Goal: Task Accomplishment & Management: Manage account settings

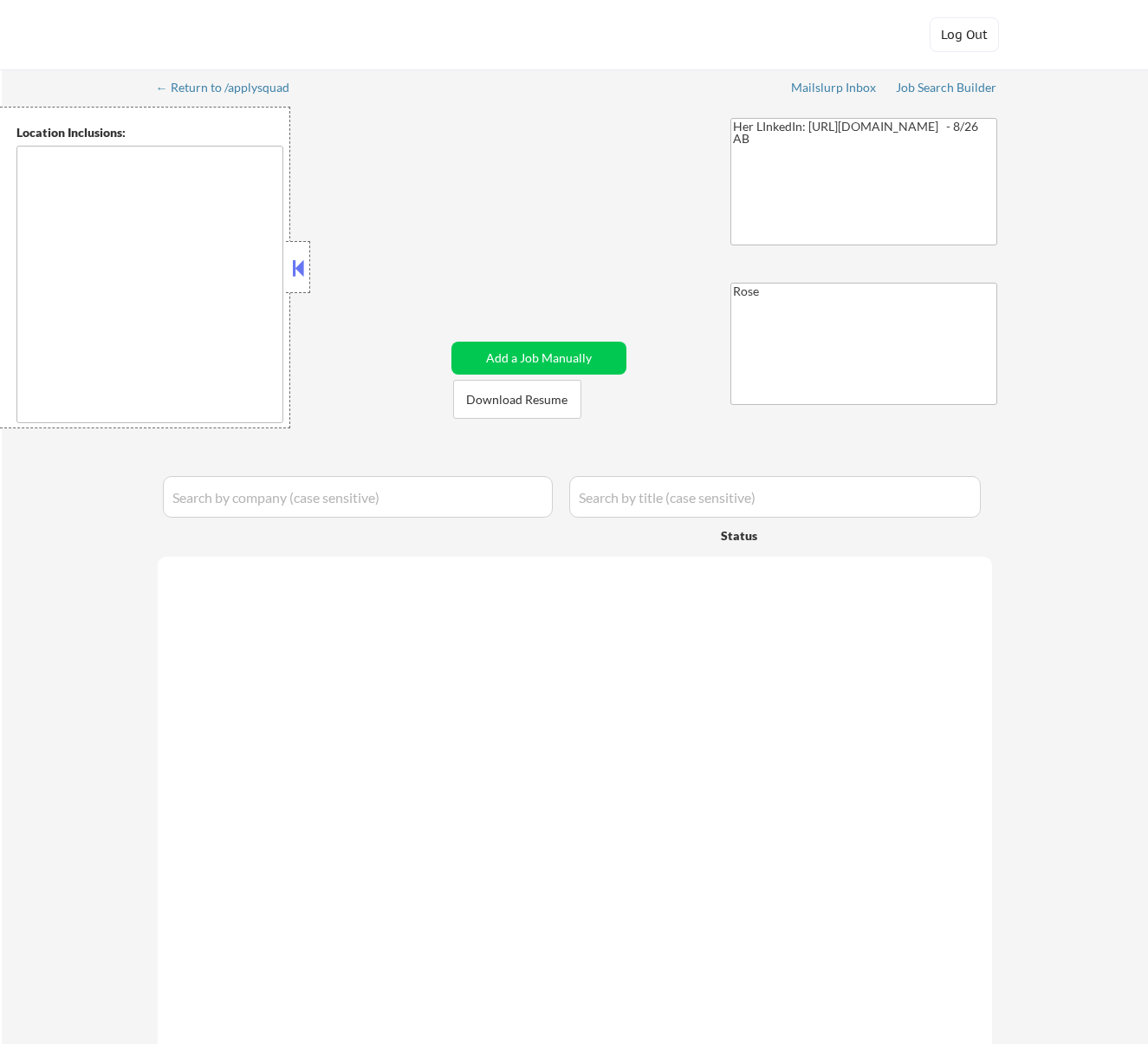
type textarea "[GEOGRAPHIC_DATA][PERSON_NAME], [GEOGRAPHIC_DATA][PERSON_NAME][GEOGRAPHIC_DATA]…"
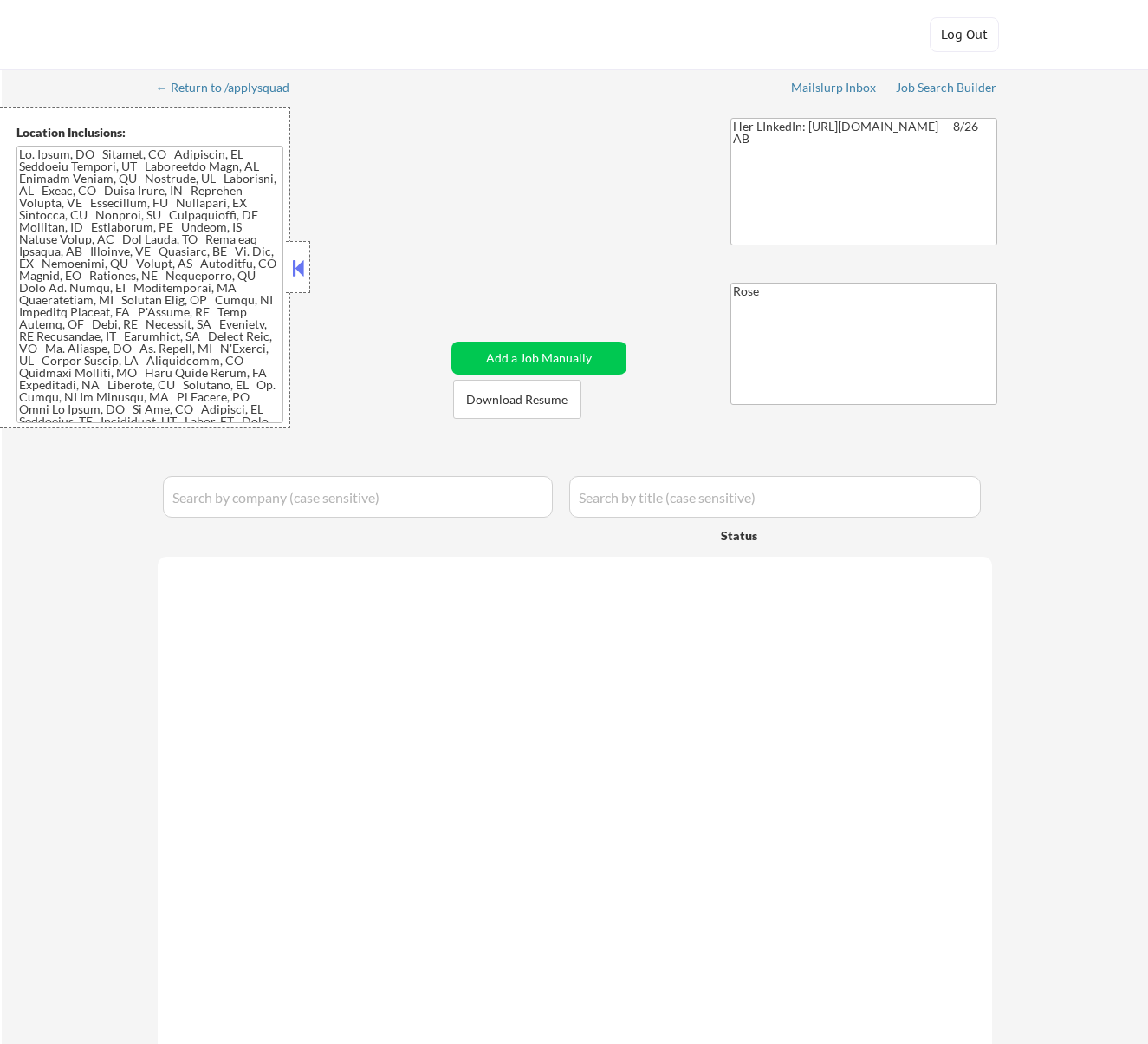
select select ""pending""
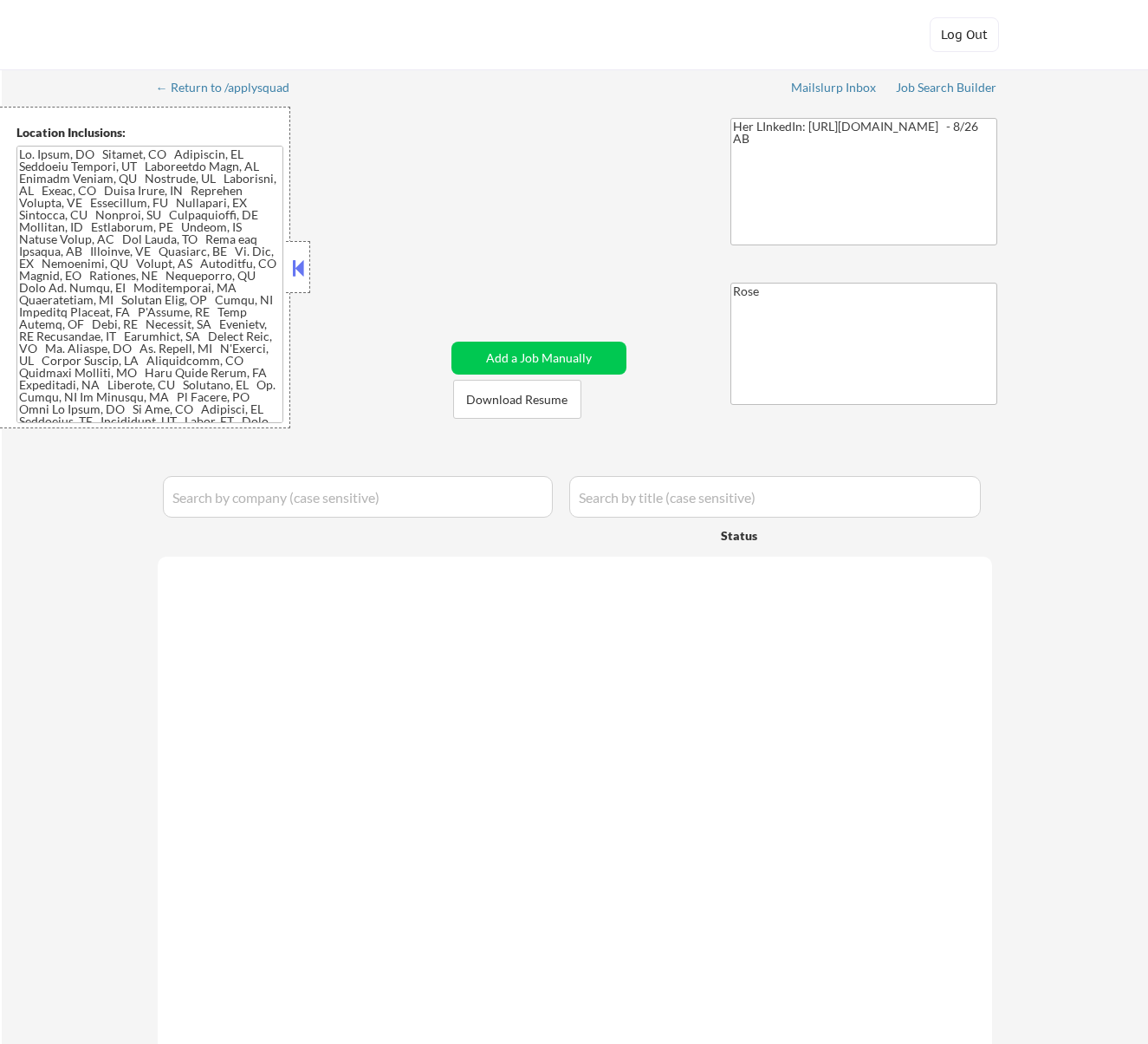
select select ""pending""
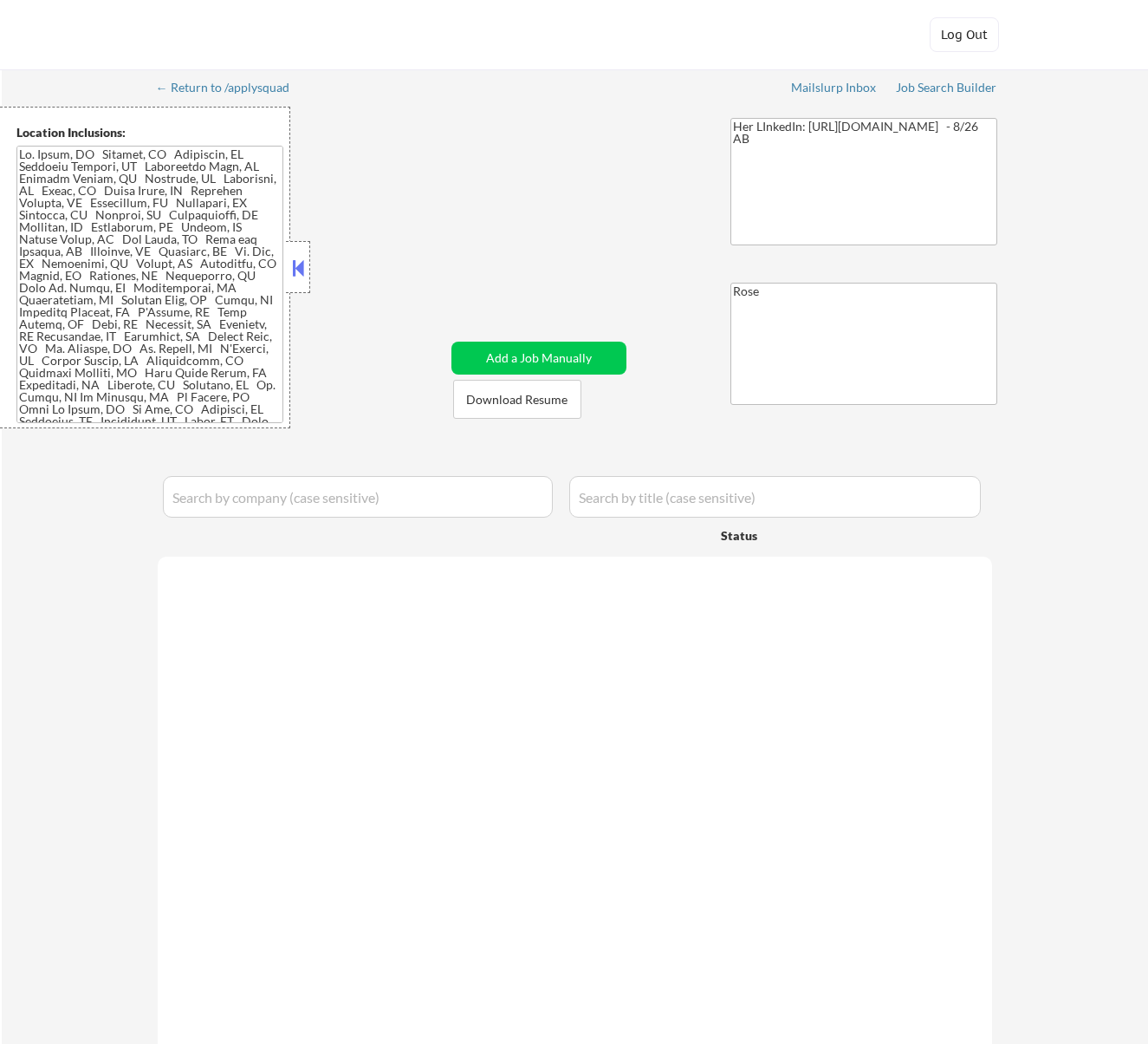
select select ""pending""
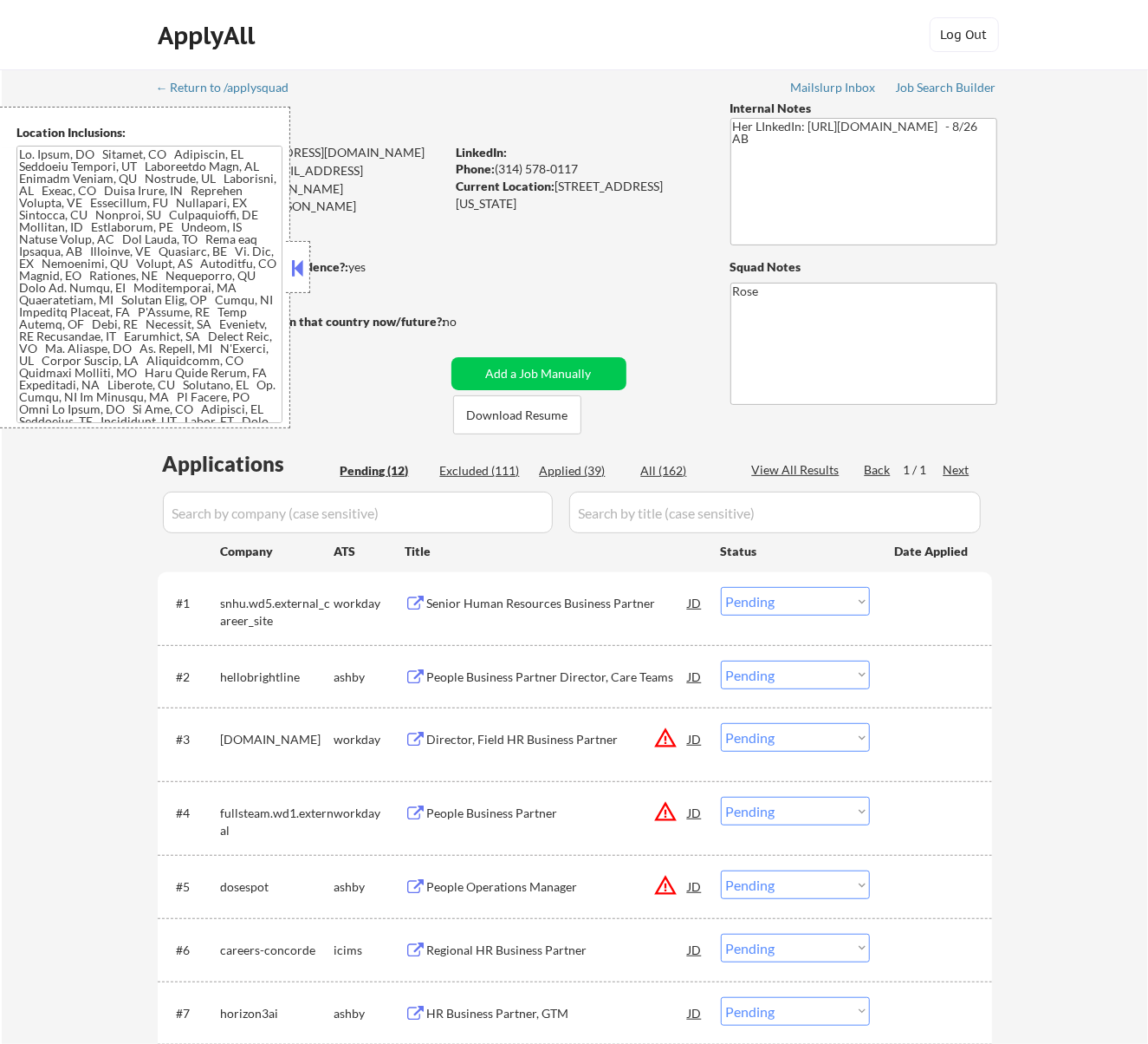
click at [307, 270] on div at bounding box center [298, 267] width 24 height 52
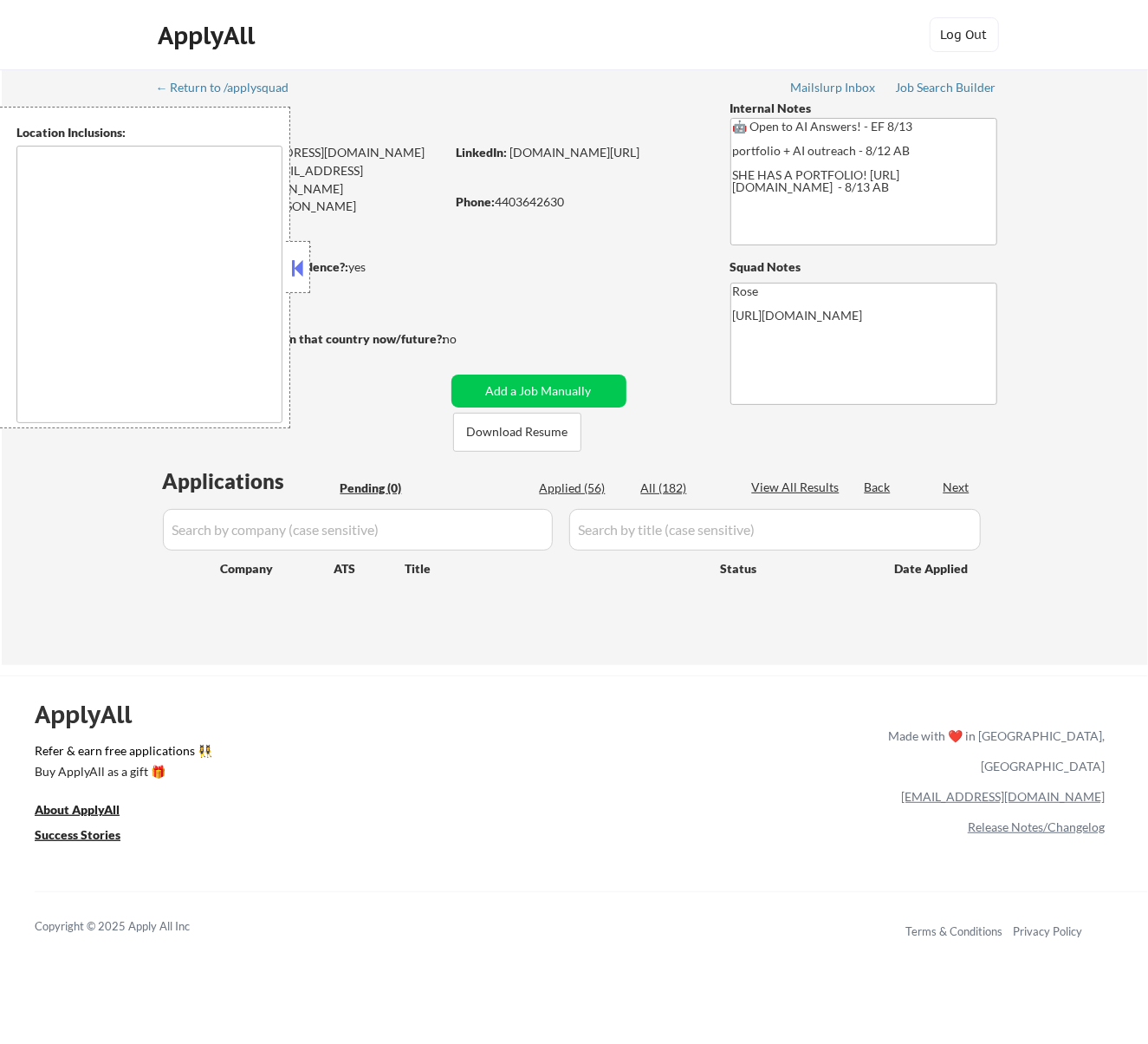
type textarea "Cleveland, OH Lakewood, OH Euclid, OH Parma, OH Shaker Heights, OH Garfield Hei…"
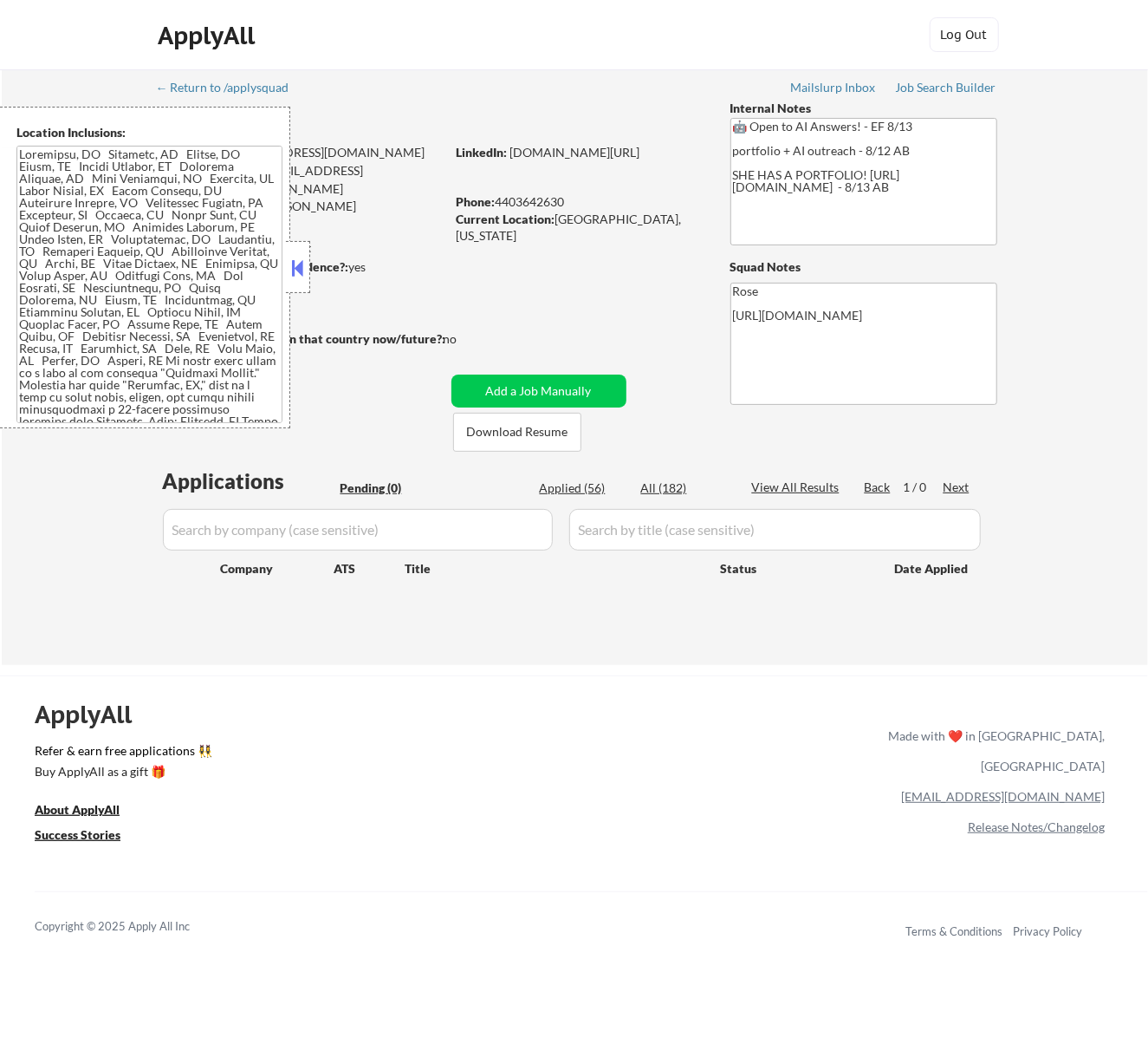
click at [303, 265] on button at bounding box center [297, 268] width 19 height 26
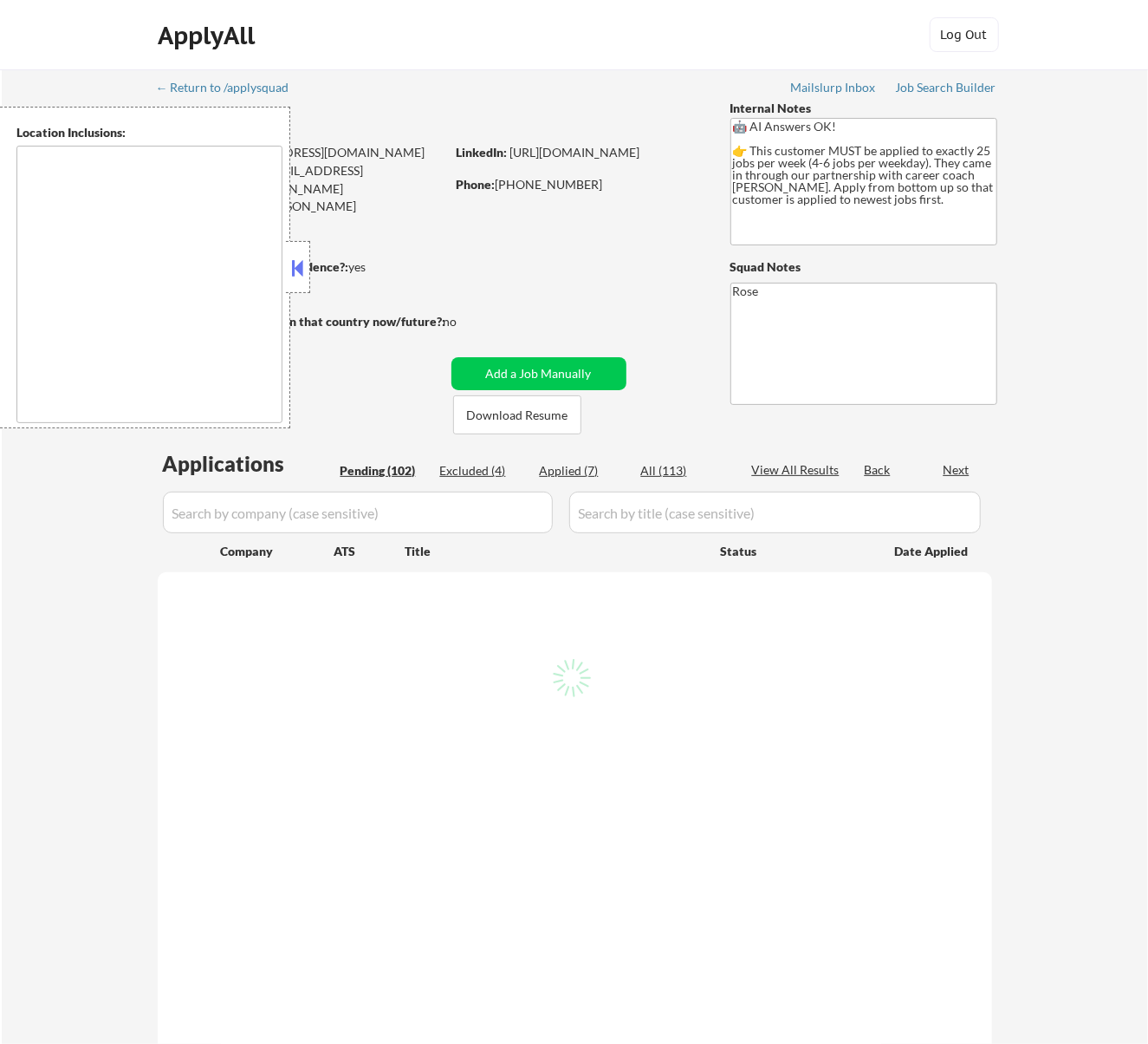
type textarea "Etobicoke, ON Scarborough, ON North York, ON Mississauga, ON Markham, ON Vaugha…"
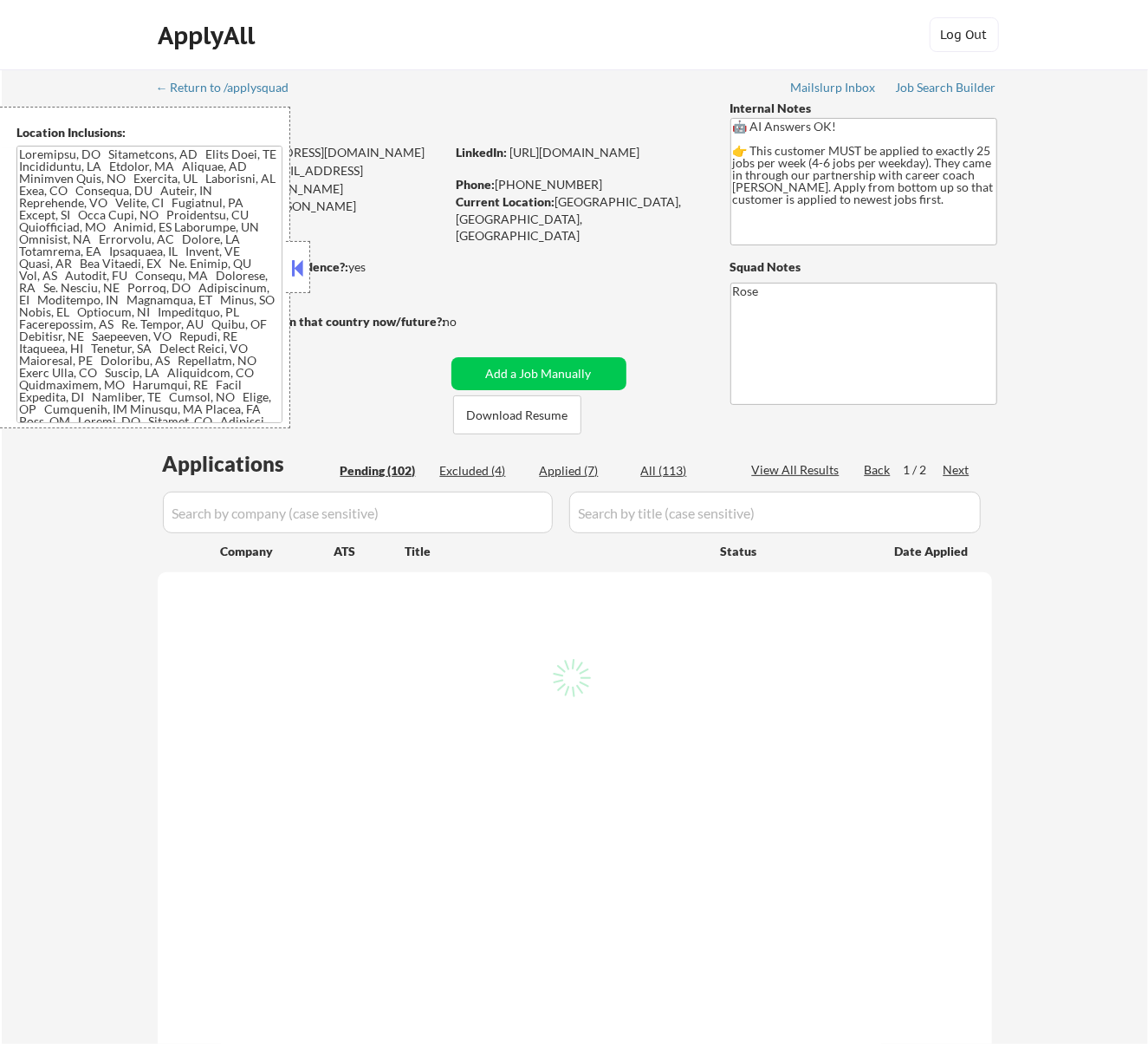
select select ""pending""
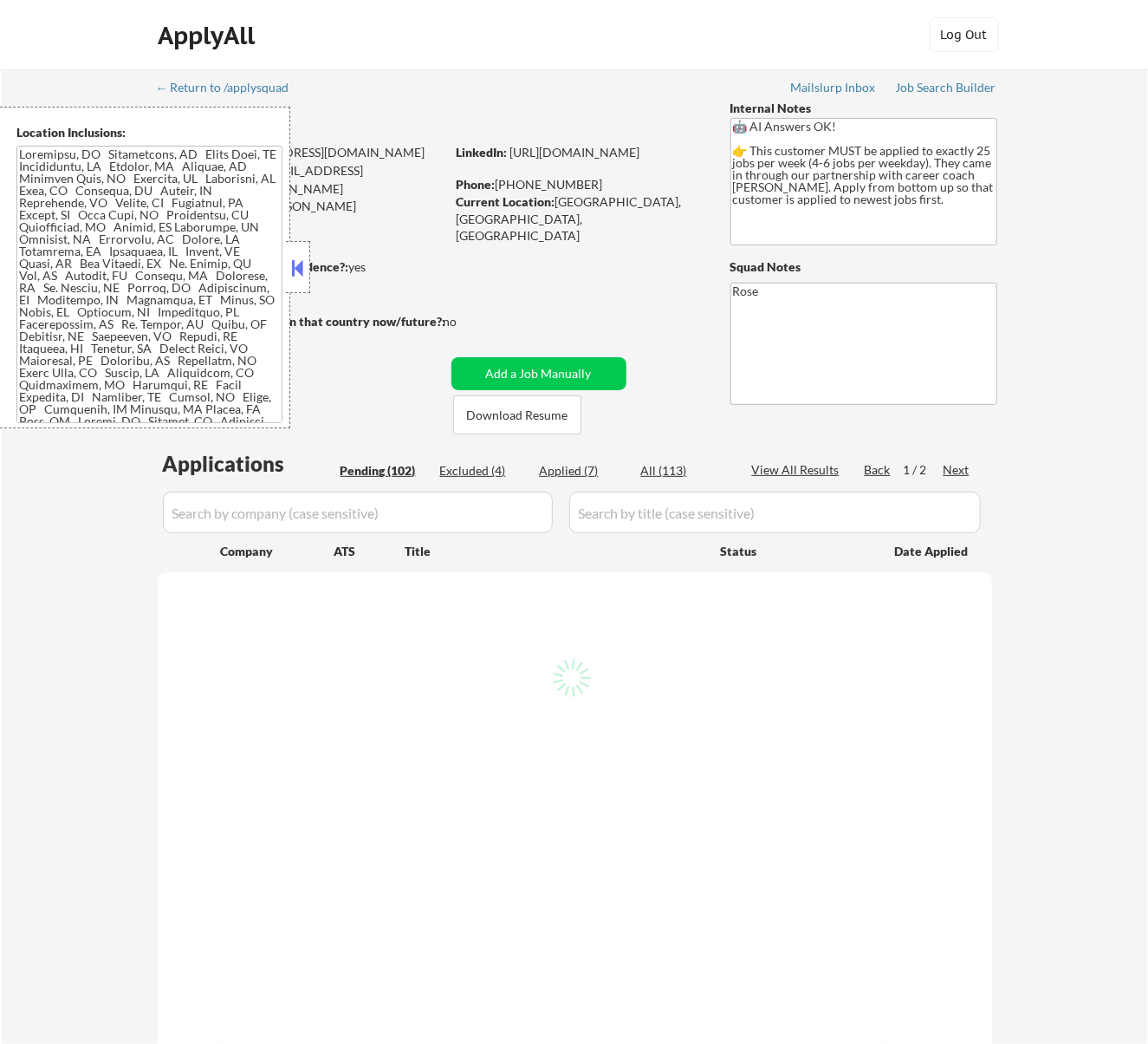
select select ""pending""
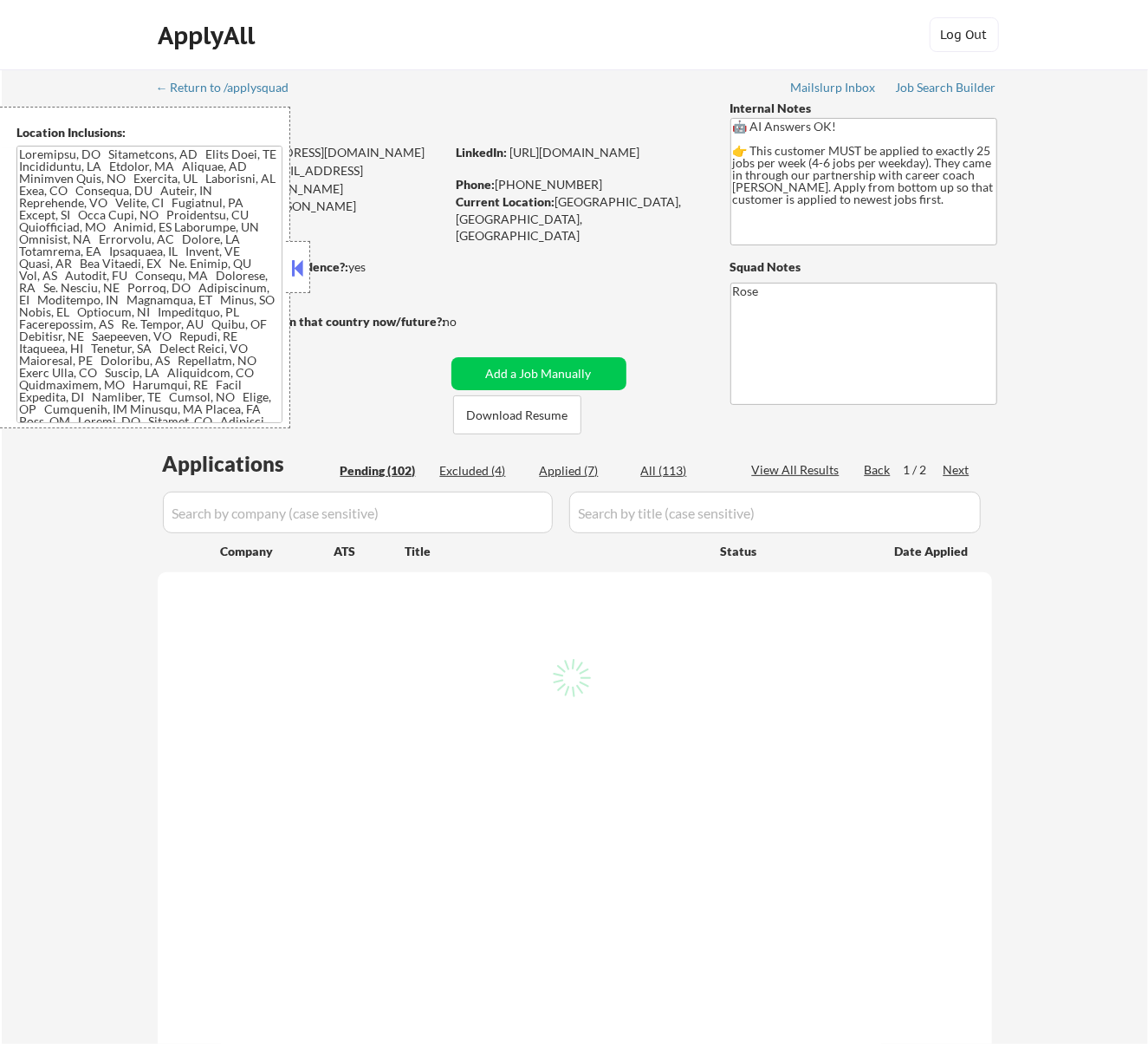
select select ""pending""
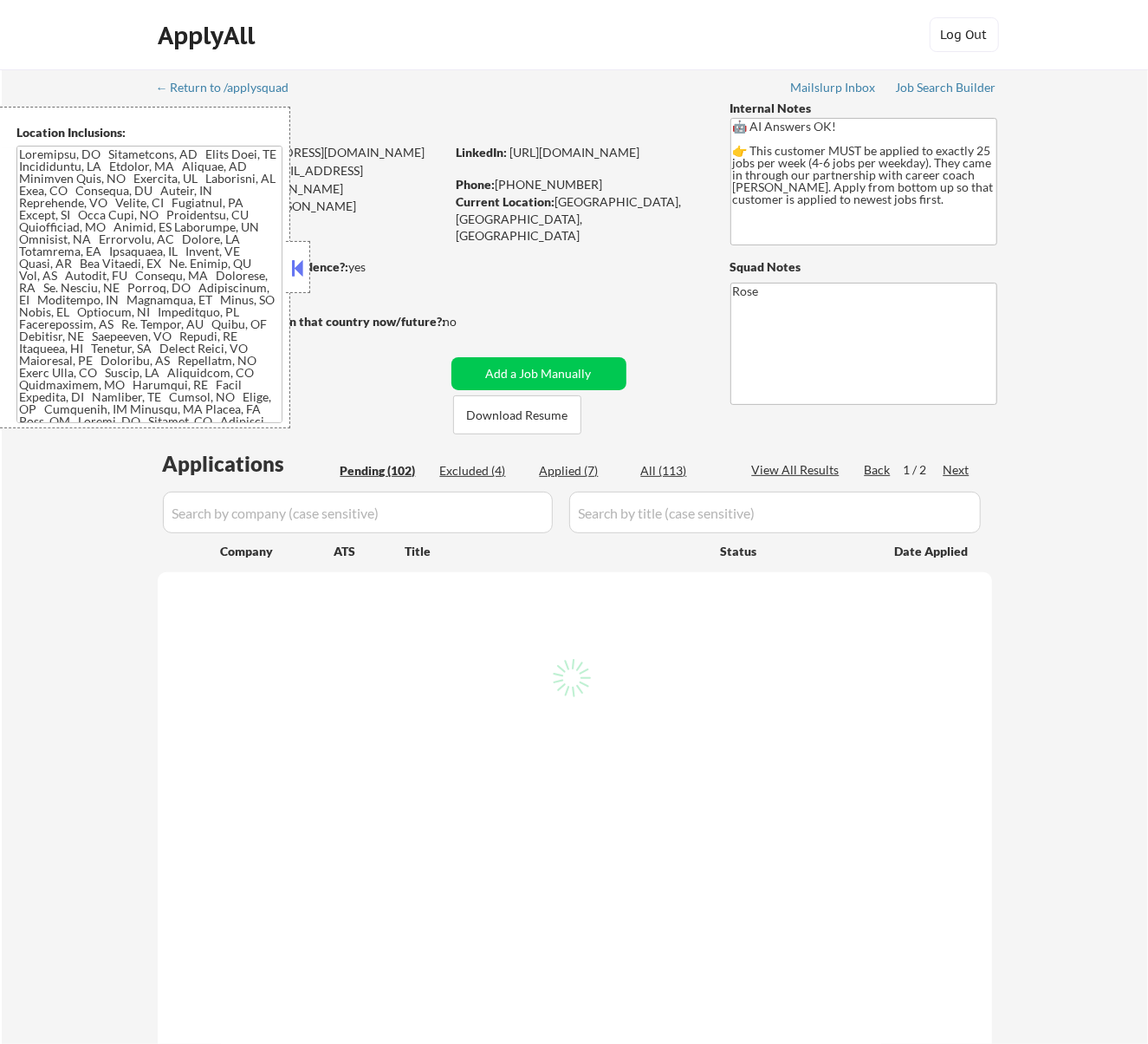
select select ""pending""
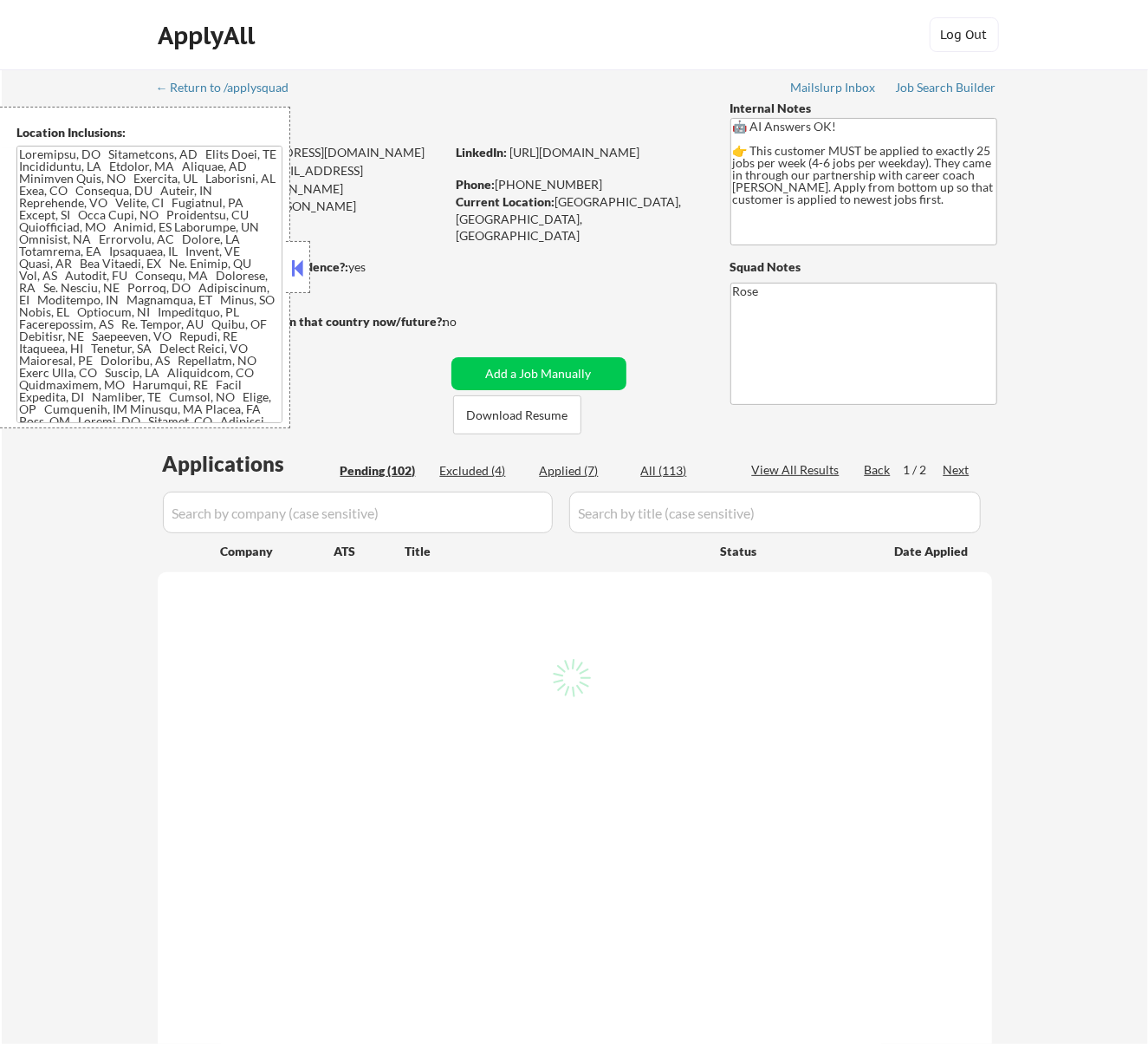
select select ""pending""
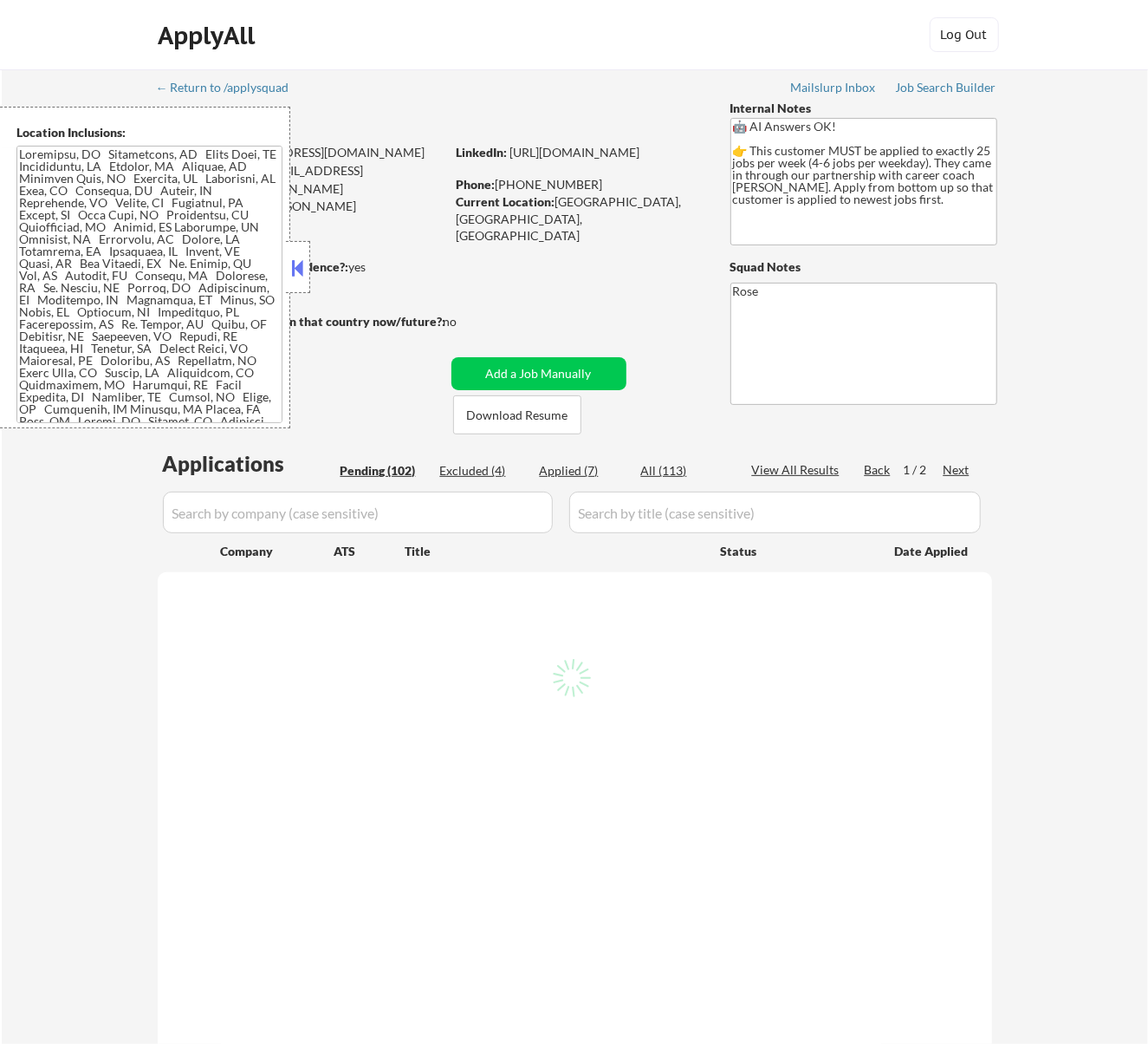
select select ""pending""
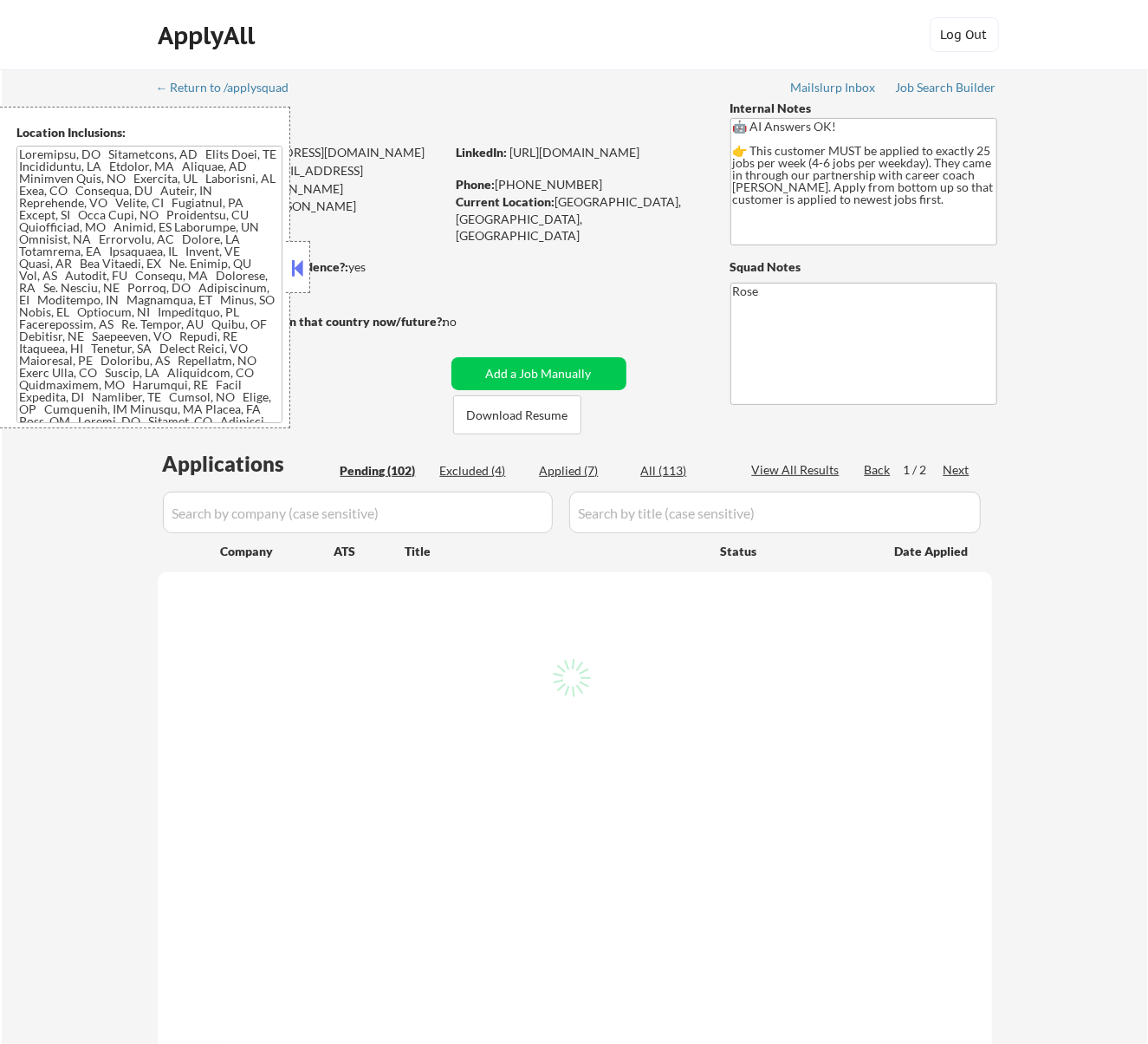
select select ""pending""
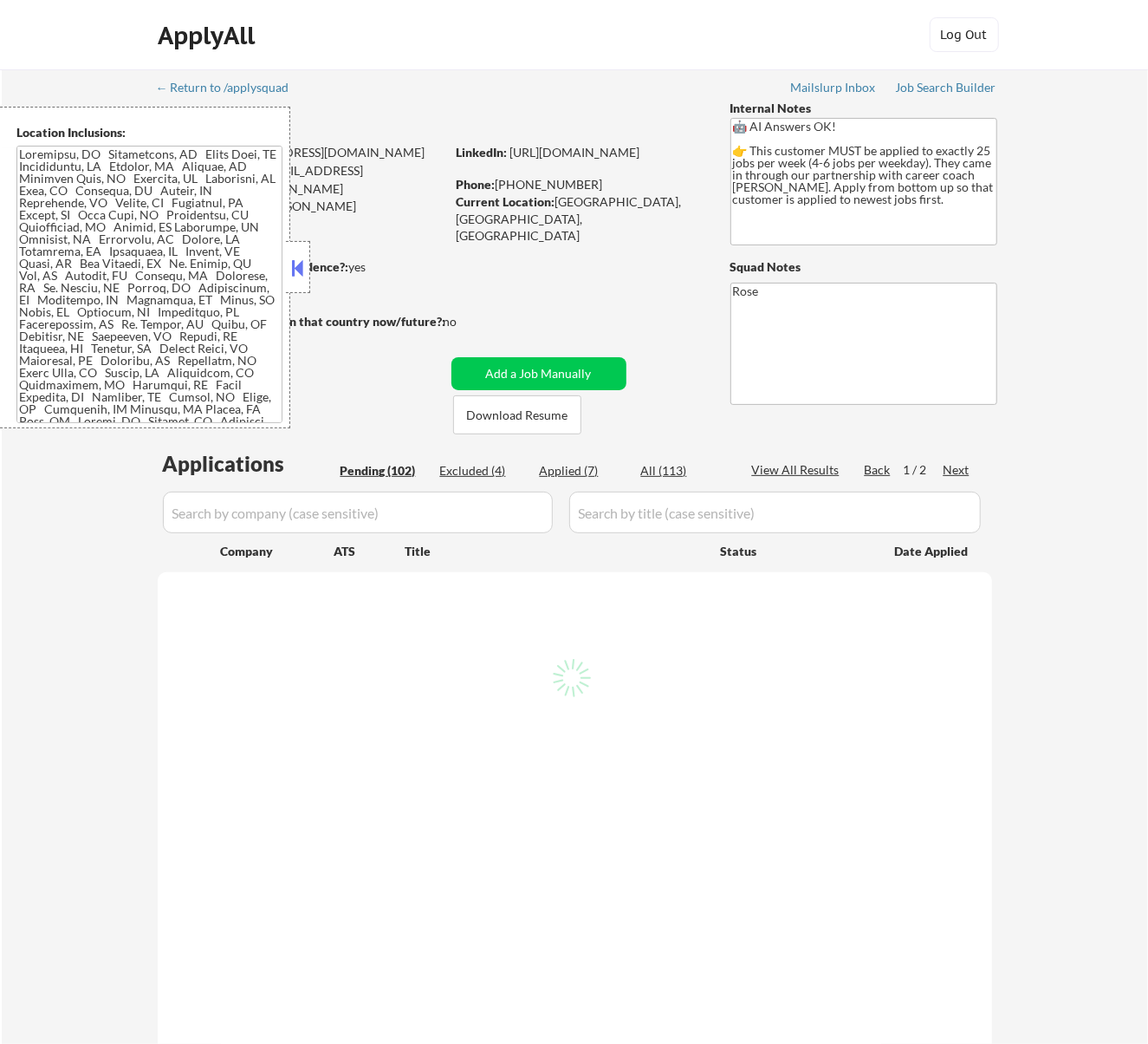
select select ""pending""
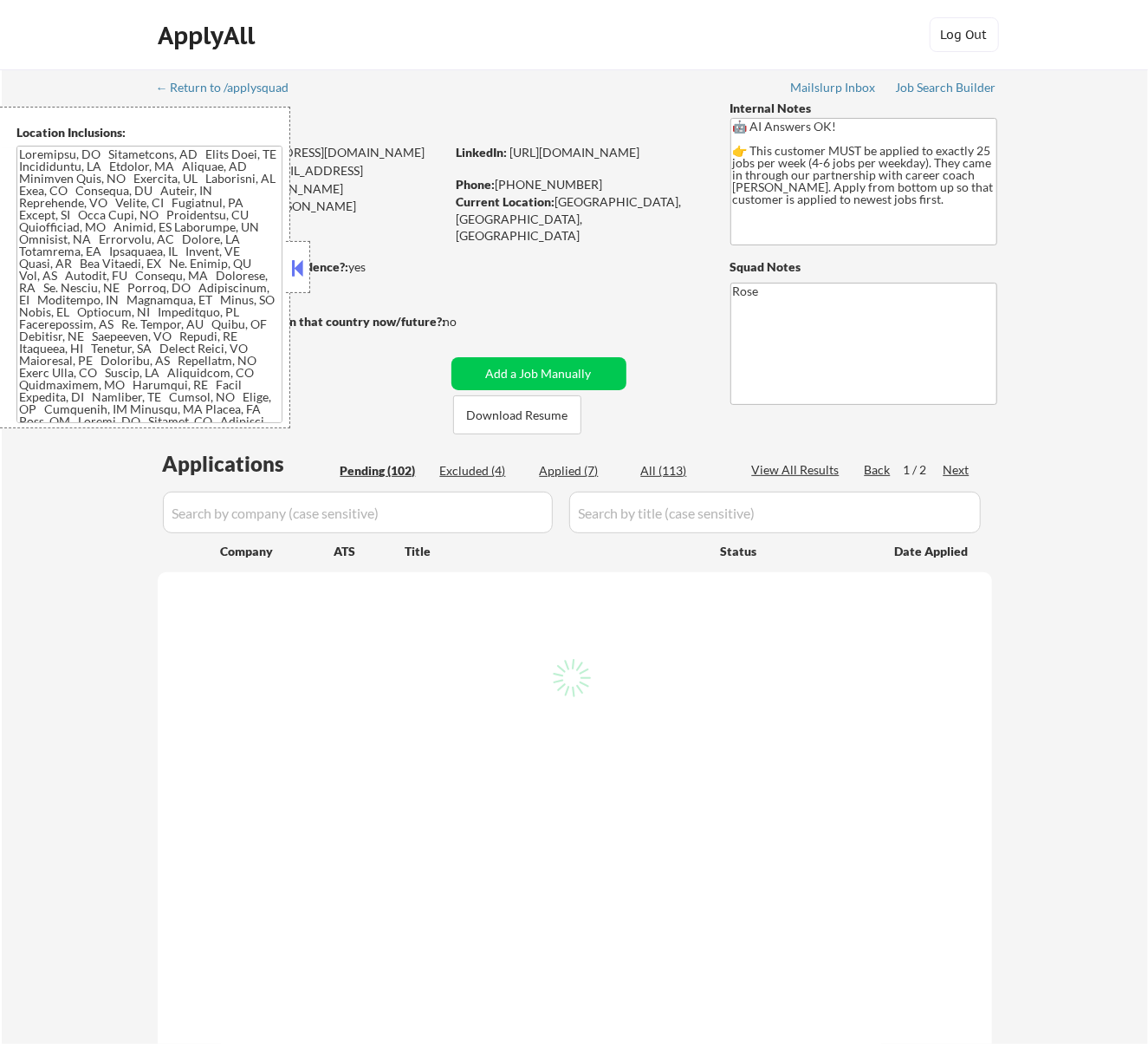
select select ""pending""
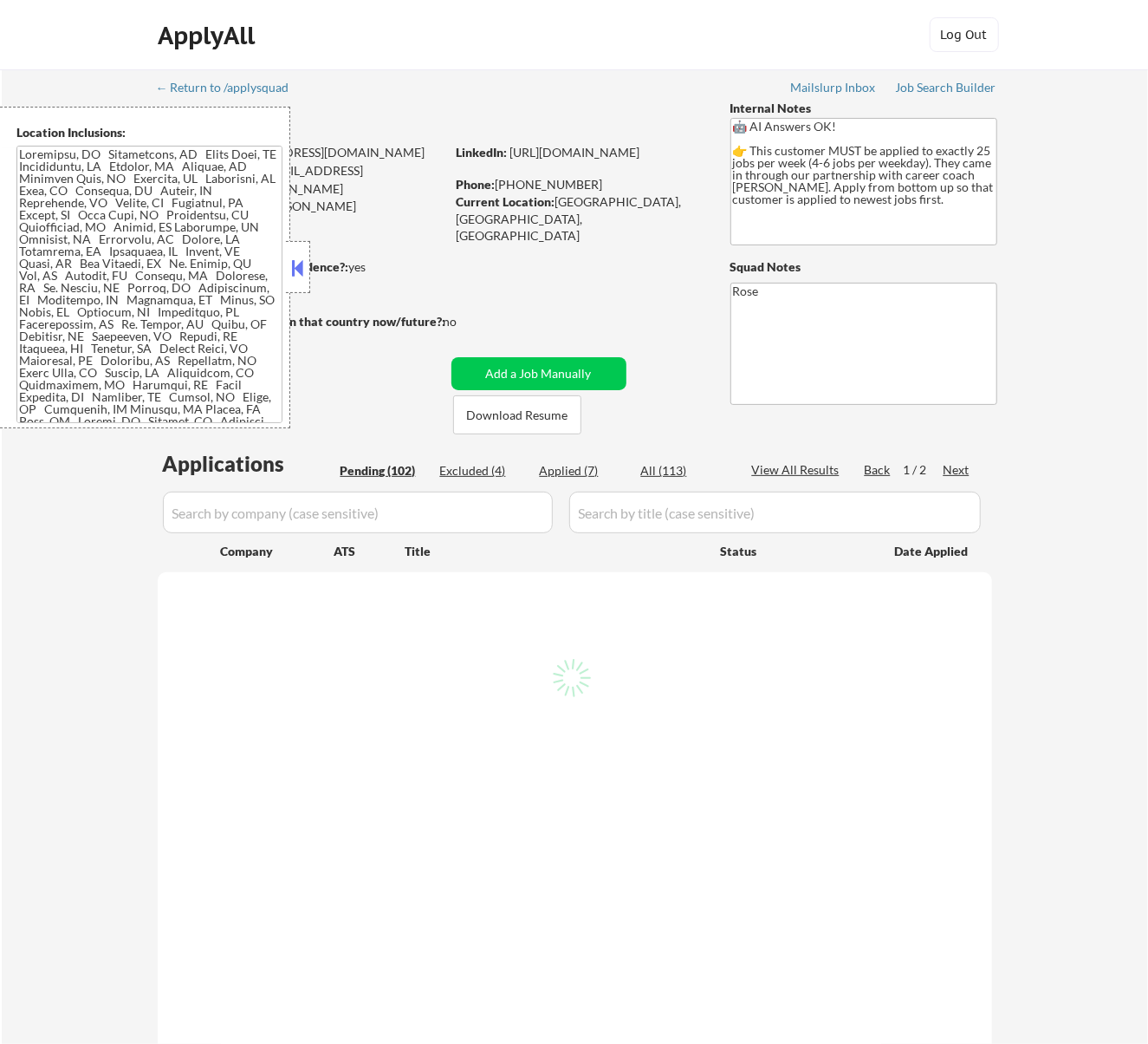
select select ""pending""
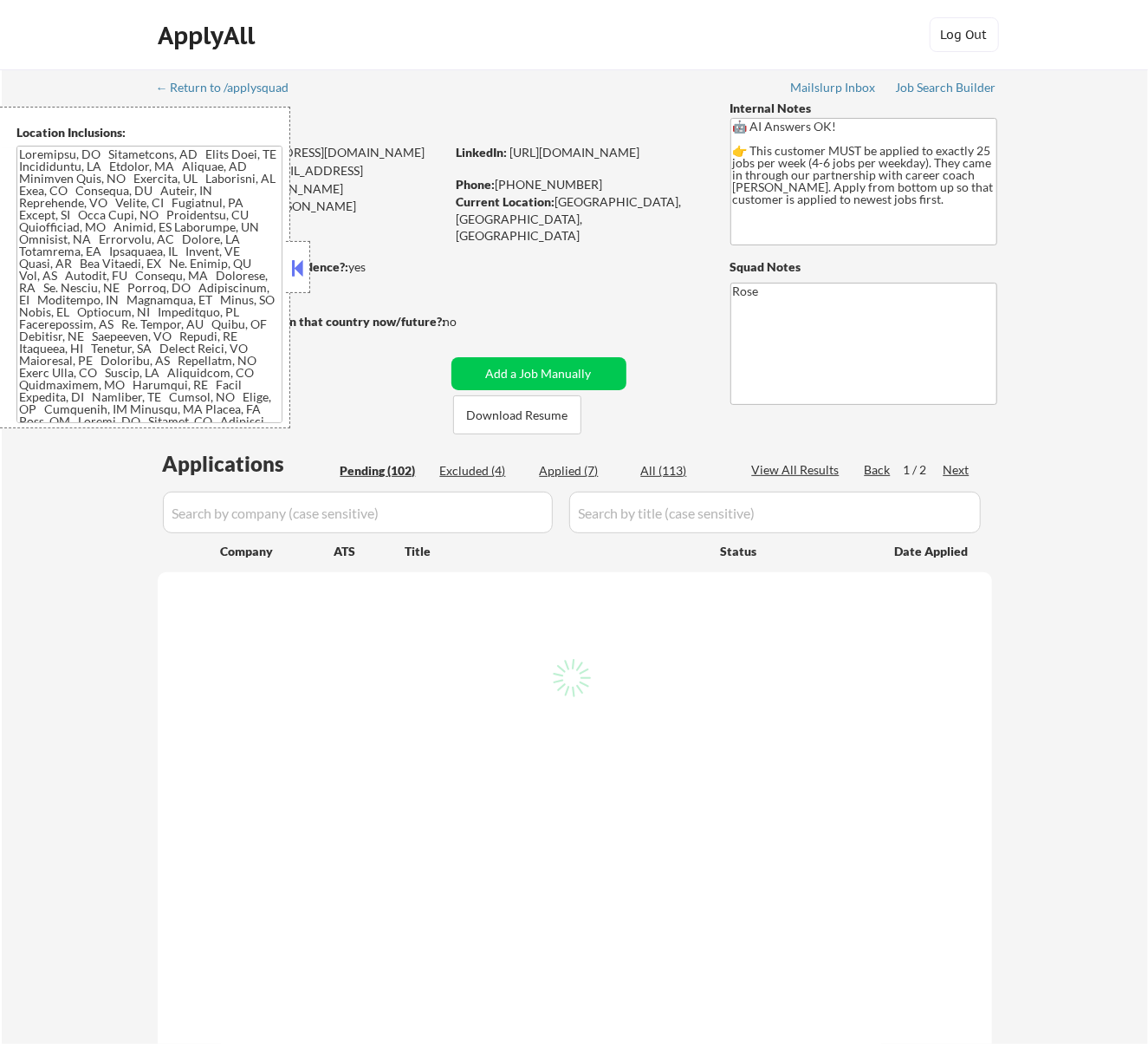
select select ""pending""
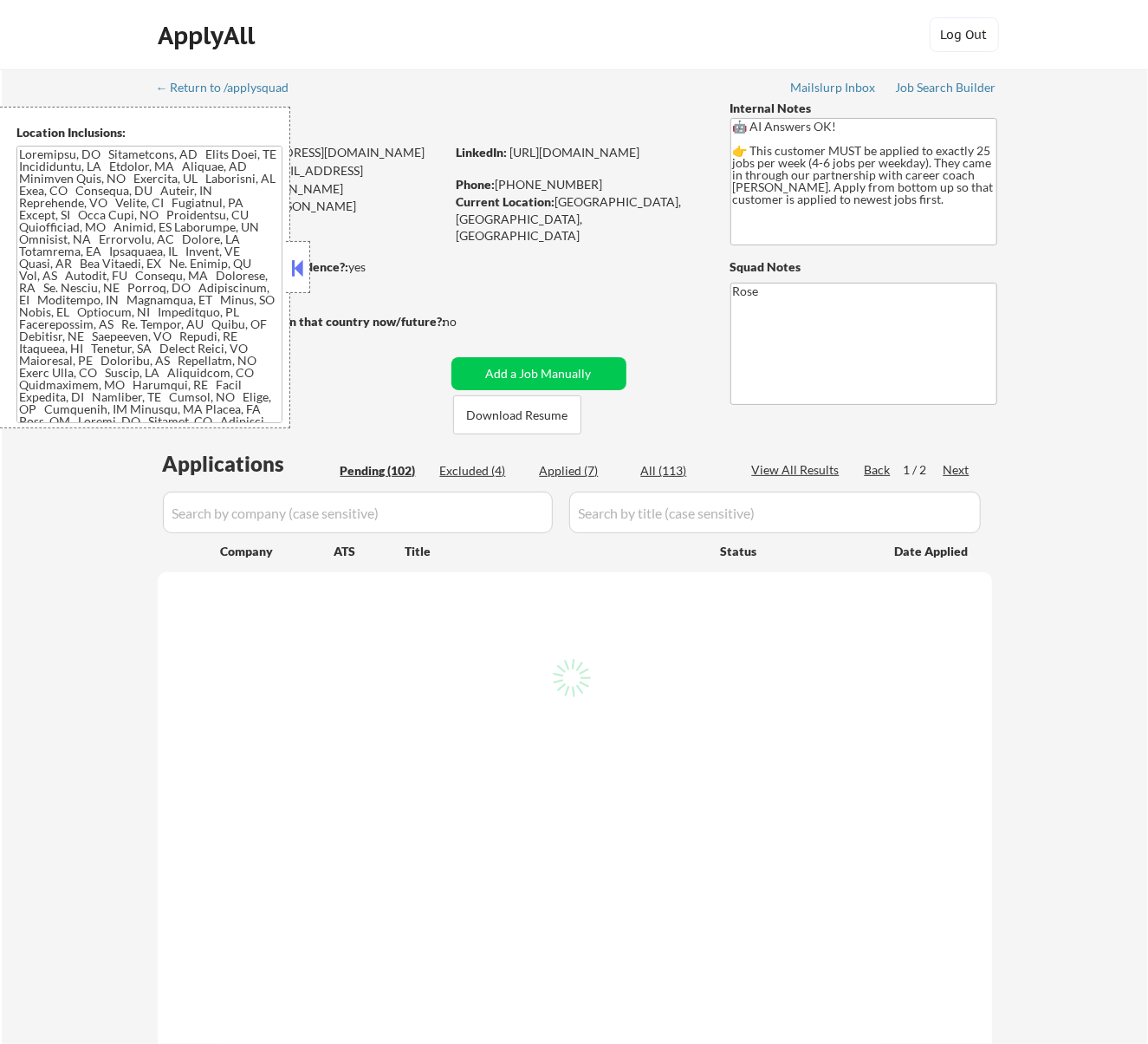
select select ""pending""
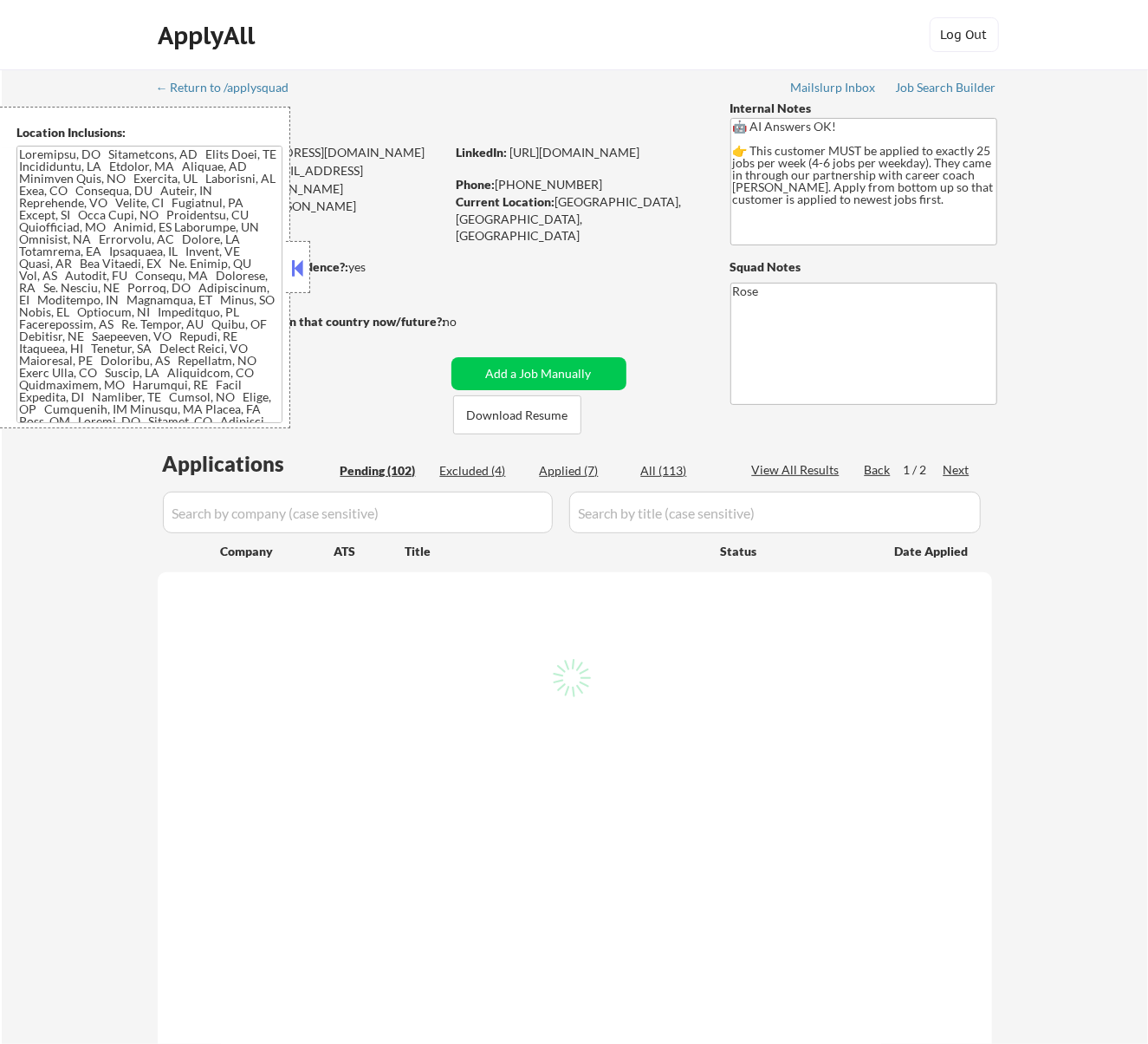
select select ""pending""
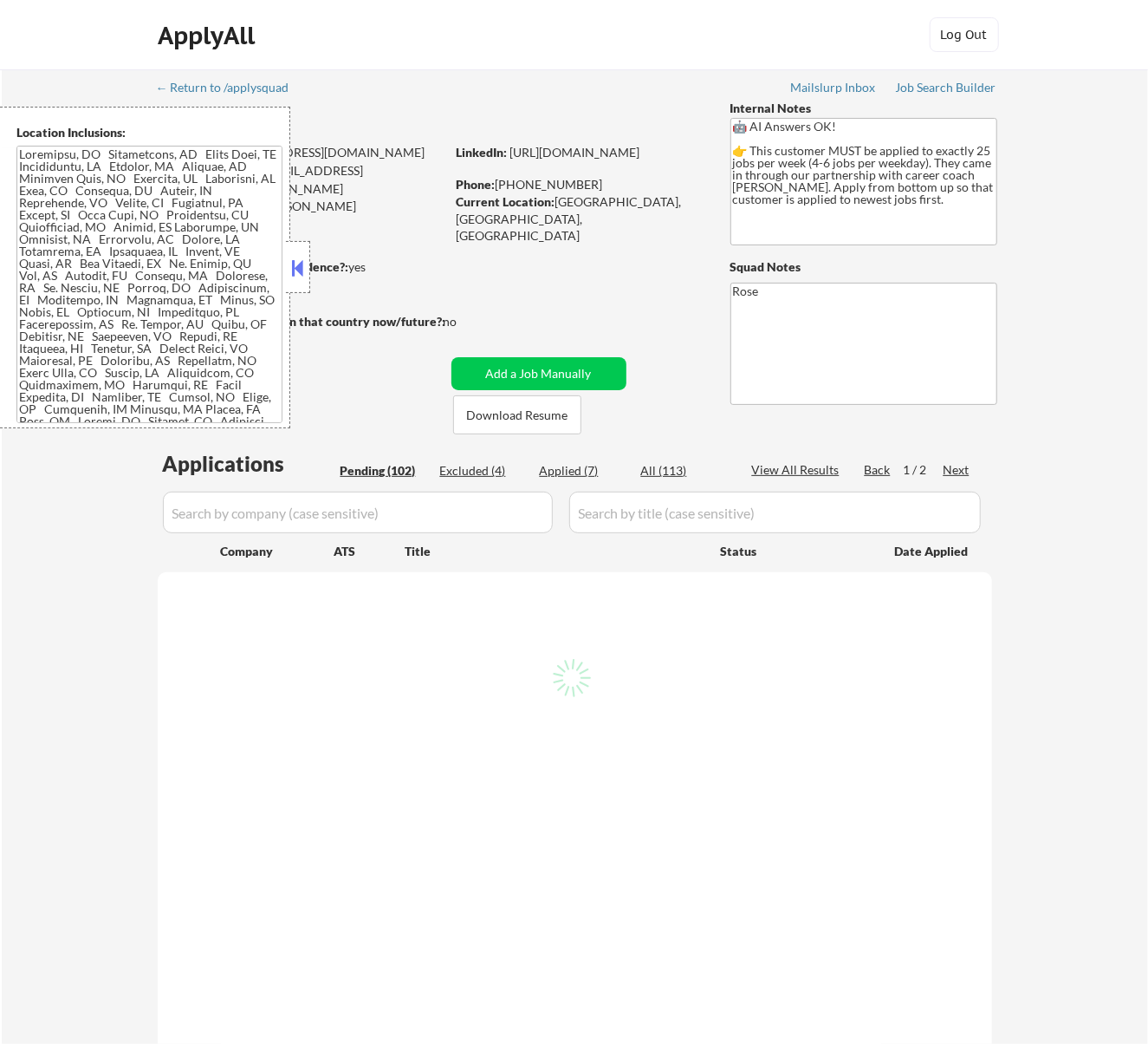
select select ""pending""
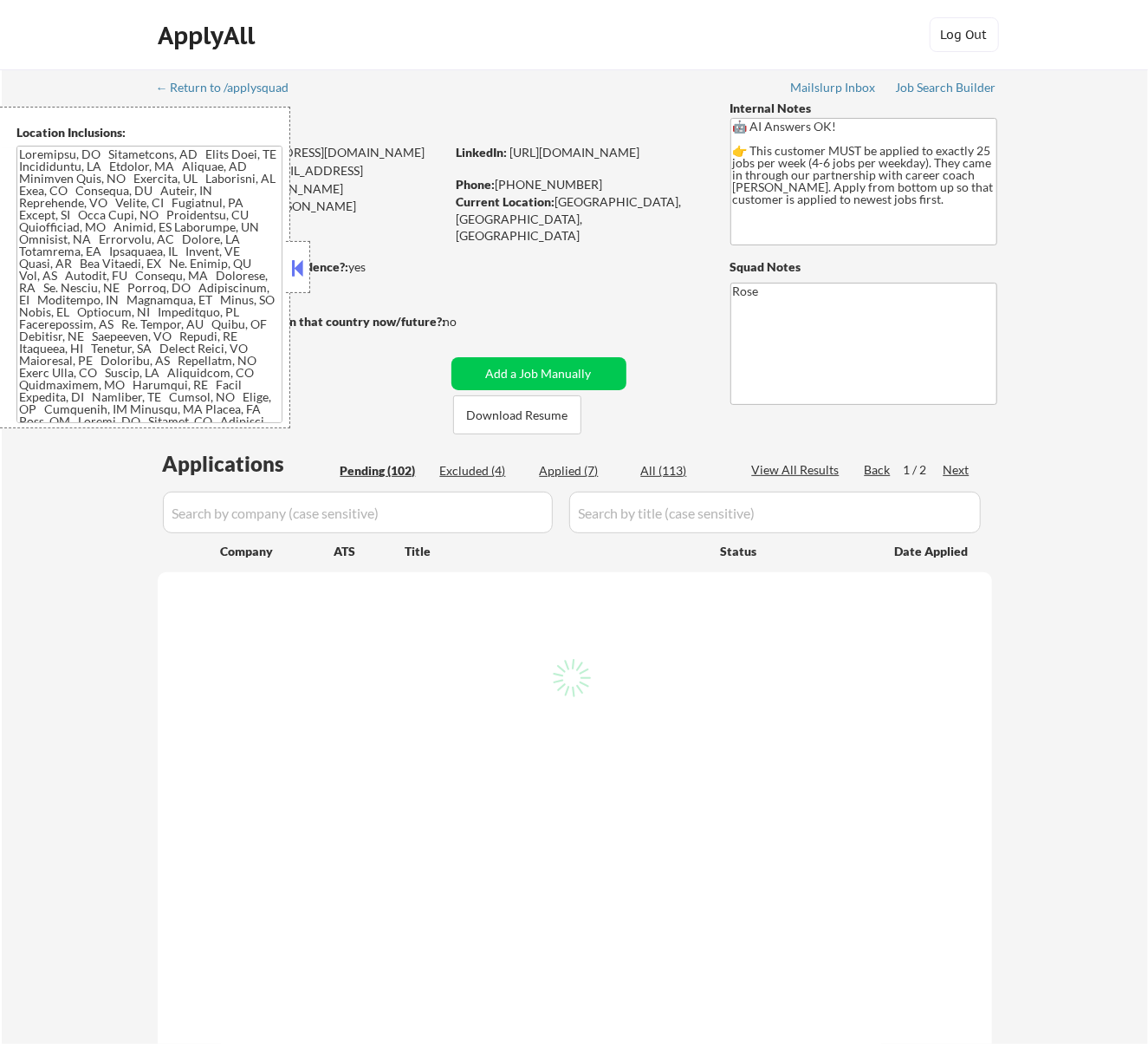
select select ""pending""
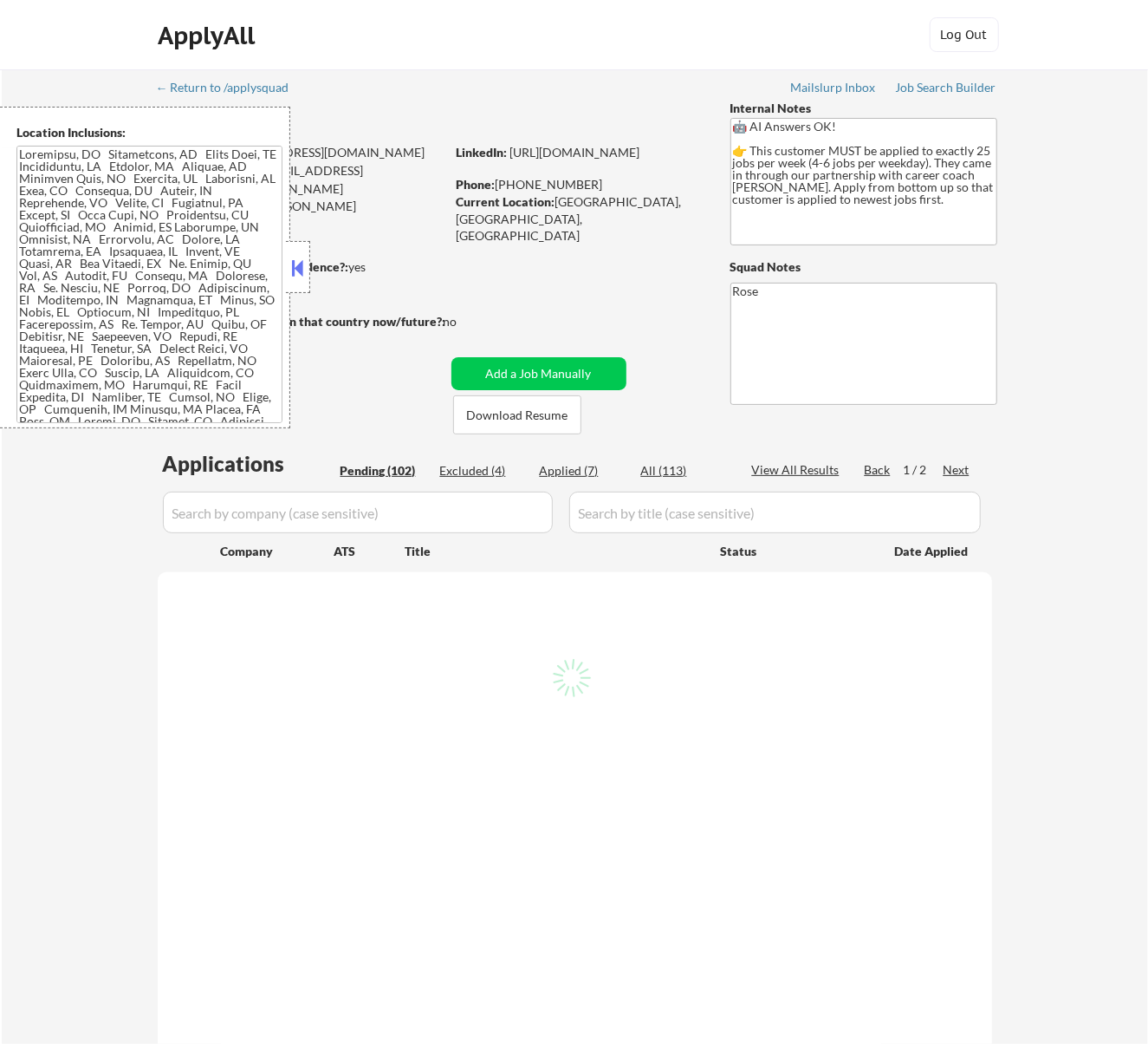
select select ""pending""
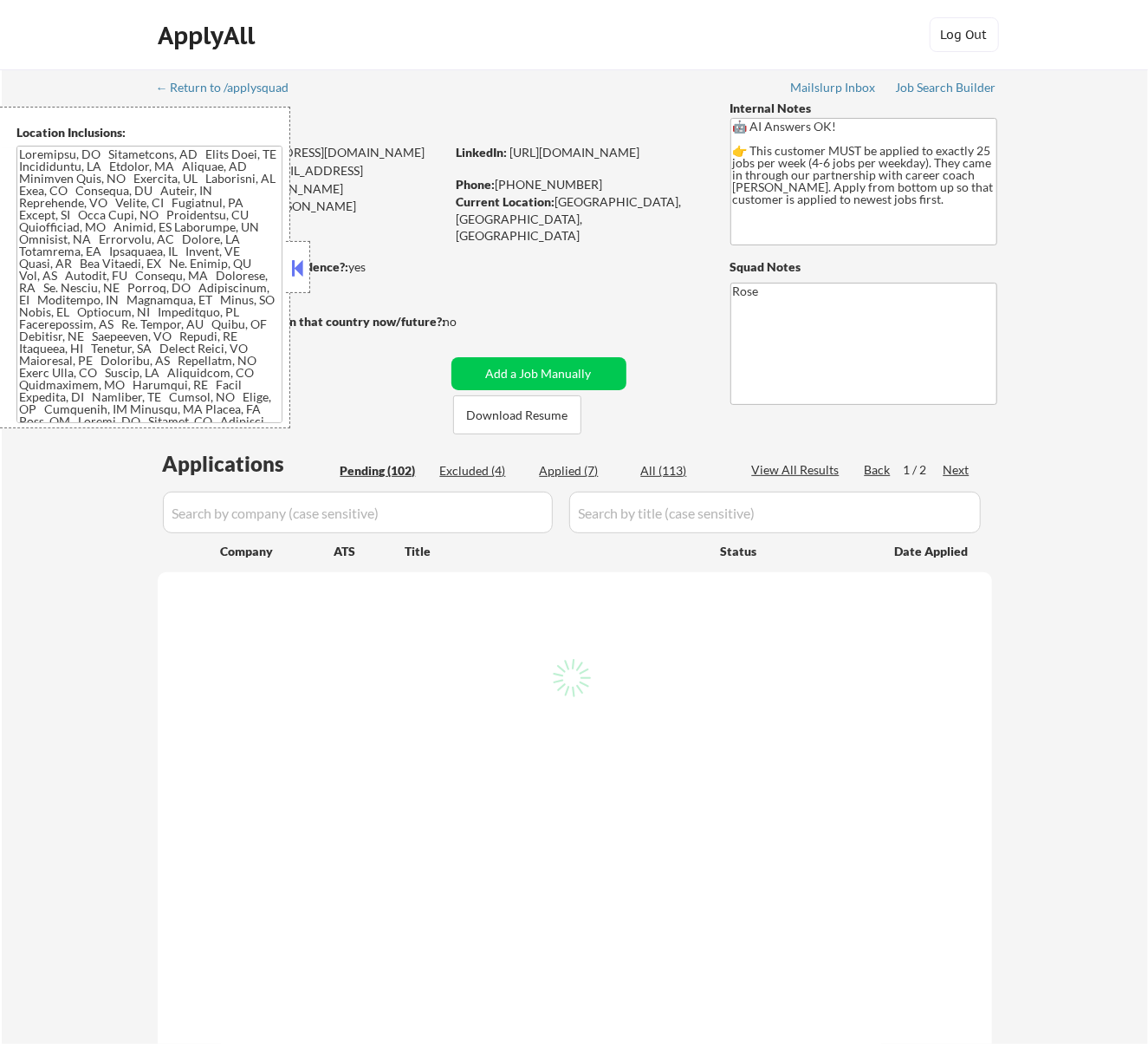
select select ""pending""
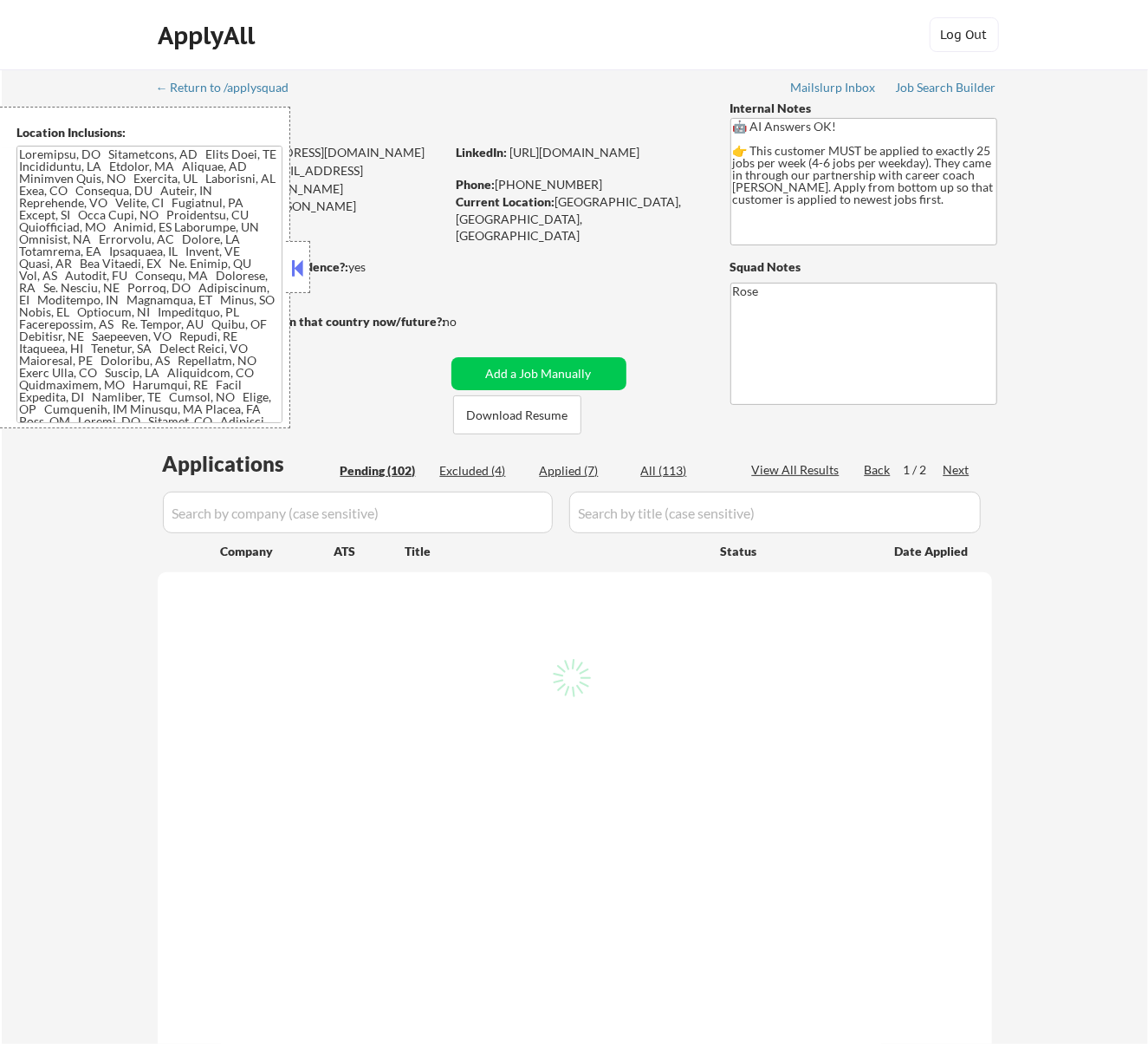
select select ""pending""
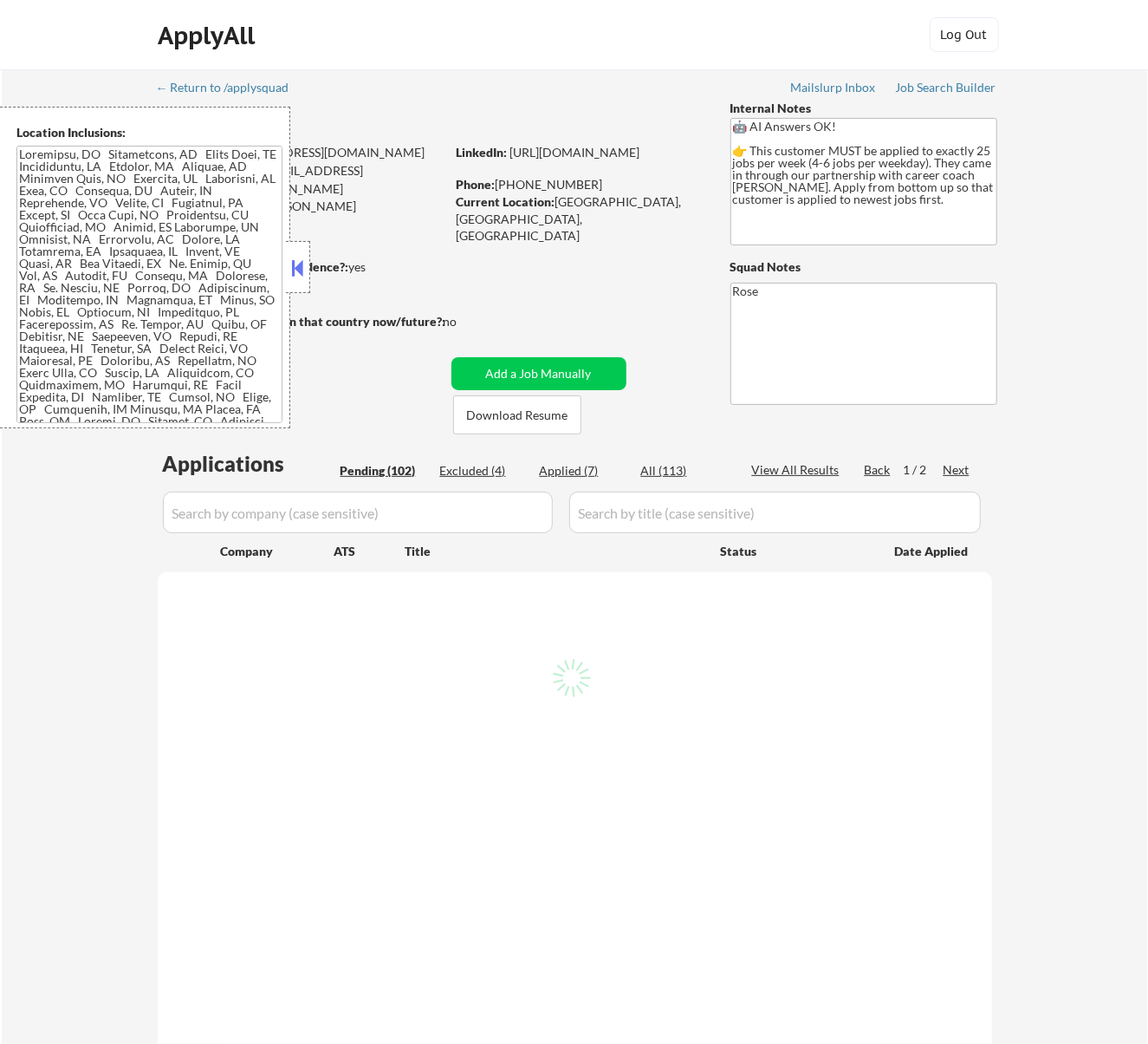
select select ""pending""
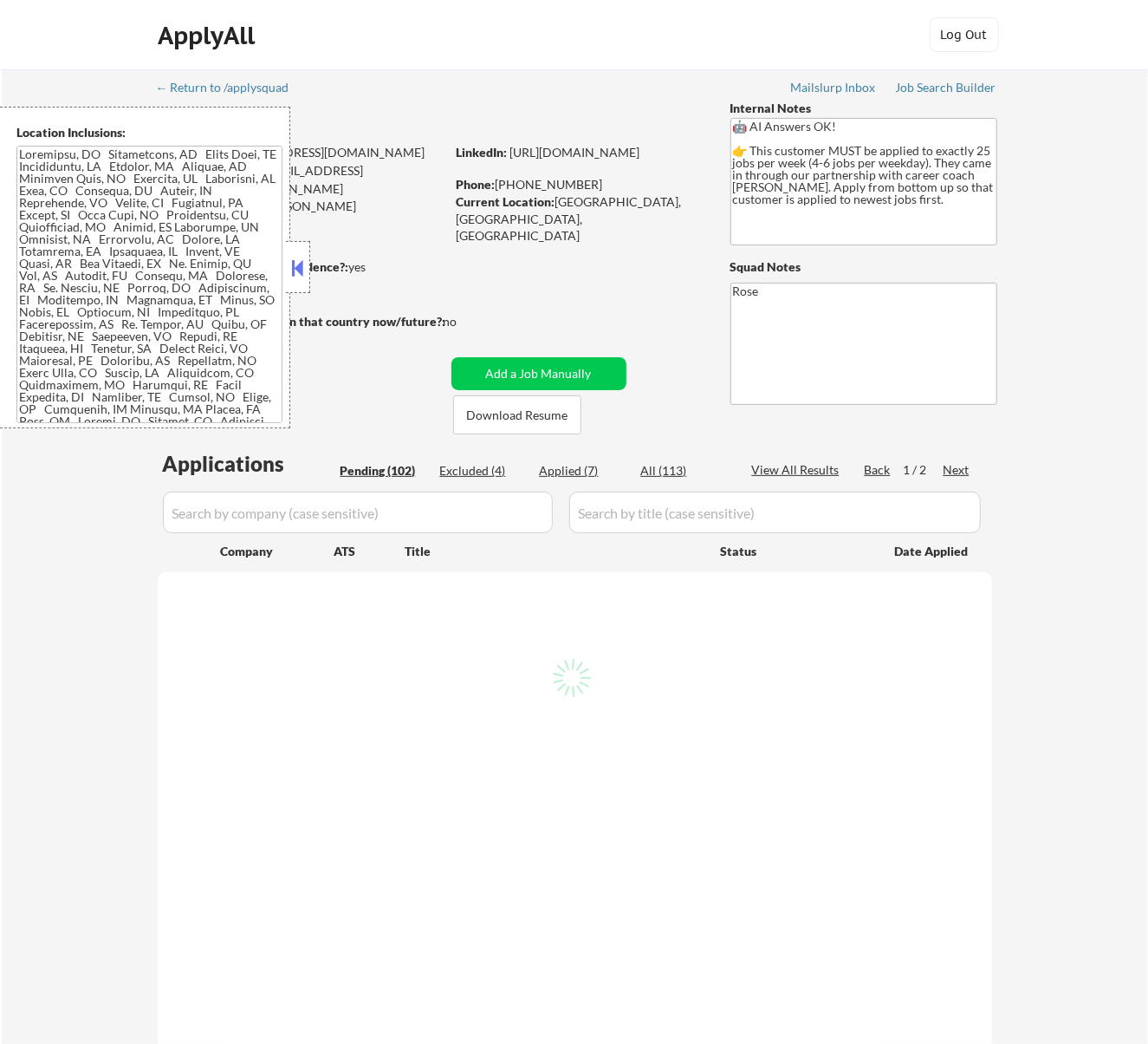
select select ""pending""
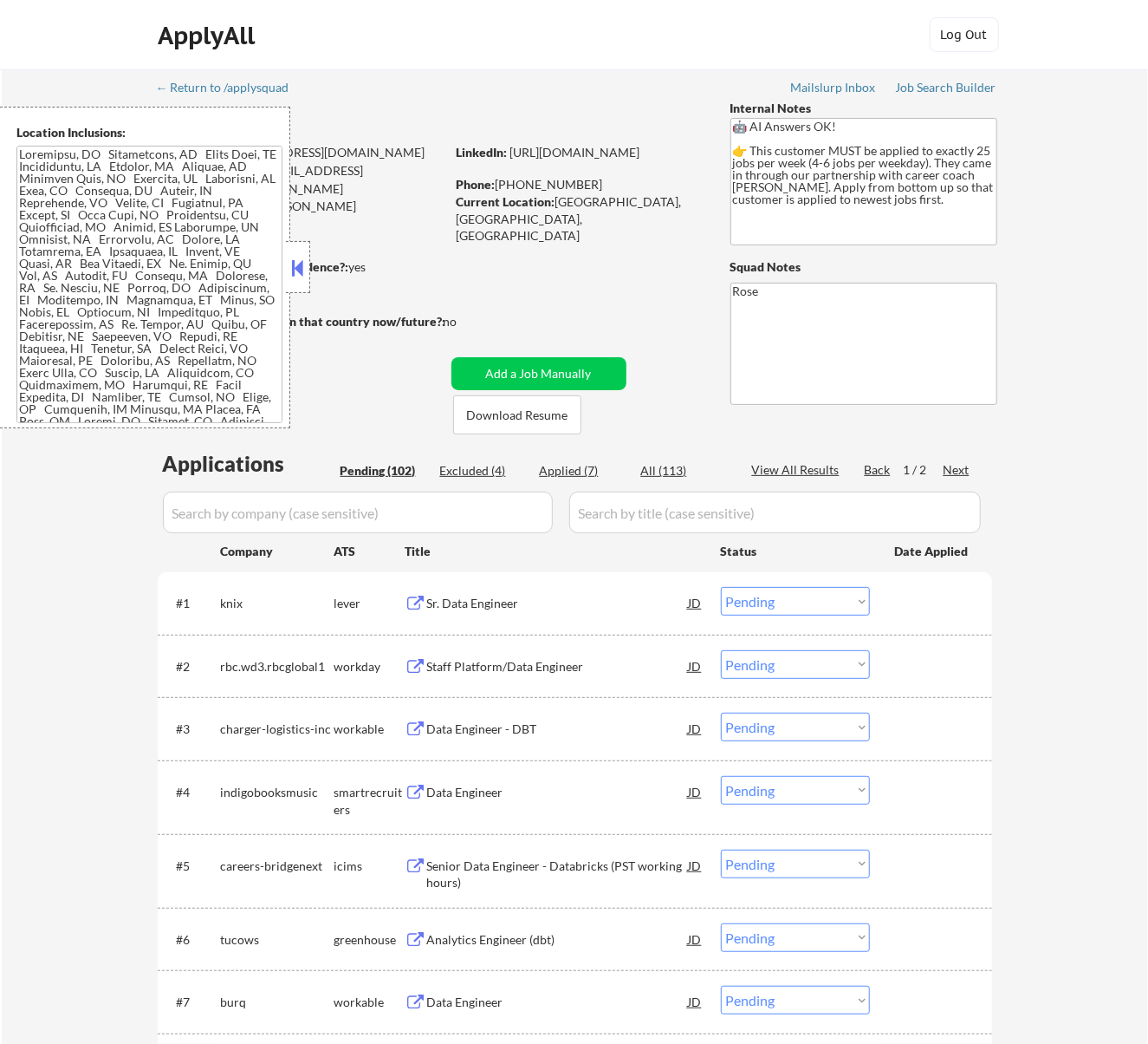
click at [289, 258] on button at bounding box center [297, 268] width 19 height 26
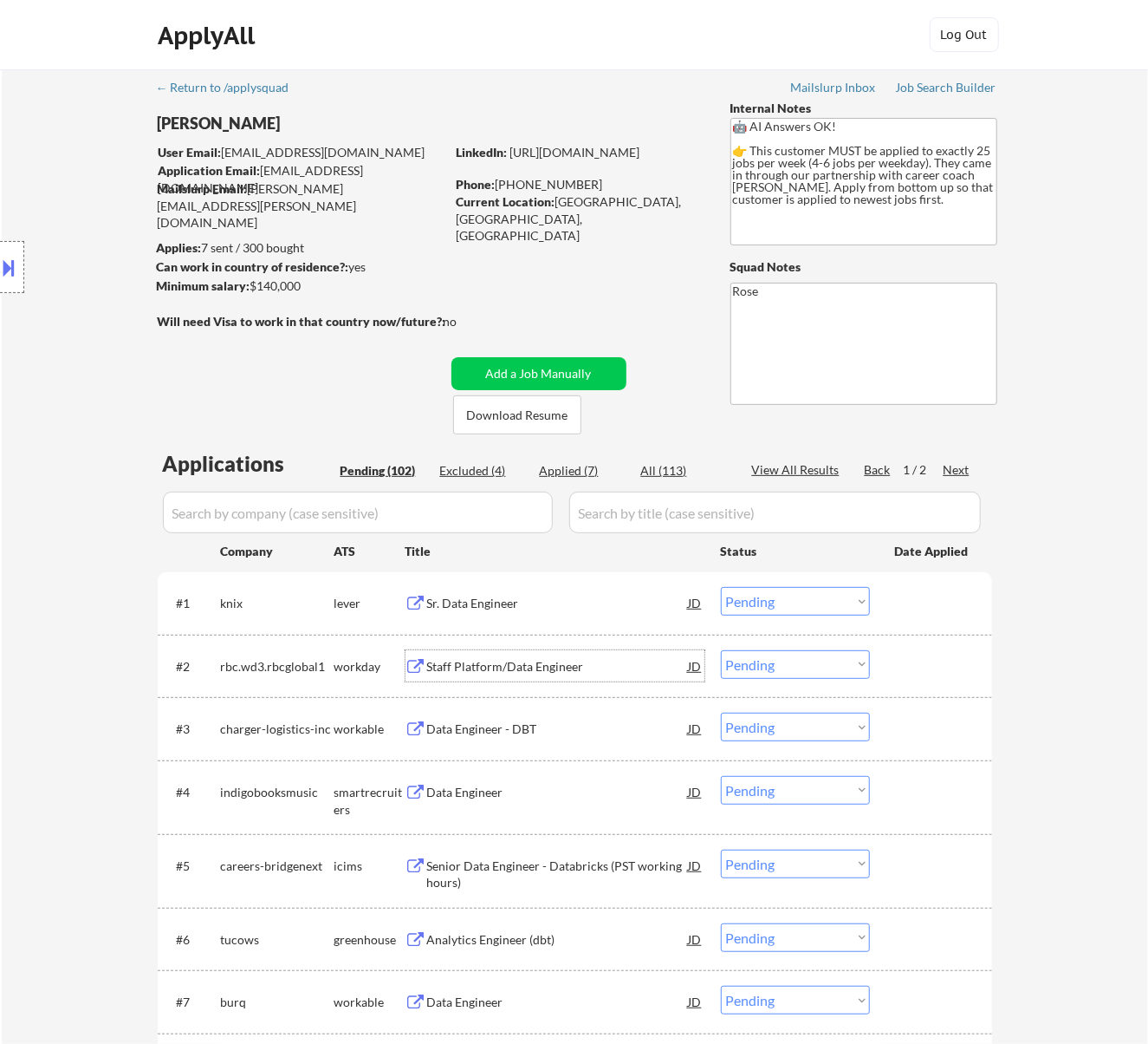
click at [596, 652] on div "Staff Platform/Data Engineer" at bounding box center [557, 666] width 261 height 31
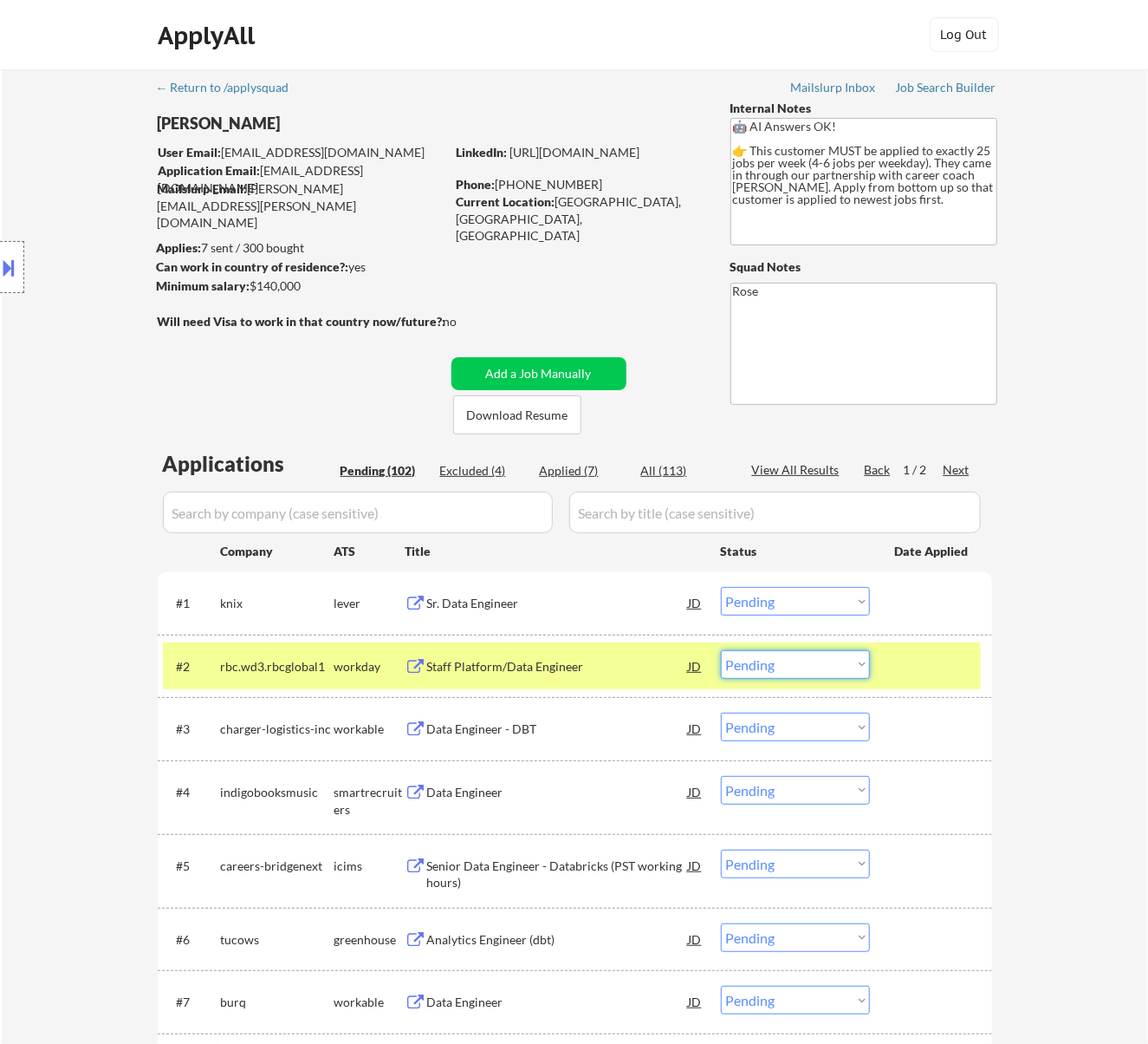
click at [815, 660] on select "Choose an option... Pending Applied Excluded (Questions) Excluded (Expired) Exc…" at bounding box center [795, 665] width 149 height 29
click at [721, 650] on select "Choose an option... Pending Applied Excluded (Questions) Excluded (Expired) Exc…" at bounding box center [795, 665] width 149 height 29
select select ""pending""
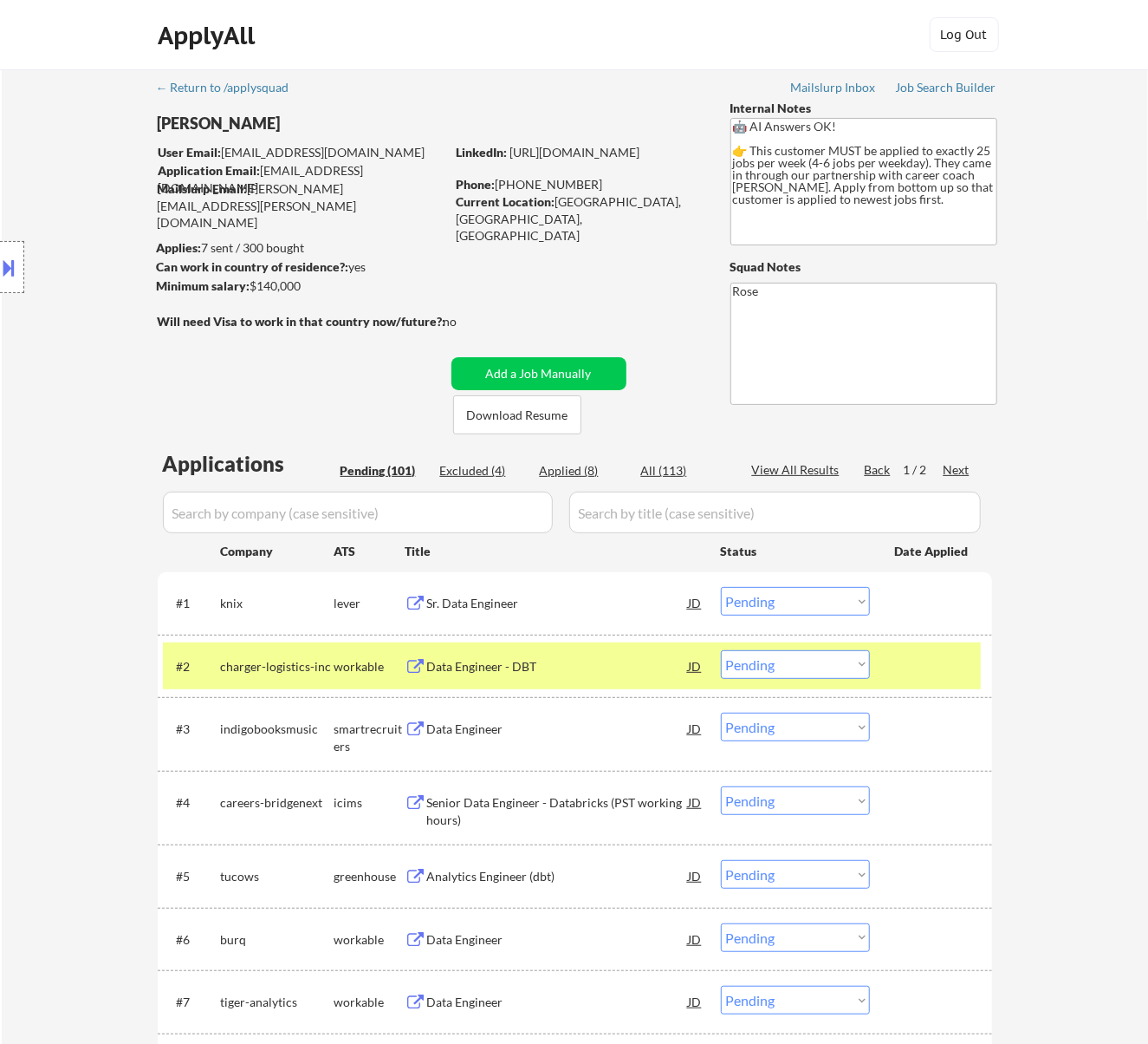
click at [944, 666] on div at bounding box center [932, 666] width 76 height 31
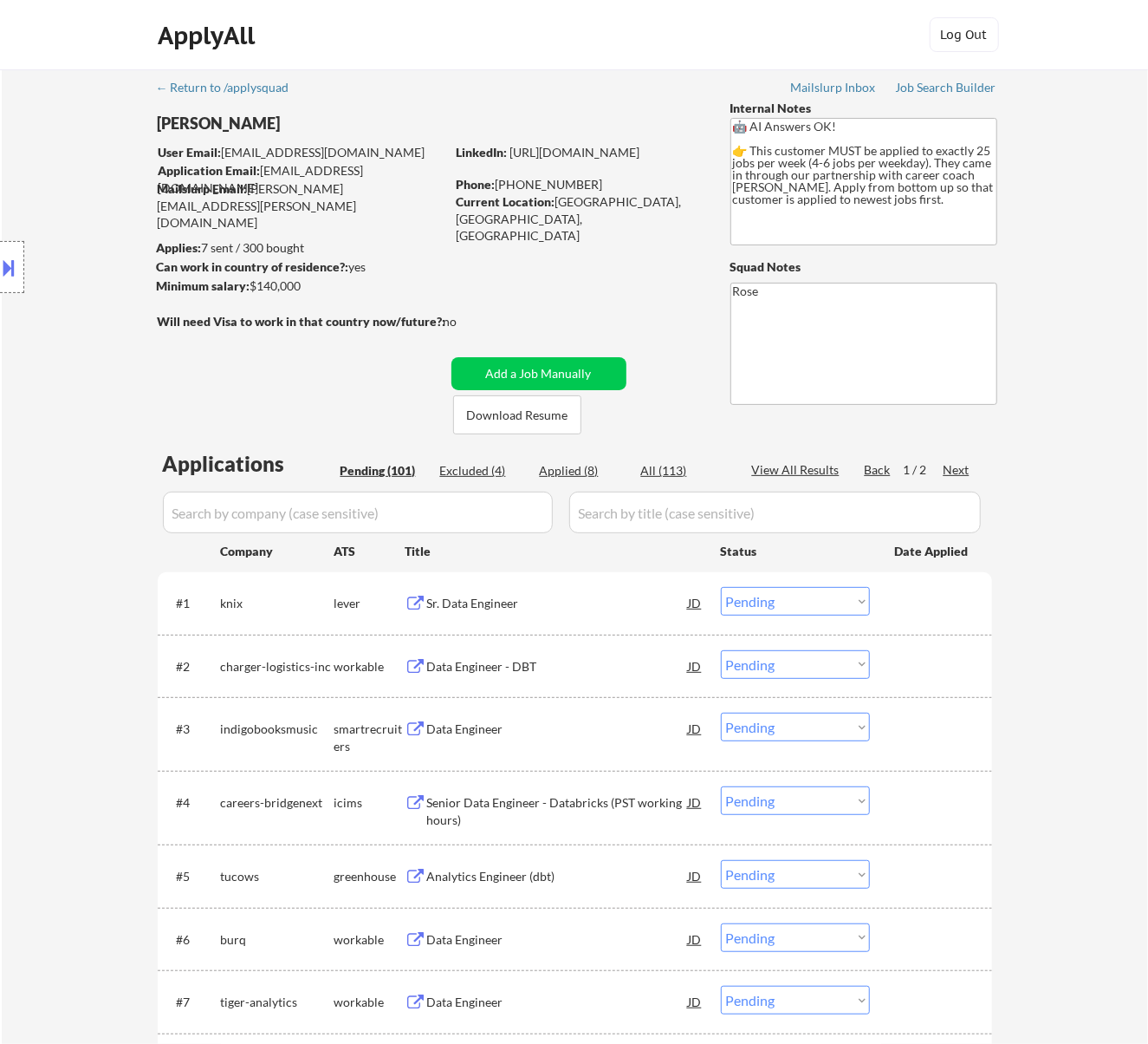
click at [598, 594] on div "Sr. Data Engineer" at bounding box center [557, 602] width 261 height 17
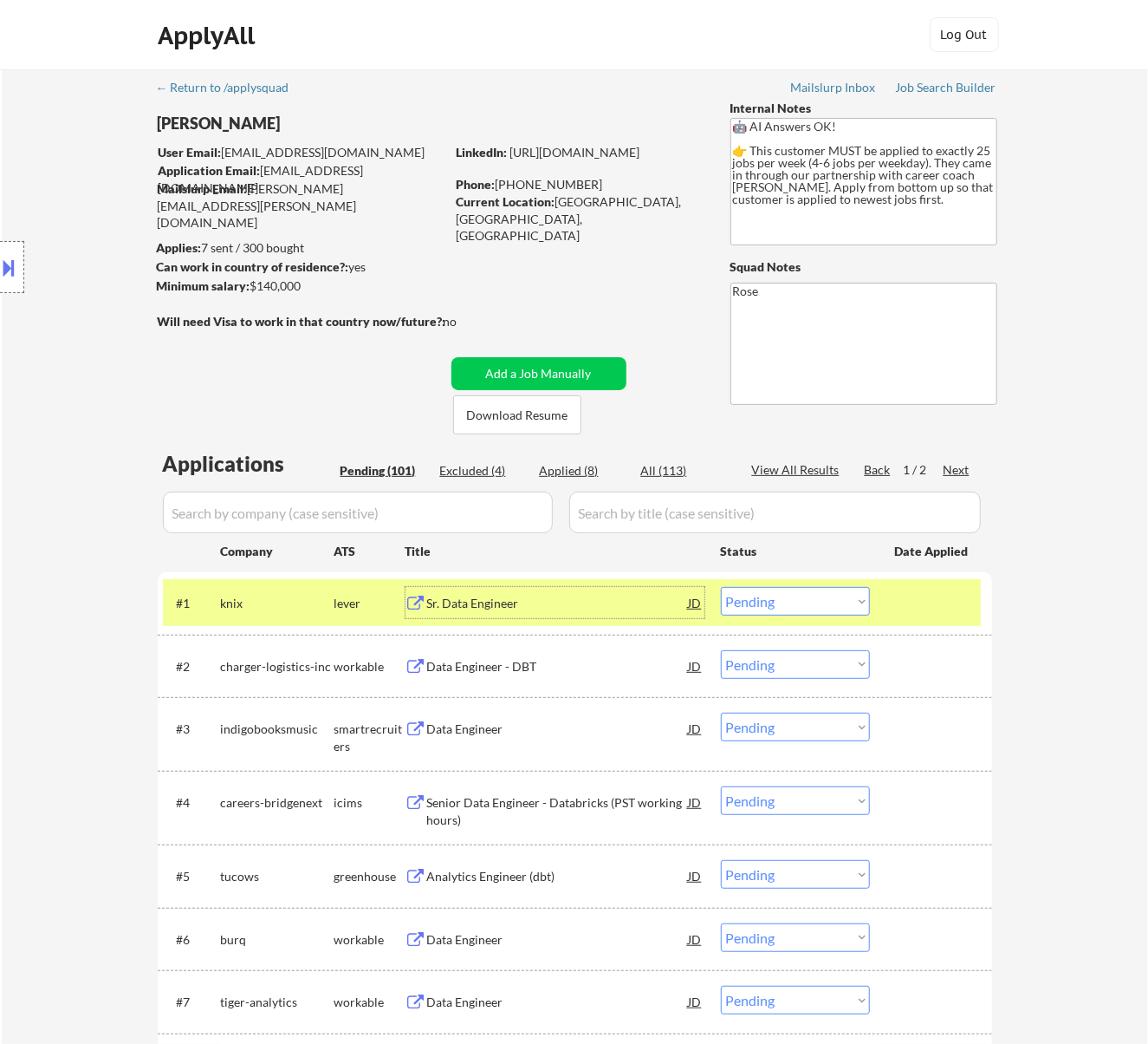
click at [795, 597] on select "Choose an option... Pending Applied Excluded (Questions) Excluded (Expired) Exc…" at bounding box center [795, 601] width 149 height 29
click at [721, 587] on select "Choose an option... Pending Applied Excluded (Questions) Excluded (Expired) Exc…" at bounding box center [795, 601] width 149 height 29
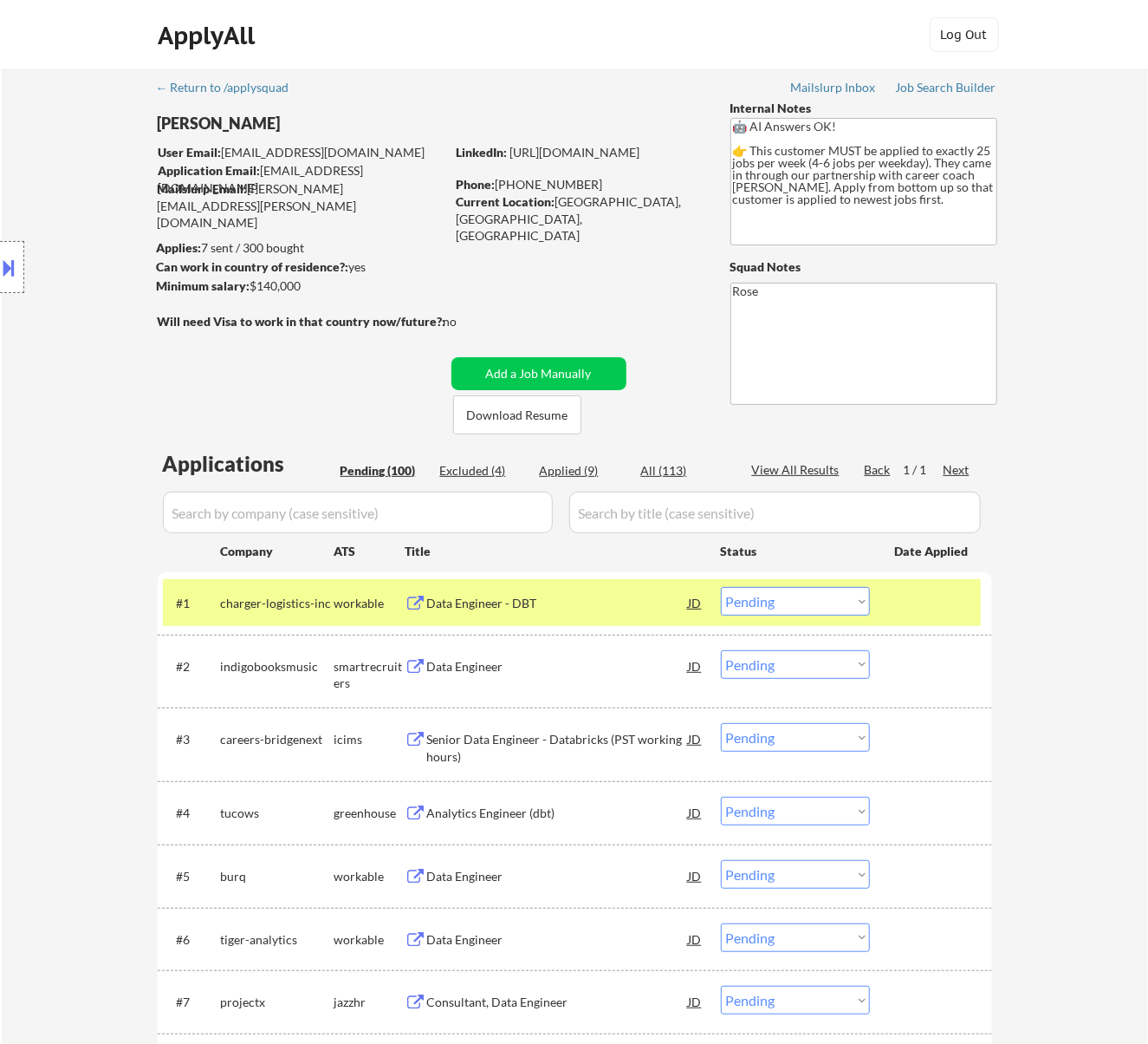
click at [621, 598] on div "Data Engineer - DBT" at bounding box center [557, 602] width 261 height 17
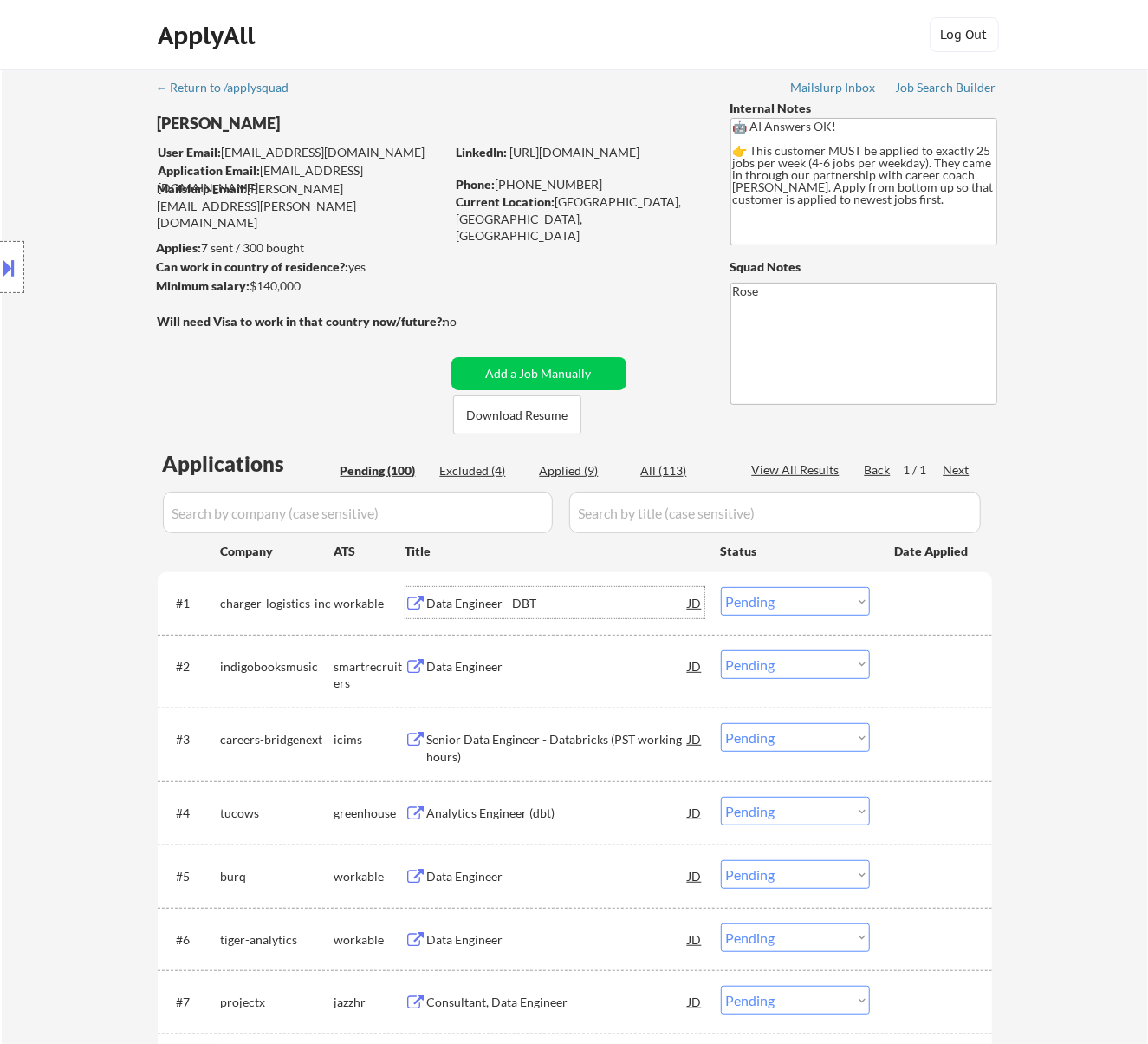
click at [844, 601] on select "Choose an option... Pending Applied Excluded (Questions) Excluded (Expired) Exc…" at bounding box center [795, 601] width 149 height 29
click at [721, 587] on select "Choose an option... Pending Applied Excluded (Questions) Excluded (Expired) Exc…" at bounding box center [795, 601] width 149 height 29
select select ""pending""
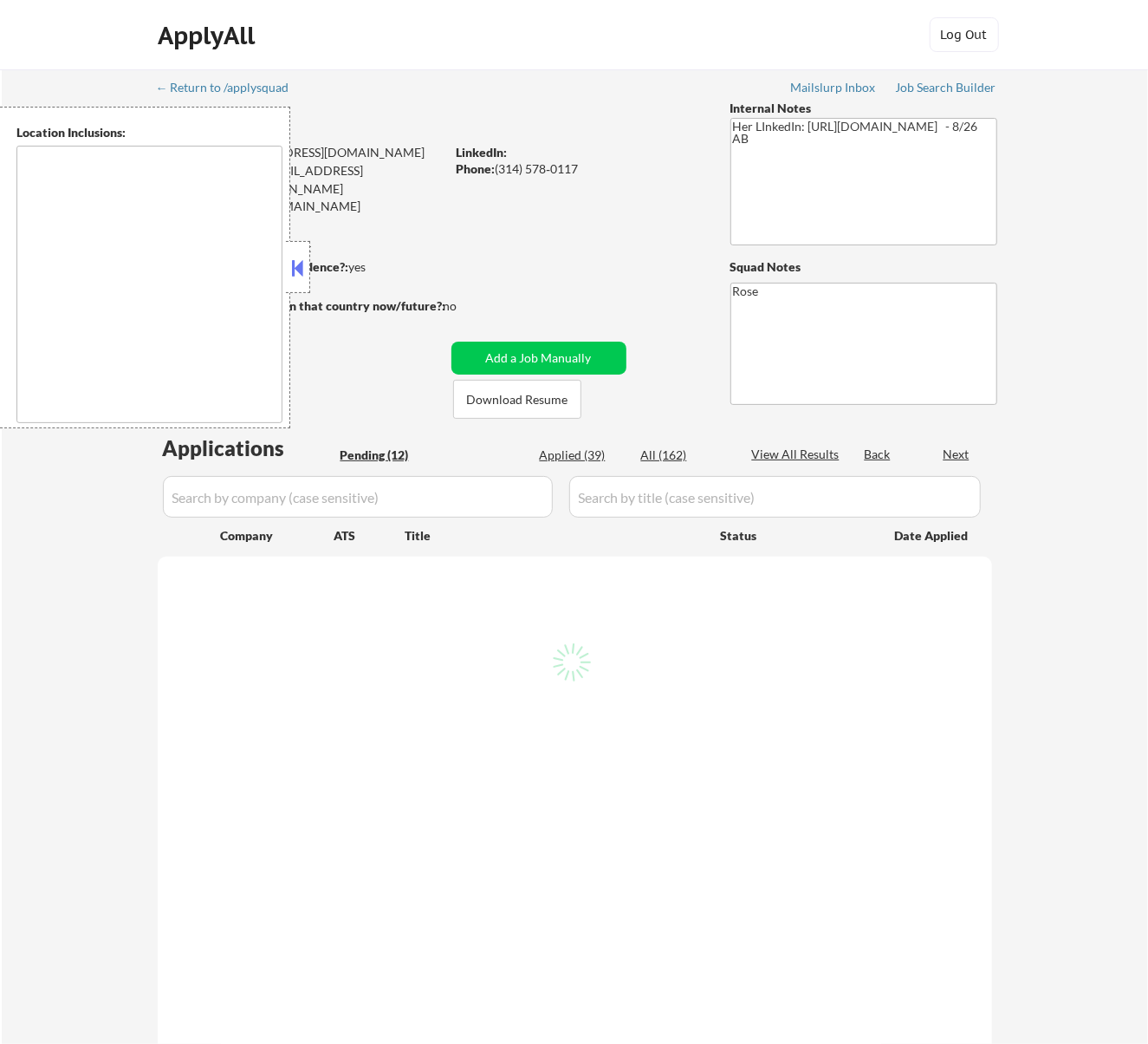
select select ""pending""
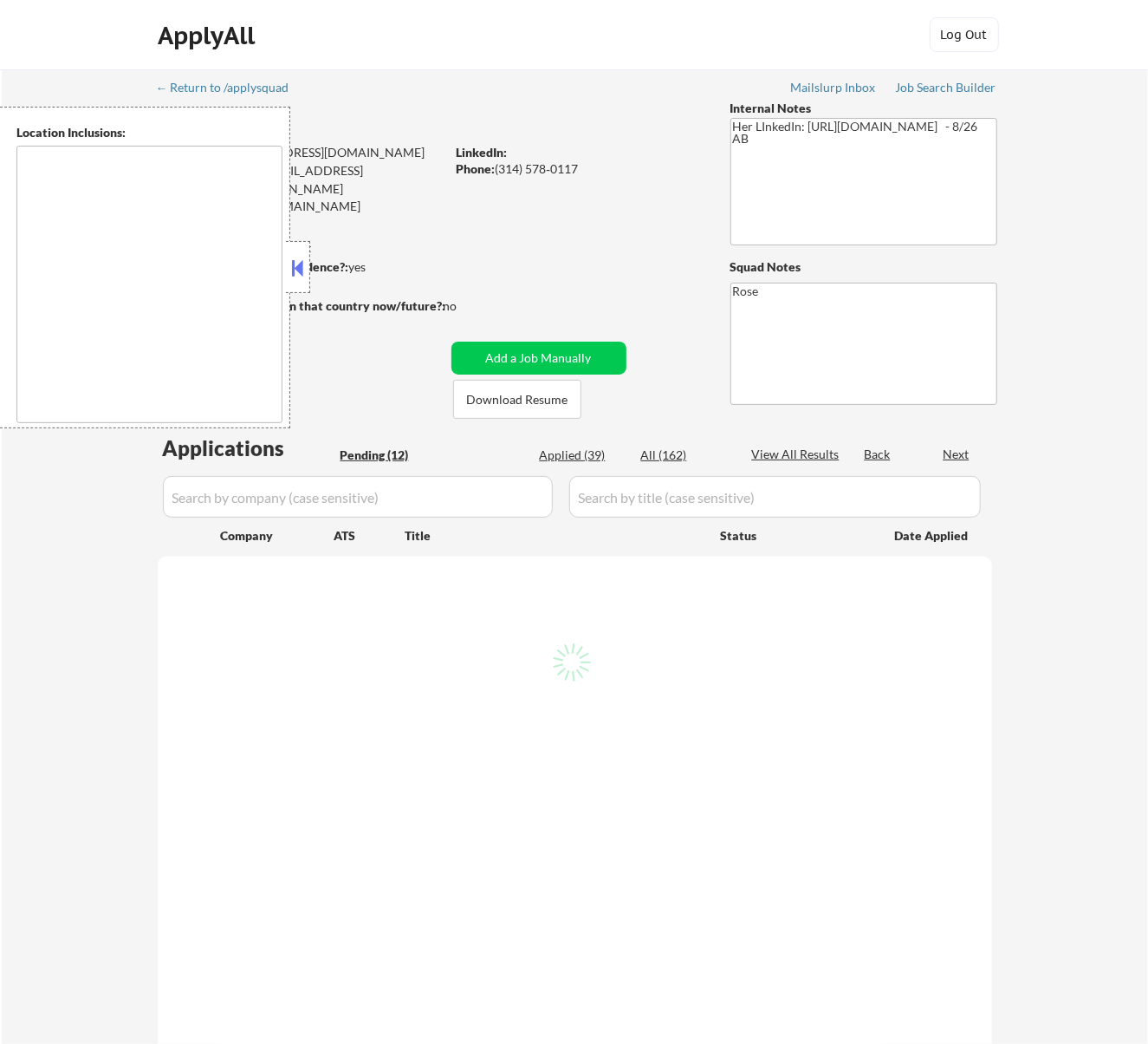
select select ""pending""
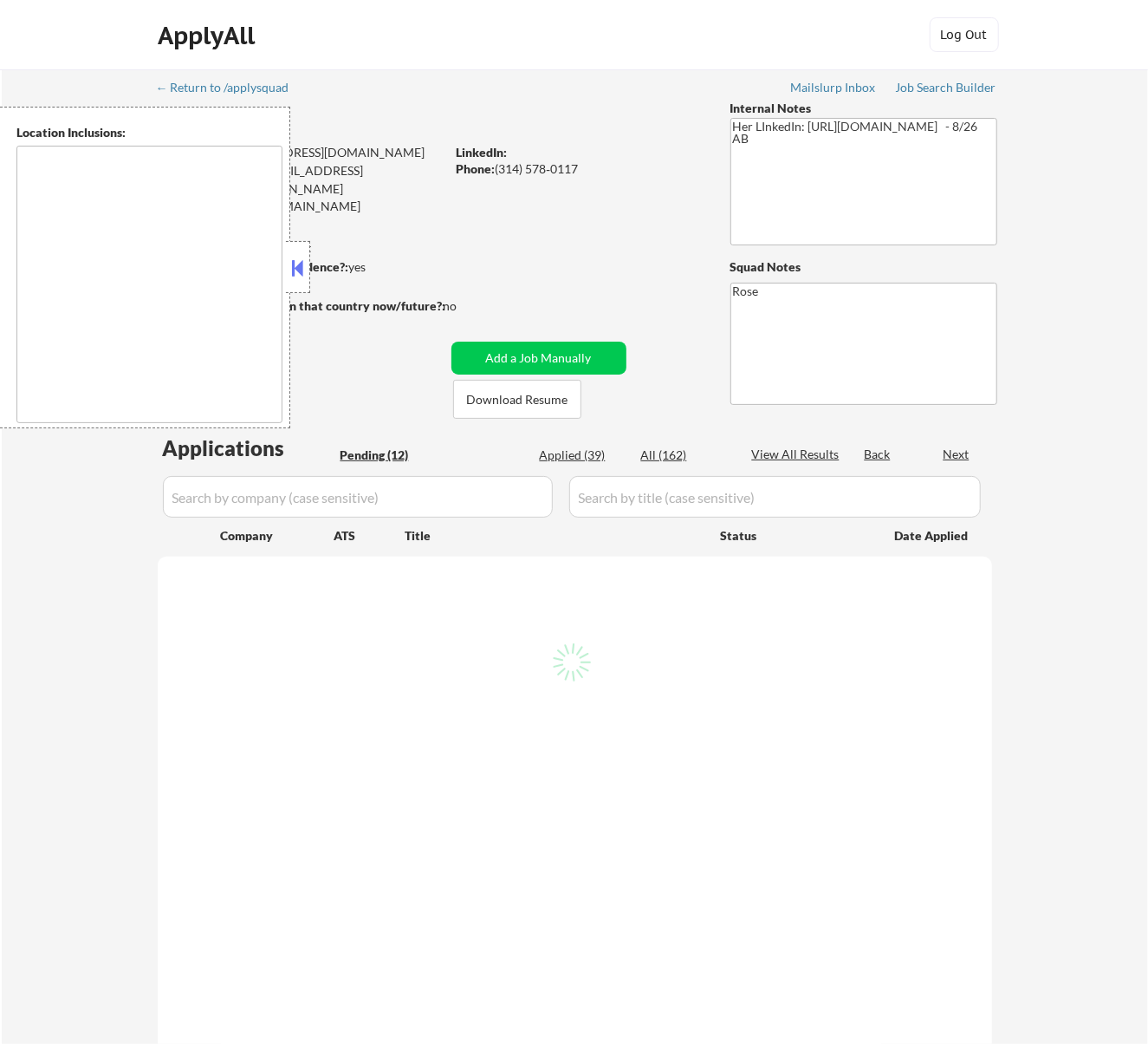
select select ""pending""
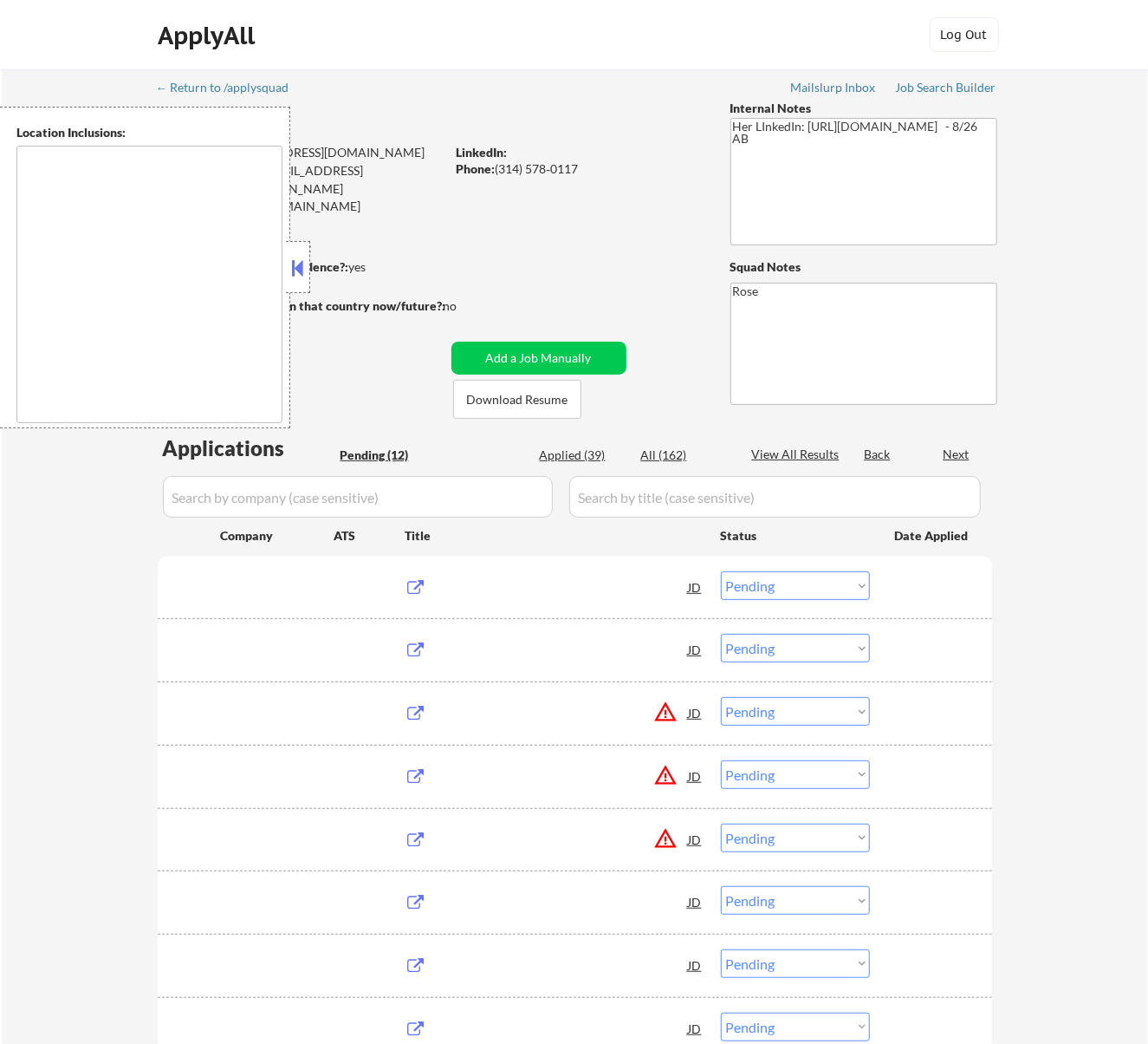
type textarea "[GEOGRAPHIC_DATA][PERSON_NAME], [GEOGRAPHIC_DATA][PERSON_NAME][GEOGRAPHIC_DATA]…"
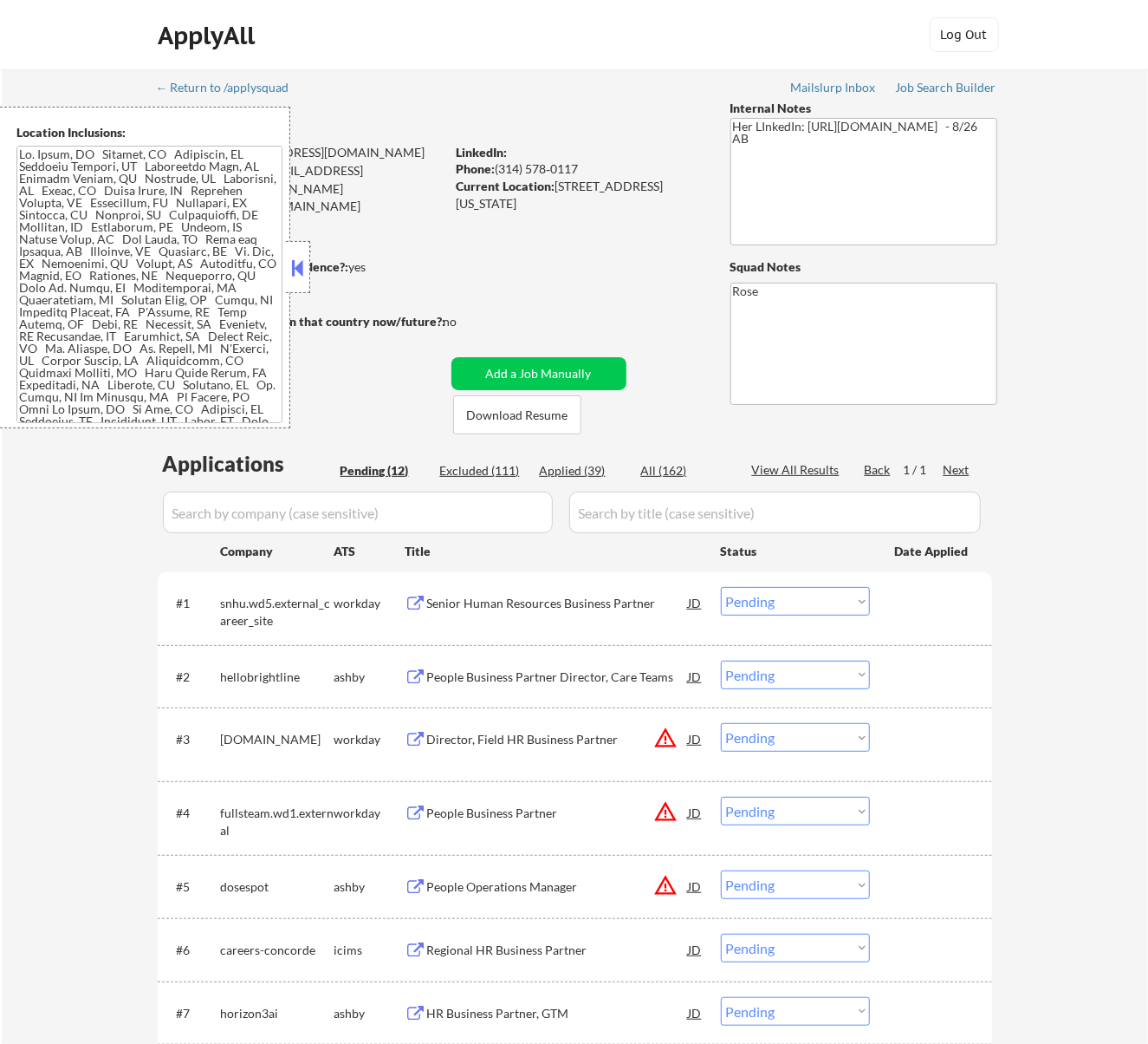
click at [500, 470] on div "Excluded (111)" at bounding box center [483, 470] width 87 height 17
select select ""excluded__location_""
select select ""excluded__expired_""
select select ""excluded__location_""
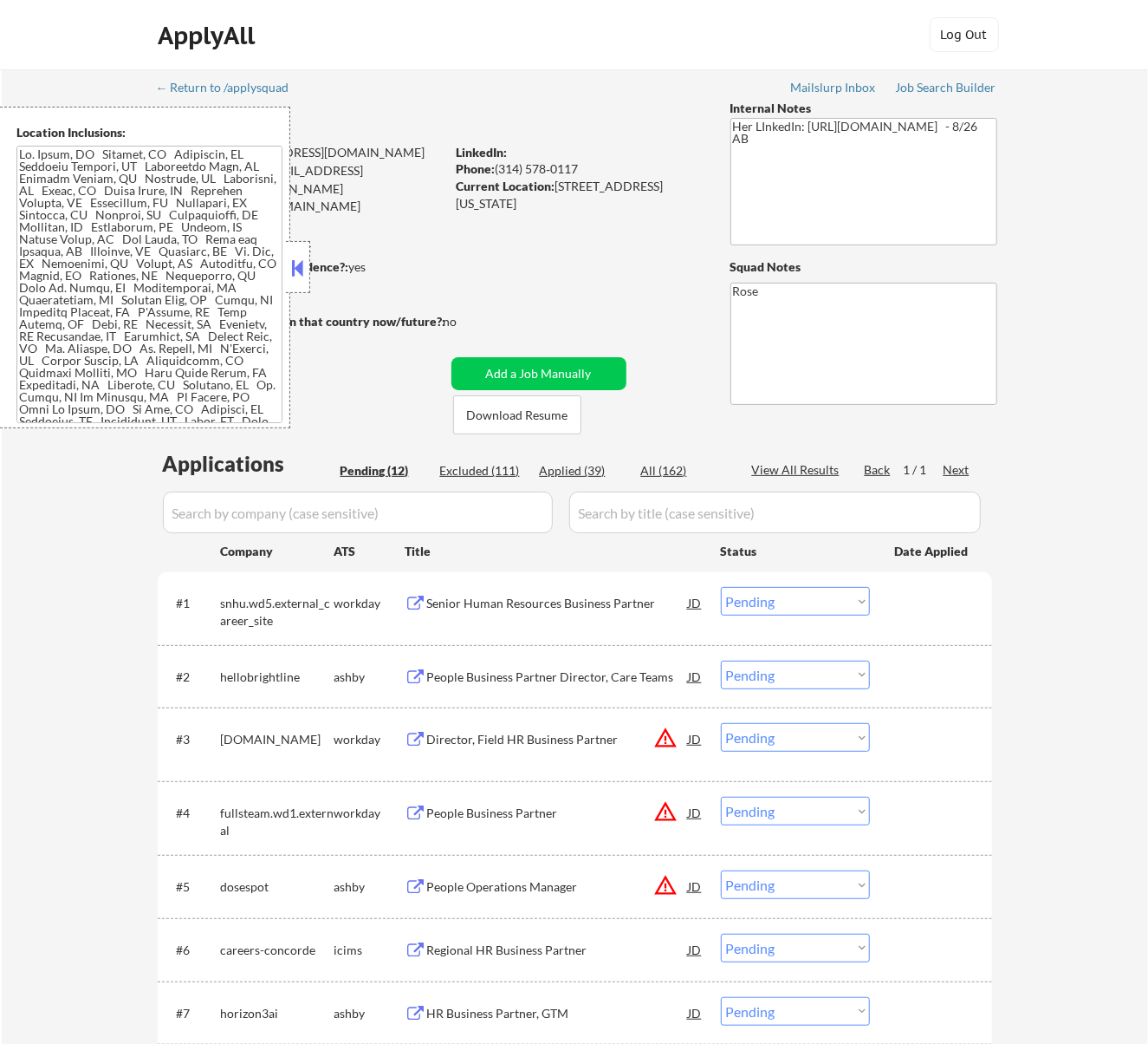
select select ""excluded__expired_""
select select ""excluded__salary_""
select select ""excluded__expired_""
select select ""excluded__salary_""
select select ""excluded__expired_""
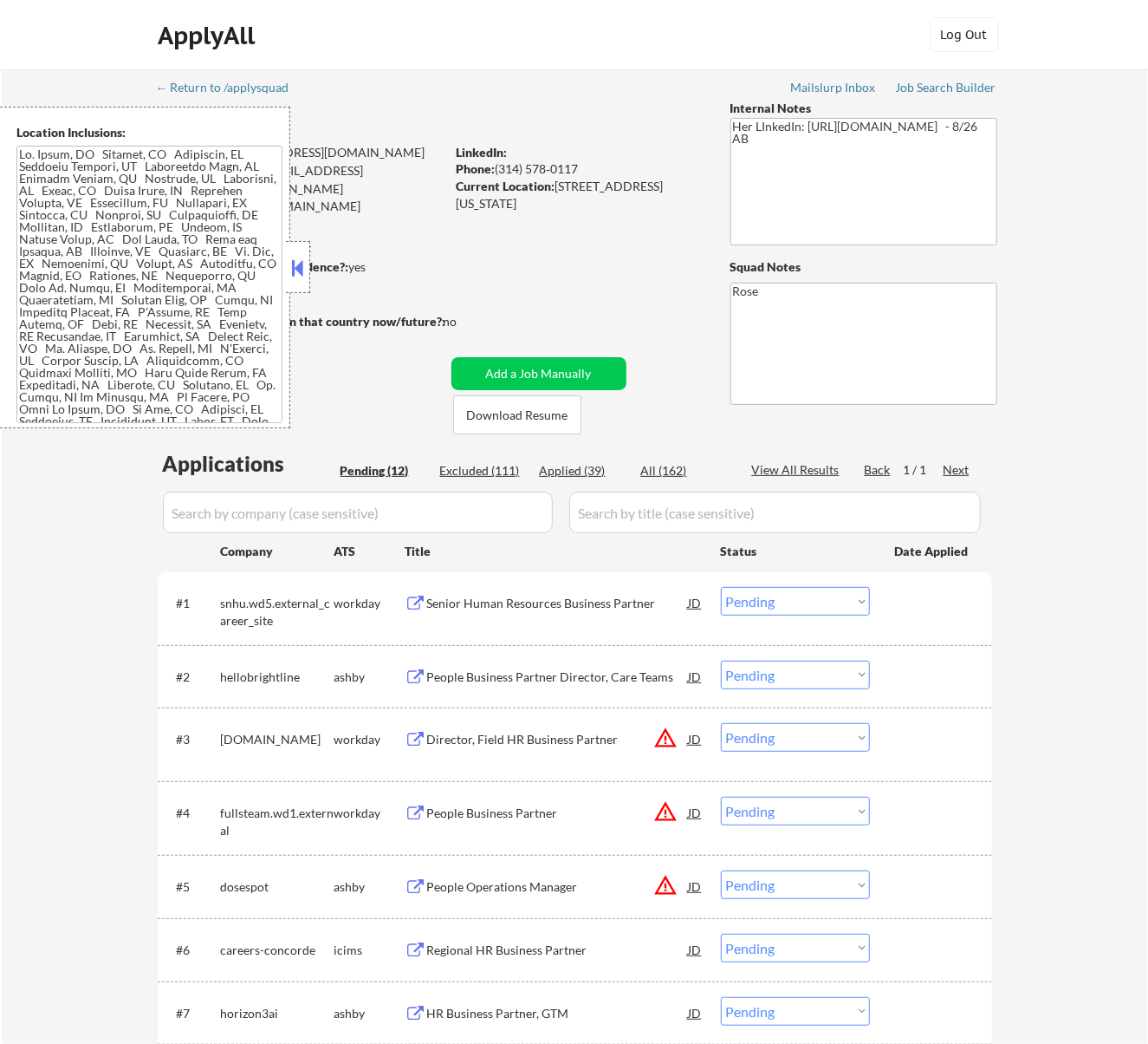
select select ""excluded__location_""
select select ""excluded__expired_""
select select ""excluded__location_""
select select ""excluded__salary_""
select select ""excluded__expired_""
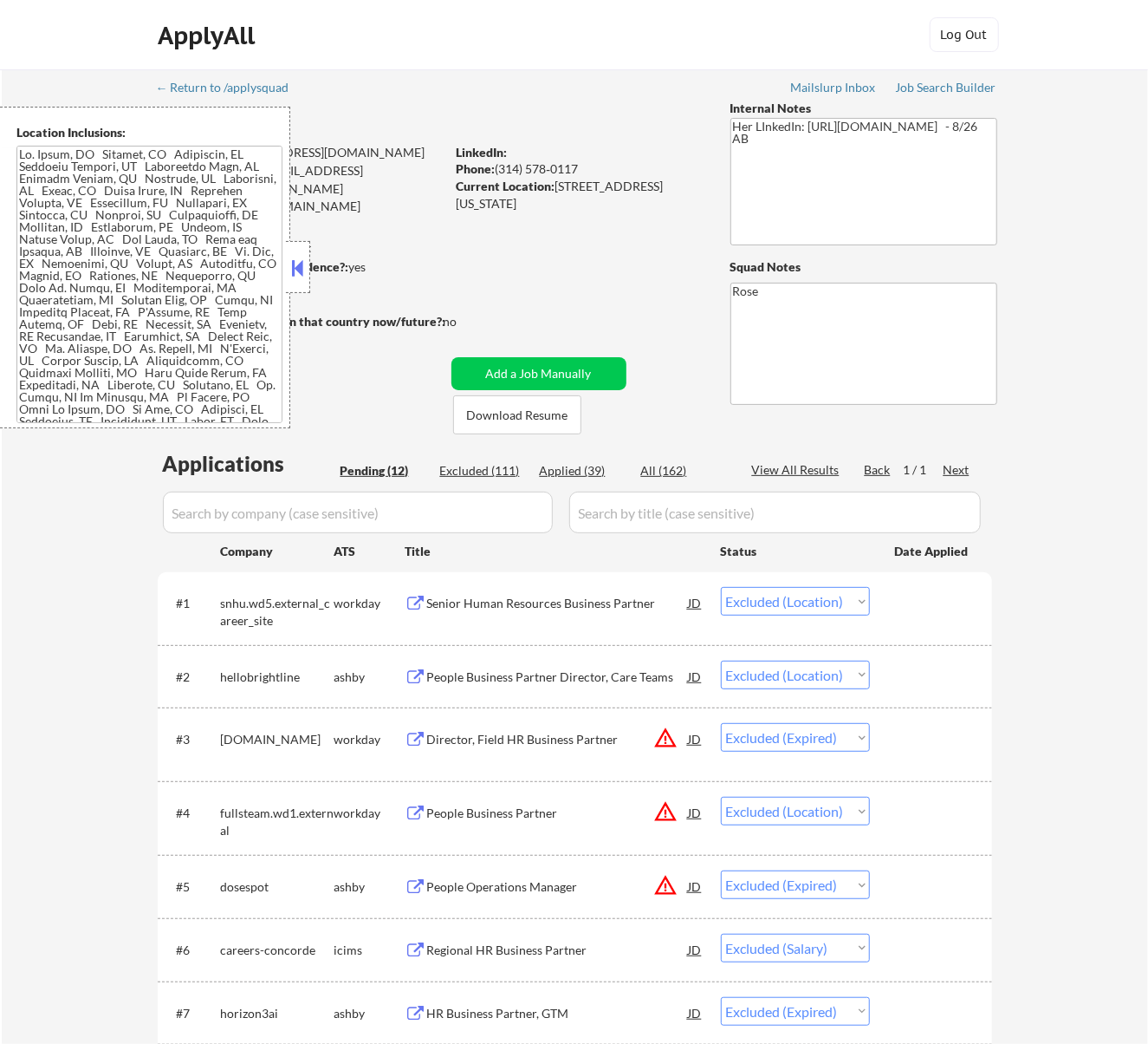
select select ""excluded__salary_""
select select ""excluded__expired_""
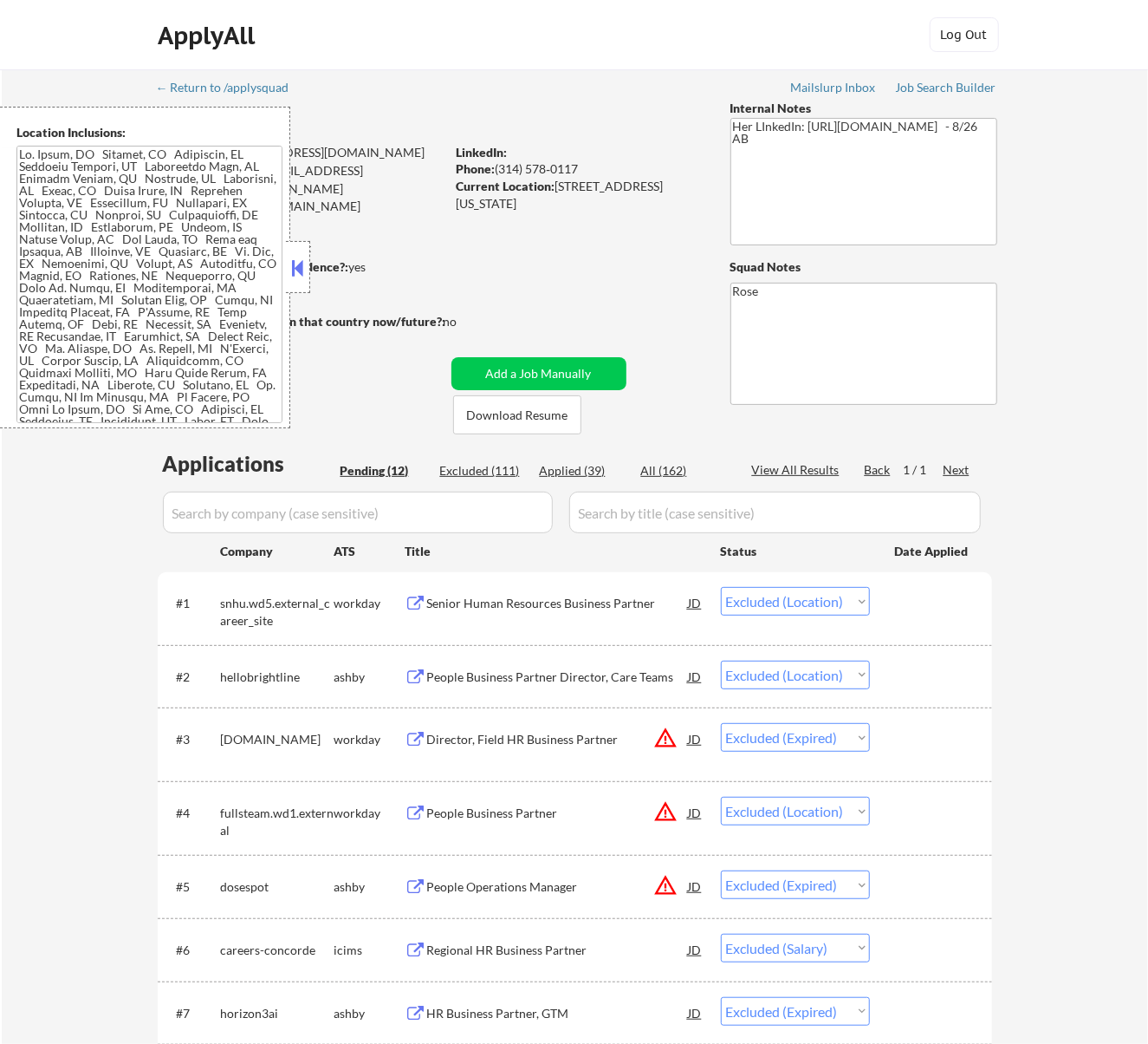
select select ""excluded""
select select ""excluded__expired_""
select select ""excluded__bad_match_""
select select ""excluded__expired_""
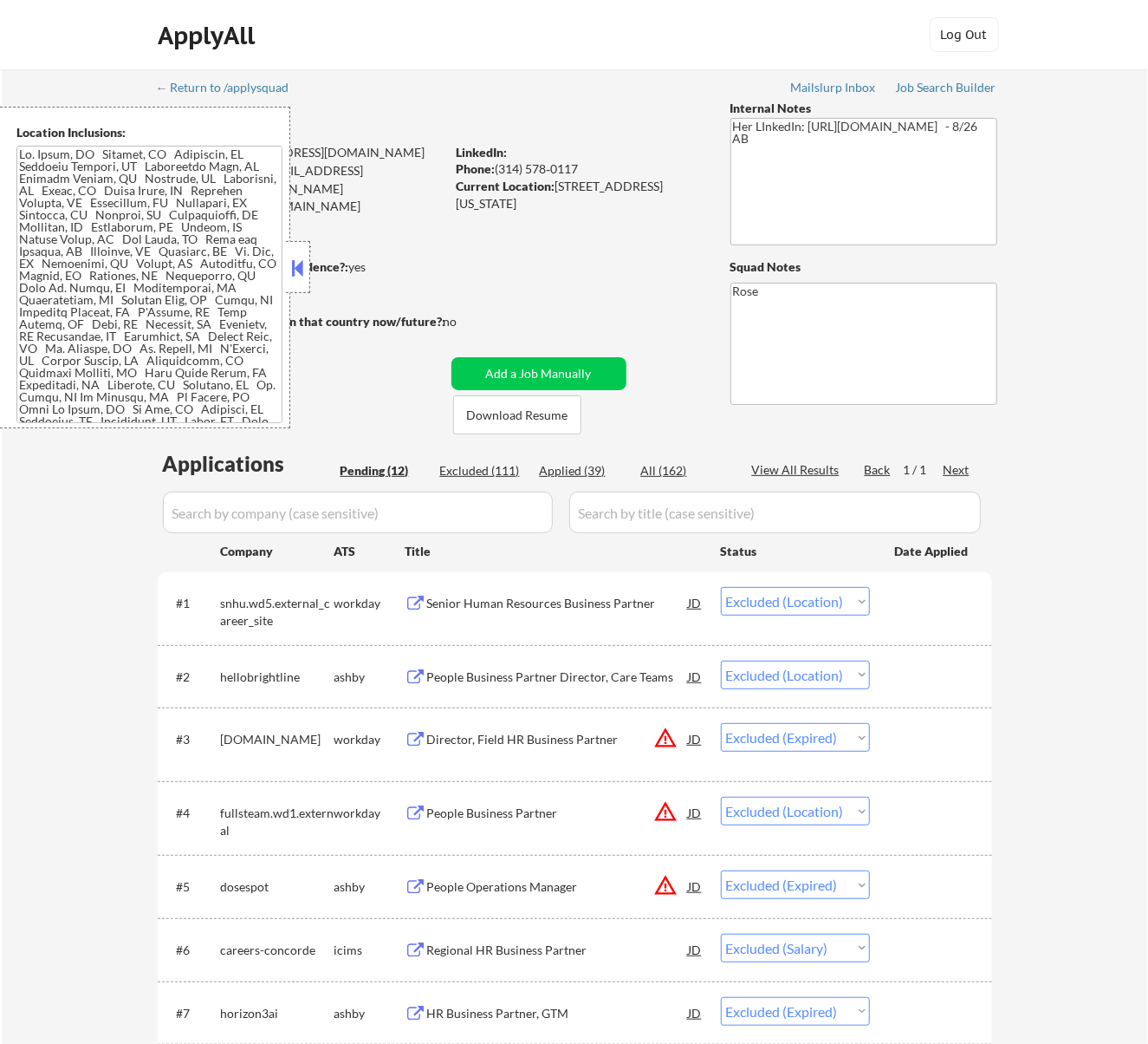
select select ""excluded__bad_match_""
select select ""excluded__location_""
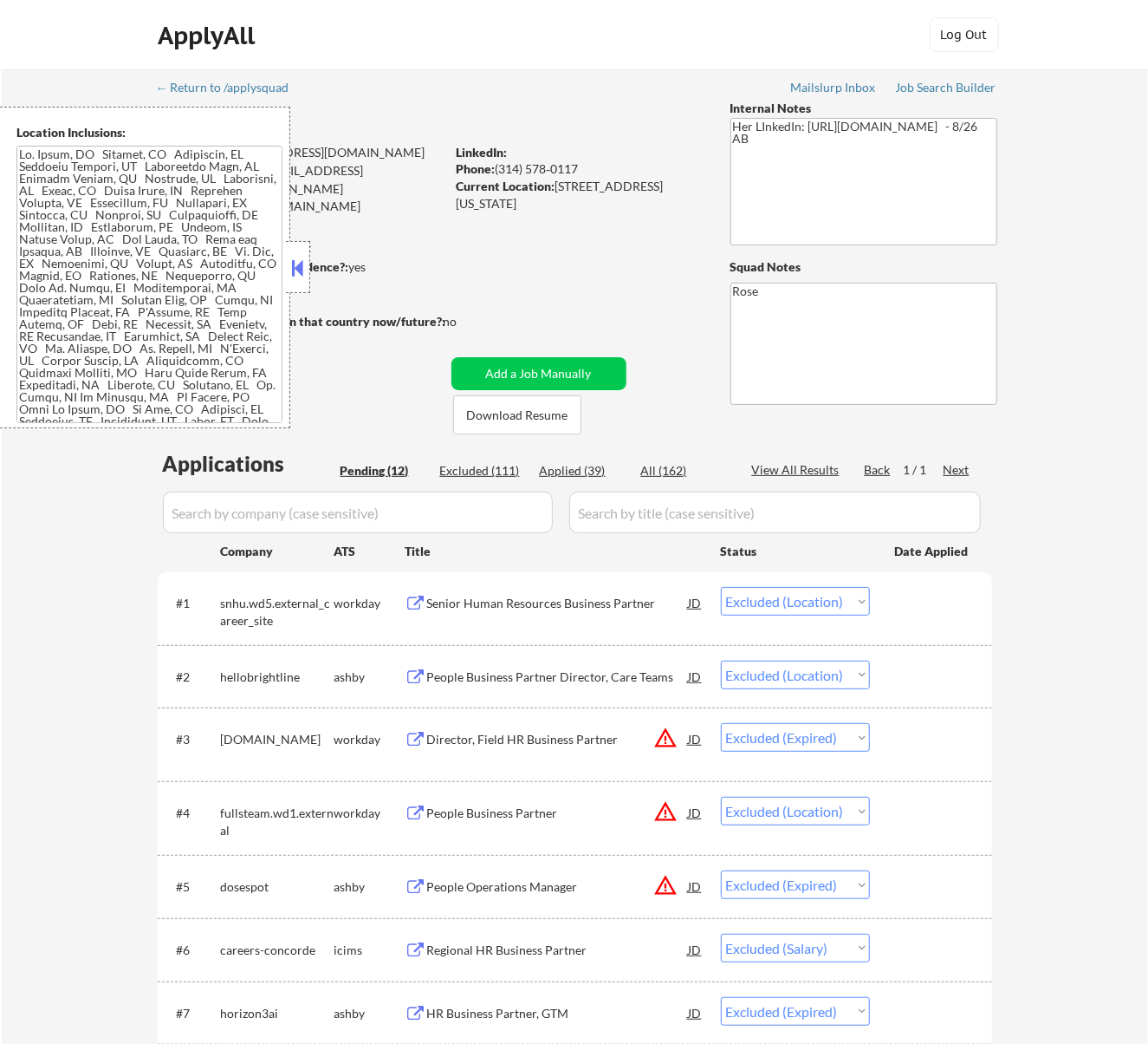
select select ""excluded__expired_""
select select ""excluded__location_""
select select ""excluded""
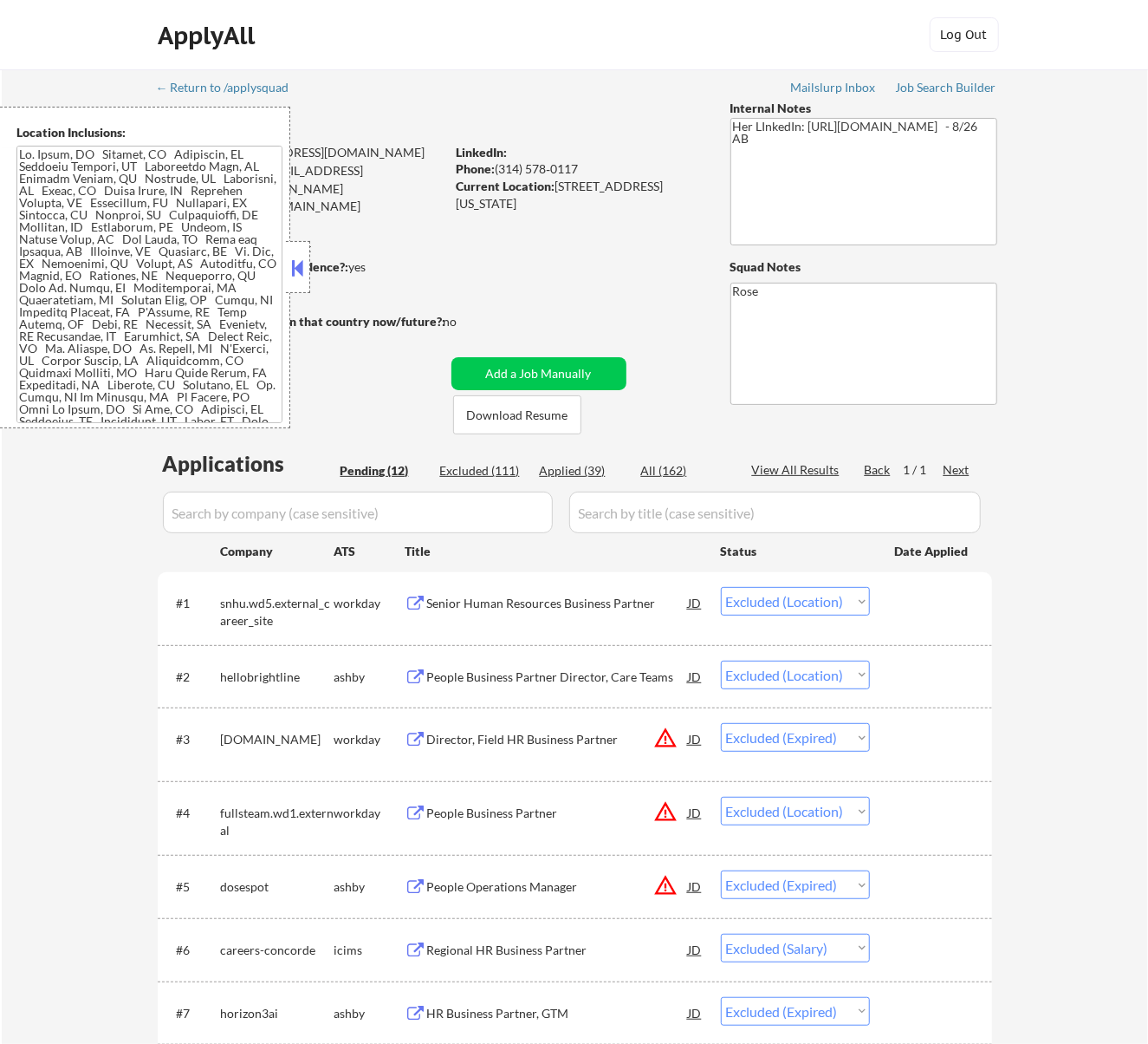
select select ""excluded""
select select ""excluded__expired_""
select select ""excluded""
select select ""excluded__location_""
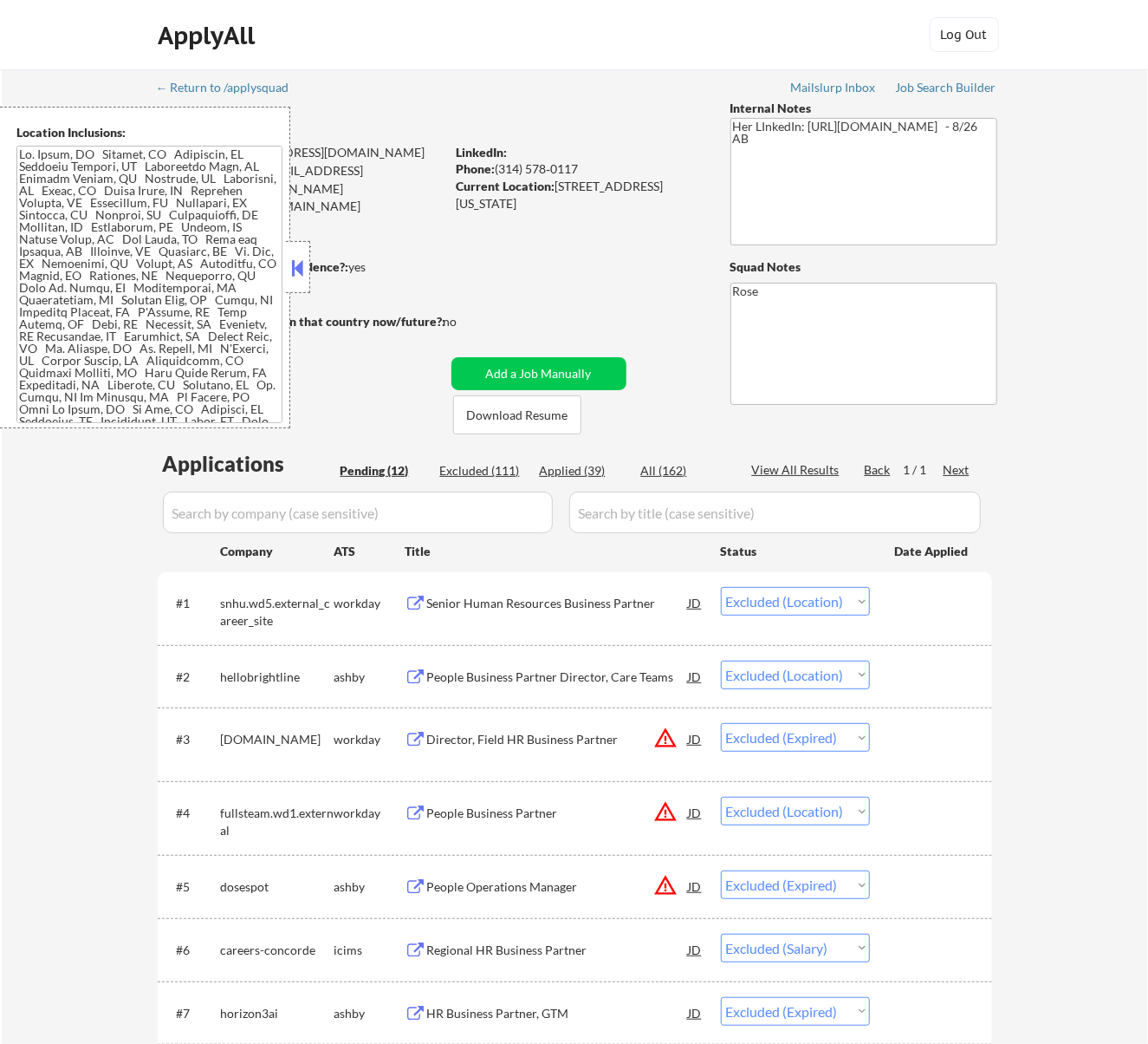
select select ""excluded__bad_match_""
select select ""excluded__expired_""
select select ""excluded__bad_match_""
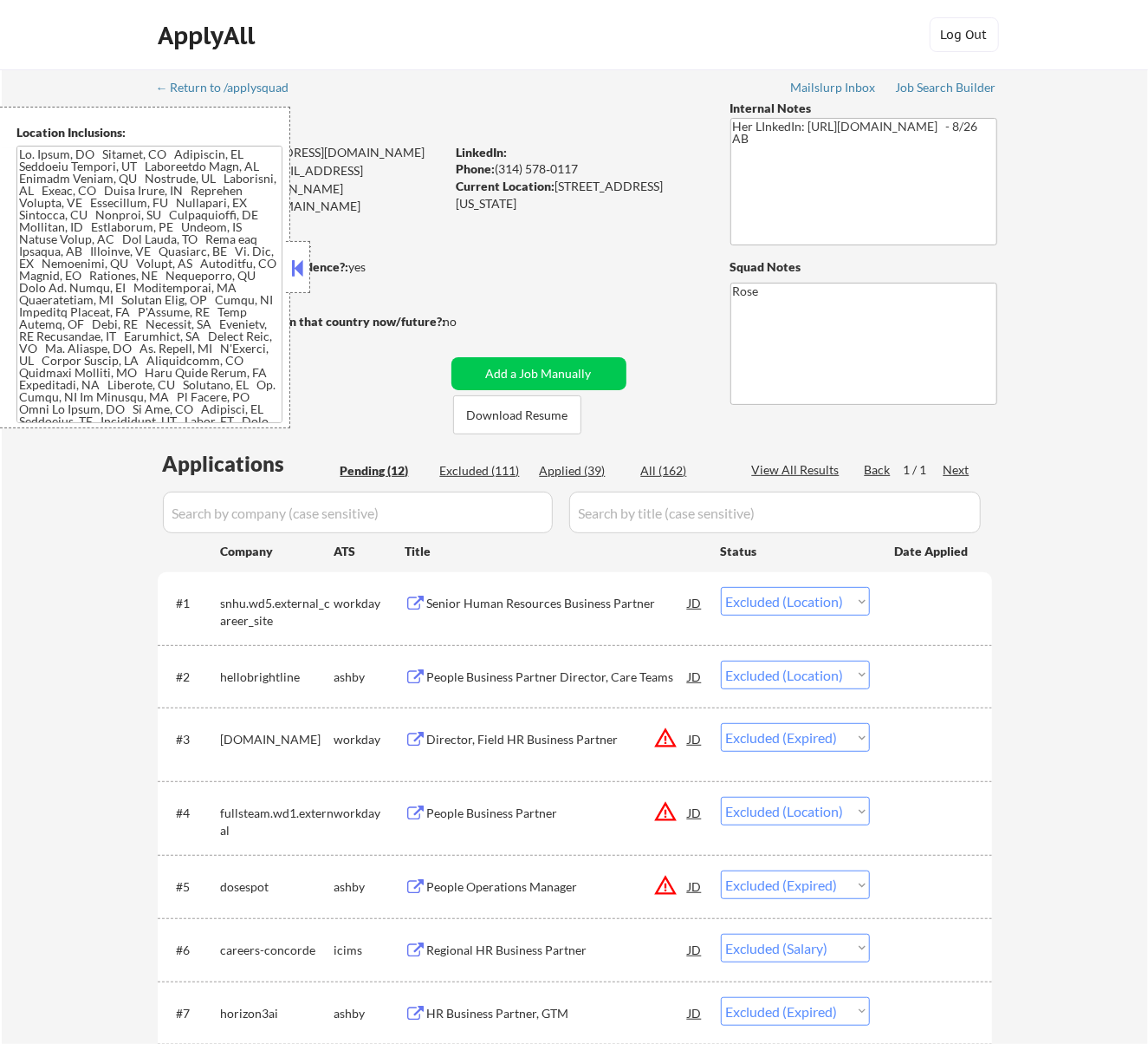
select select ""excluded""
select select ""excluded__location_""
select select ""excluded""
select select ""excluded__expired_""
select select ""excluded__bad_match_""
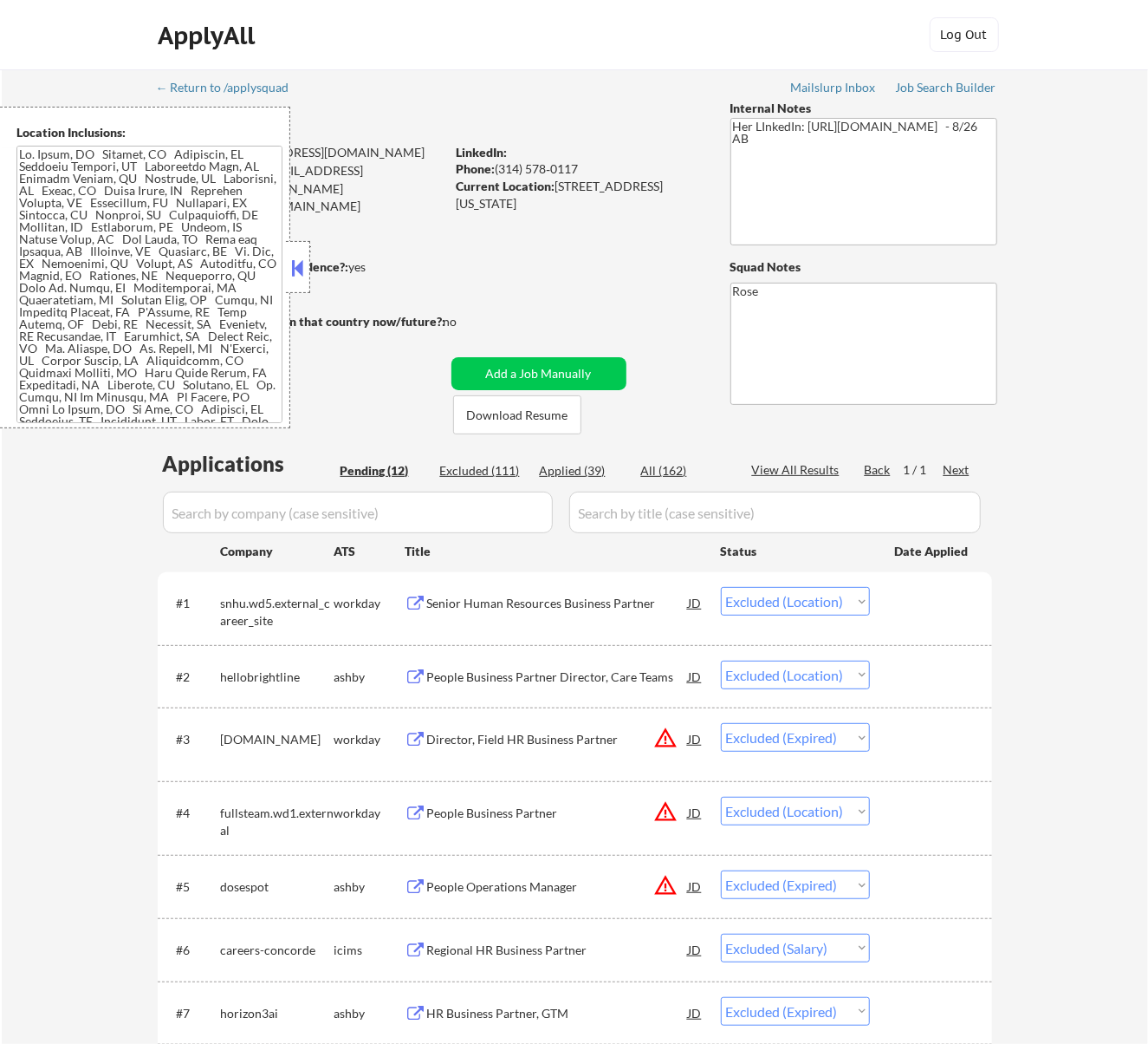
select select ""excluded__bad_match_""
select select ""excluded__expired_""
select select ""excluded""
select select ""excluded__expired_""
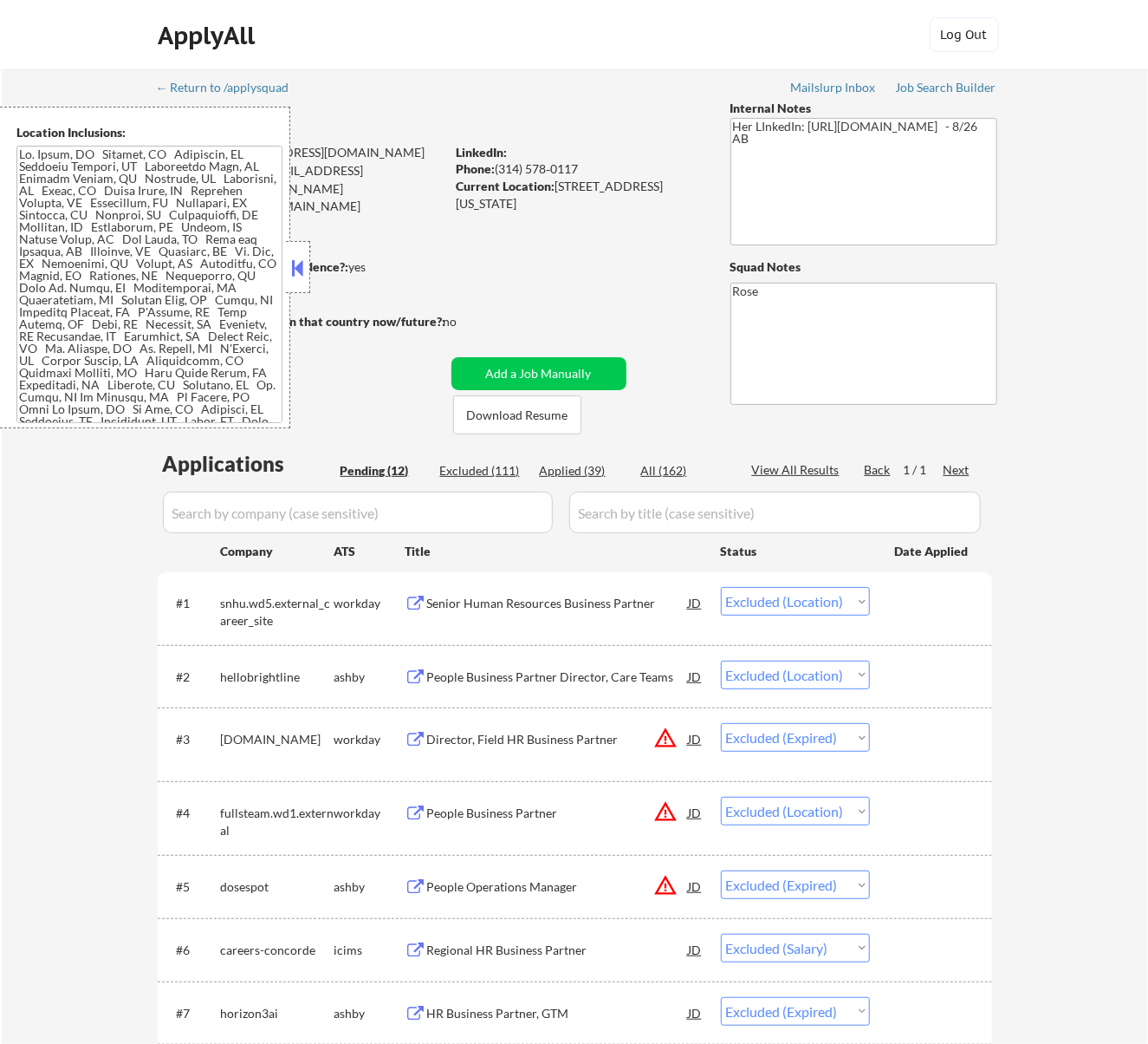
select select ""excluded""
select select ""excluded__bad_match_""
select select ""excluded__expired_""
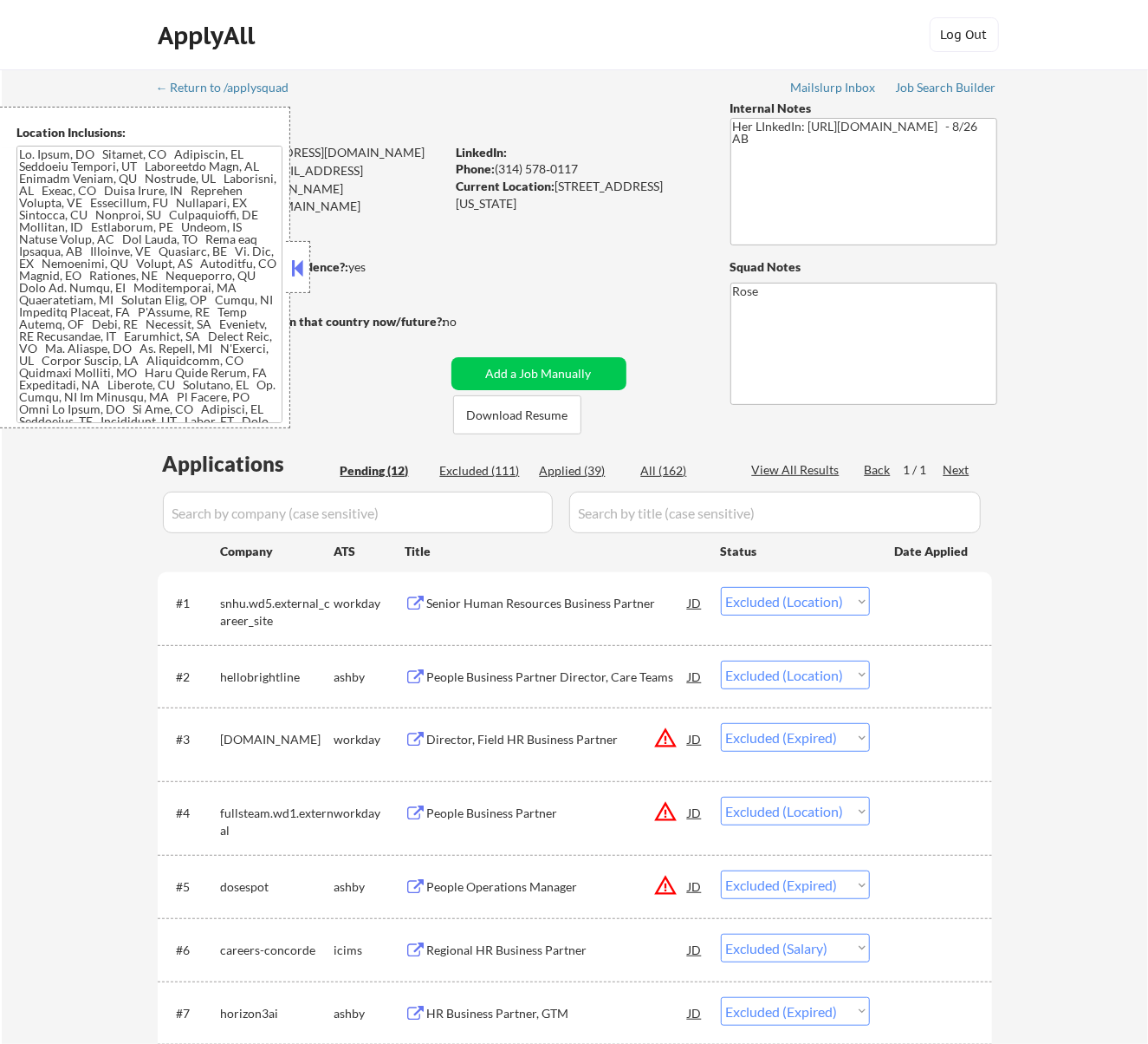
select select ""excluded__bad_match_""
select select ""excluded__expired_""
select select ""excluded__bad_match_""
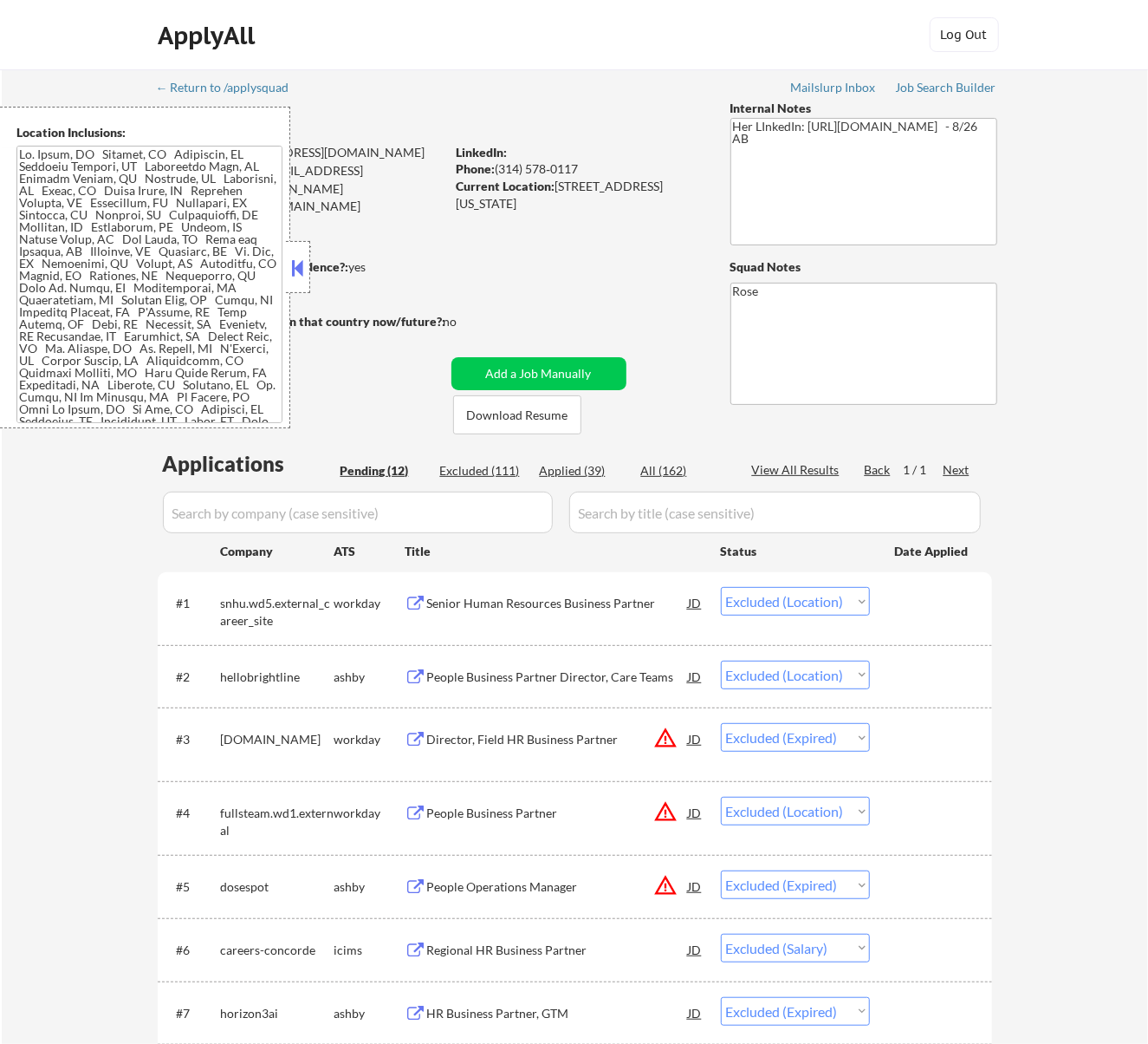
select select ""excluded""
select select ""excluded__salary_""
select select ""excluded__expired_""
select select ""excluded""
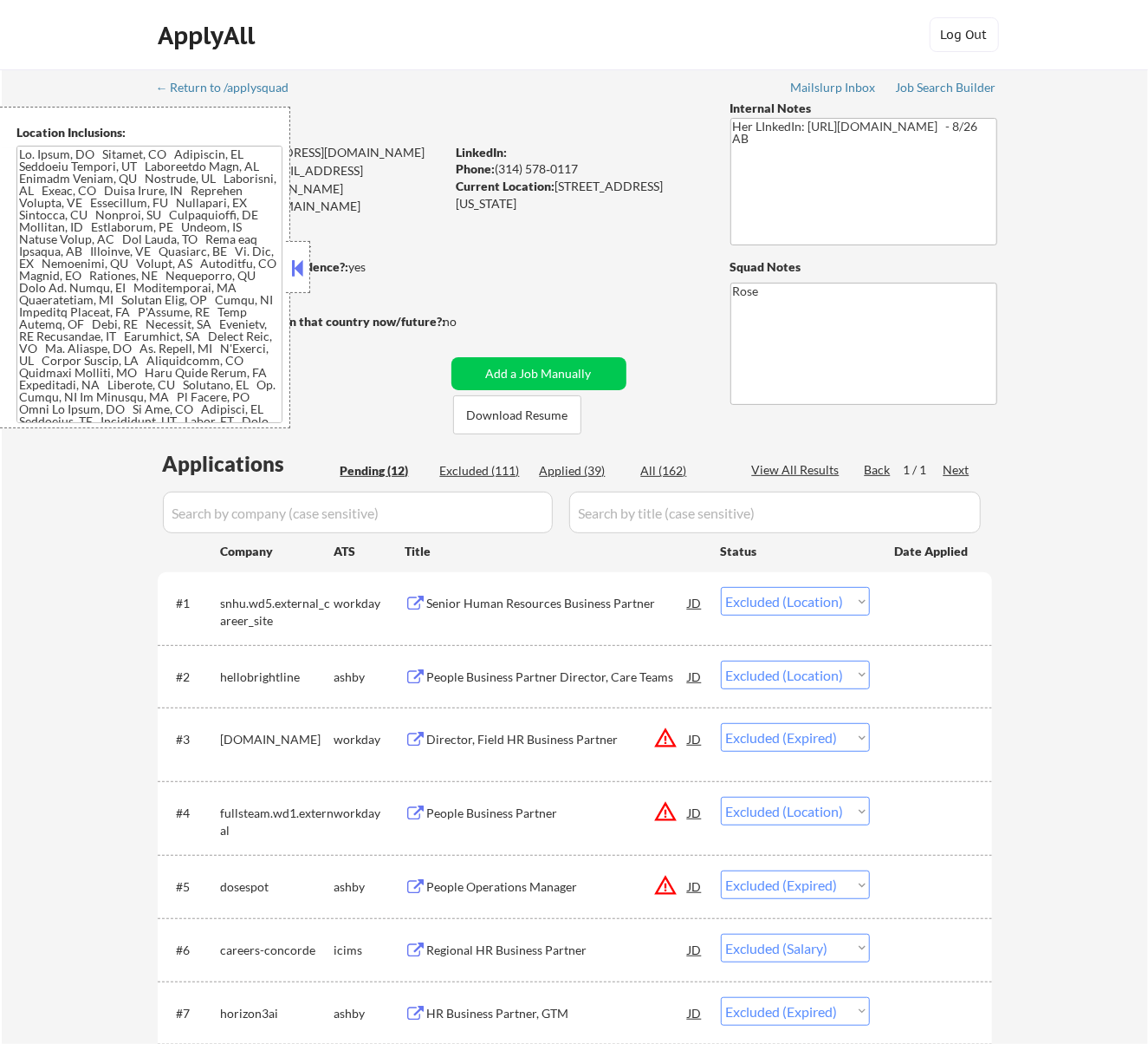
select select ""excluded__expired_""
select select ""excluded__location_""
select select ""excluded""
select select ""excluded__bad_match_""
select select ""excluded__salary_""
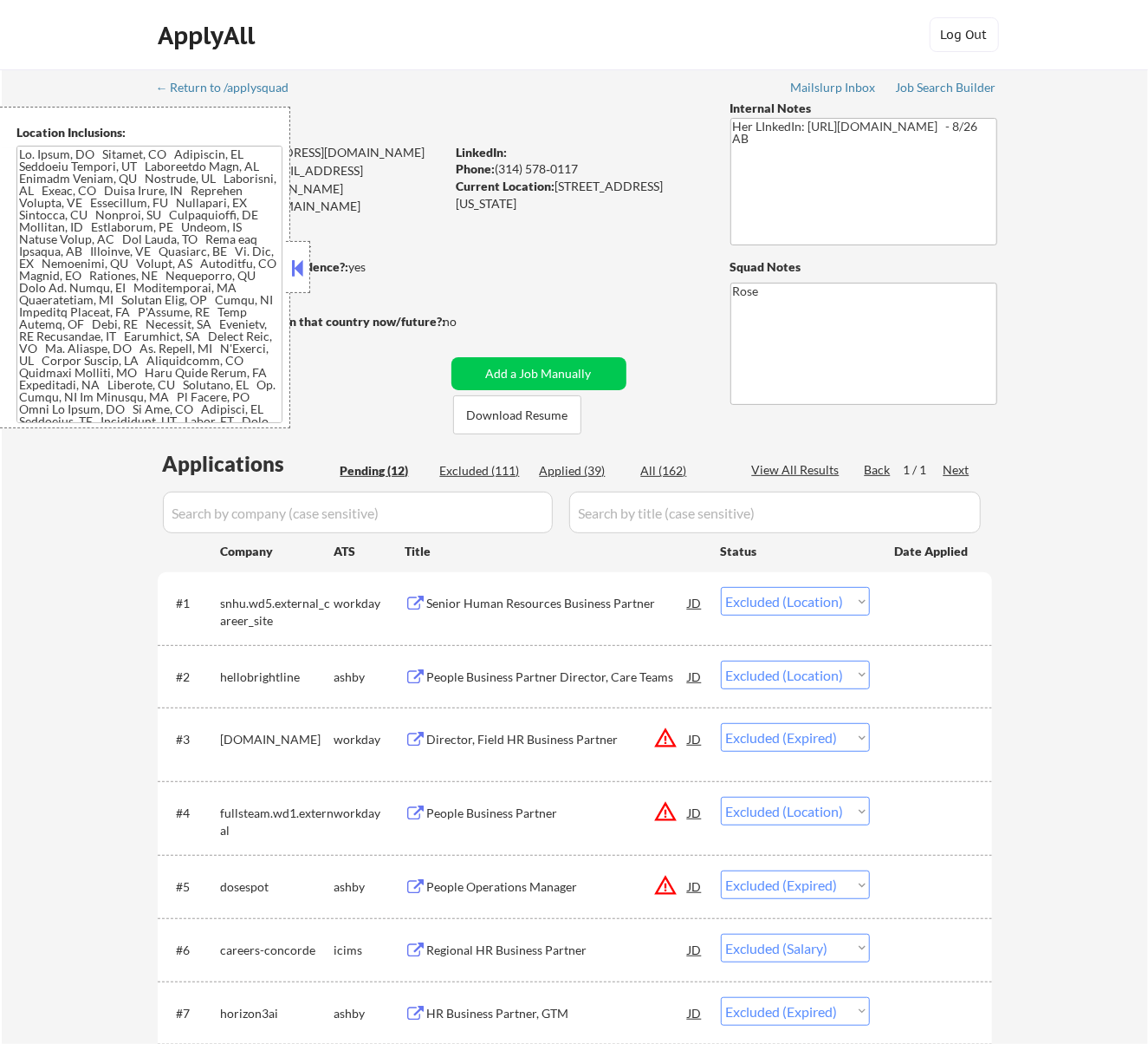
select select ""excluded""
select select ""excluded__location_""
select select ""excluded__bad_match_""
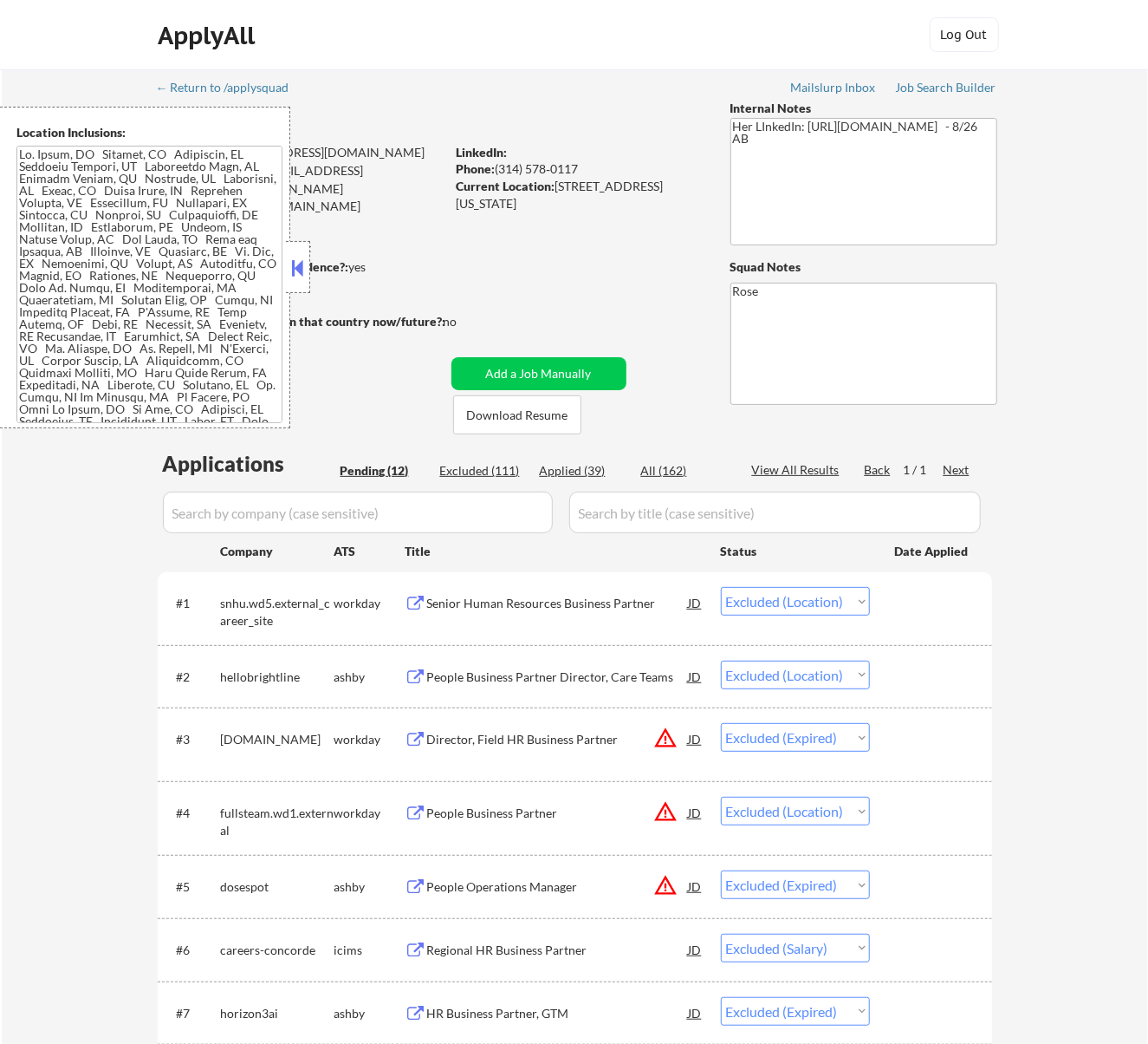
select select ""excluded__salary_""
select select ""excluded__expired_""
select select ""excluded""
select select ""excluded__location_""
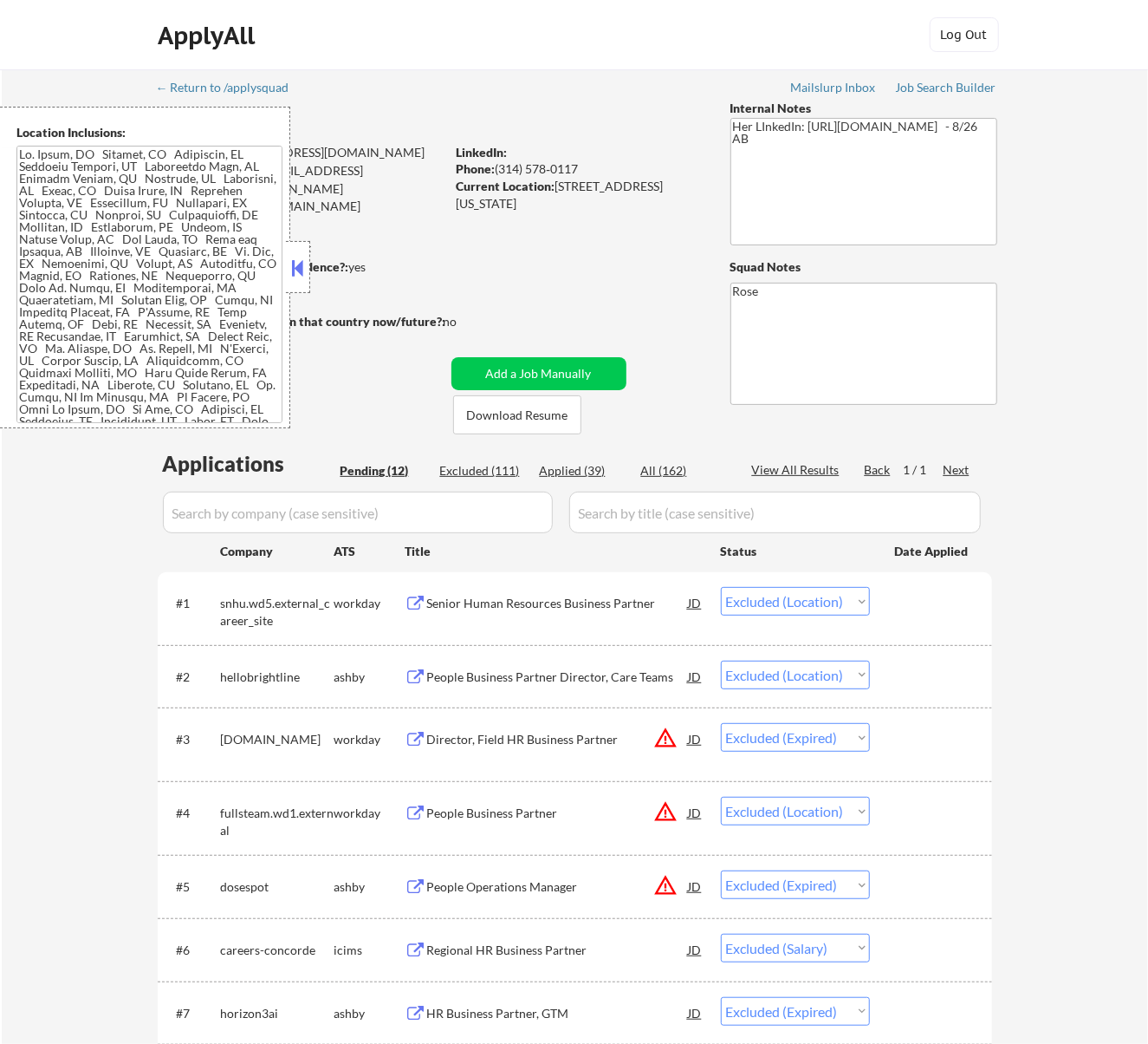
select select ""excluded__bad_match_""
select select ""excluded__expired_""
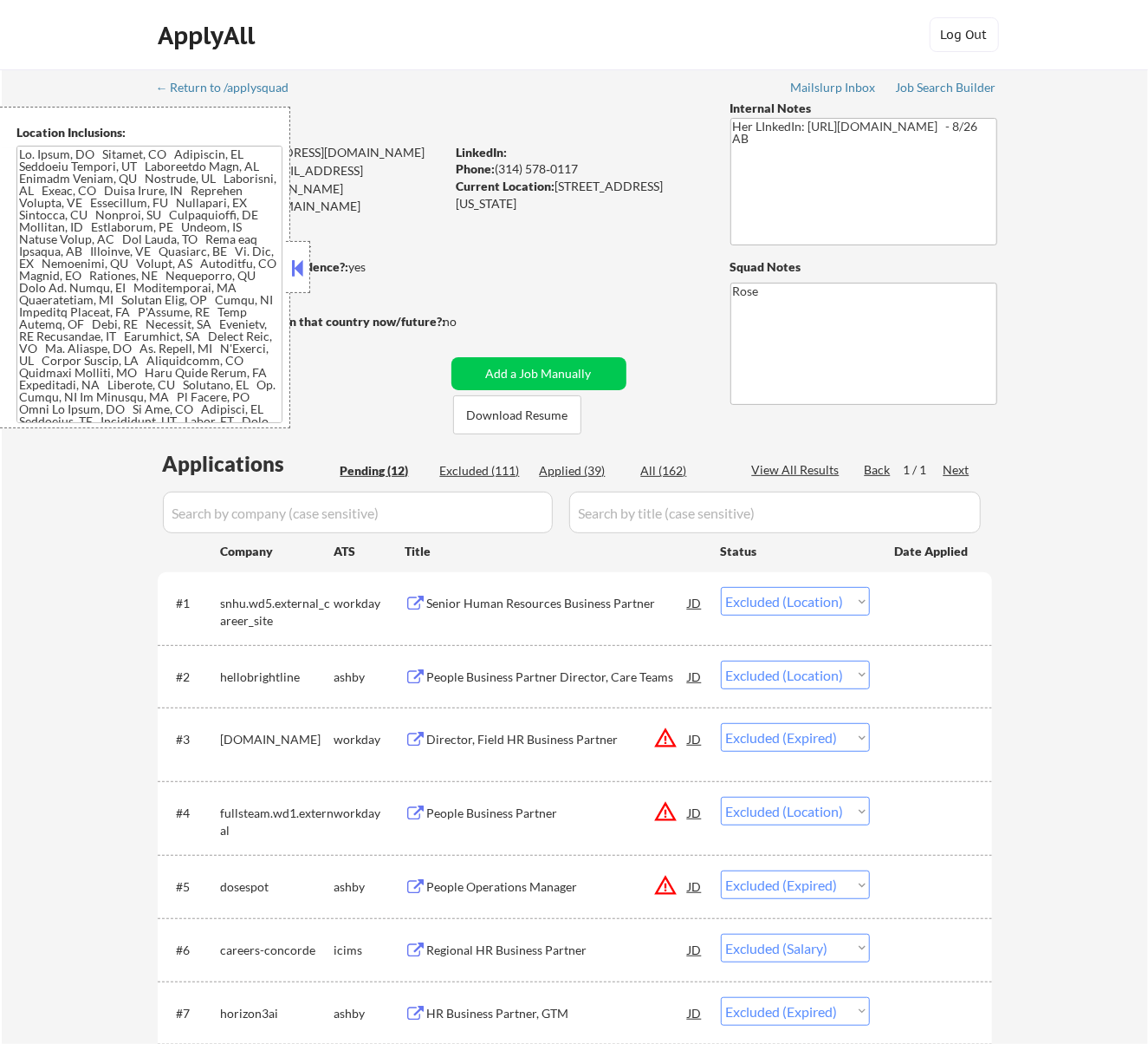
select select ""excluded__bad_match_""
select select ""excluded__other_""
select select ""excluded__expired_""
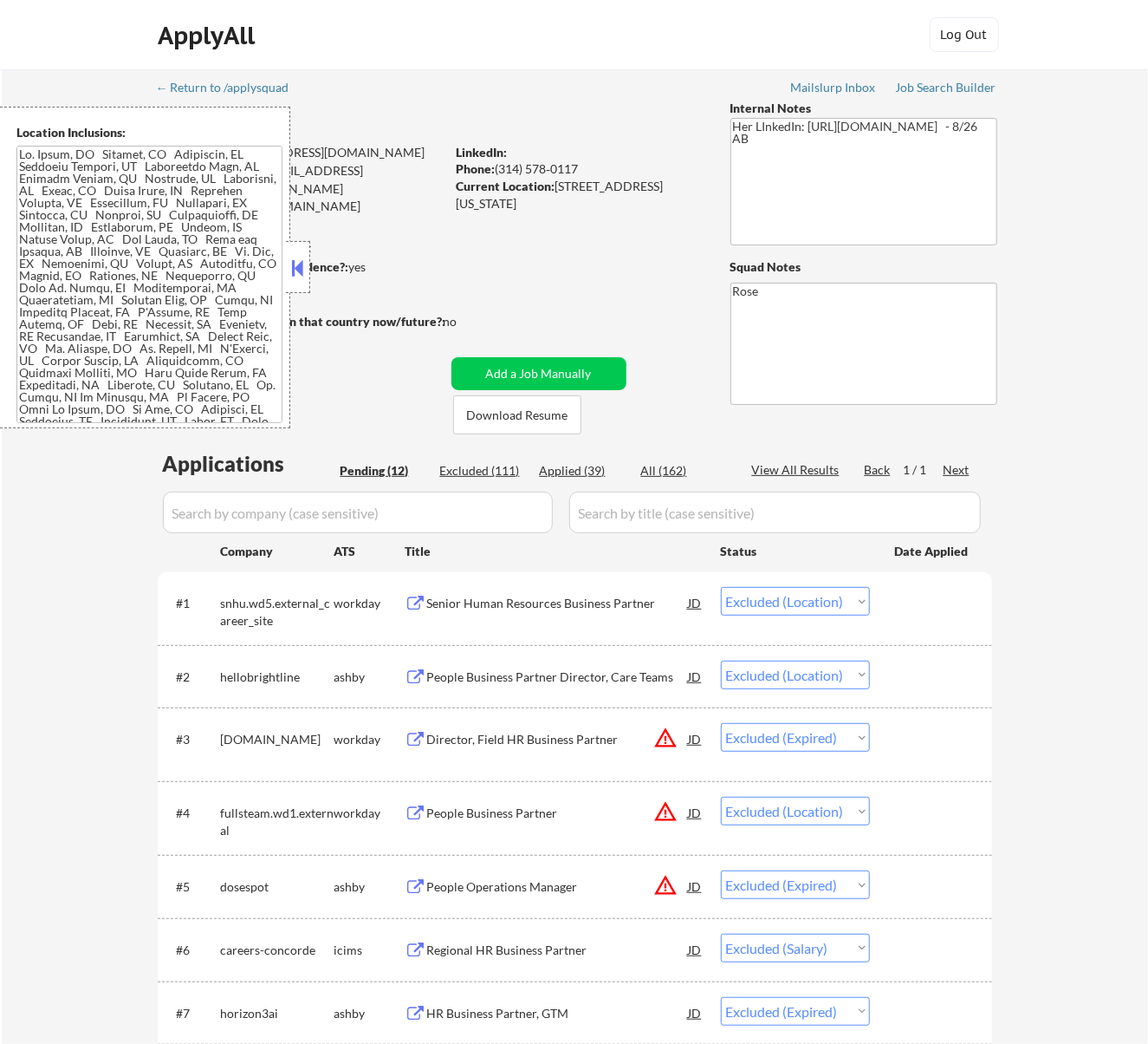
select select ""excluded__expired_""
select select ""excluded__bad_match_""
select select ""excluded__location_""
select select ""excluded__bad_match_""
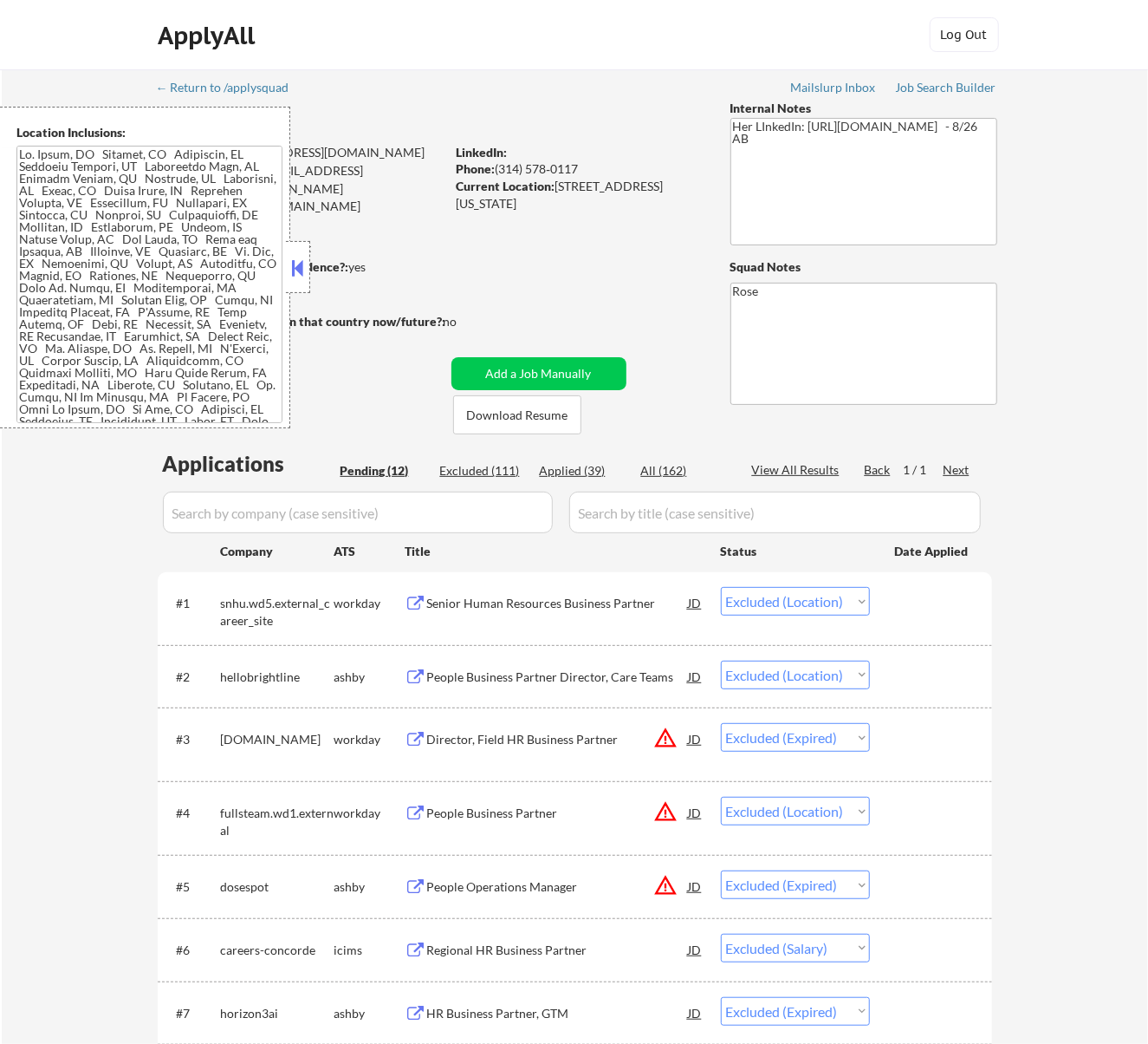
select select ""excluded__bad_match_""
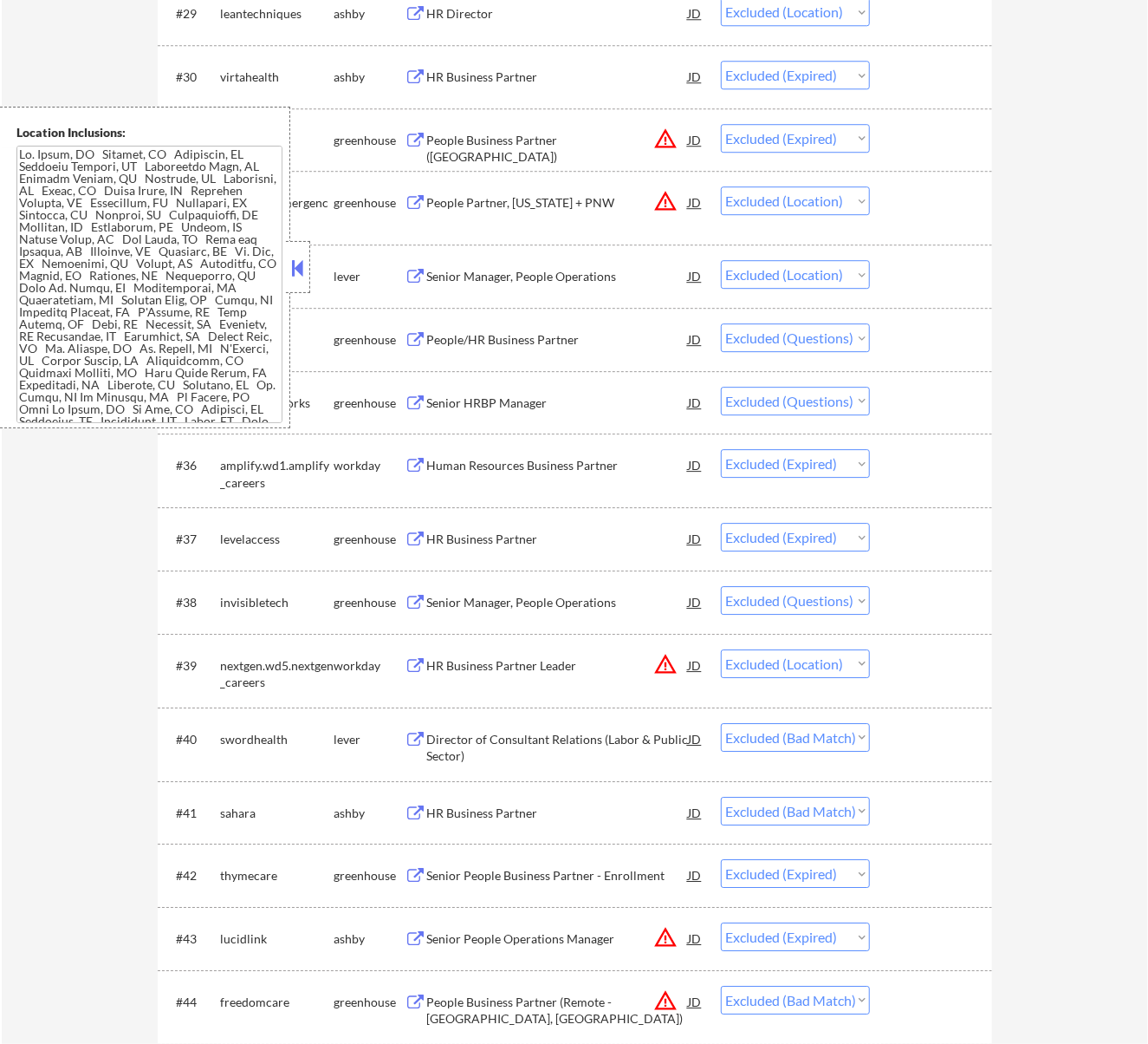
scroll to position [2542, 0]
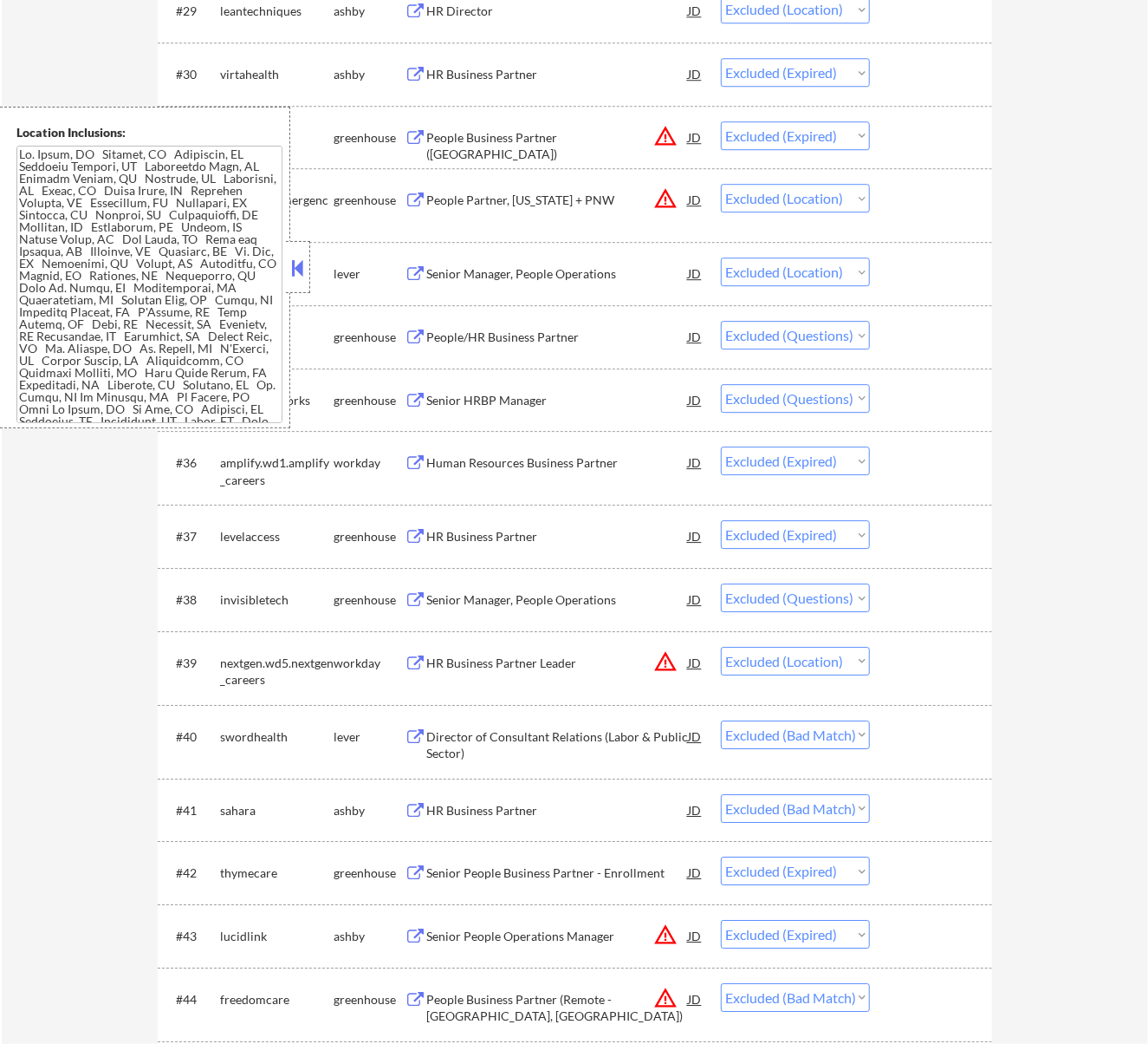
click at [632, 592] on div "Senior Manager, People Operations" at bounding box center [557, 600] width 261 height 17
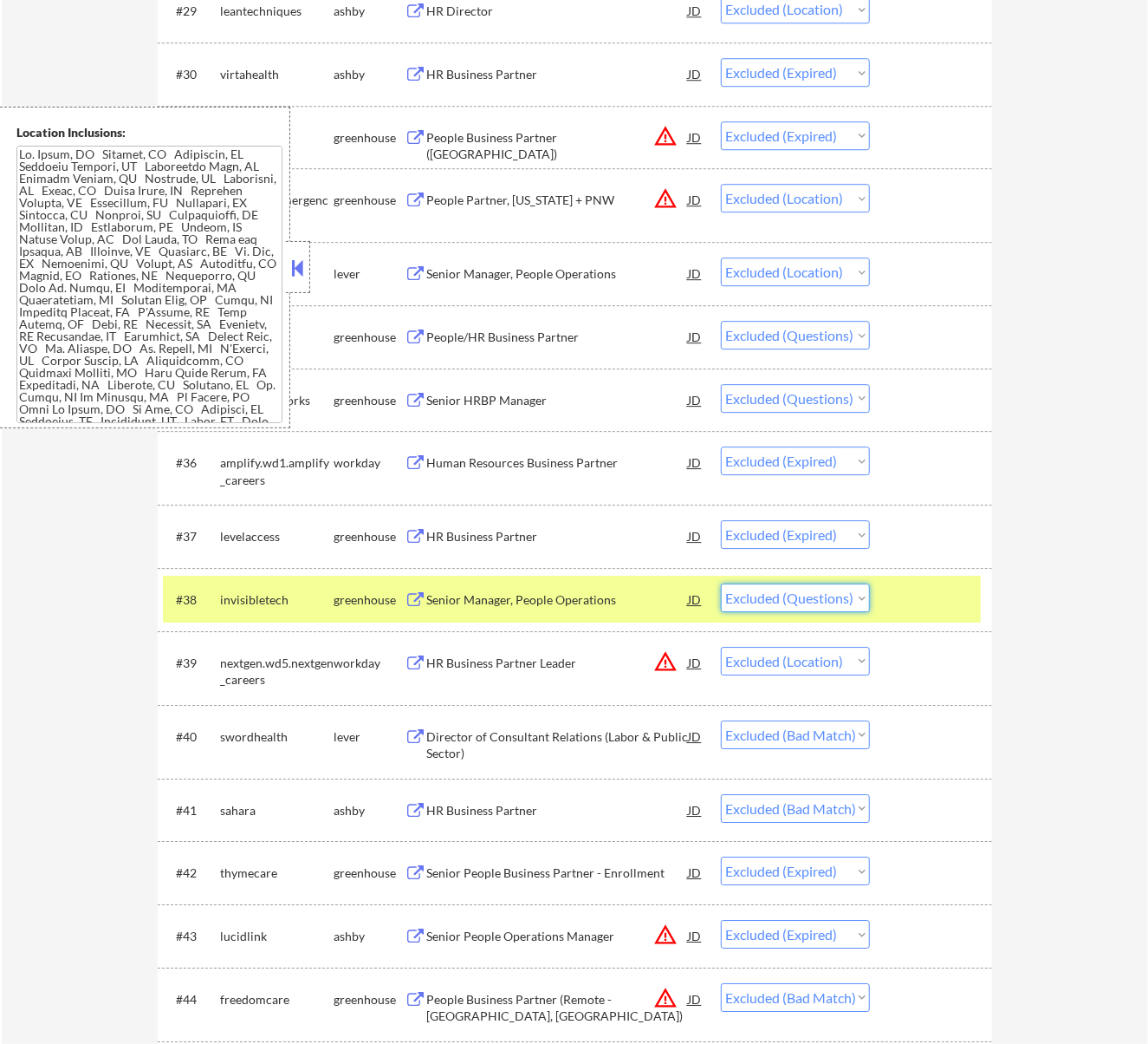
click at [750, 587] on select "Choose an option... Pending Applied Excluded (Questions) Excluded (Expired) Exc…" at bounding box center [795, 598] width 149 height 29
click at [721, 584] on select "Choose an option... Pending Applied Excluded (Questions) Excluded (Expired) Exc…" at bounding box center [795, 598] width 149 height 29
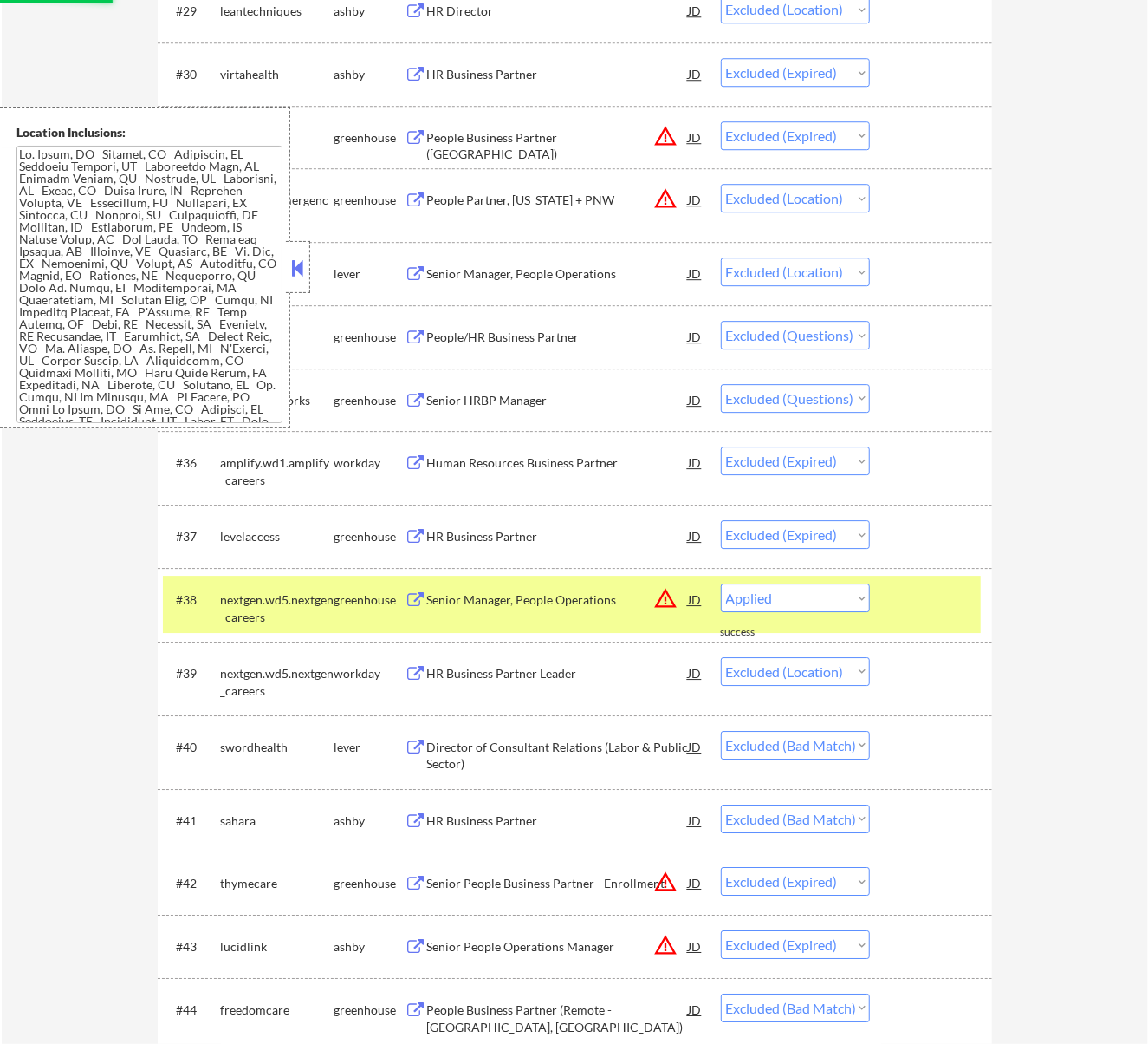
select select ""excluded__location_""
select select ""excluded__bad_match_""
select select ""excluded__expired_""
select select ""excluded__bad_match_""
select select ""excluded""
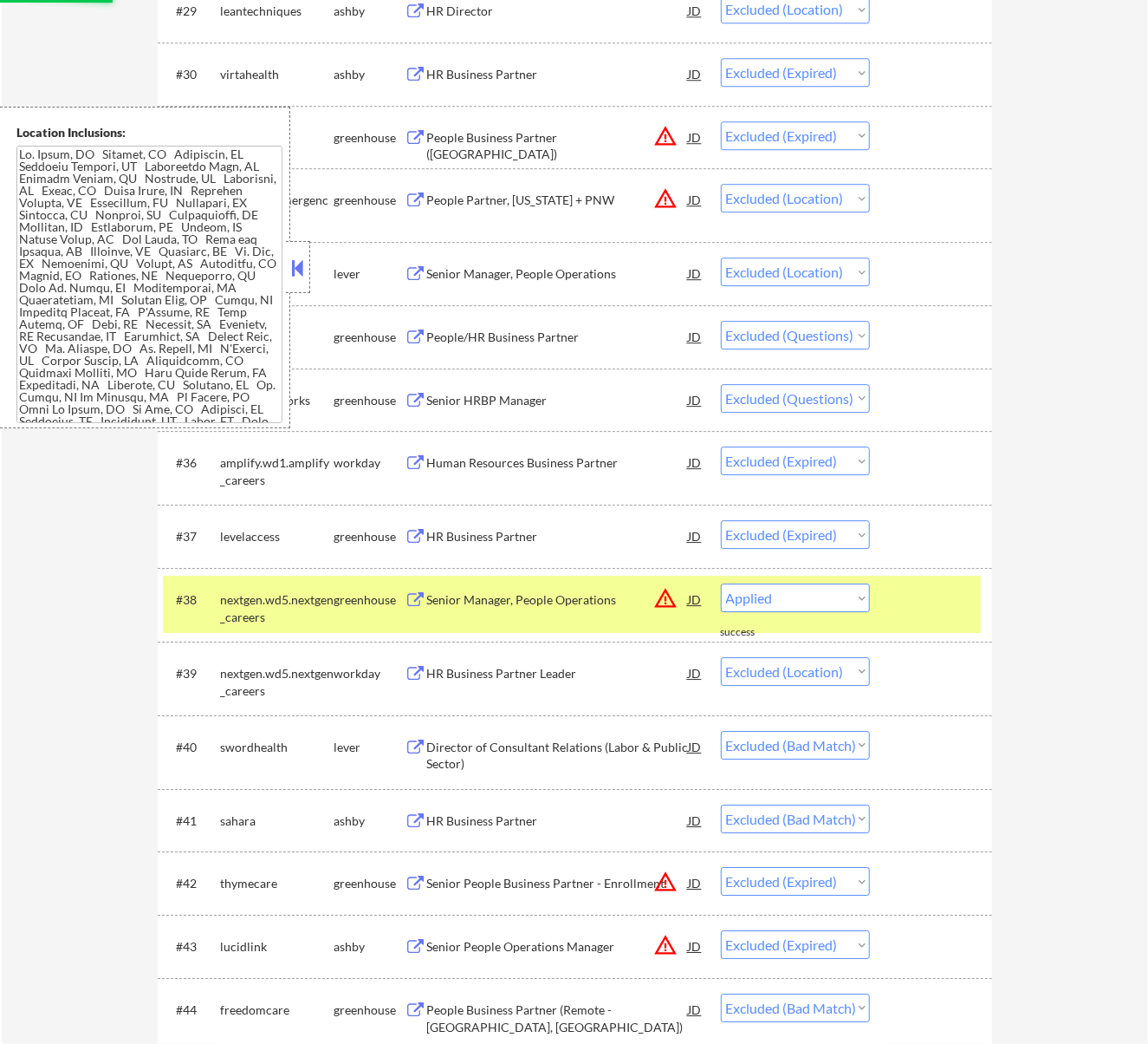
select select ""excluded__location_""
select select ""excluded""
select select ""excluded__expired_""
select select ""excluded__bad_match_""
select select ""excluded__expired_""
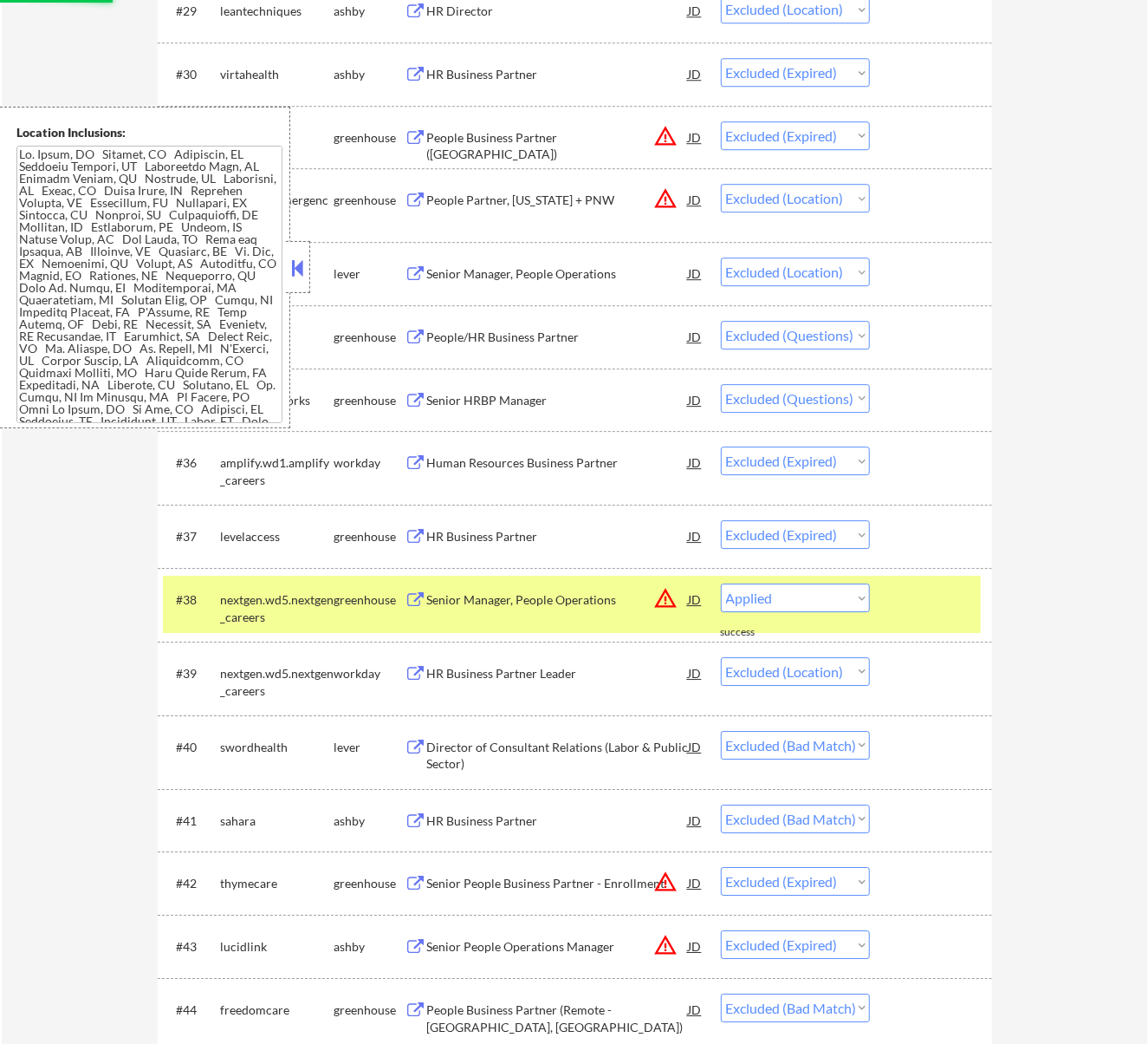
select select ""excluded""
select select ""excluded__expired_""
select select ""excluded""
select select ""excluded__bad_match_""
select select ""excluded__expired_""
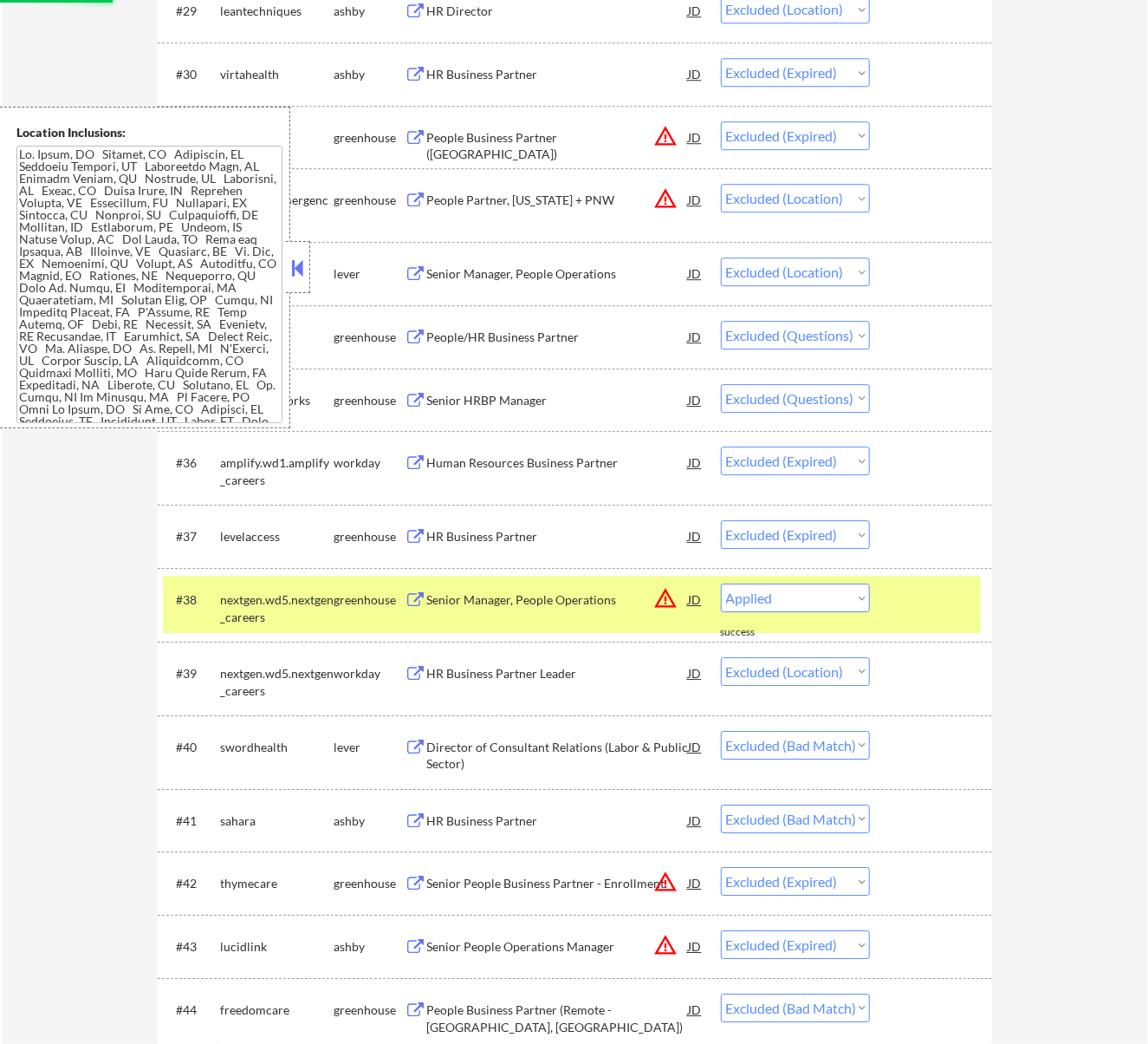
select select ""excluded__bad_match_""
select select ""excluded__expired_""
select select ""excluded__bad_match_""
select select ""excluded""
select select ""excluded__salary_""
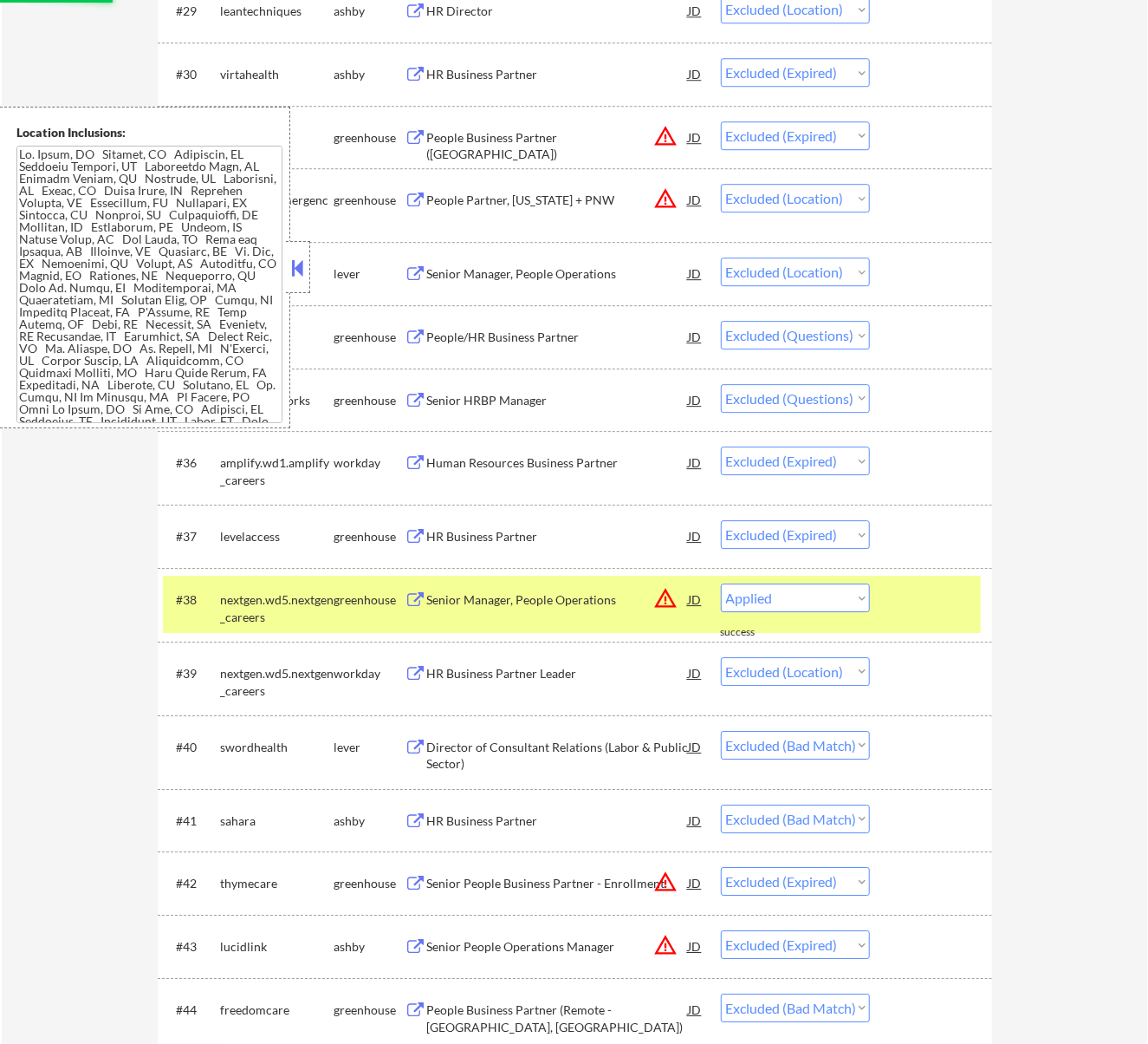
select select ""excluded__expired_""
select select ""excluded""
select select ""excluded__expired_""
select select ""excluded__location_""
select select ""excluded""
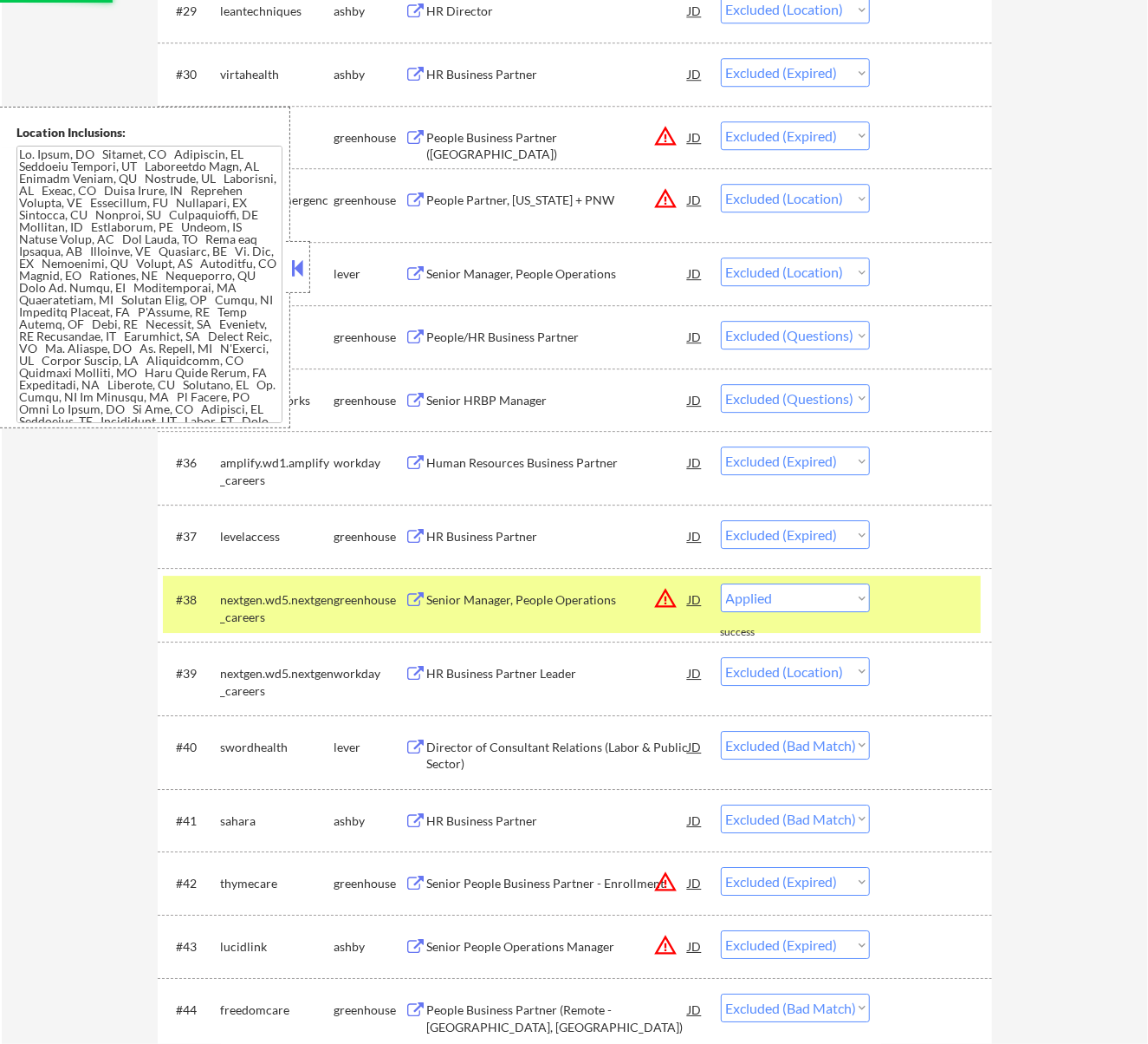
select select ""excluded__bad_match_""
select select ""excluded__salary_""
select select ""excluded""
select select ""excluded__location_""
select select ""excluded__bad_match_""
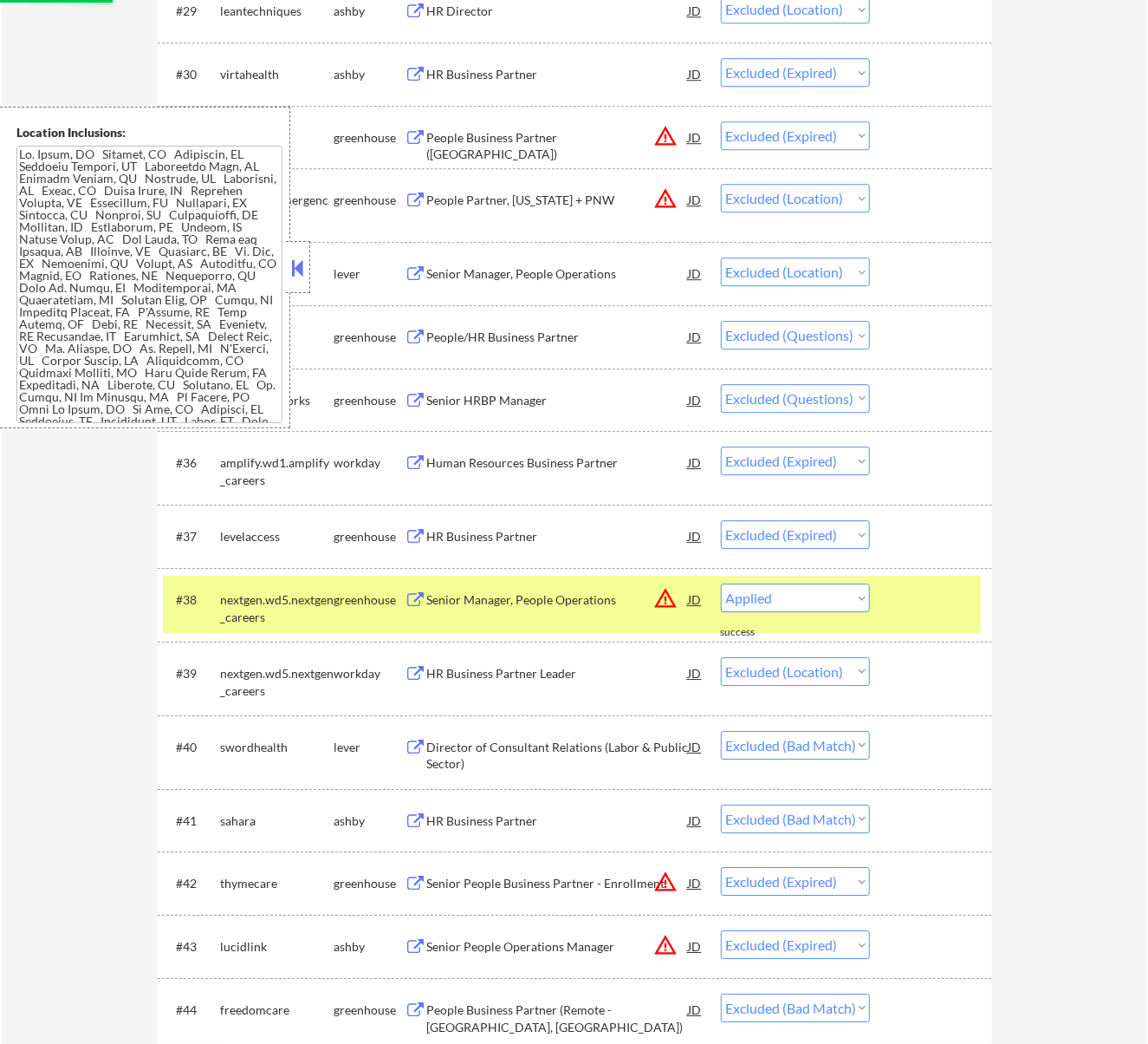
select select ""excluded__salary_""
select select ""excluded__expired_""
select select ""excluded""
select select ""excluded__location_""
select select ""excluded__bad_match_""
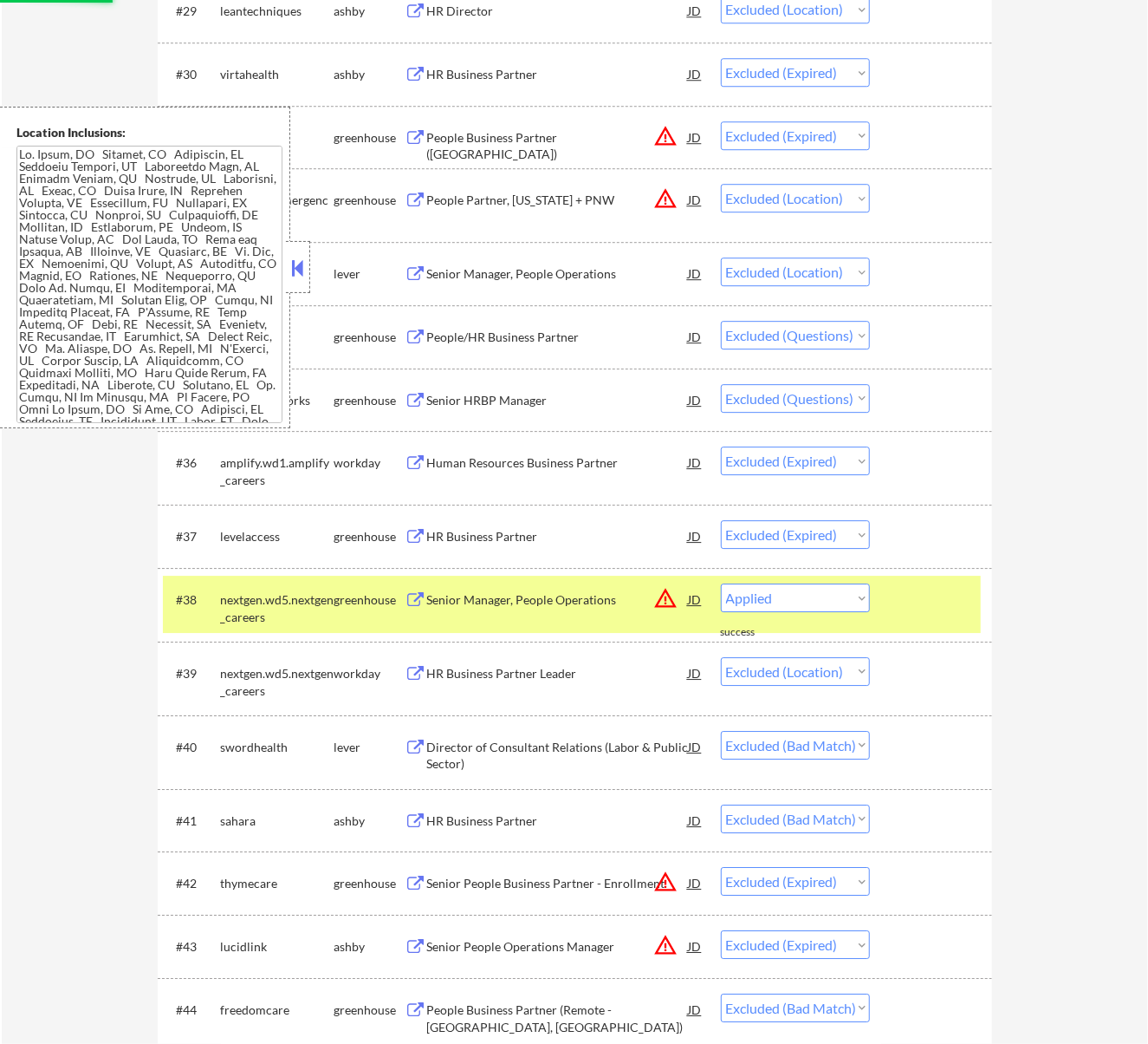
select select ""excluded__expired_""
select select ""excluded__bad_match_""
select select ""excluded__other_""
select select ""excluded__expired_""
select select ""excluded__bad_match_""
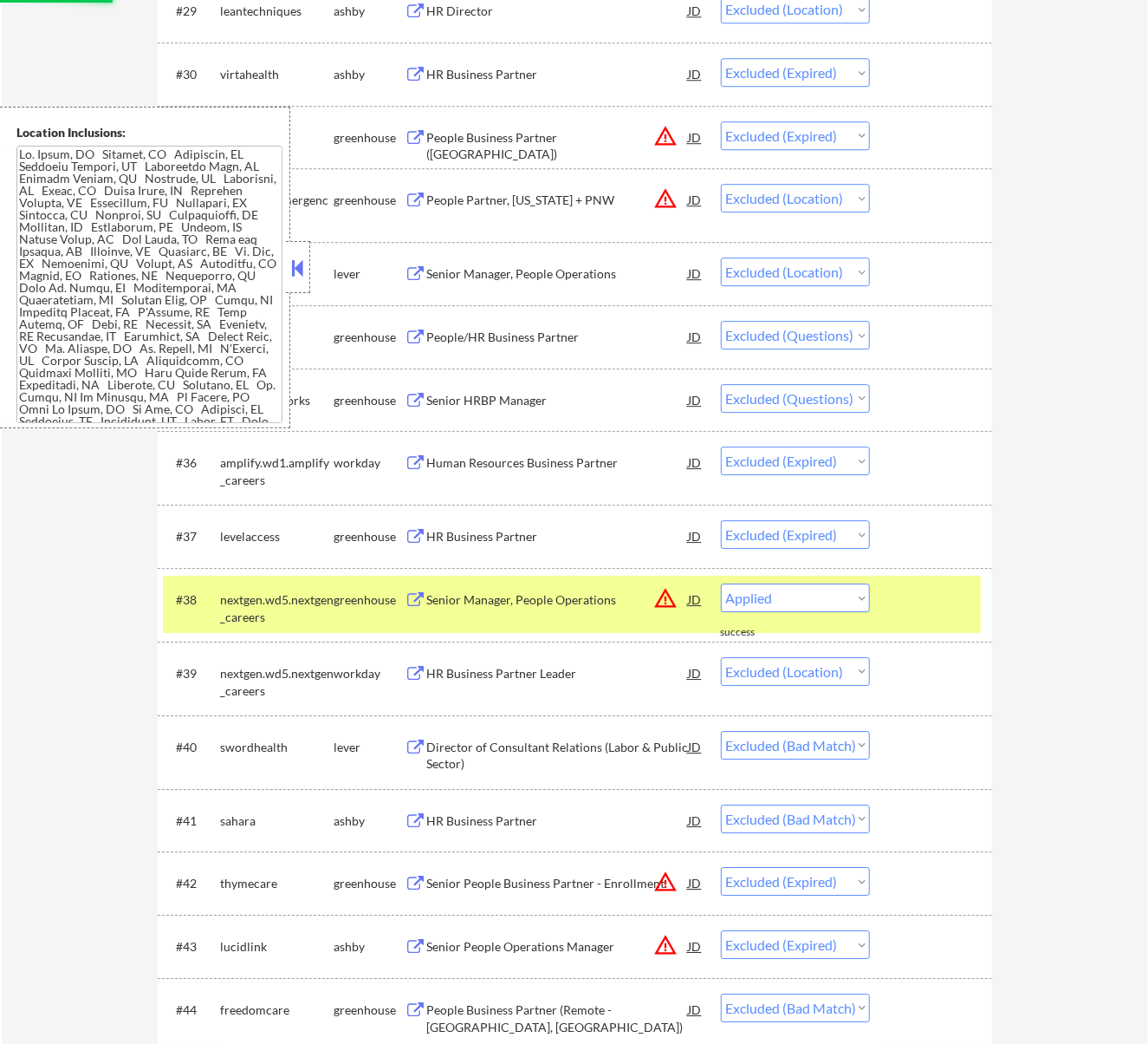
select select ""excluded__location_""
select select ""excluded__bad_match_""
select select ""excluded__expired_""
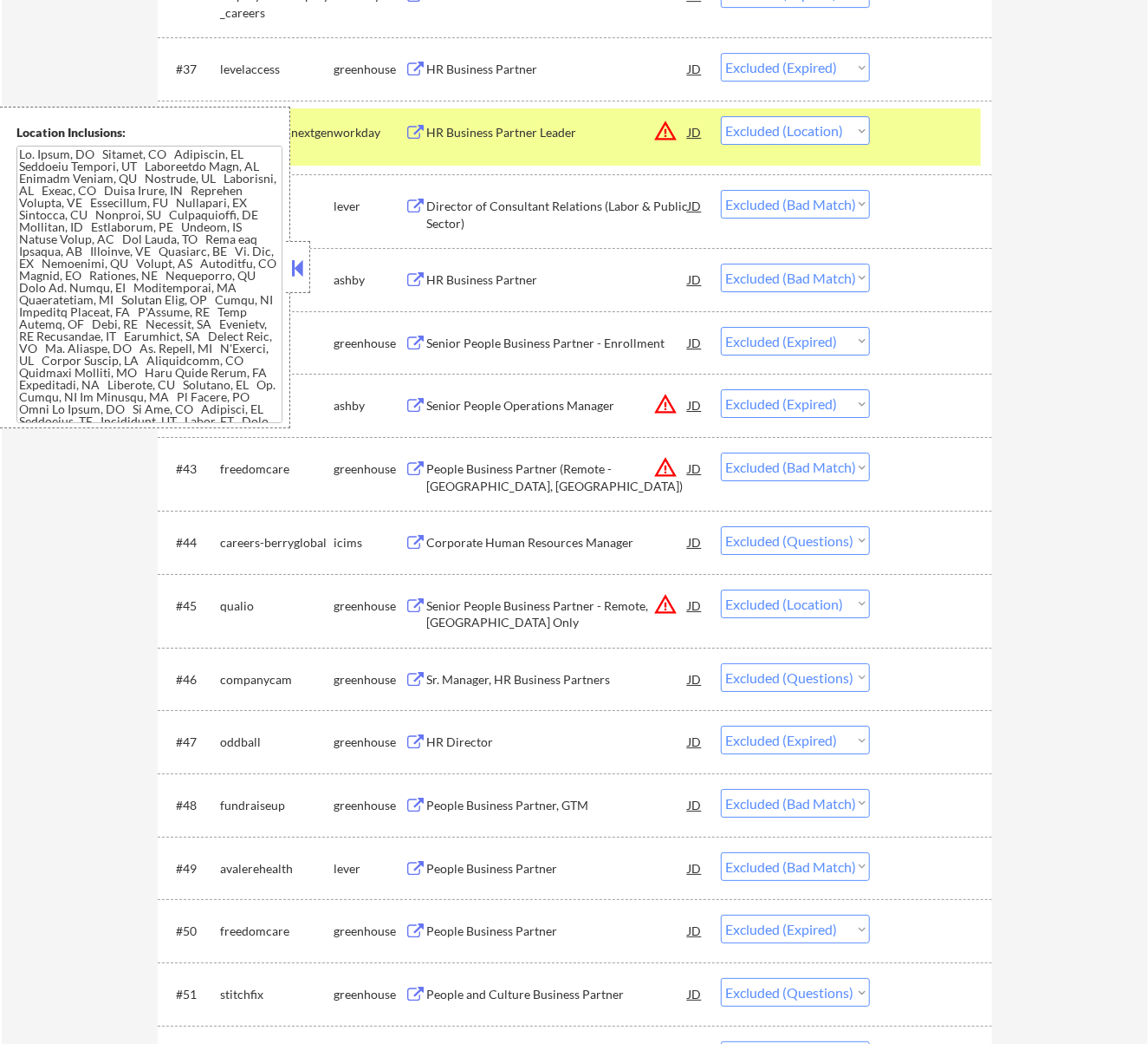
scroll to position [3120, 0]
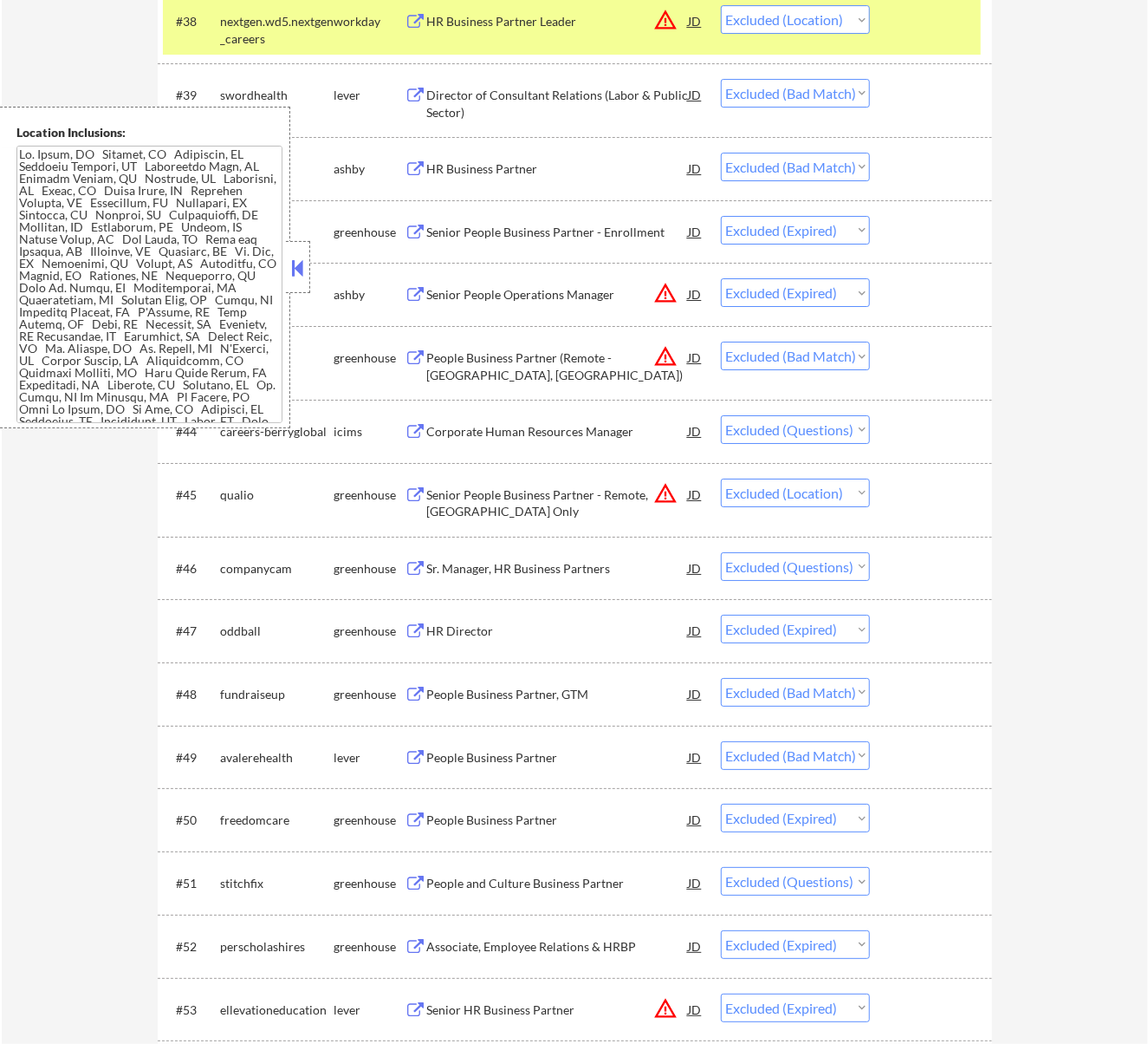
click at [574, 432] on div "Corporate Human Resources Manager" at bounding box center [557, 431] width 261 height 17
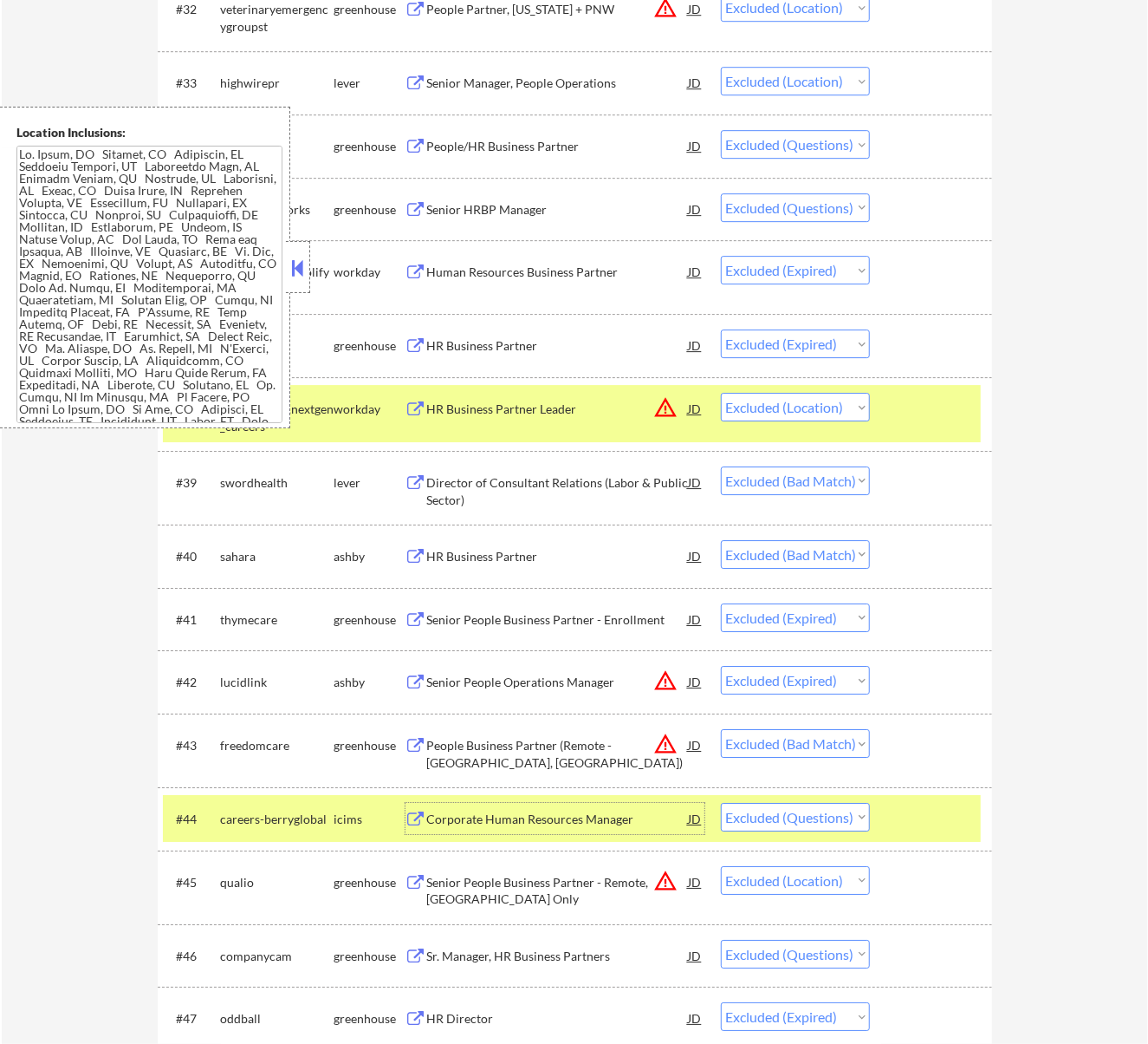
scroll to position [2774, 0]
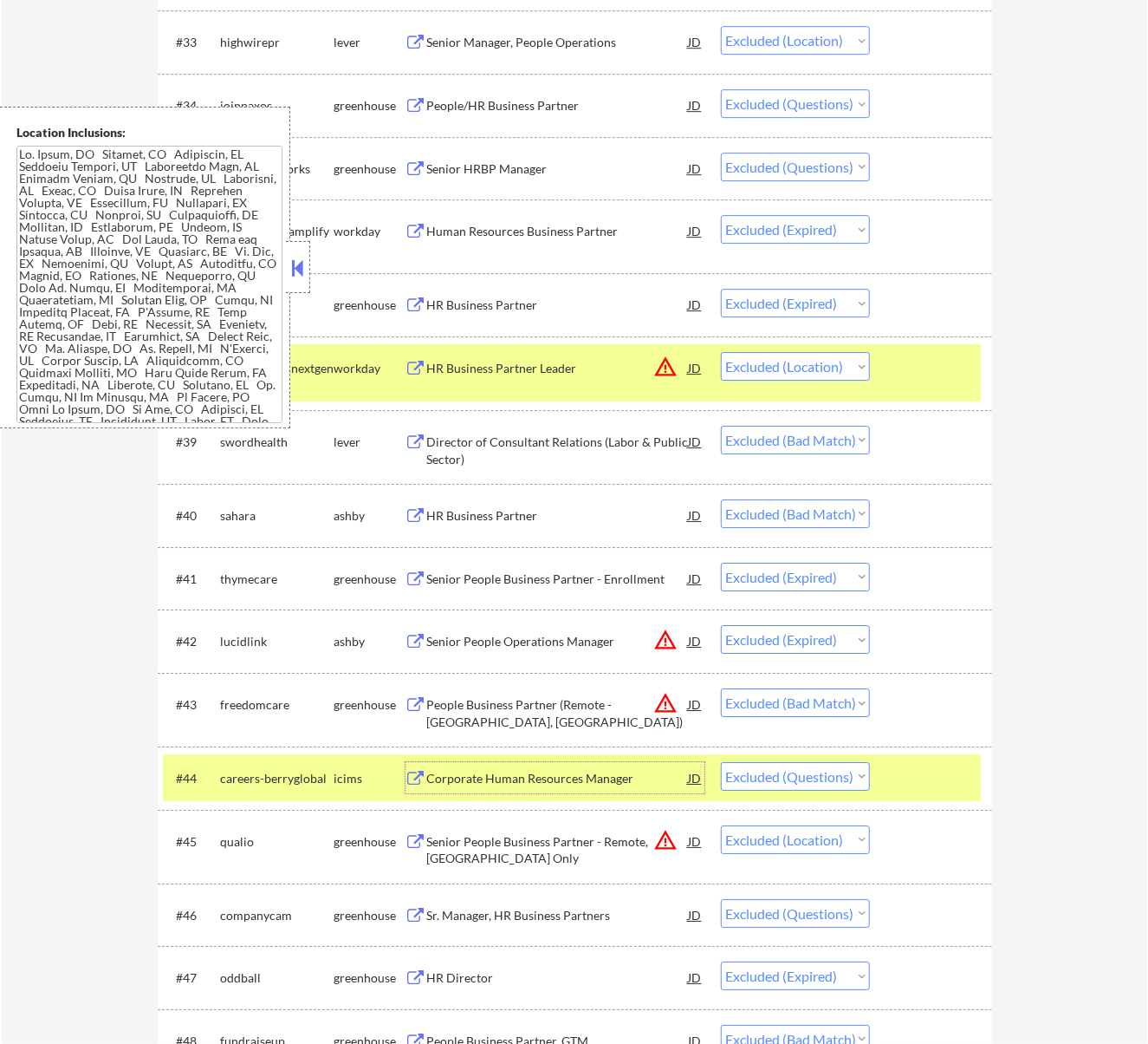
drag, startPoint x: 296, startPoint y: 258, endPoint x: 310, endPoint y: 267, distance: 16.6
click at [296, 258] on button at bounding box center [297, 268] width 19 height 26
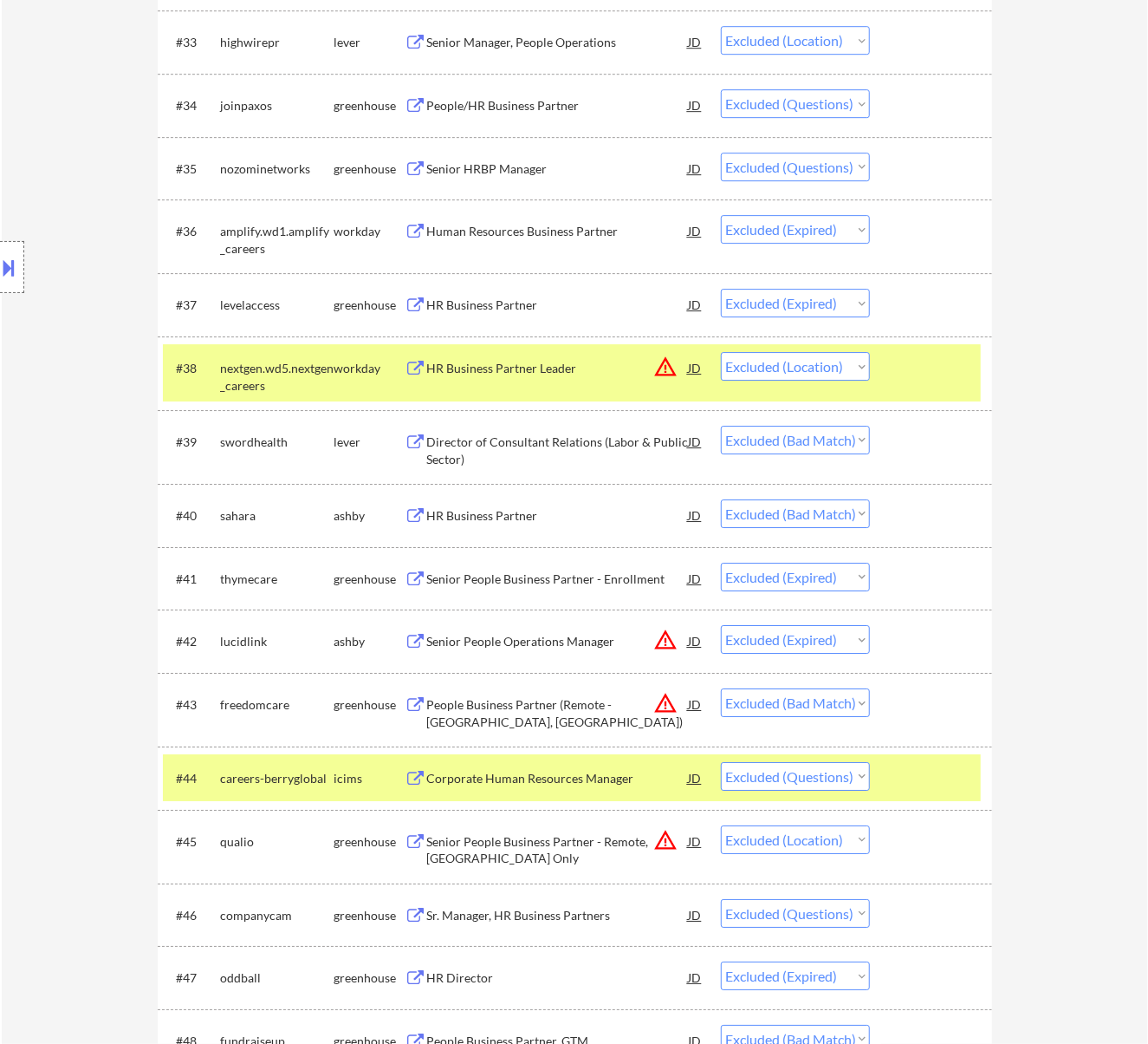
click at [913, 369] on div at bounding box center [932, 367] width 76 height 31
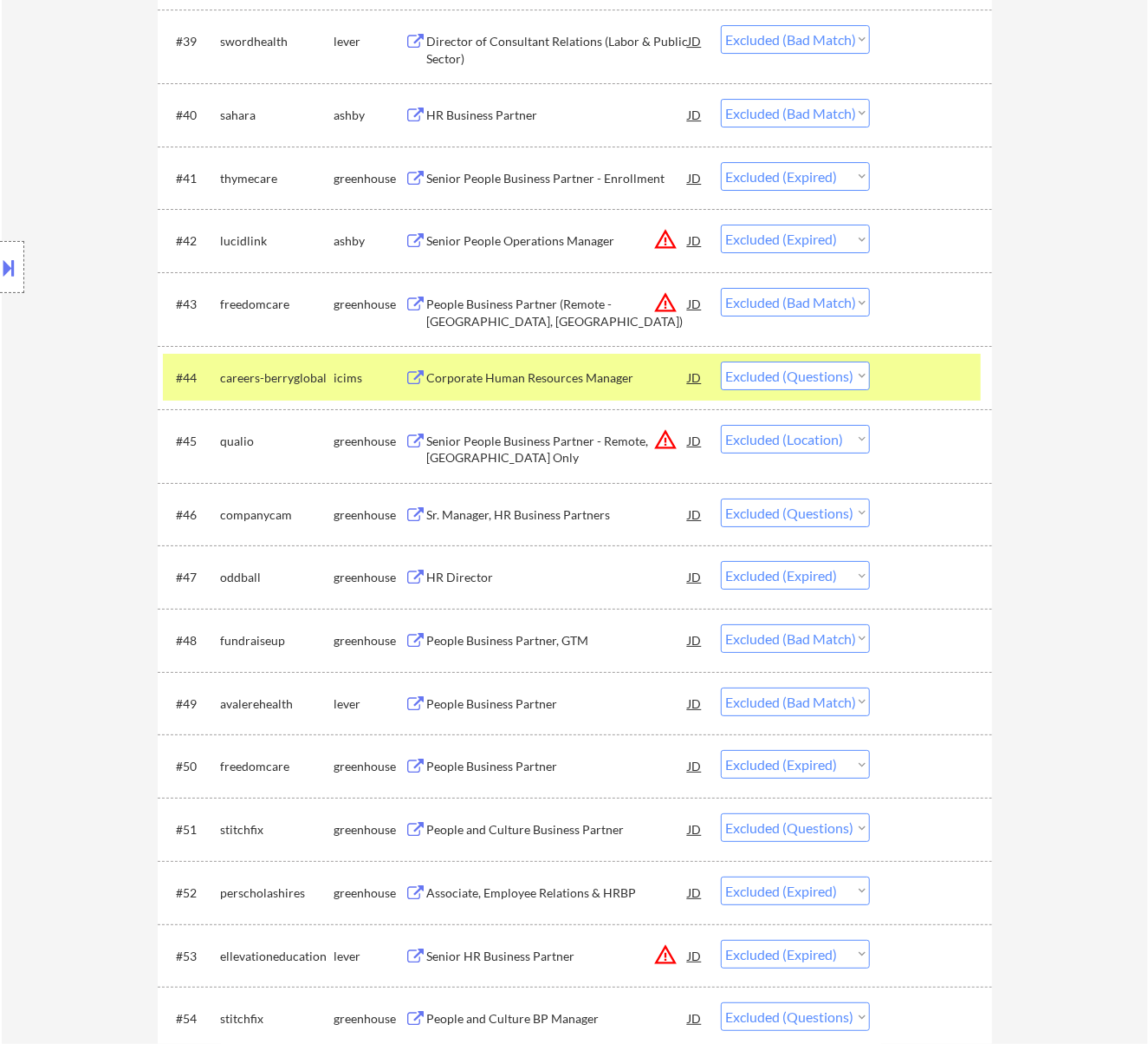
scroll to position [3236, 0]
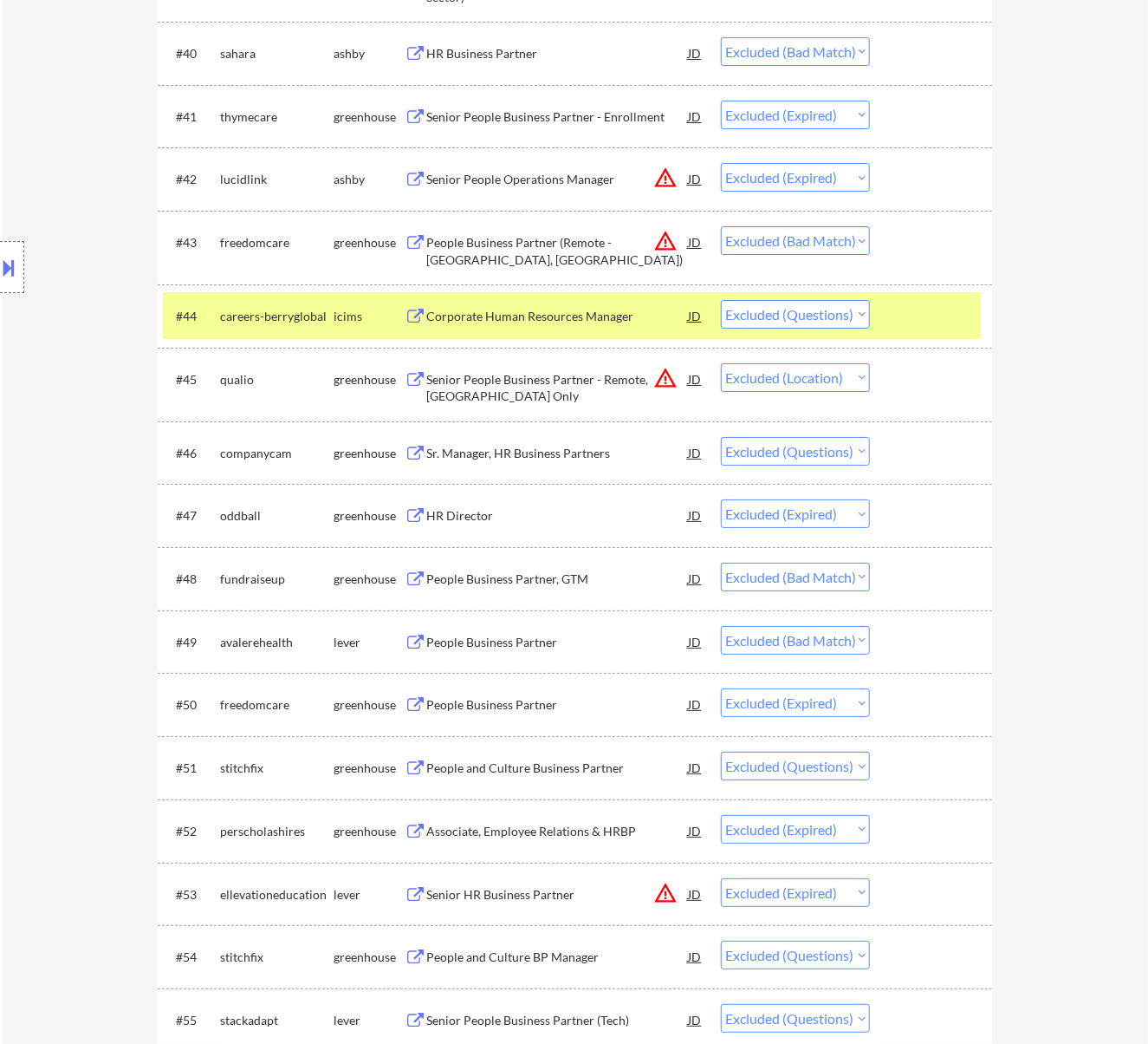
click at [899, 313] on div at bounding box center [932, 315] width 76 height 31
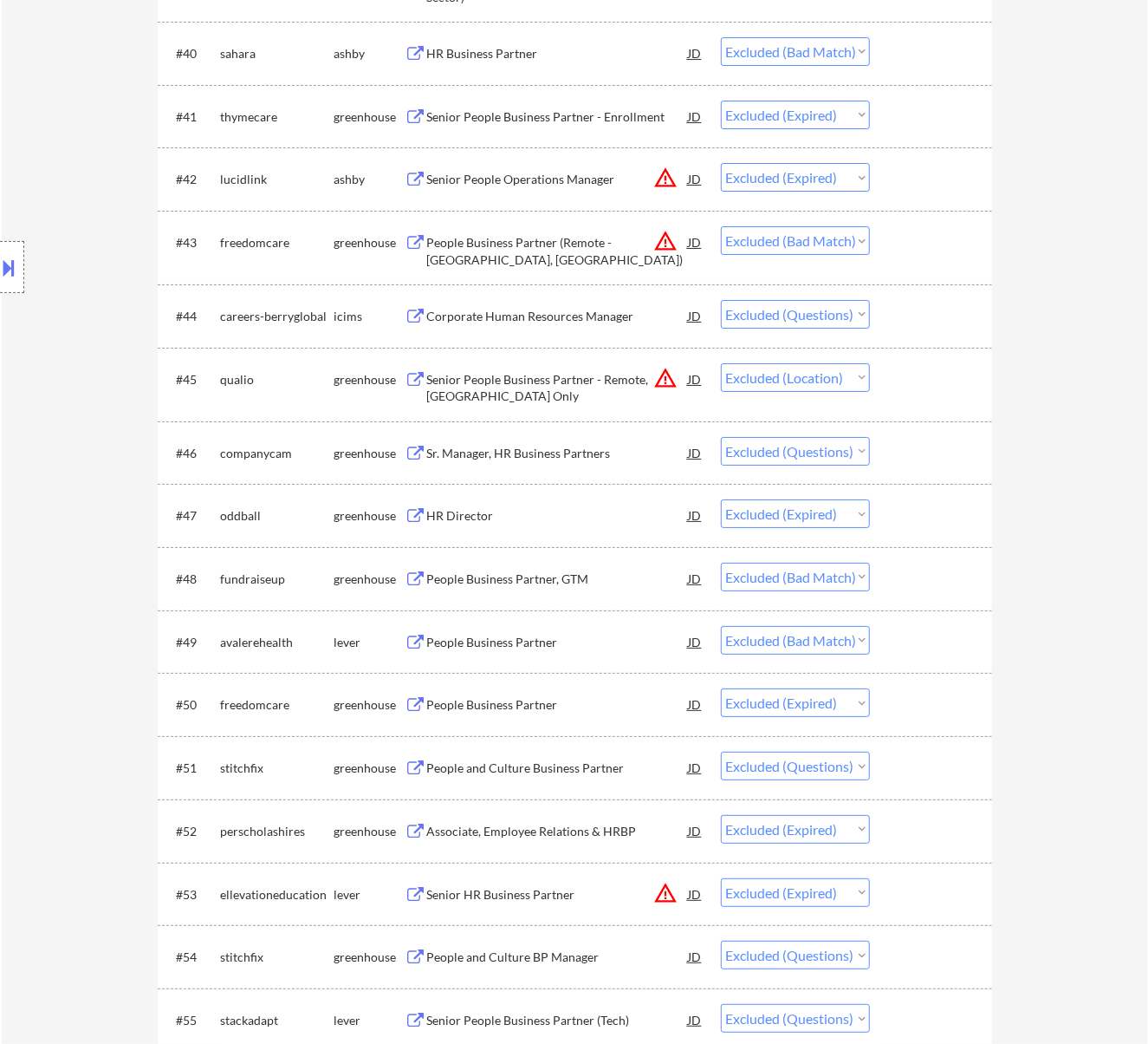
click at [566, 445] on div "Sr. Manager, HR Business Partners" at bounding box center [557, 452] width 261 height 17
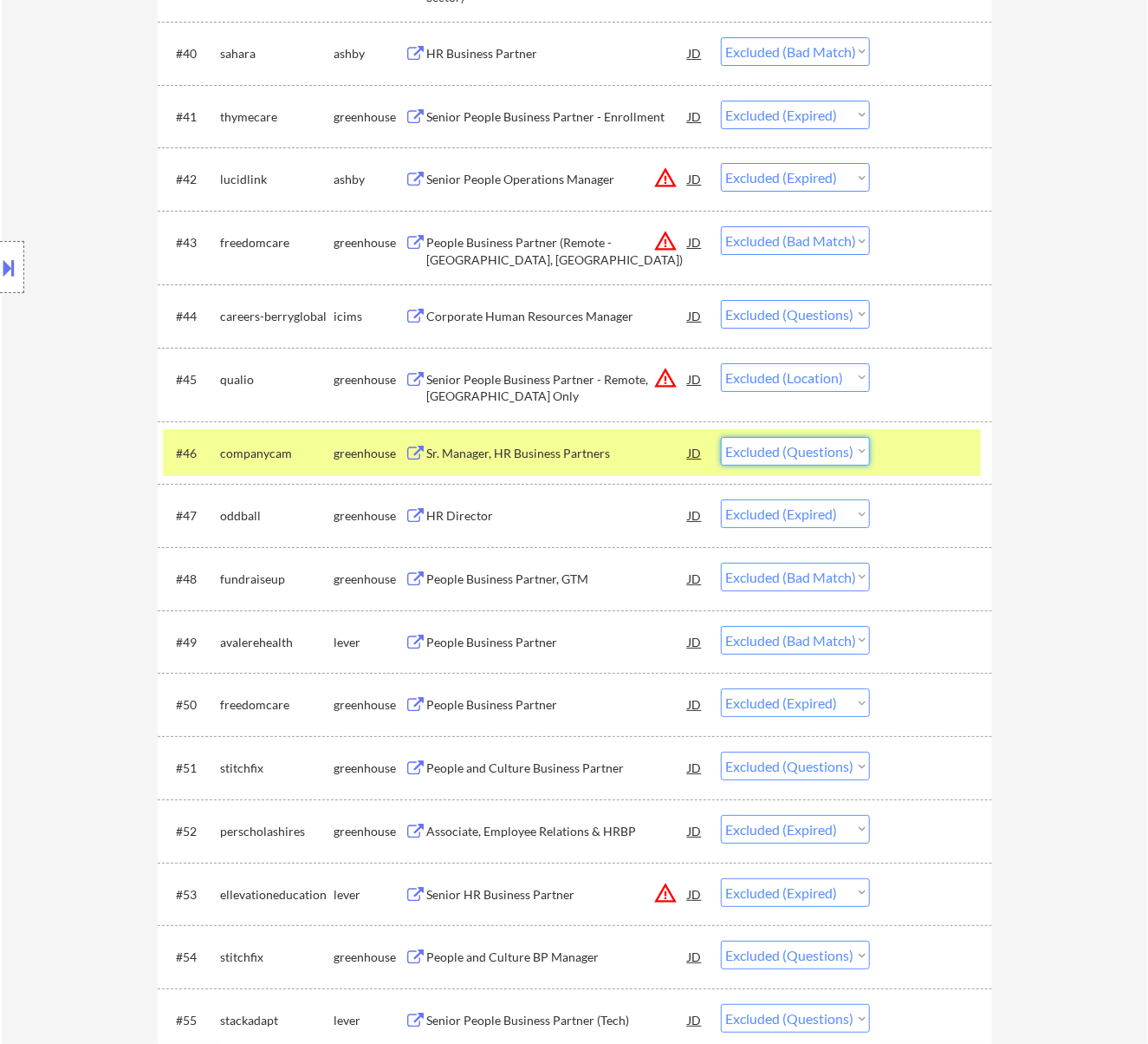
click at [823, 448] on select "Choose an option... Pending Applied Excluded (Questions) Excluded (Expired) Exc…" at bounding box center [795, 452] width 149 height 29
click at [721, 437] on select "Choose an option... Pending Applied Excluded (Questions) Excluded (Expired) Exc…" at bounding box center [795, 452] width 149 height 29
select select ""excluded__expired_""
select select ""excluded__bad_match_""
select select ""excluded__expired_""
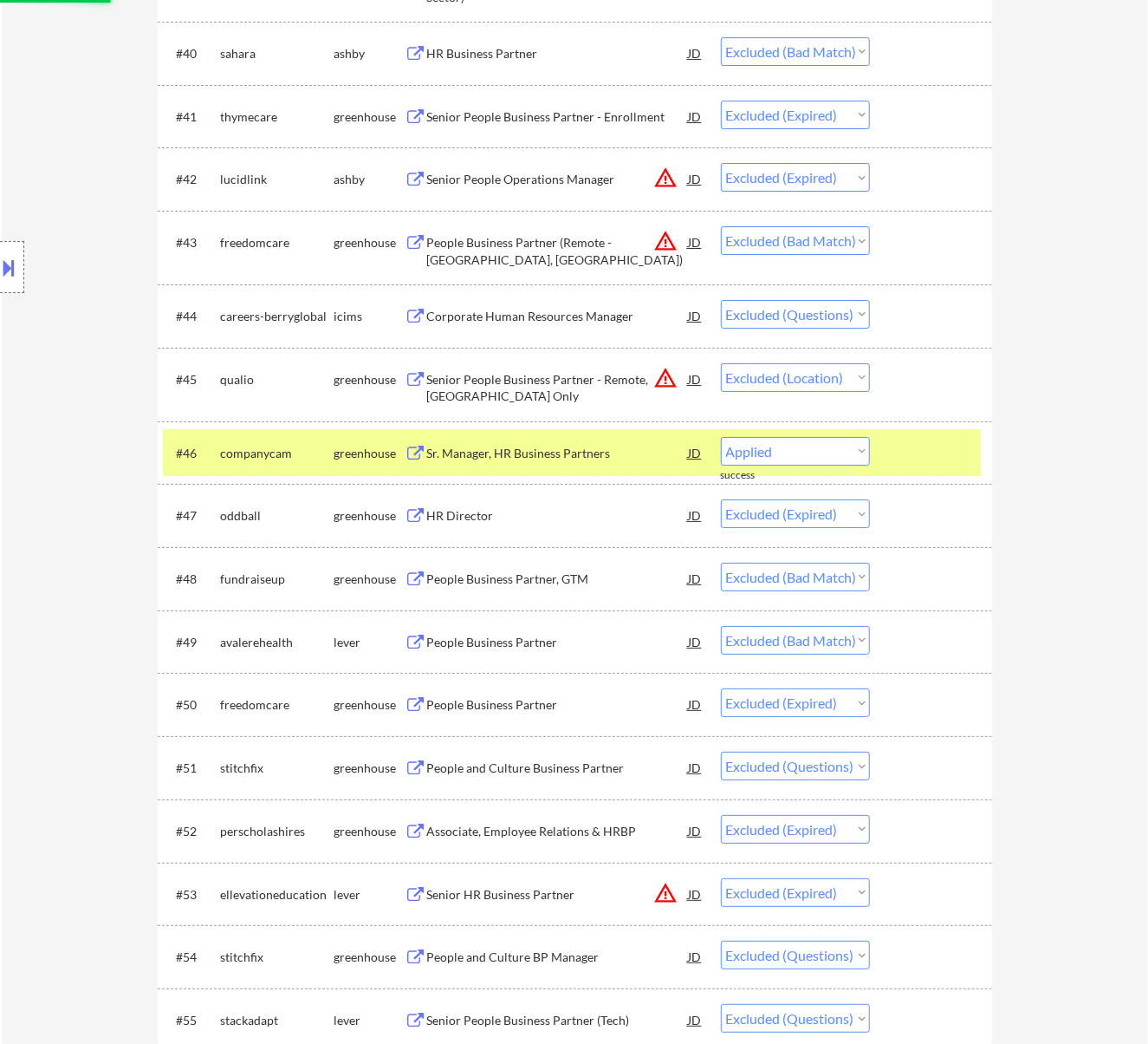
select select ""excluded""
select select ""excluded__expired_""
select select ""excluded""
select select ""excluded__bad_match_""
select select ""excluded__expired_""
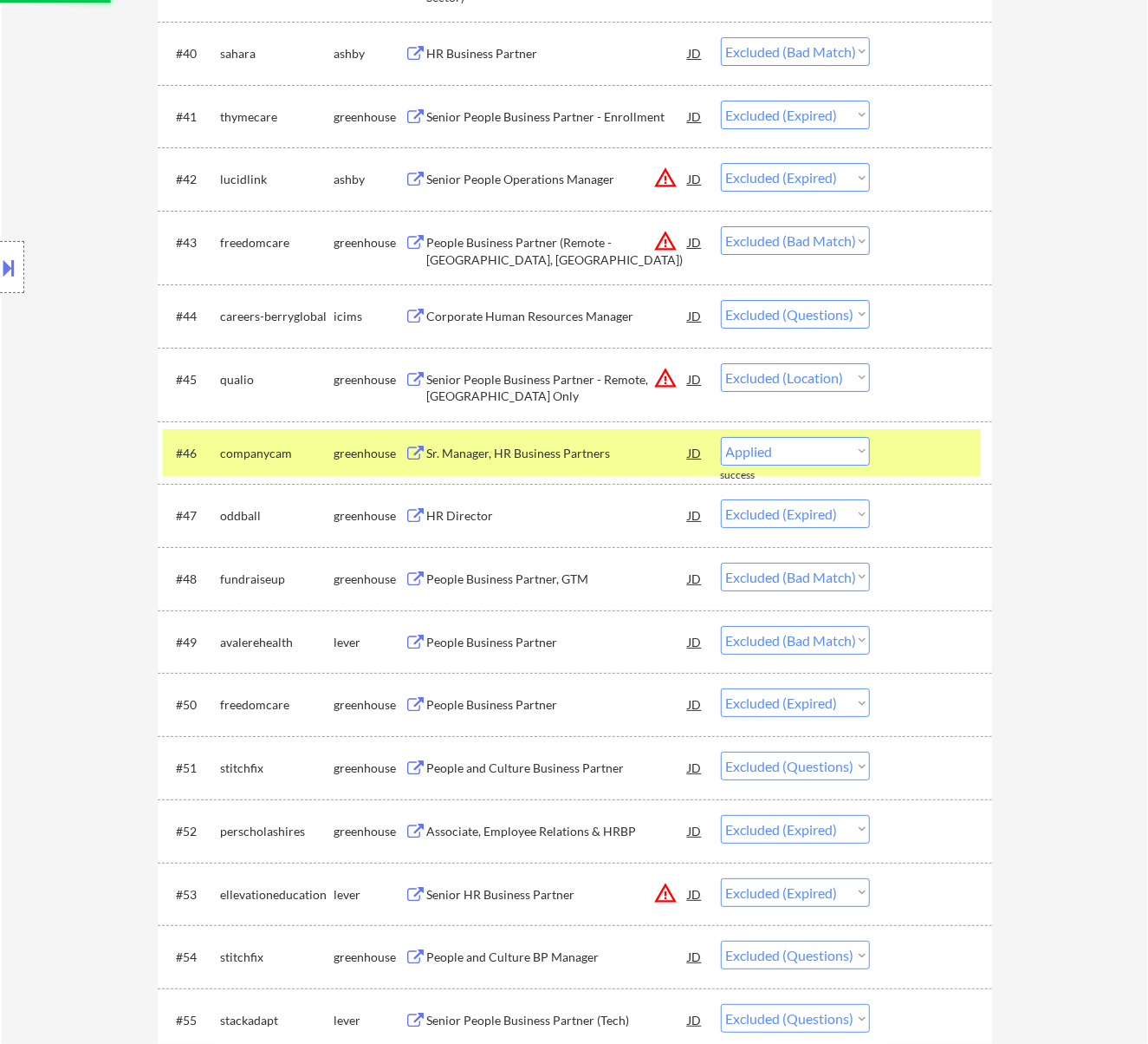
select select ""excluded__bad_match_""
select select ""excluded__expired_""
select select ""excluded__bad_match_""
select select ""excluded""
select select ""excluded__salary_""
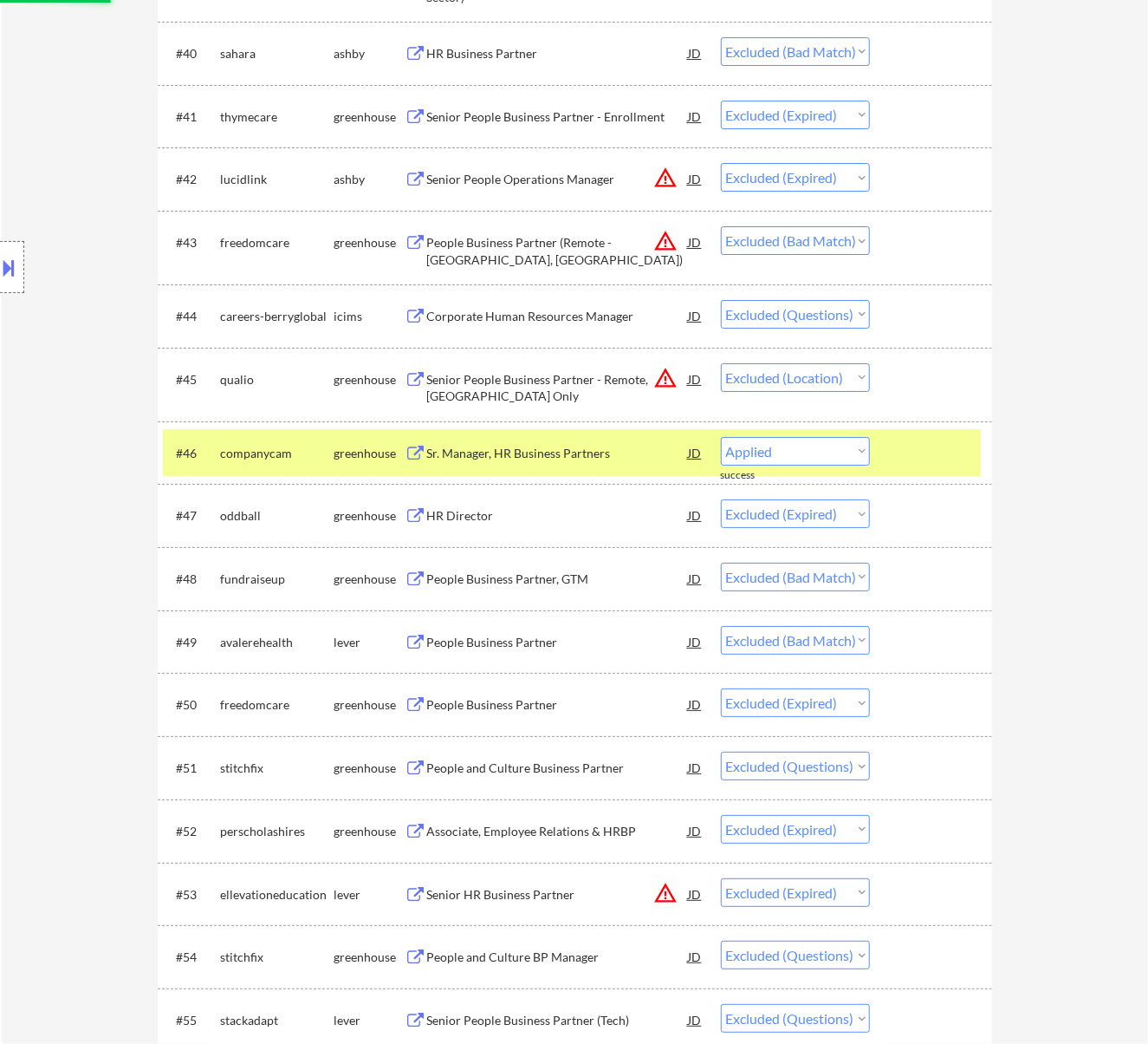
select select ""excluded__expired_""
select select ""excluded""
select select ""excluded__expired_""
select select ""excluded__location_""
select select ""excluded""
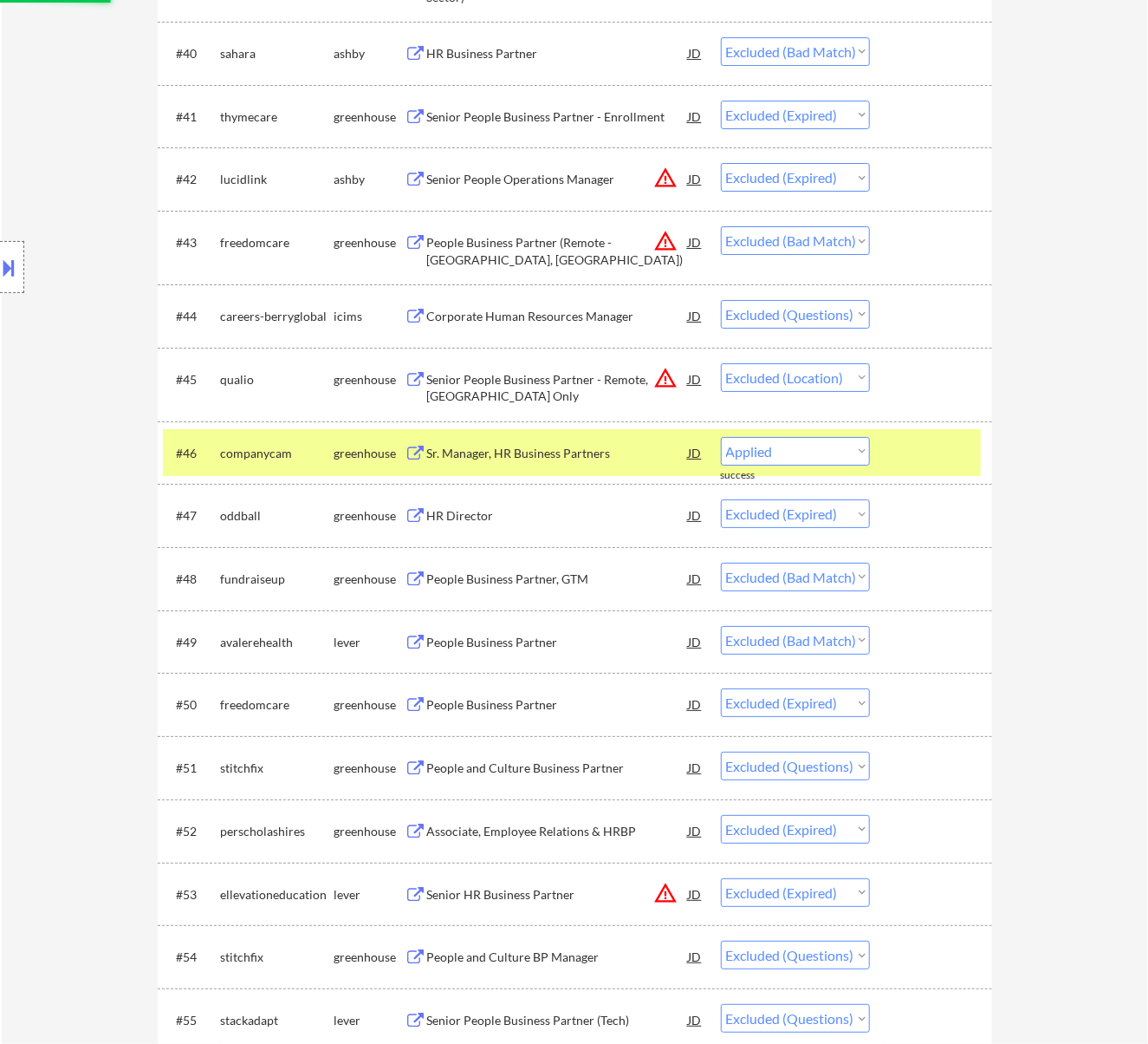
select select ""excluded__bad_match_""
select select ""excluded__salary_""
select select ""excluded""
select select ""excluded__location_""
select select ""excluded__bad_match_""
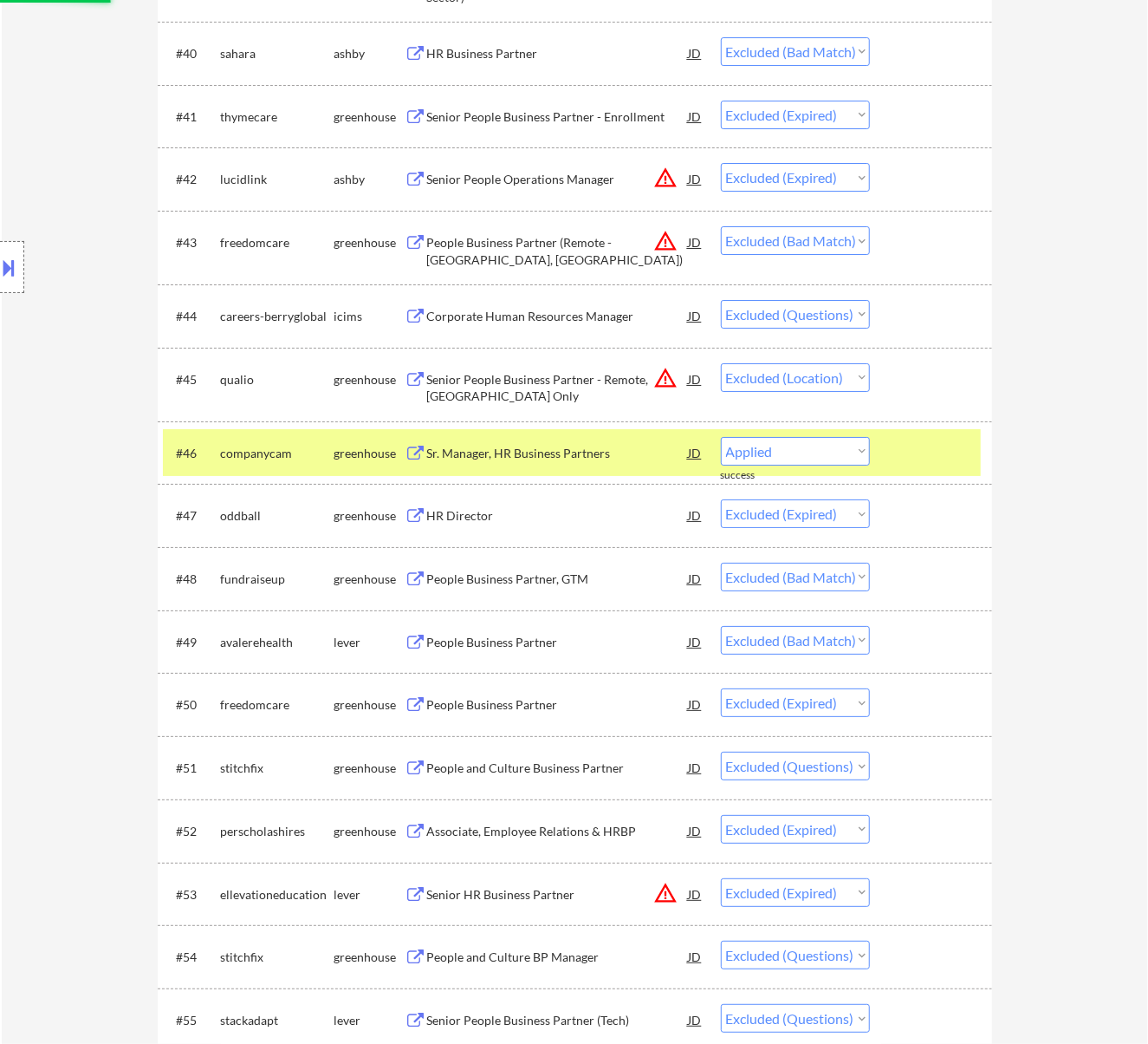
select select ""excluded__salary_""
select select ""excluded__expired_""
select select ""excluded""
select select ""excluded__location_""
select select ""excluded__bad_match_""
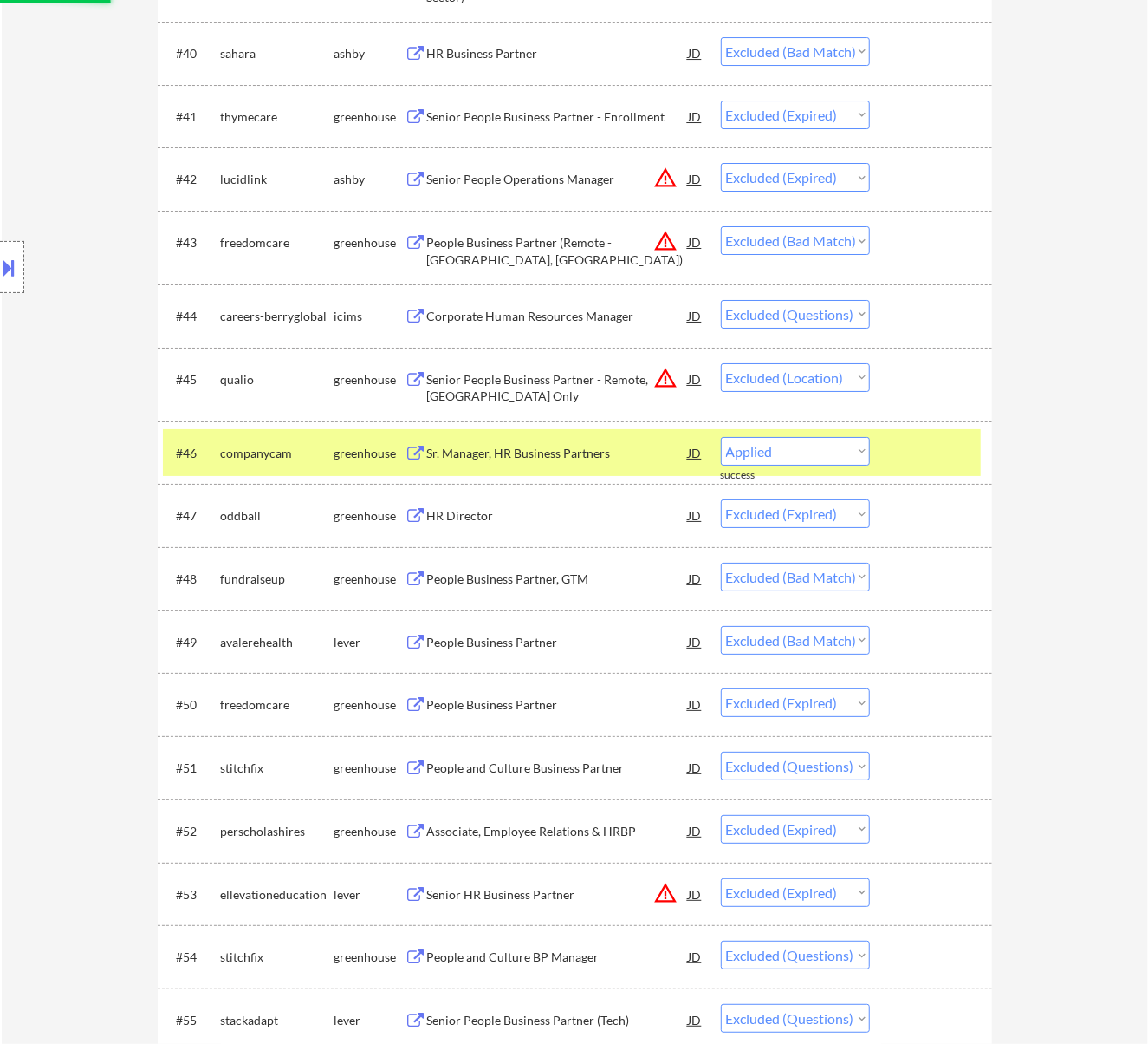
select select ""excluded__expired_""
select select ""excluded__bad_match_""
select select ""excluded__other_""
select select ""excluded__expired_""
select select ""excluded__bad_match_""
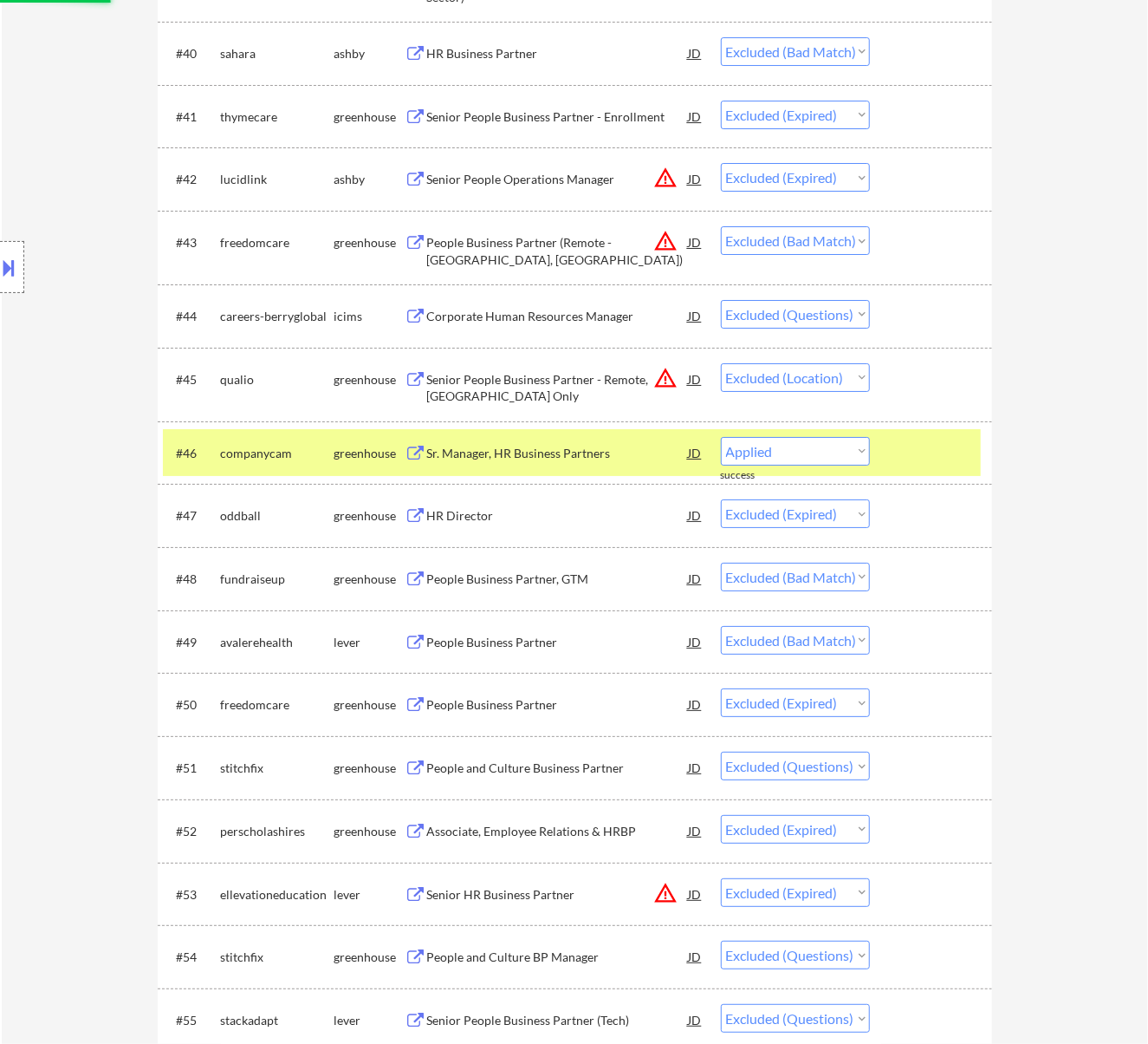
select select ""excluded__location_""
select select ""excluded__bad_match_""
select select ""excluded__expired_""
select select ""excluded__bad_match_""
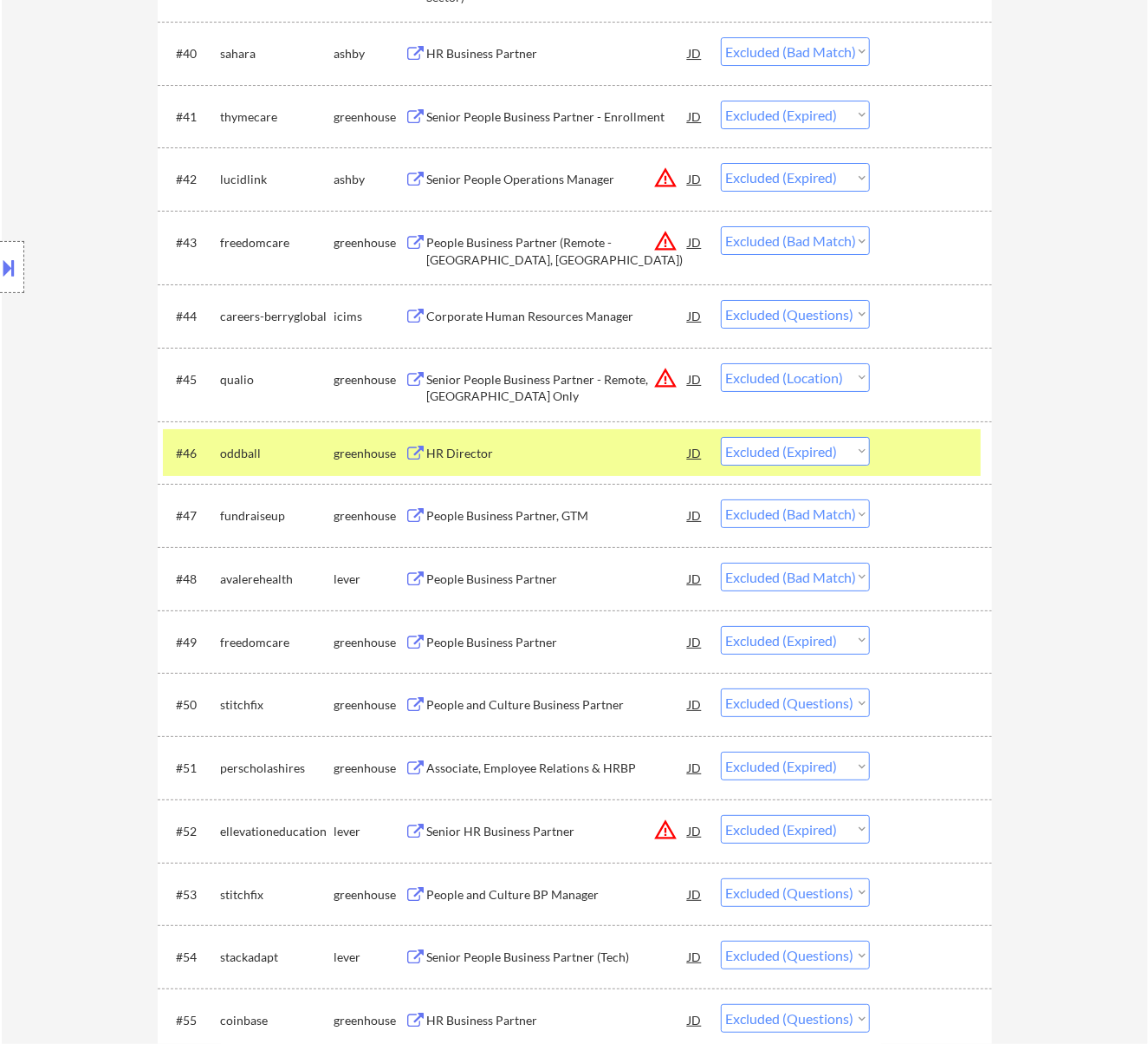
click at [952, 456] on div at bounding box center [932, 452] width 76 height 31
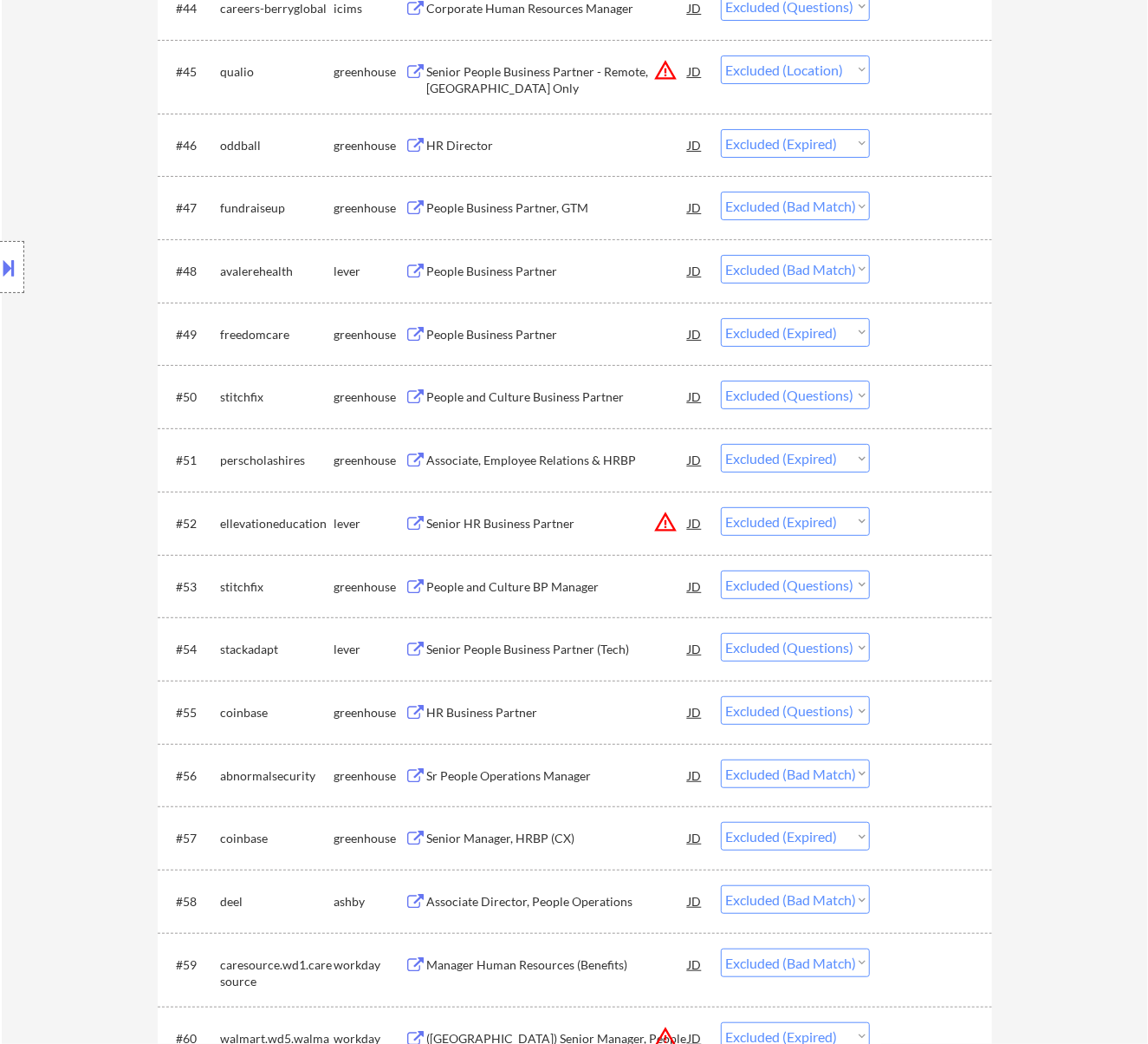
scroll to position [3583, 0]
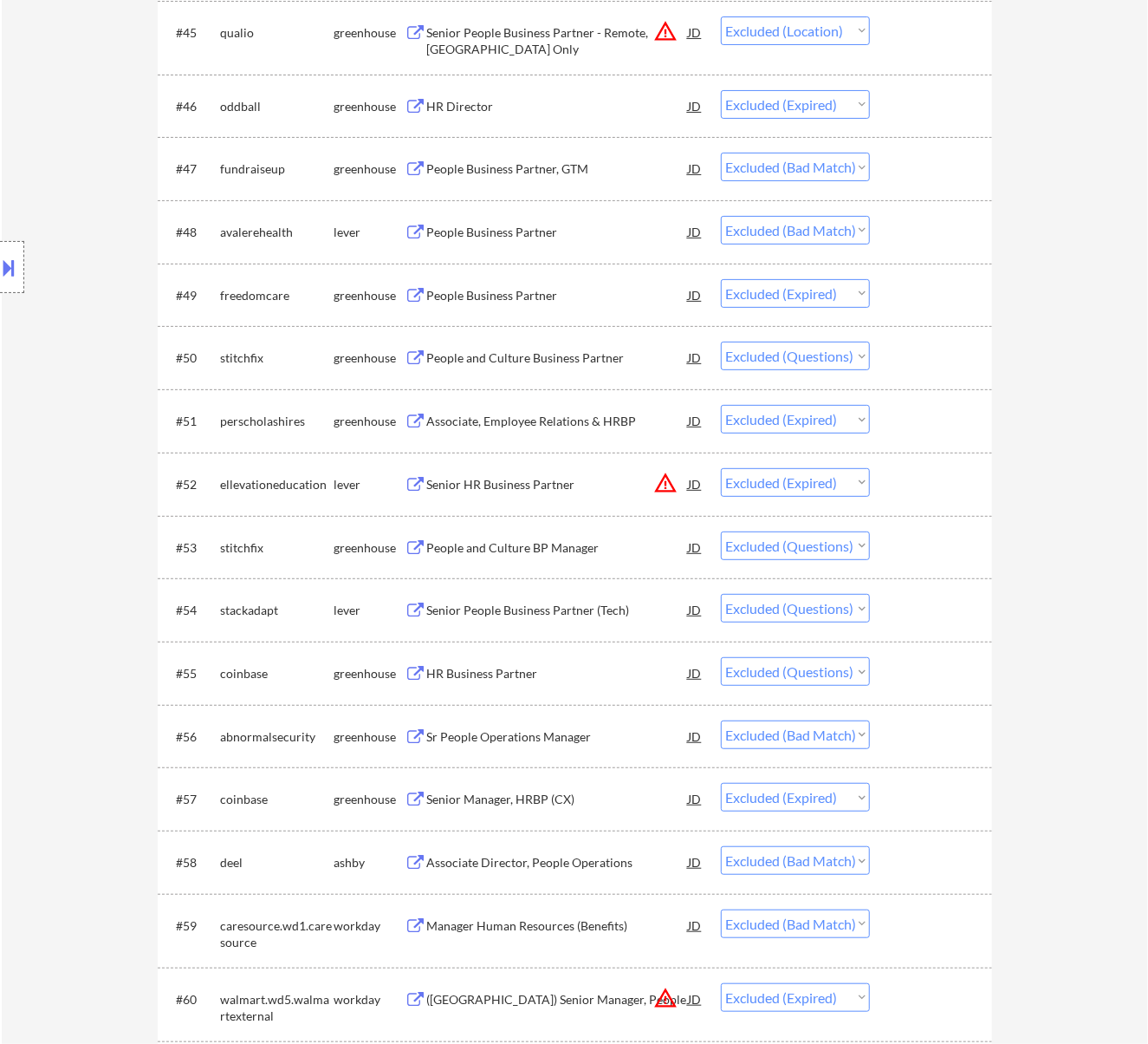
click at [572, 354] on div "People and Culture Business Partner" at bounding box center [557, 357] width 261 height 17
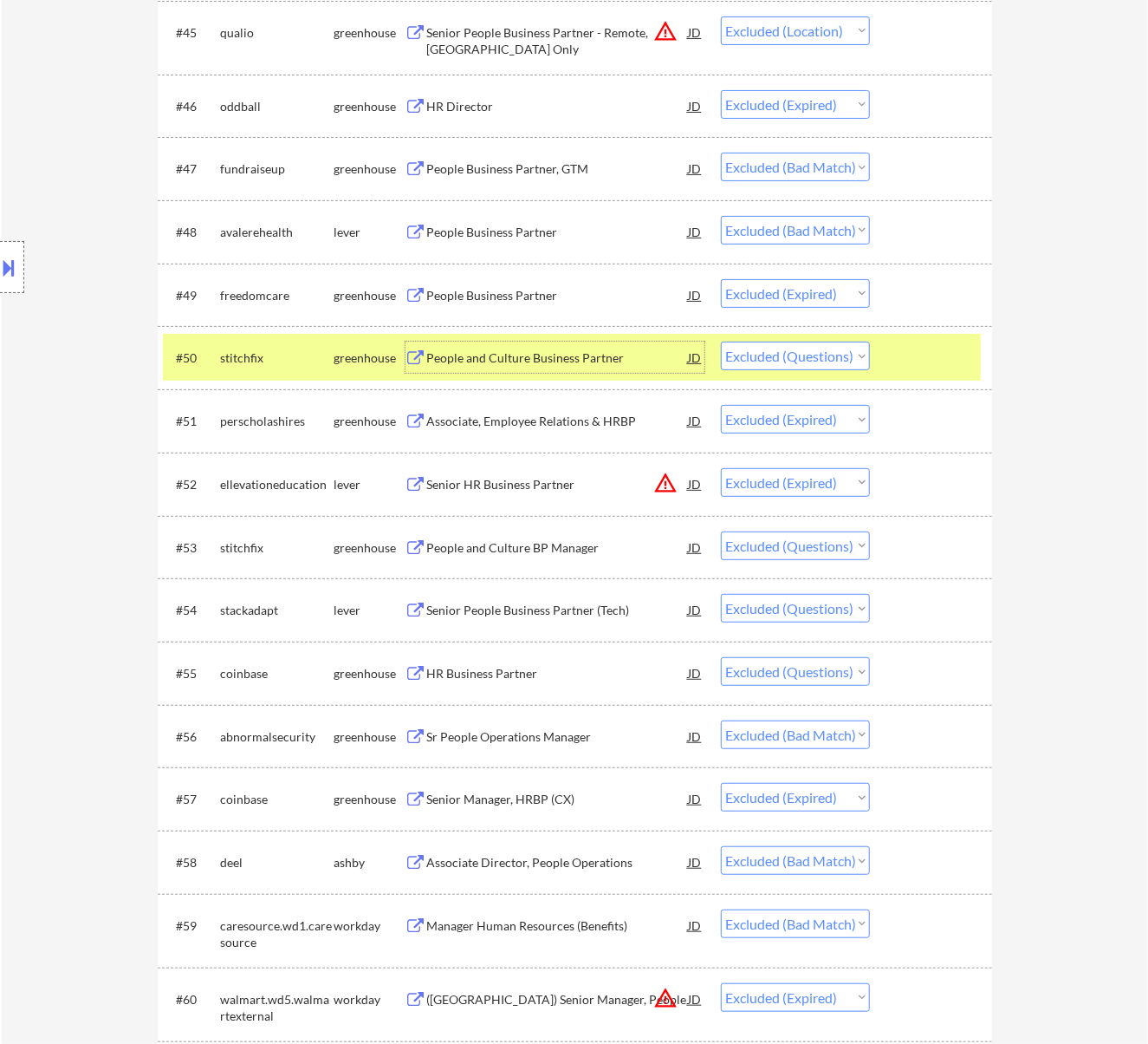
click at [825, 345] on select "Choose an option... Pending Applied Excluded (Questions) Excluded (Expired) Exc…" at bounding box center [795, 356] width 149 height 29
click at [721, 342] on select "Choose an option... Pending Applied Excluded (Questions) Excluded (Expired) Exc…" at bounding box center [795, 356] width 149 height 29
select select ""excluded__expired_""
select select ""excluded""
select select ""excluded__bad_match_""
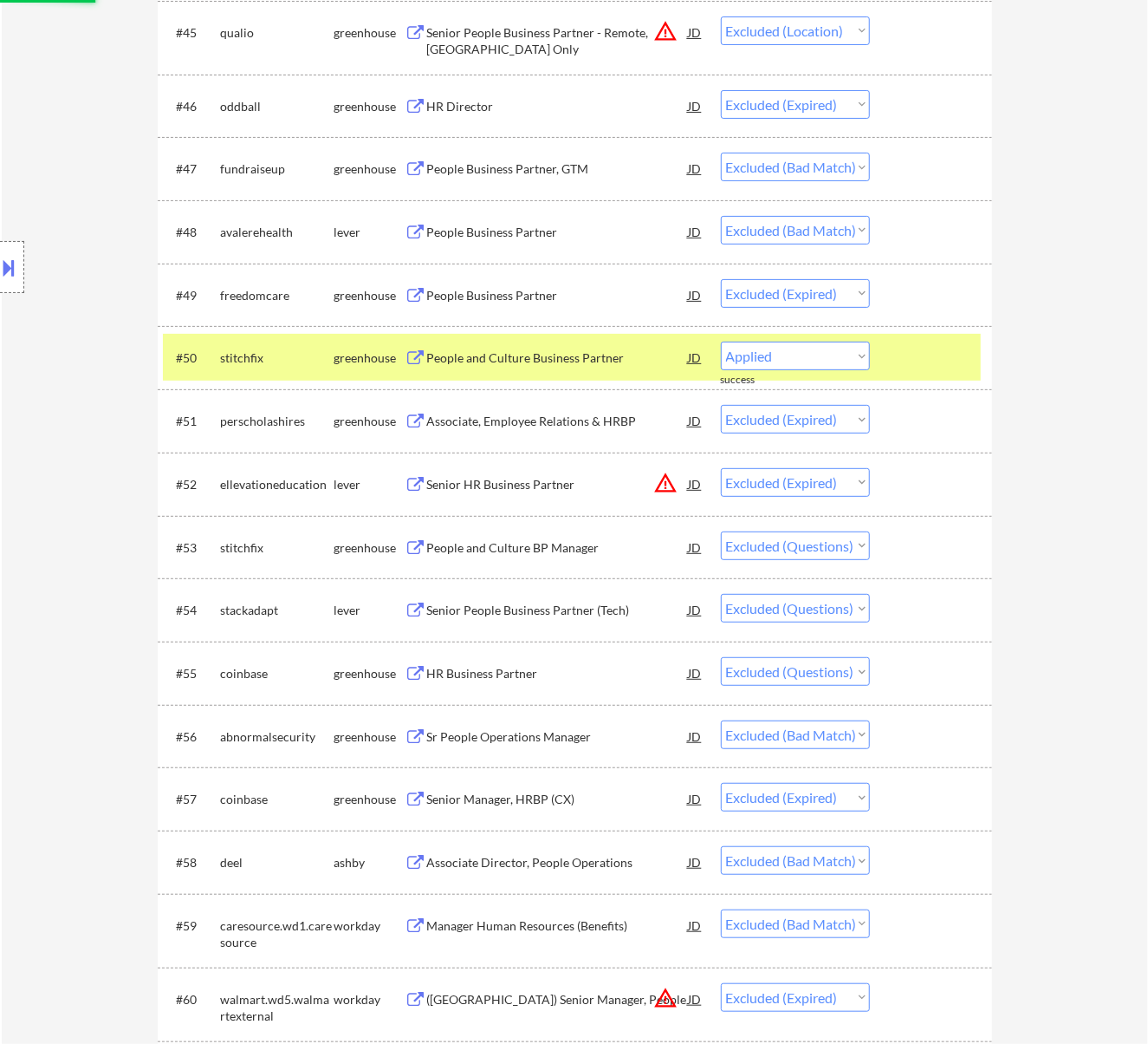
select select ""excluded__expired_""
select select ""excluded__bad_match_""
select select ""excluded__expired_""
select select ""excluded__bad_match_""
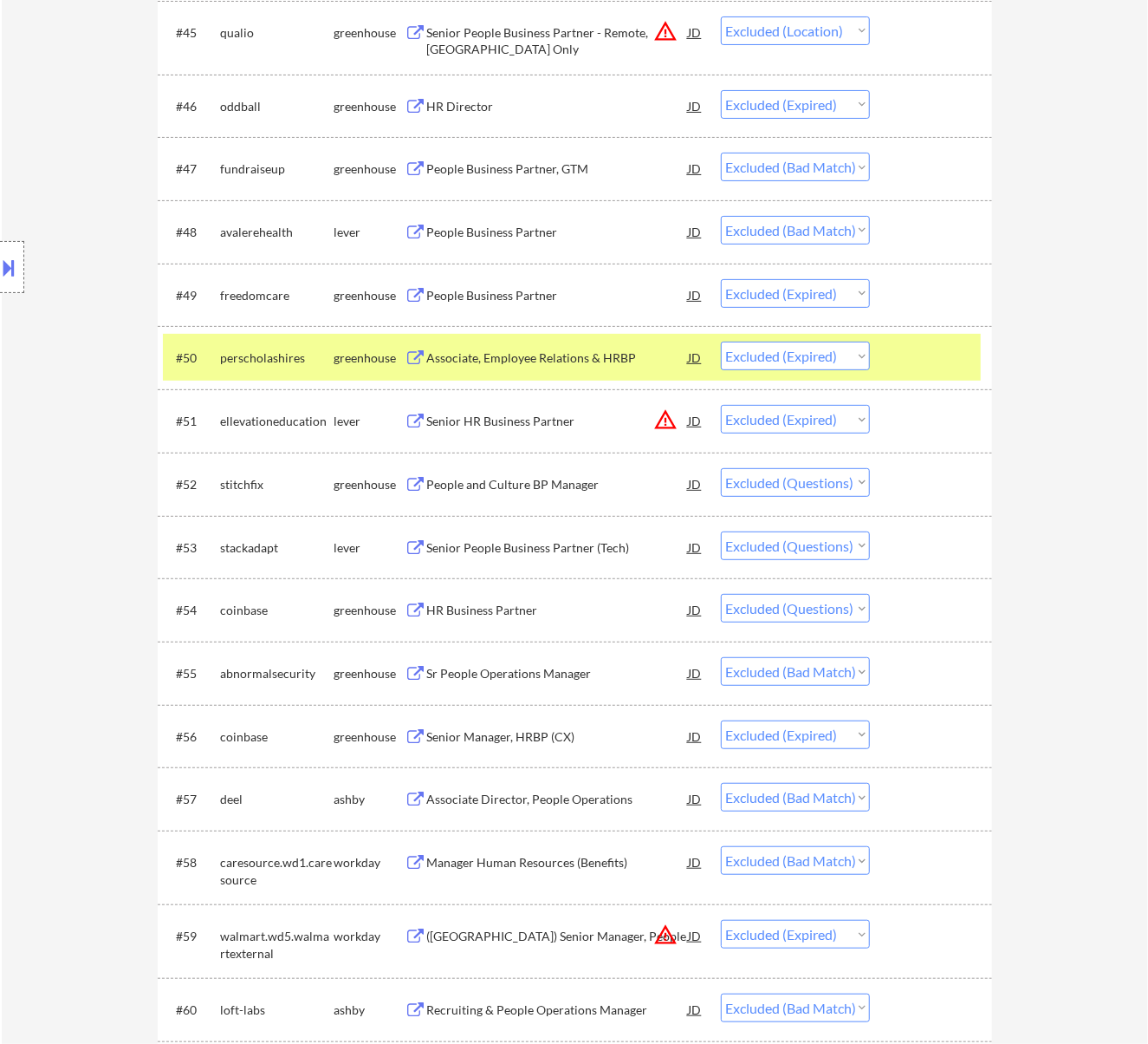
click at [937, 352] on div at bounding box center [932, 357] width 76 height 31
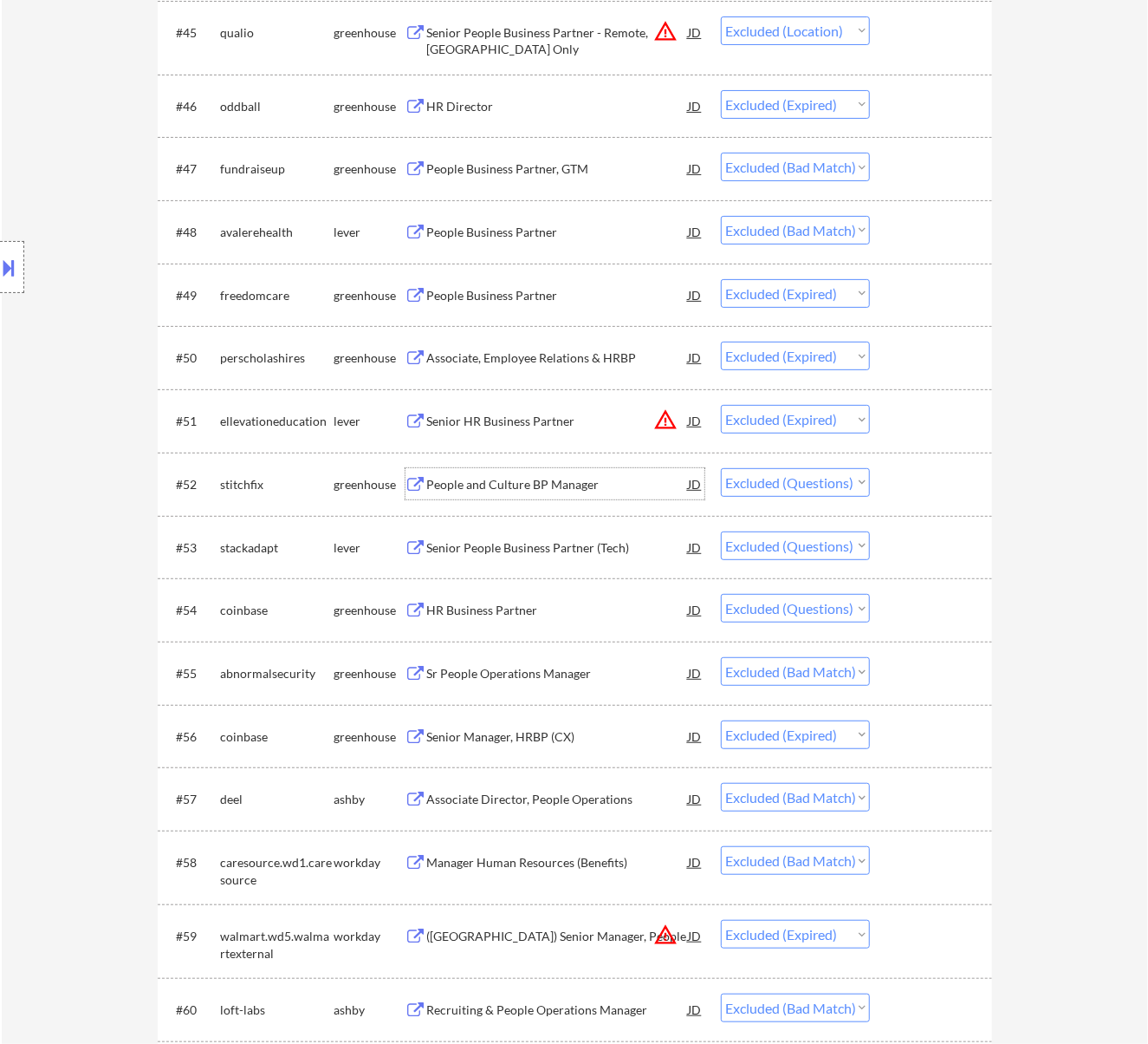
click at [628, 487] on div "People and Culture BP Manager" at bounding box center [557, 484] width 261 height 17
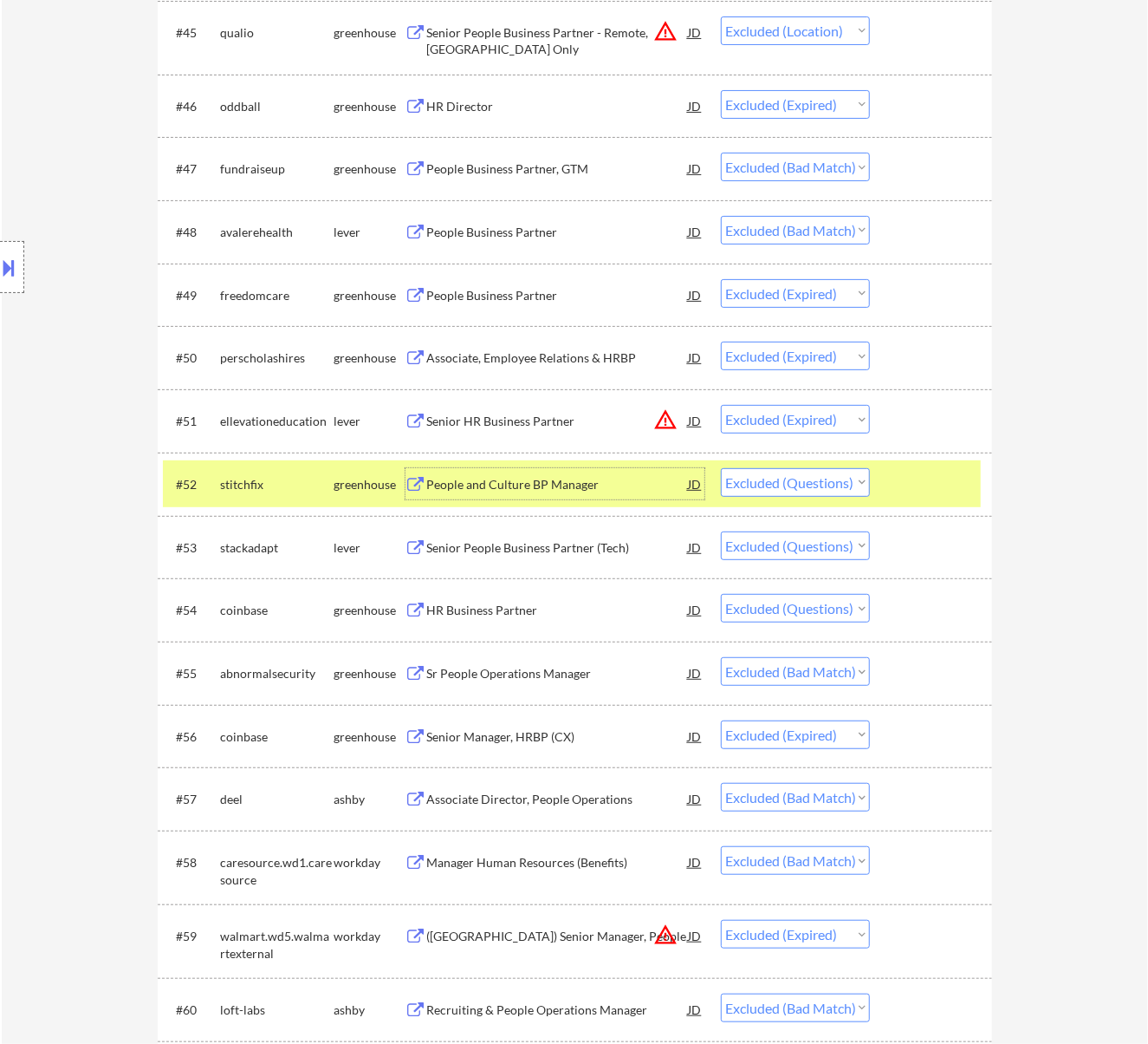
click at [804, 485] on select "Choose an option... Pending Applied Excluded (Questions) Excluded (Expired) Exc…" at bounding box center [795, 483] width 149 height 29
click at [721, 468] on select "Choose an option... Pending Applied Excluded (Questions) Excluded (Expired) Exc…" at bounding box center [795, 483] width 149 height 29
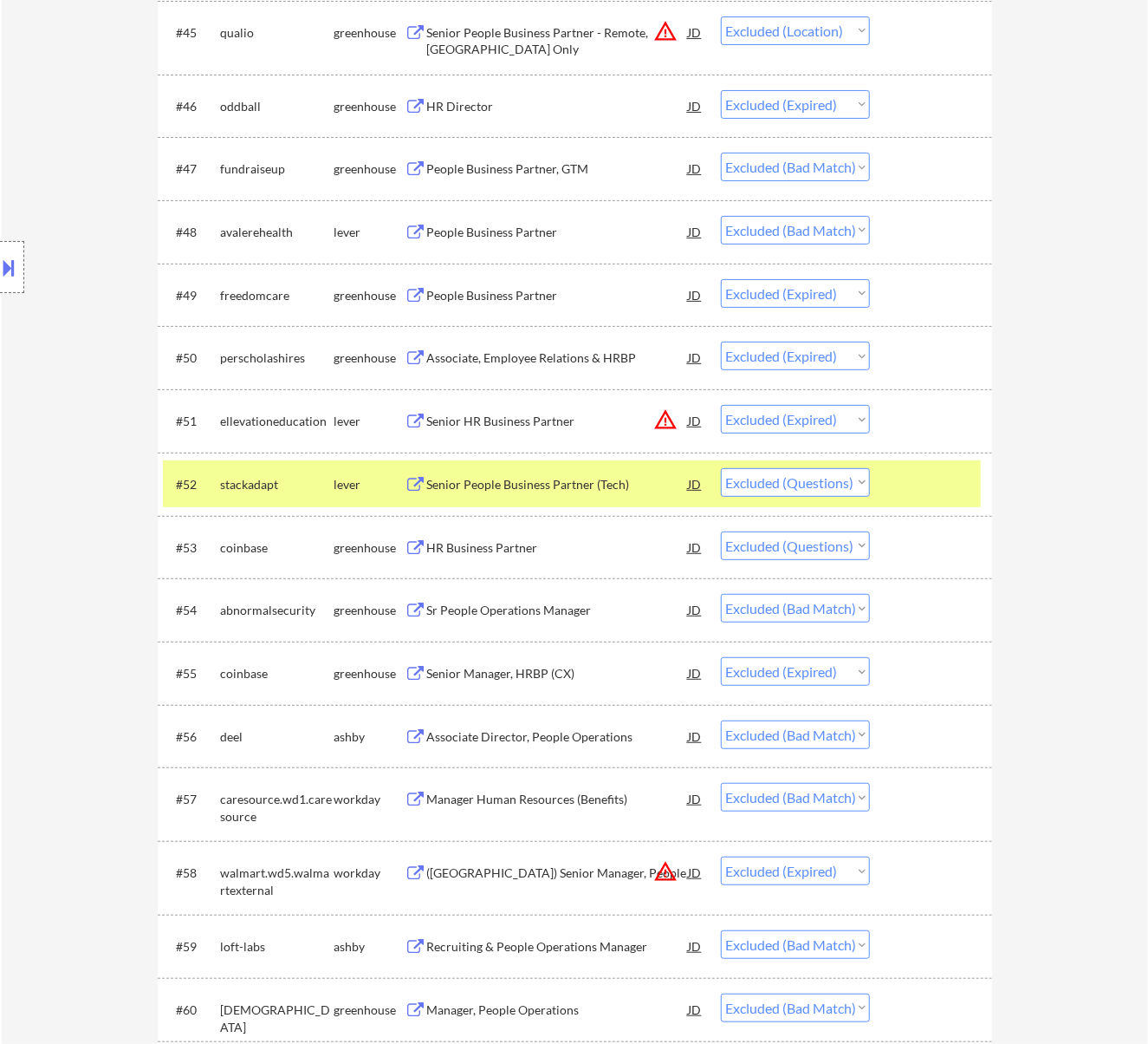
click at [655, 485] on div "Senior People Business Partner (Tech)" at bounding box center [557, 484] width 261 height 17
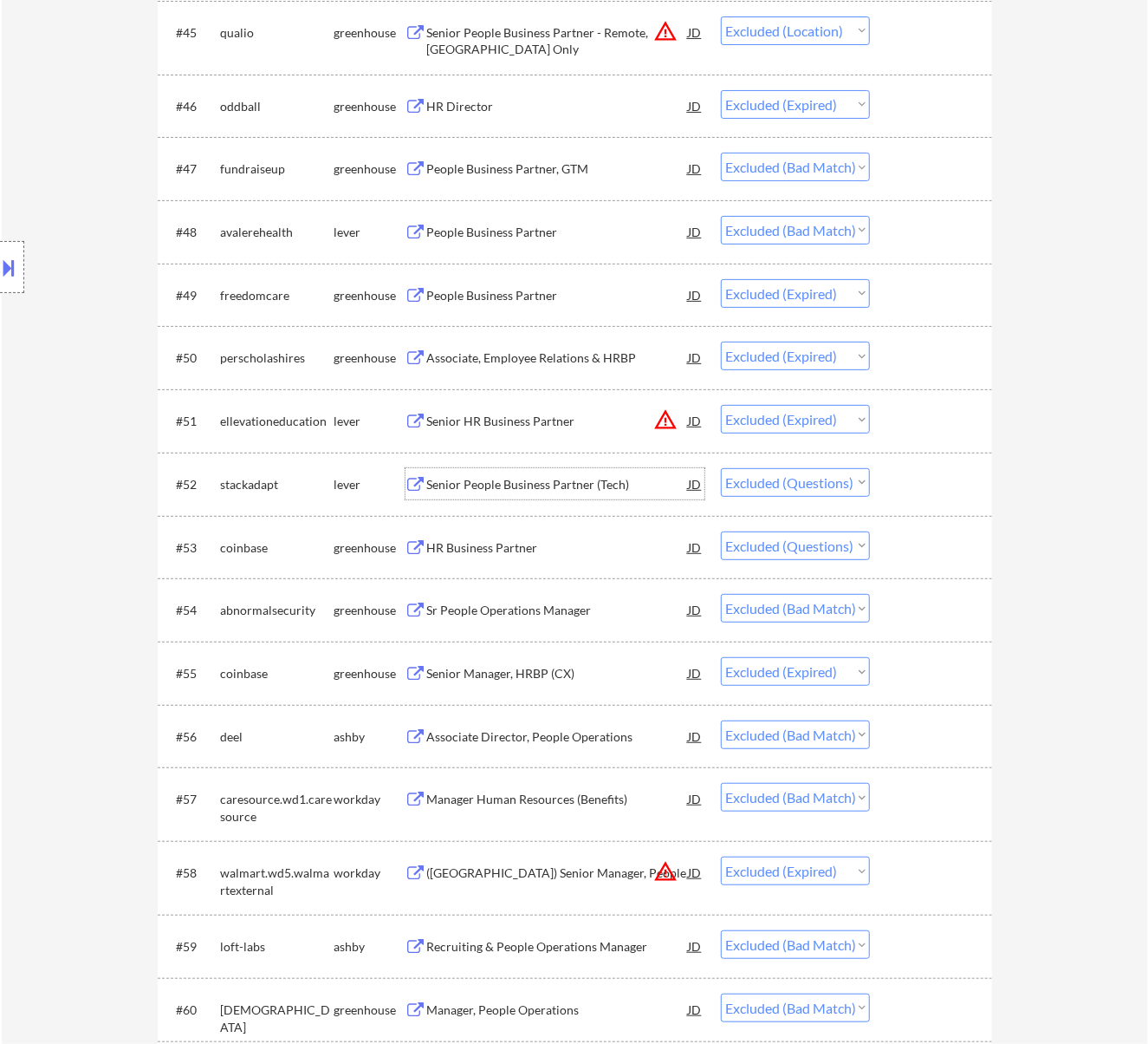
click at [825, 475] on select "Choose an option... Pending Applied Excluded (Questions) Excluded (Expired) Exc…" at bounding box center [795, 483] width 149 height 29
click at [721, 468] on select "Choose an option... Pending Applied Excluded (Questions) Excluded (Expired) Exc…" at bounding box center [795, 483] width 149 height 29
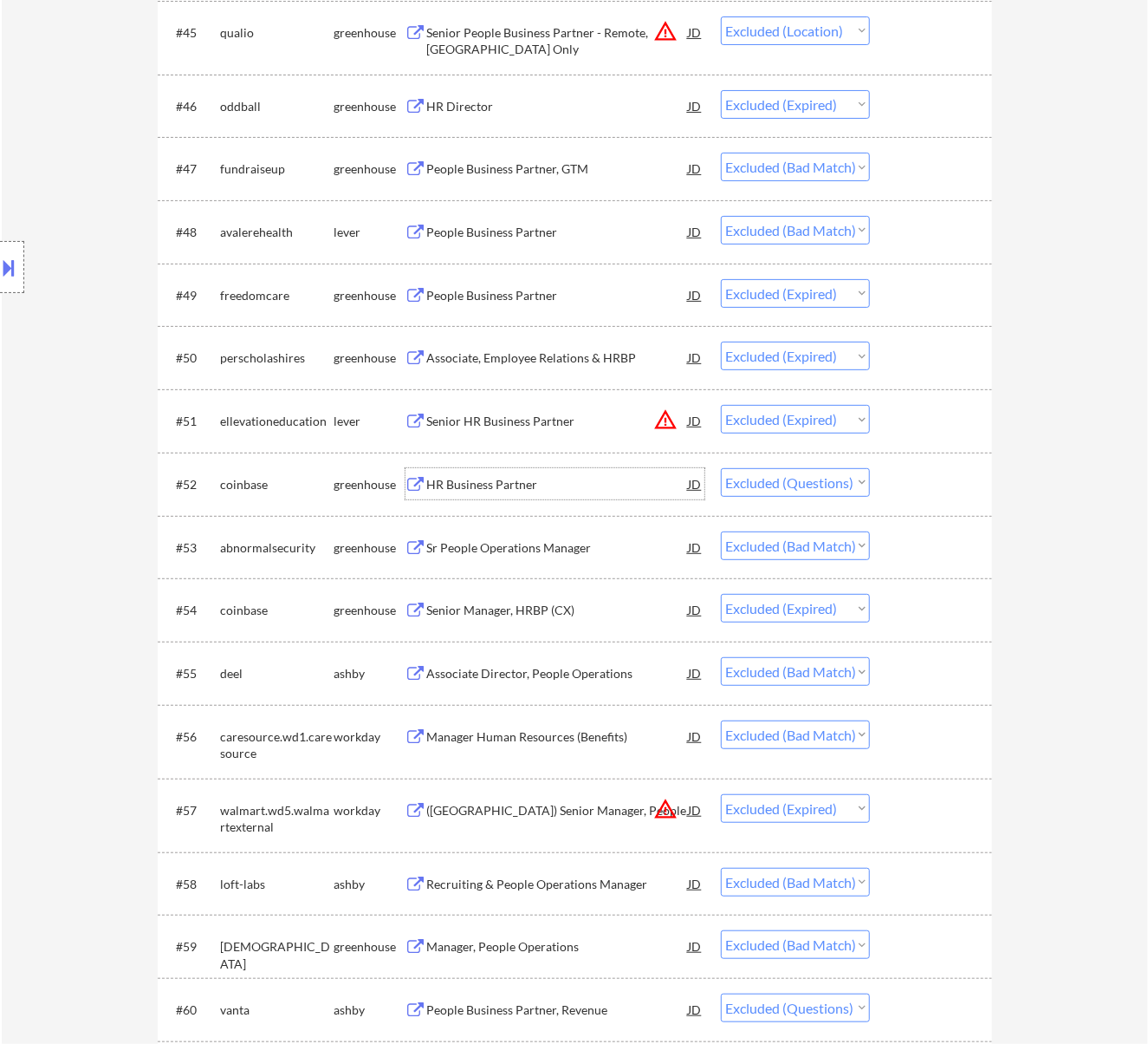
click at [624, 480] on div "HR Business Partner" at bounding box center [557, 484] width 261 height 17
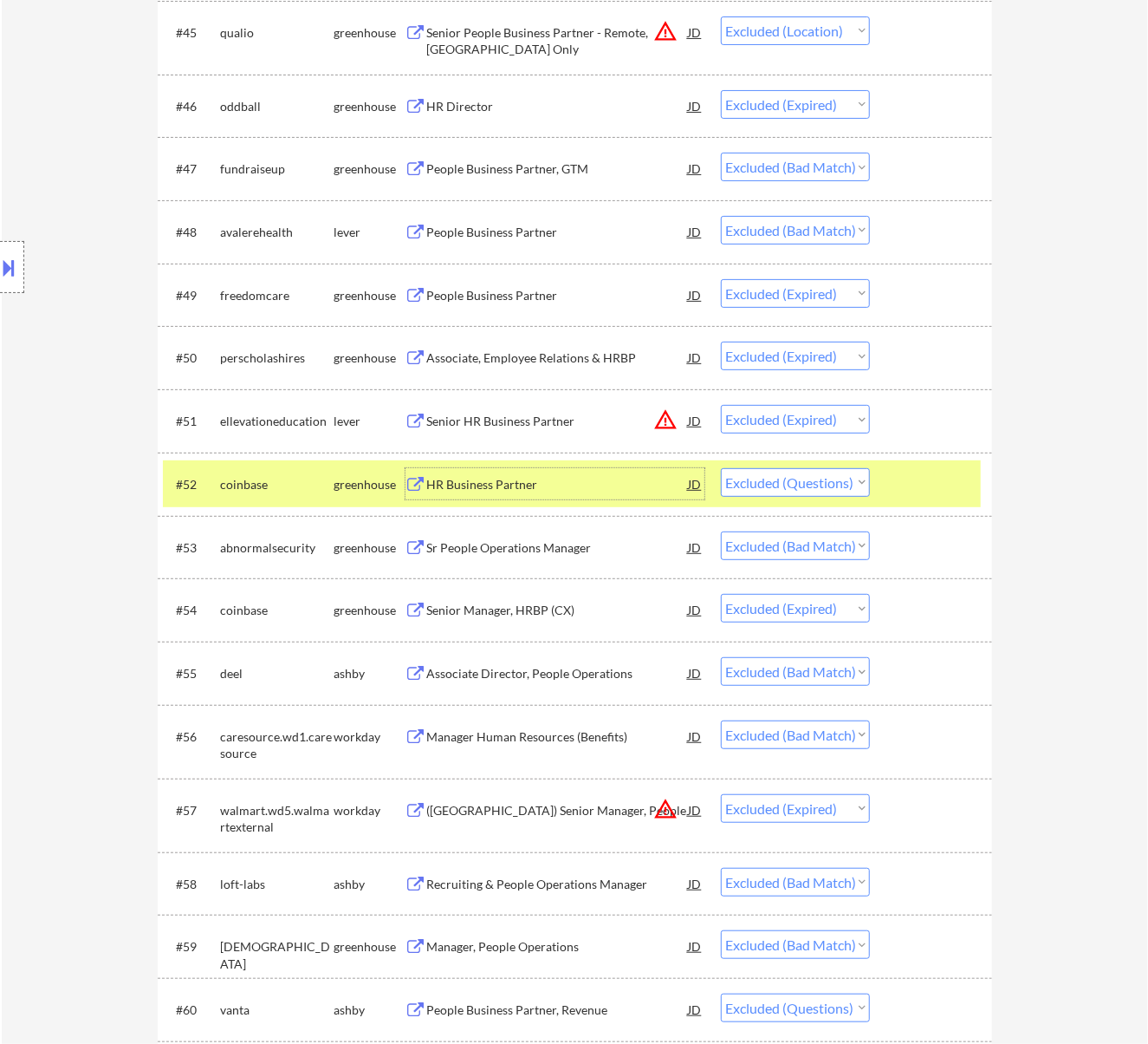
click at [839, 485] on select "Choose an option... Pending Applied Excluded (Questions) Excluded (Expired) Exc…" at bounding box center [795, 483] width 149 height 29
click at [721, 468] on select "Choose an option... Pending Applied Excluded (Questions) Excluded (Expired) Exc…" at bounding box center [795, 483] width 149 height 29
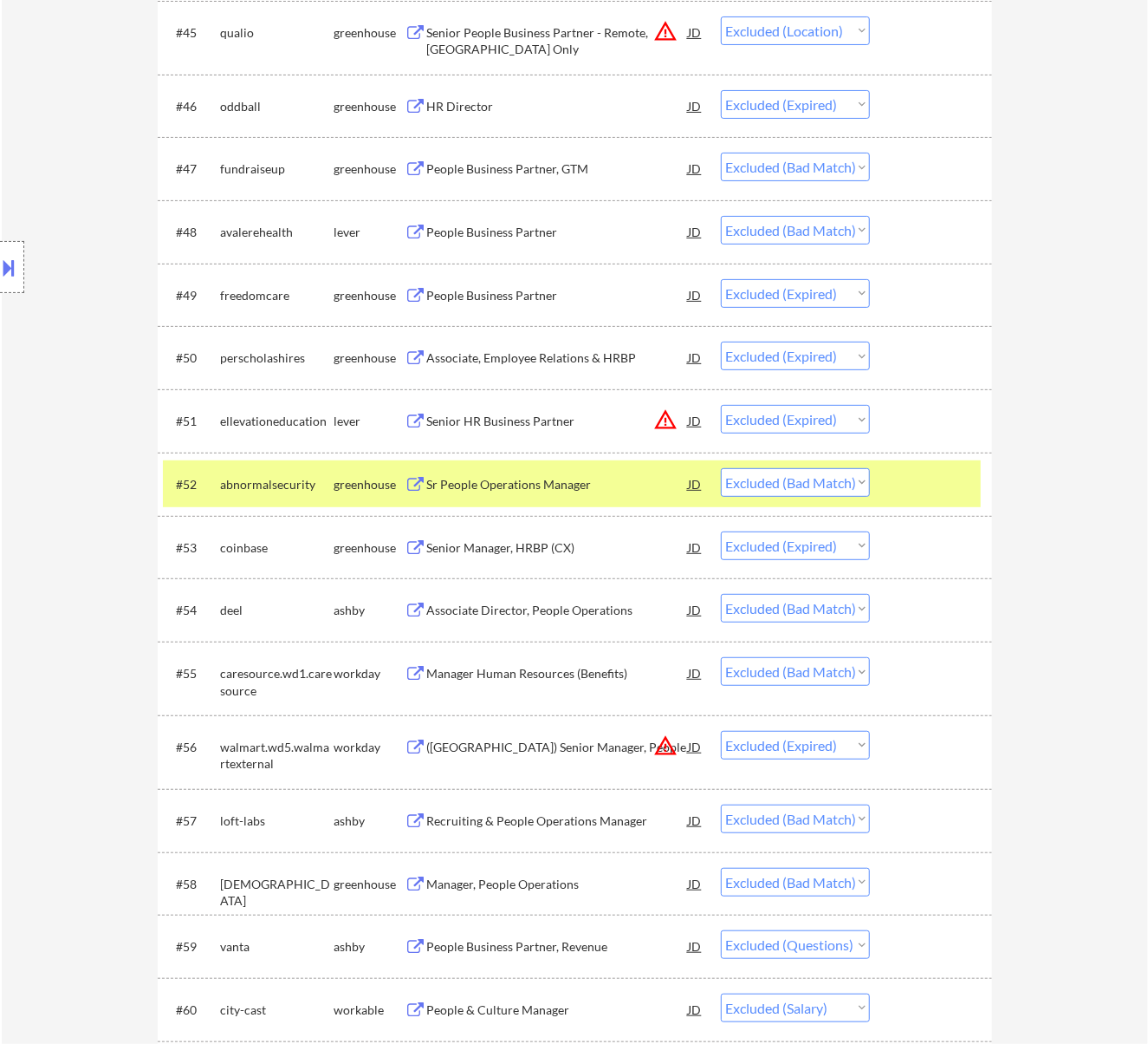
click at [944, 473] on div at bounding box center [932, 484] width 76 height 31
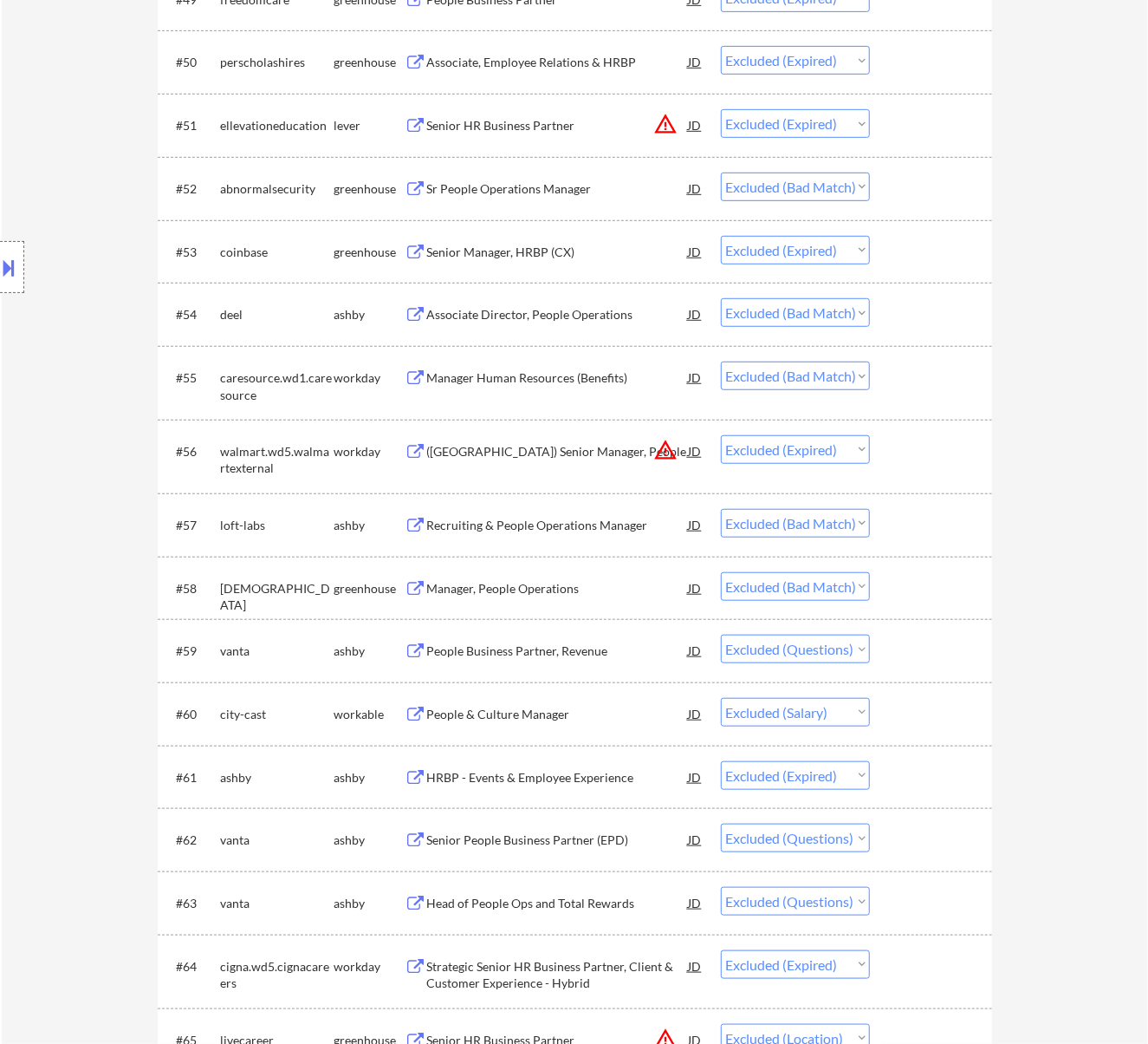
scroll to position [3929, 0]
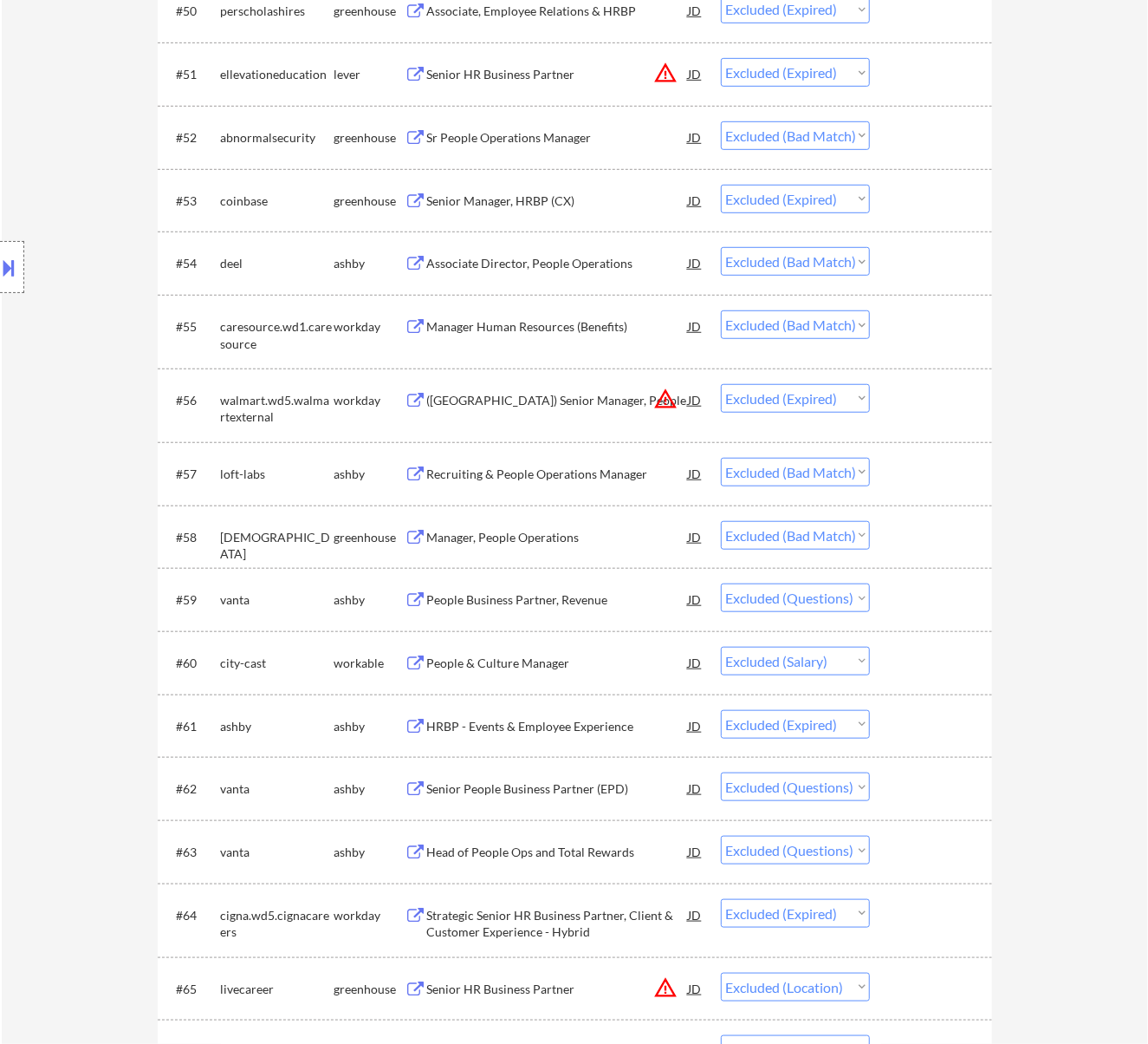
click at [649, 597] on div "People Business Partner, Revenue" at bounding box center [557, 600] width 261 height 17
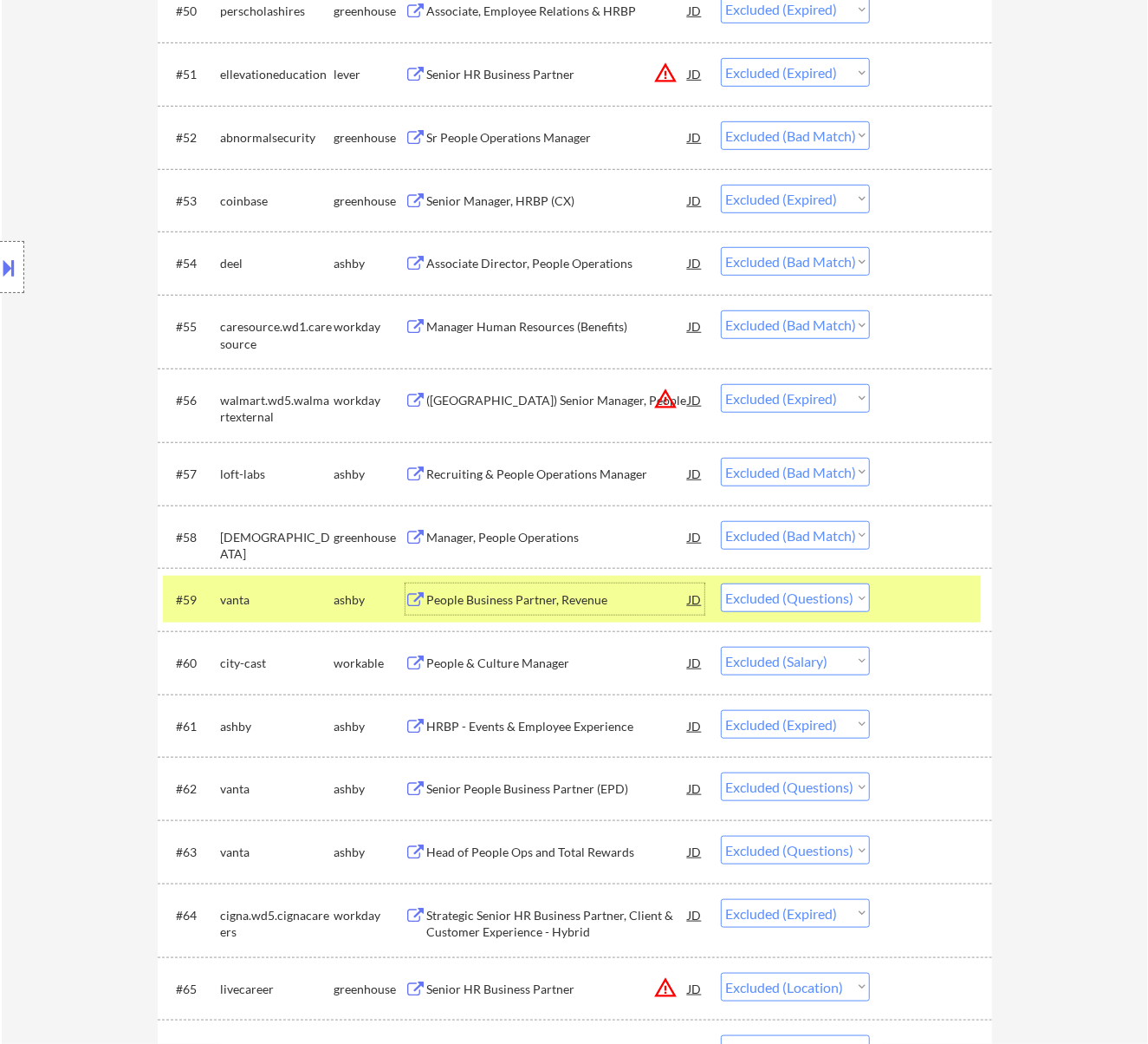
click at [801, 594] on select "Choose an option... Pending Applied Excluded (Questions) Excluded (Expired) Exc…" at bounding box center [795, 598] width 149 height 29
click at [721, 584] on select "Choose an option... Pending Applied Excluded (Questions) Excluded (Expired) Exc…" at bounding box center [795, 598] width 149 height 29
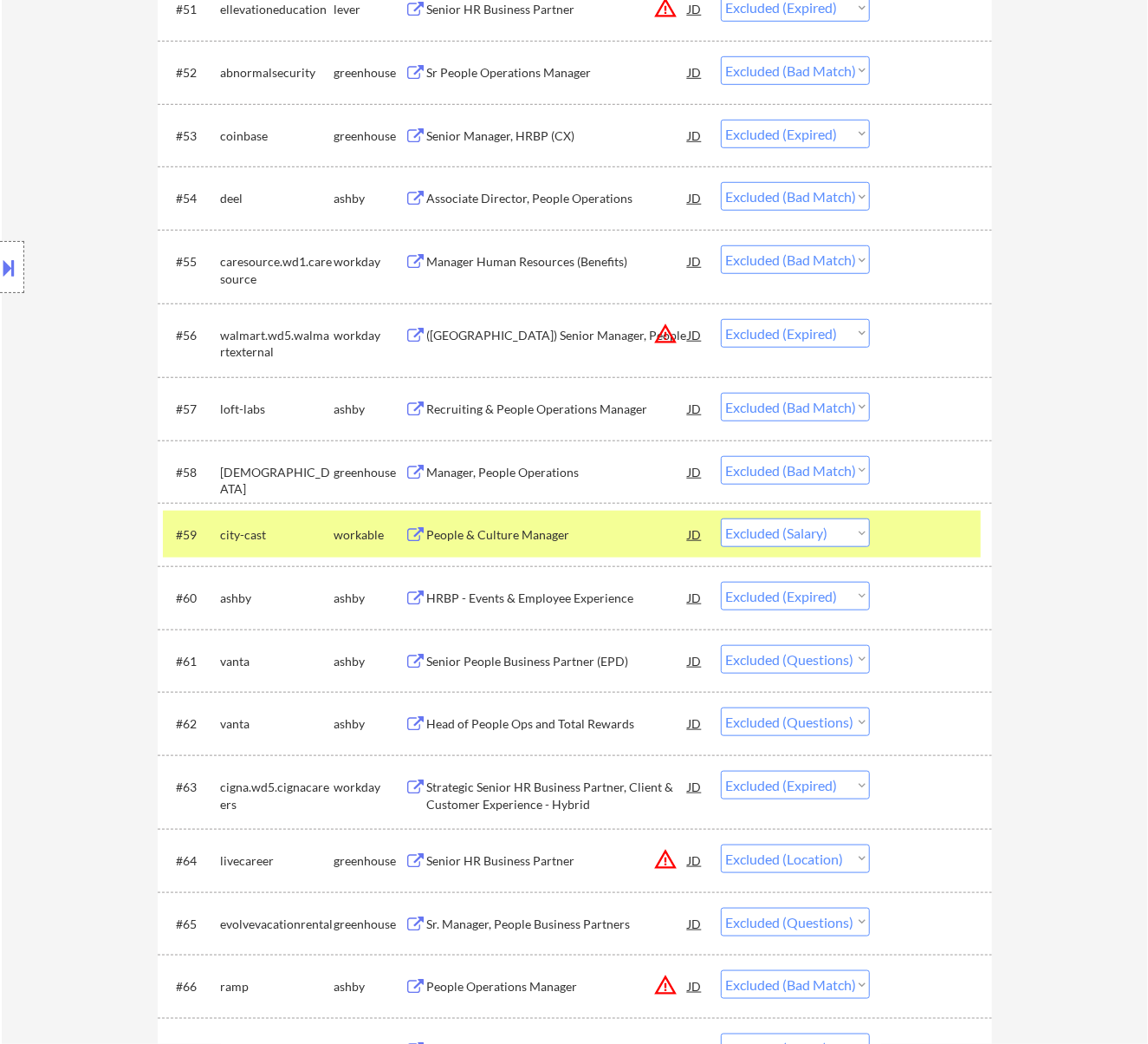
scroll to position [4045, 0]
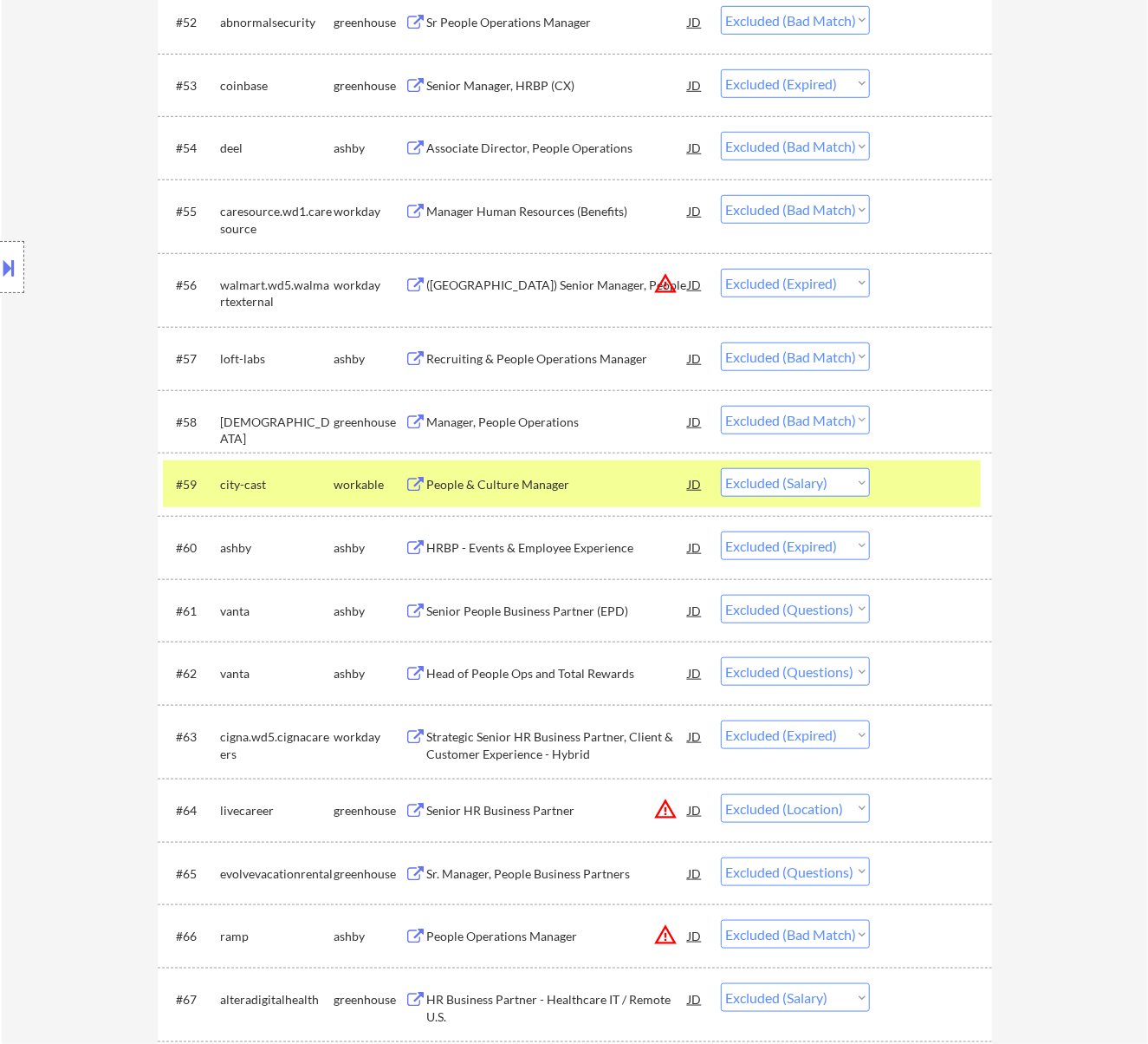
click at [920, 475] on div at bounding box center [932, 484] width 76 height 31
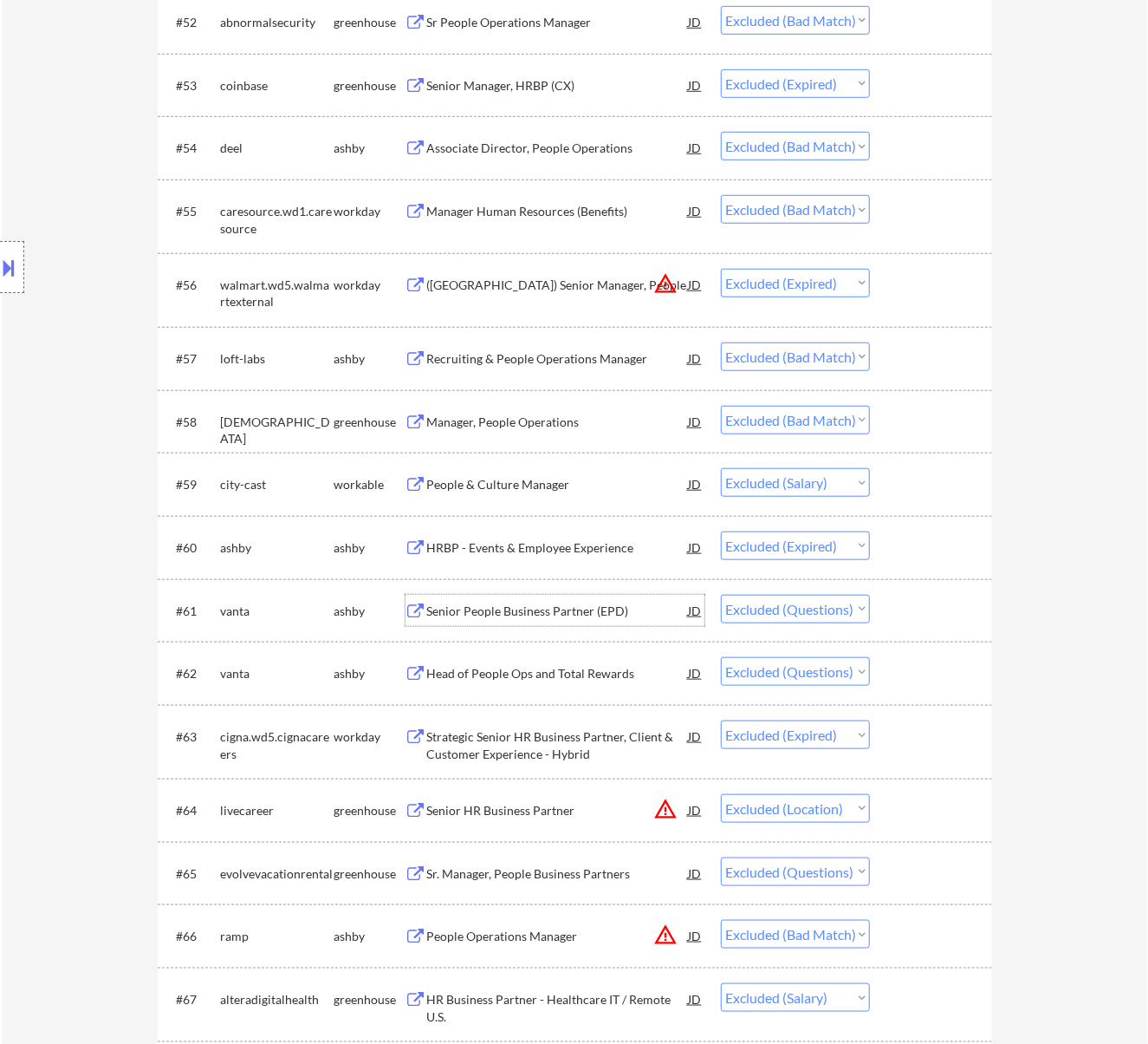
click at [625, 610] on div "Senior People Business Partner (EPD)" at bounding box center [557, 610] width 261 height 17
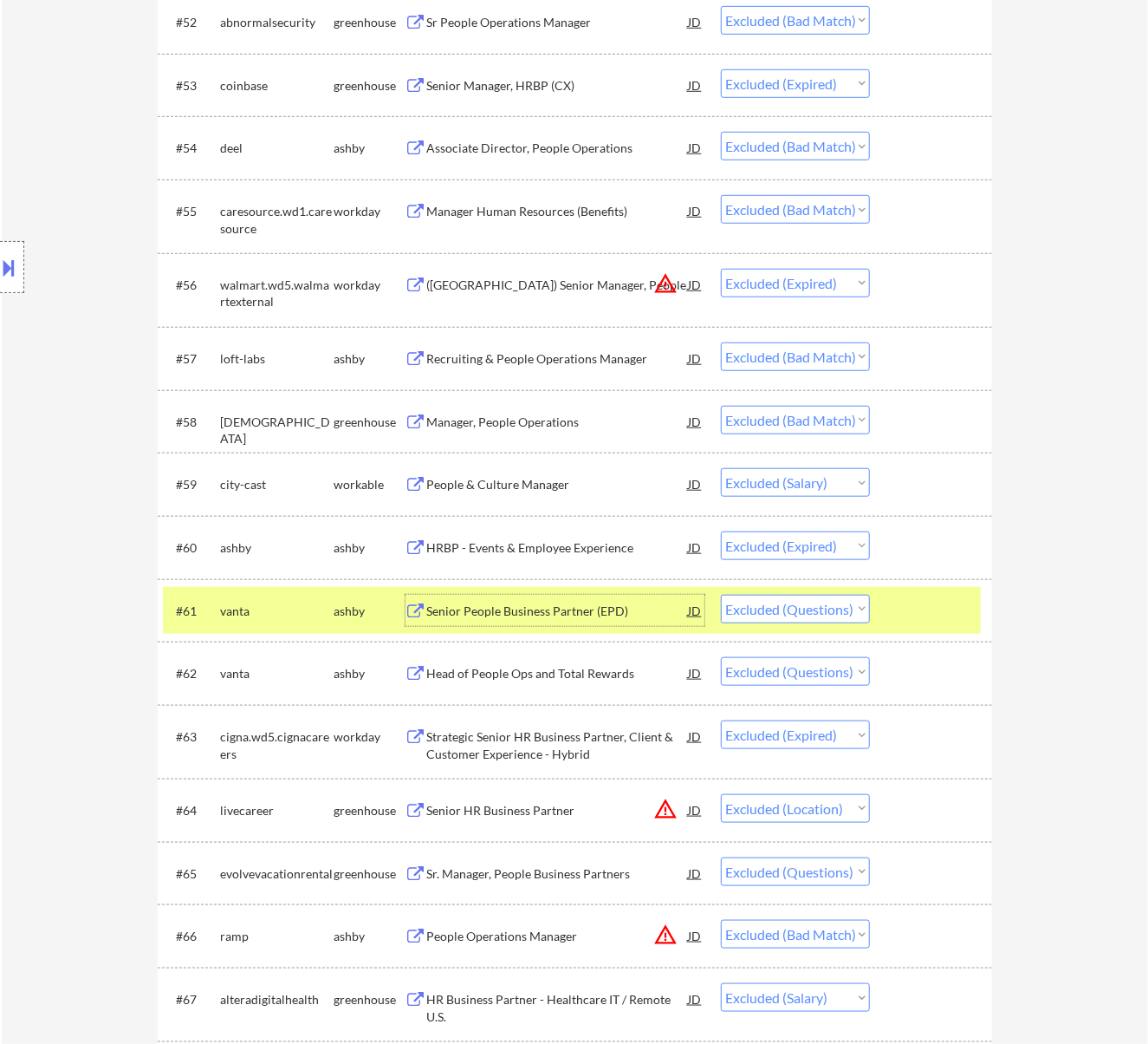
click at [757, 608] on select "Choose an option... Pending Applied Excluded (Questions) Excluded (Expired) Exc…" at bounding box center [795, 609] width 149 height 29
click at [721, 594] on select "Choose an option... Pending Applied Excluded (Questions) Excluded (Expired) Exc…" at bounding box center [795, 609] width 149 height 29
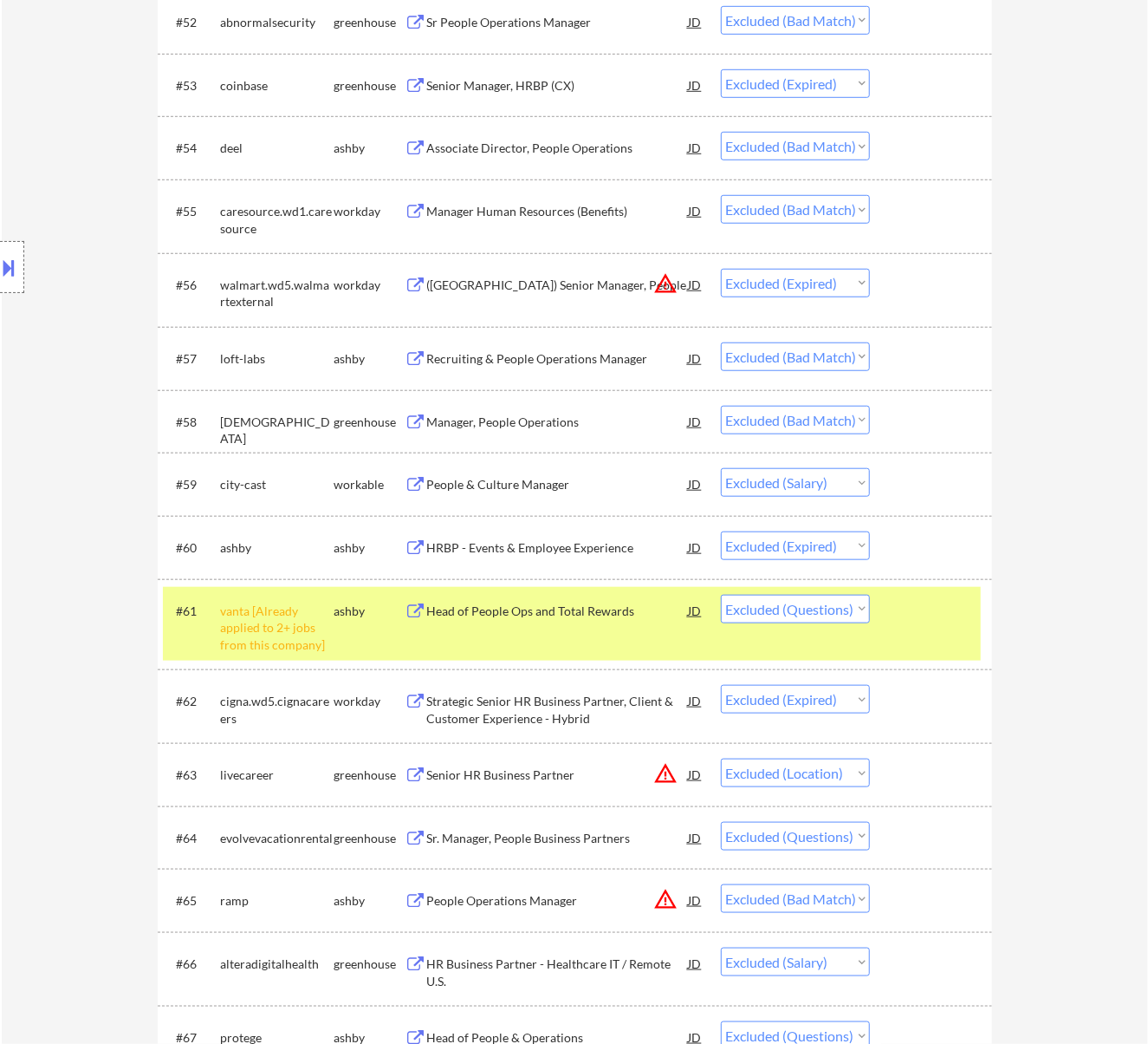
scroll to position [4161, 0]
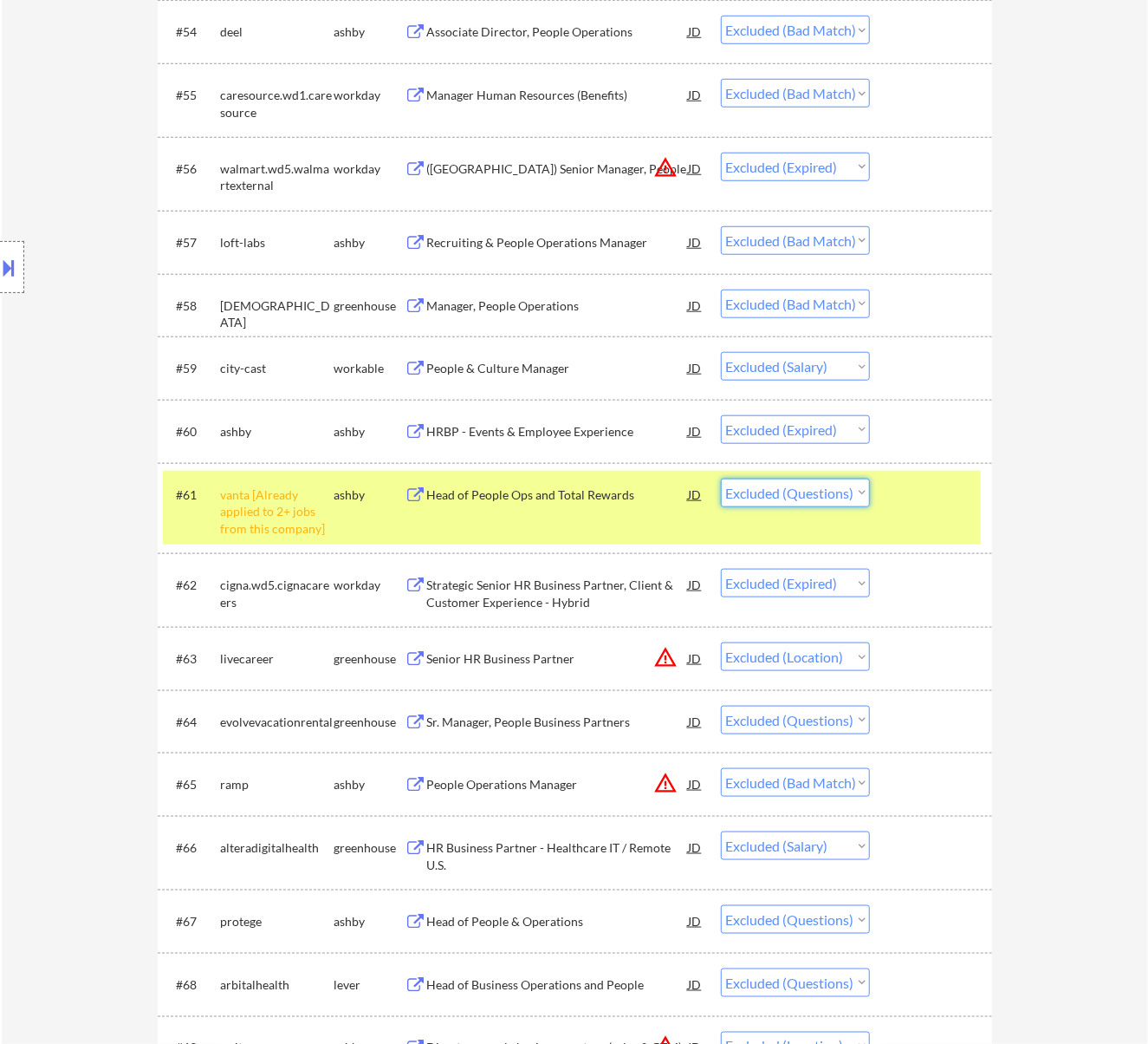
drag, startPoint x: 837, startPoint y: 494, endPoint x: 829, endPoint y: 503, distance: 12.0
click at [837, 494] on select "Choose an option... Pending Applied Excluded (Questions) Excluded (Expired) Exc…" at bounding box center [795, 493] width 149 height 29
click at [721, 478] on select "Choose an option... Pending Applied Excluded (Questions) Excluded (Expired) Exc…" at bounding box center [795, 493] width 149 height 29
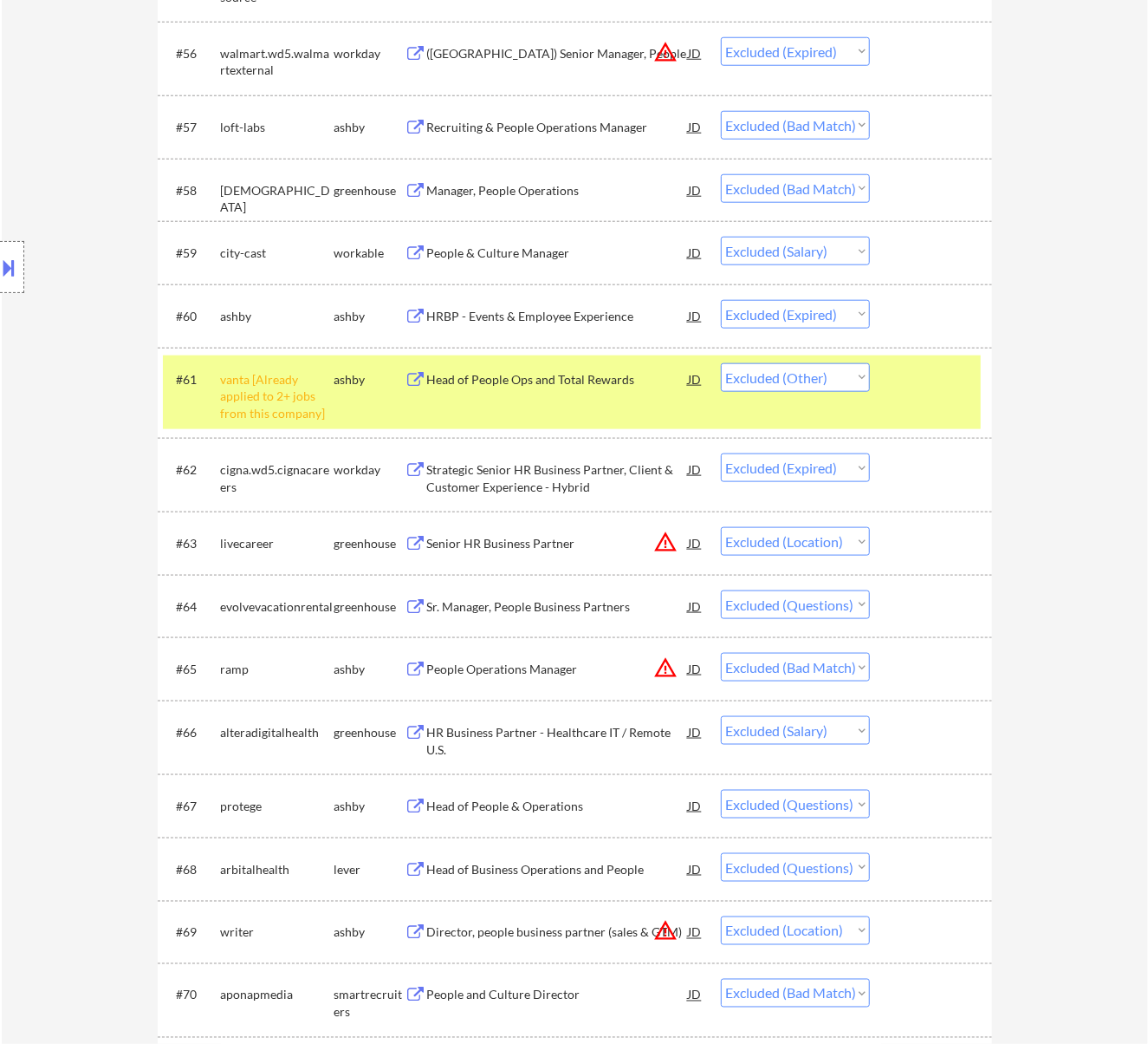
click at [604, 601] on div "Sr. Manager, People Business Partners" at bounding box center [557, 606] width 261 height 17
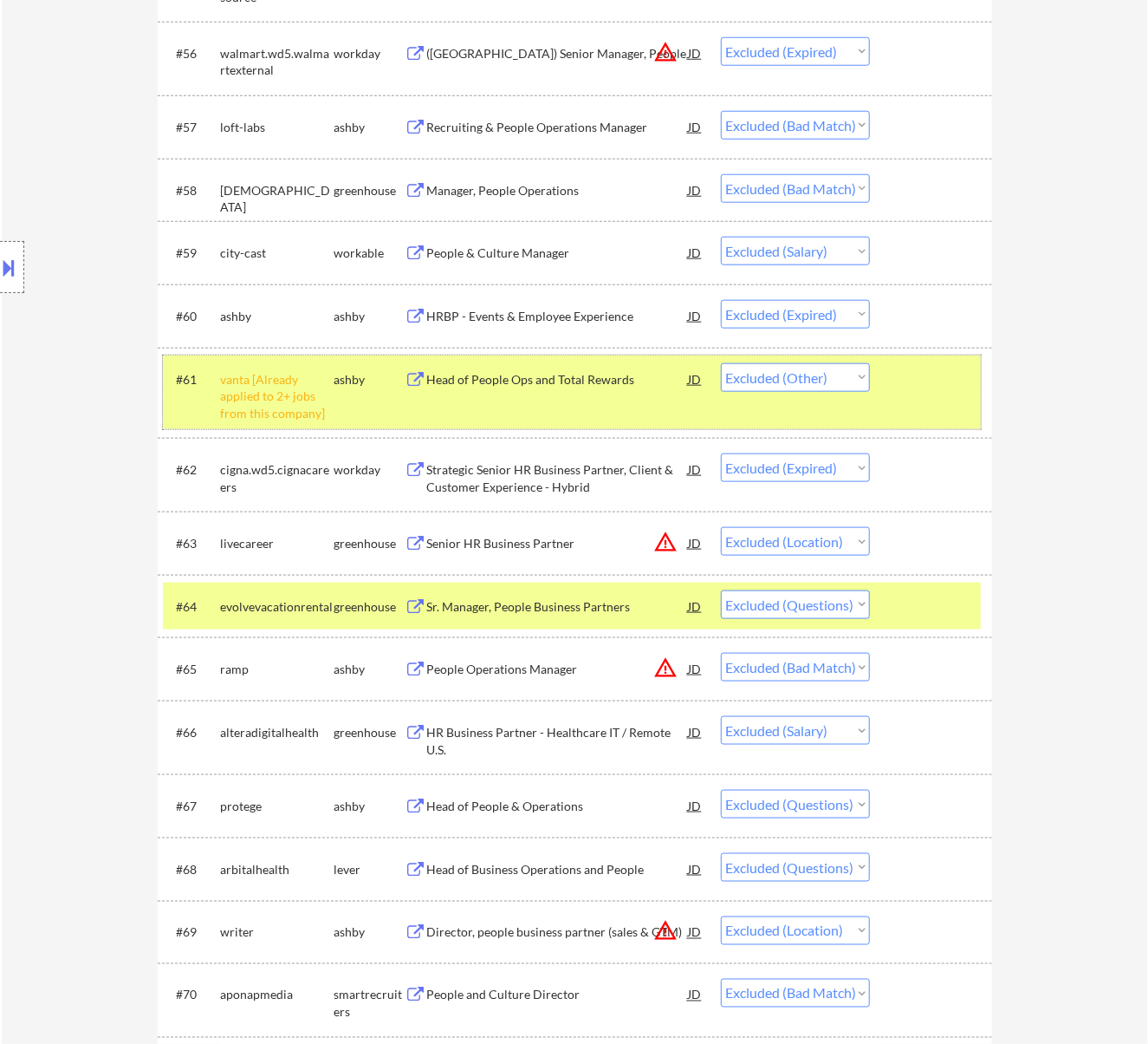
click at [924, 410] on div "#61 vanta [Already applied to 2+ jobs from this company] ashby Head of People O…" at bounding box center [572, 393] width 818 height 75
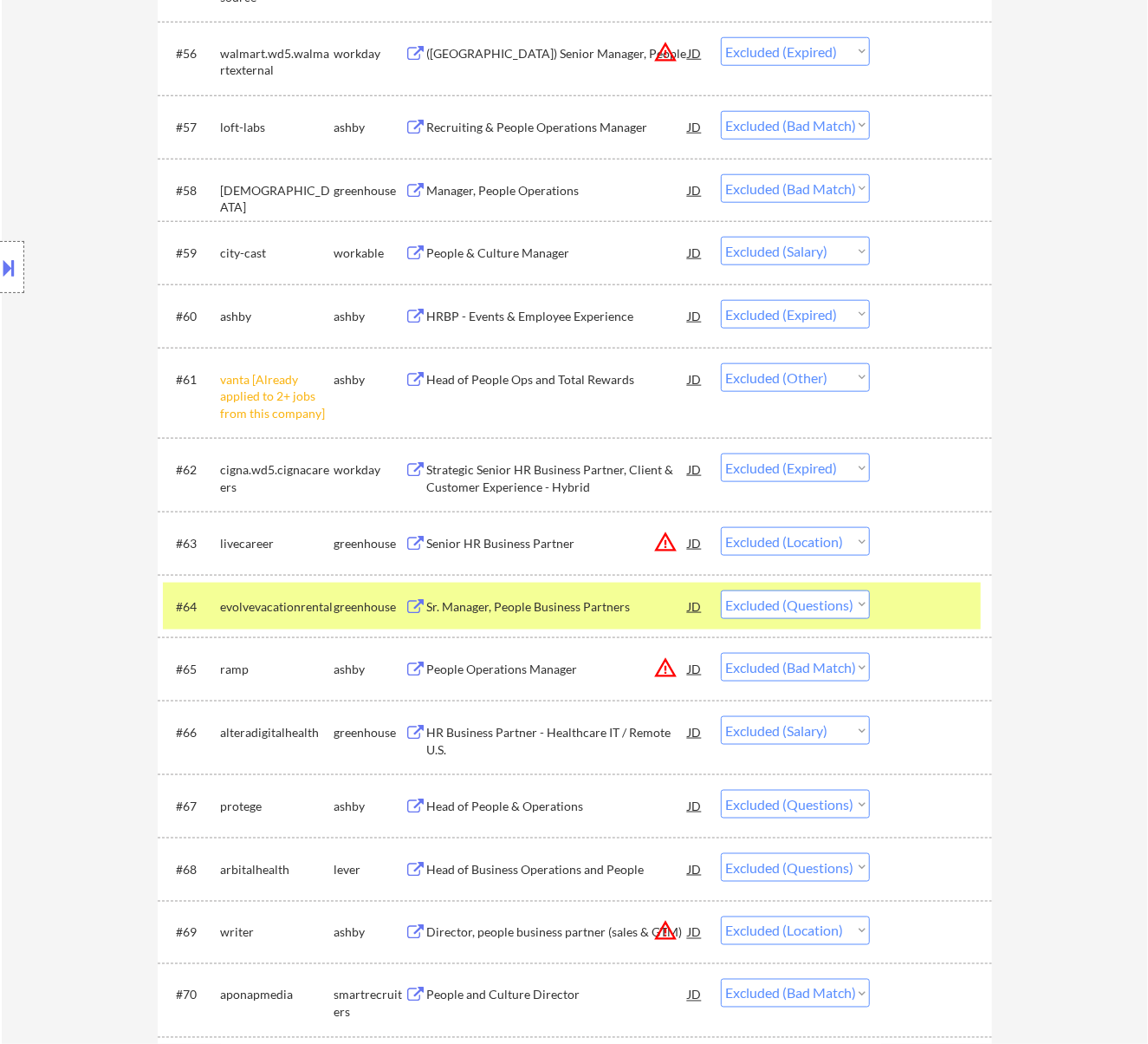
click at [937, 601] on div at bounding box center [932, 606] width 76 height 31
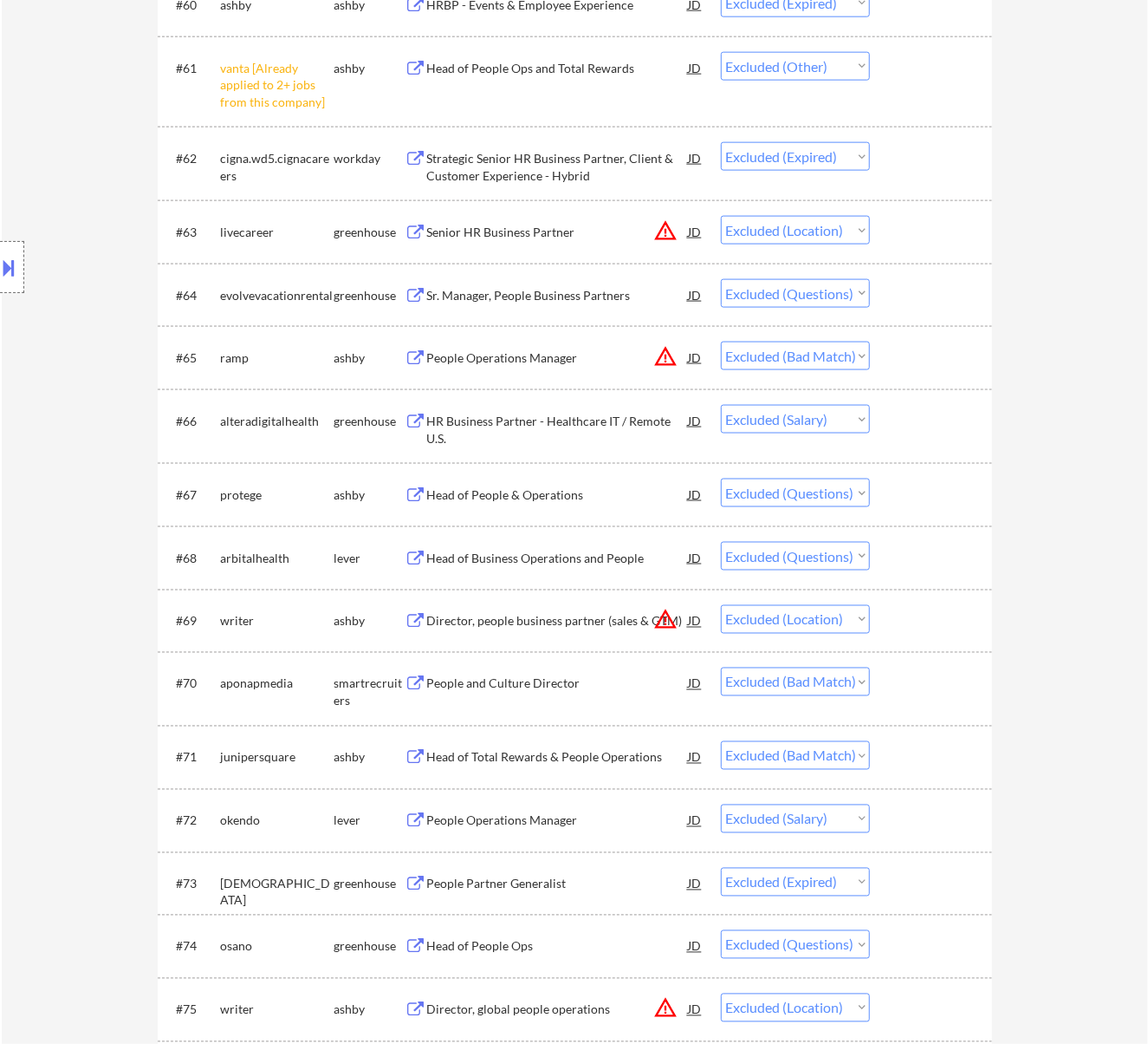
scroll to position [4623, 0]
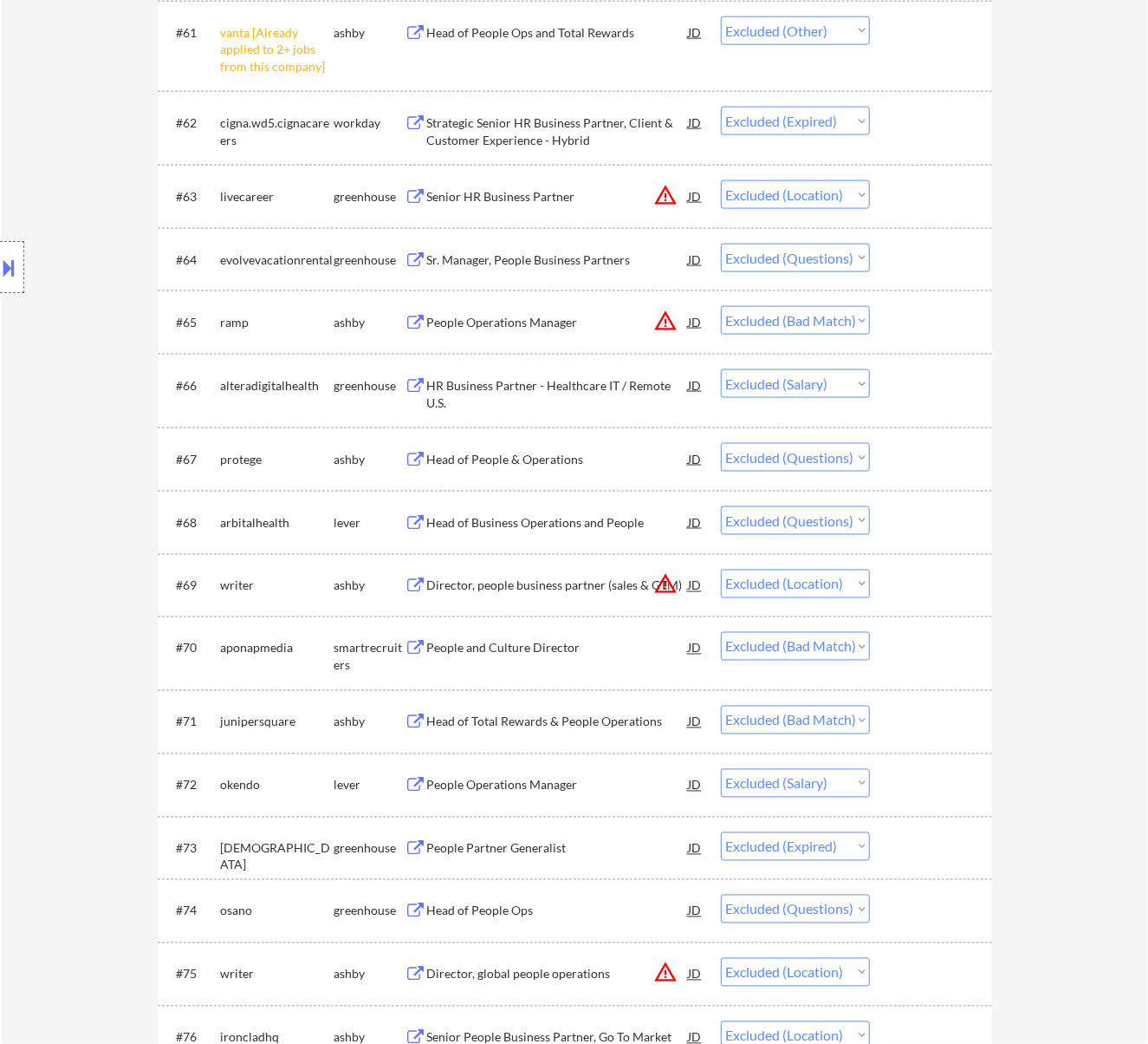
click at [556, 452] on div "Head of People & Operations" at bounding box center [557, 459] width 261 height 17
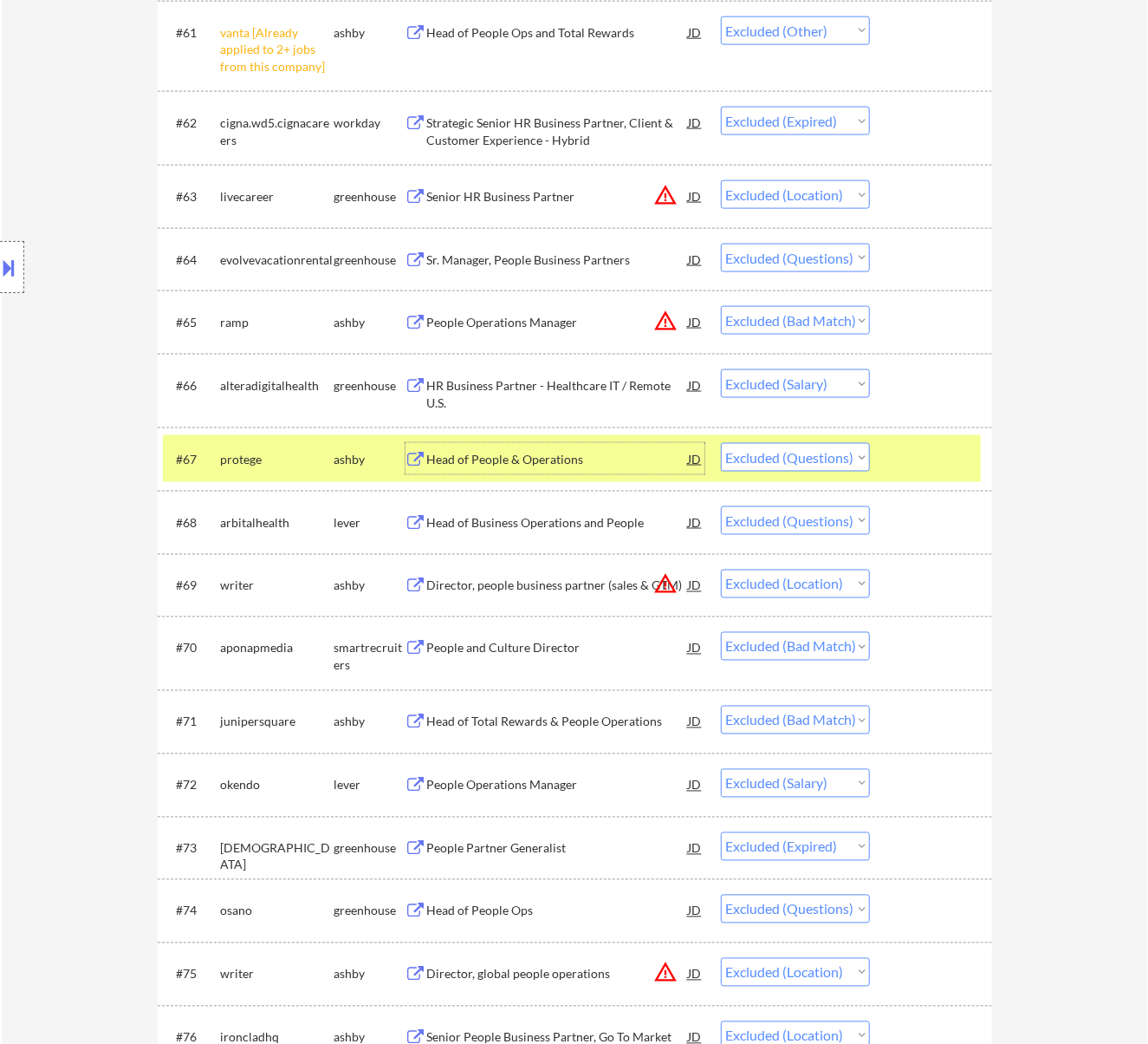
click at [895, 449] on div at bounding box center [932, 458] width 76 height 31
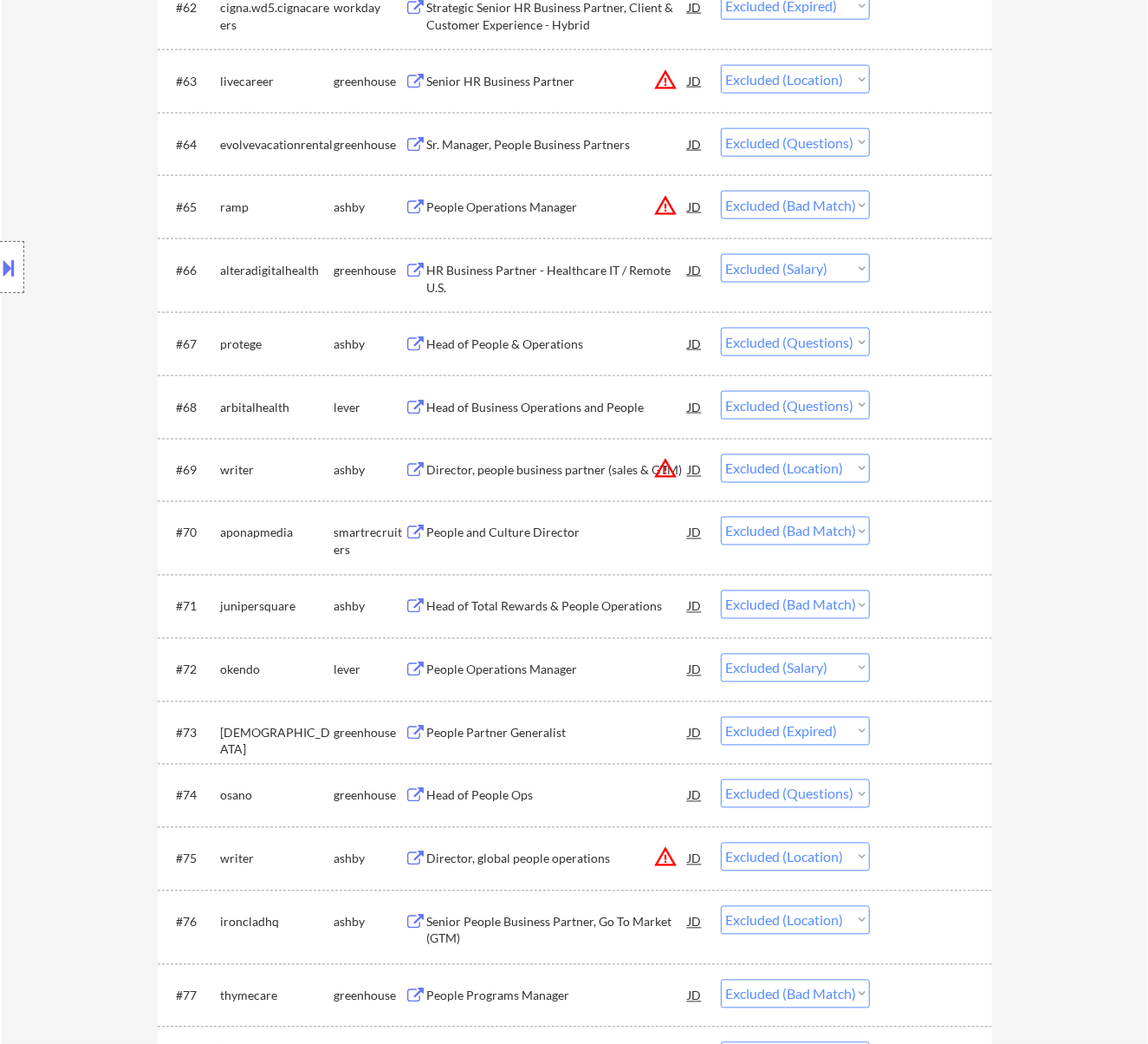
scroll to position [4854, 0]
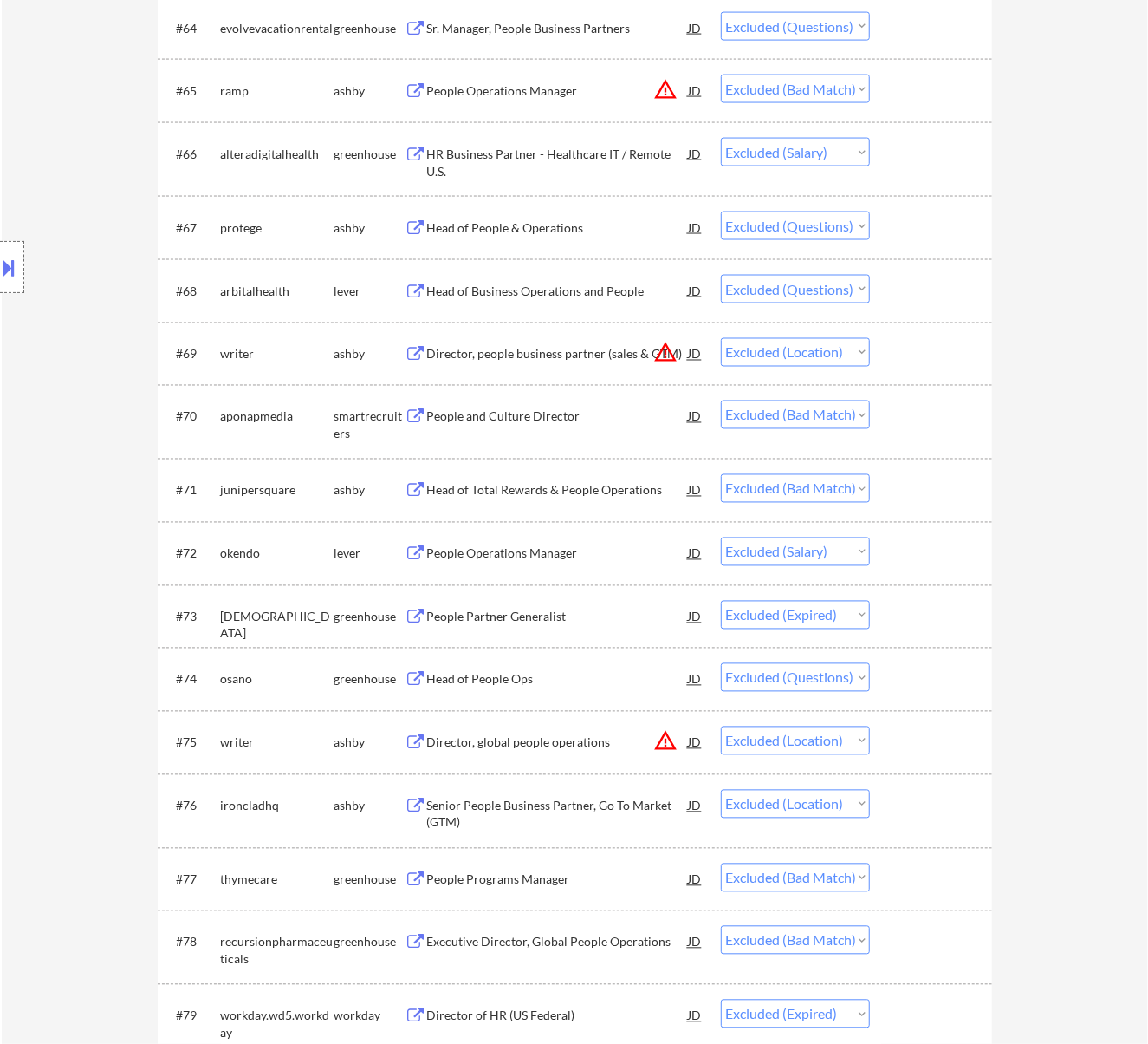
click at [596, 288] on div "Head of Business Operations and People" at bounding box center [557, 291] width 261 height 17
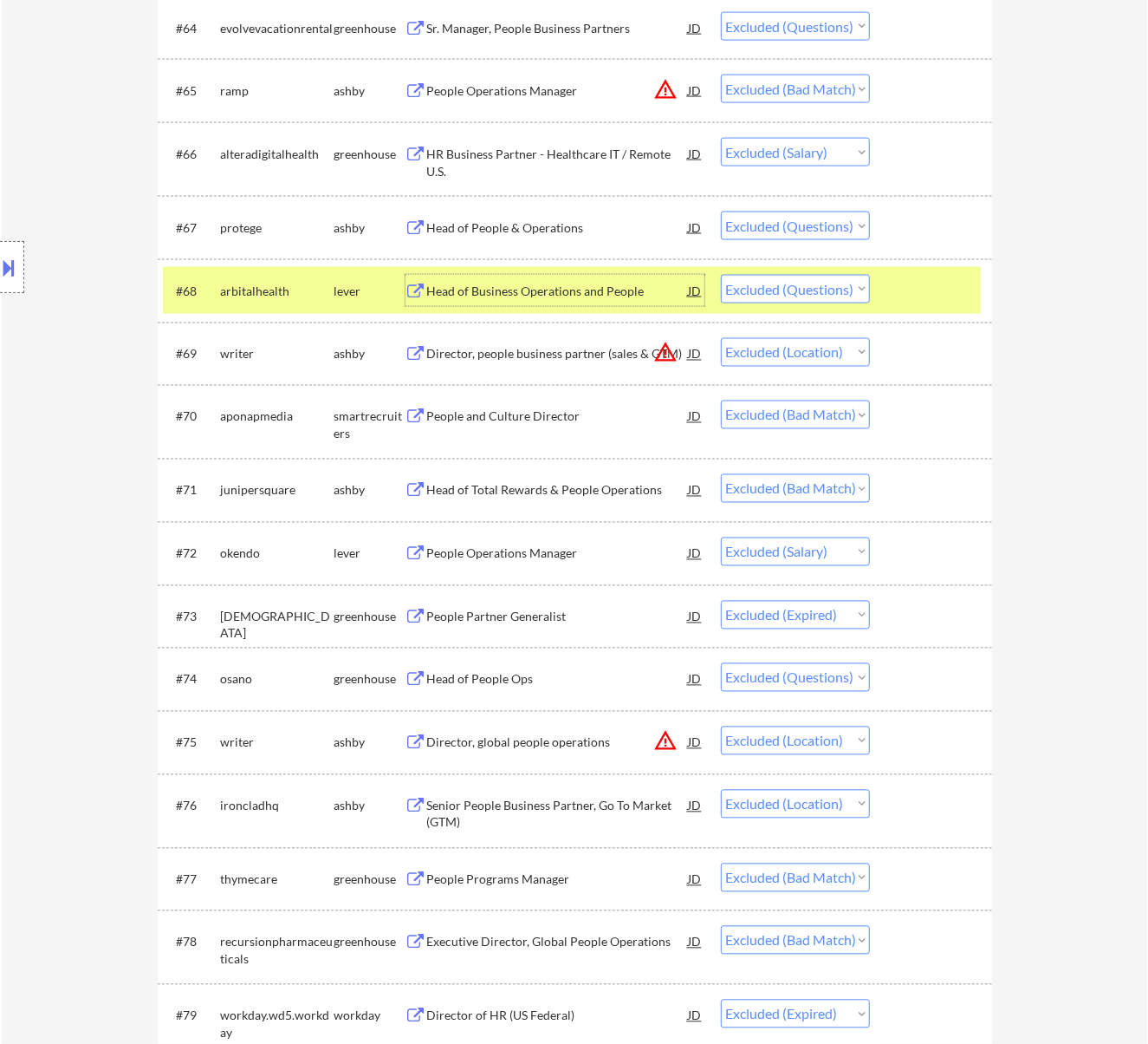
click at [952, 279] on div at bounding box center [932, 290] width 76 height 31
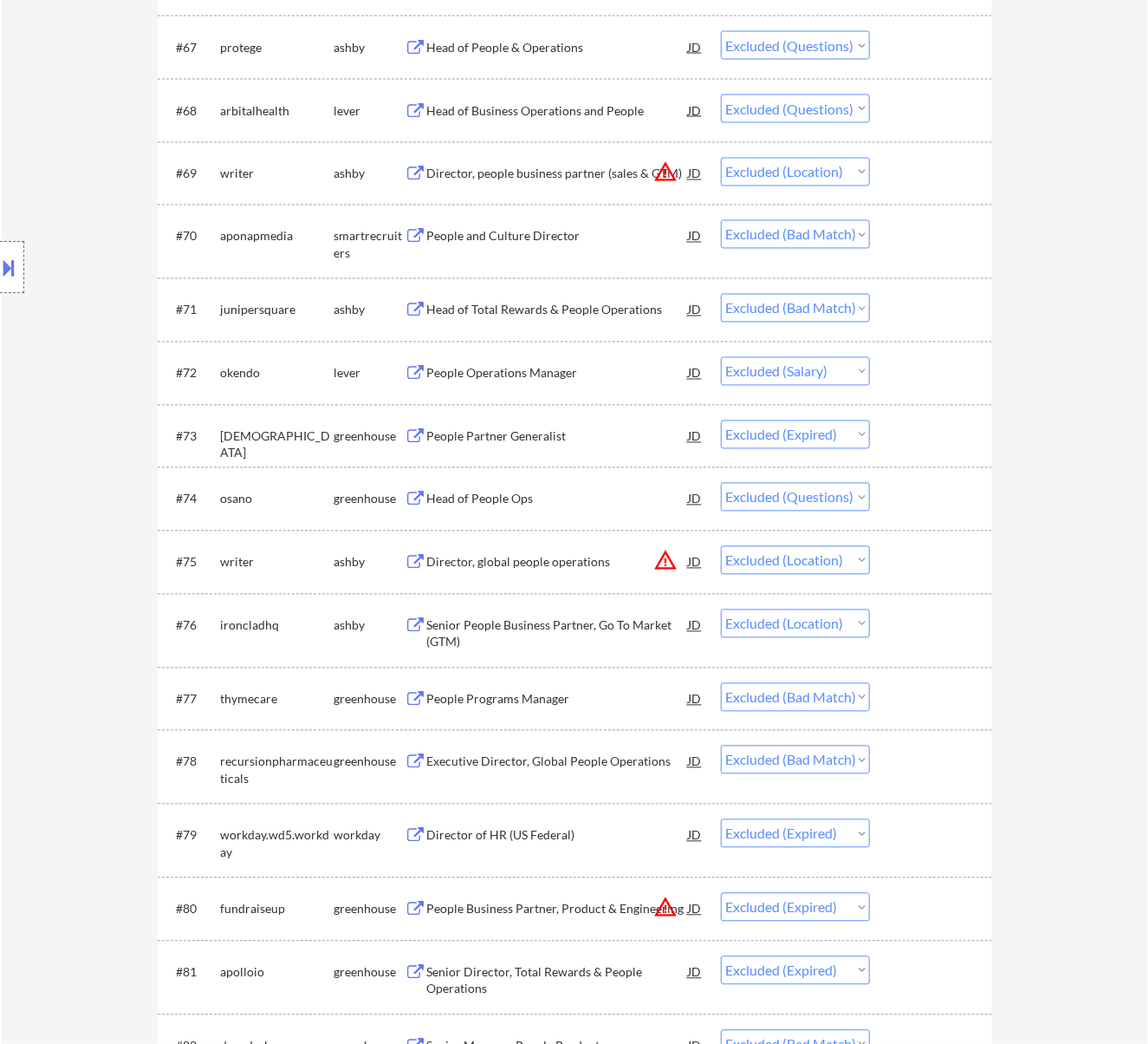
scroll to position [5084, 0]
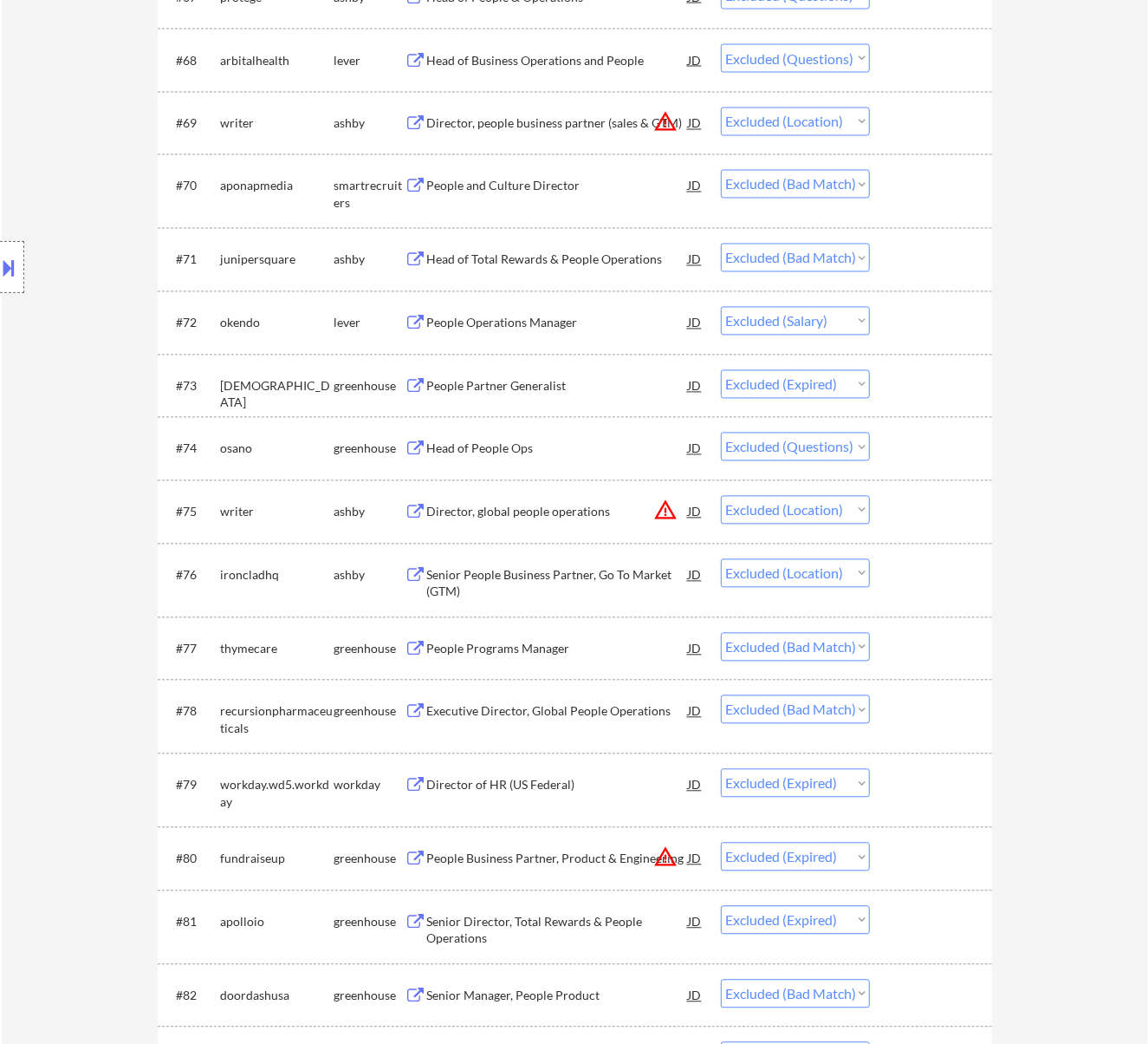
click at [596, 441] on div "Head of People Ops" at bounding box center [557, 448] width 261 height 17
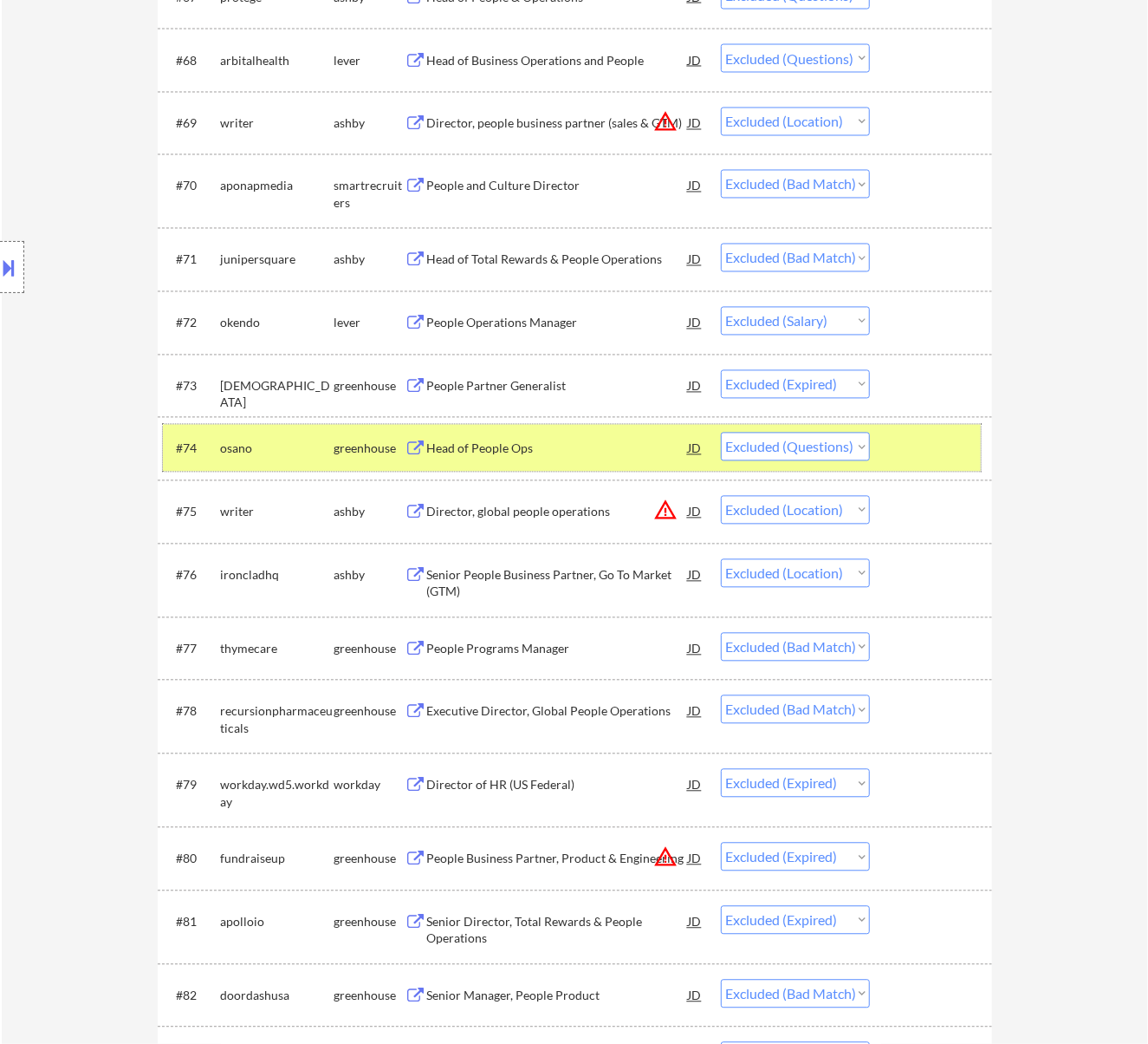
click at [910, 433] on div at bounding box center [932, 448] width 76 height 31
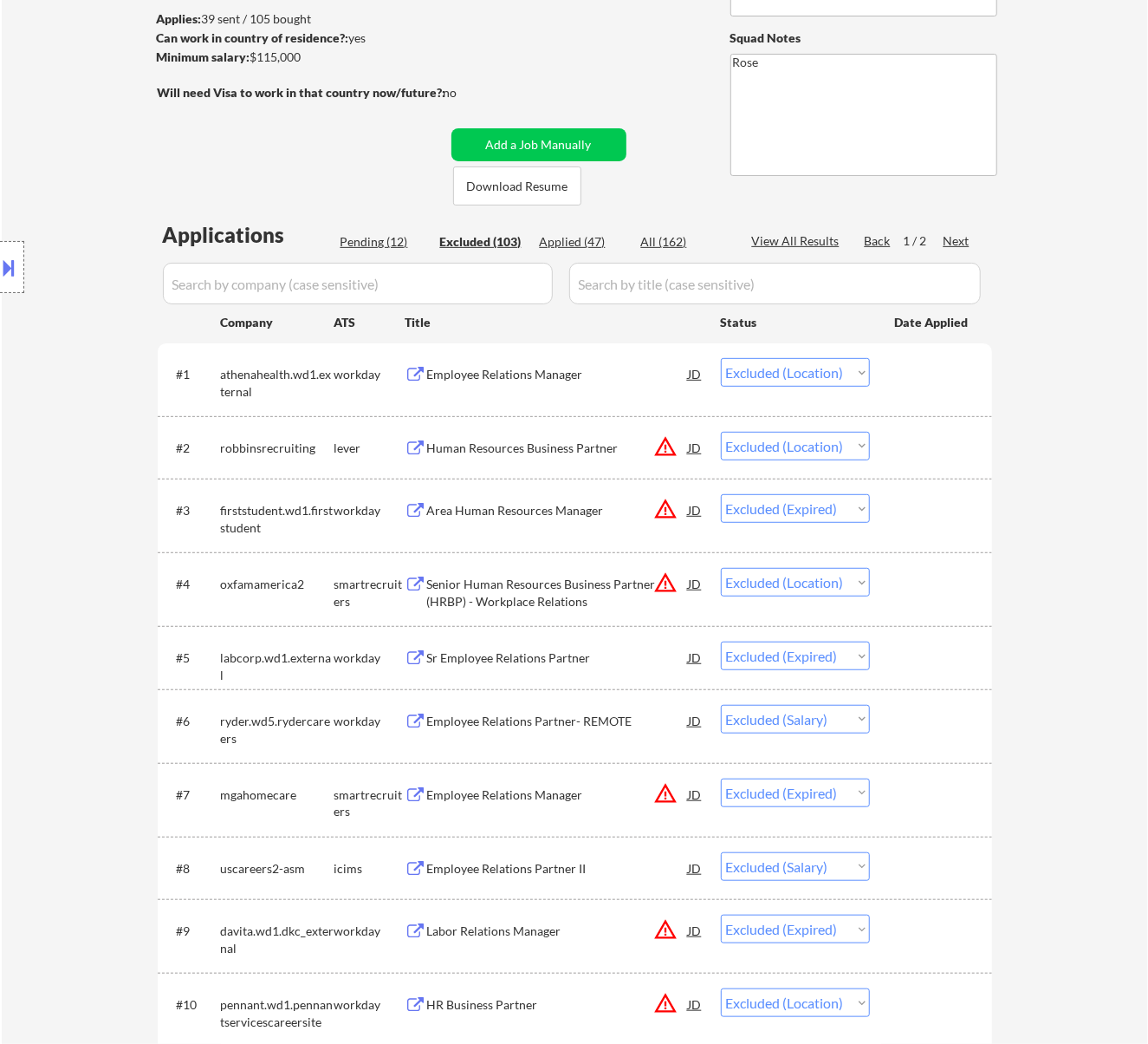
scroll to position [230, 0]
click at [963, 233] on div "Next" at bounding box center [957, 238] width 28 height 17
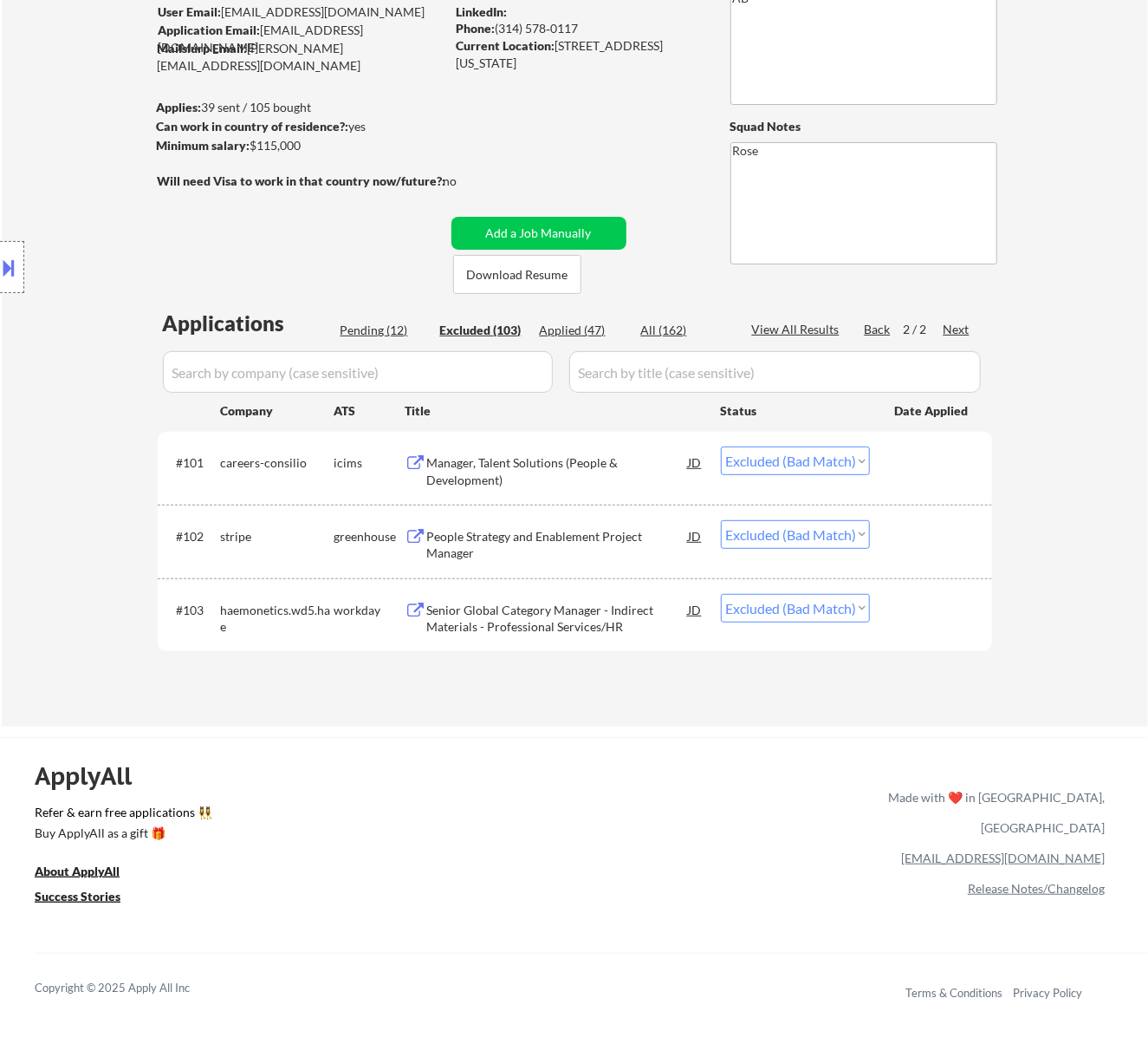
scroll to position [0, 0]
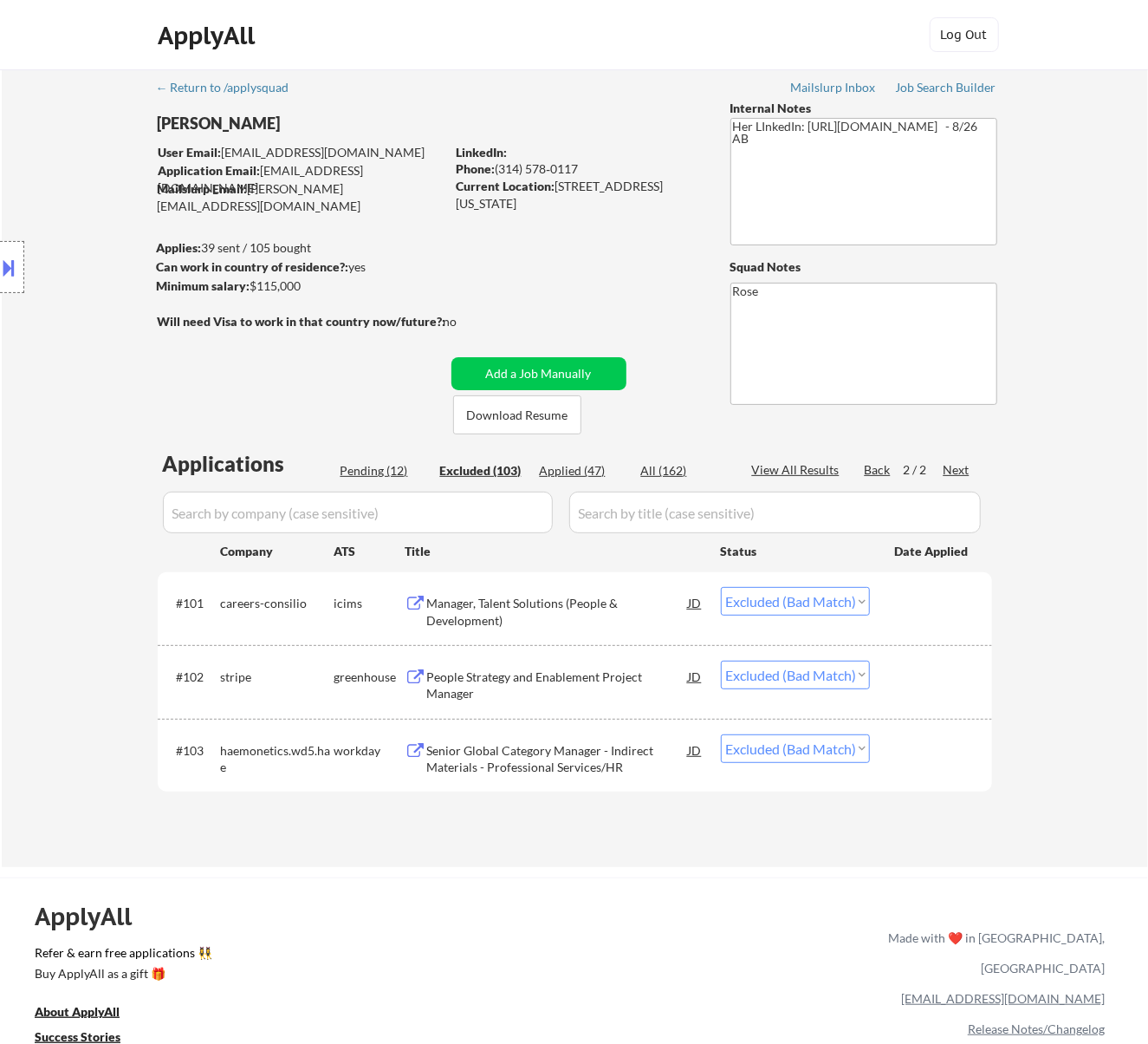
click at [396, 472] on div "Pending (12)" at bounding box center [384, 470] width 87 height 17
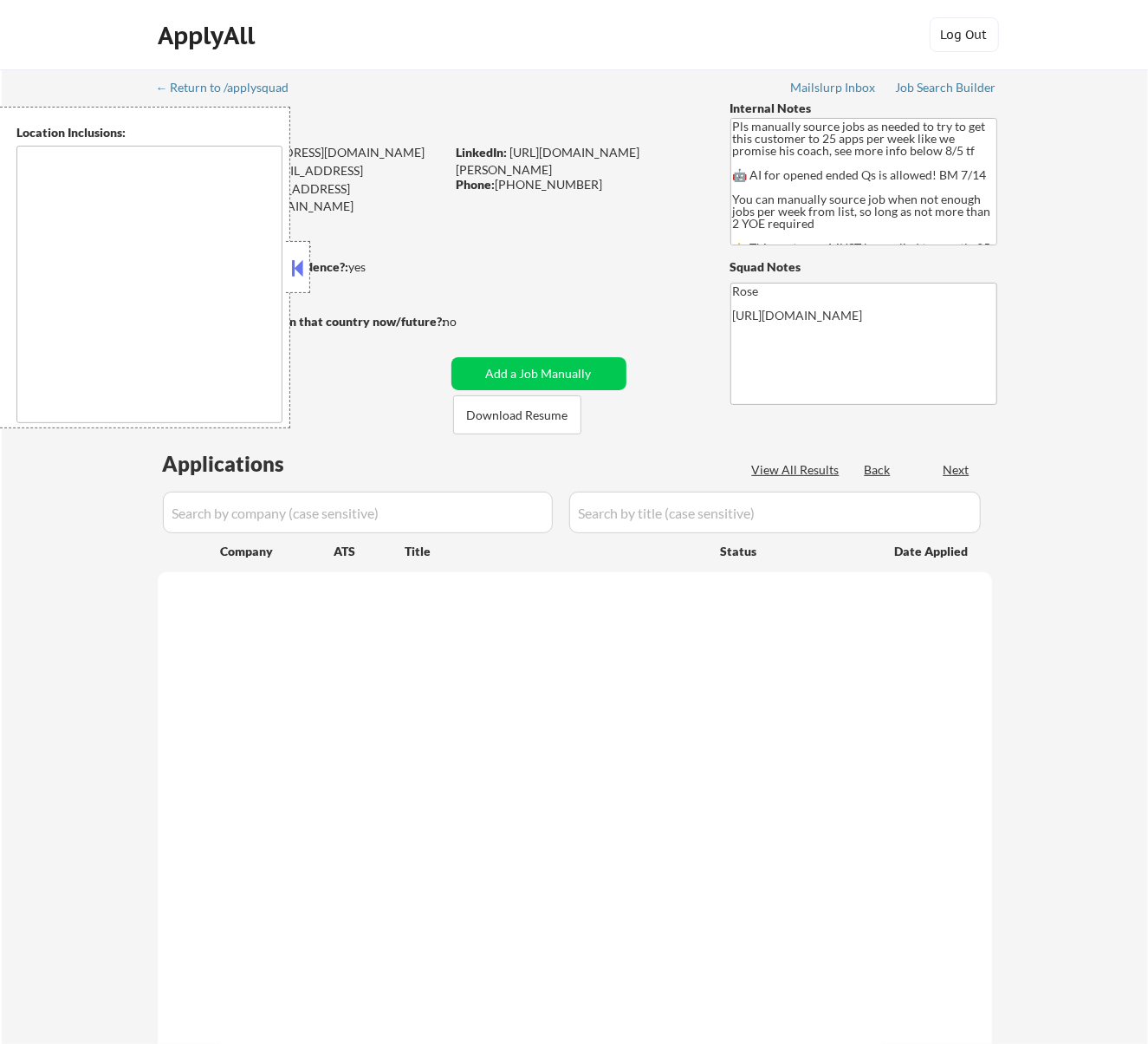
select select ""pending""
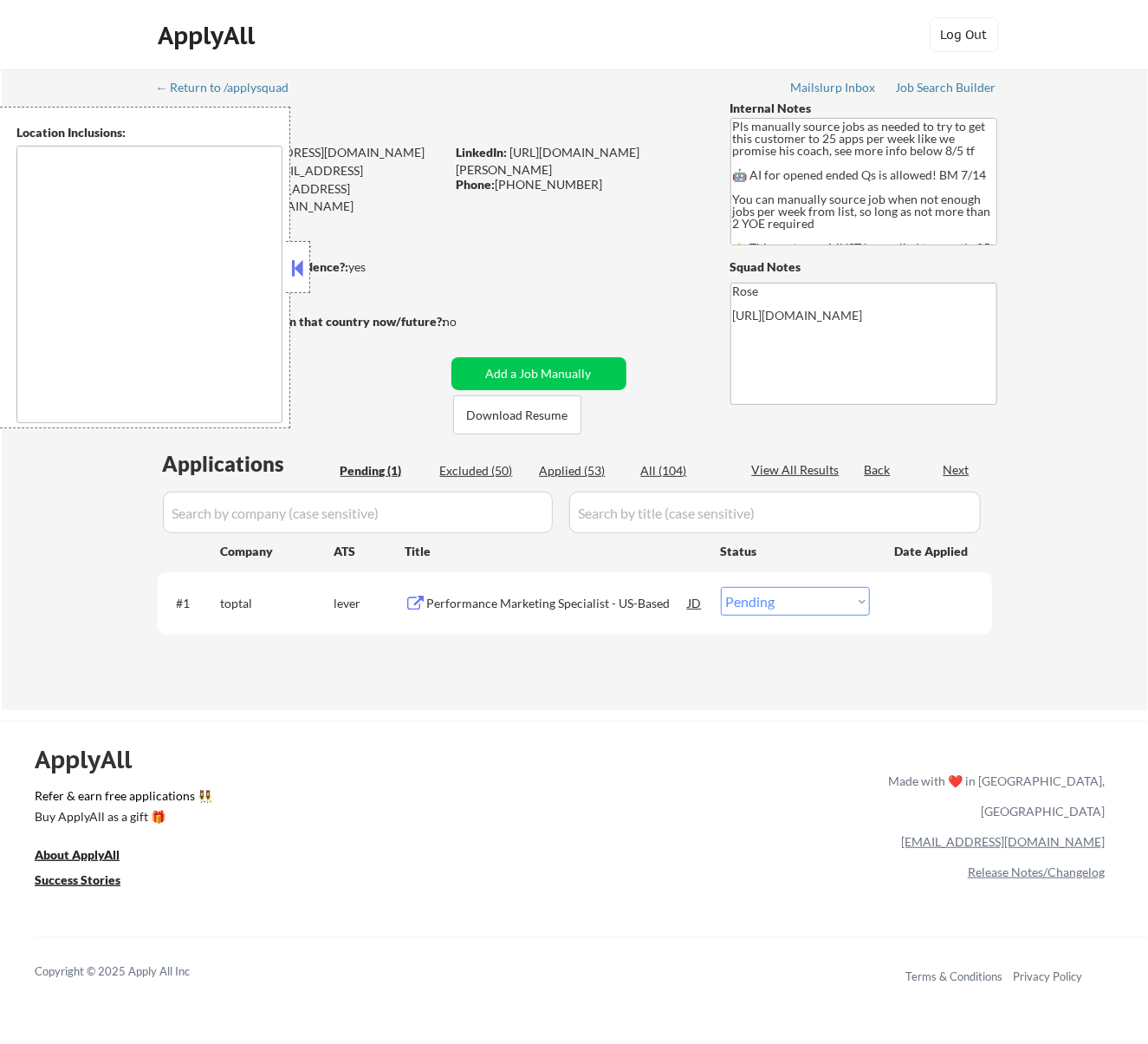
type textarea "Here is a list of metro areas, cities, and towns within approximately a 30-minu…"
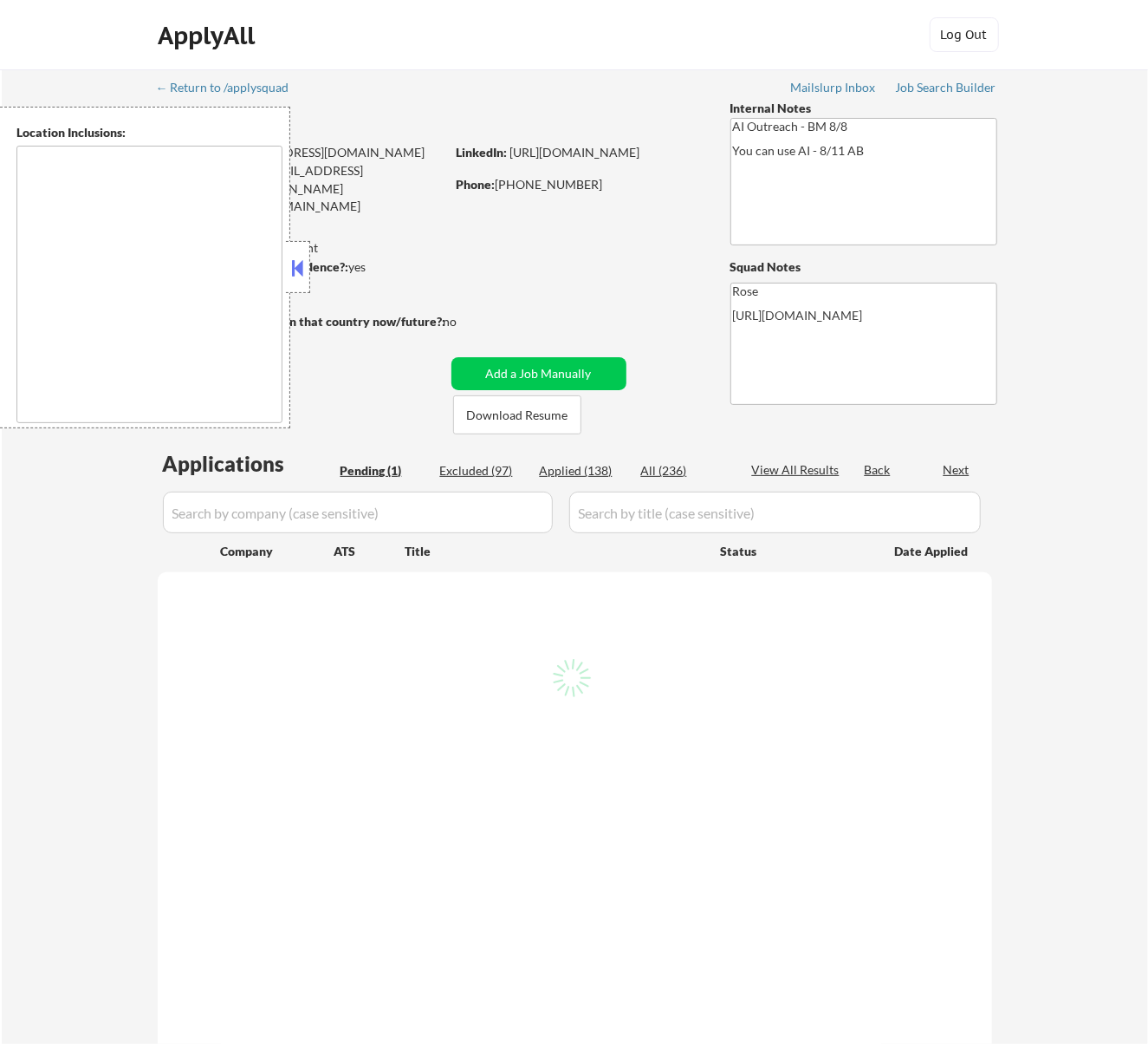
select select ""pending""
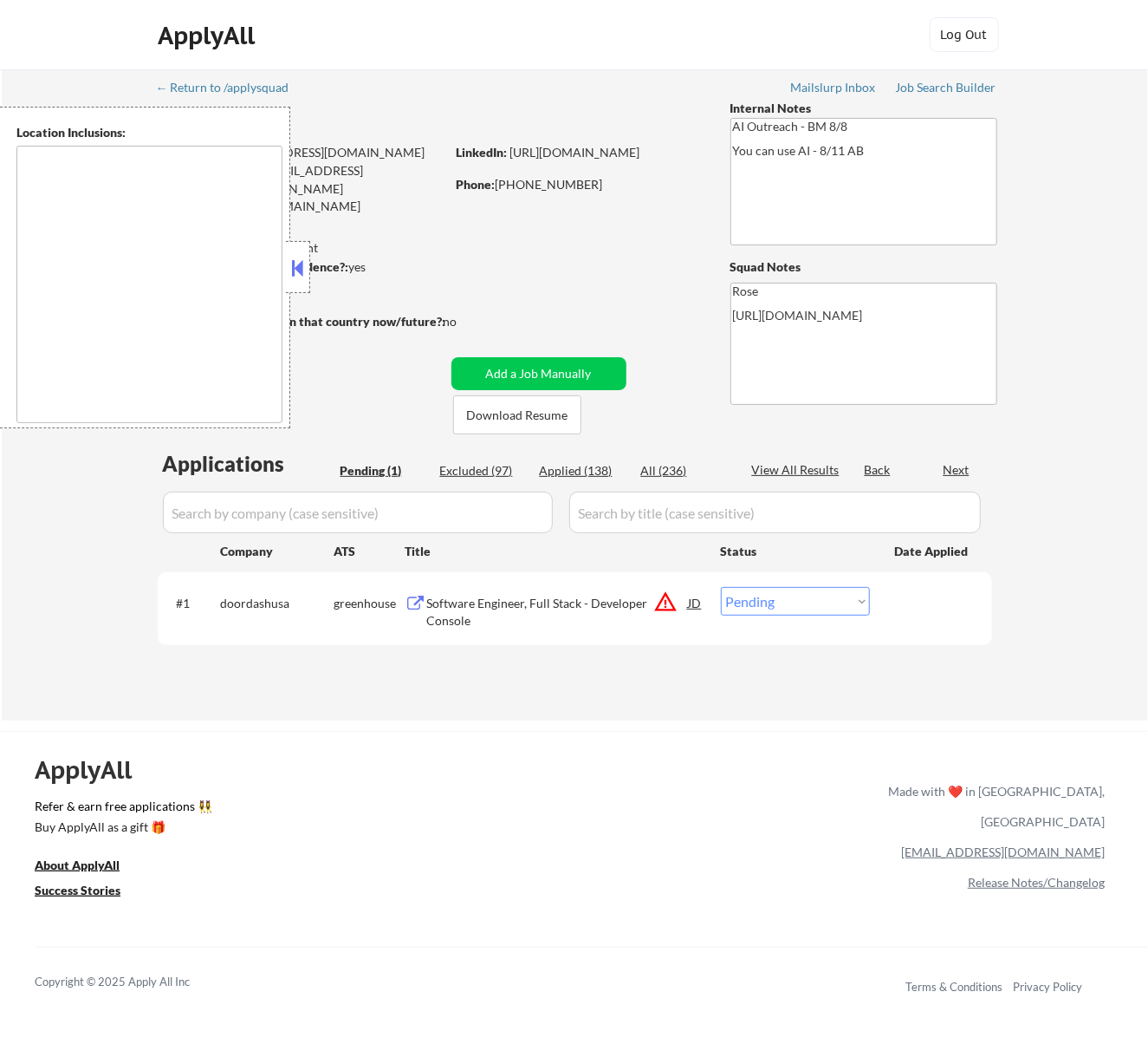
type textarea "[GEOGRAPHIC_DATA], [GEOGRAPHIC_DATA] [GEOGRAPHIC_DATA], [GEOGRAPHIC_DATA] [GEOG…"
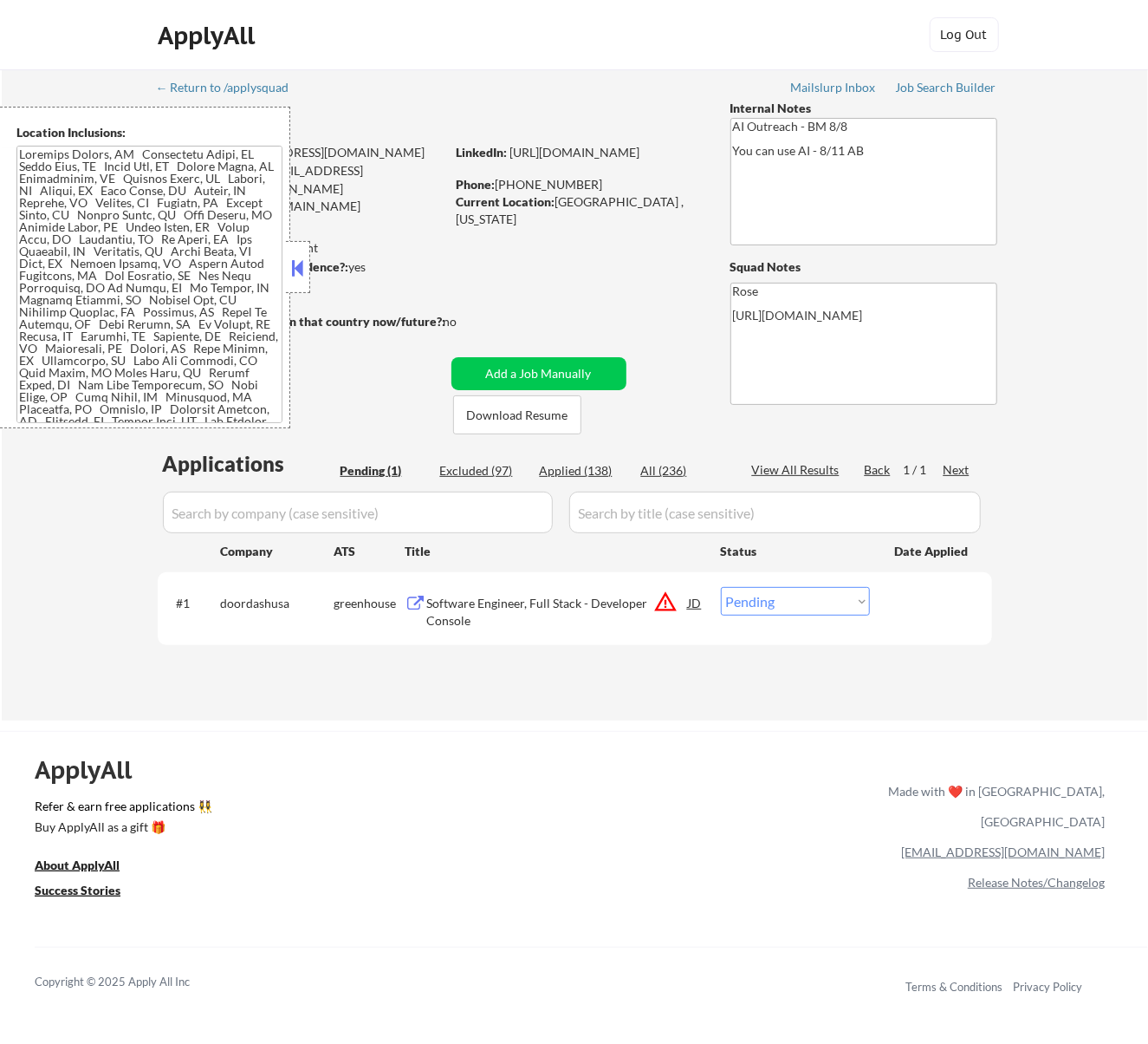
click at [294, 275] on button at bounding box center [297, 268] width 19 height 26
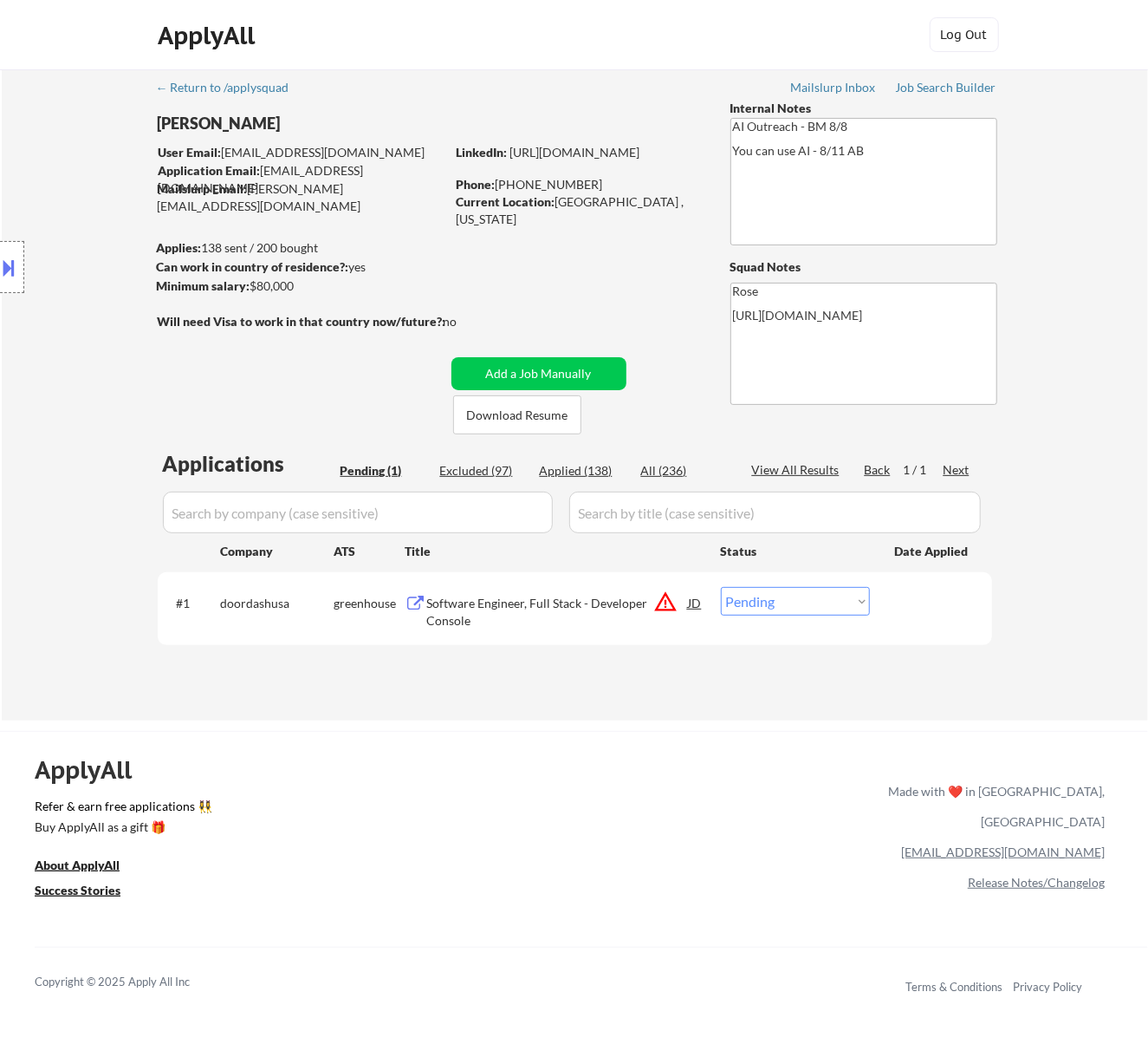
click at [624, 601] on div "Software Engineer, Full Stack - Developer Console" at bounding box center [557, 611] width 261 height 34
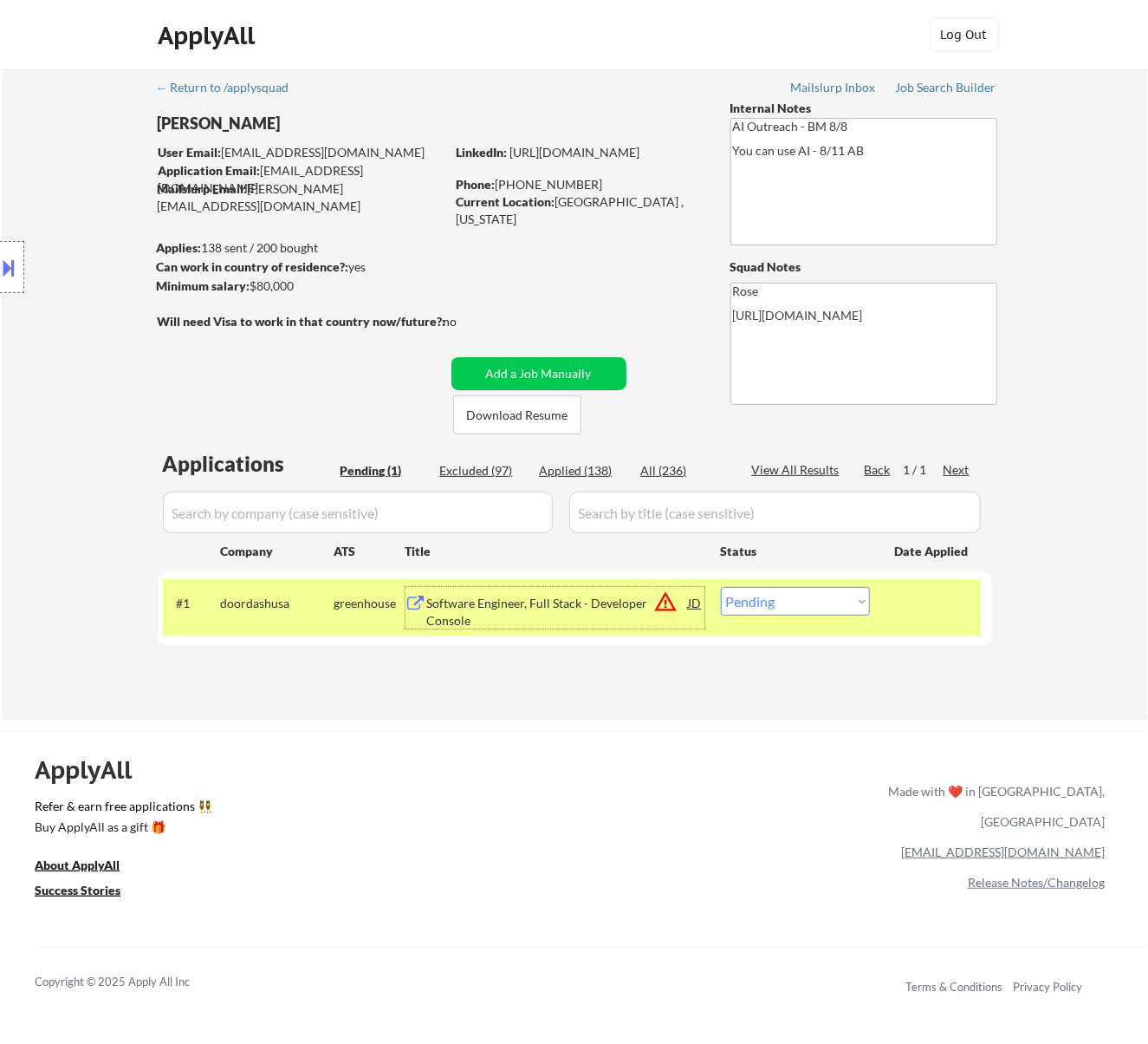
click at [773, 605] on select "Choose an option... Pending Applied Excluded (Questions) Excluded (Expired) Exc…" at bounding box center [795, 601] width 149 height 29
select select ""excluded__location_""
click at [721, 587] on select "Choose an option... Pending Applied Excluded (Questions) Excluded (Expired) Exc…" at bounding box center [795, 601] width 149 height 29
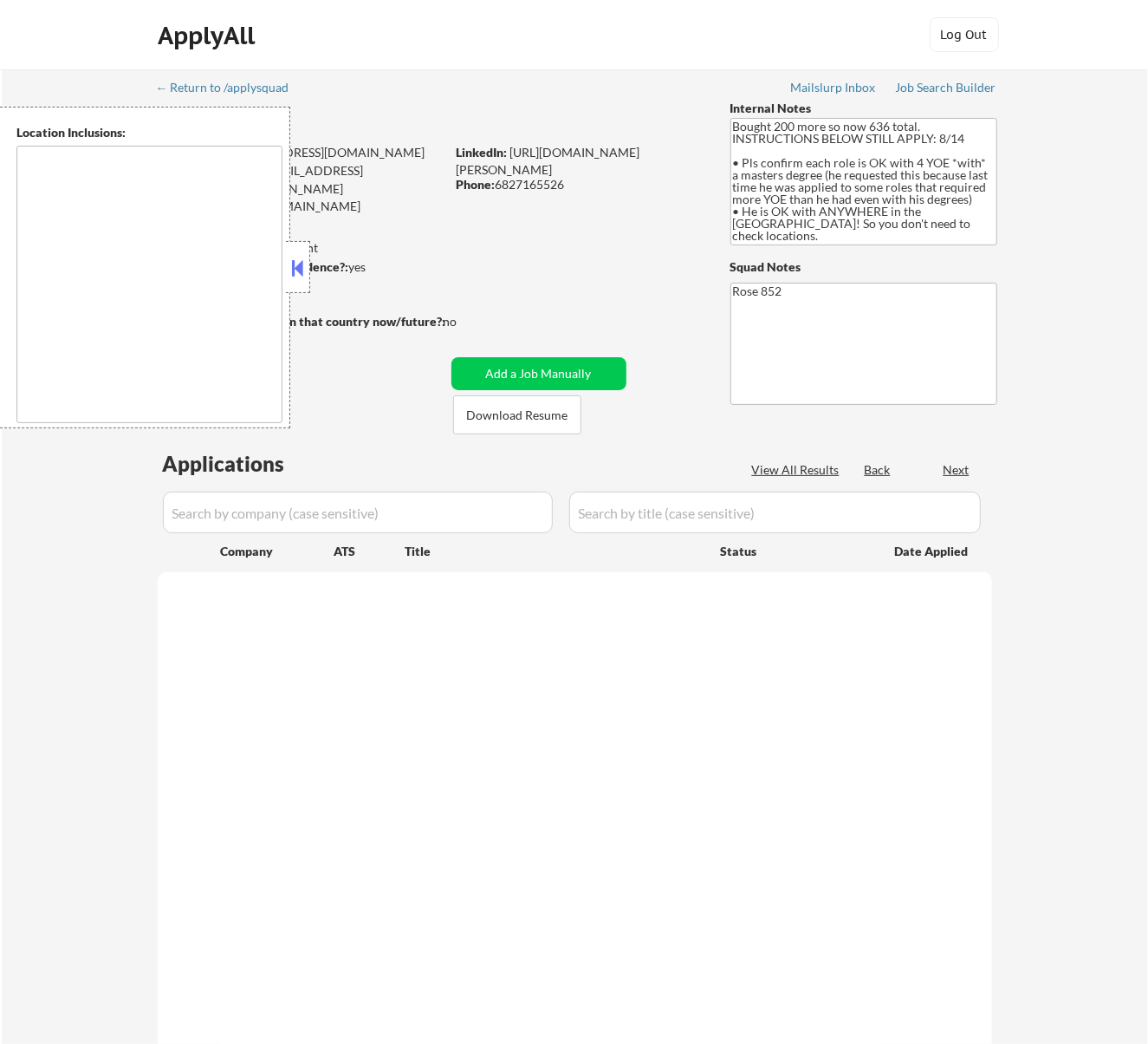
select select ""pending""
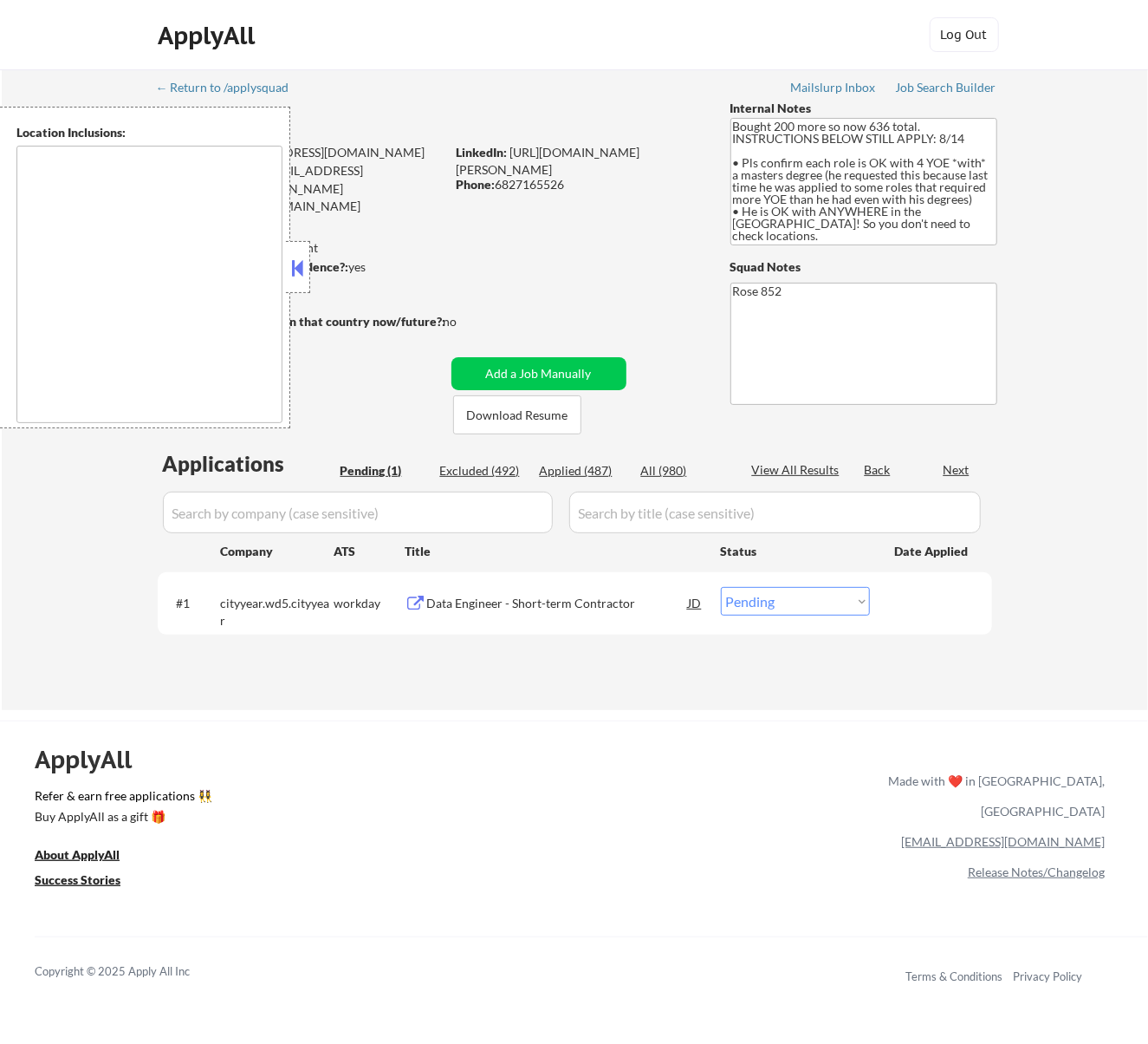
type textarea "[GEOGRAPHIC_DATA], [GEOGRAPHIC_DATA] [GEOGRAPHIC_DATA], [GEOGRAPHIC_DATA] [GEOG…"
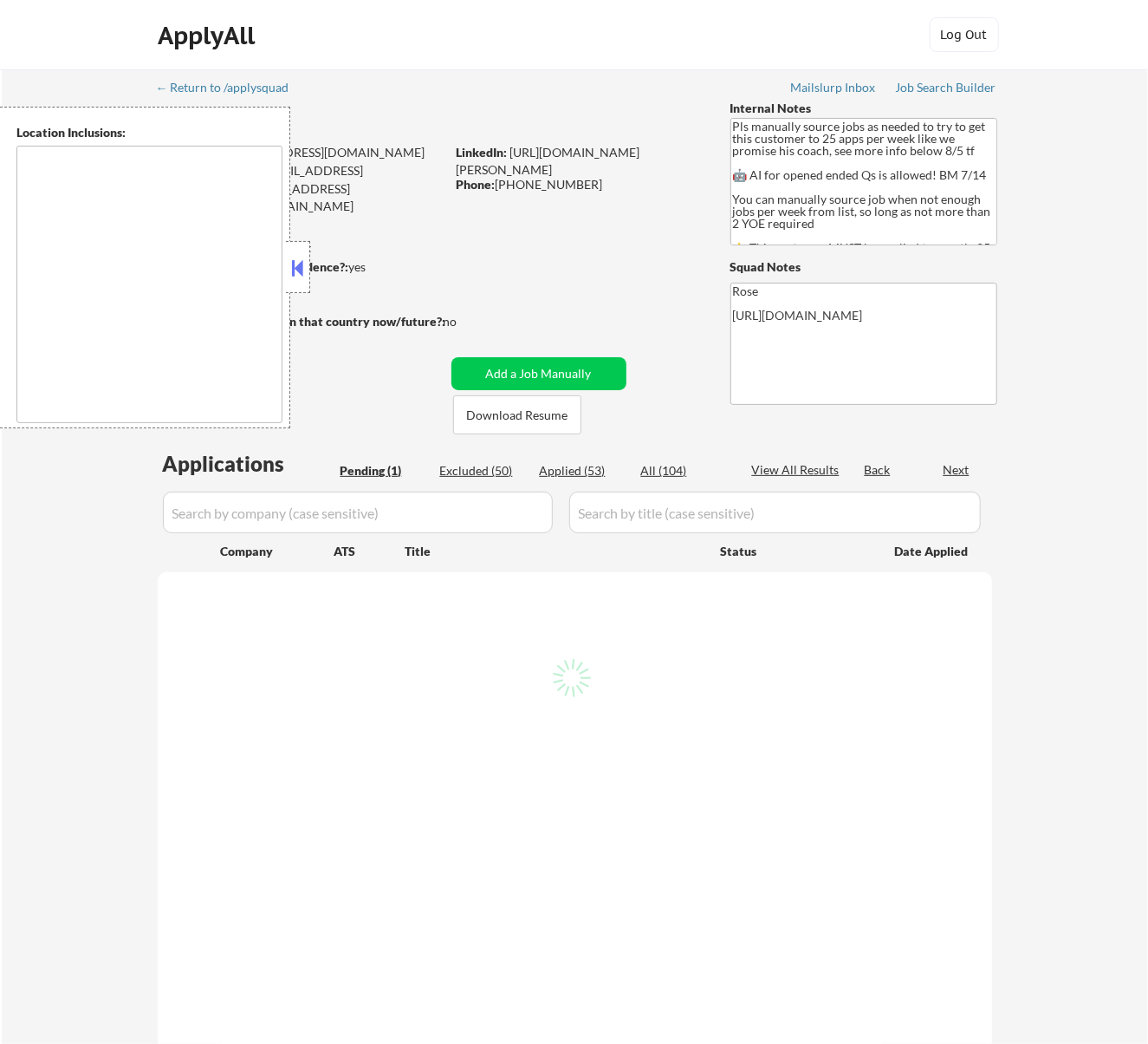
select select ""pending""
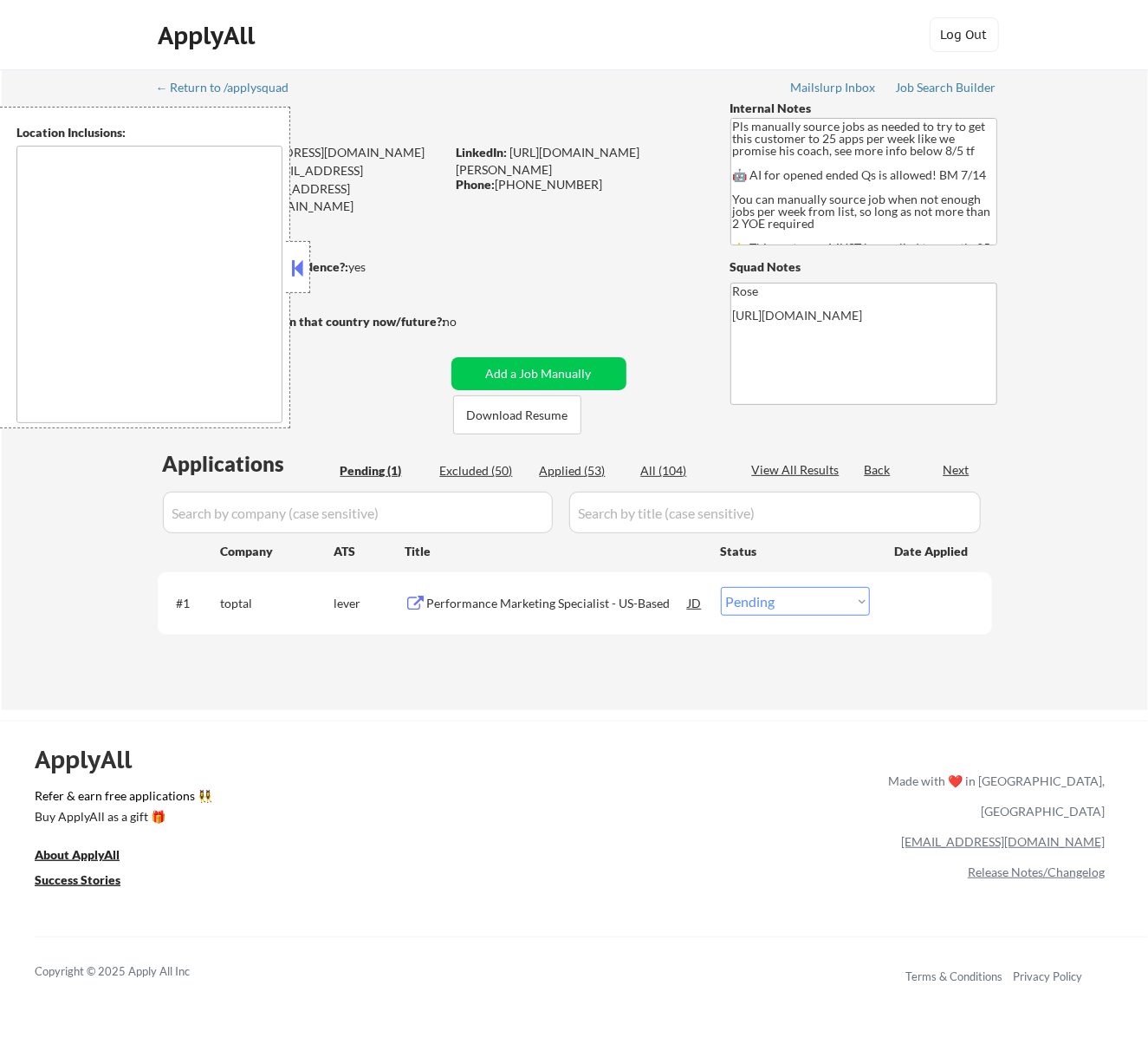
type textarea "Here is a list of metro areas, cities, and towns within approximately a 30-minu…"
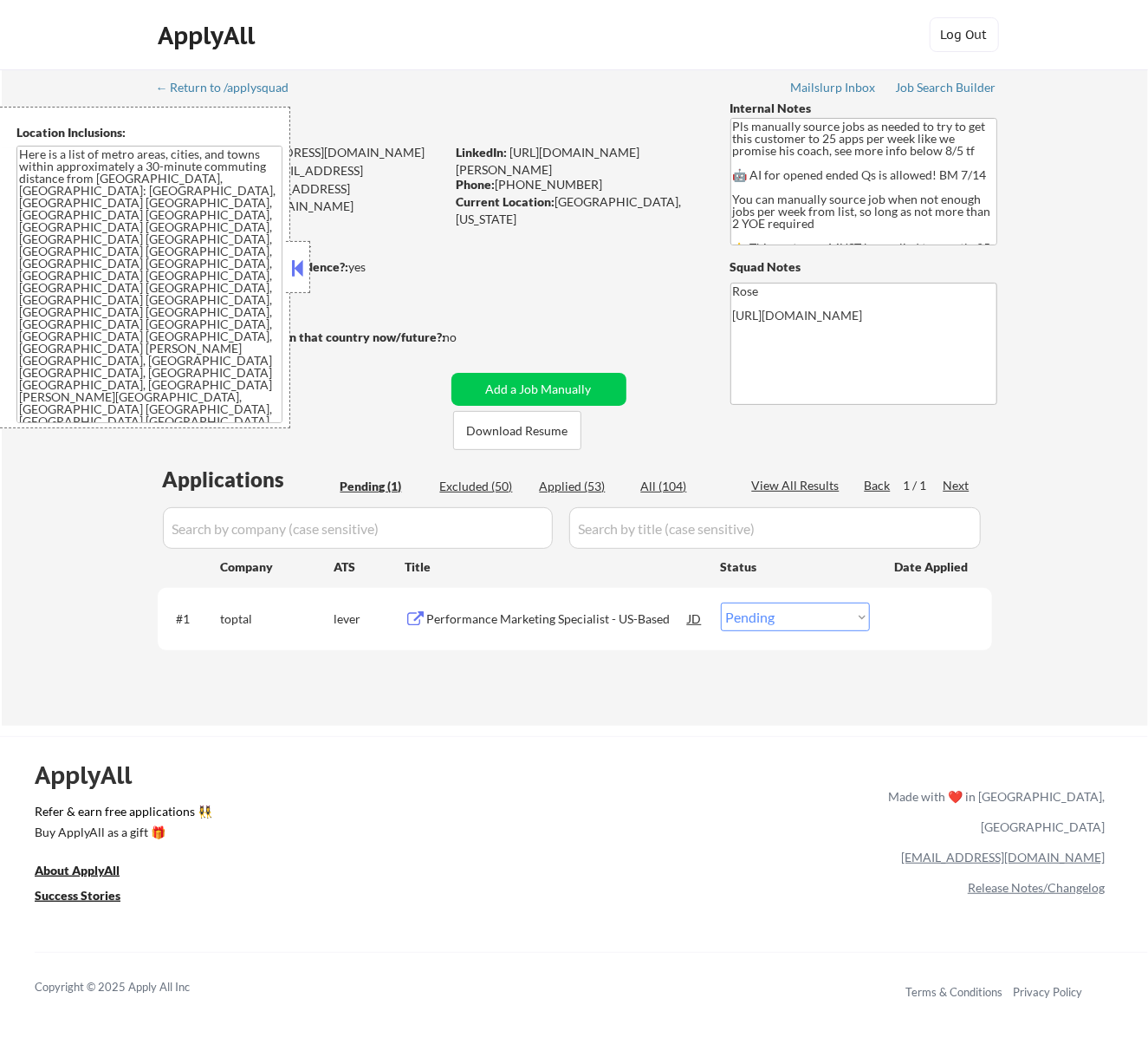
click at [534, 619] on div "Performance Marketing Specialist - US-Based" at bounding box center [557, 618] width 261 height 17
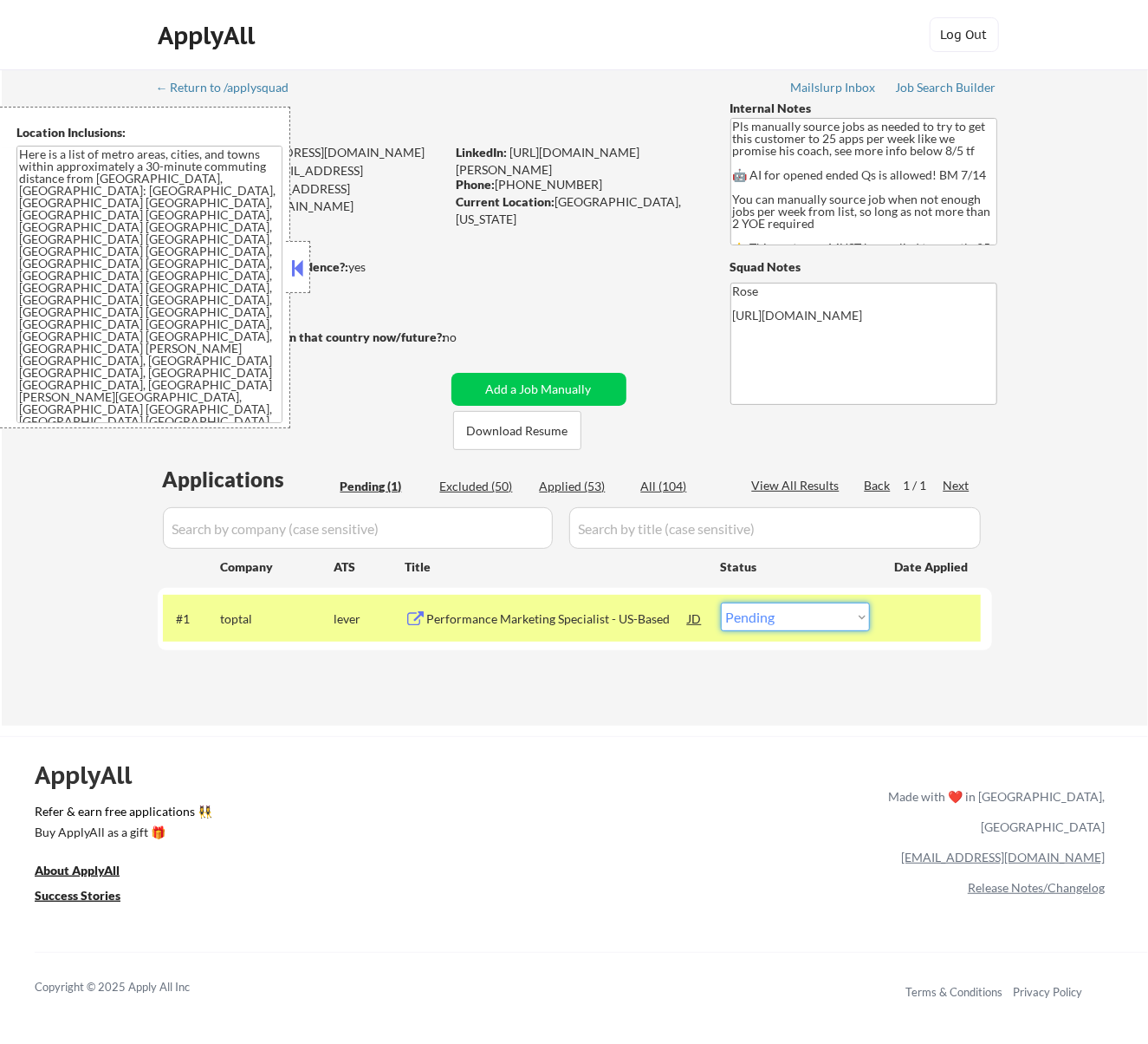
click at [804, 615] on select "Choose an option... Pending Applied Excluded (Questions) Excluded (Expired) Exc…" at bounding box center [795, 617] width 149 height 29
select select ""excluded__bad_match_""
click at [721, 602] on select "Choose an option... Pending Applied Excluded (Questions) Excluded (Expired) Exc…" at bounding box center [795, 617] width 149 height 29
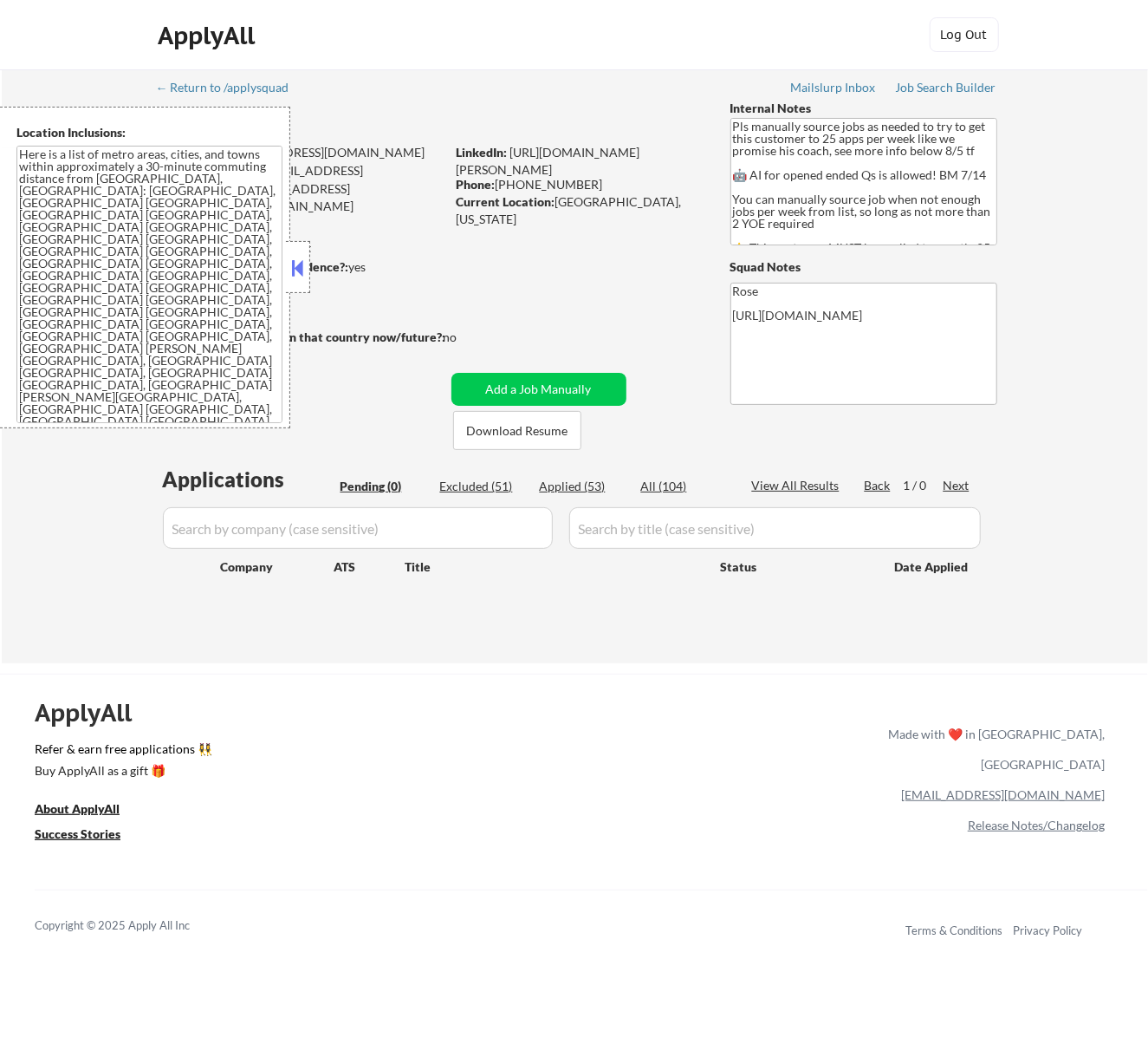
click at [305, 270] on button at bounding box center [297, 268] width 19 height 26
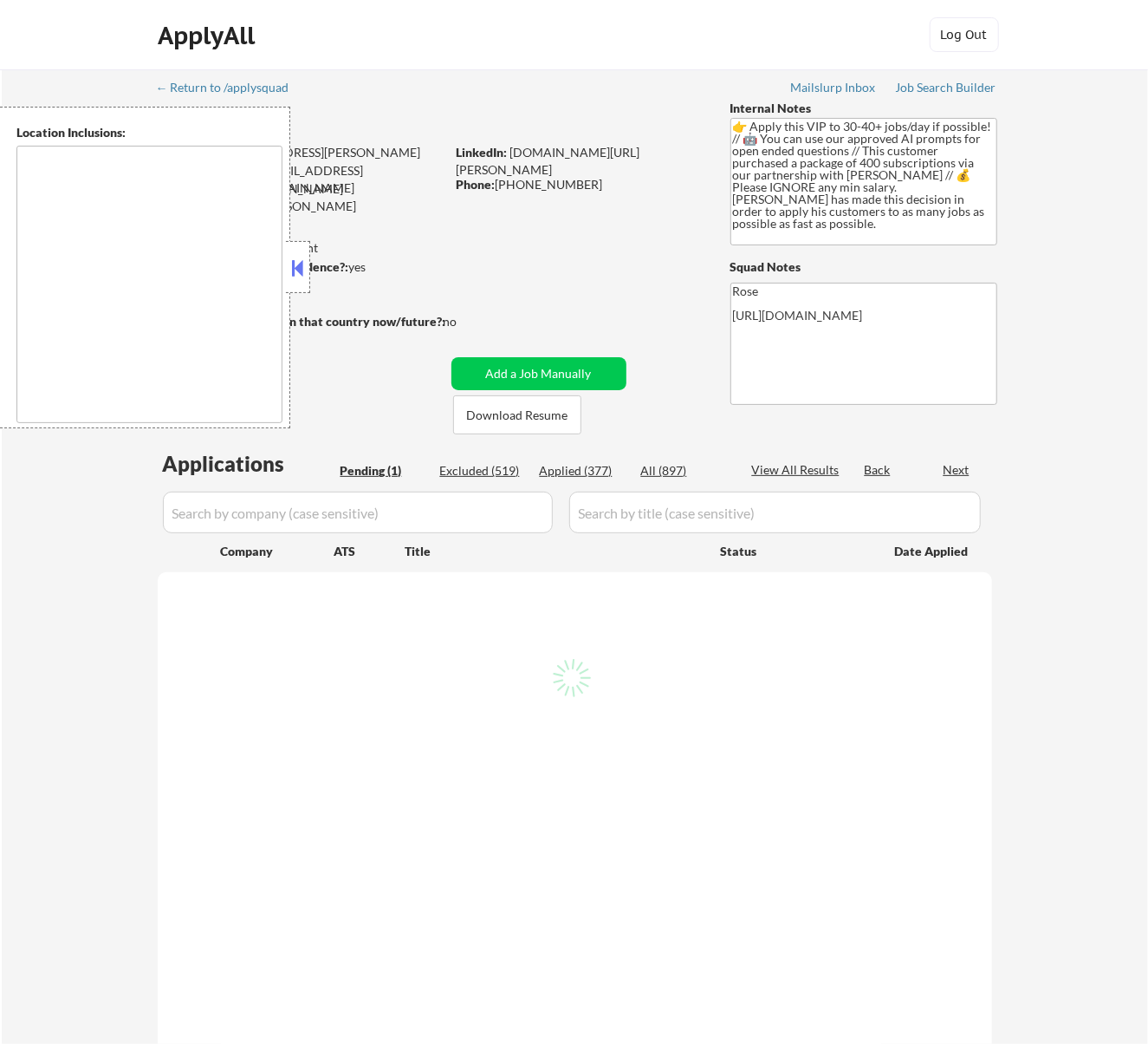
select select ""pending""
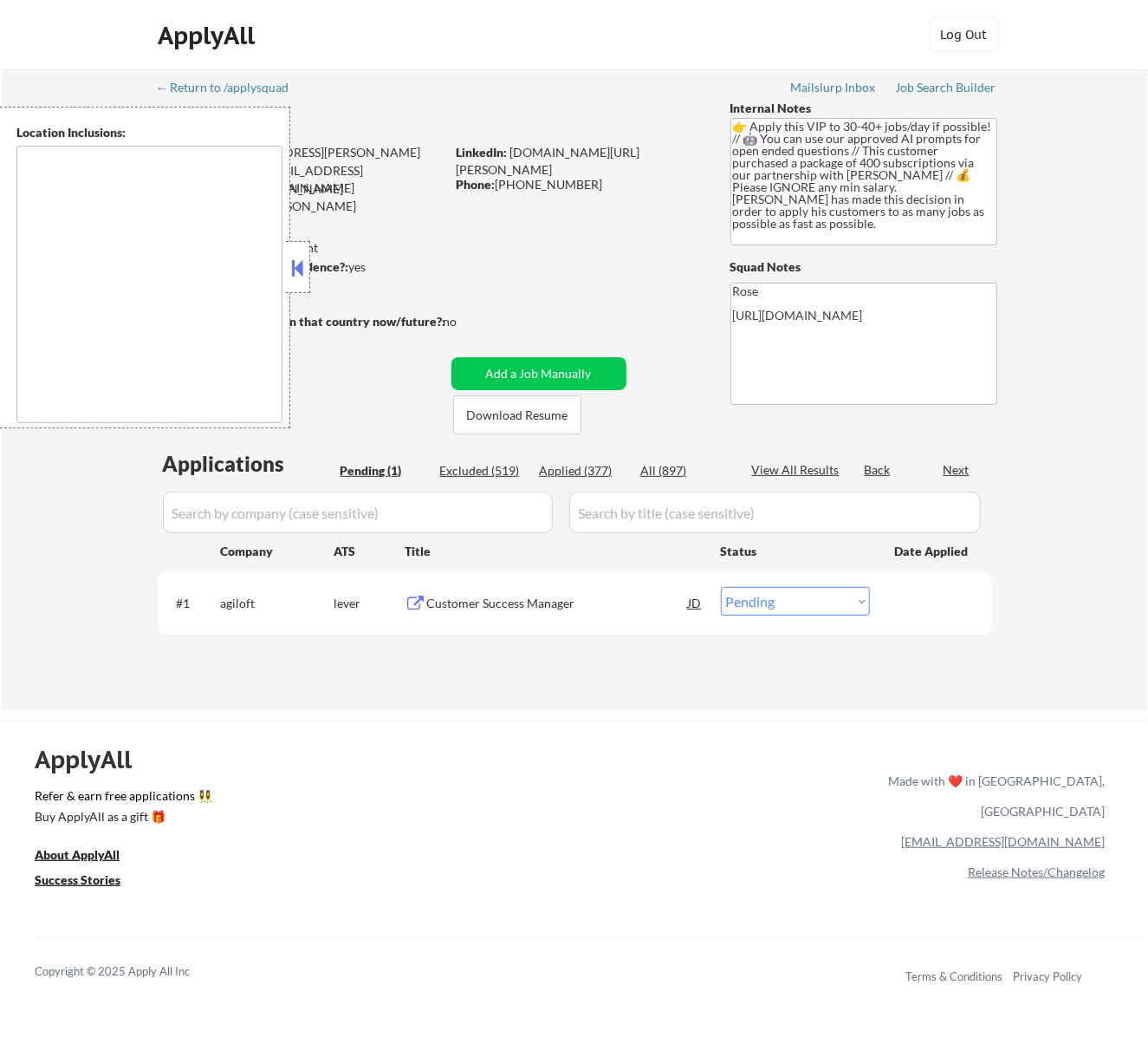
type textarea "remote"
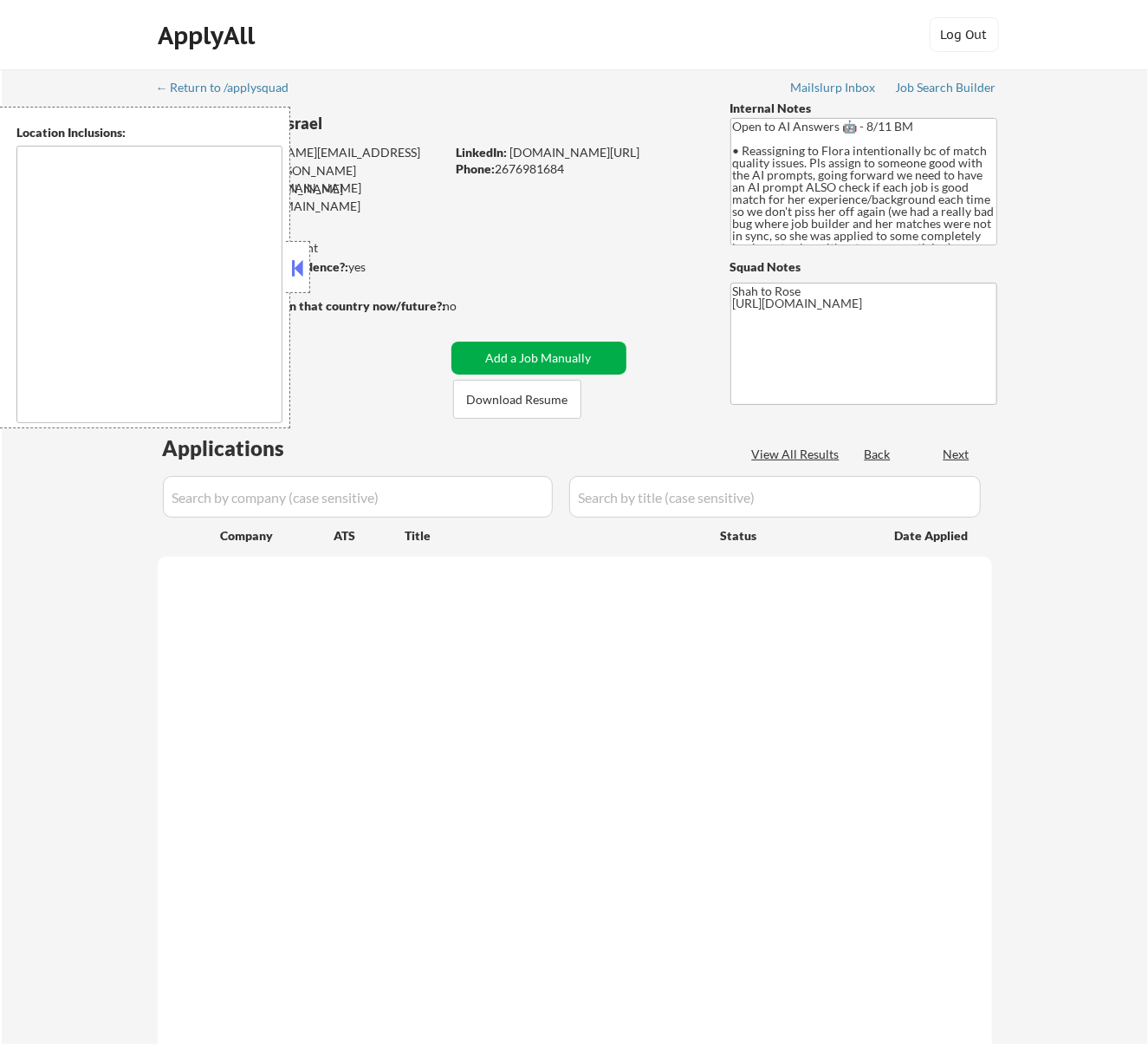
select select ""pending""
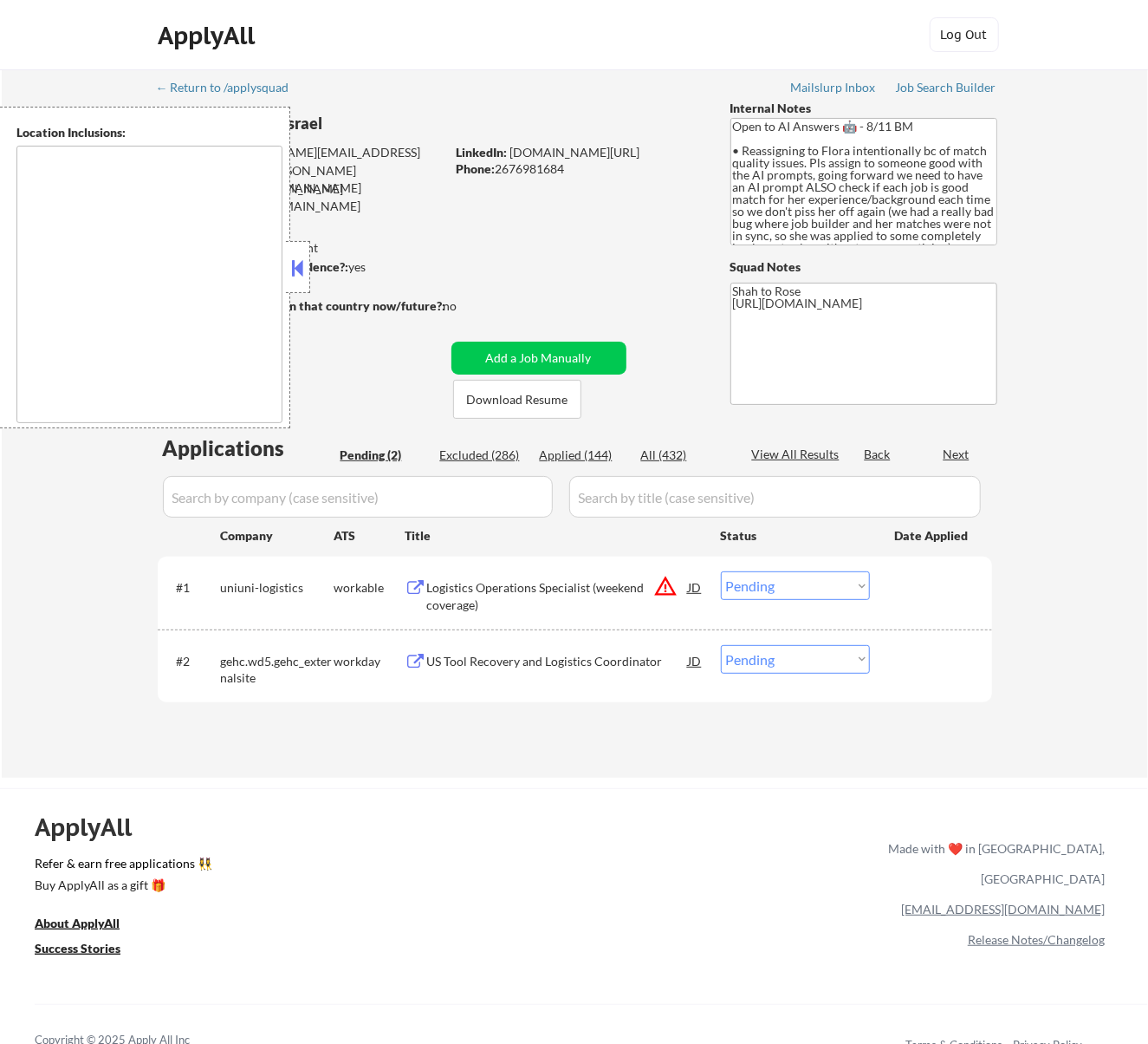
type textarea "remote"
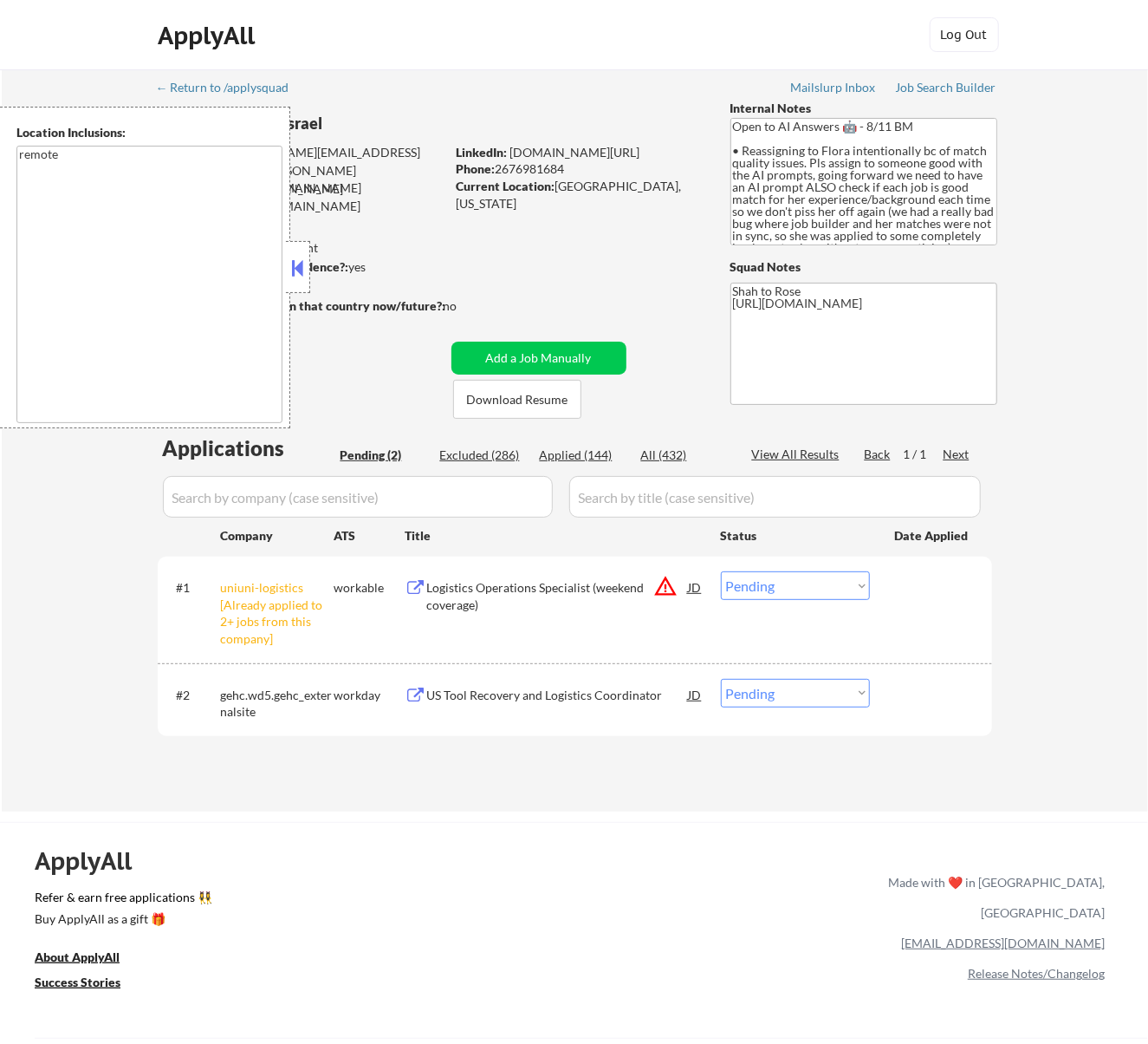
click at [773, 588] on select "Choose an option... Pending Applied Excluded (Questions) Excluded (Expired) Exc…" at bounding box center [795, 585] width 149 height 29
click at [721, 571] on select "Choose an option... Pending Applied Excluded (Questions) Excluded (Expired) Exc…" at bounding box center [795, 585] width 149 height 29
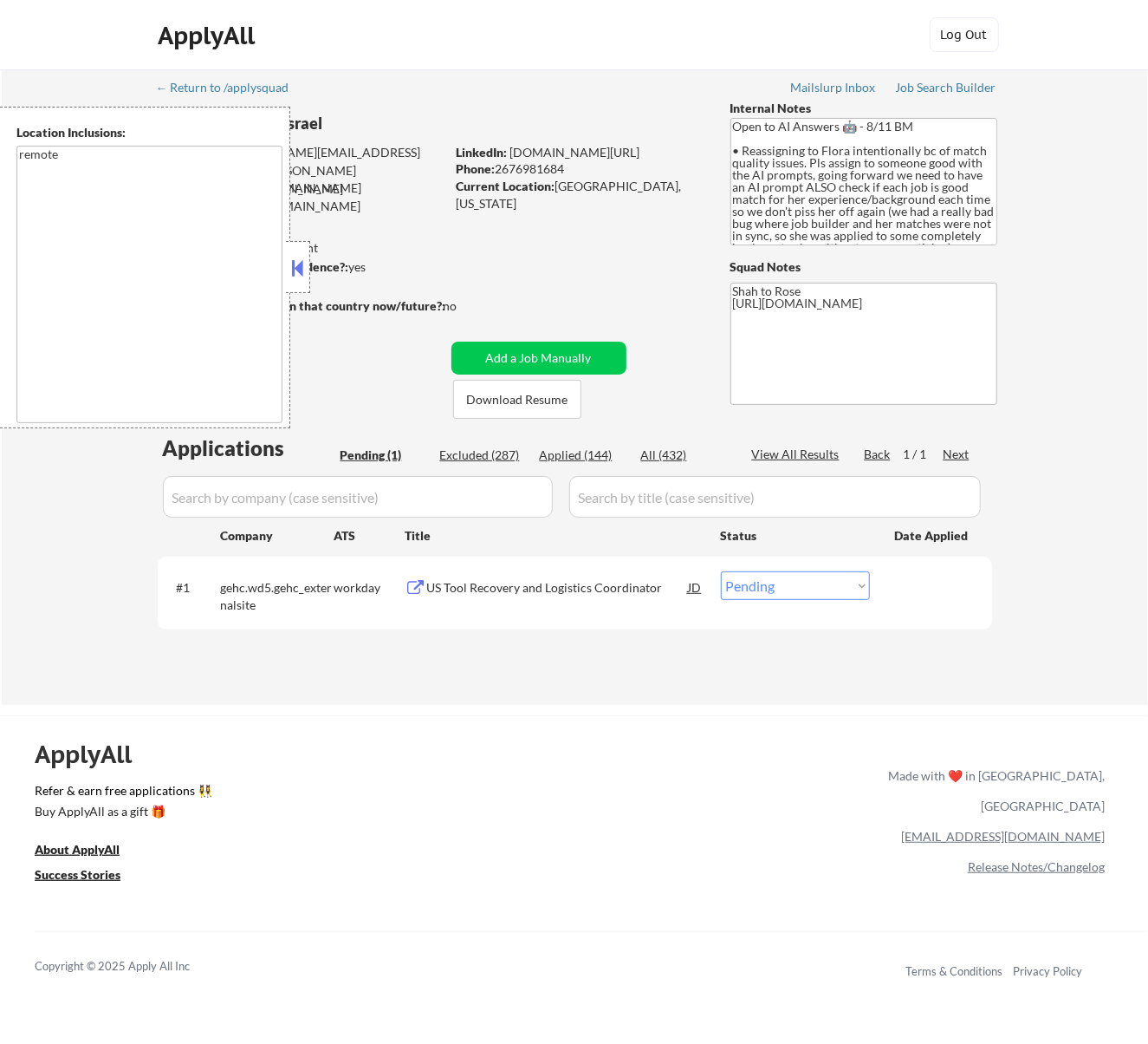
click at [545, 583] on div "US Tool Recovery and Logistics Coordinator" at bounding box center [557, 587] width 261 height 17
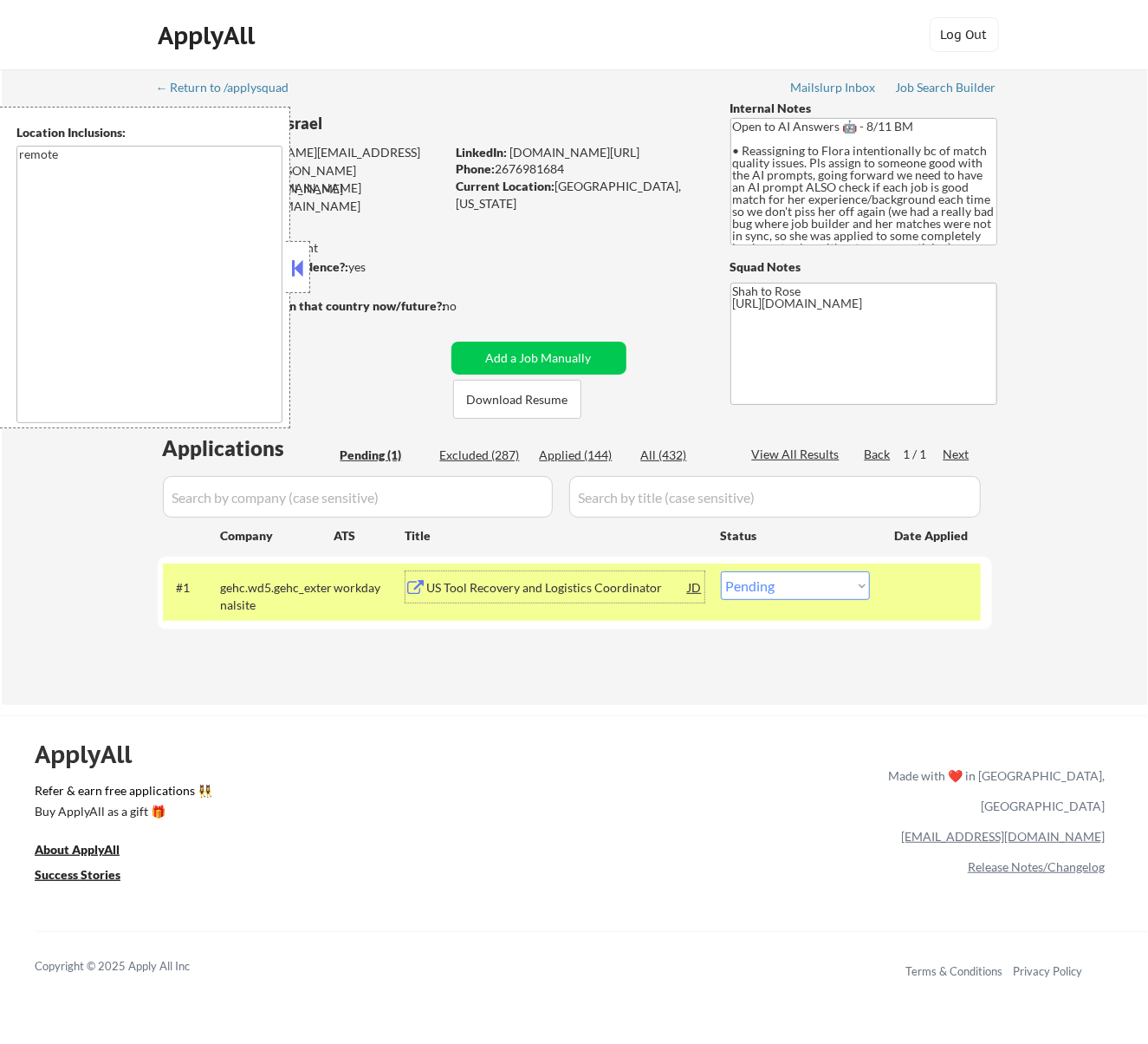
click at [780, 581] on select "Choose an option... Pending Applied Excluded (Questions) Excluded (Expired) Exc…" at bounding box center [795, 585] width 149 height 29
select select ""excluded__other_""
click at [721, 571] on select "Choose an option... Pending Applied Excluded (Questions) Excluded (Expired) Exc…" at bounding box center [795, 585] width 149 height 29
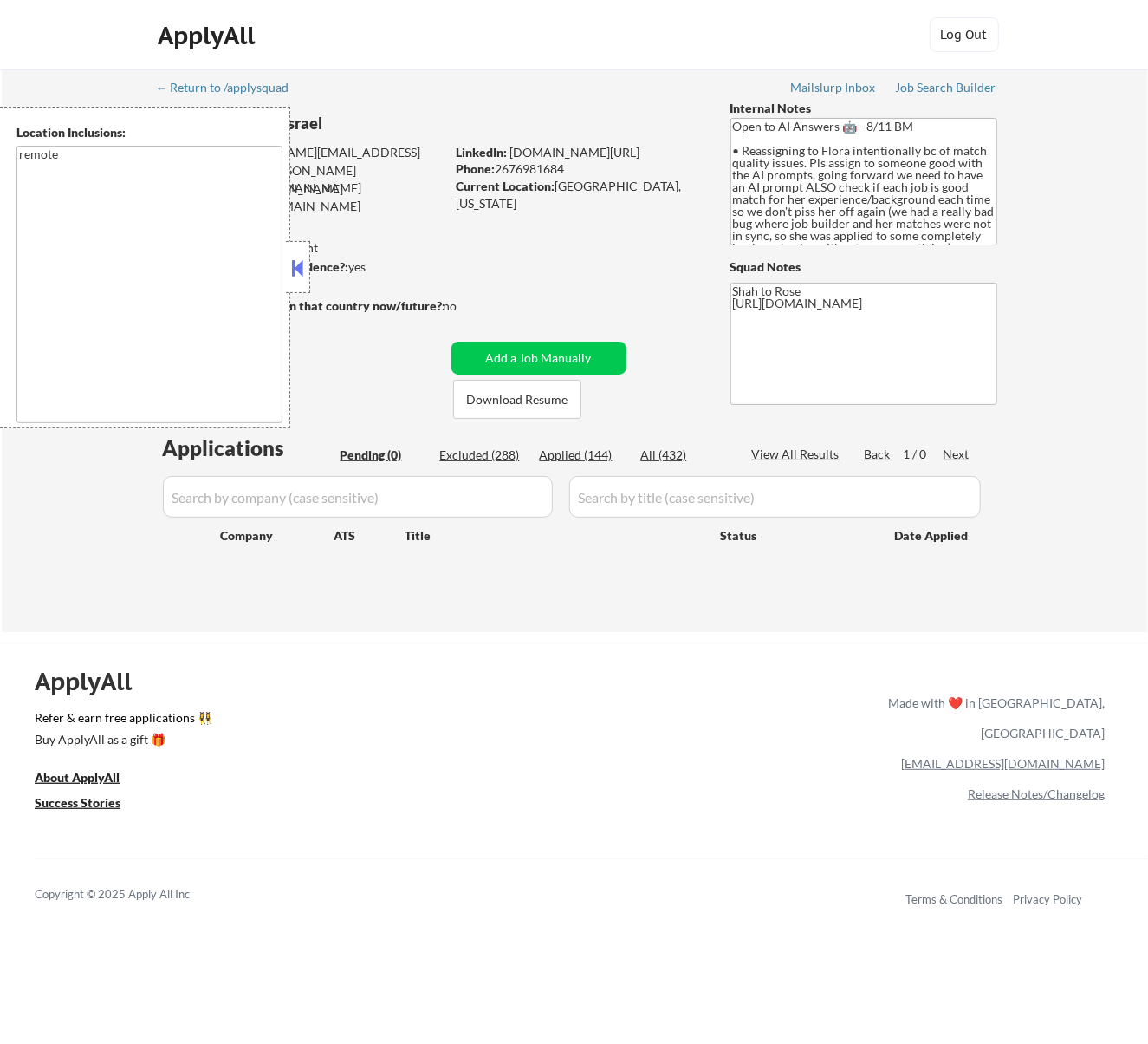
click at [302, 261] on button at bounding box center [297, 268] width 19 height 26
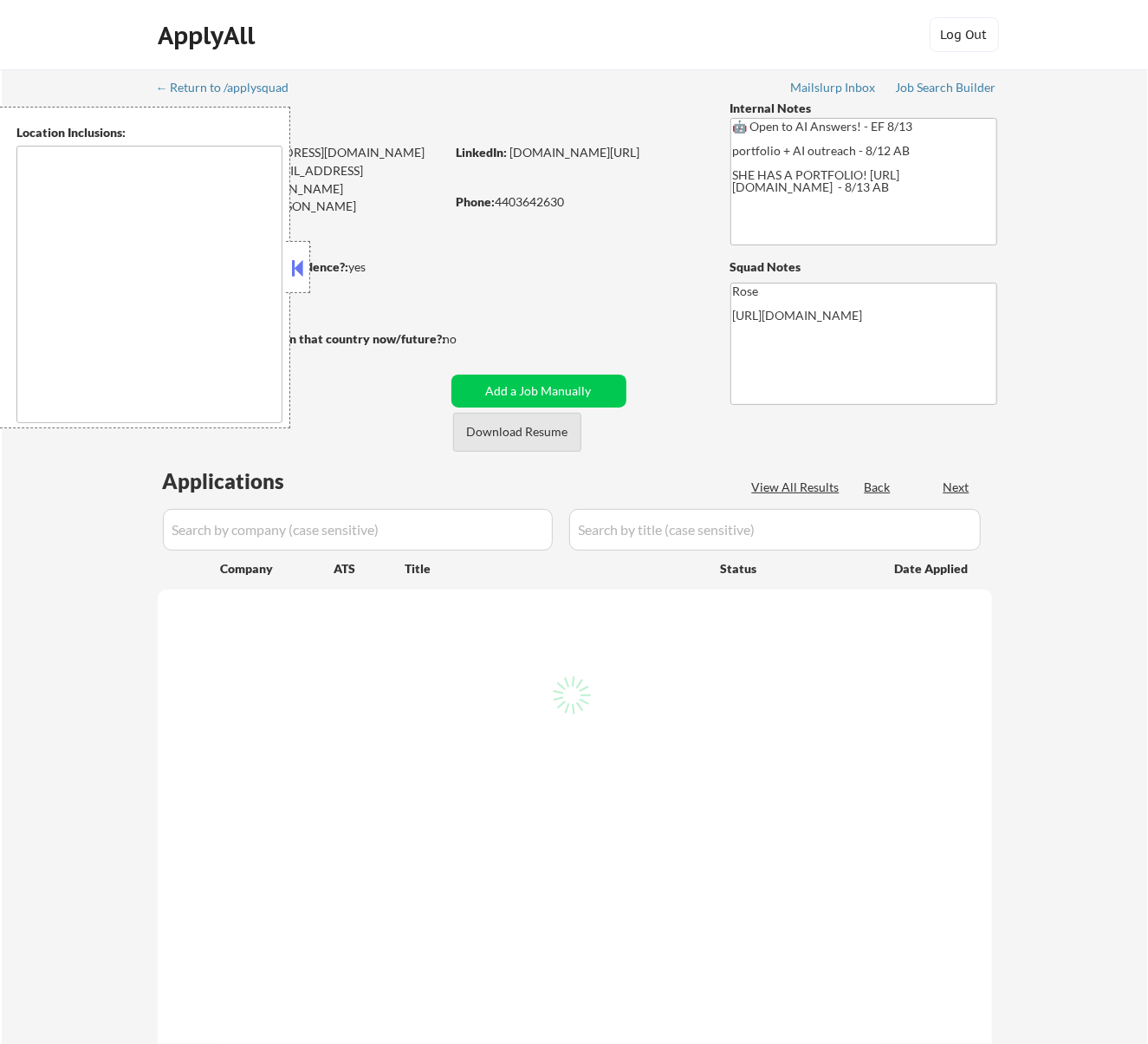
type textarea "[GEOGRAPHIC_DATA], [GEOGRAPHIC_DATA] [GEOGRAPHIC_DATA], [GEOGRAPHIC_DATA] [GEOG…"
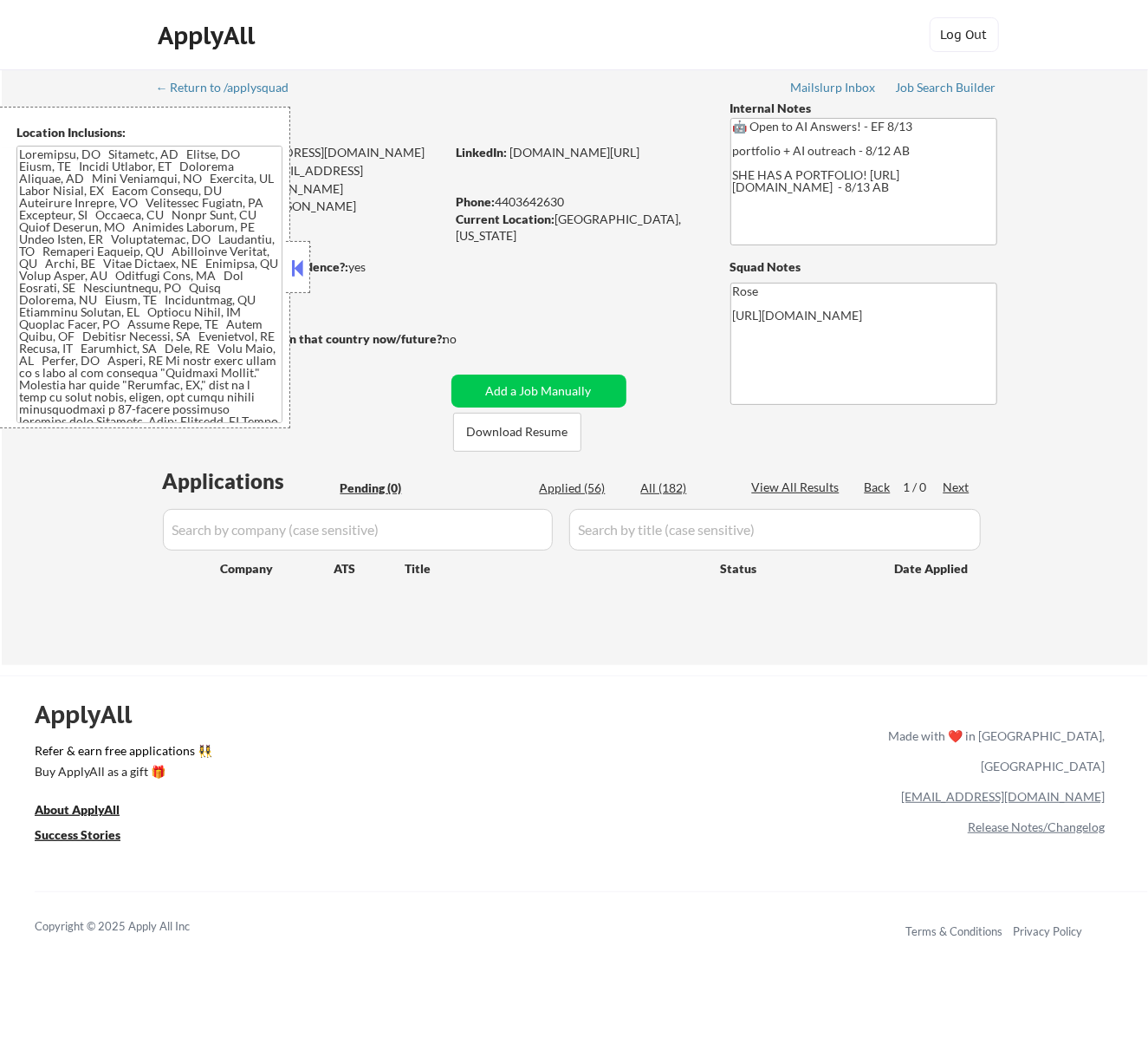
click at [300, 264] on button at bounding box center [297, 268] width 19 height 26
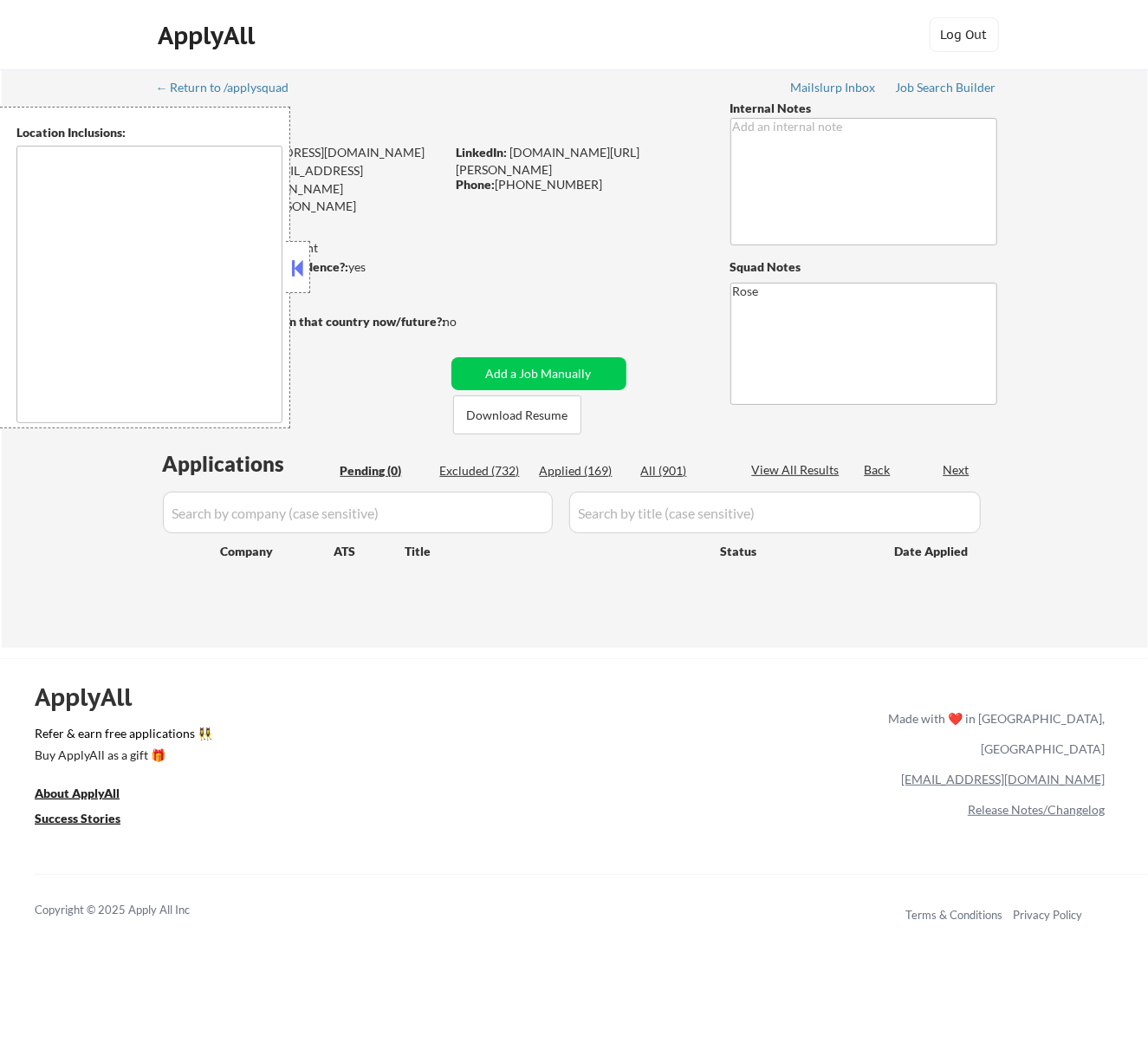
type textarea "[GEOGRAPHIC_DATA], [GEOGRAPHIC_DATA] [GEOGRAPHIC_DATA], [GEOGRAPHIC_DATA] [GEOG…"
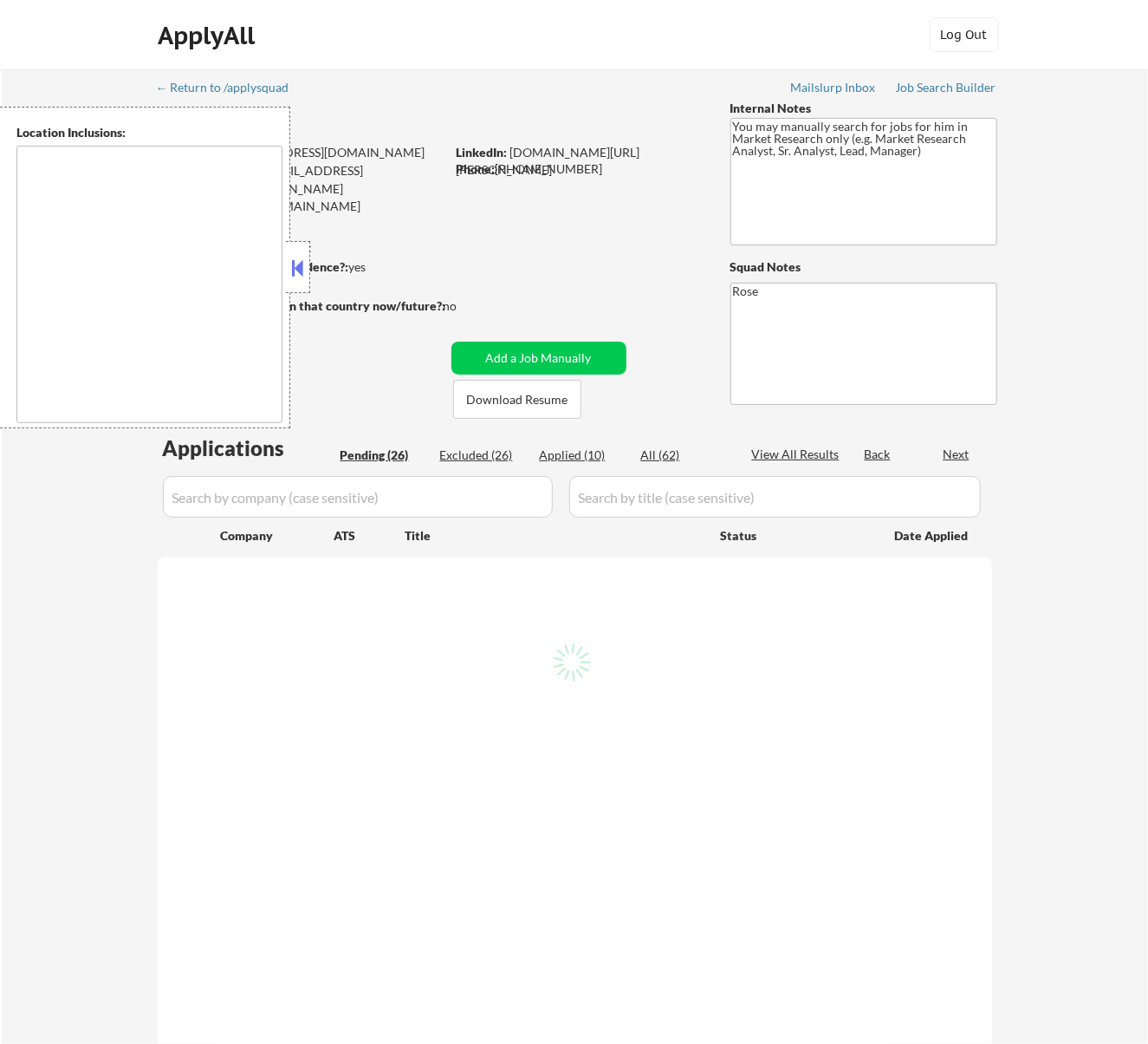
select select ""pending""
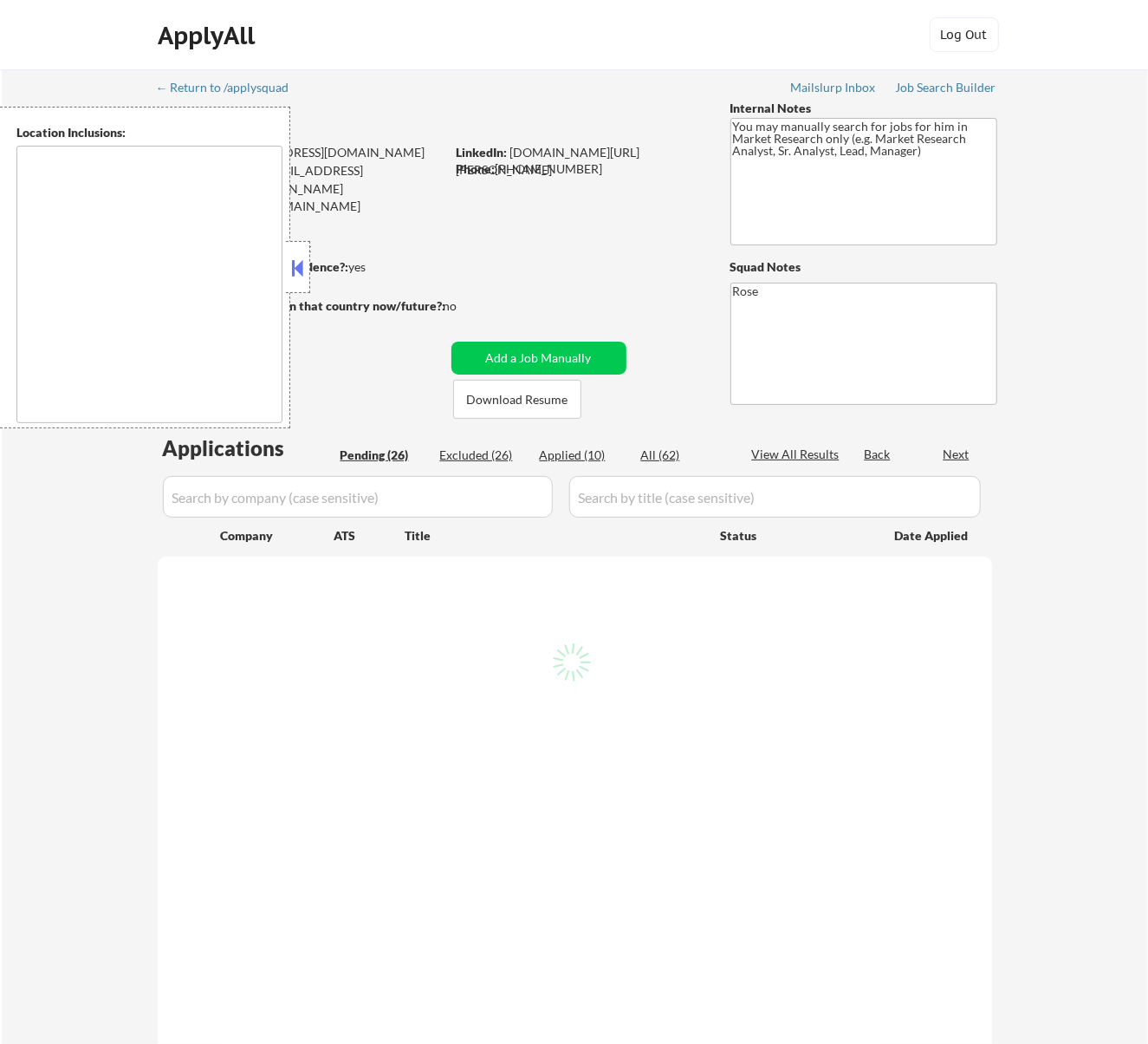
select select ""pending""
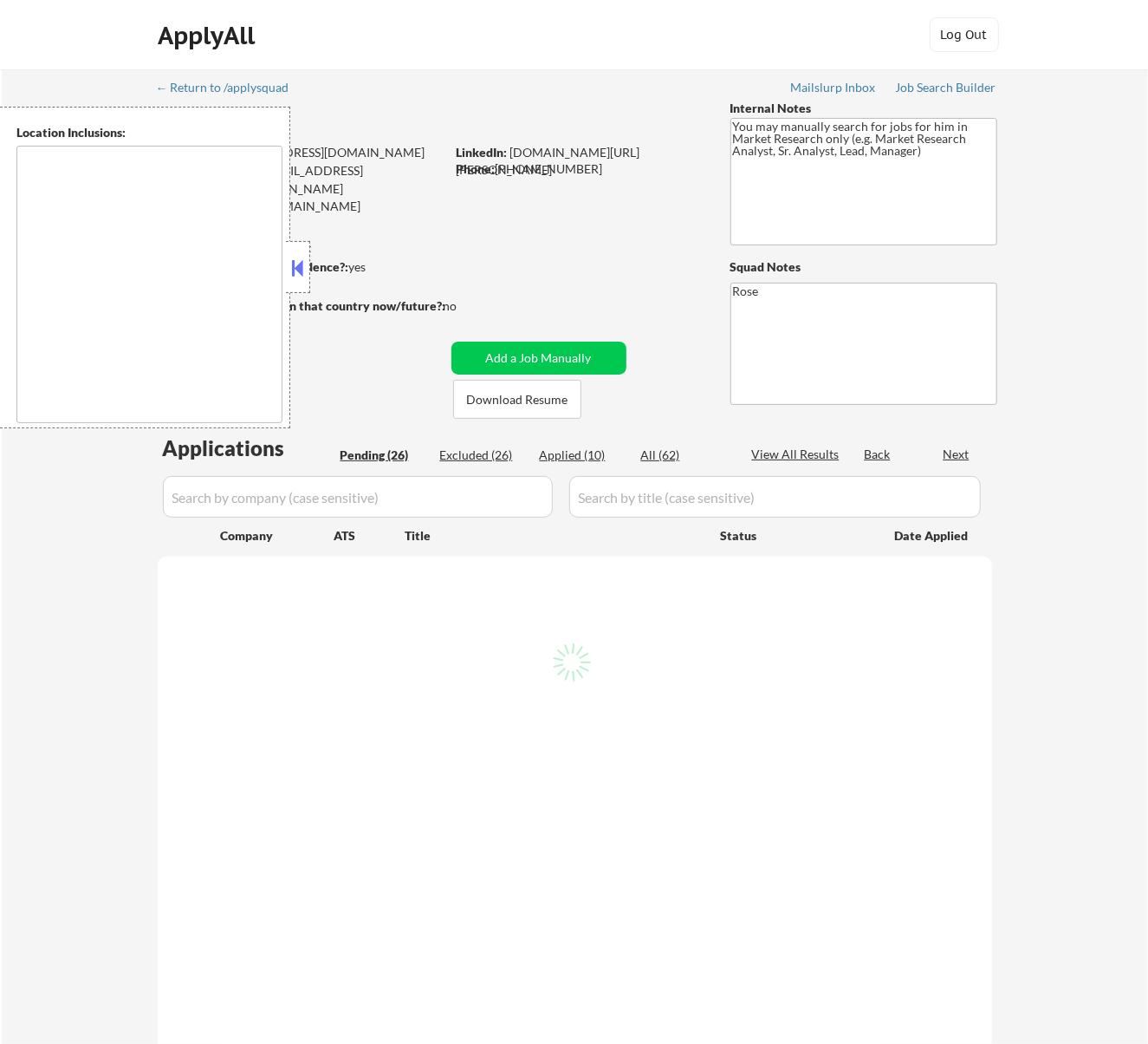
select select ""pending""
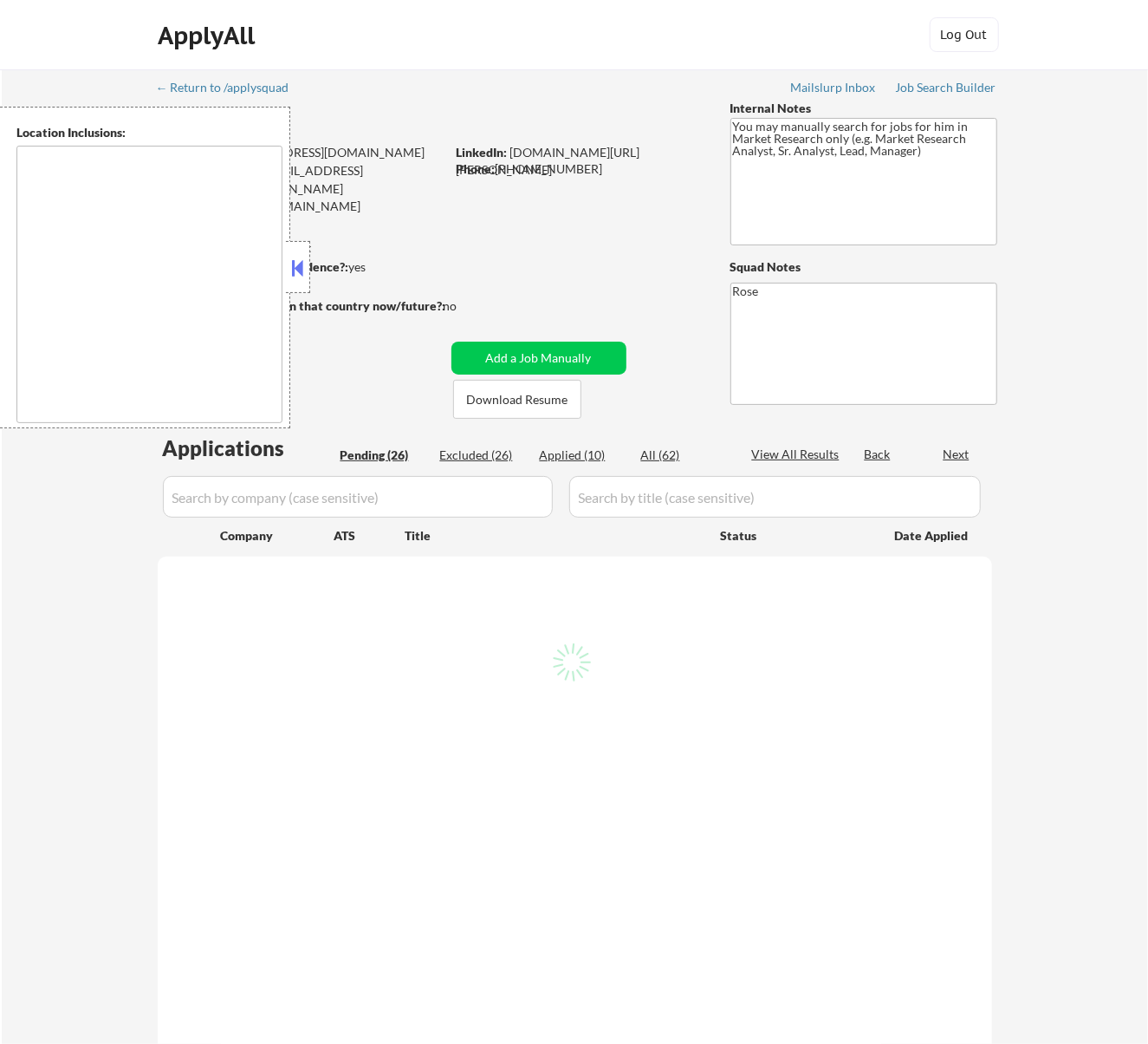
select select ""pending""
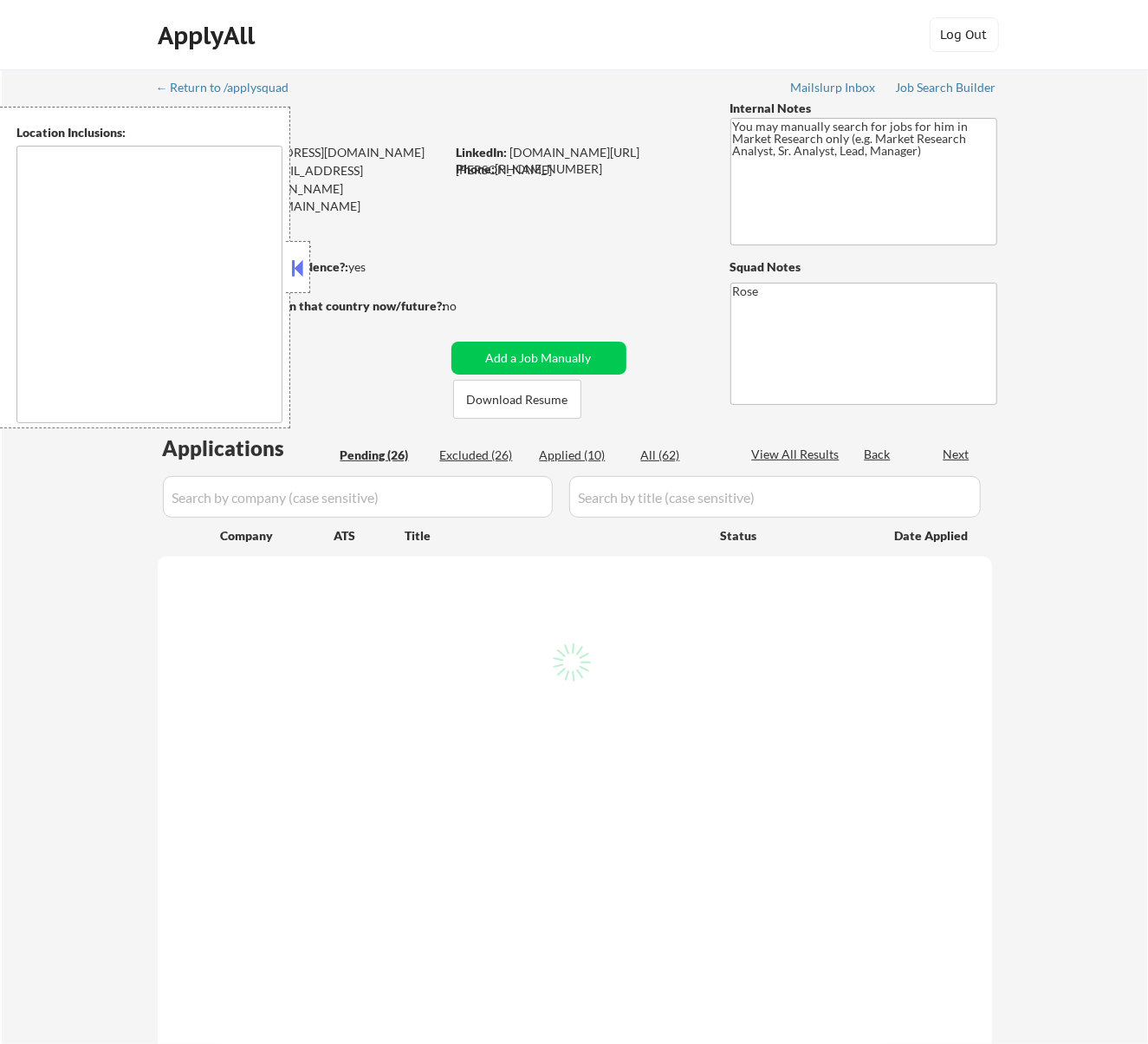
select select ""pending""
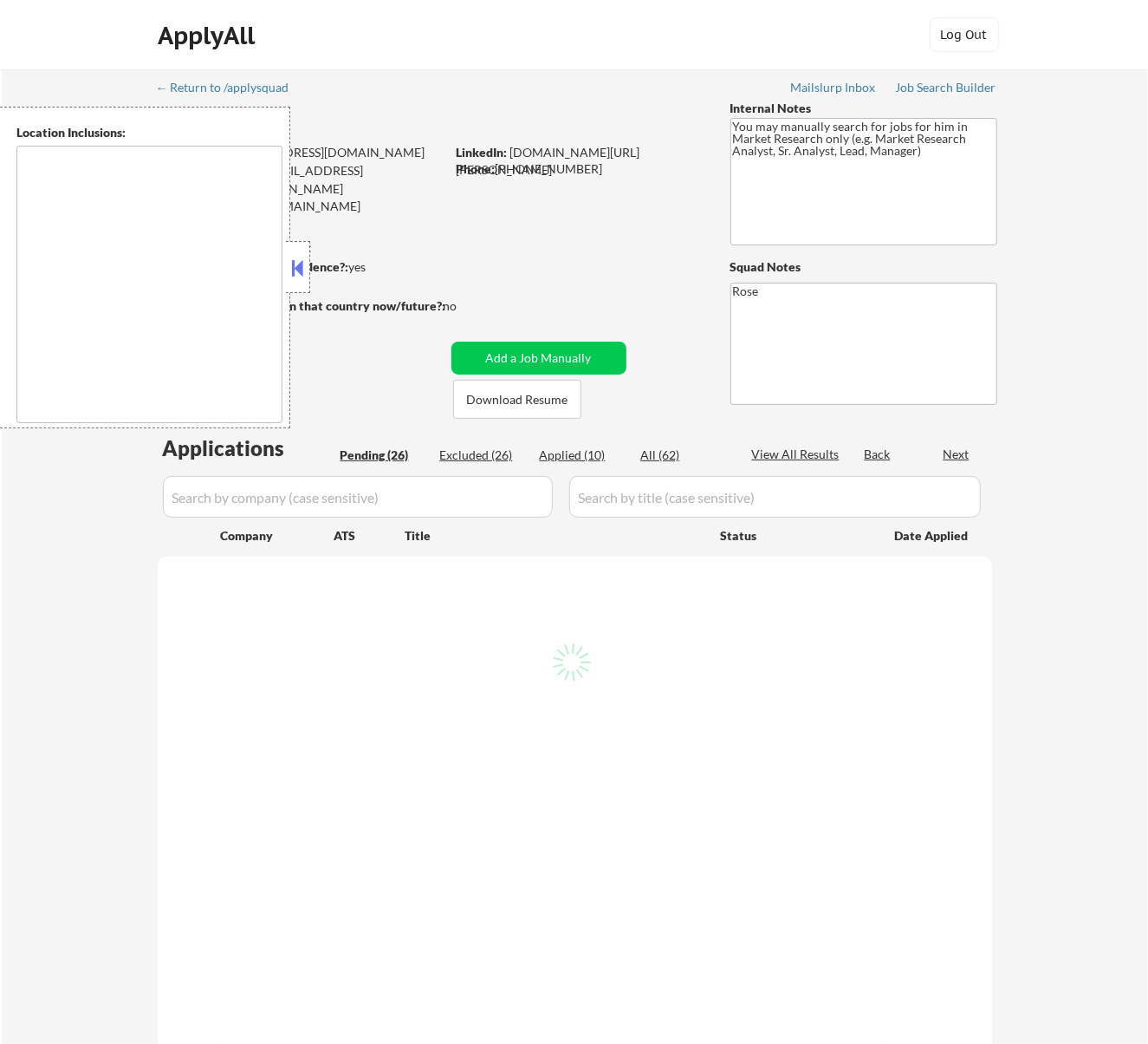
select select ""pending""
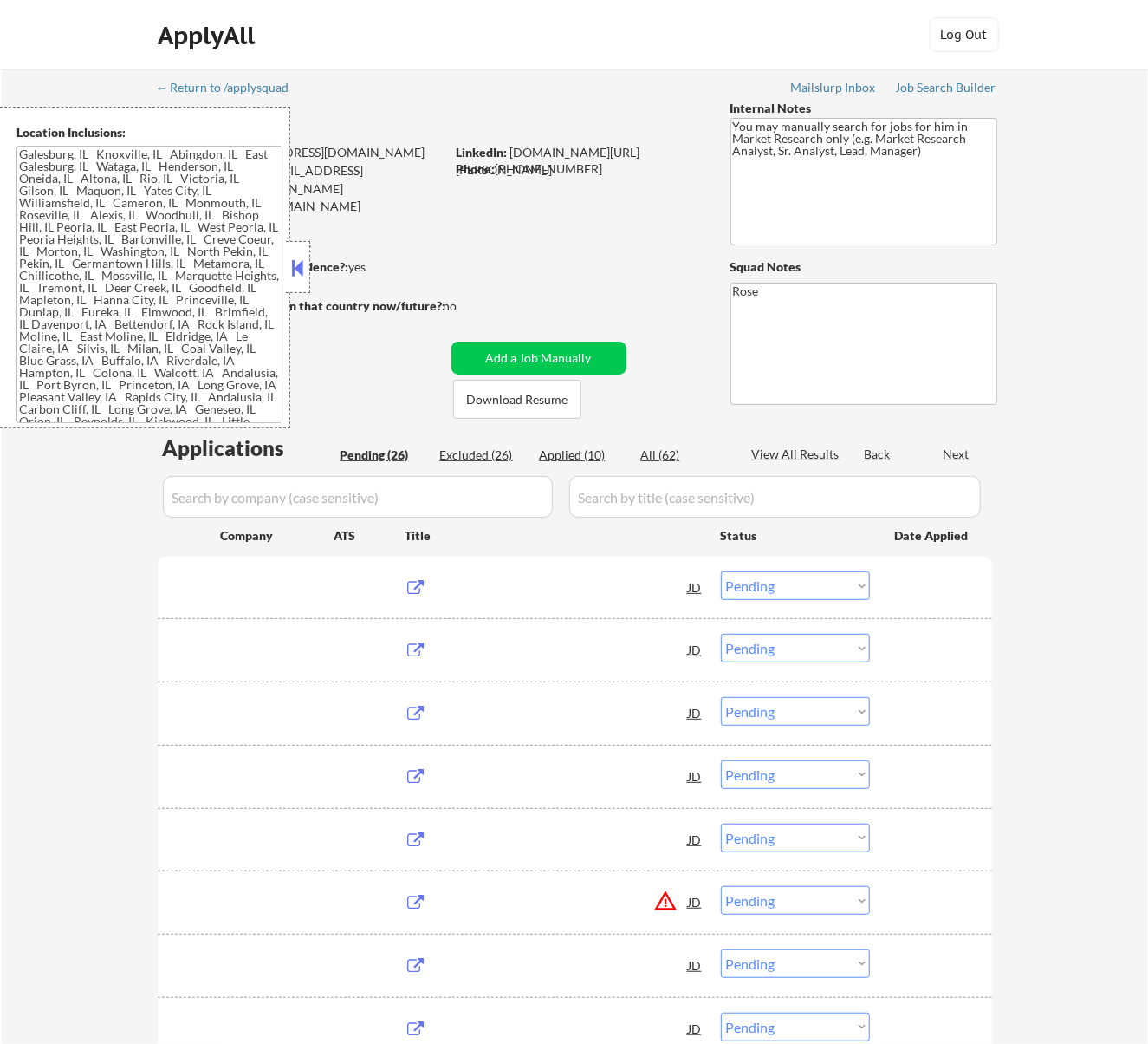
type textarea "Galesburg, IL Knoxville, IL Abingdon, IL East Galesburg, IL Wataga, IL Henderso…"
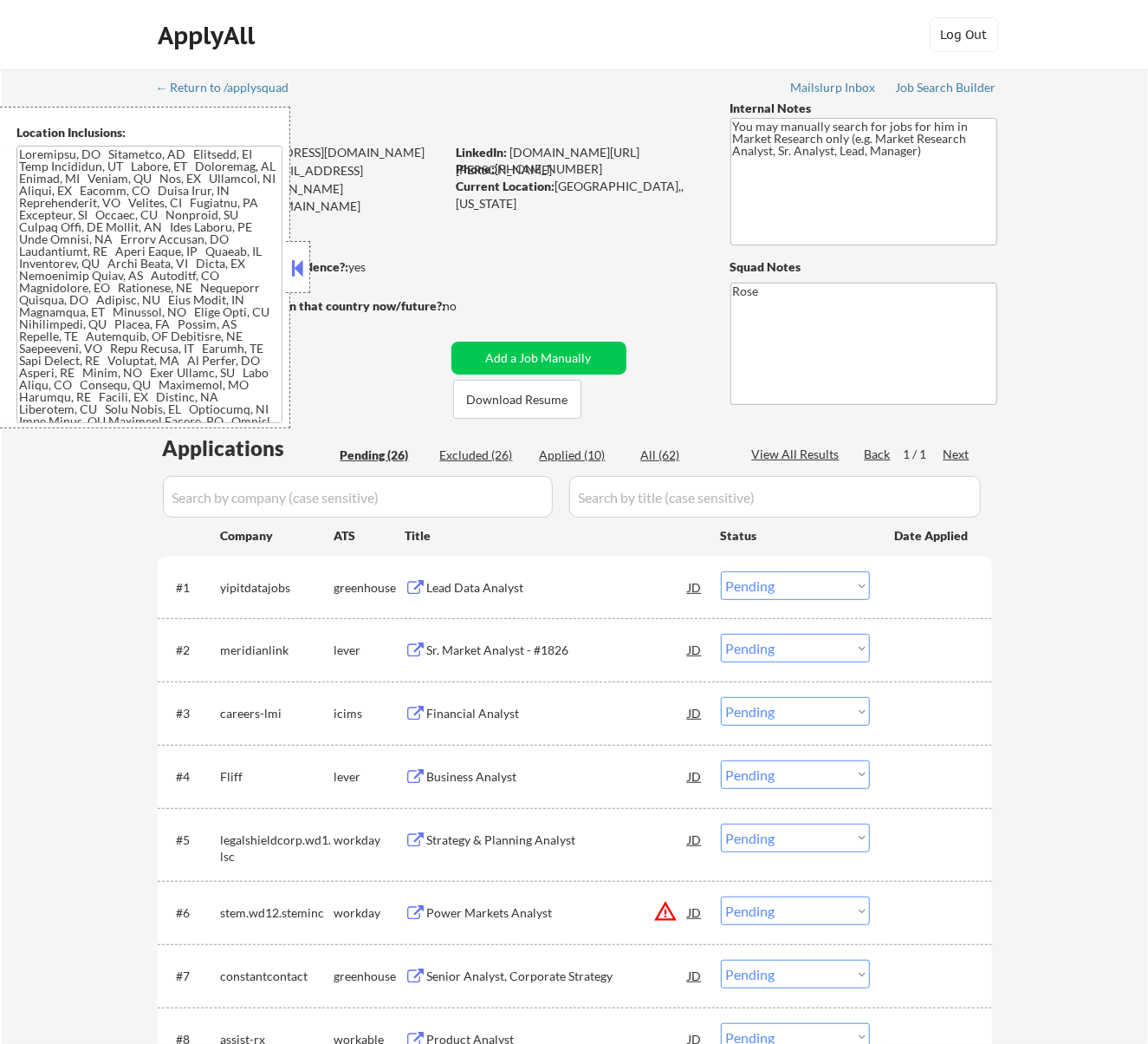
click at [301, 265] on button at bounding box center [297, 268] width 19 height 26
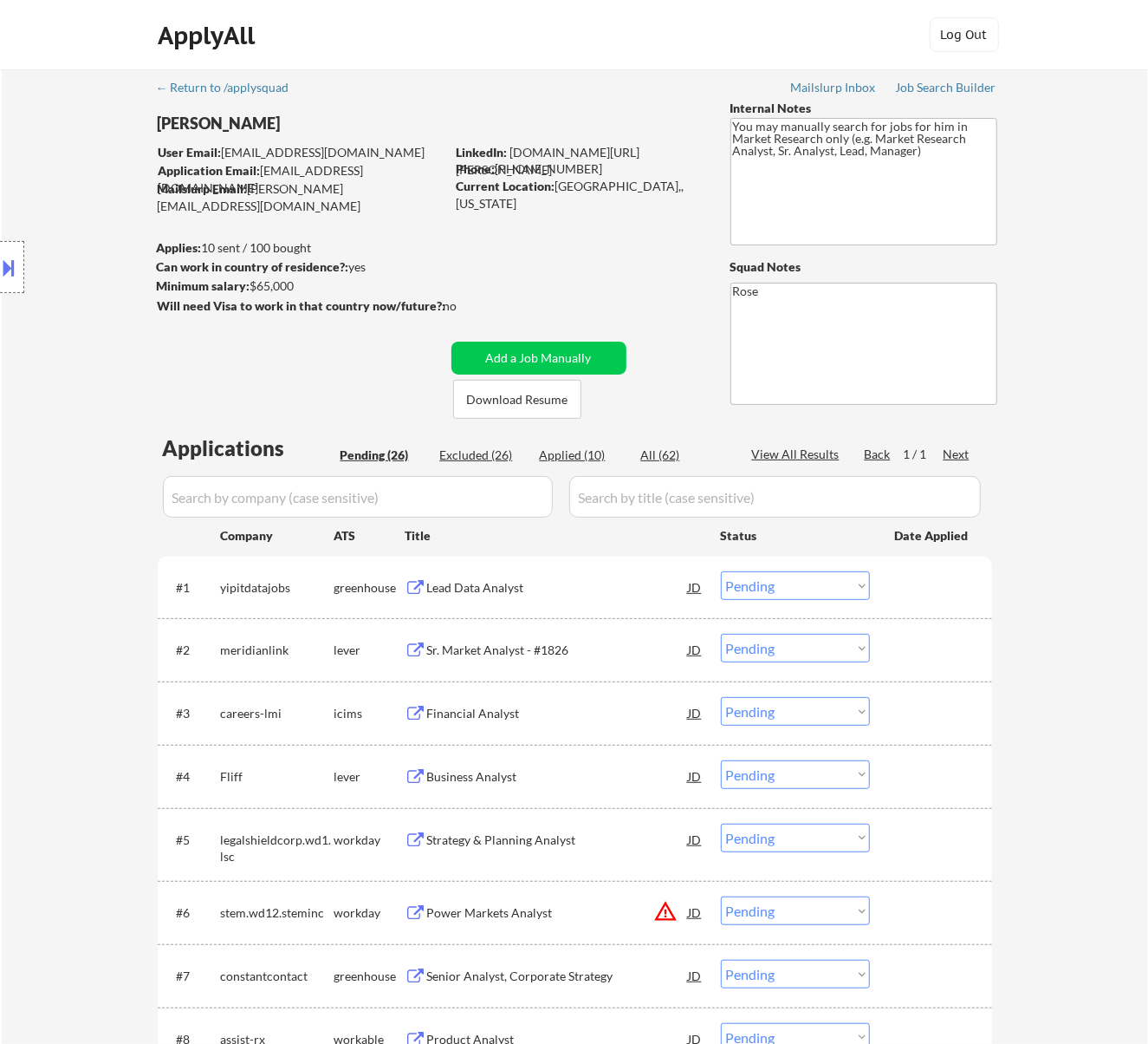
click at [584, 592] on div "Lead Data Analyst" at bounding box center [557, 587] width 261 height 17
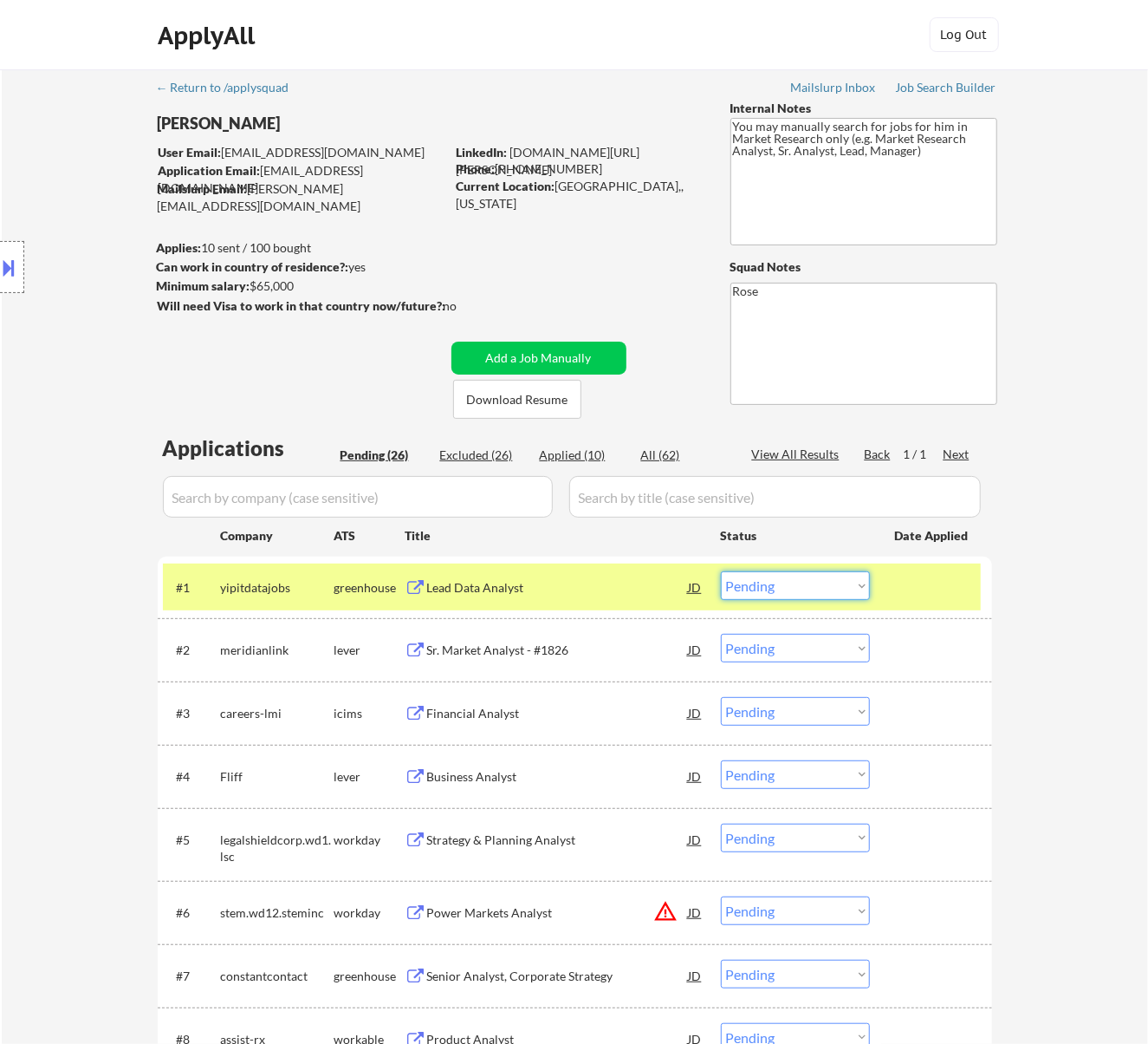
click at [823, 583] on select "Choose an option... Pending Applied Excluded (Questions) Excluded (Expired) Exc…" at bounding box center [795, 585] width 149 height 29
click at [721, 571] on select "Choose an option... Pending Applied Excluded (Questions) Excluded (Expired) Exc…" at bounding box center [795, 585] width 149 height 29
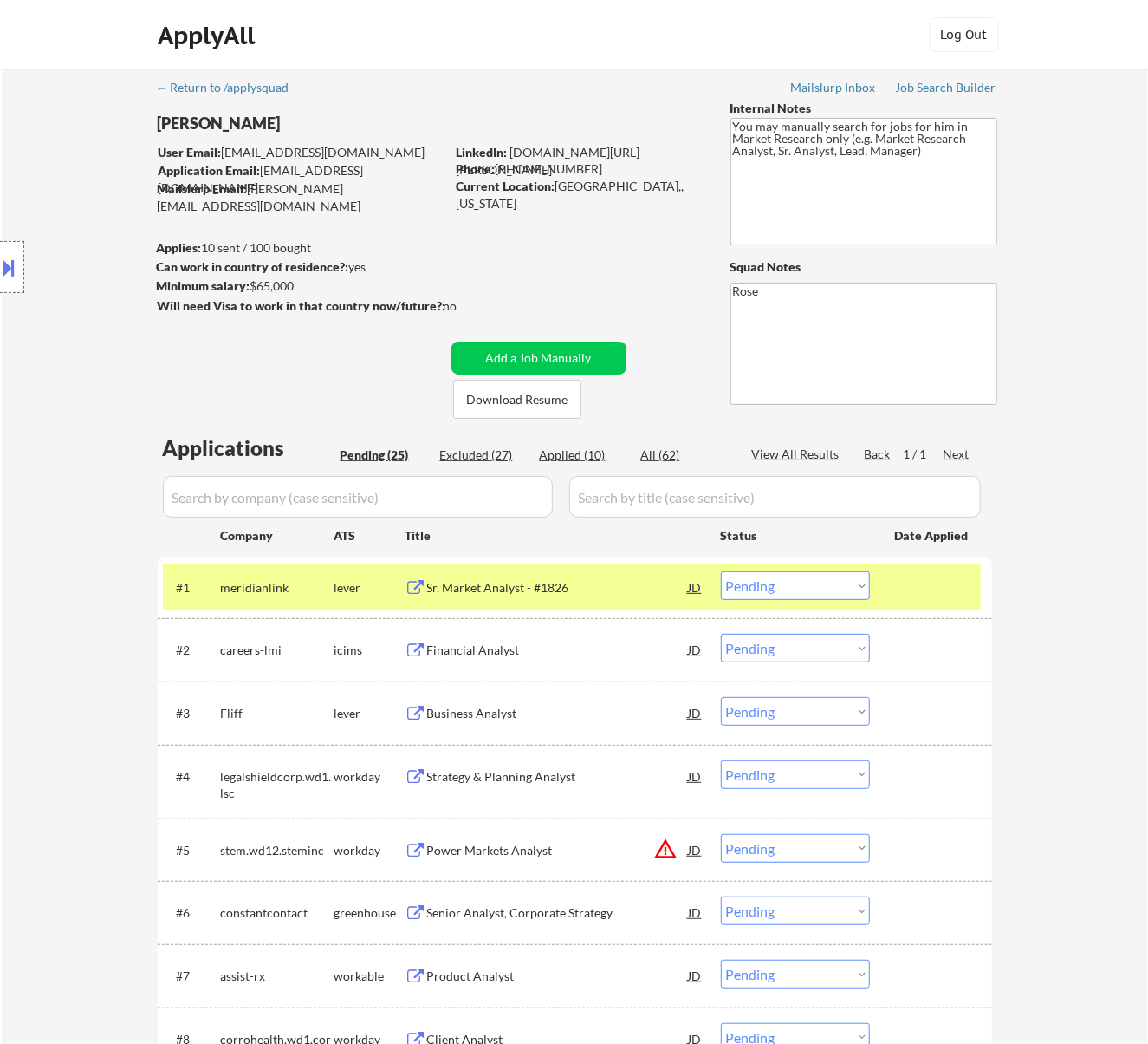
click at [566, 584] on div "Sr. Market Analyst - #1826" at bounding box center [557, 587] width 261 height 17
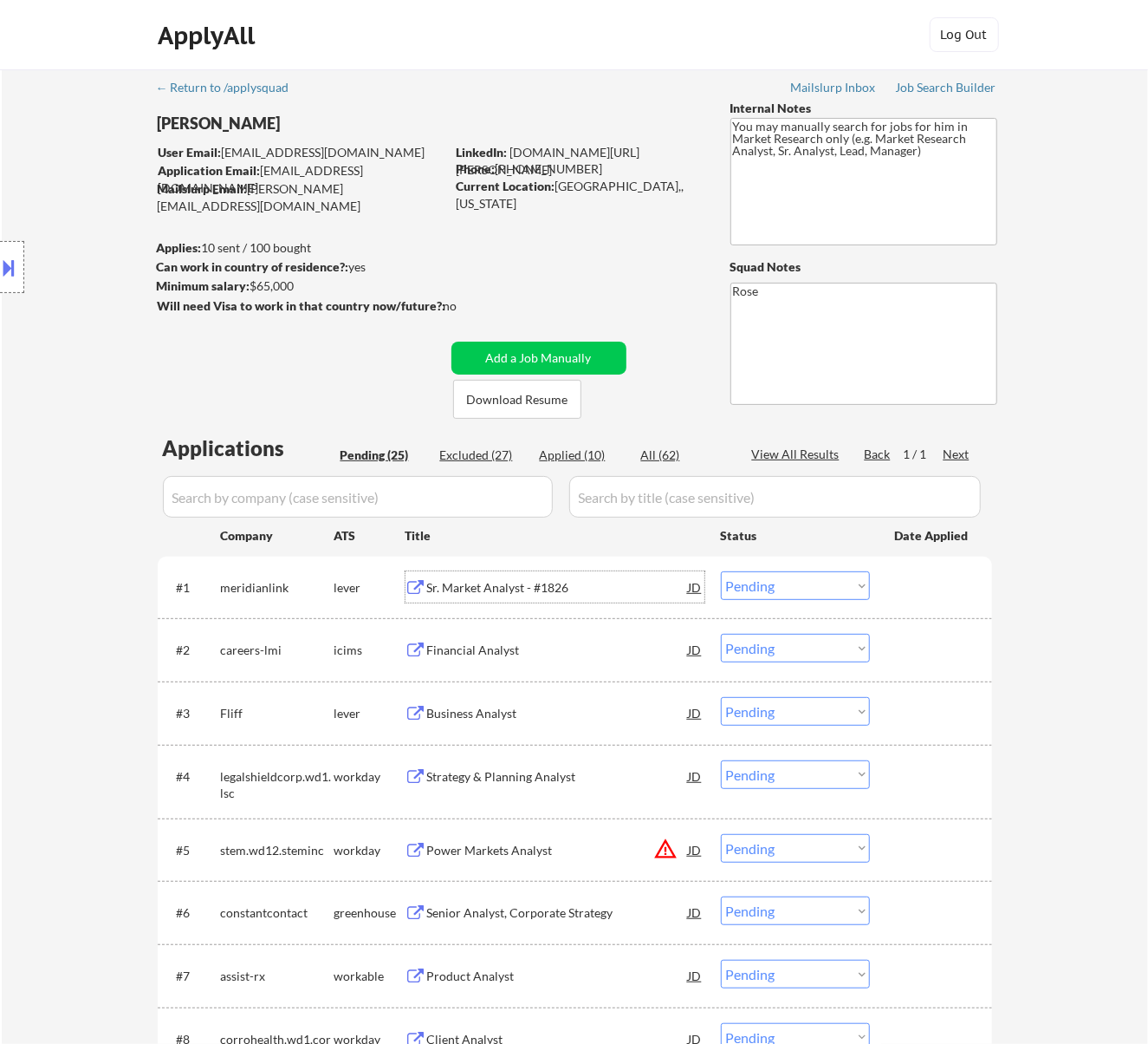
click at [799, 583] on select "Choose an option... Pending Applied Excluded (Questions) Excluded (Expired) Exc…" at bounding box center [795, 585] width 149 height 29
click at [721, 571] on select "Choose an option... Pending Applied Excluded (Questions) Excluded (Expired) Exc…" at bounding box center [795, 585] width 149 height 29
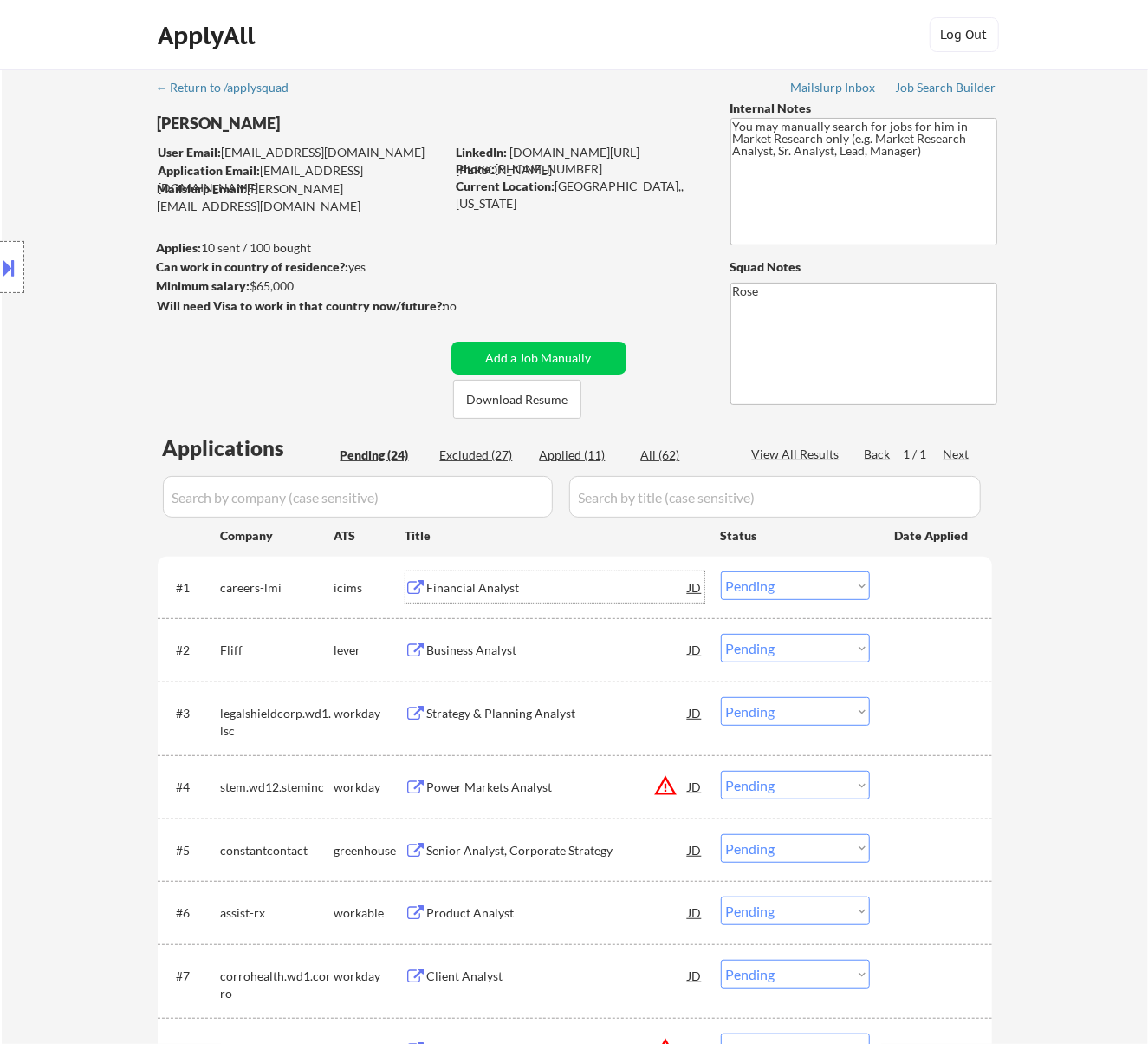
click at [652, 584] on div "Financial Analyst" at bounding box center [557, 587] width 261 height 17
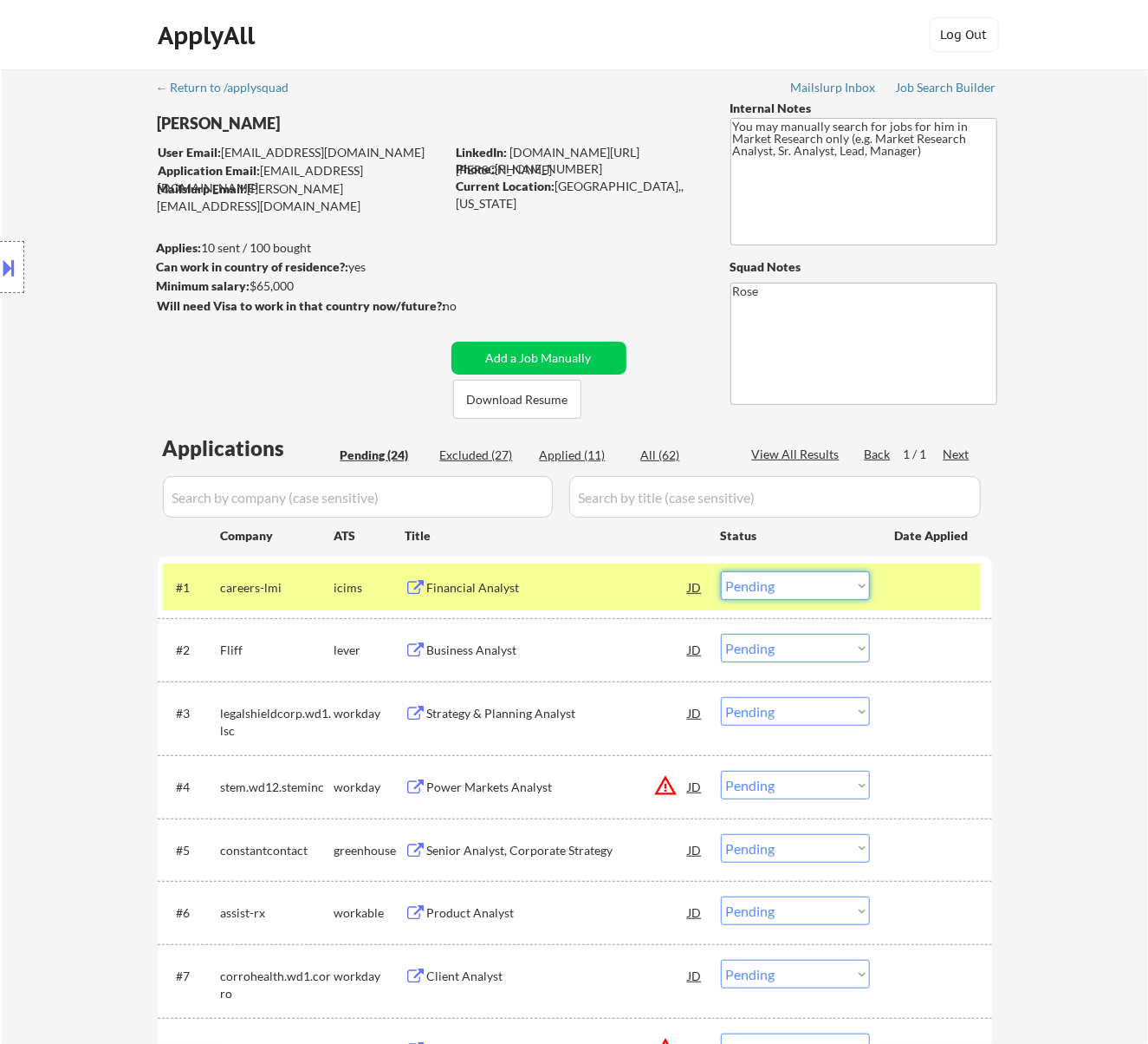
click at [837, 574] on select "Choose an option... Pending Applied Excluded (Questions) Excluded (Expired) Exc…" at bounding box center [795, 585] width 149 height 29
click at [721, 571] on select "Choose an option... Pending Applied Excluded (Questions) Excluded (Expired) Exc…" at bounding box center [795, 585] width 149 height 29
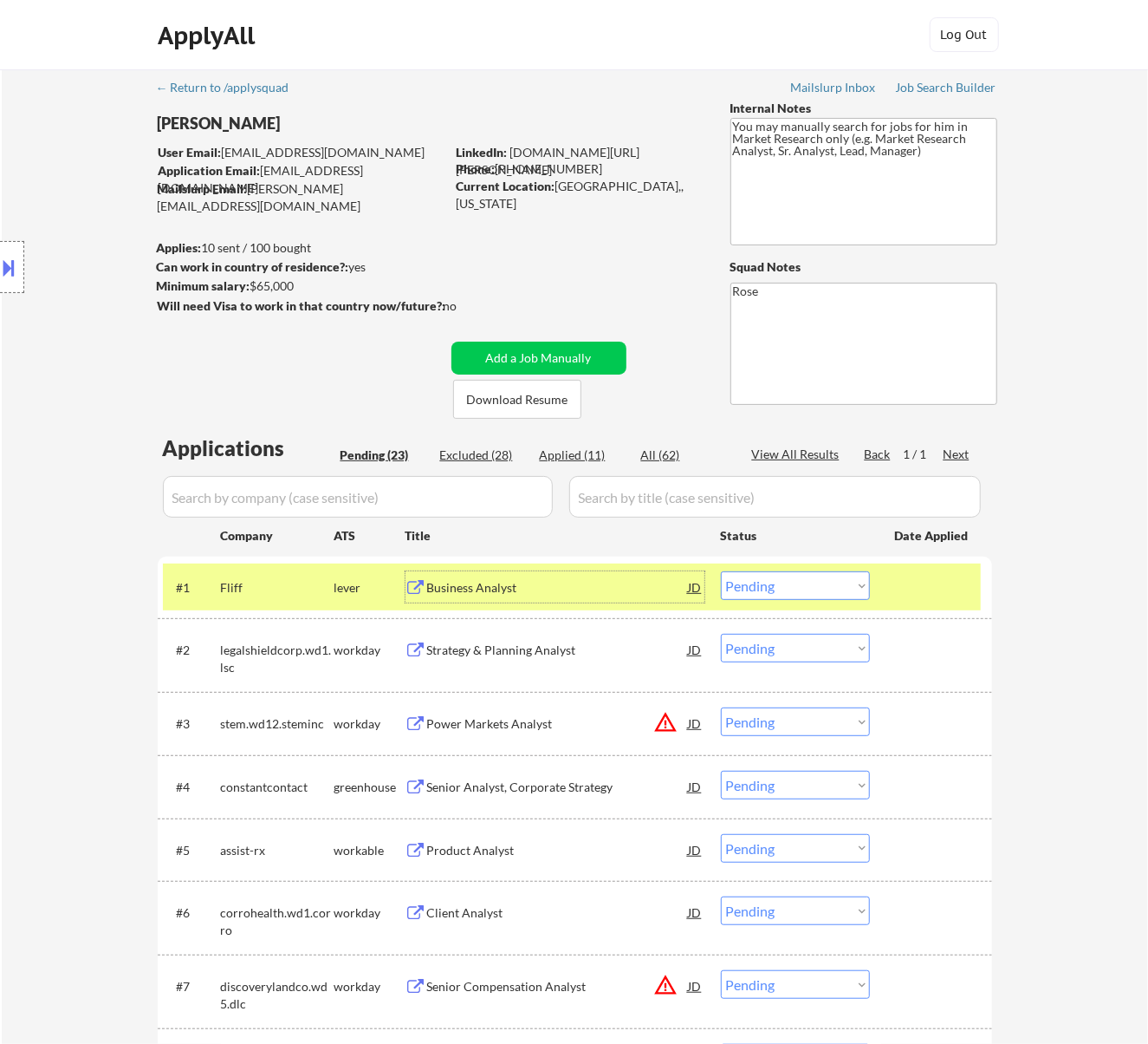
click at [611, 590] on div "Business Analyst" at bounding box center [557, 587] width 261 height 17
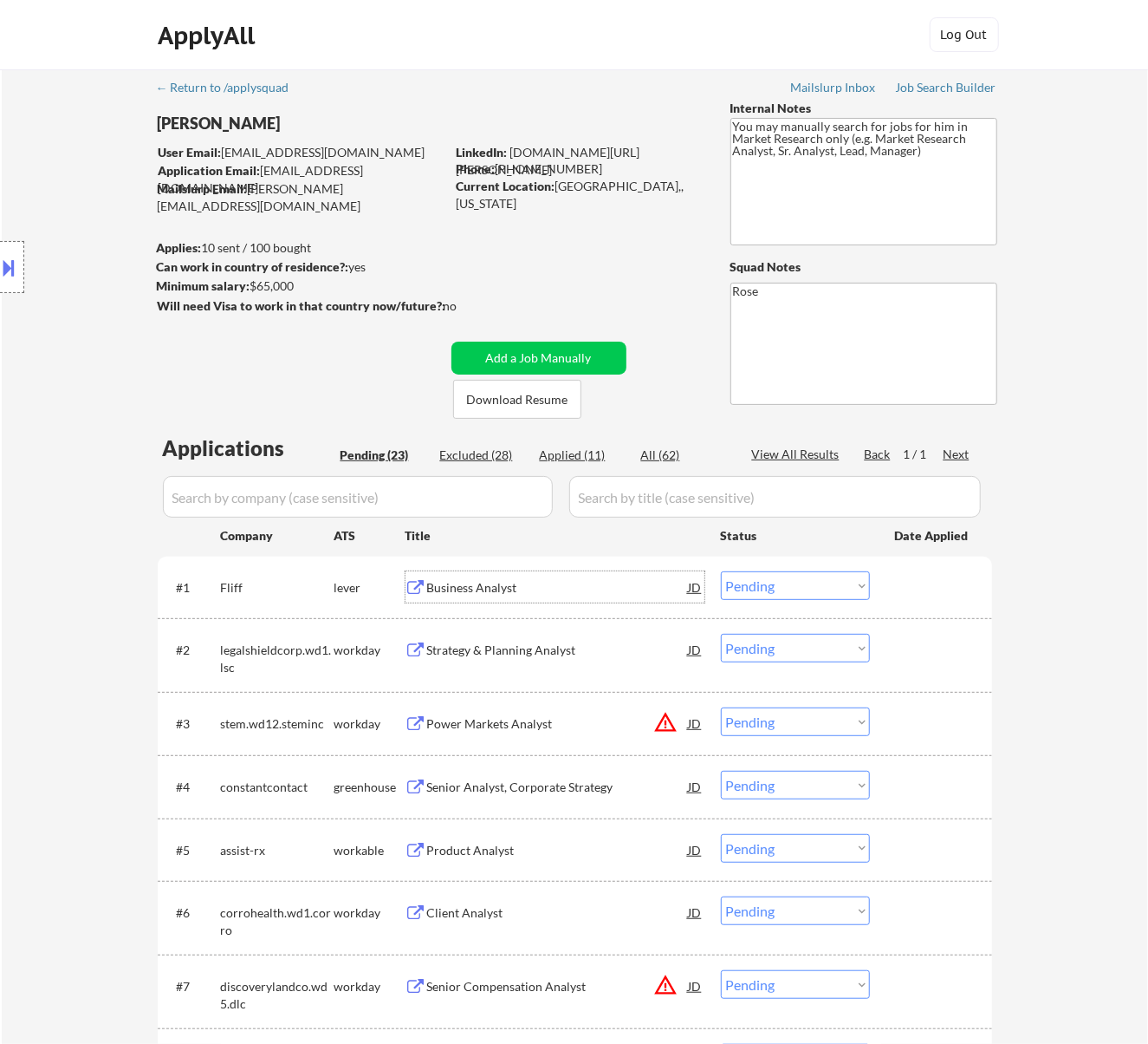
click at [14, 264] on button at bounding box center [9, 268] width 19 height 29
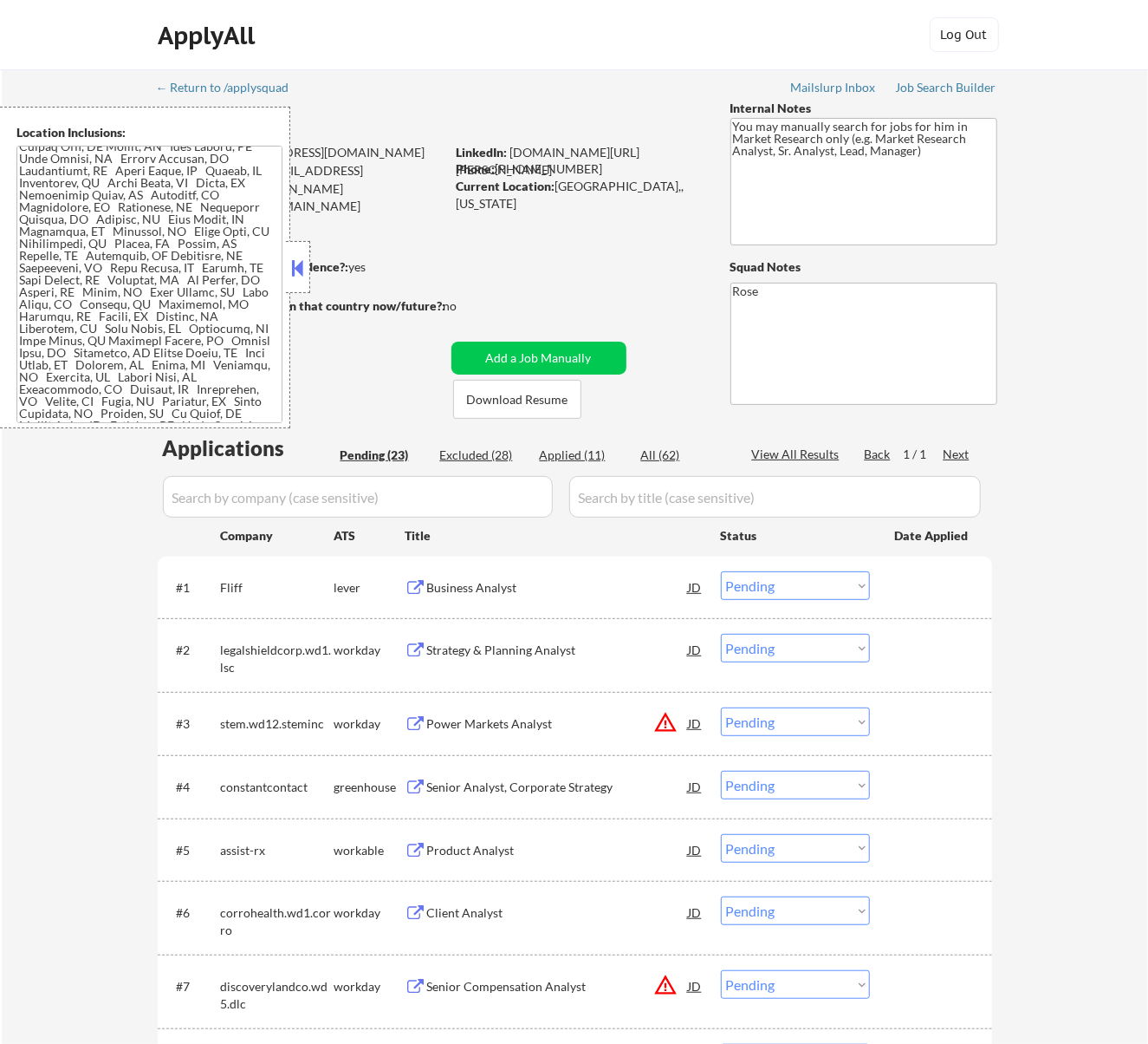
click at [298, 261] on button at bounding box center [297, 268] width 19 height 26
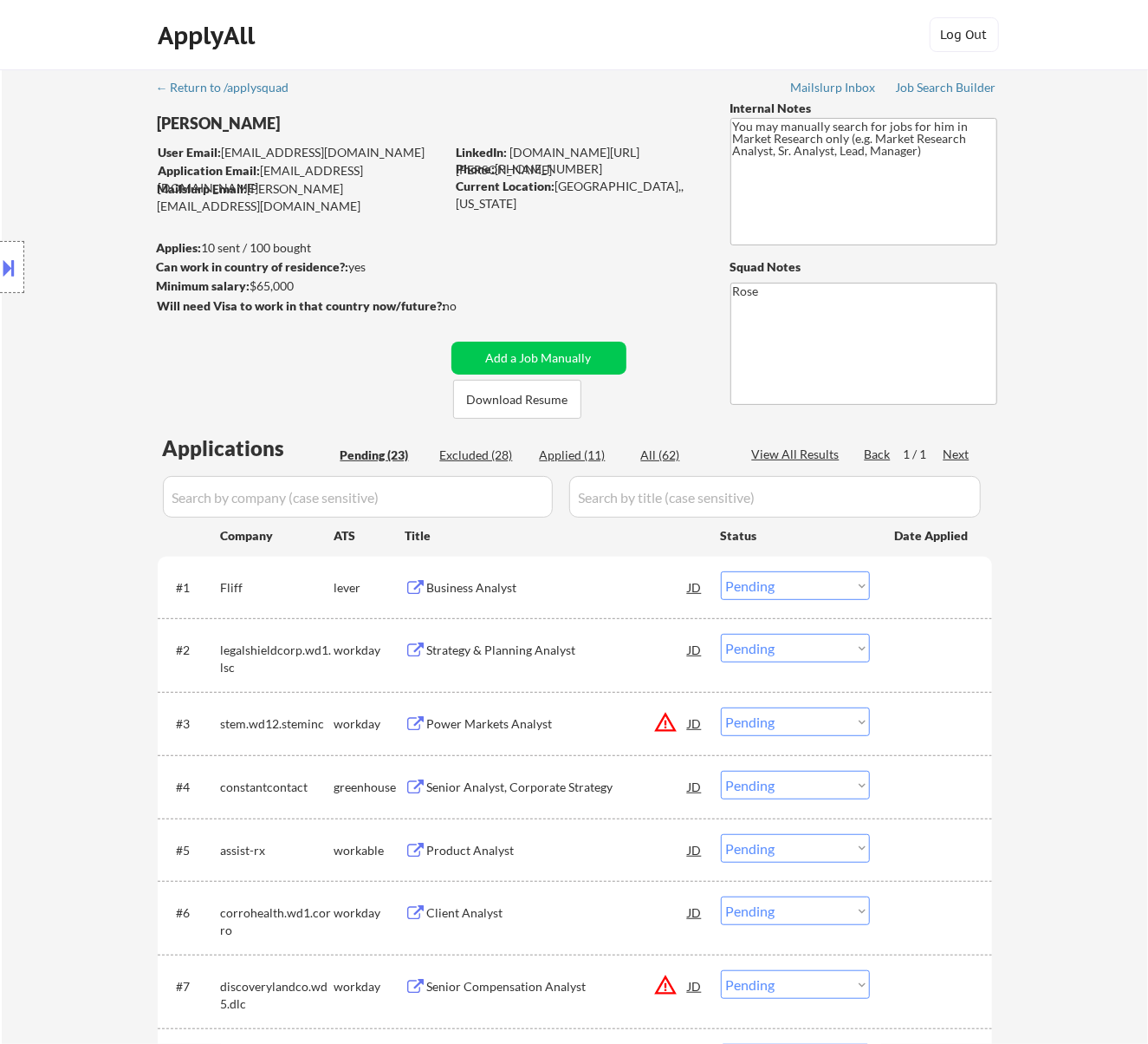
click at [805, 584] on select "Choose an option... Pending Applied Excluded (Questions) Excluded (Expired) Exc…" at bounding box center [795, 585] width 149 height 29
click at [721, 571] on select "Choose an option... Pending Applied Excluded (Questions) Excluded (Expired) Exc…" at bounding box center [795, 585] width 149 height 29
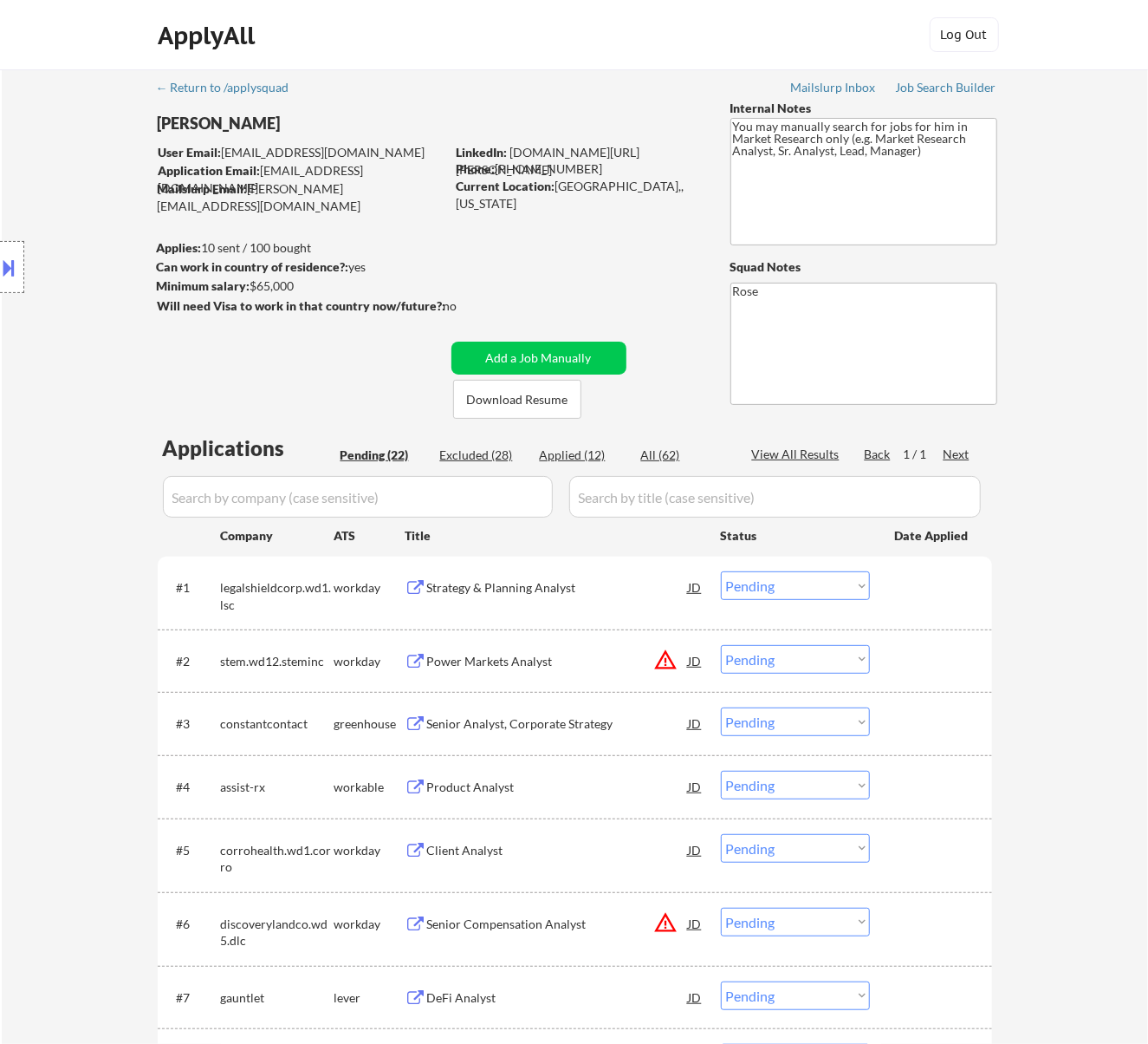
click at [565, 580] on div "Strategy & Planning Analyst" at bounding box center [557, 587] width 261 height 17
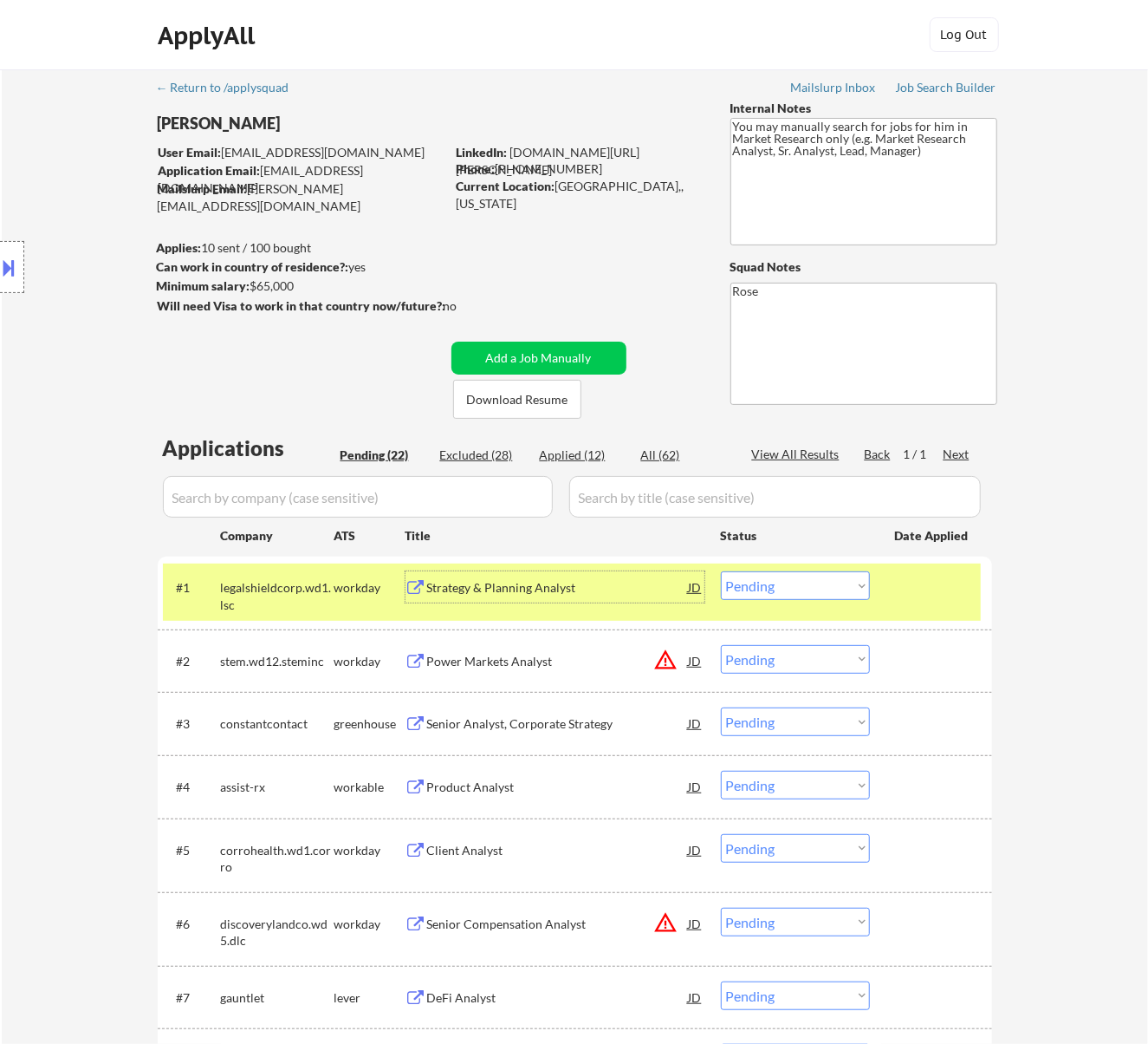
click at [796, 579] on select "Choose an option... Pending Applied Excluded (Questions) Excluded (Expired) Exc…" at bounding box center [795, 585] width 149 height 29
click at [721, 571] on select "Choose an option... Pending Applied Excluded (Questions) Excluded (Expired) Exc…" at bounding box center [795, 585] width 149 height 29
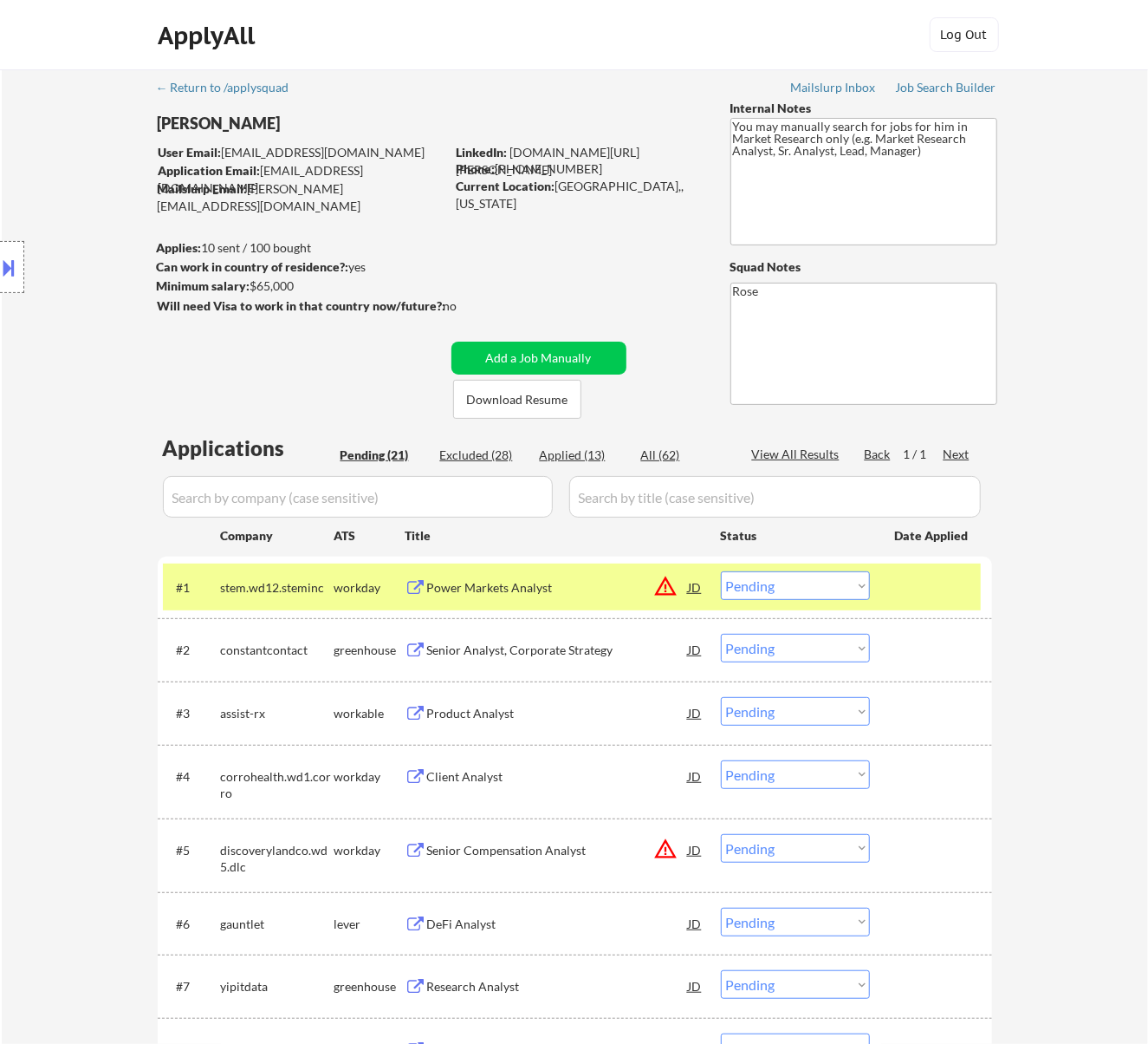
click at [635, 590] on div "Power Markets Analyst" at bounding box center [557, 587] width 261 height 17
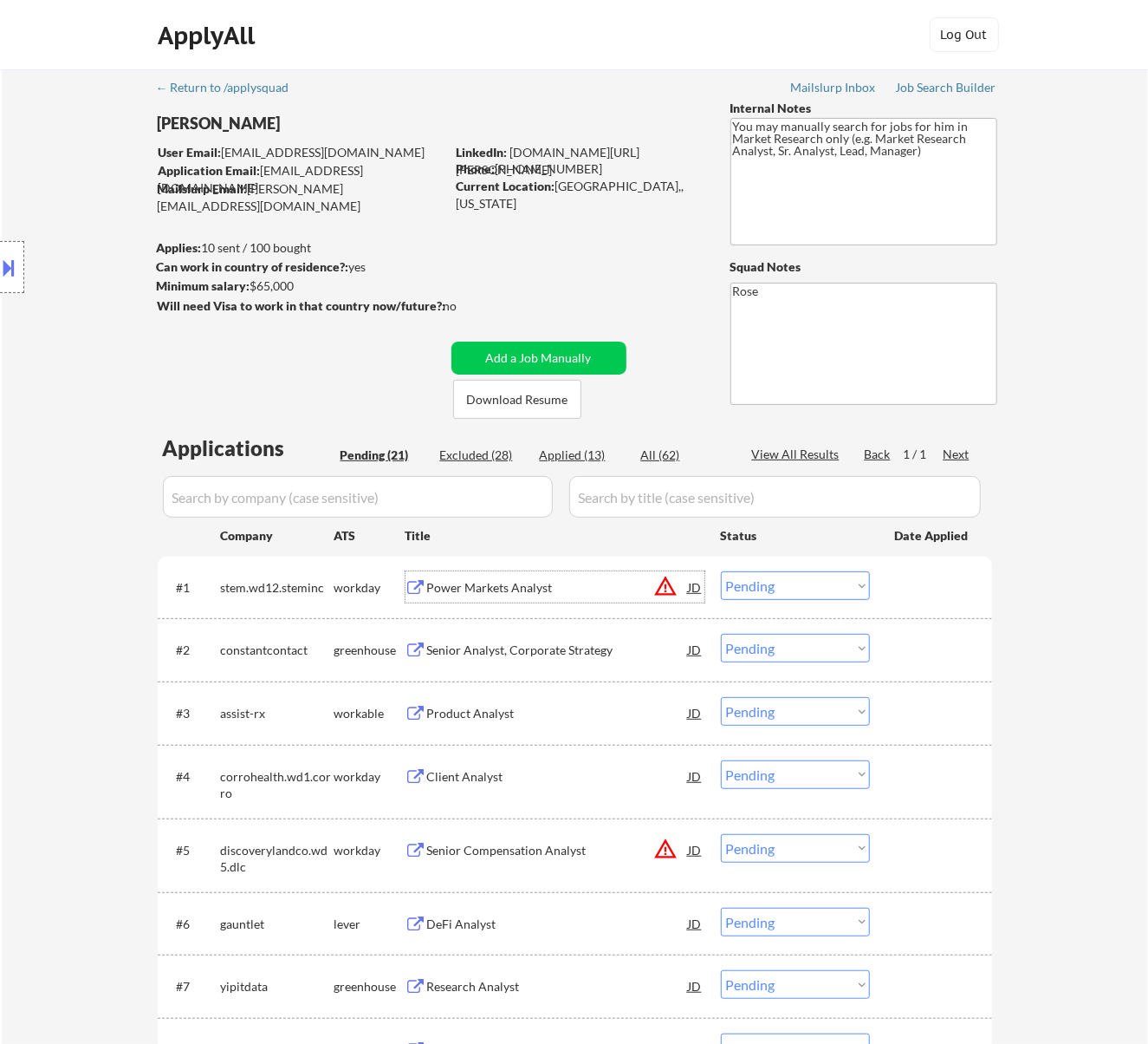
click at [799, 590] on select "Choose an option... Pending Applied Excluded (Questions) Excluded (Expired) Exc…" at bounding box center [795, 585] width 149 height 29
click at [721, 571] on select "Choose an option... Pending Applied Excluded (Questions) Excluded (Expired) Exc…" at bounding box center [795, 585] width 149 height 29
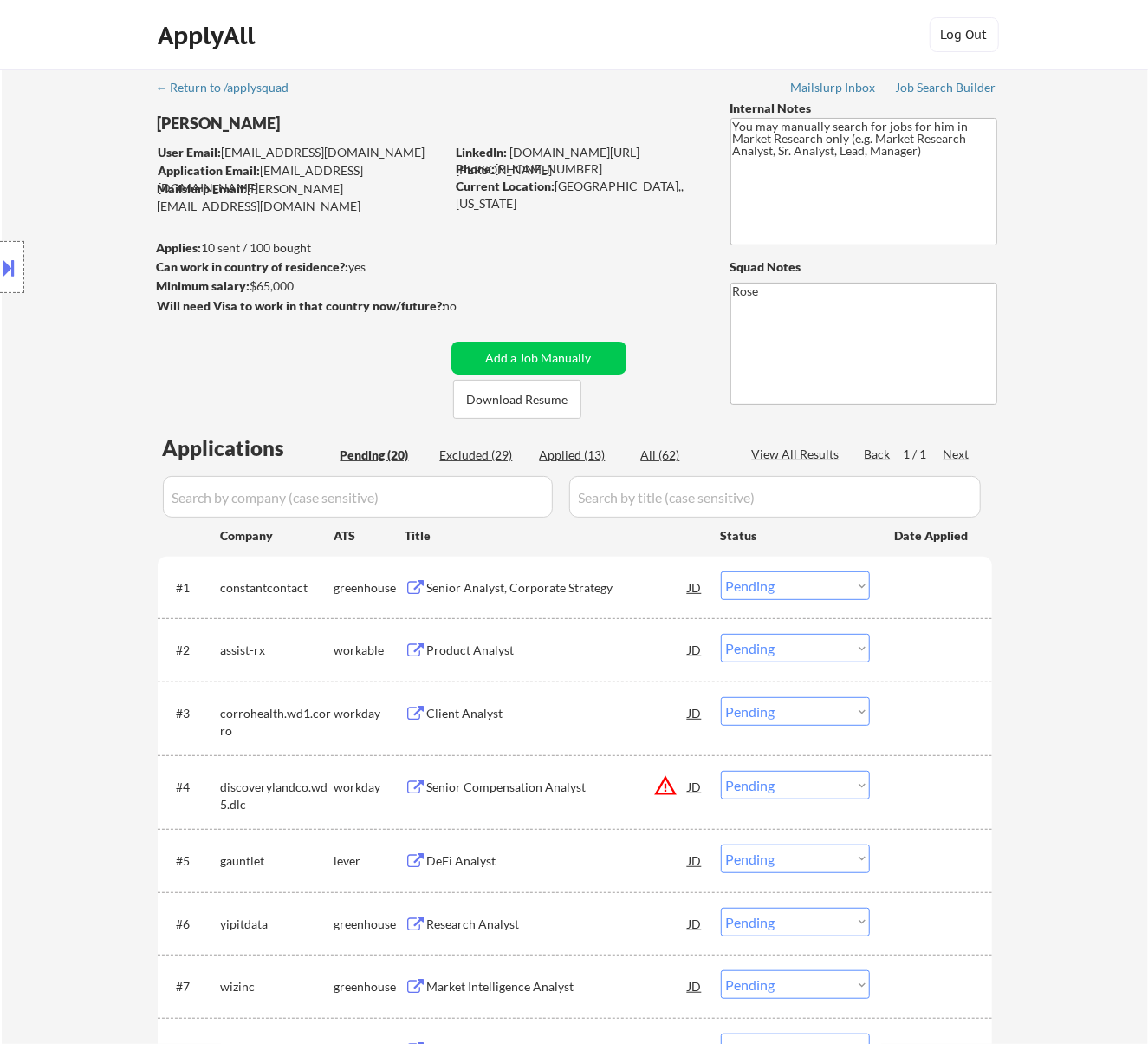
click at [612, 576] on div "Senior Analyst, Corporate Strategy" at bounding box center [557, 586] width 261 height 31
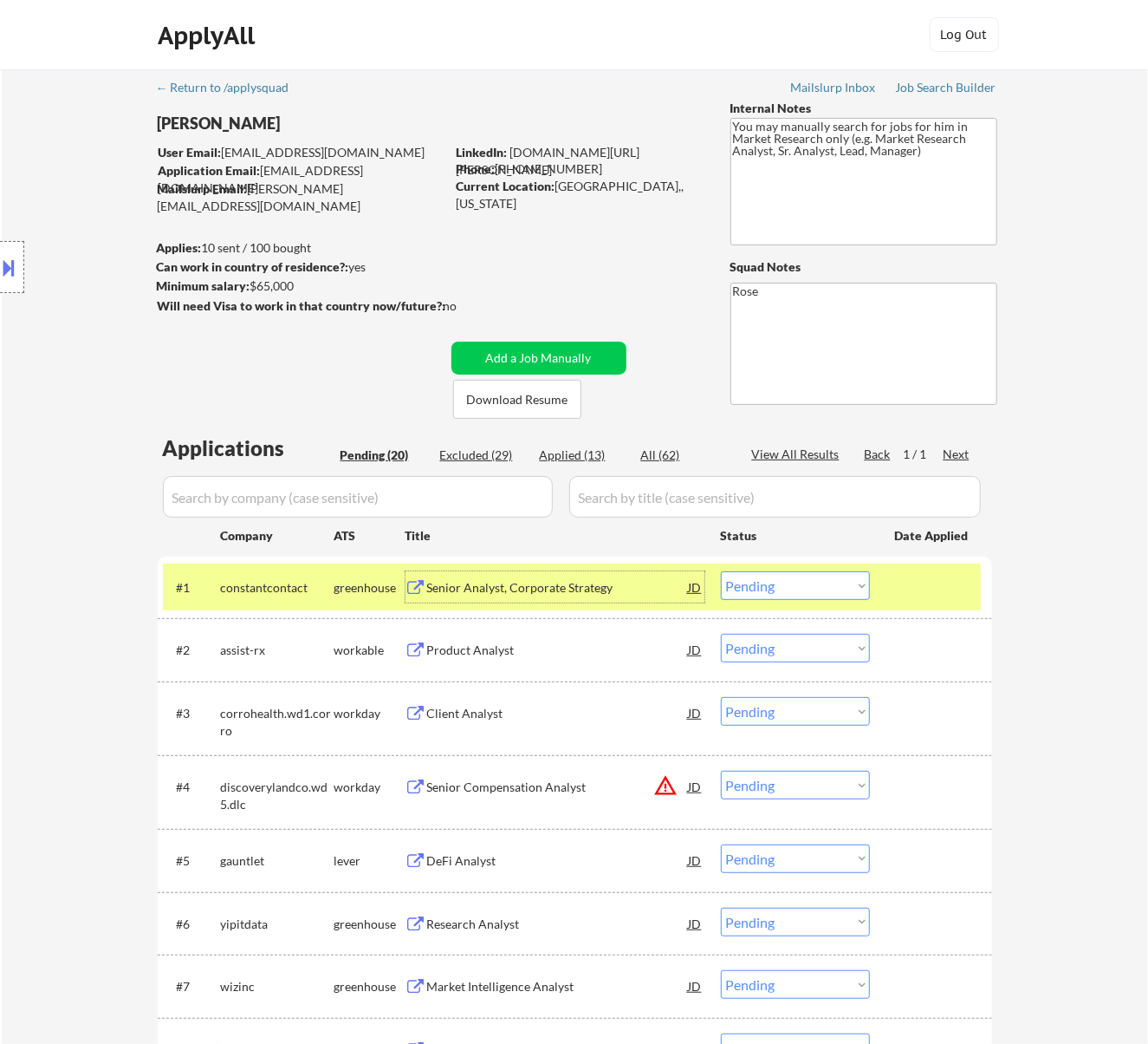
click at [774, 584] on select "Choose an option... Pending Applied Excluded (Questions) Excluded (Expired) Exc…" at bounding box center [795, 585] width 149 height 29
click at [721, 571] on select "Choose an option... Pending Applied Excluded (Questions) Excluded (Expired) Exc…" at bounding box center [795, 585] width 149 height 29
select select ""pending""
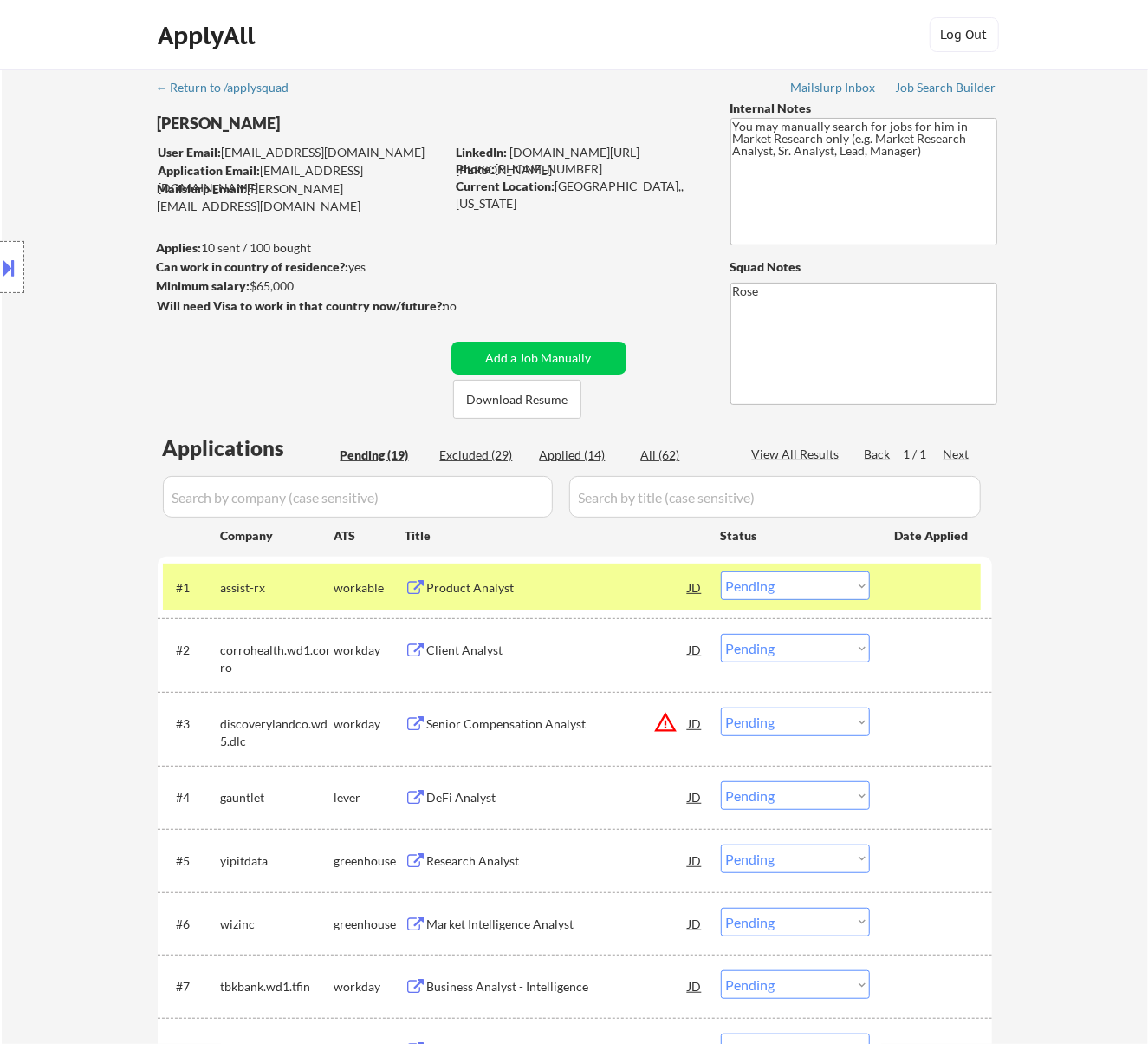
click at [557, 588] on div "Product Analyst" at bounding box center [557, 587] width 261 height 17
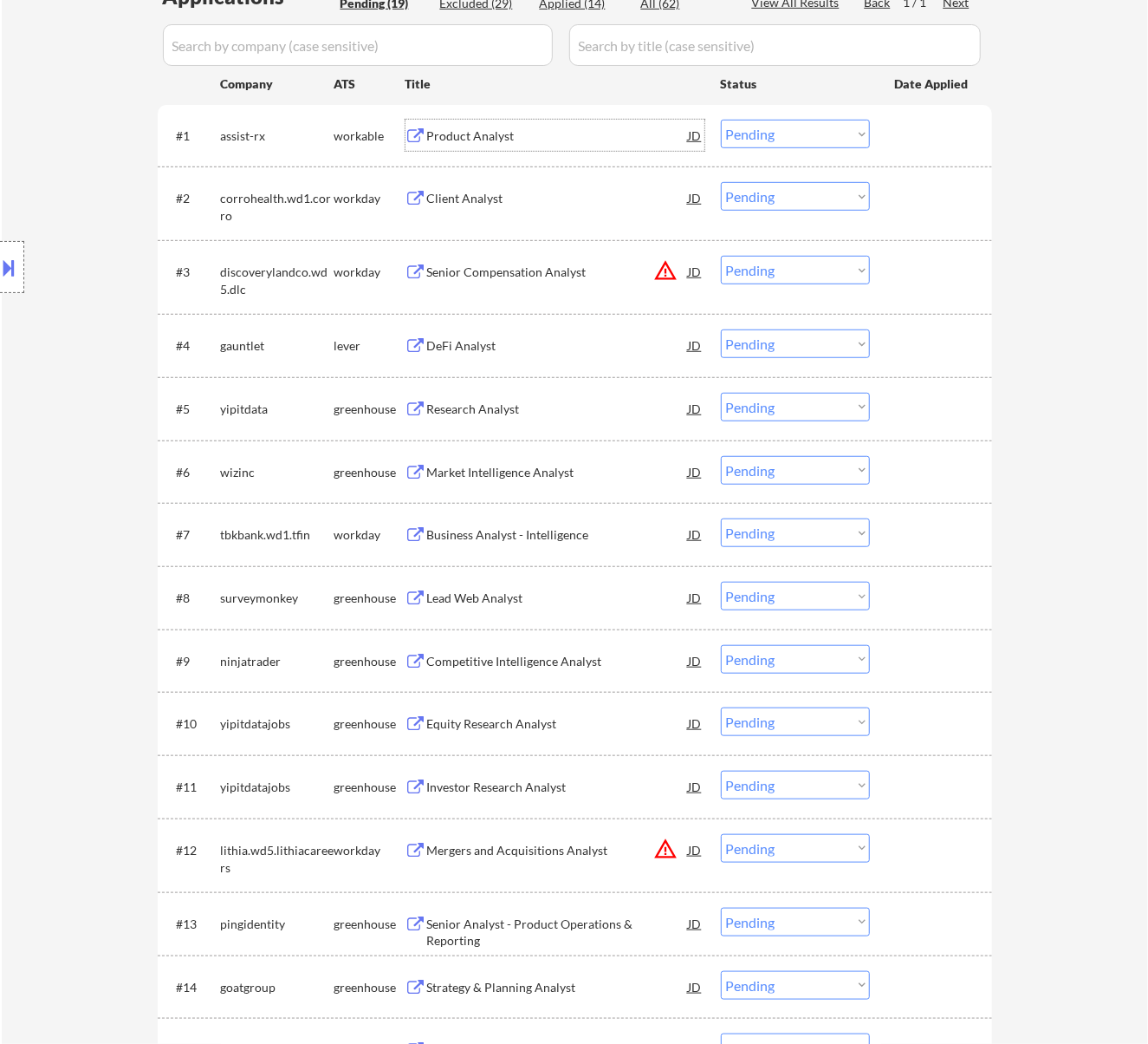
scroll to position [462, 0]
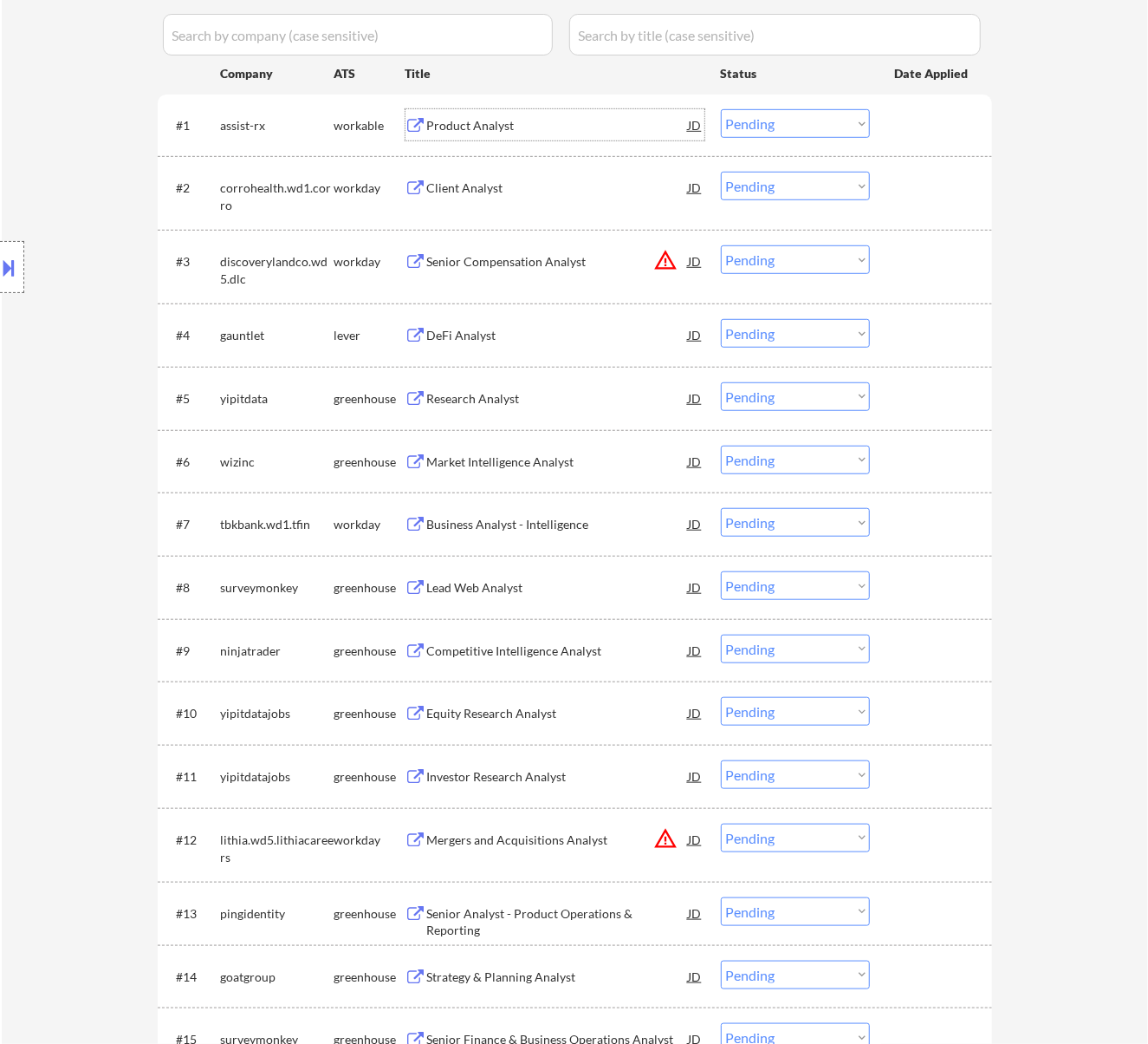
click at [597, 195] on div "Client Analyst" at bounding box center [557, 187] width 261 height 17
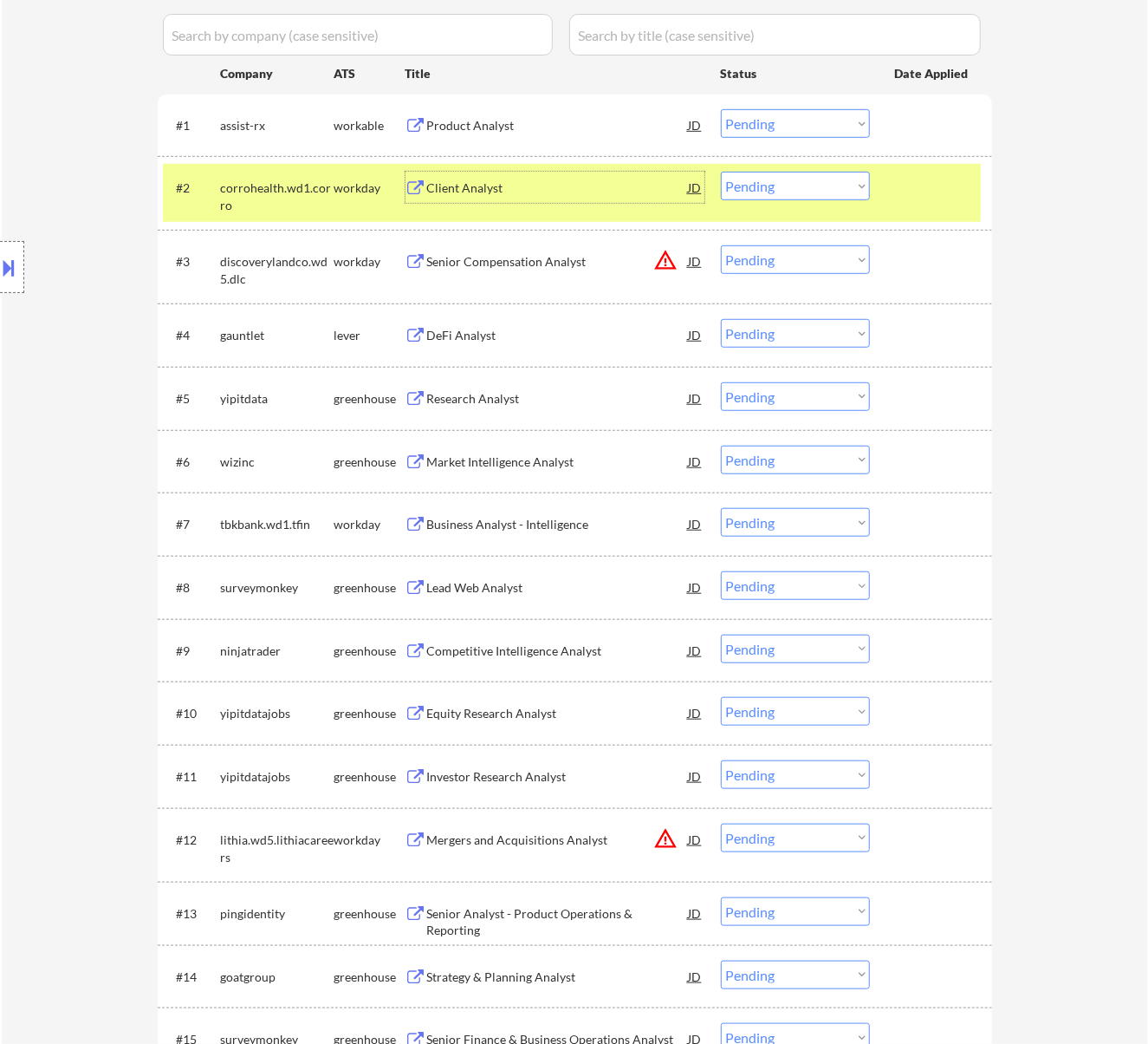
click at [787, 187] on select "Choose an option... Pending Applied Excluded (Questions) Excluded (Expired) Exc…" at bounding box center [795, 186] width 149 height 29
click at [721, 171] on select "Choose an option... Pending Applied Excluded (Questions) Excluded (Expired) Exc…" at bounding box center [795, 186] width 149 height 29
select select ""pending""
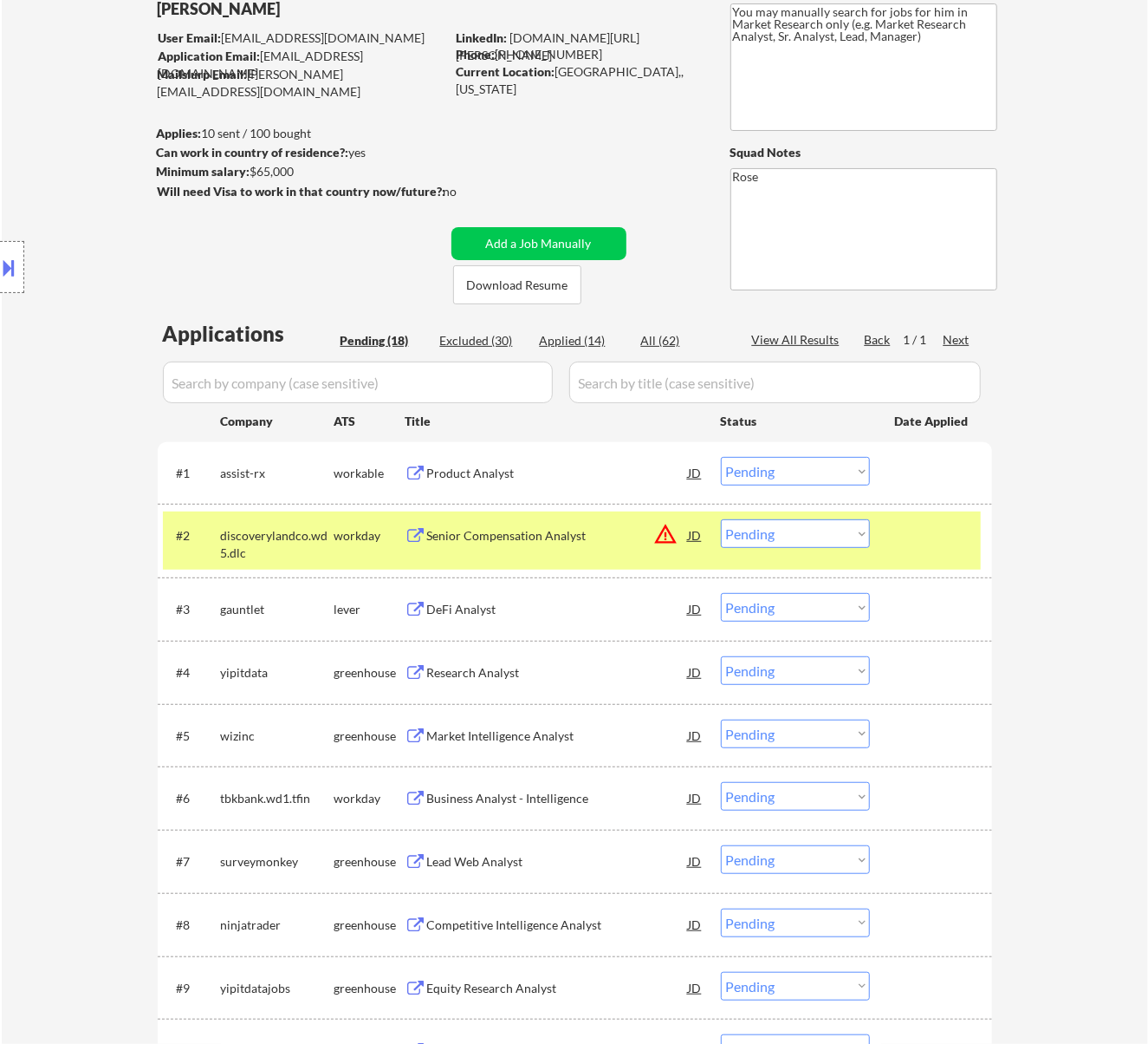
scroll to position [115, 0]
click at [963, 528] on div at bounding box center [932, 534] width 76 height 31
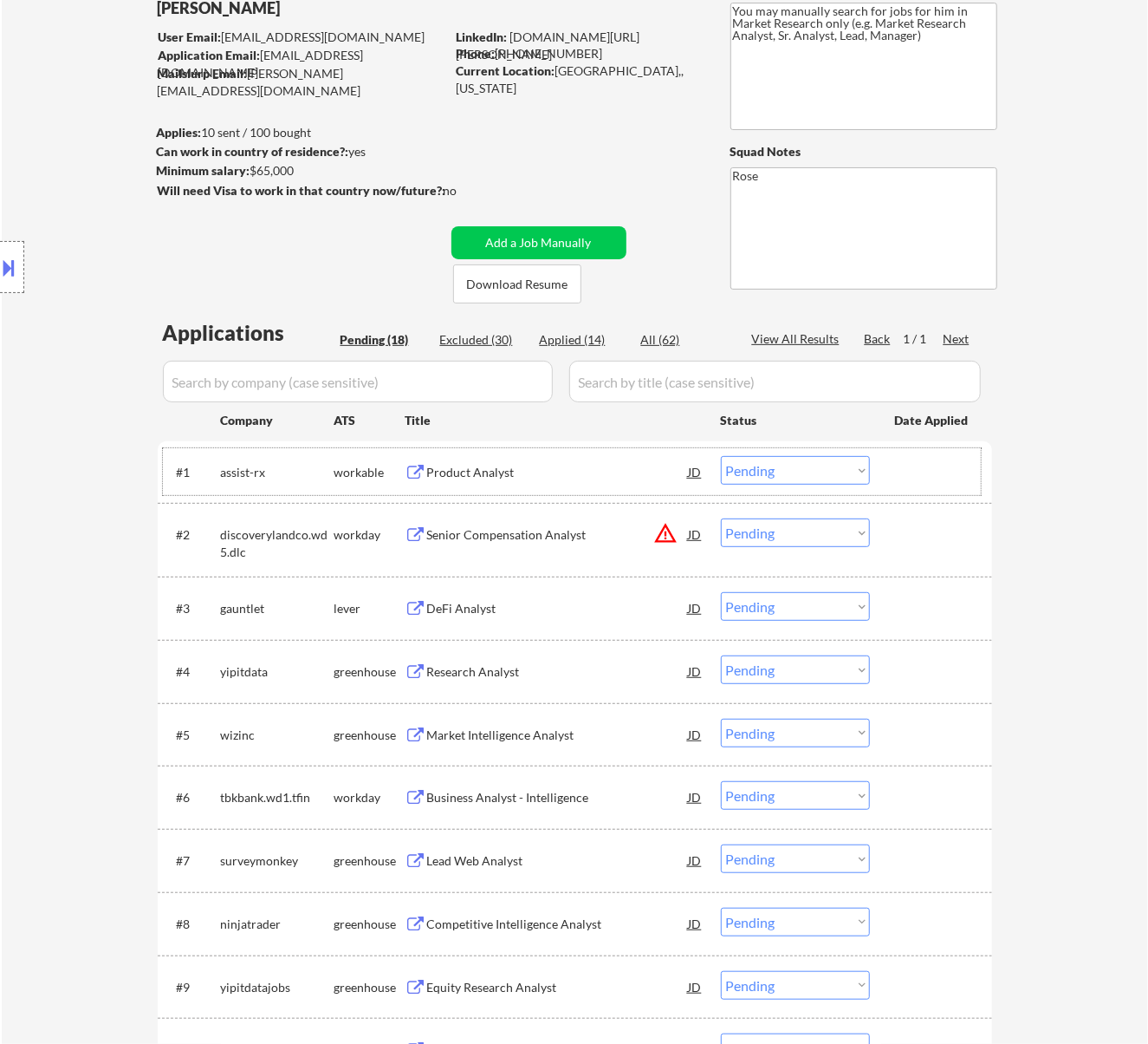
drag, startPoint x: 164, startPoint y: 454, endPoint x: 171, endPoint y: 634, distance: 180.1
click at [171, 634] on div "#1 assist-rx workable Product Analyst JD warning_amber Choose an option... Pend…" at bounding box center [574, 1028] width 834 height 1175
click at [175, 666] on div "#4 yipitdata greenhouse Research Analyst JD warning_amber Choose an option... P…" at bounding box center [572, 671] width 818 height 46
click at [180, 741] on div "#5" at bounding box center [192, 734] width 30 height 17
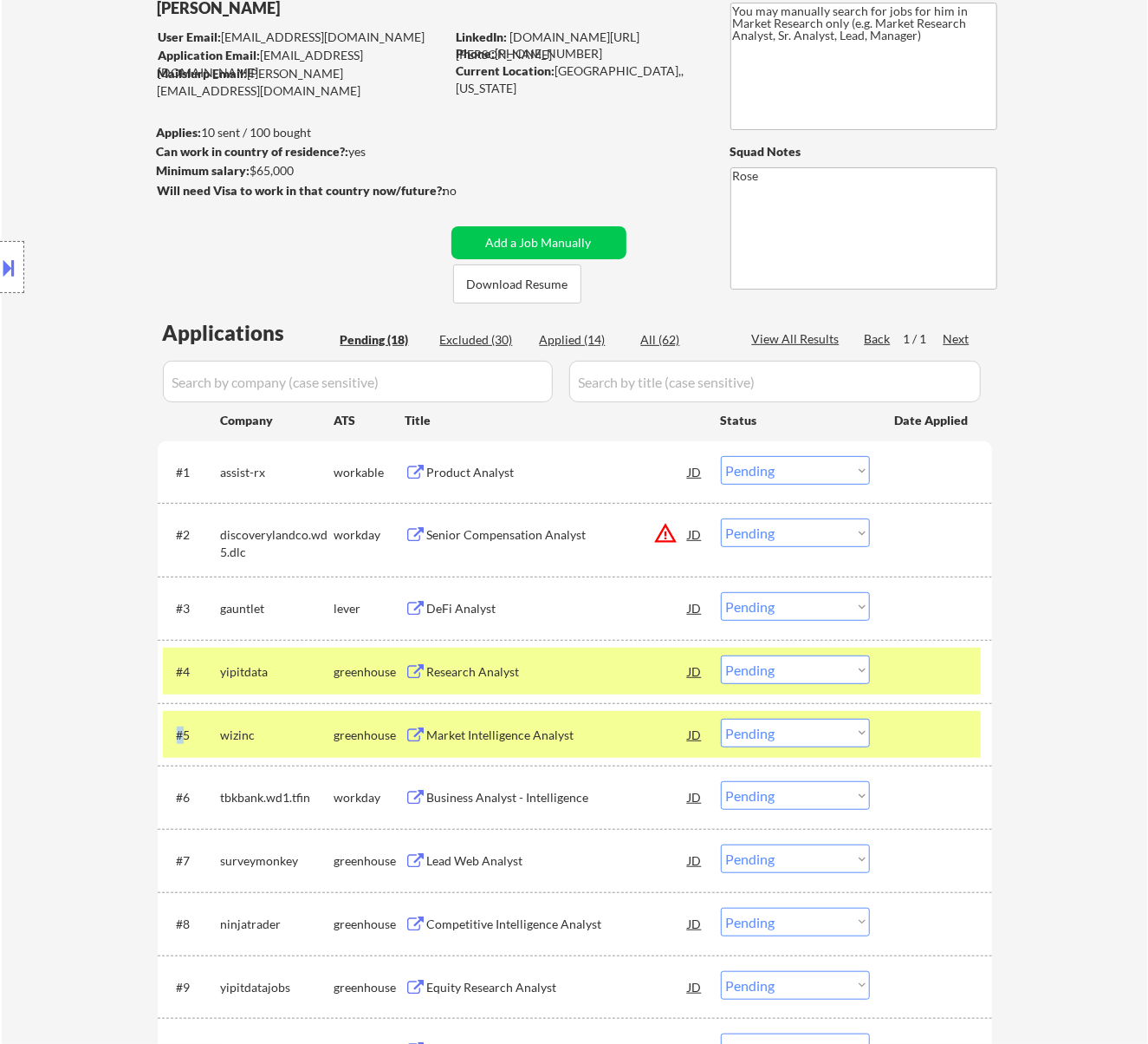
copy div "#"
click at [12, 261] on button at bounding box center [9, 268] width 19 height 29
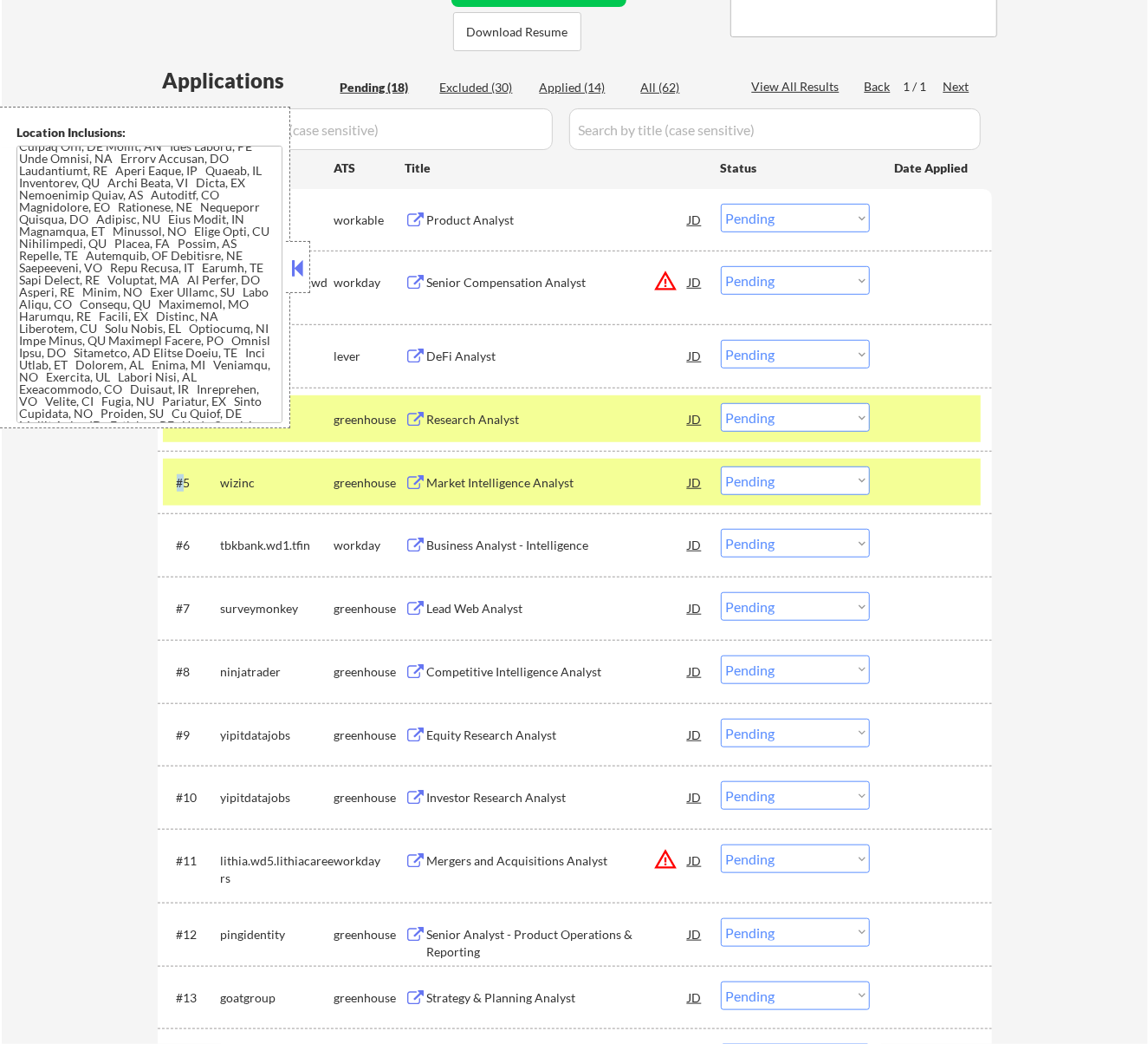
scroll to position [347, 0]
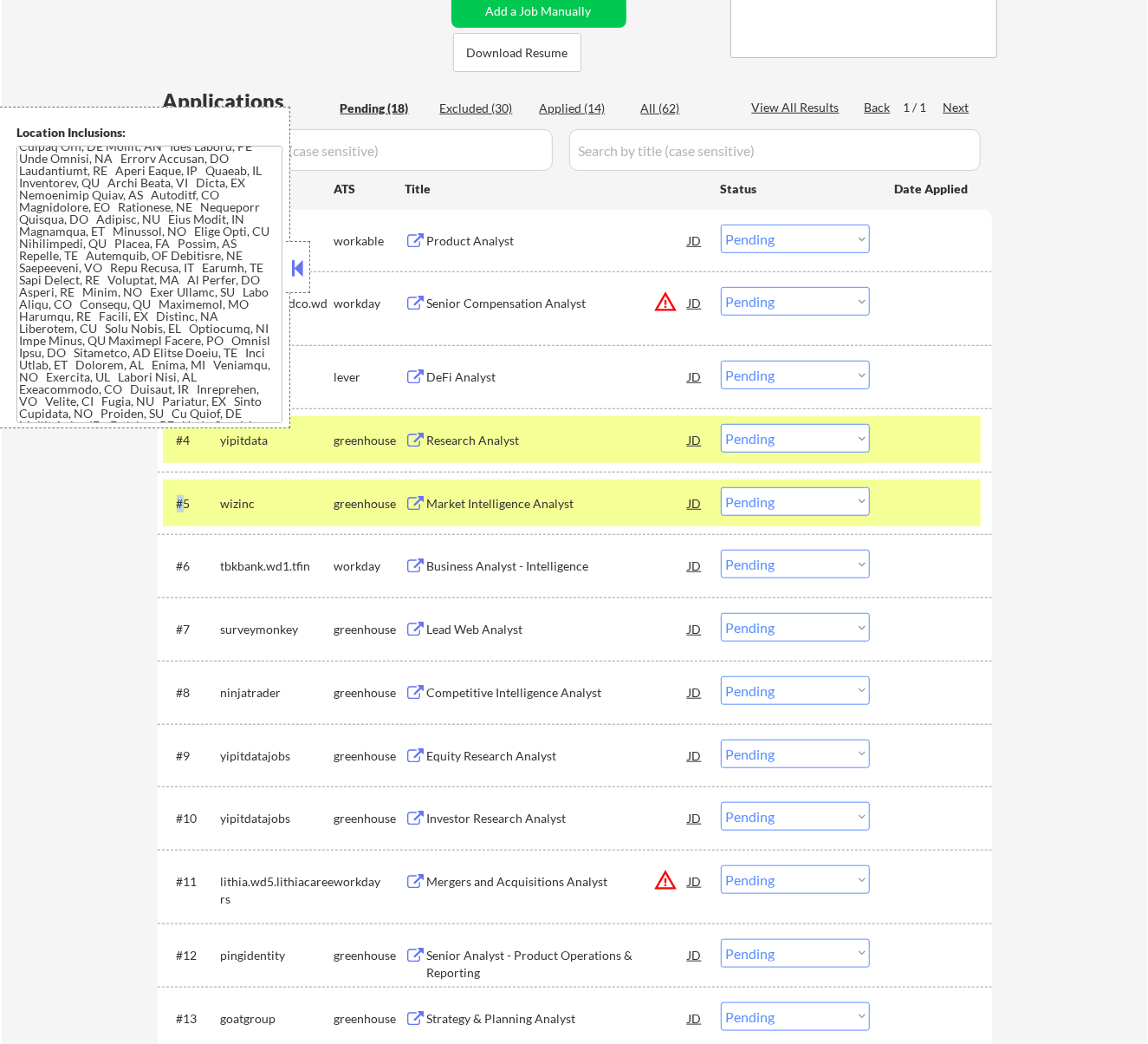
click at [291, 261] on button at bounding box center [297, 268] width 19 height 26
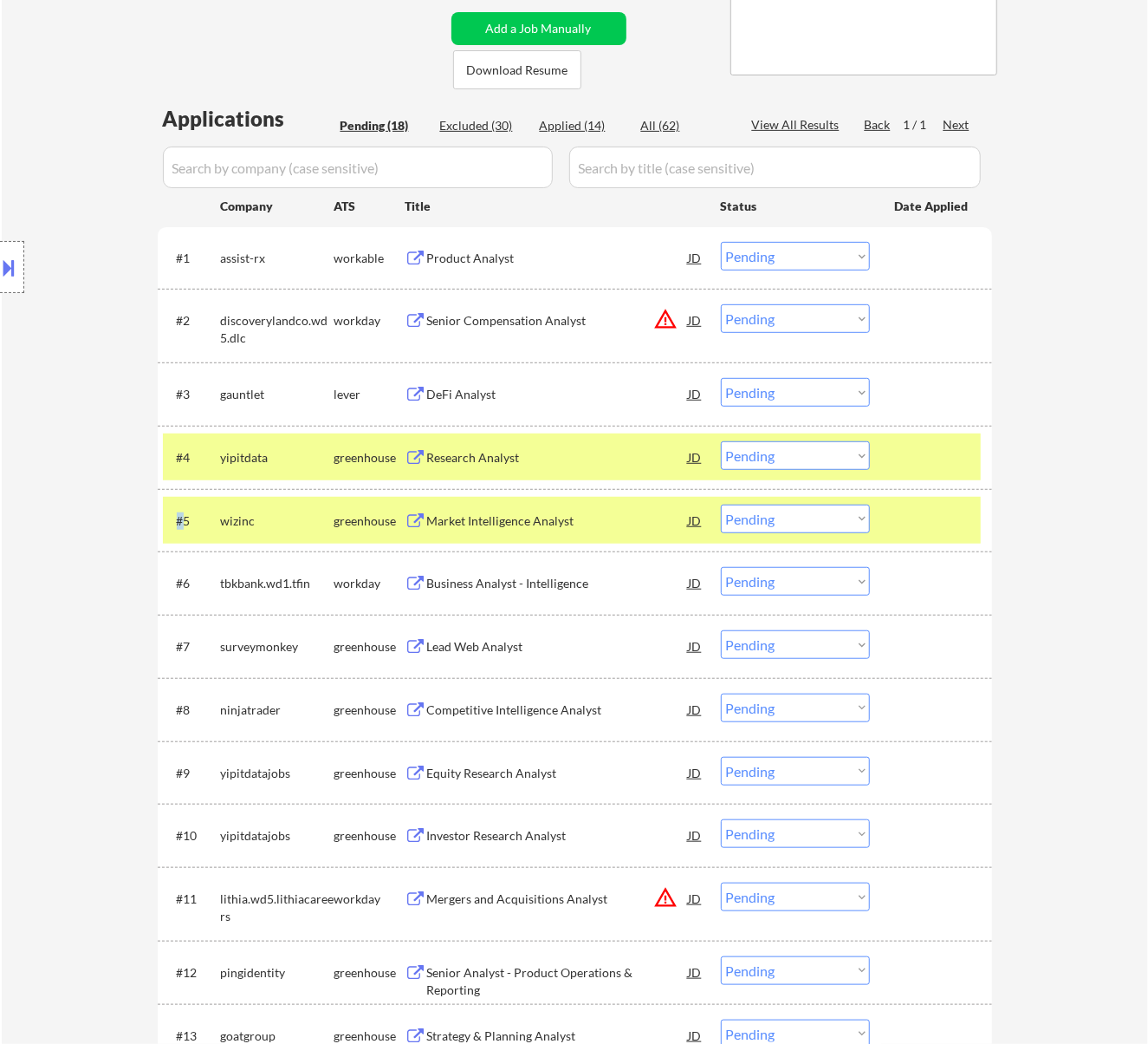
scroll to position [230, 0]
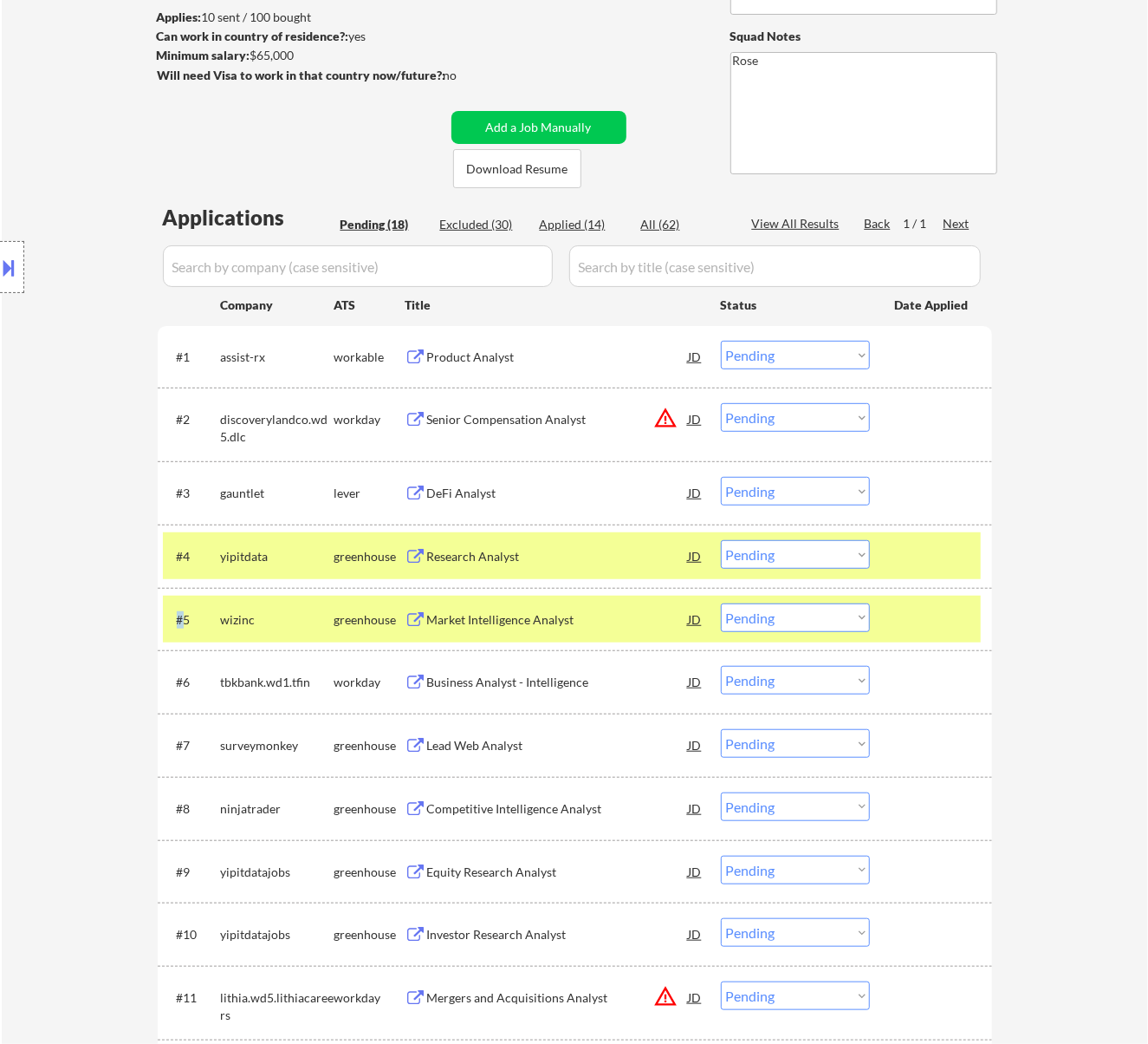
click at [814, 360] on select "Choose an option... Pending Applied Excluded (Questions) Excluded (Expired) Exc…" at bounding box center [795, 355] width 149 height 29
click at [721, 341] on select "Choose an option... Pending Applied Excluded (Questions) Excluded (Expired) Exc…" at bounding box center [795, 355] width 149 height 29
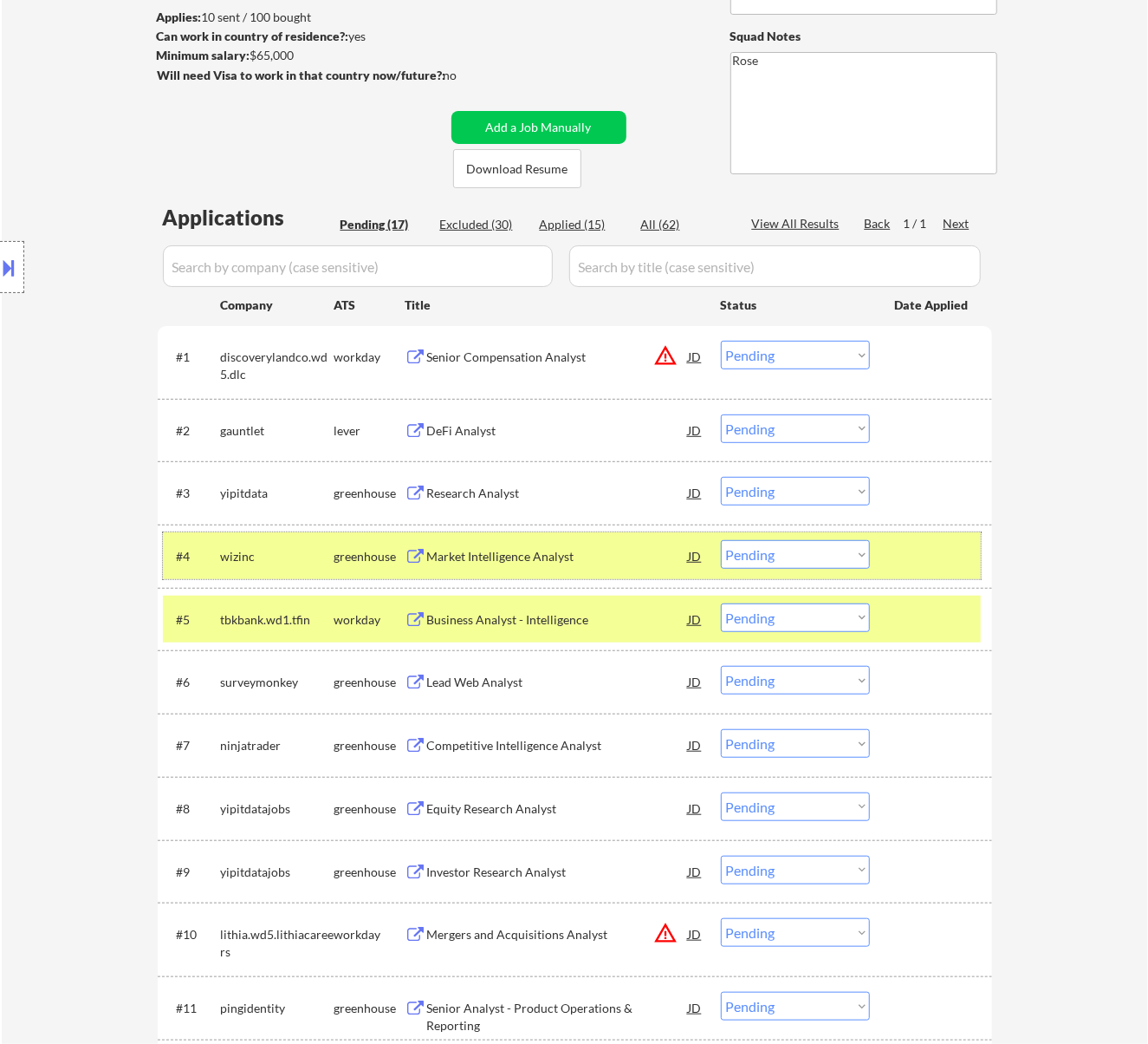
click at [929, 534] on div "#4 wizinc greenhouse Market Intelligence Analyst JD warning_amber Choose an opt…" at bounding box center [572, 555] width 818 height 46
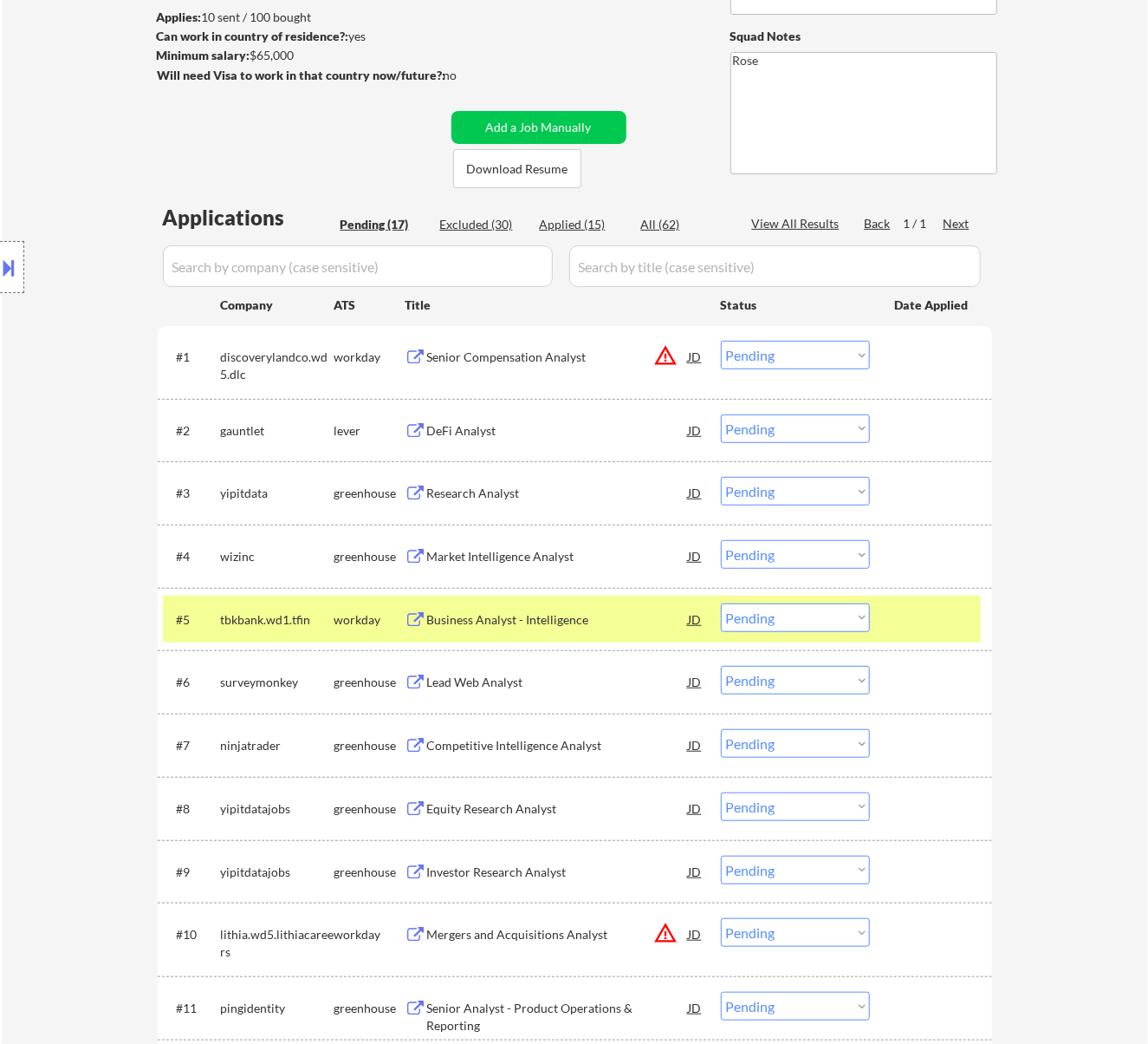
click at [951, 616] on div at bounding box center [932, 618] width 76 height 31
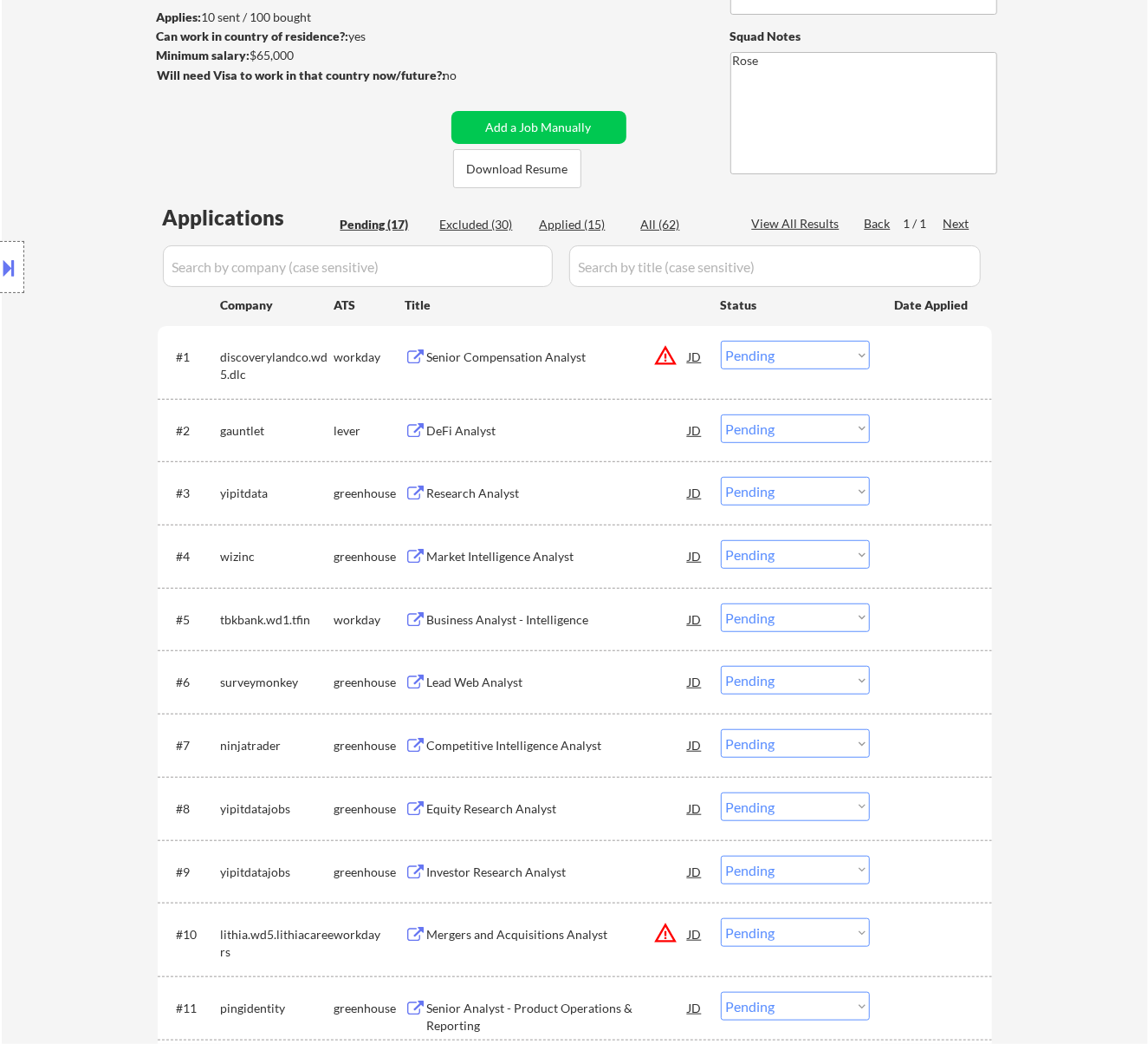
click at [548, 359] on div "Senior Compensation Analyst" at bounding box center [557, 357] width 261 height 17
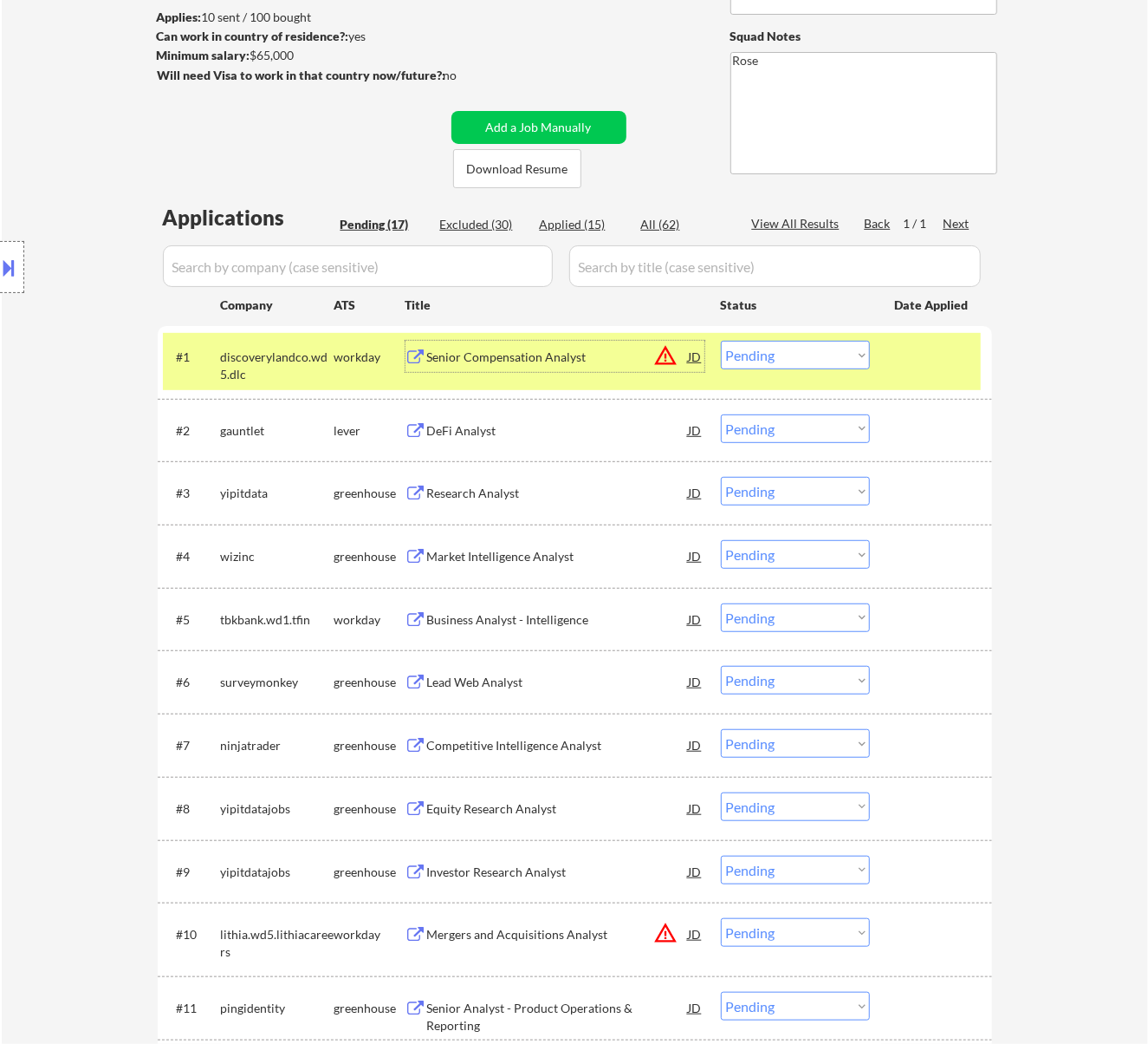
click at [772, 353] on select "Choose an option... Pending Applied Excluded (Questions) Excluded (Expired) Exc…" at bounding box center [795, 355] width 149 height 29
click at [721, 341] on select "Choose an option... Pending Applied Excluded (Questions) Excluded (Expired) Exc…" at bounding box center [795, 355] width 149 height 29
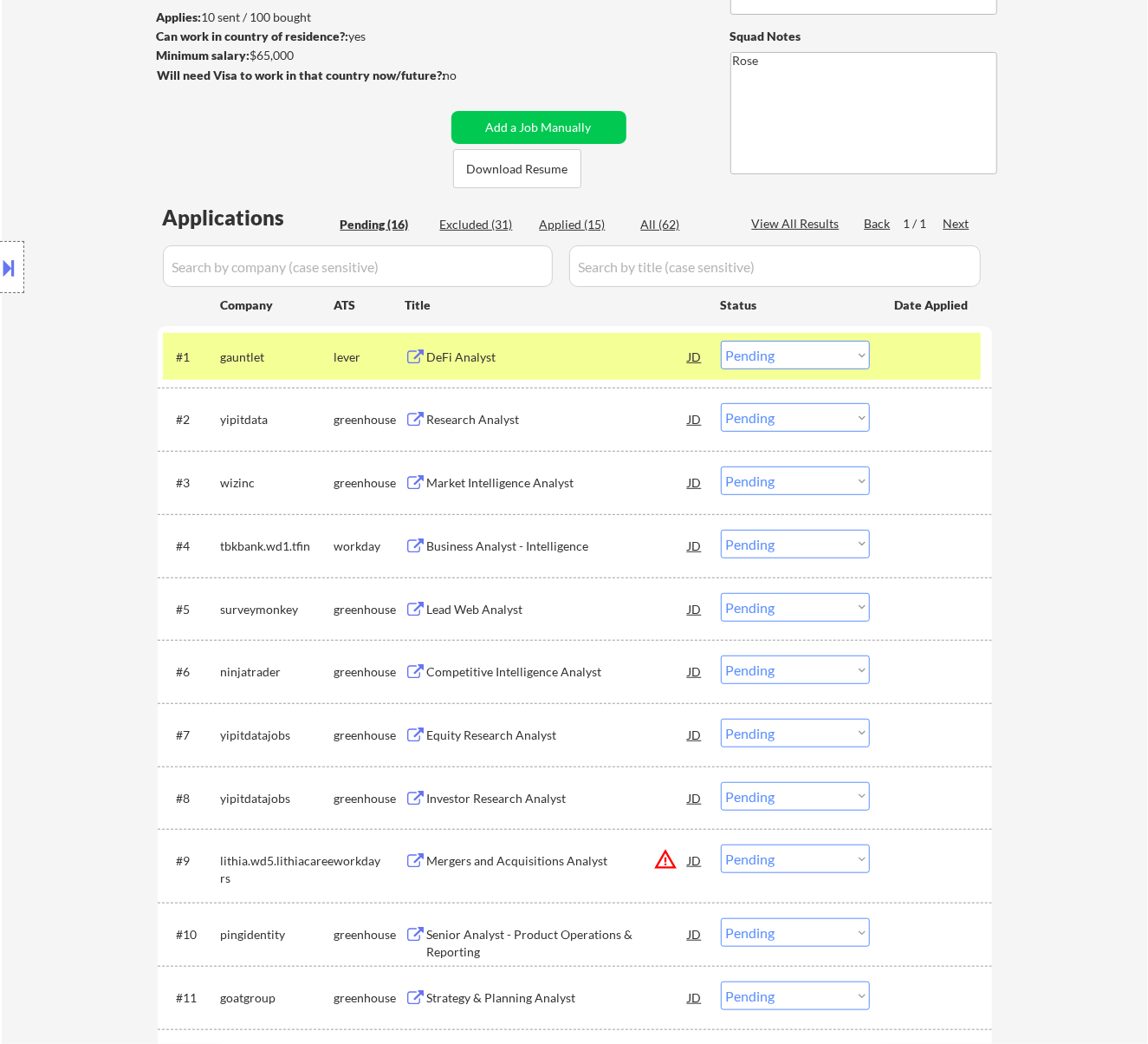
click at [631, 355] on div "DeFi Analyst" at bounding box center [557, 357] width 261 height 17
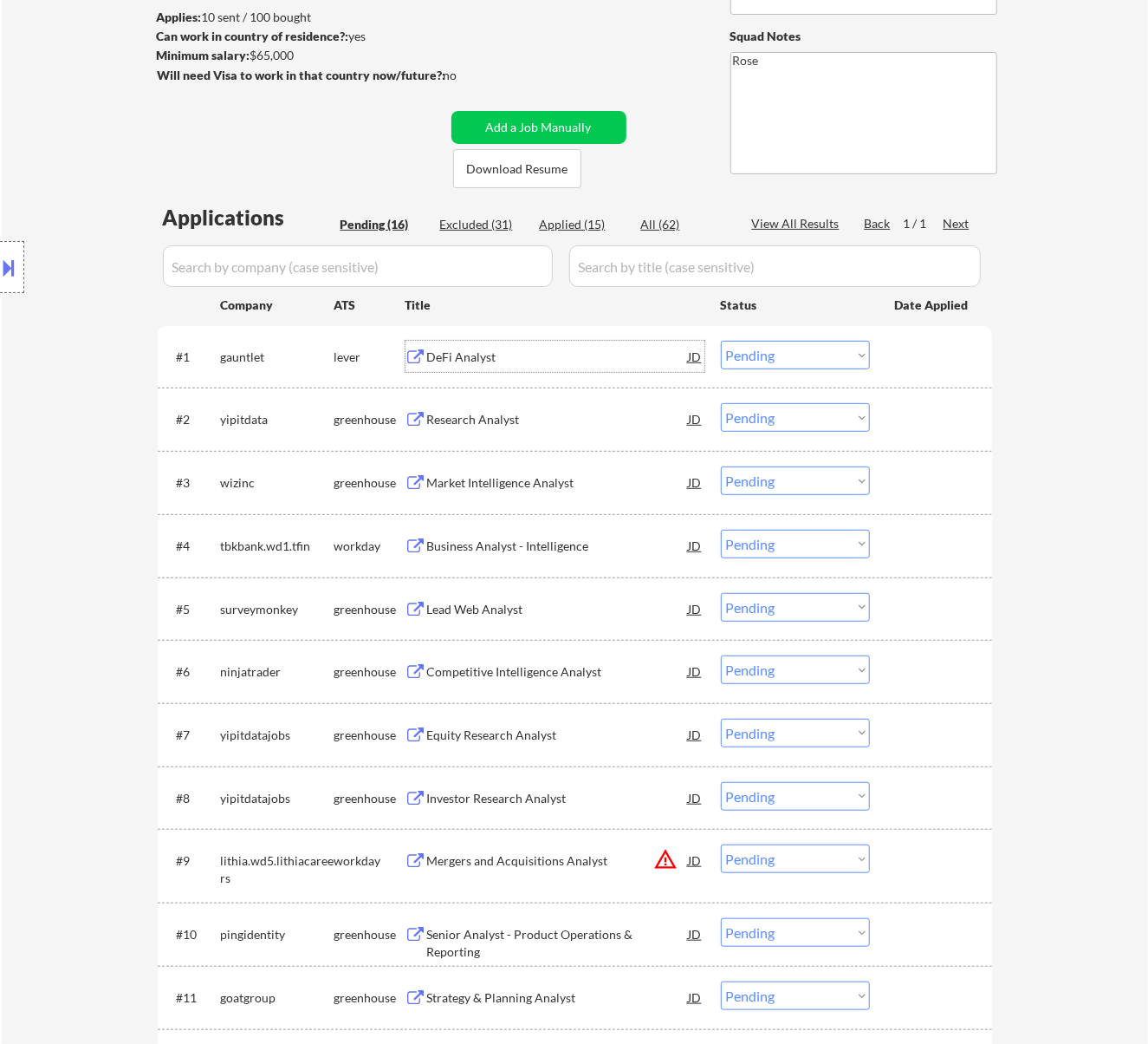
click at [773, 354] on select "Choose an option... Pending Applied Excluded (Questions) Excluded (Expired) Exc…" at bounding box center [795, 355] width 149 height 29
click at [721, 341] on select "Choose an option... Pending Applied Excluded (Questions) Excluded (Expired) Exc…" at bounding box center [795, 355] width 149 height 29
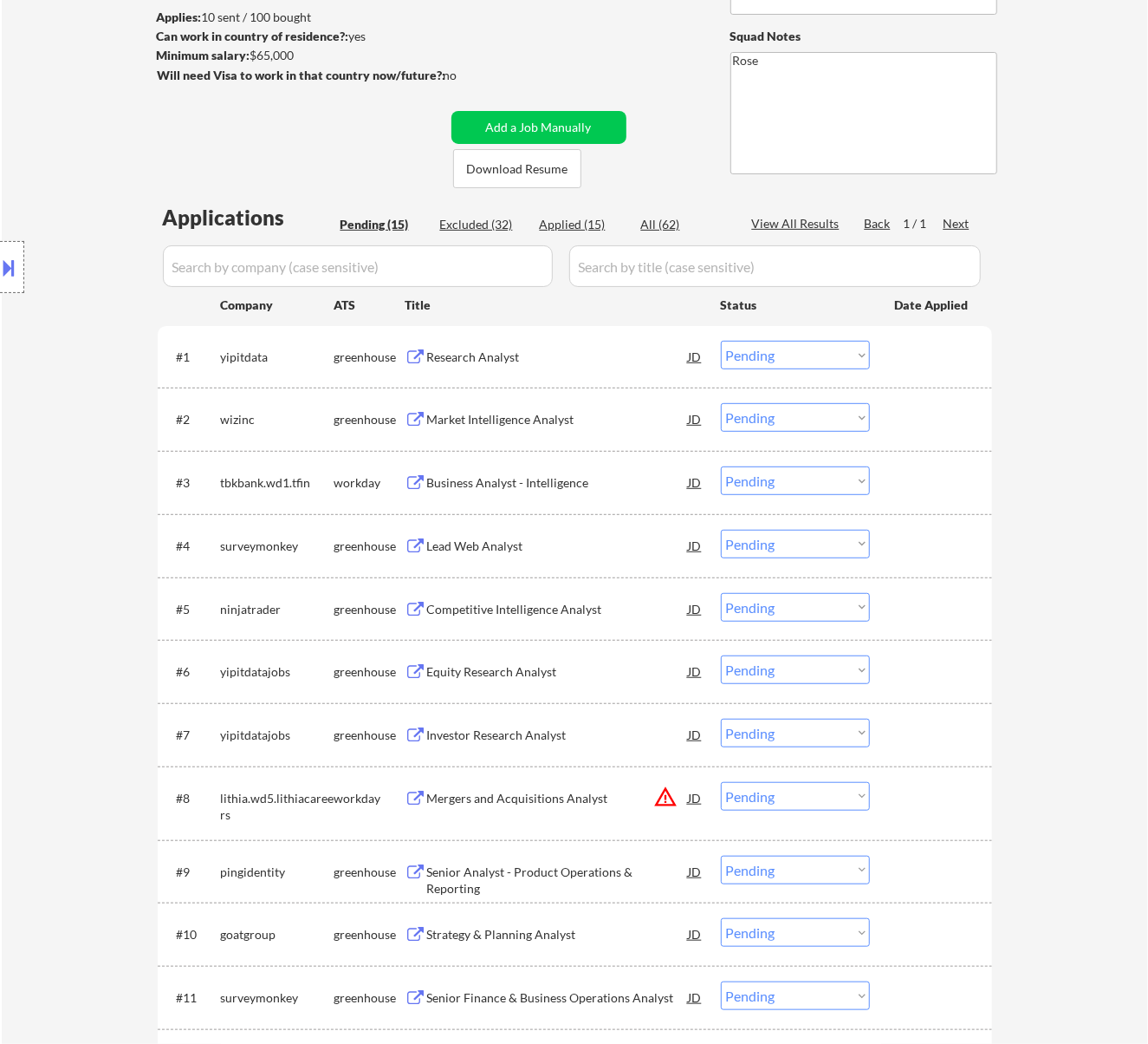
click at [577, 352] on div "Research Analyst" at bounding box center [557, 357] width 261 height 17
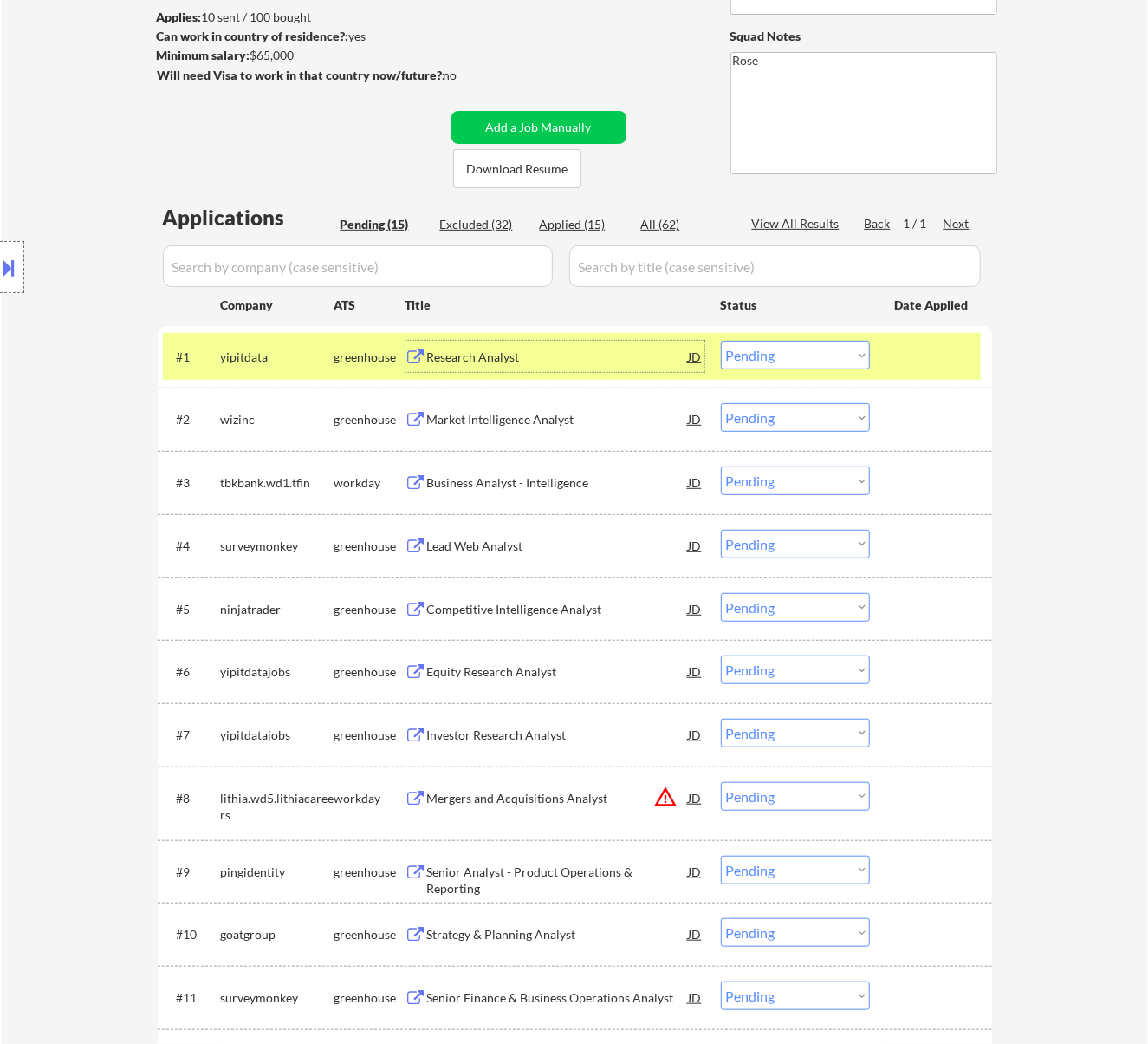
click at [767, 349] on select "Choose an option... Pending Applied Excluded (Questions) Excluded (Expired) Exc…" at bounding box center [795, 355] width 149 height 29
click at [721, 341] on select "Choose an option... Pending Applied Excluded (Questions) Excluded (Expired) Exc…" at bounding box center [795, 355] width 149 height 29
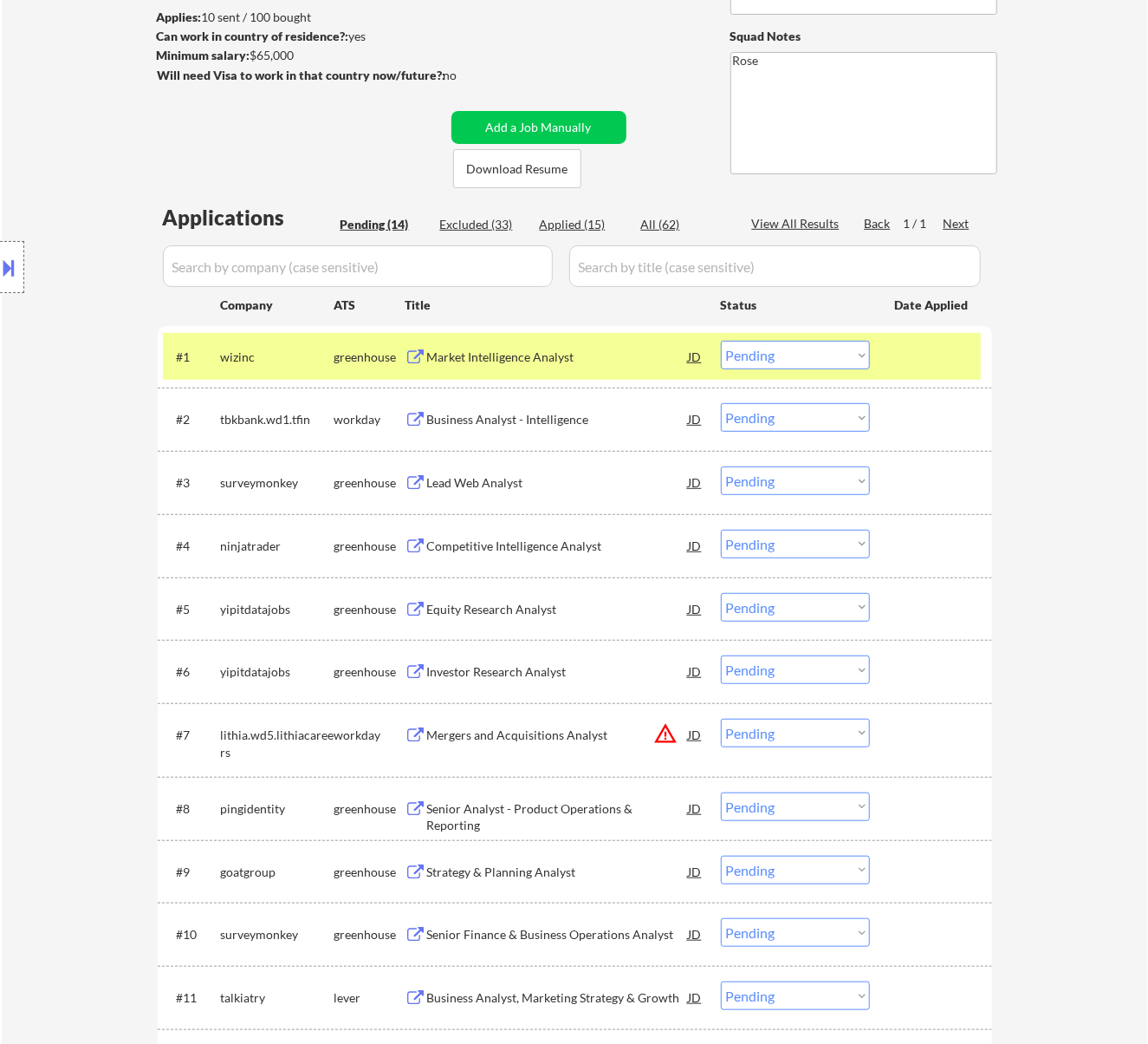
click at [607, 358] on div "Market Intelligence Analyst" at bounding box center [557, 357] width 261 height 17
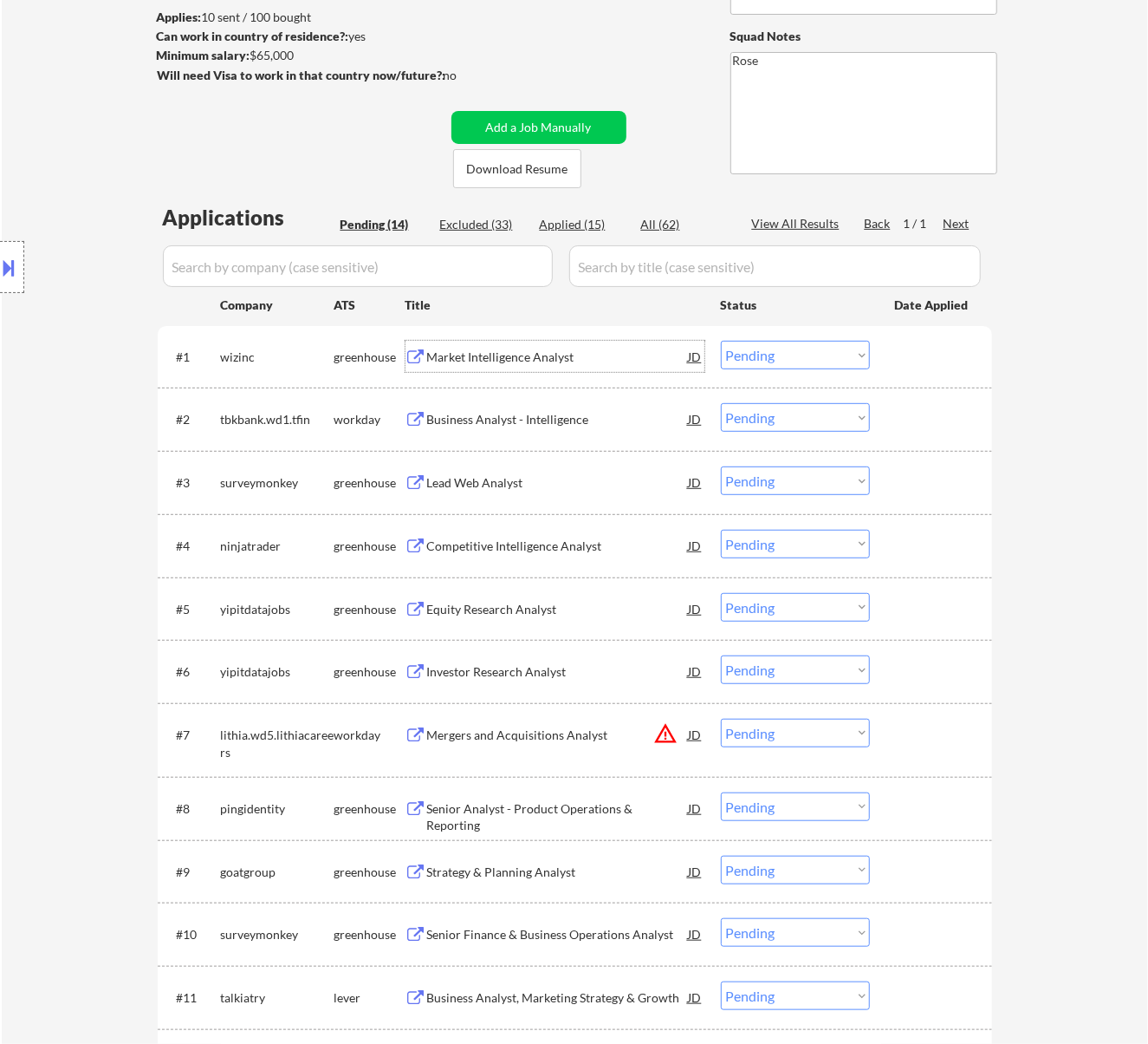
click at [780, 355] on select "Choose an option... Pending Applied Excluded (Questions) Excluded (Expired) Exc…" at bounding box center [795, 355] width 149 height 29
click at [721, 341] on select "Choose an option... Pending Applied Excluded (Questions) Excluded (Expired) Exc…" at bounding box center [795, 355] width 149 height 29
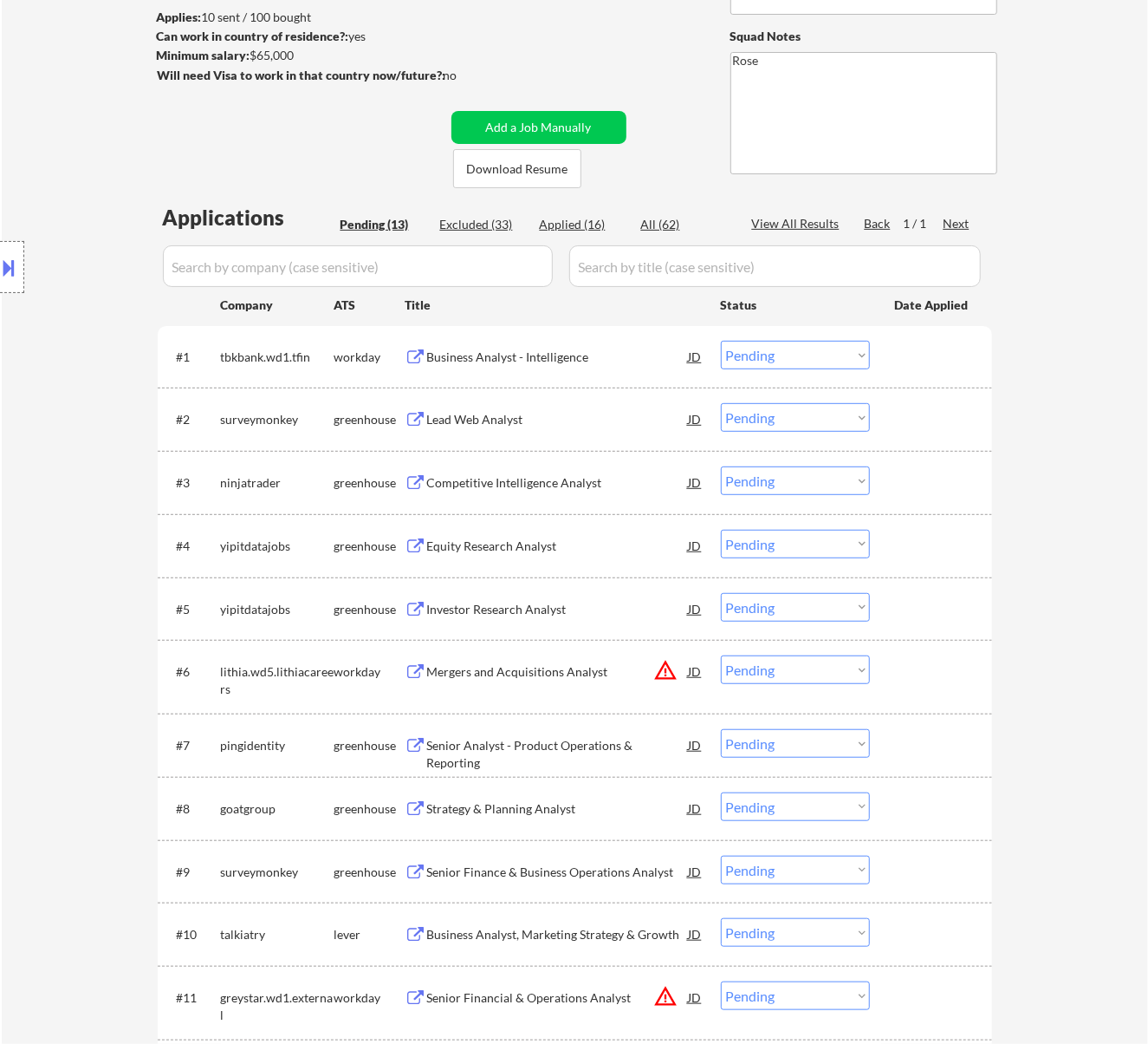
click at [608, 349] on div "Business Analyst - Intelligence" at bounding box center [557, 357] width 261 height 17
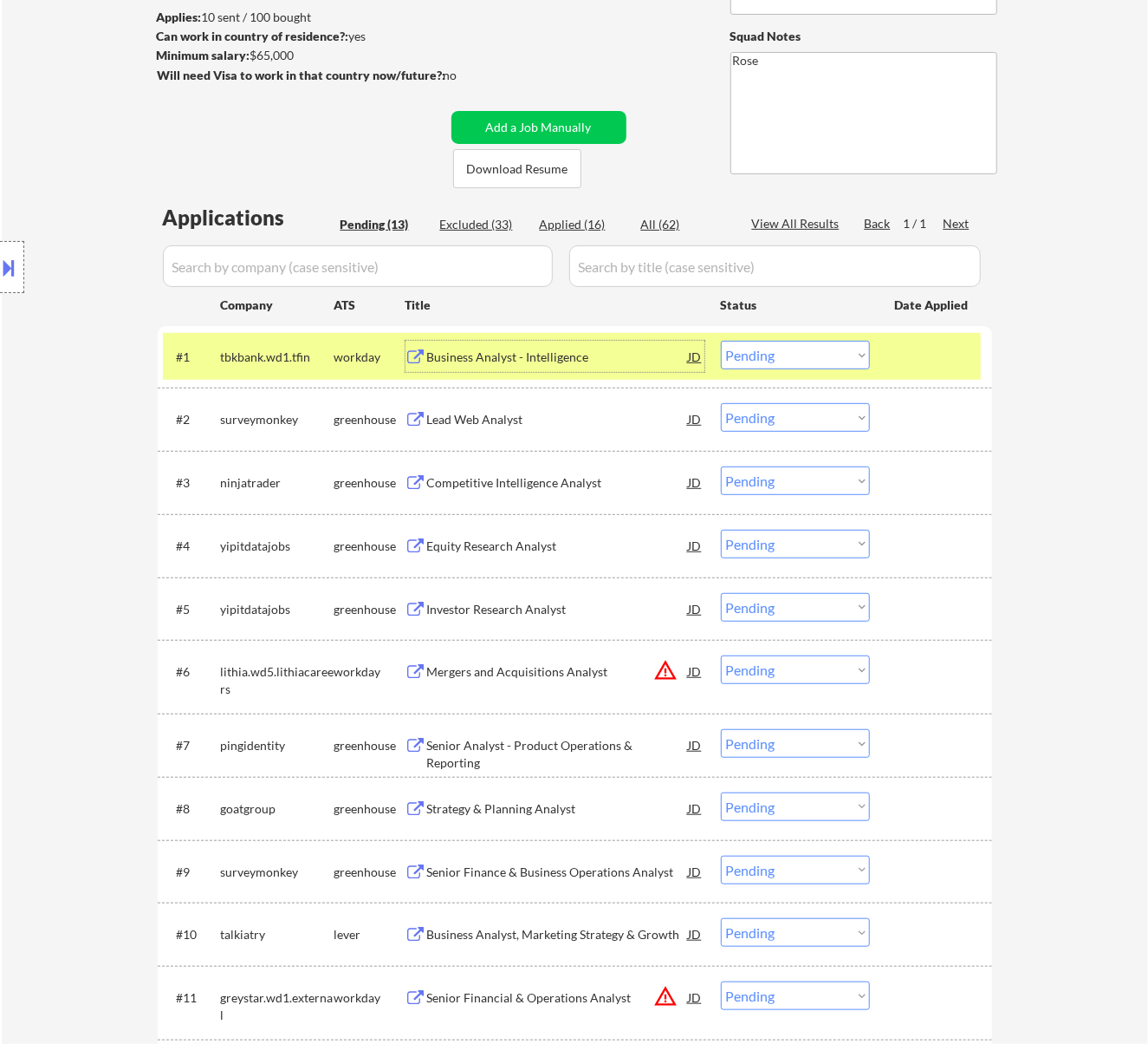
click at [820, 359] on select "Choose an option... Pending Applied Excluded (Questions) Excluded (Expired) Exc…" at bounding box center [795, 355] width 149 height 29
click at [721, 341] on select "Choose an option... Pending Applied Excluded (Questions) Excluded (Expired) Exc…" at bounding box center [795, 355] width 149 height 29
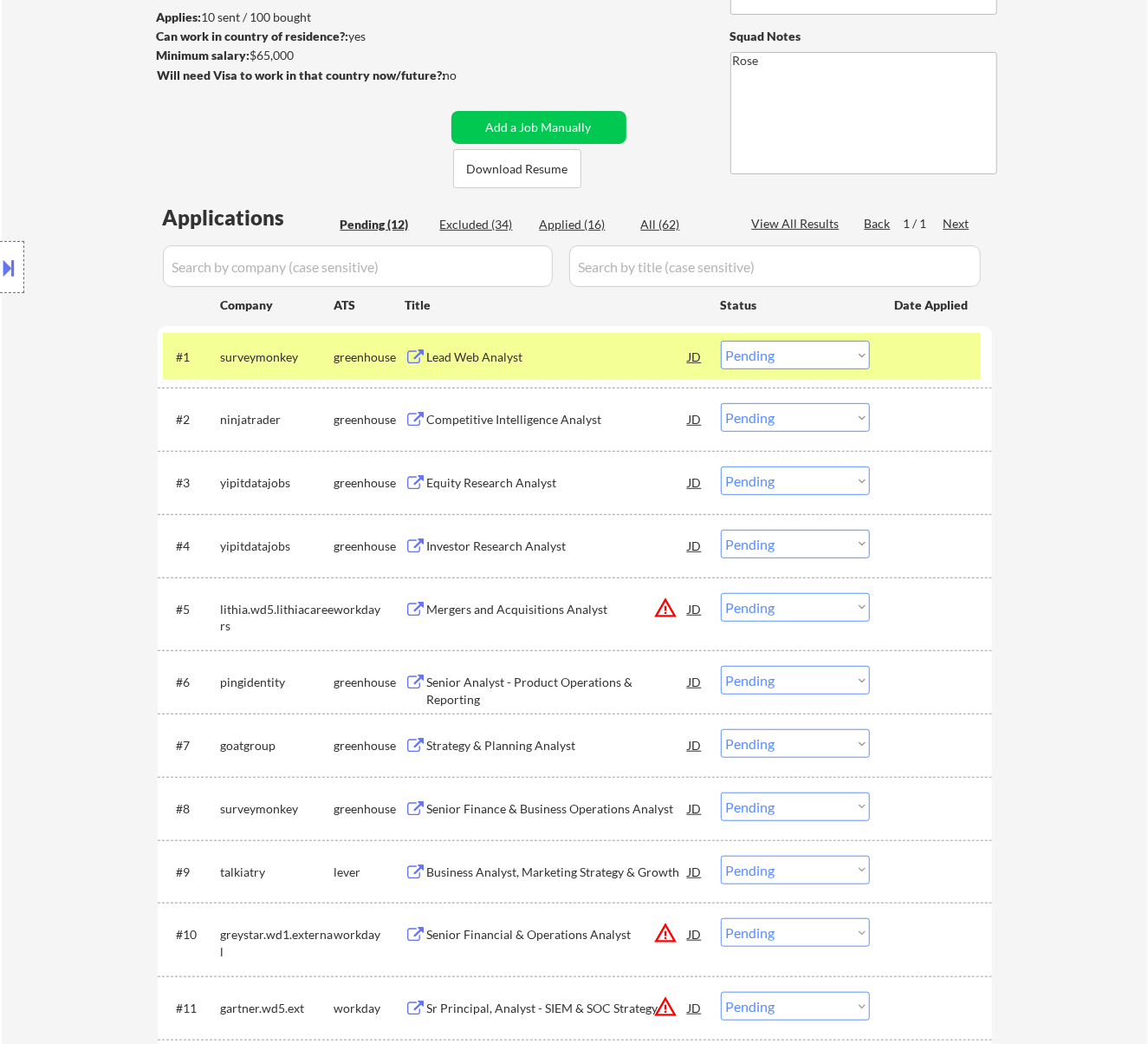
click at [591, 353] on div "Lead Web Analyst" at bounding box center [557, 357] width 261 height 17
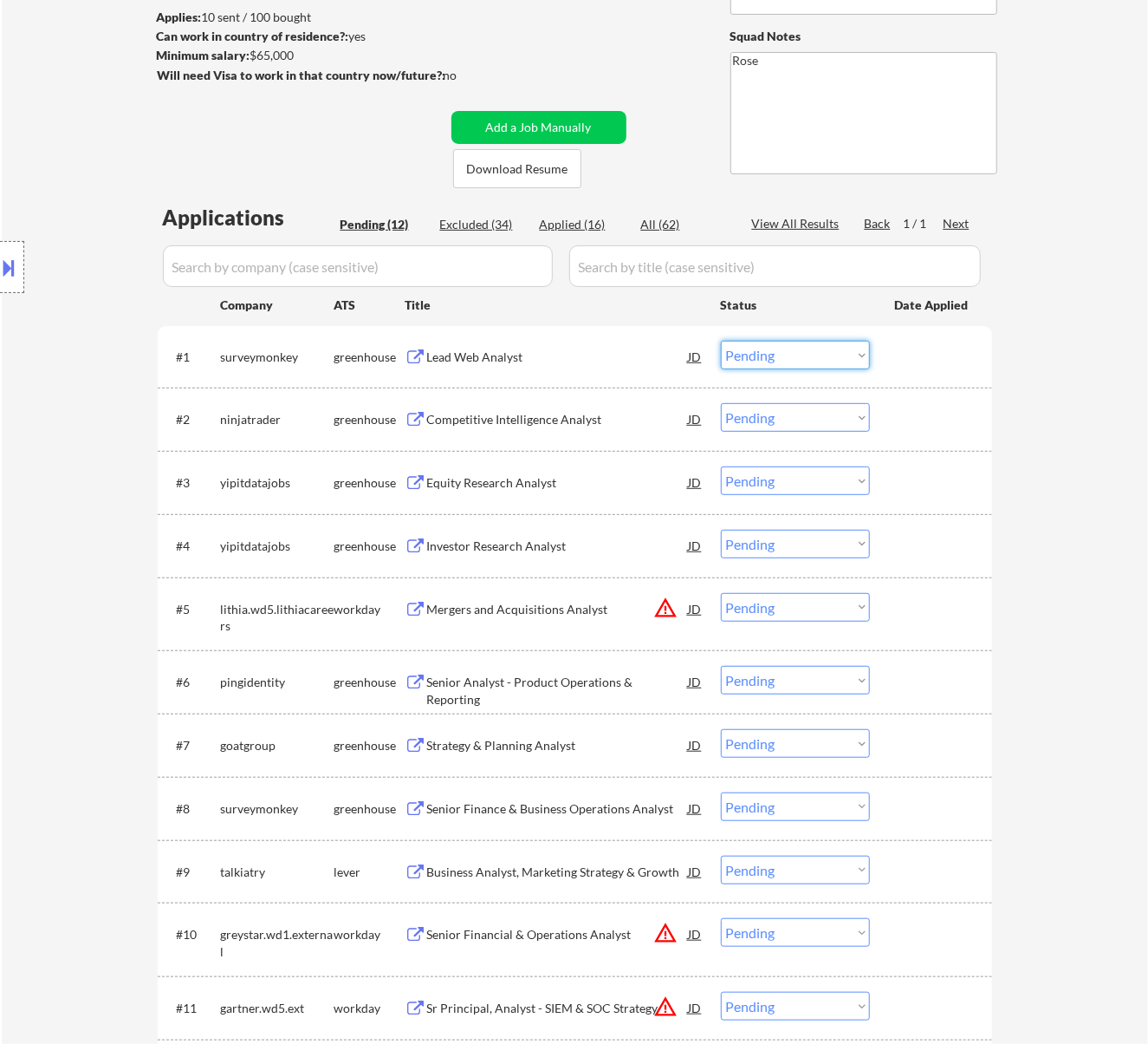
click at [763, 344] on select "Choose an option... Pending Applied Excluded (Questions) Excluded (Expired) Exc…" at bounding box center [795, 355] width 149 height 29
click at [721, 341] on select "Choose an option... Pending Applied Excluded (Questions) Excluded (Expired) Exc…" at bounding box center [795, 355] width 149 height 29
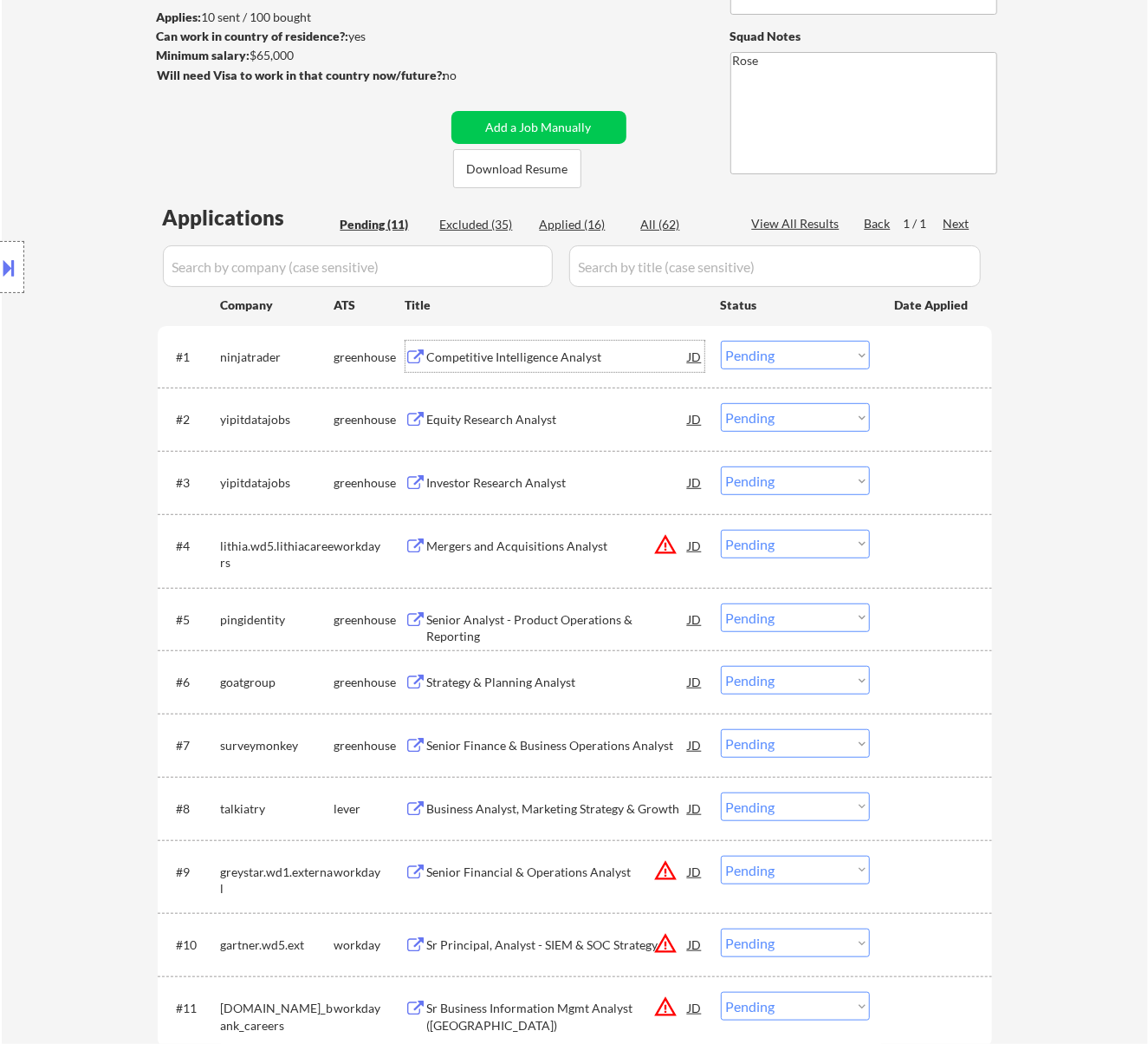
click at [591, 354] on div "Competitive Intelligence Analyst" at bounding box center [557, 357] width 261 height 17
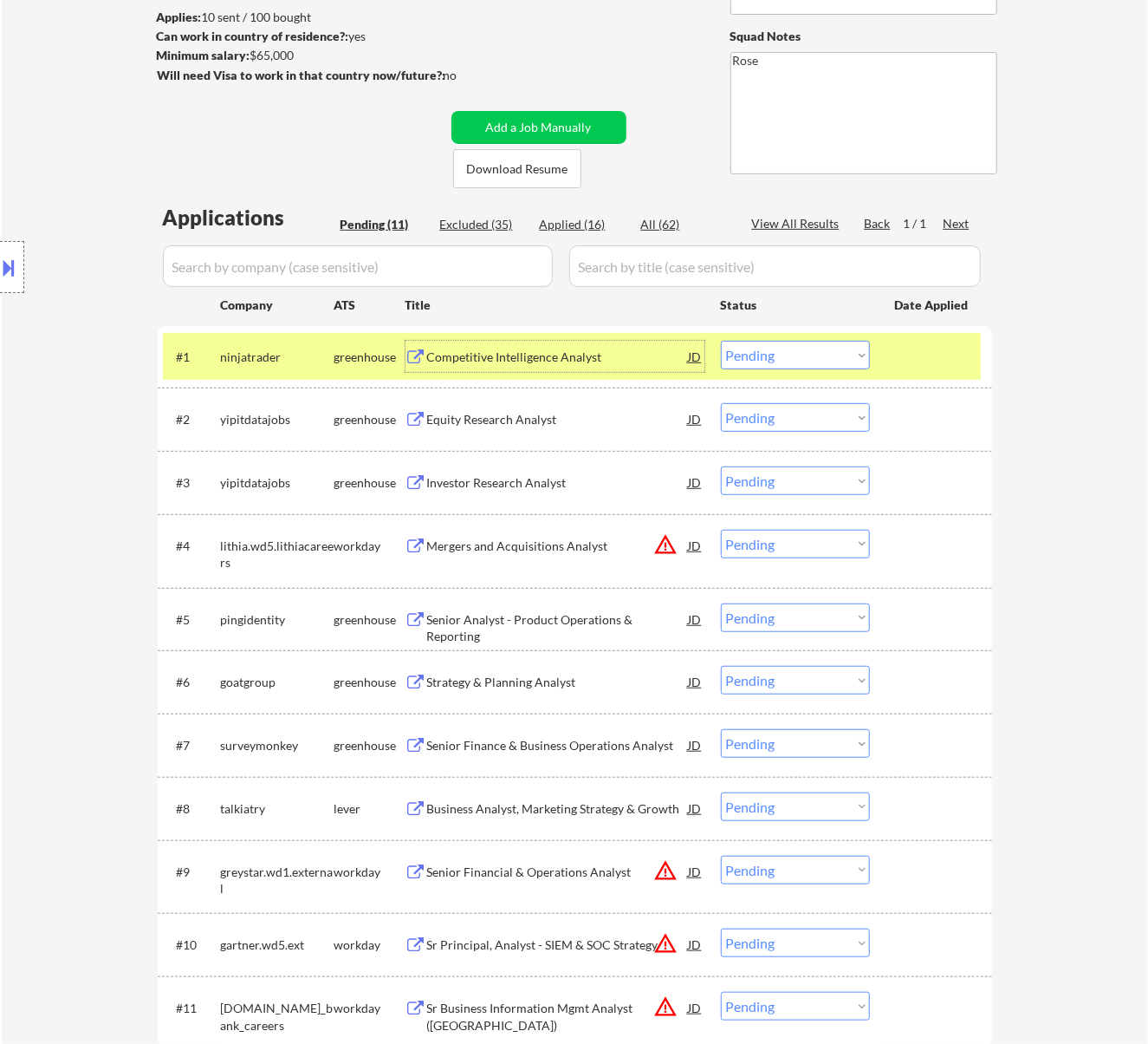
click at [766, 353] on select "Choose an option... Pending Applied Excluded (Questions) Excluded (Expired) Exc…" at bounding box center [795, 355] width 149 height 29
click at [721, 341] on select "Choose an option... Pending Applied Excluded (Questions) Excluded (Expired) Exc…" at bounding box center [795, 355] width 149 height 29
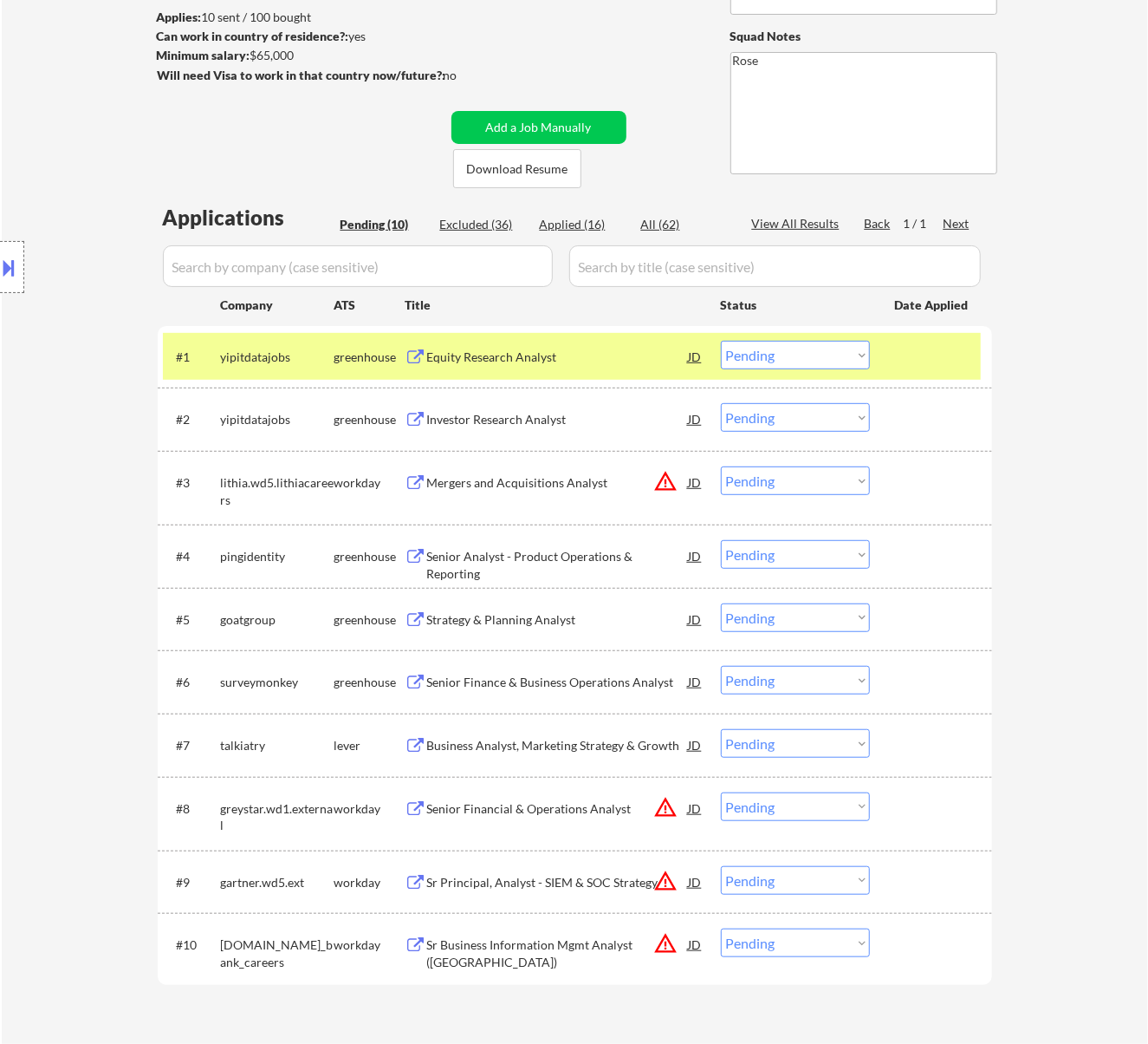
click at [615, 354] on div "Equity Research Analyst" at bounding box center [557, 357] width 261 height 17
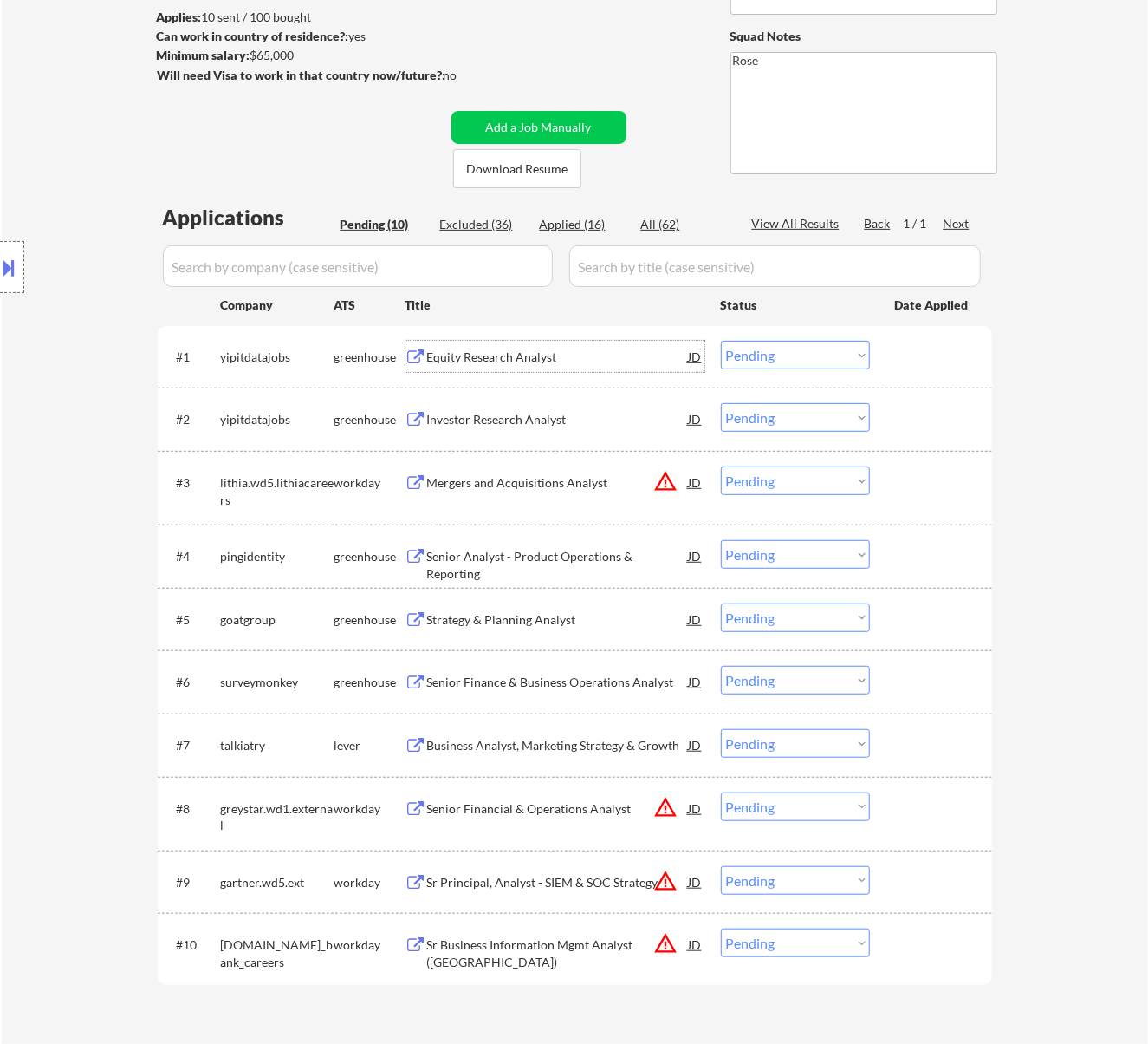
click at [764, 338] on div "#1 yipitdatajobs greenhouse Equity Research Analyst JD warning_amber Choose an …" at bounding box center [572, 356] width 818 height 46
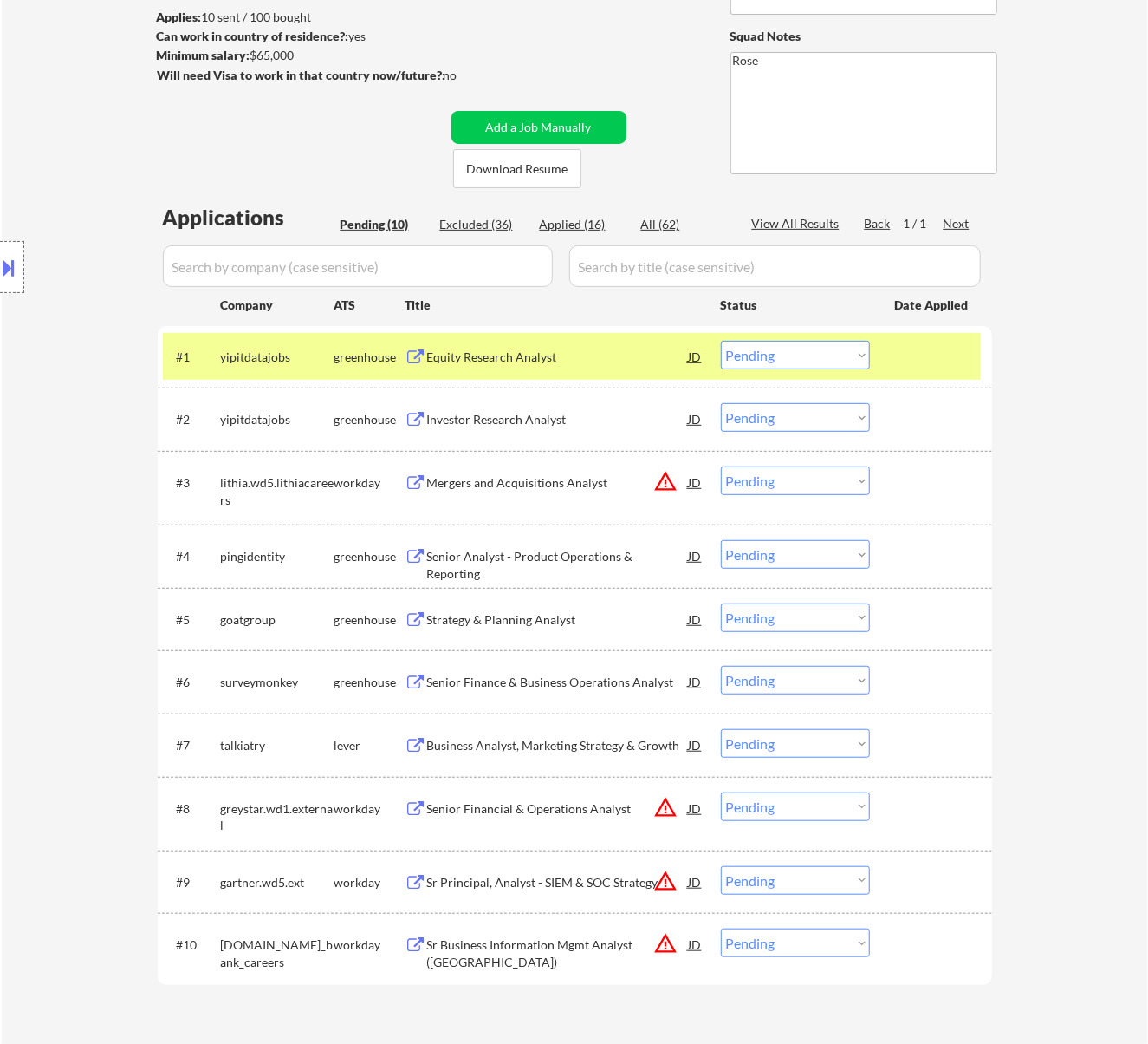
click at [764, 348] on select "Choose an option... Pending Applied Excluded (Questions) Excluded (Expired) Exc…" at bounding box center [795, 355] width 149 height 29
click at [721, 341] on select "Choose an option... Pending Applied Excluded (Questions) Excluded (Expired) Exc…" at bounding box center [795, 355] width 149 height 29
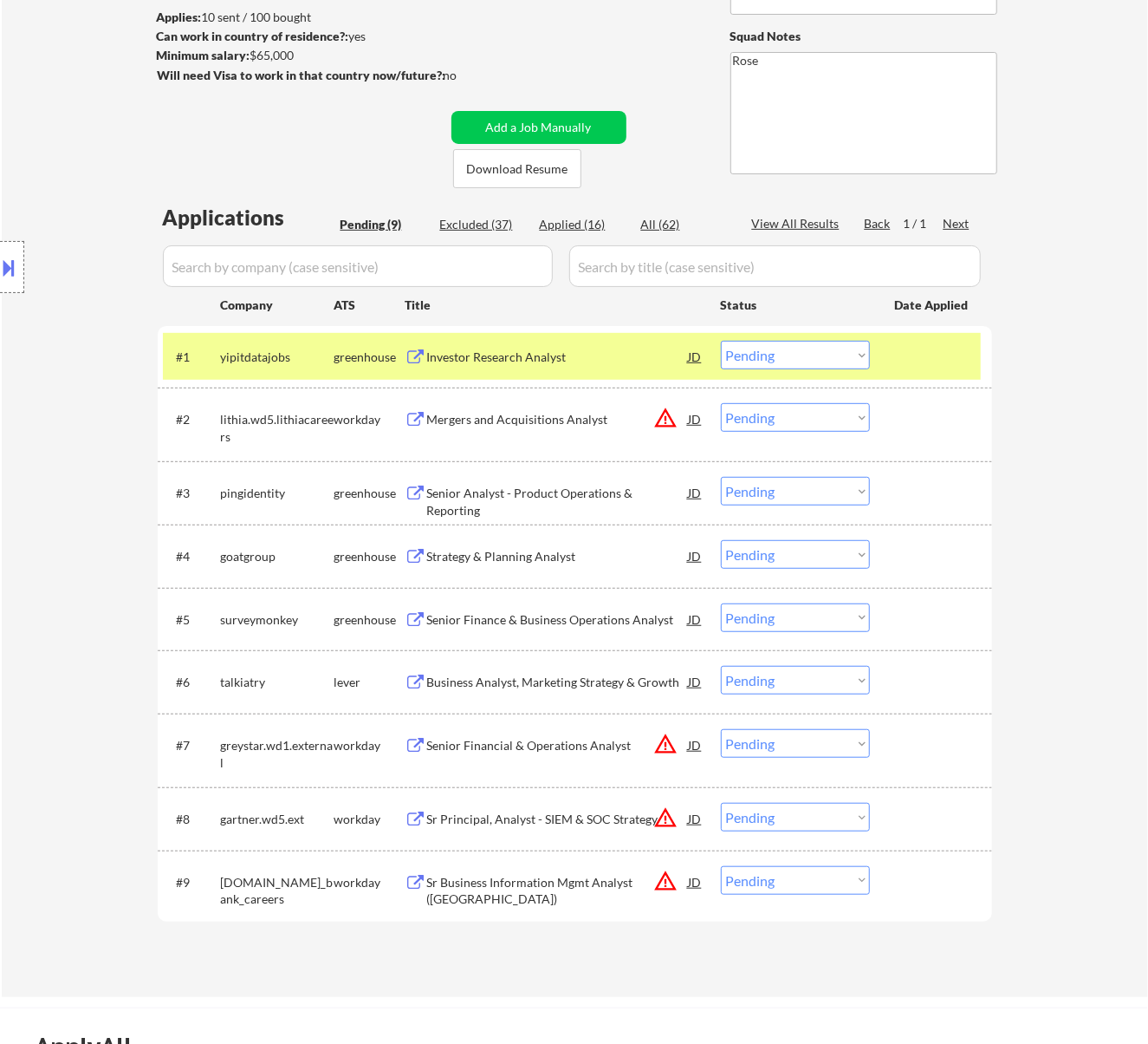
click at [783, 351] on select "Choose an option... Pending Applied Excluded (Questions) Excluded (Expired) Exc…" at bounding box center [795, 355] width 149 height 29
click at [721, 341] on select "Choose an option... Pending Applied Excluded (Questions) Excluded (Expired) Exc…" at bounding box center [795, 355] width 149 height 29
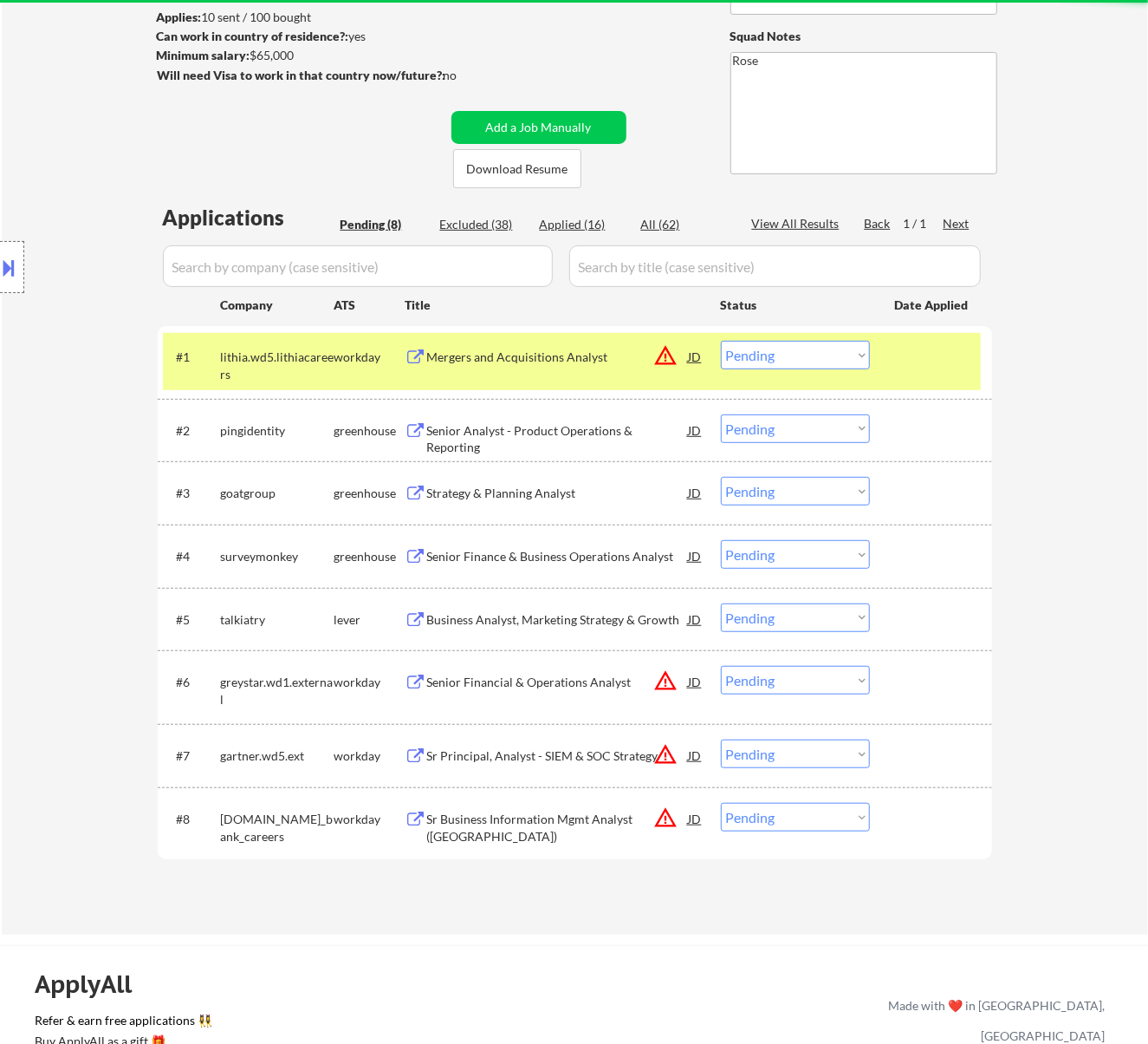
click at [610, 371] on div "Mergers and Acquisitions Analyst" at bounding box center [557, 356] width 261 height 31
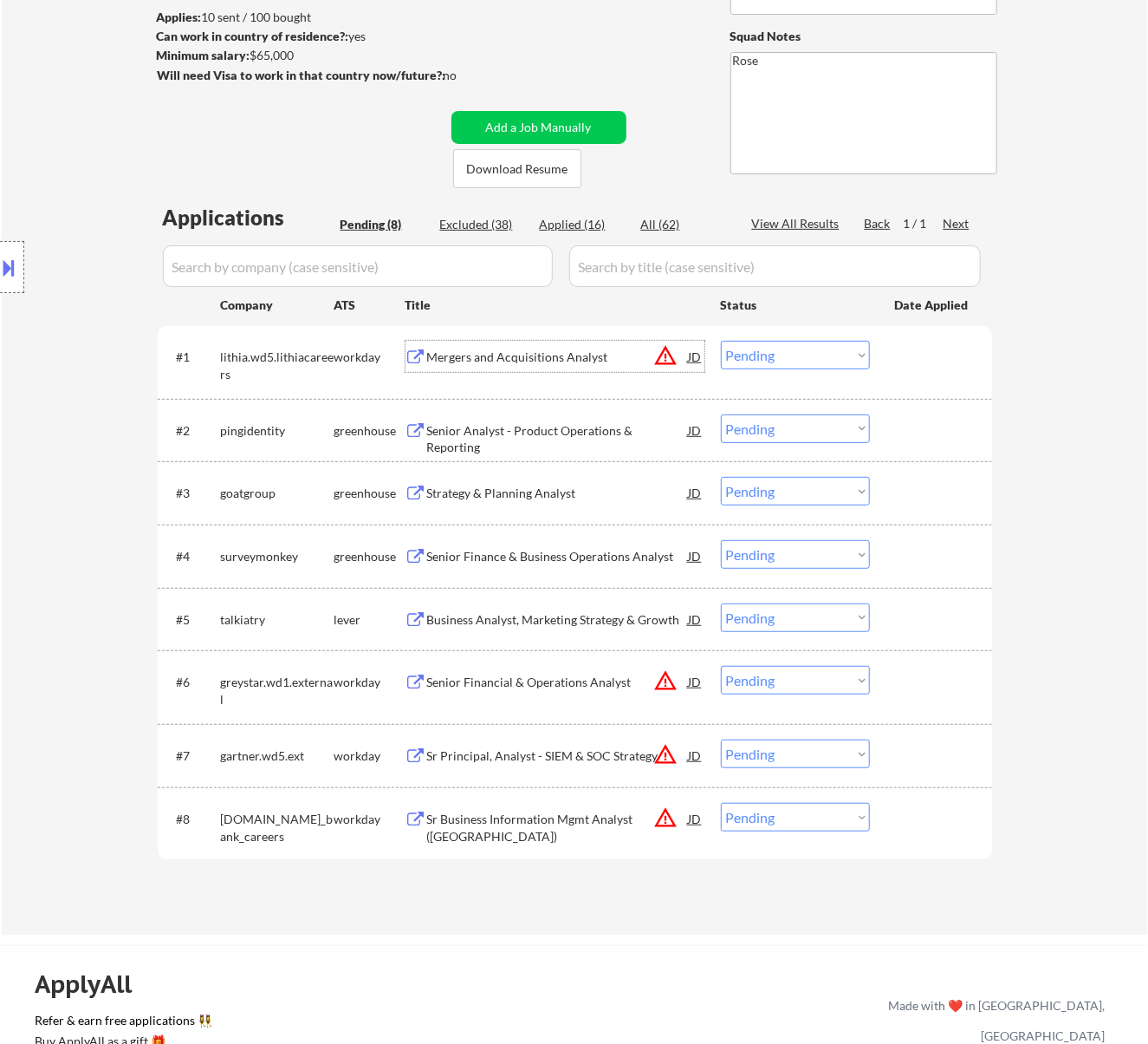
click at [794, 349] on select "Choose an option... Pending Applied Excluded (Questions) Excluded (Expired) Exc…" at bounding box center [795, 355] width 149 height 29
click at [721, 341] on select "Choose an option... Pending Applied Excluded (Questions) Excluded (Expired) Exc…" at bounding box center [795, 355] width 149 height 29
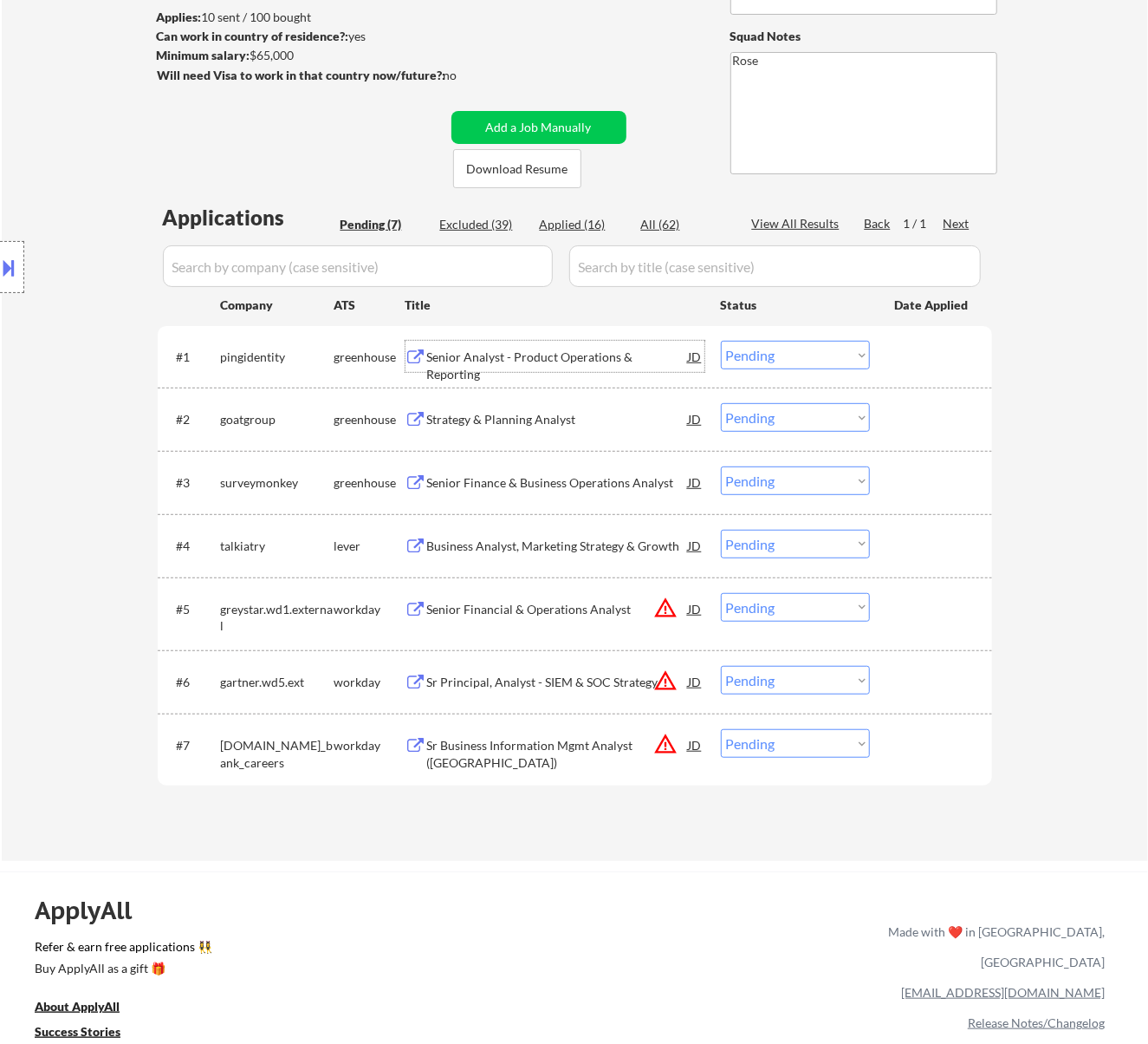
click at [624, 366] on div "Senior Analyst - Product Operations & Reporting" at bounding box center [557, 356] width 261 height 31
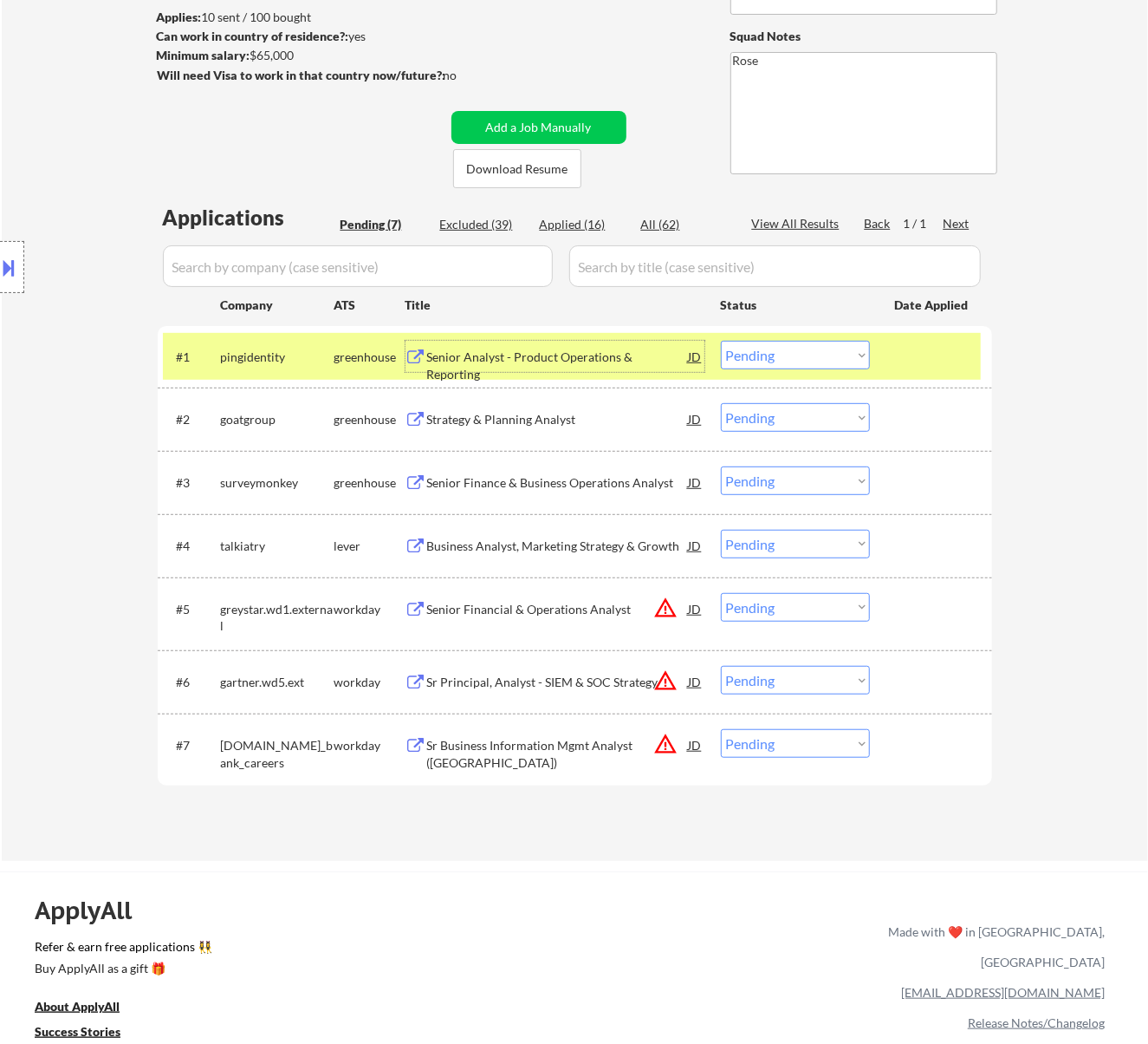
click at [767, 344] on select "Choose an option... Pending Applied Excluded (Questions) Excluded (Expired) Exc…" at bounding box center [795, 355] width 149 height 29
click at [721, 341] on select "Choose an option... Pending Applied Excluded (Questions) Excluded (Expired) Exc…" at bounding box center [795, 355] width 149 height 29
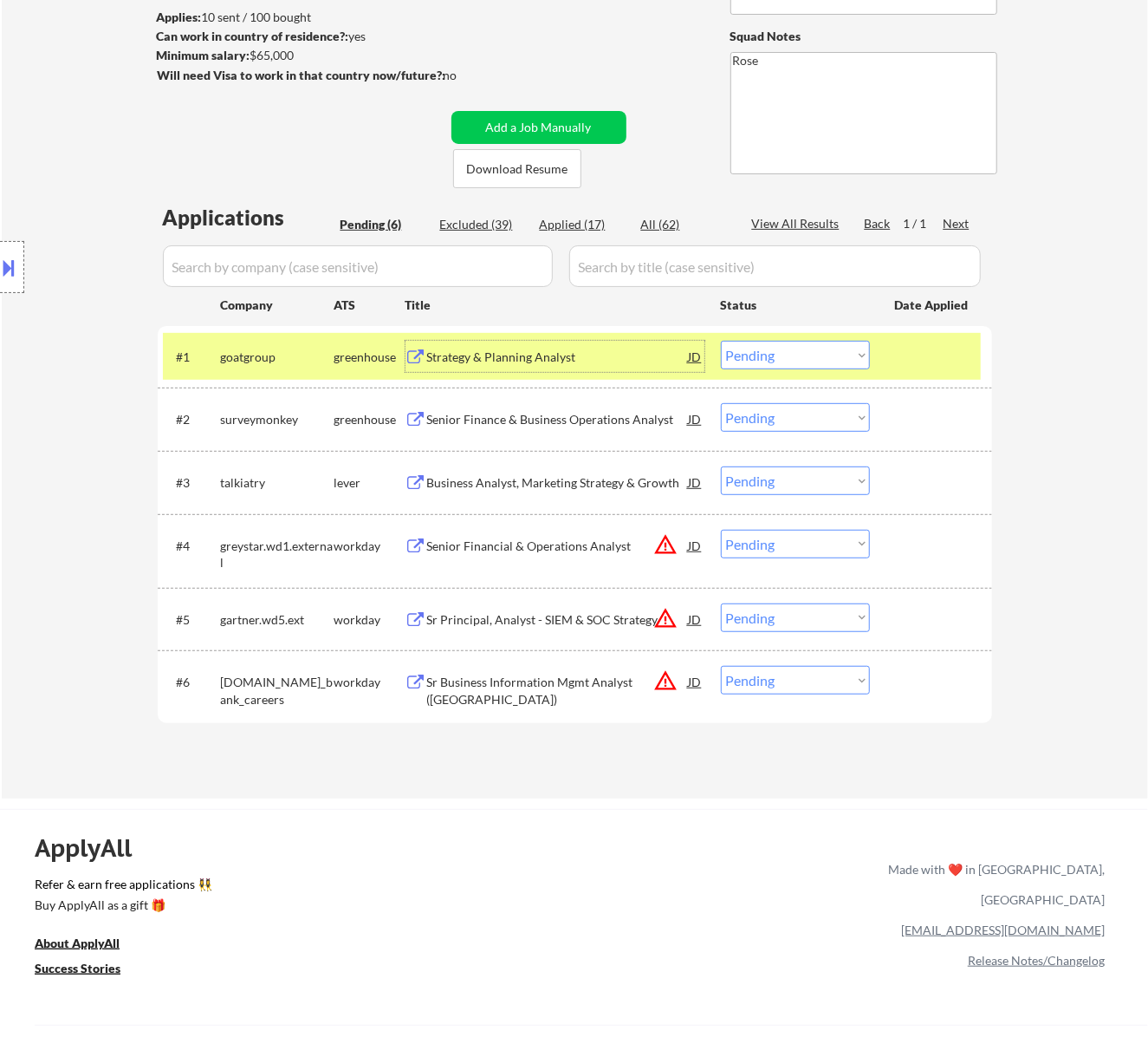
click at [632, 341] on div "Strategy & Planning Analyst" at bounding box center [557, 356] width 261 height 31
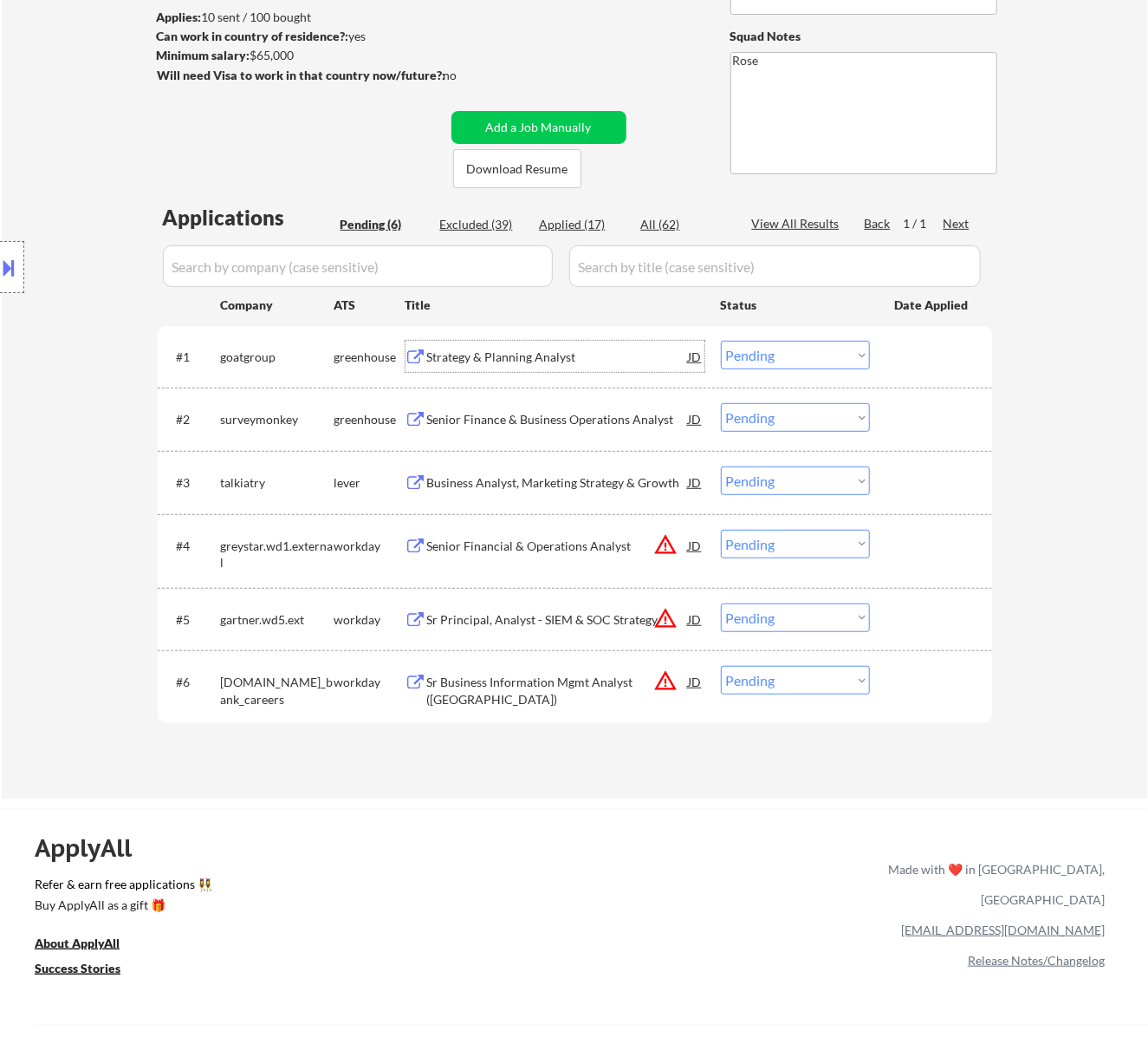
click at [780, 349] on select "Choose an option... Pending Applied Excluded (Questions) Excluded (Expired) Exc…" at bounding box center [795, 355] width 149 height 29
click at [721, 341] on select "Choose an option... Pending Applied Excluded (Questions) Excluded (Expired) Exc…" at bounding box center [795, 355] width 149 height 29
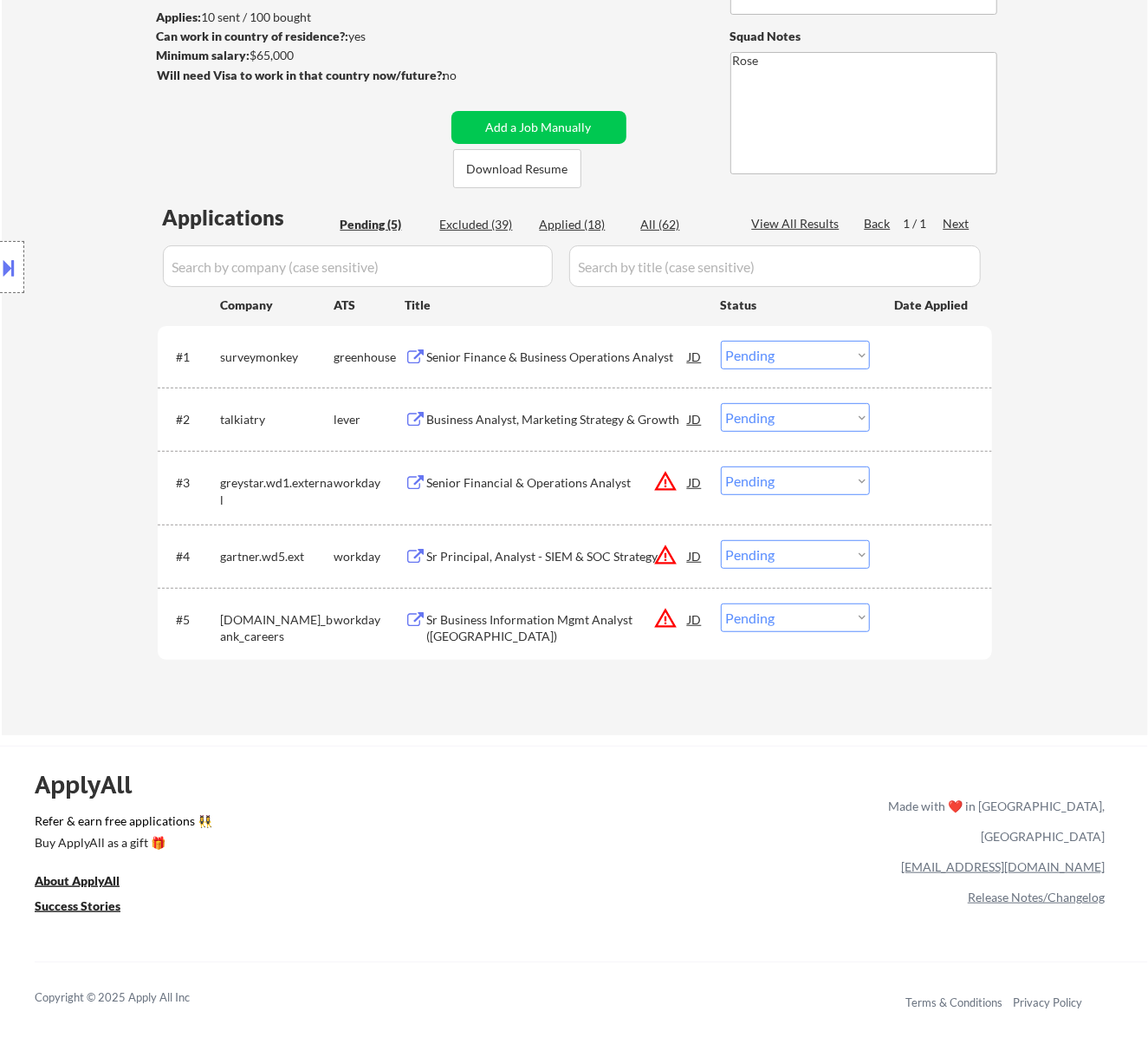
click at [628, 353] on div "Senior Finance & Business Operations Analyst" at bounding box center [557, 357] width 261 height 17
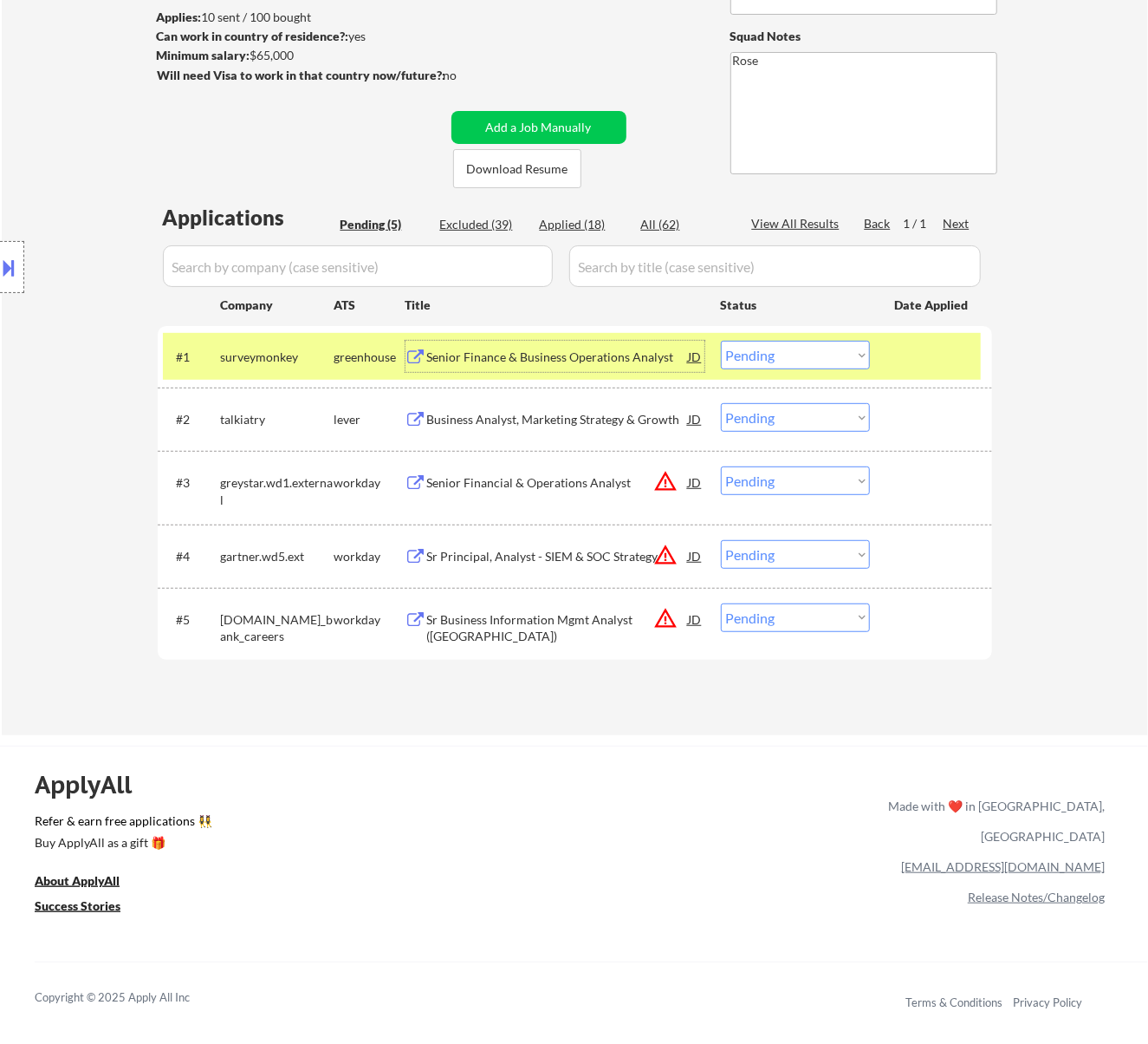
click at [777, 355] on select "Choose an option... Pending Applied Excluded (Questions) Excluded (Expired) Exc…" at bounding box center [795, 355] width 149 height 29
click at [721, 341] on select "Choose an option... Pending Applied Excluded (Questions) Excluded (Expired) Exc…" at bounding box center [795, 355] width 149 height 29
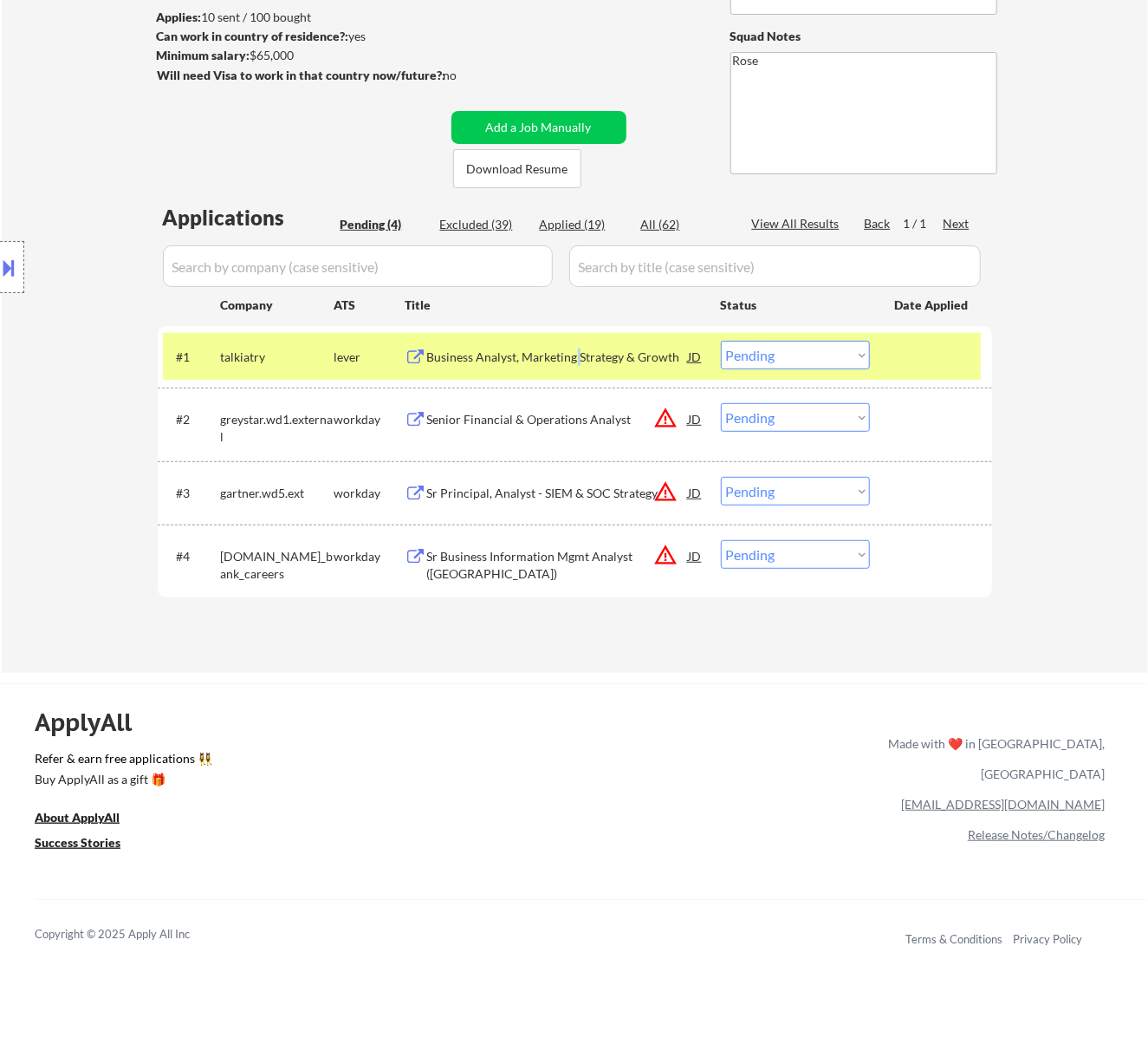
click at [577, 359] on div "Business Analyst, Marketing Strategy & Growth" at bounding box center [557, 357] width 261 height 17
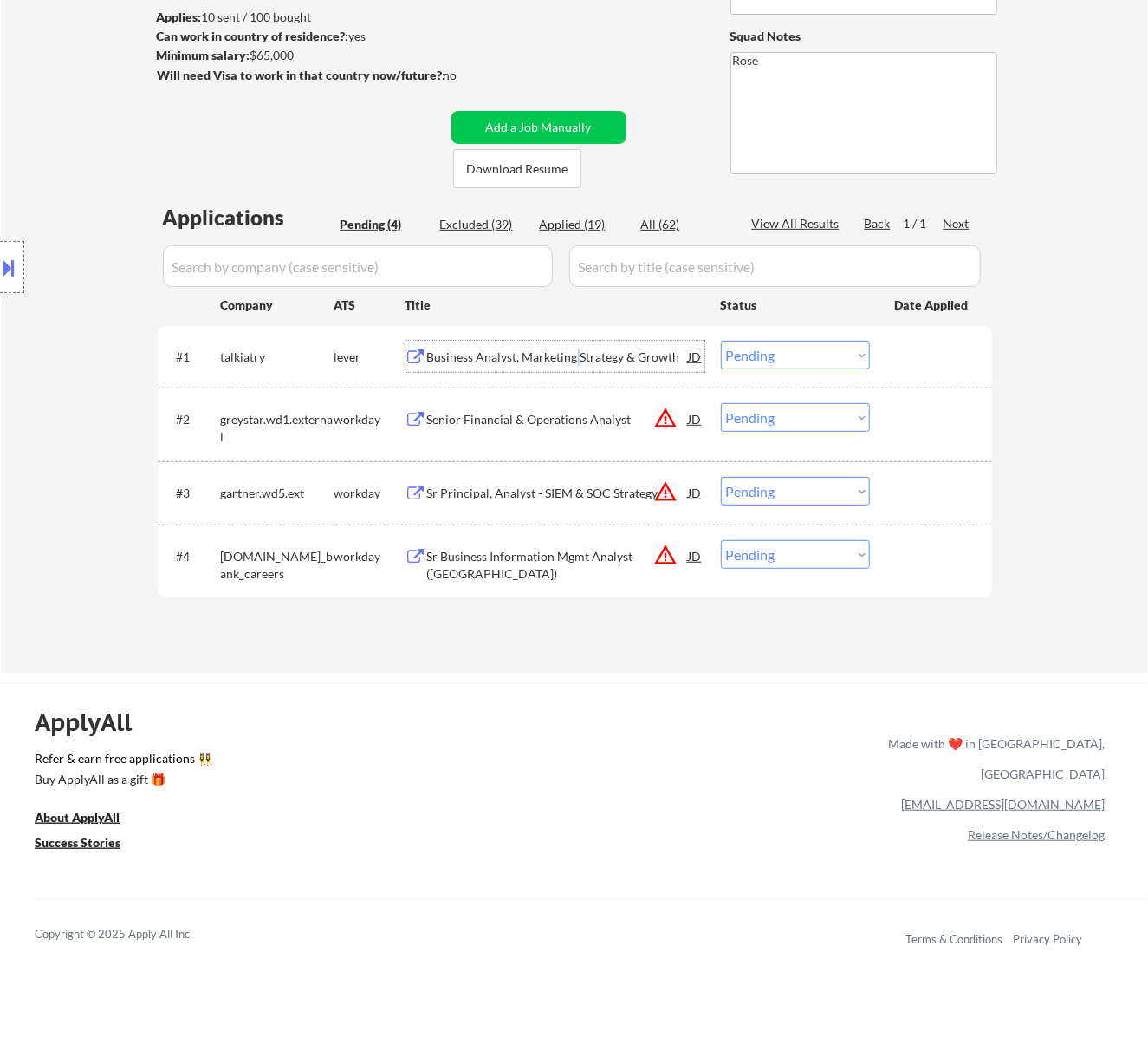
click at [768, 345] on select "Choose an option... Pending Applied Excluded (Questions) Excluded (Expired) Exc…" at bounding box center [795, 355] width 149 height 29
click at [721, 341] on select "Choose an option... Pending Applied Excluded (Questions) Excluded (Expired) Exc…" at bounding box center [795, 355] width 149 height 29
select select ""pending""
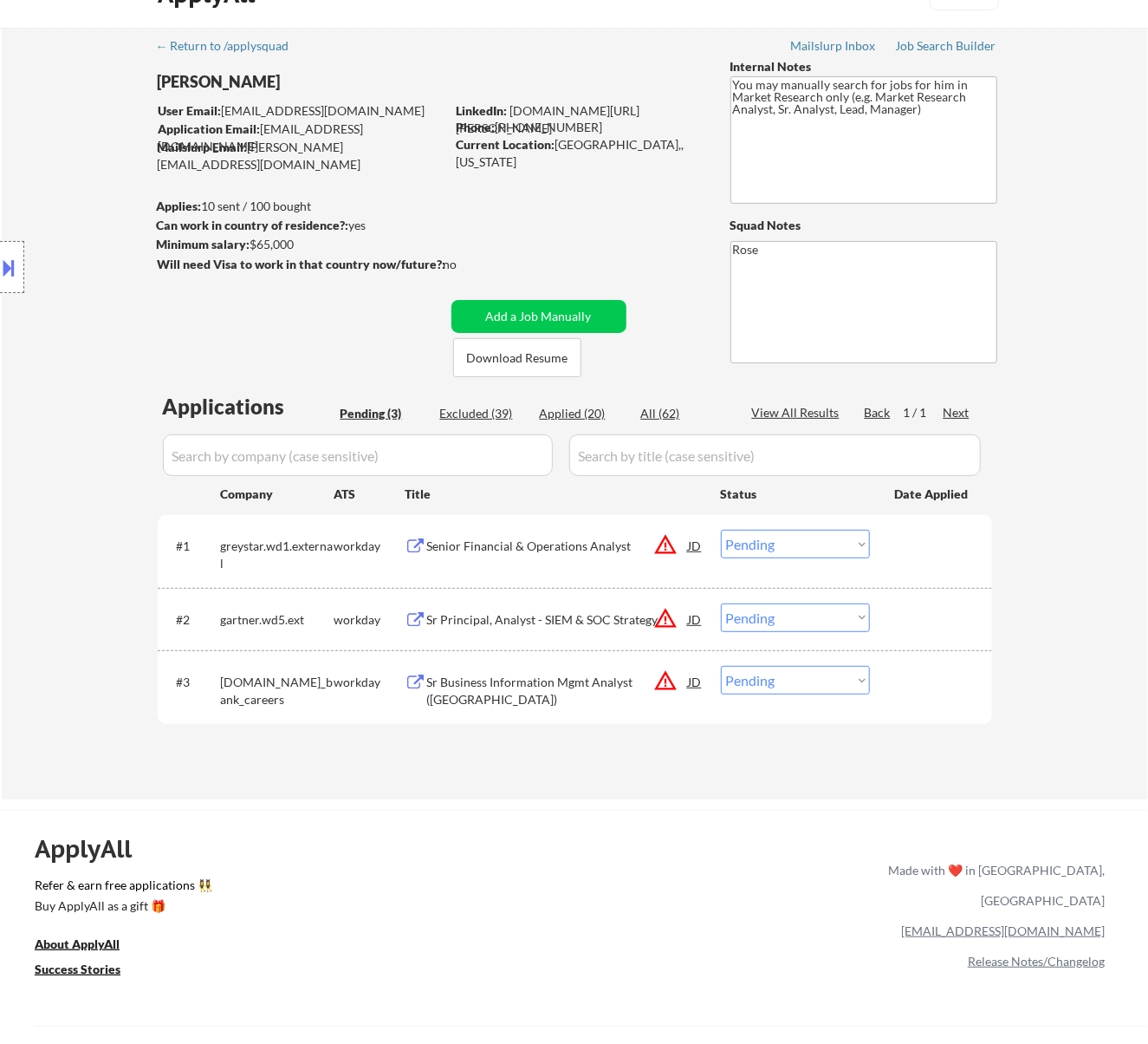
scroll to position [0, 0]
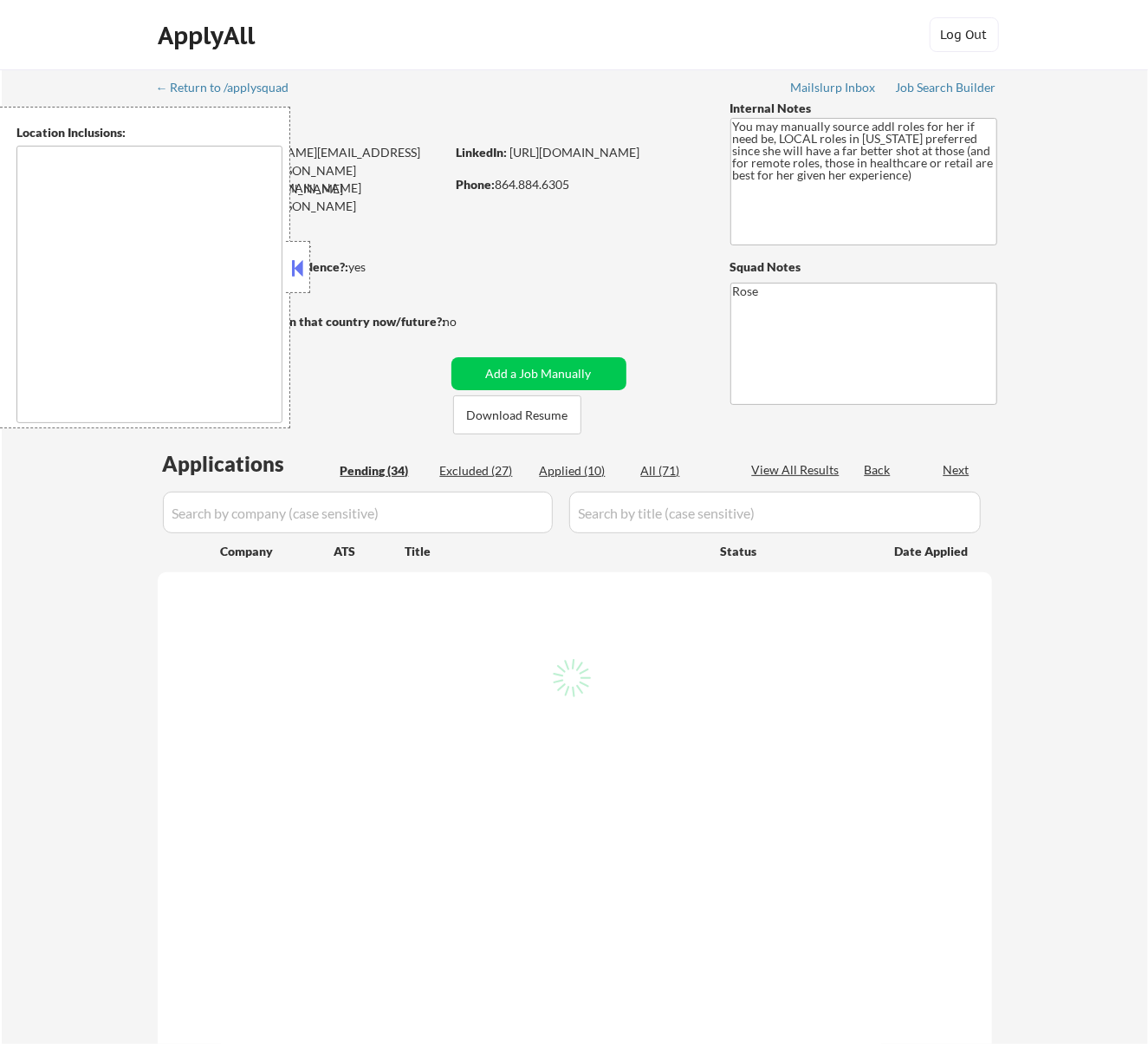
select select ""pending""
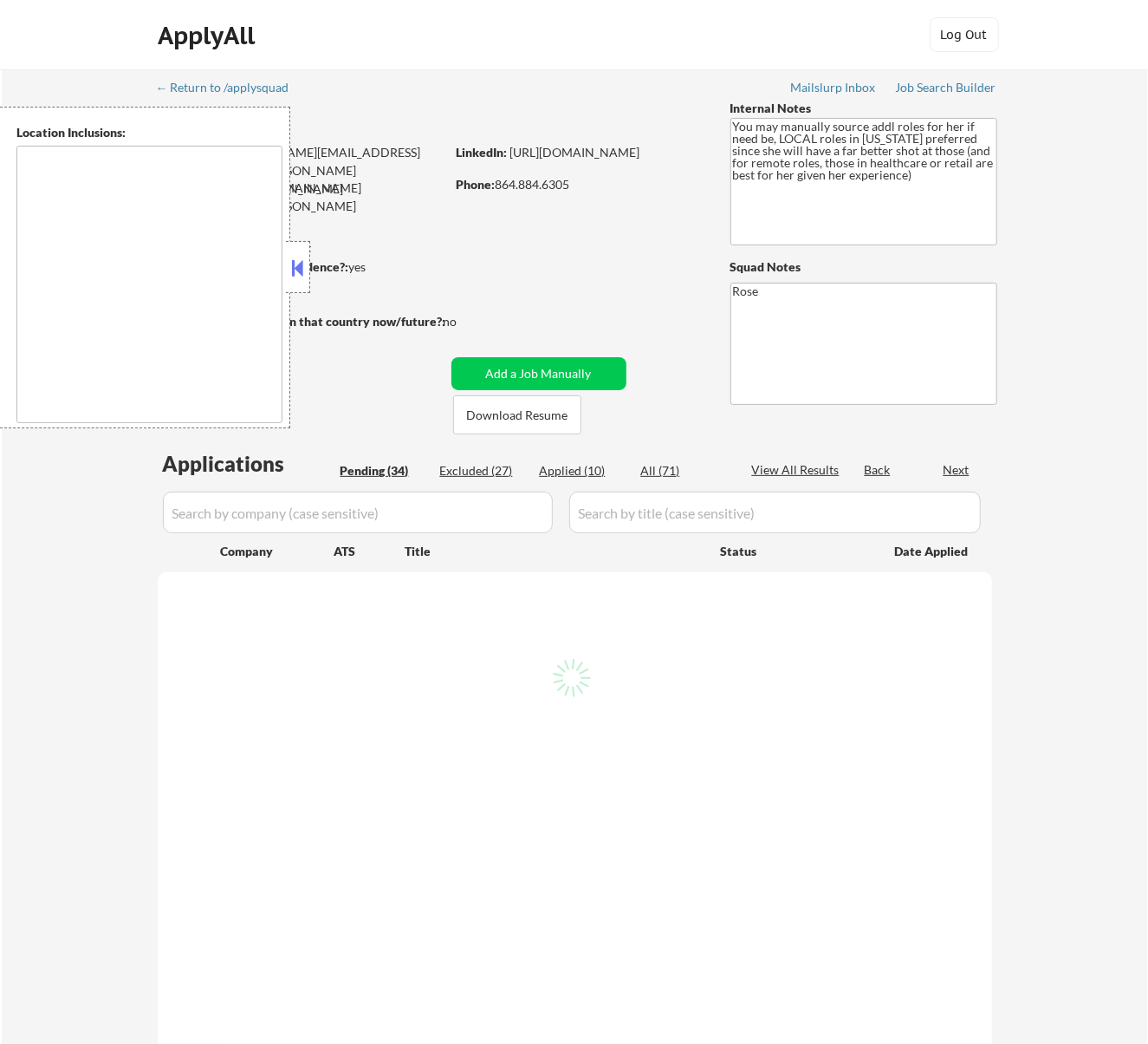
select select ""pending""
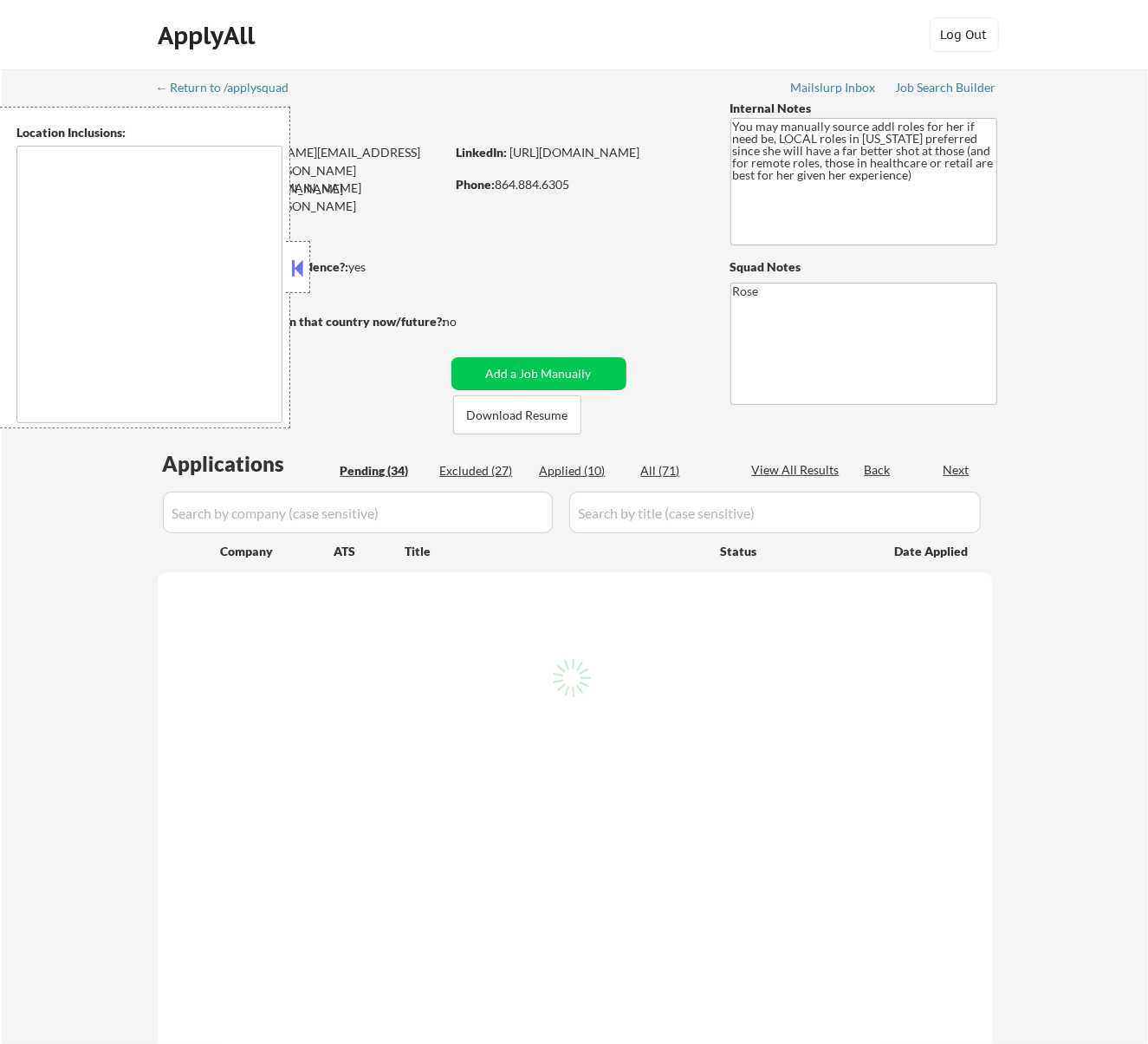
select select ""pending""
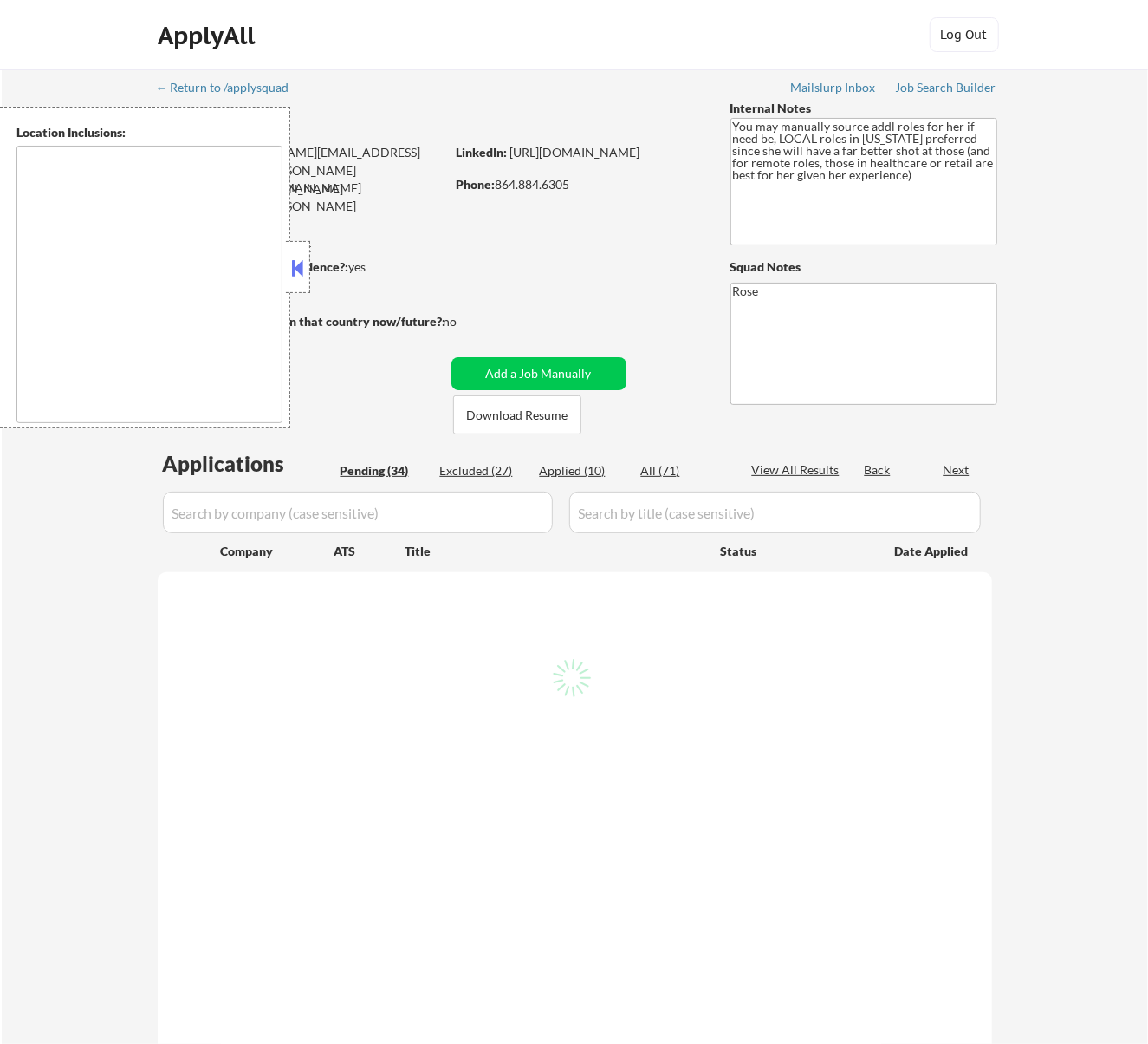
select select ""pending""
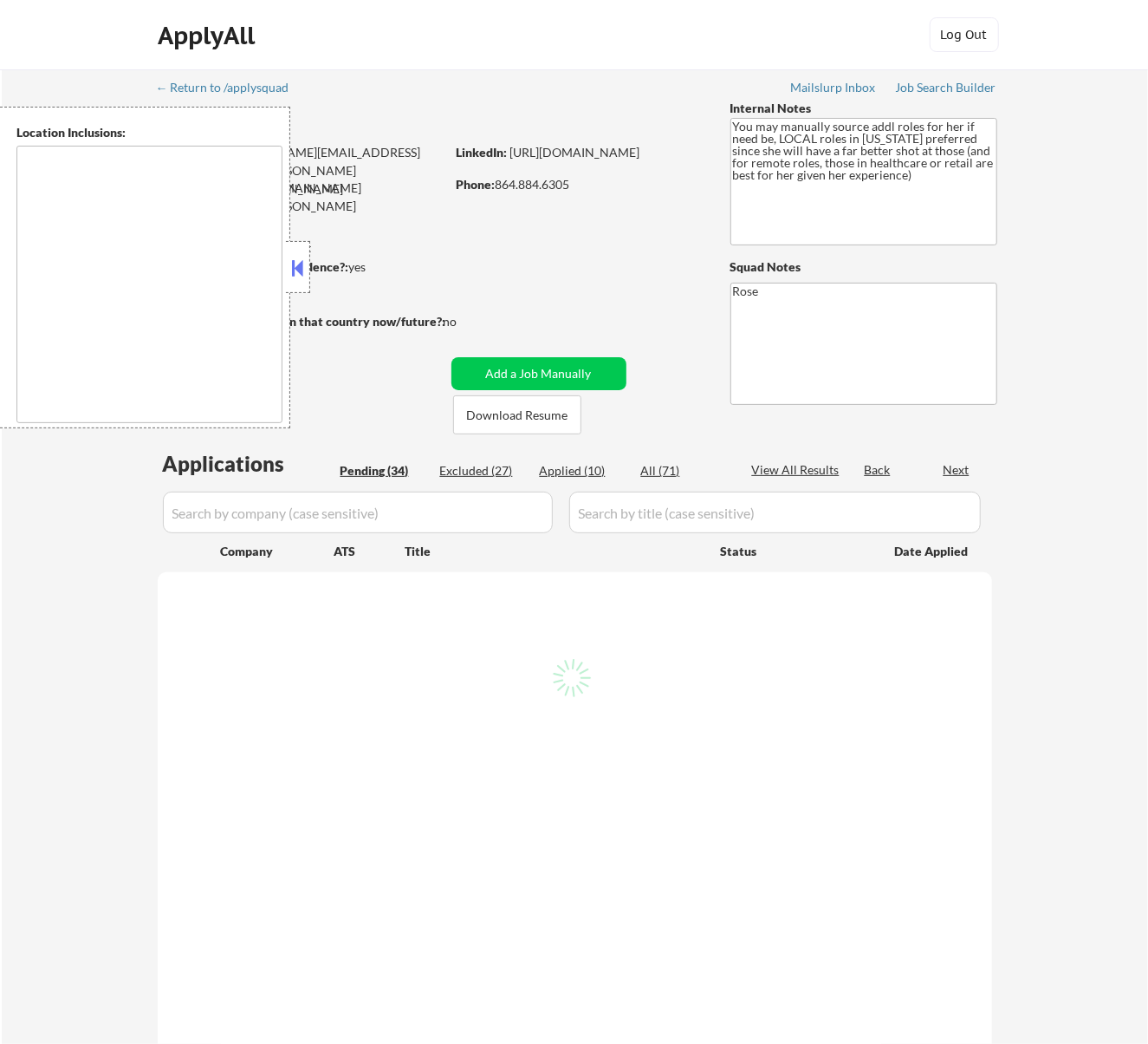
select select ""pending""
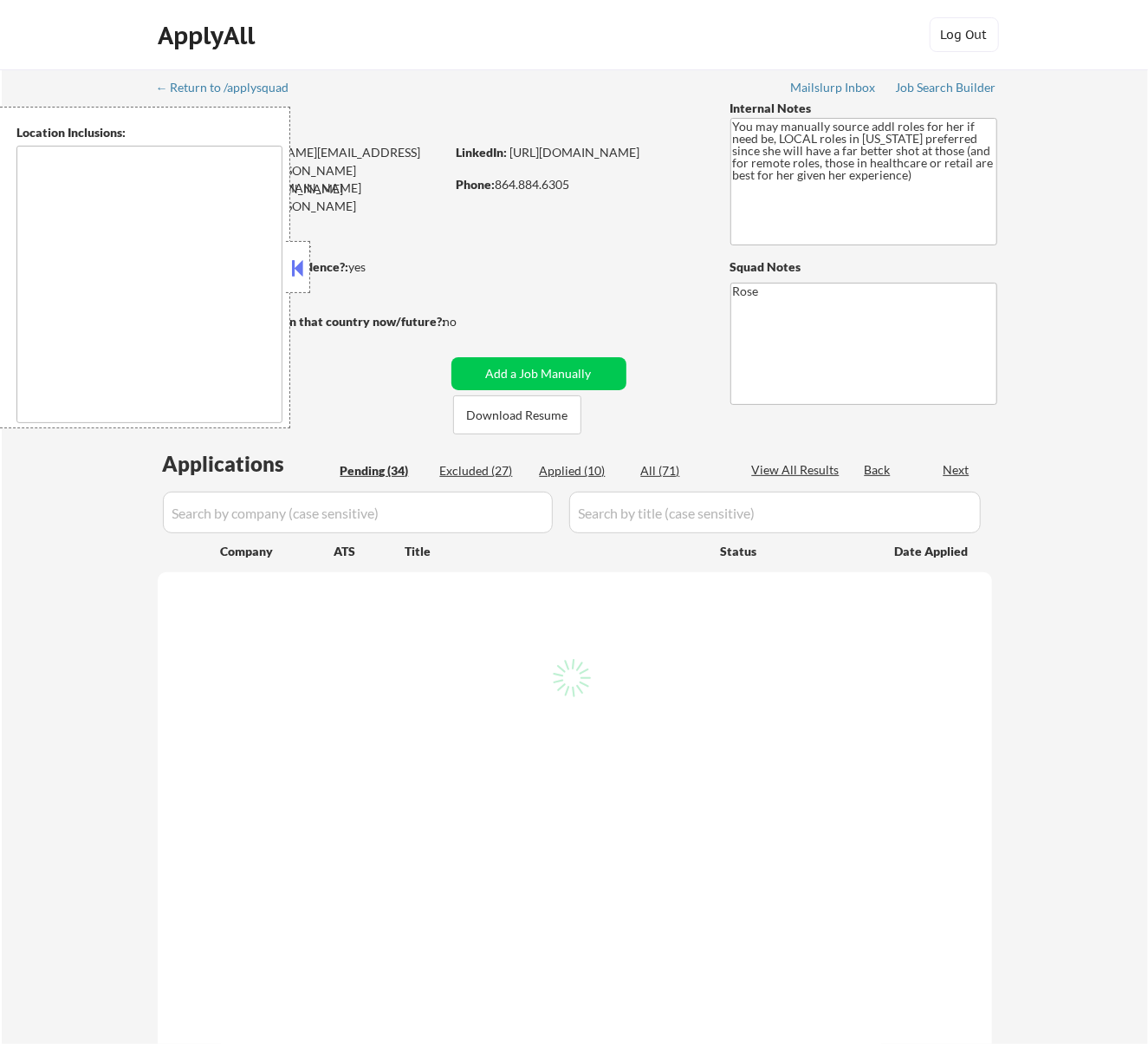
select select ""pending""
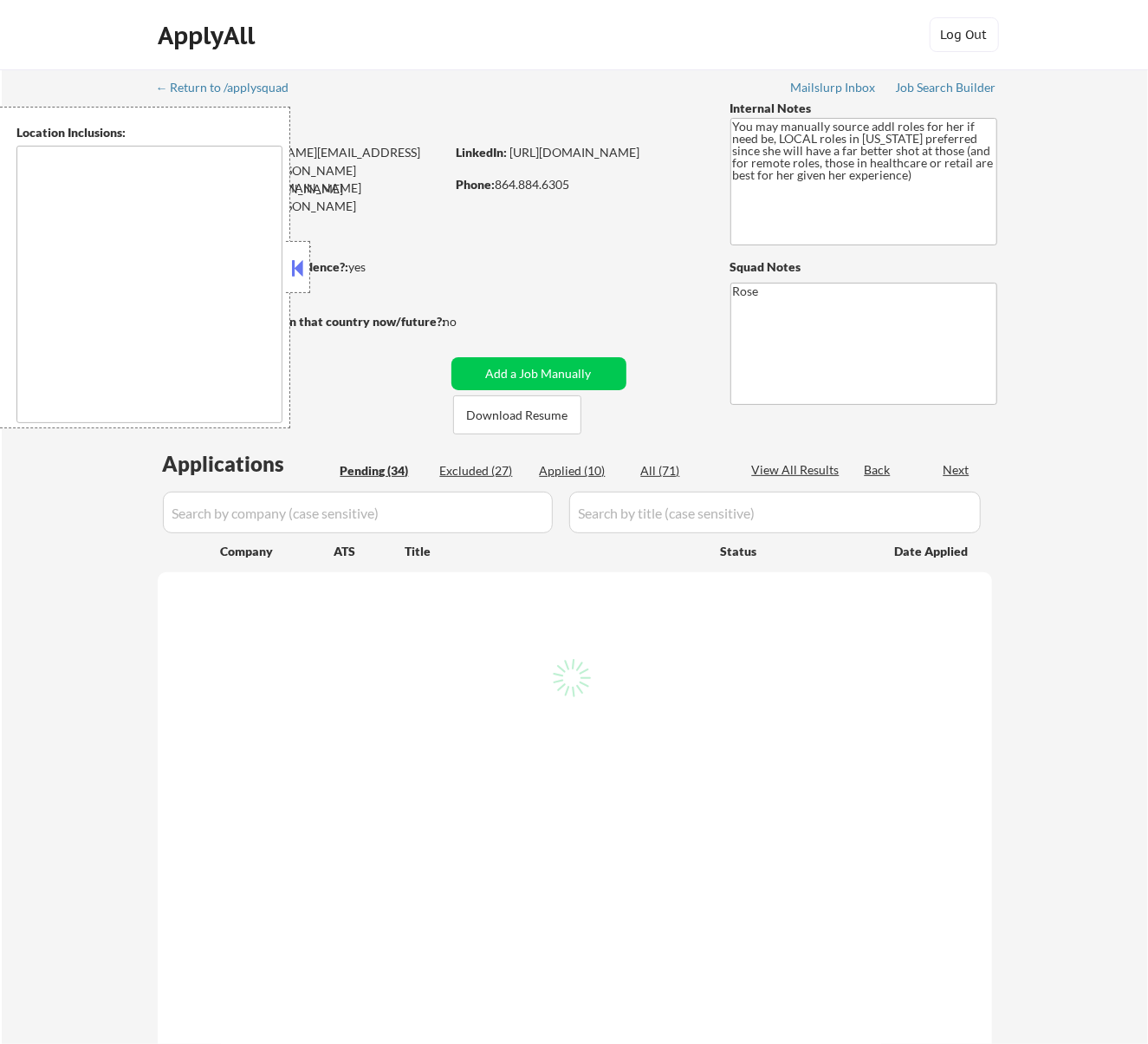
select select ""pending""
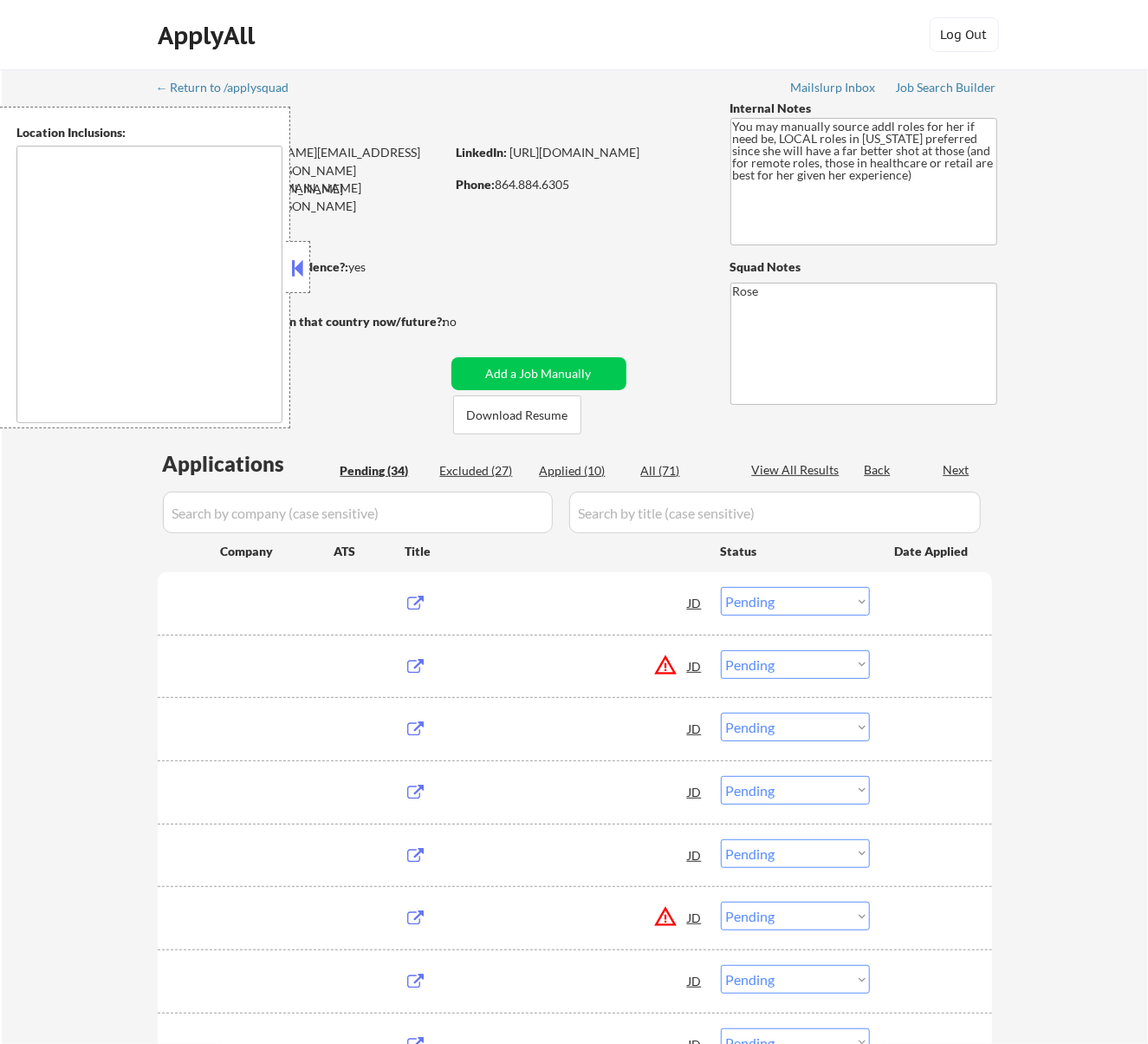
type textarea "[GEOGRAPHIC_DATA], [GEOGRAPHIC_DATA] [GEOGRAPHIC_DATA], [GEOGRAPHIC_DATA] [GEOG…"
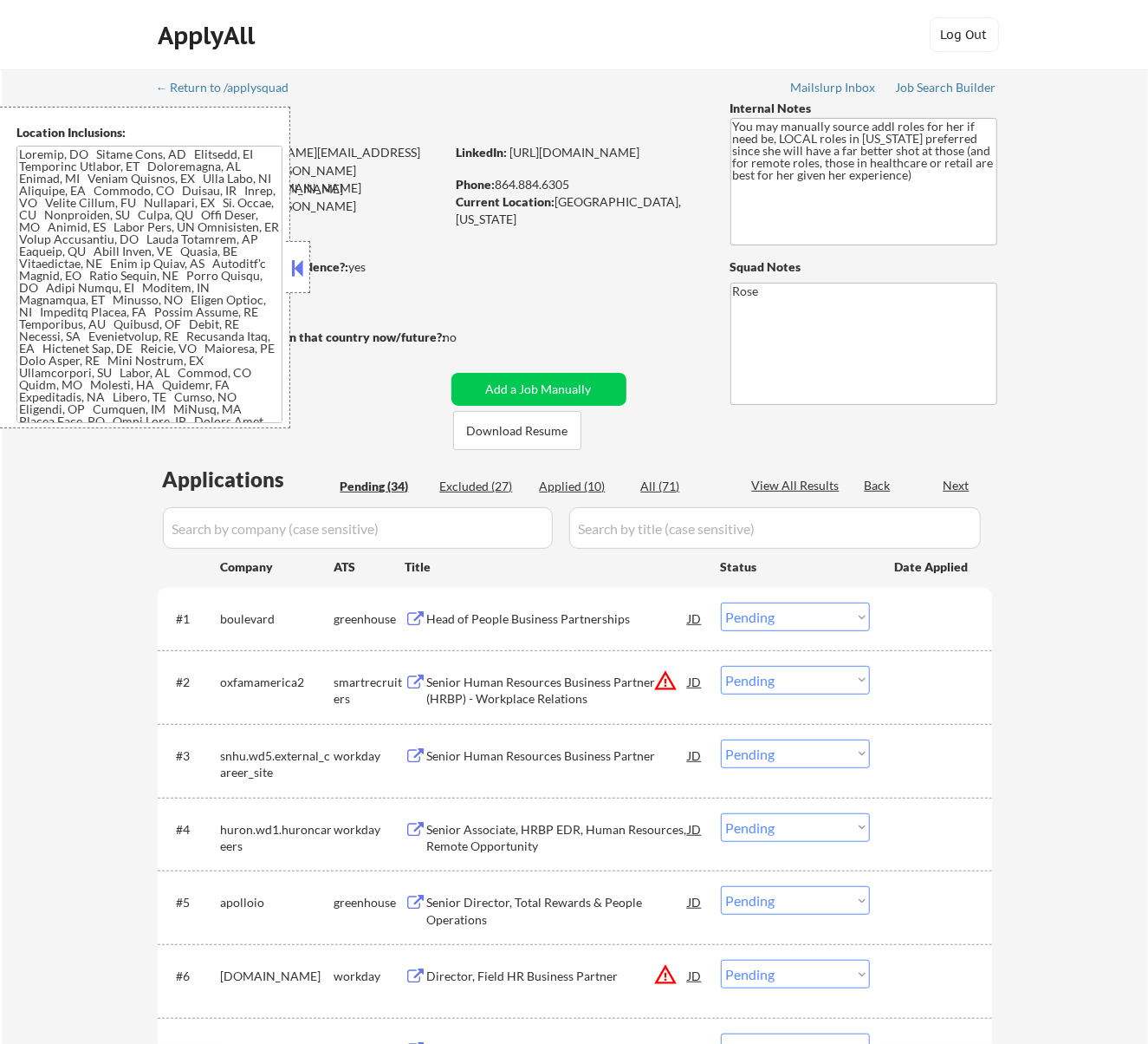
click at [299, 261] on button at bounding box center [297, 268] width 19 height 26
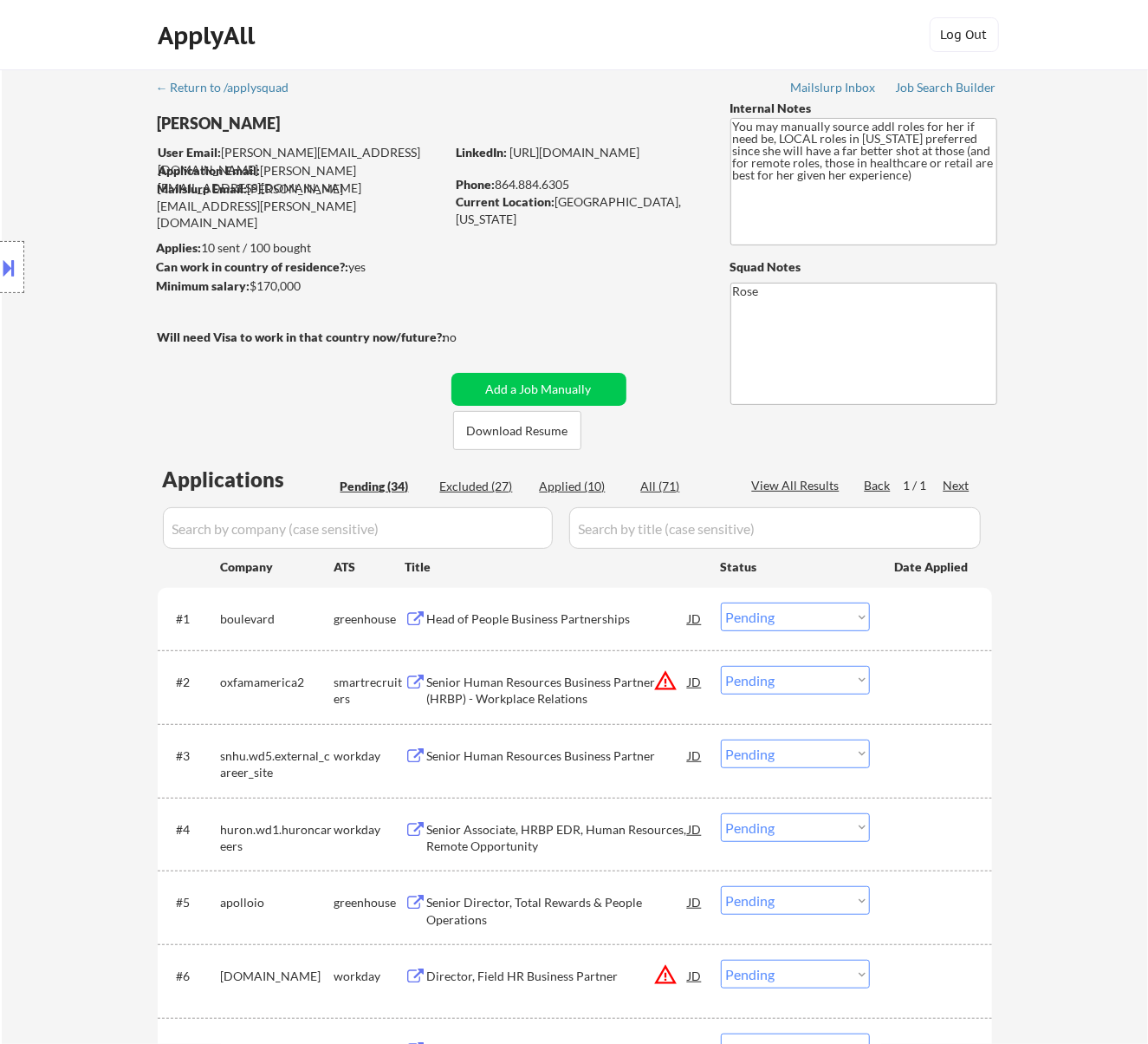
click at [516, 617] on div "Head of People Business Partnerships" at bounding box center [557, 618] width 261 height 17
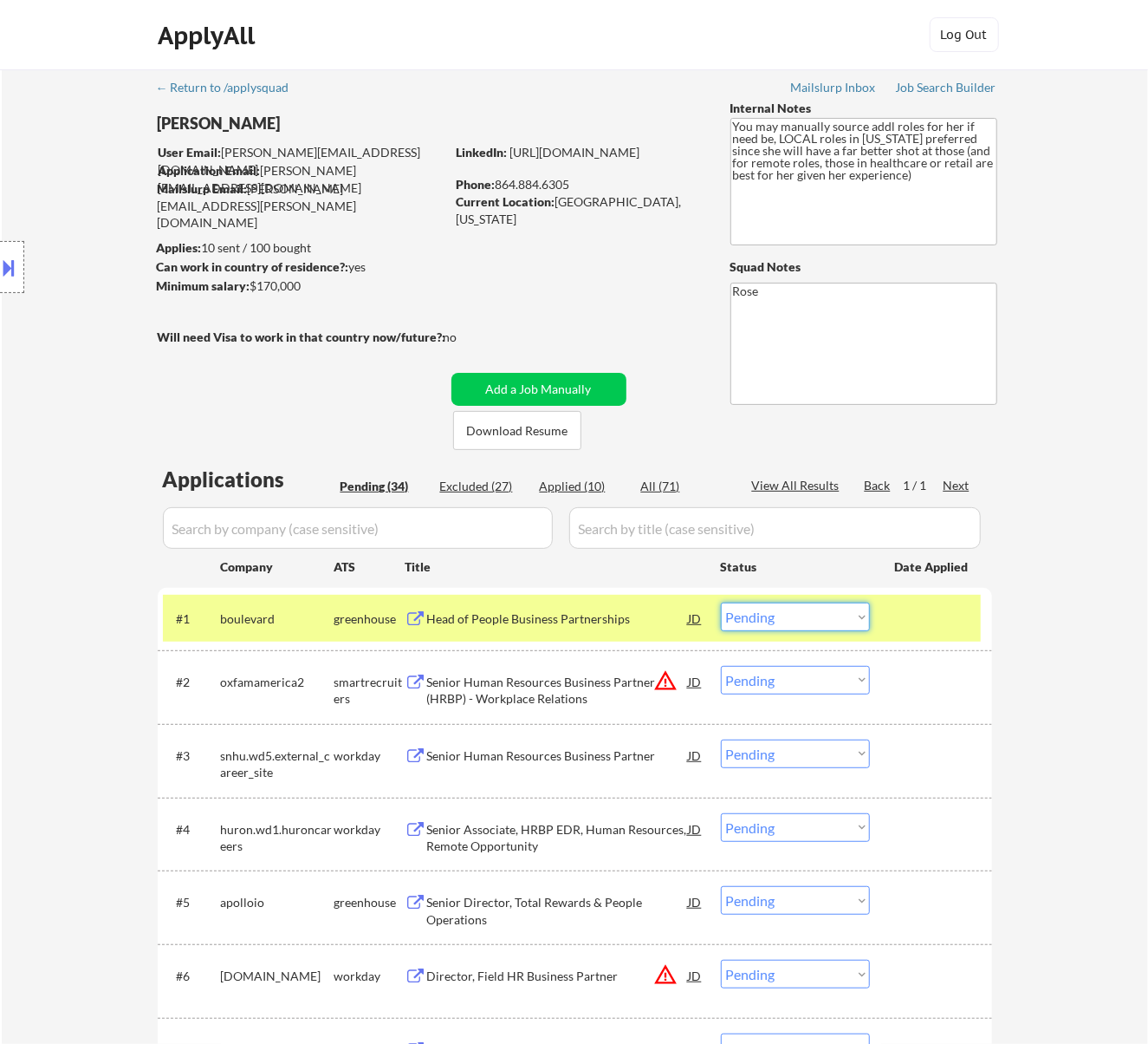
click at [804, 617] on select "Choose an option... Pending Applied Excluded (Questions) Excluded (Expired) Exc…" at bounding box center [795, 617] width 149 height 29
click at [721, 602] on select "Choose an option... Pending Applied Excluded (Questions) Excluded (Expired) Exc…" at bounding box center [795, 617] width 149 height 29
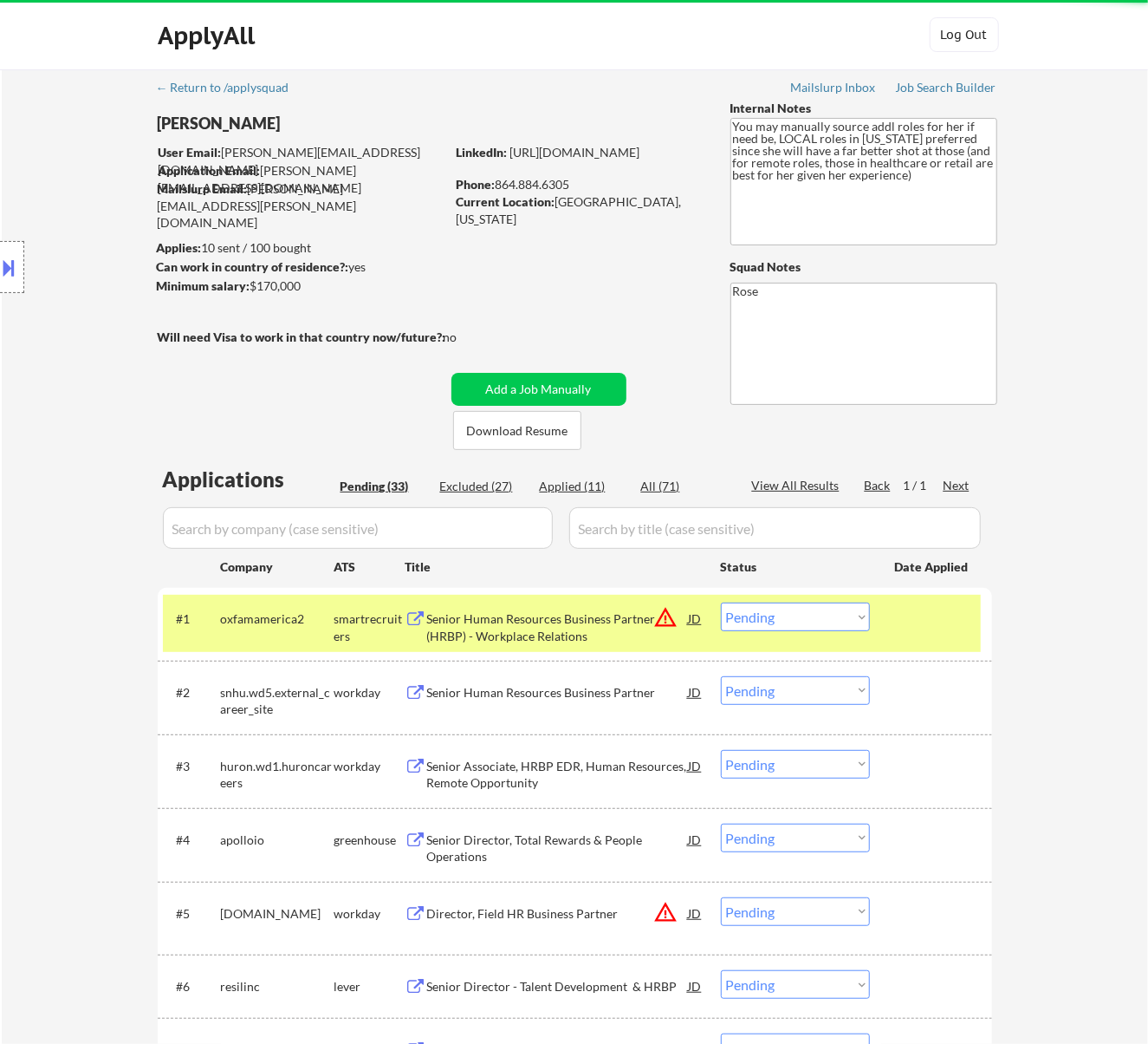
click at [604, 619] on div "Senior Human Resources Business Partner (HRBP) - Workplace Relations" at bounding box center [557, 627] width 261 height 34
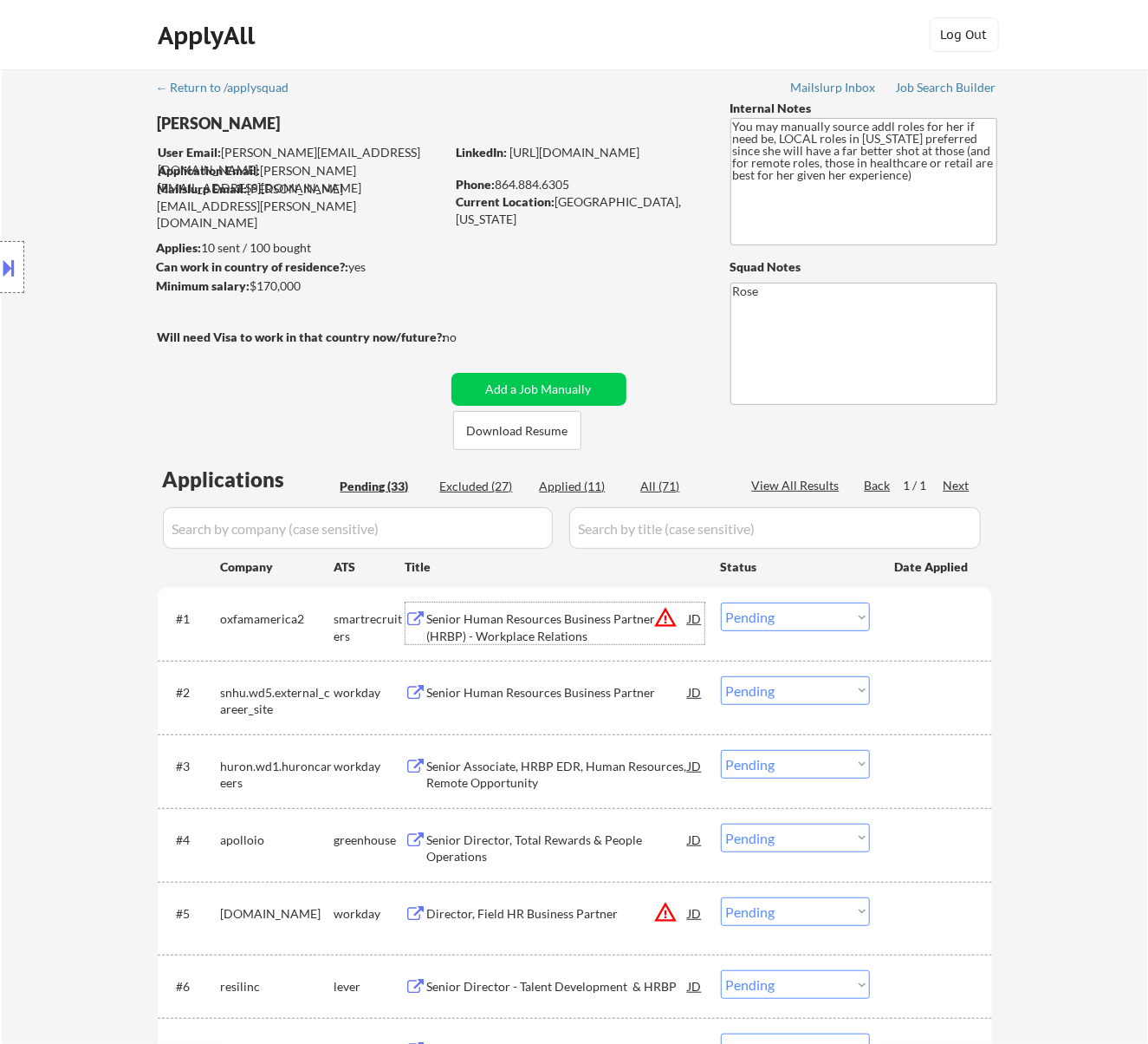
click at [830, 621] on select "Choose an option... Pending Applied Excluded (Questions) Excluded (Expired) Exc…" at bounding box center [795, 617] width 149 height 29
click at [721, 602] on select "Choose an option... Pending Applied Excluded (Questions) Excluded (Expired) Exc…" at bounding box center [795, 617] width 149 height 29
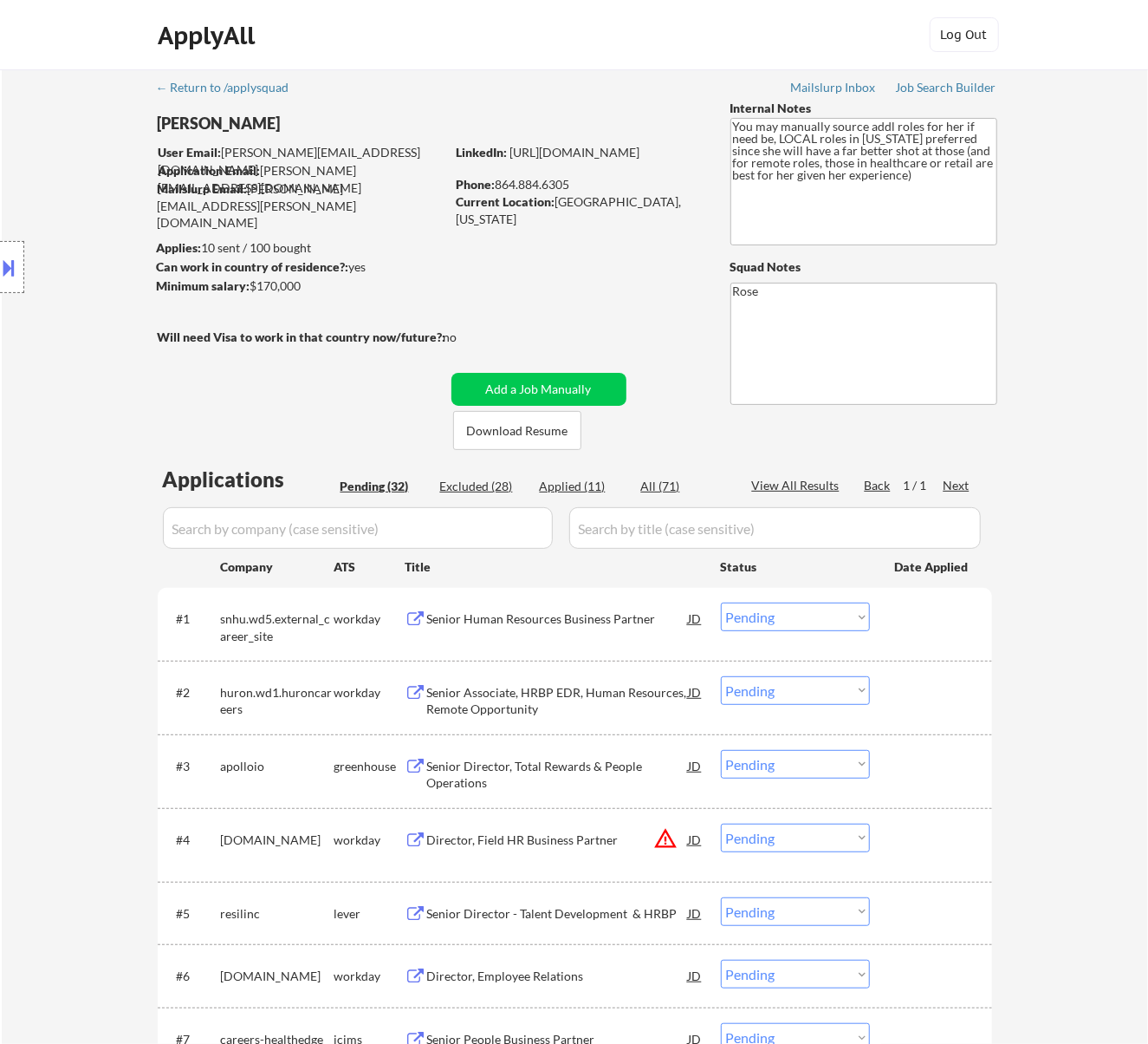
click at [518, 621] on div "Senior Human Resources Business Partner" at bounding box center [557, 618] width 261 height 17
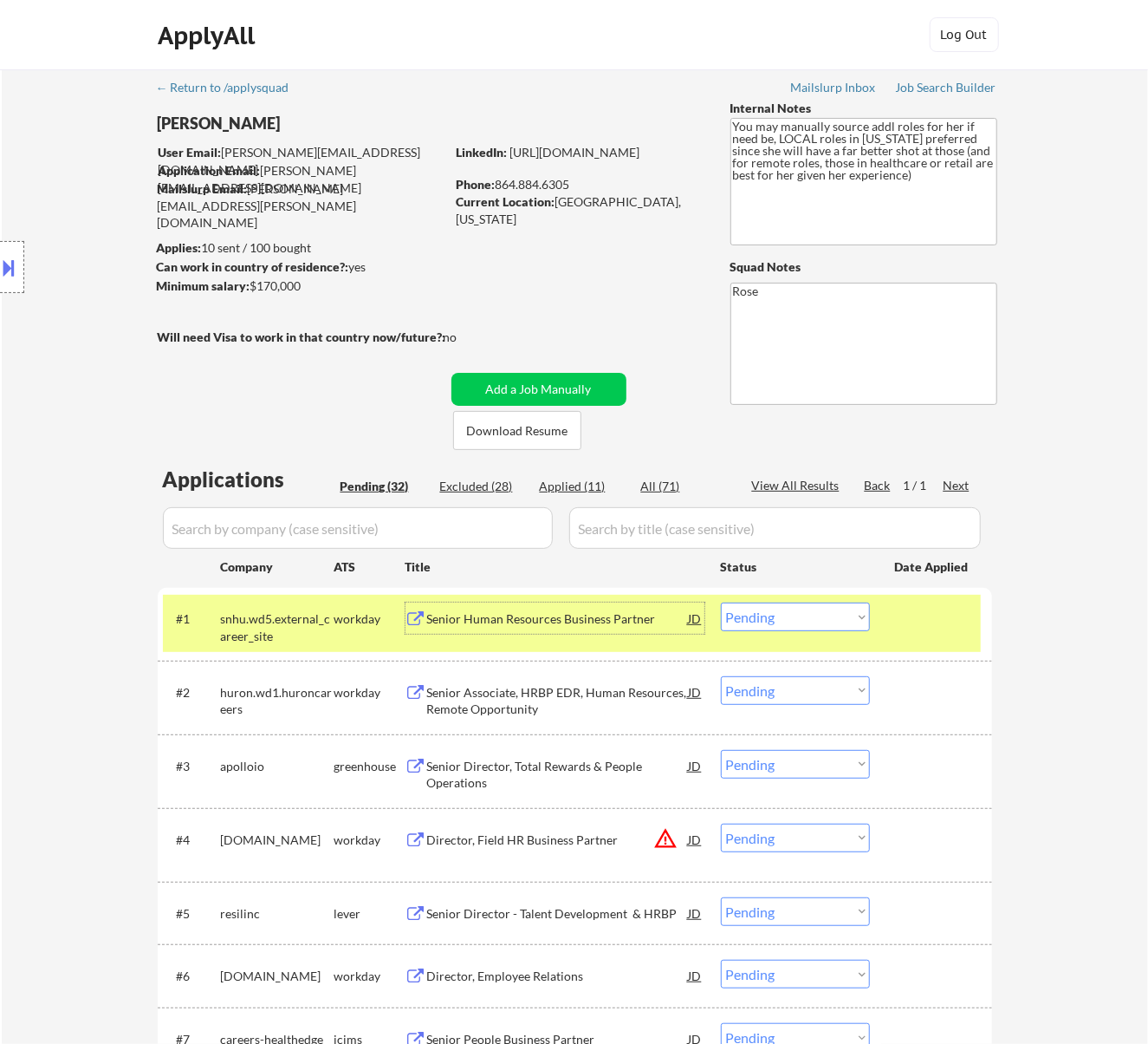
click at [833, 614] on select "Choose an option... Pending Applied Excluded (Questions) Excluded (Expired) Exc…" at bounding box center [795, 617] width 149 height 29
click at [721, 602] on select "Choose an option... Pending Applied Excluded (Questions) Excluded (Expired) Exc…" at bounding box center [795, 617] width 149 height 29
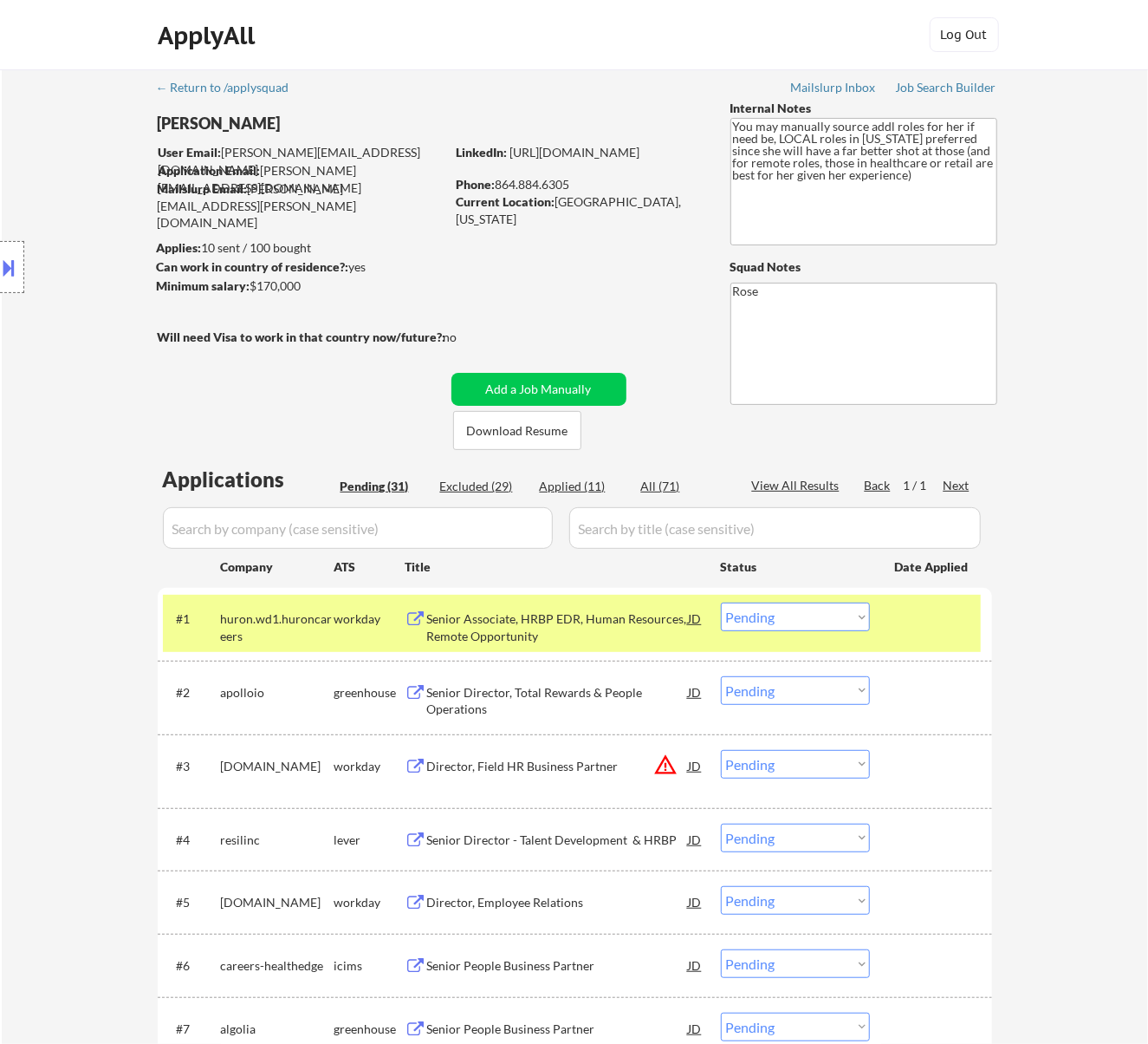
click at [583, 647] on div "#1 huron.wd1.huroncareers workday Senior Associate, HRBP EDR, Human Resources, …" at bounding box center [572, 623] width 818 height 57
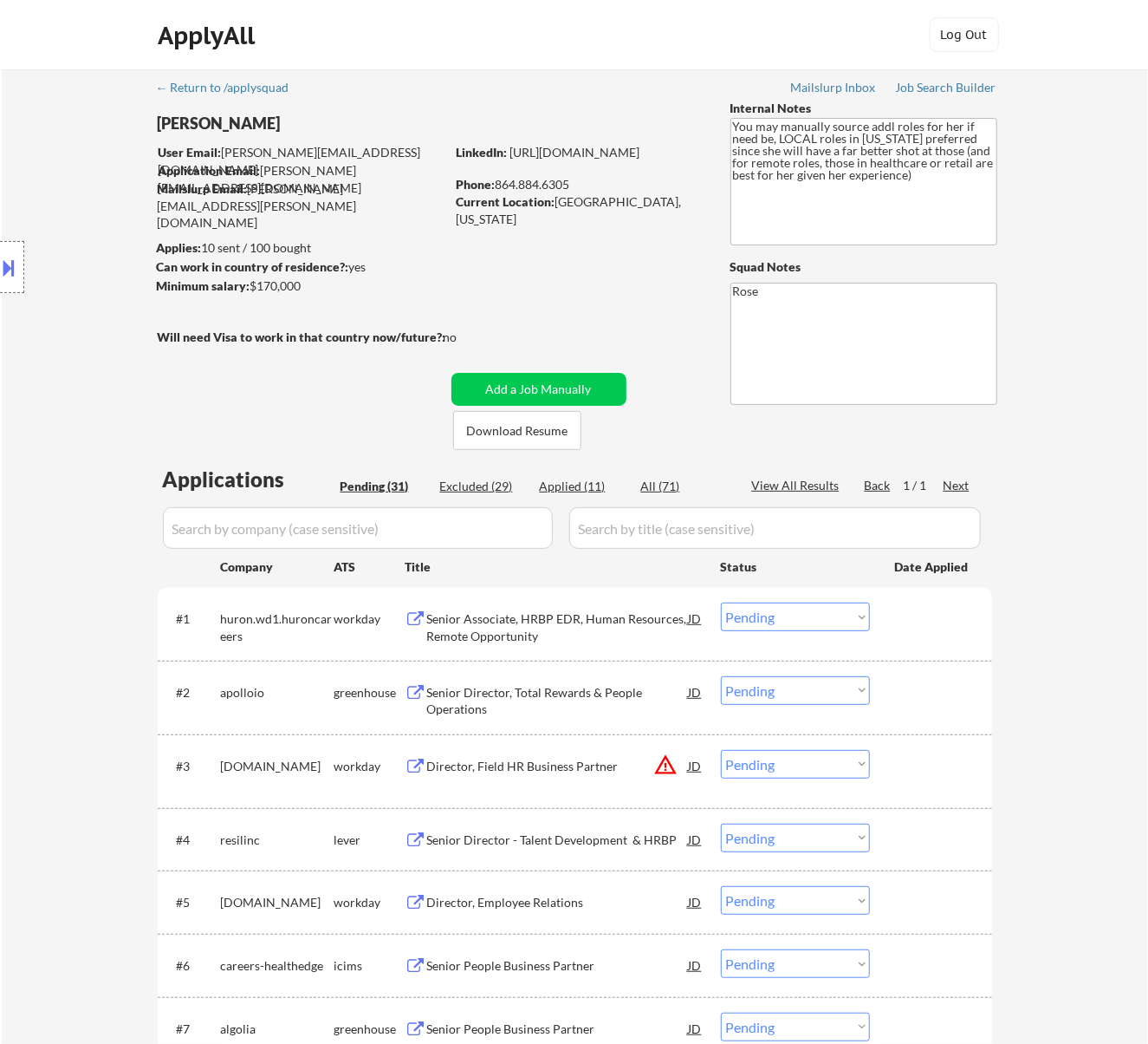
click at [563, 629] on div "Senior Associate, HRBP EDR, Human Resources, Remote Opportunity" at bounding box center [557, 627] width 261 height 34
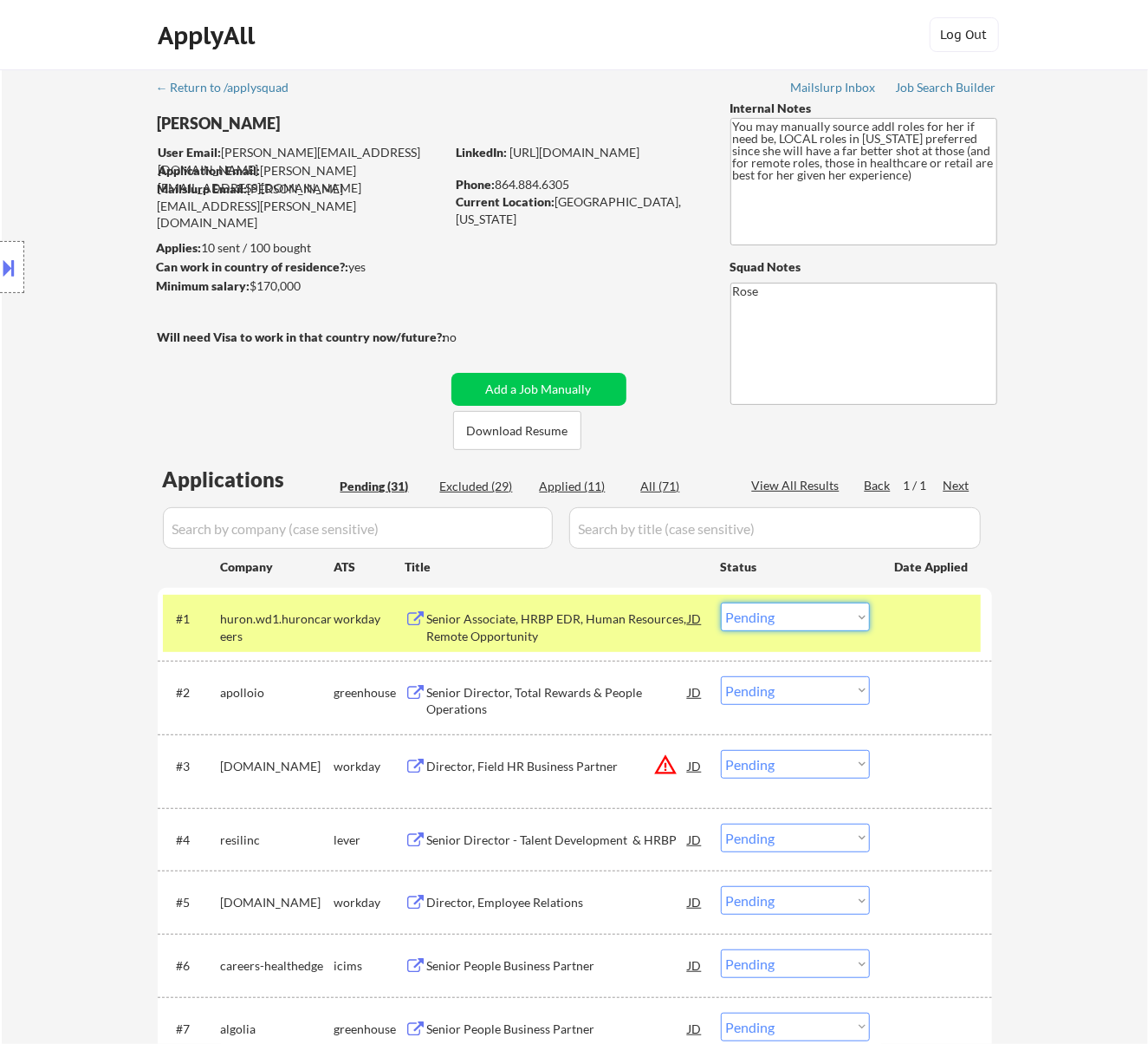
drag, startPoint x: 829, startPoint y: 616, endPoint x: 830, endPoint y: 631, distance: 15.0
click at [829, 616] on select "Choose an option... Pending Applied Excluded (Questions) Excluded (Expired) Exc…" at bounding box center [795, 617] width 149 height 29
click at [721, 602] on select "Choose an option... Pending Applied Excluded (Questions) Excluded (Expired) Exc…" at bounding box center [795, 617] width 149 height 29
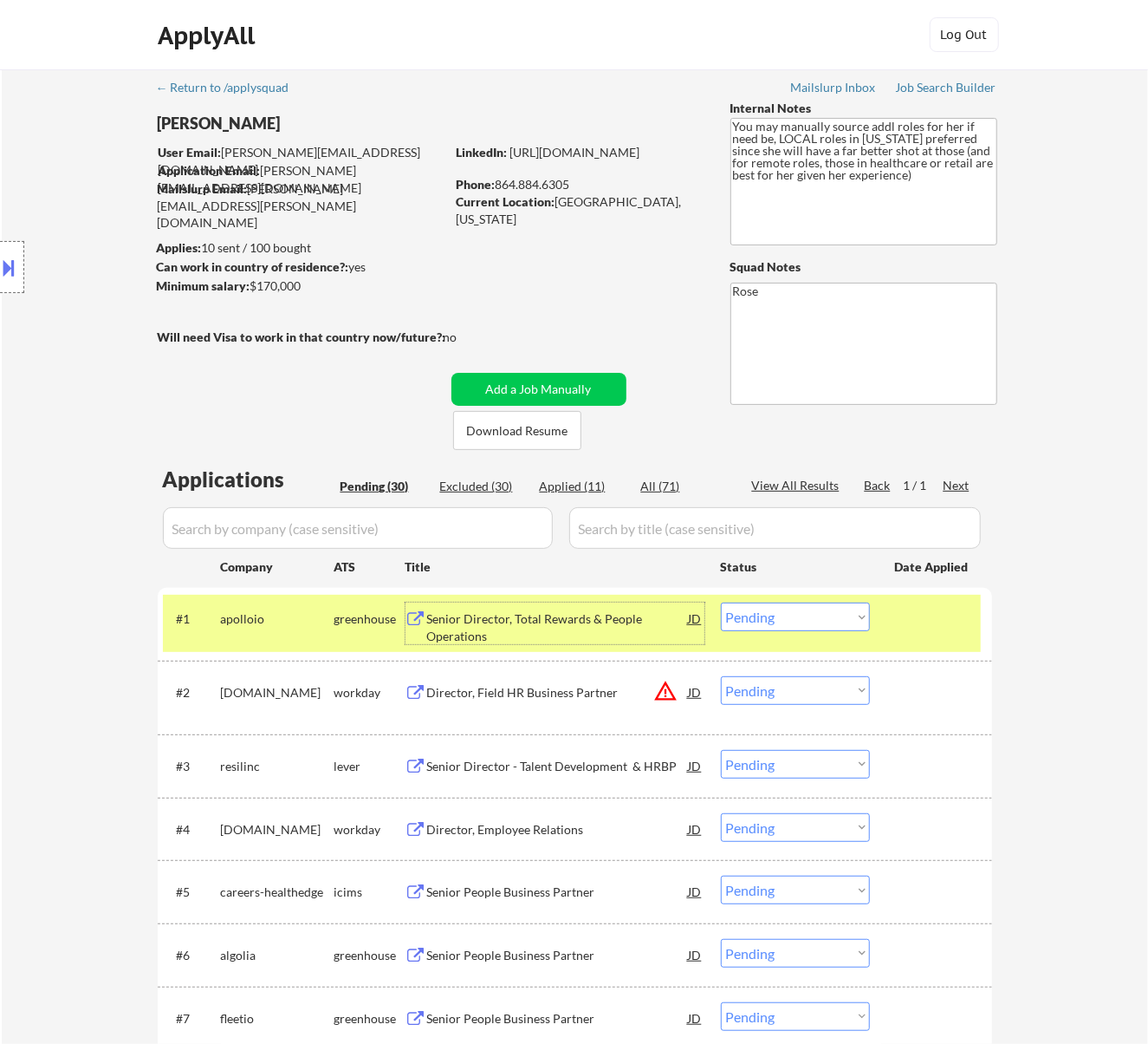
click at [627, 627] on div "Senior Director, Total Rewards & People Operations" at bounding box center [557, 627] width 261 height 34
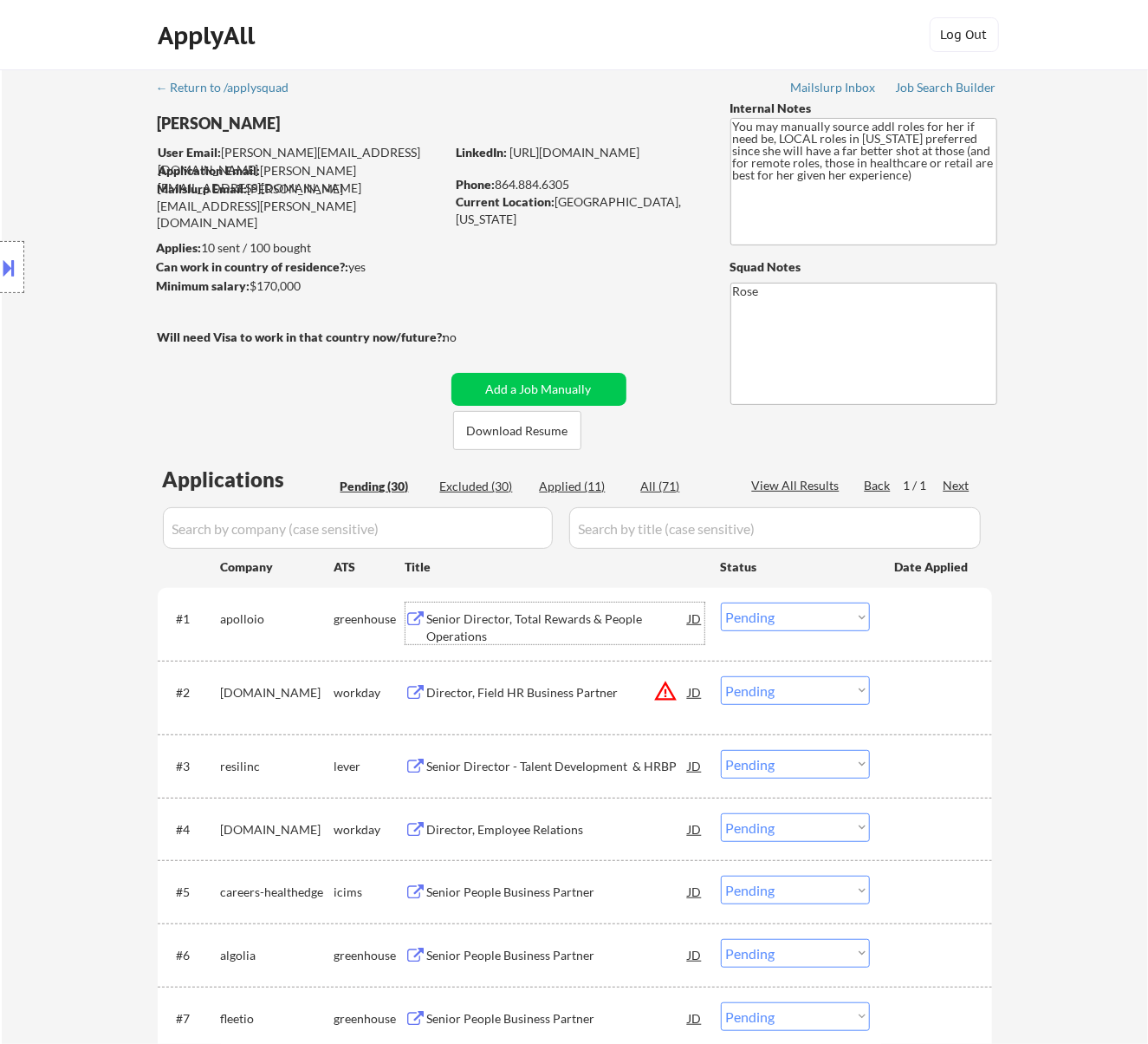
click at [770, 619] on select "Choose an option... Pending Applied Excluded (Questions) Excluded (Expired) Exc…" at bounding box center [795, 617] width 149 height 29
click at [721, 602] on select "Choose an option... Pending Applied Excluded (Questions) Excluded (Expired) Exc…" at bounding box center [795, 617] width 149 height 29
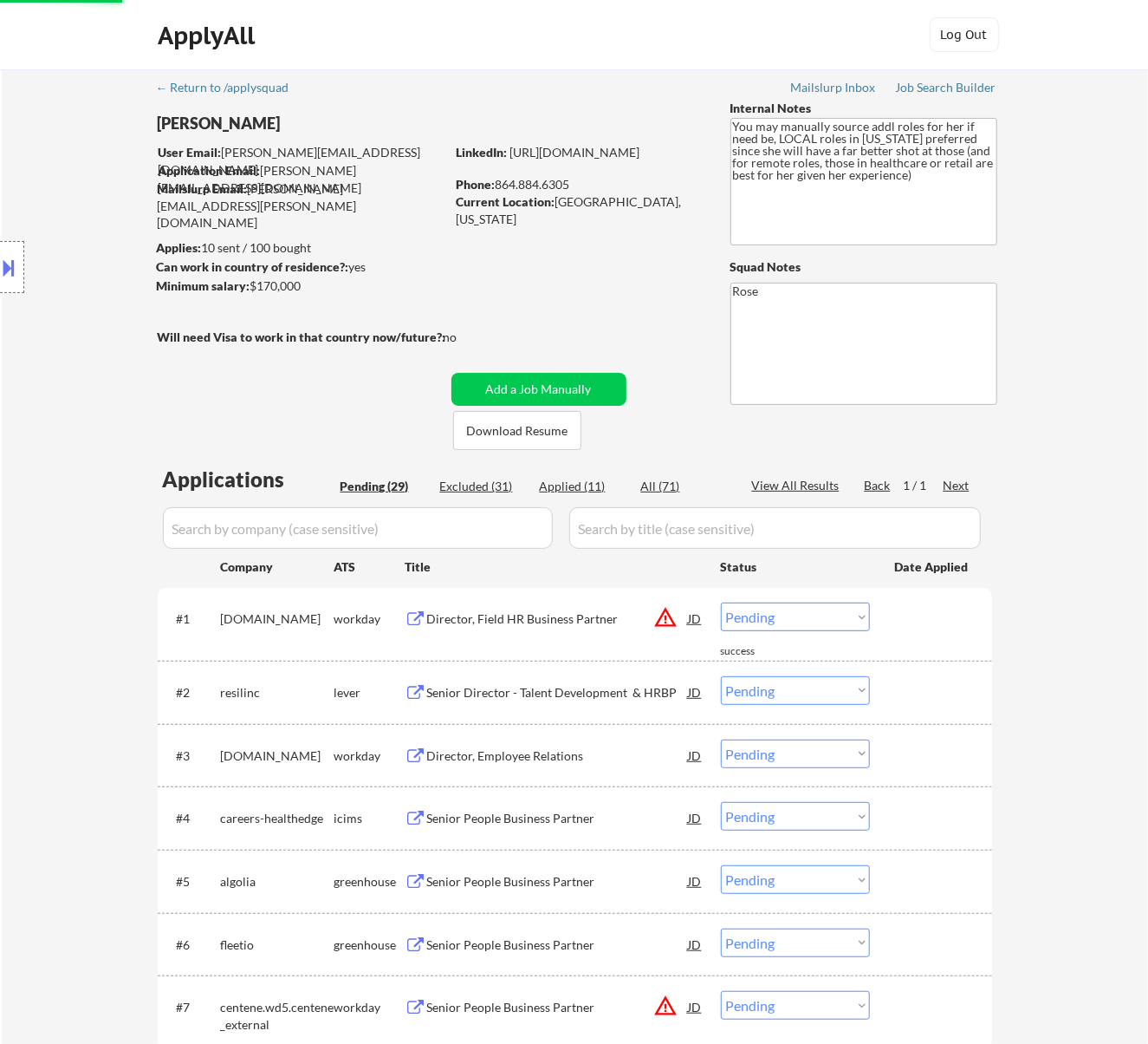
click at [555, 612] on div "Director, Field HR Business Partner" at bounding box center [557, 618] width 261 height 17
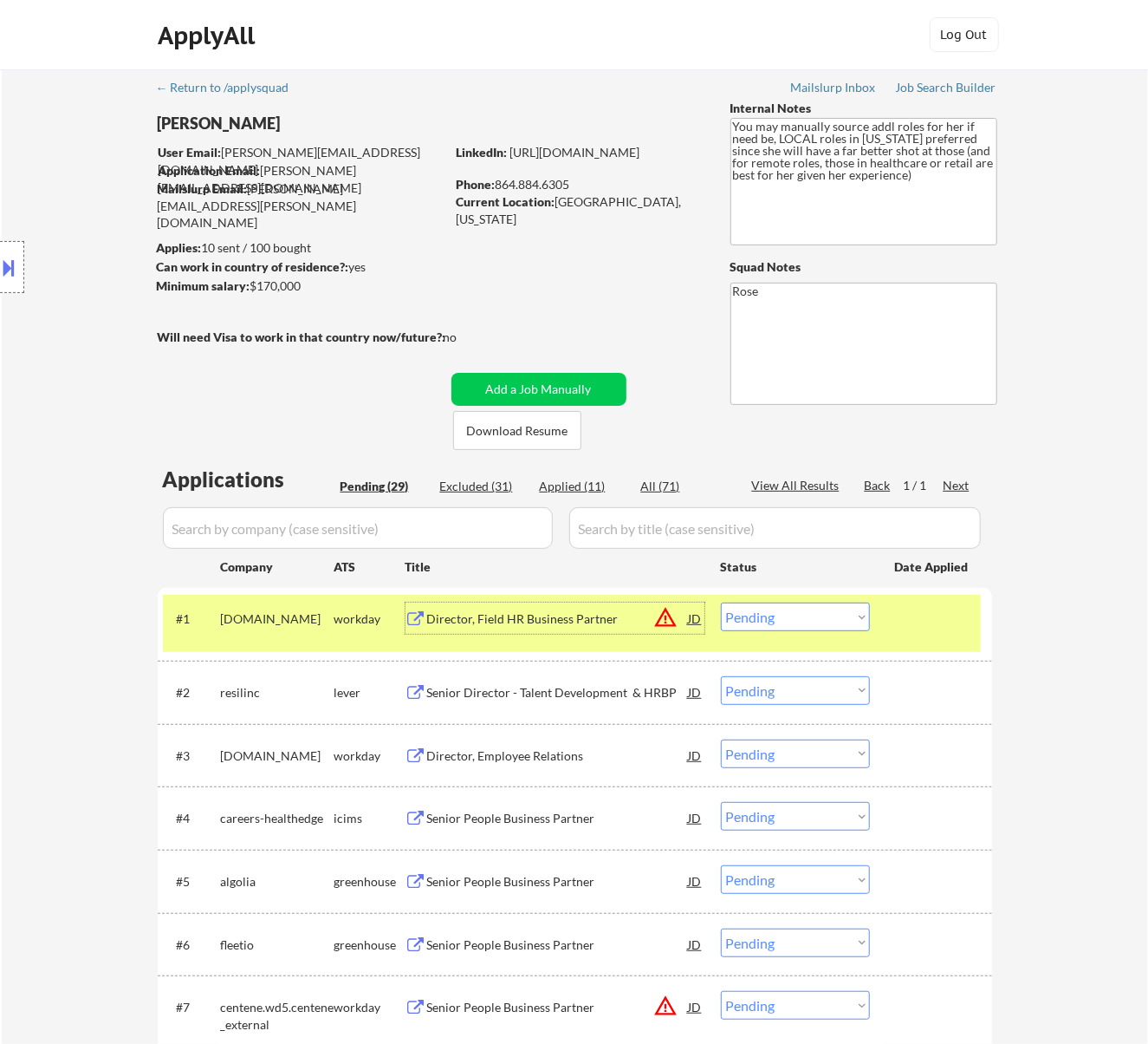
click at [14, 261] on button at bounding box center [9, 268] width 19 height 29
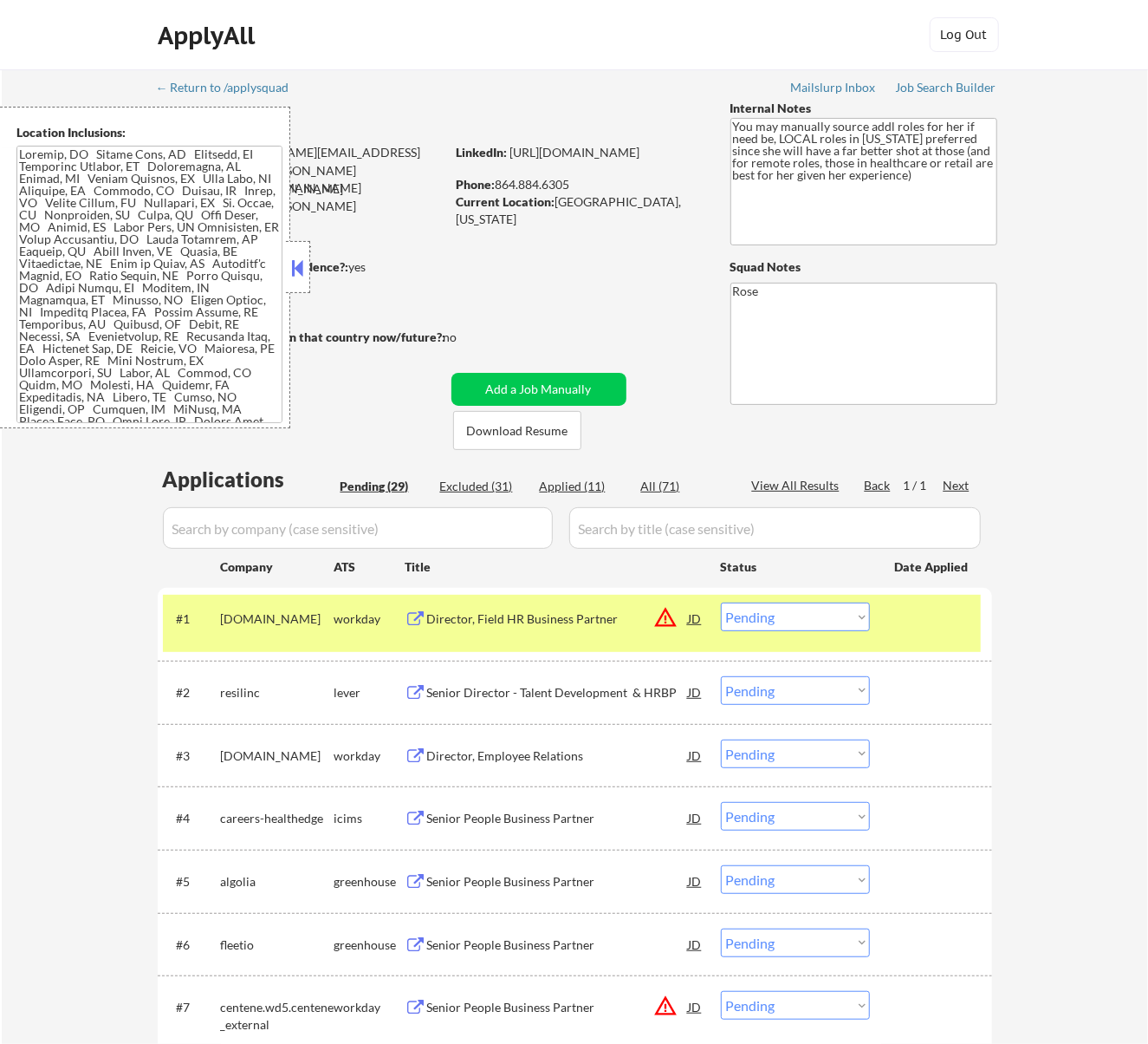
scroll to position [32, 0]
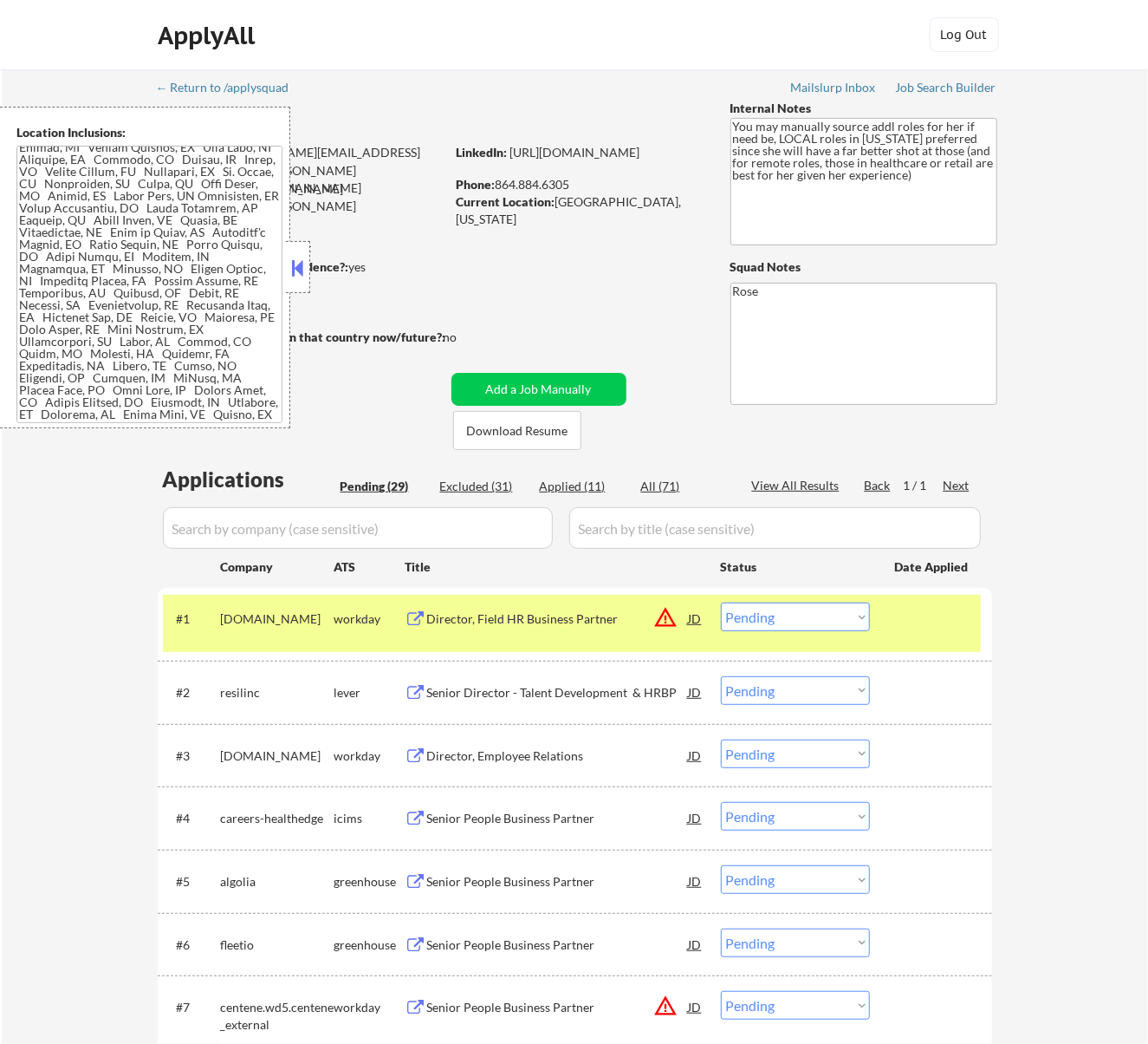
click at [303, 267] on button at bounding box center [297, 268] width 19 height 26
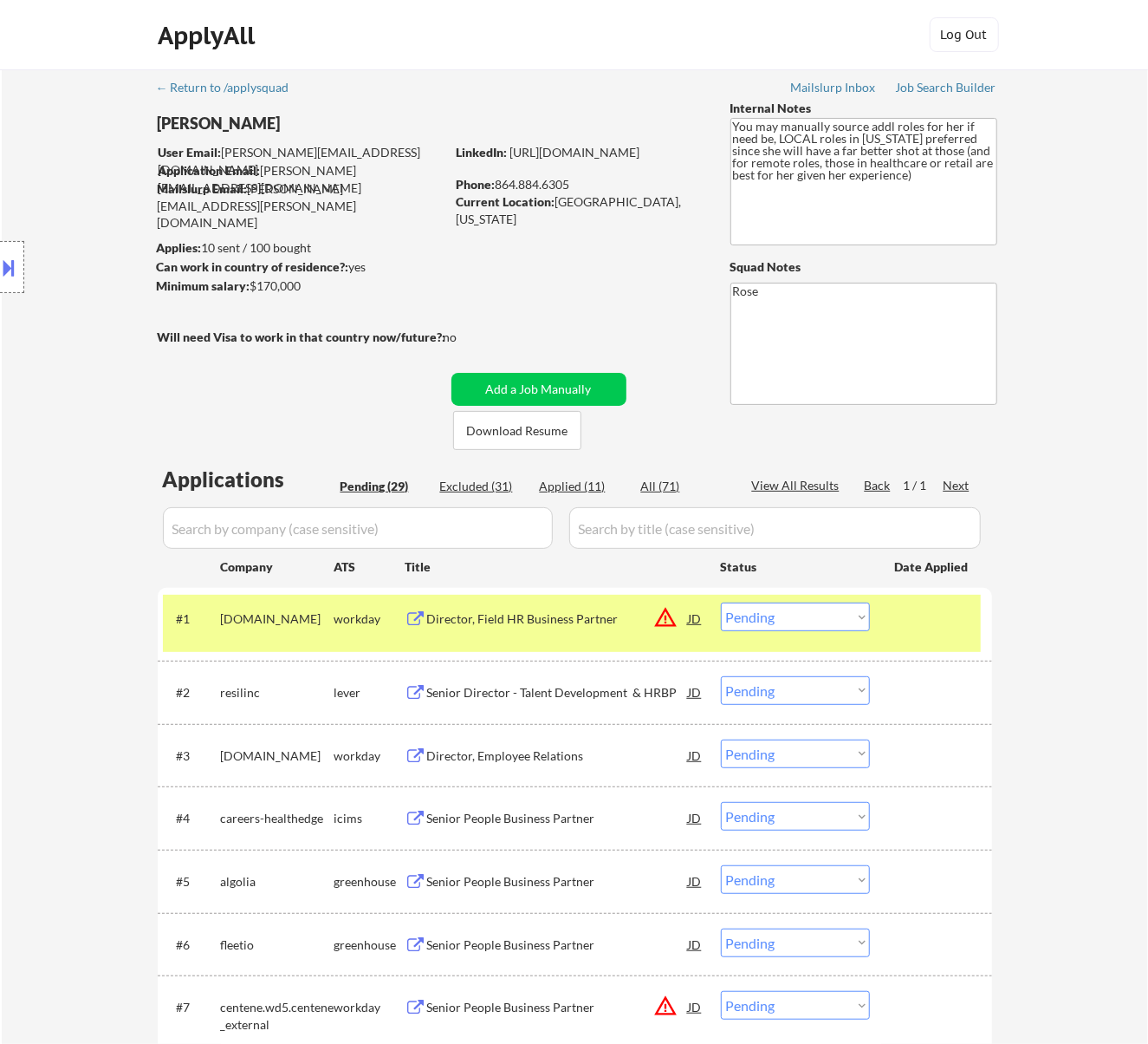
click at [833, 612] on select "Choose an option... Pending Applied Excluded (Questions) Excluded (Expired) Exc…" at bounding box center [795, 617] width 149 height 29
click at [721, 602] on select "Choose an option... Pending Applied Excluded (Questions) Excluded (Expired) Exc…" at bounding box center [795, 617] width 149 height 29
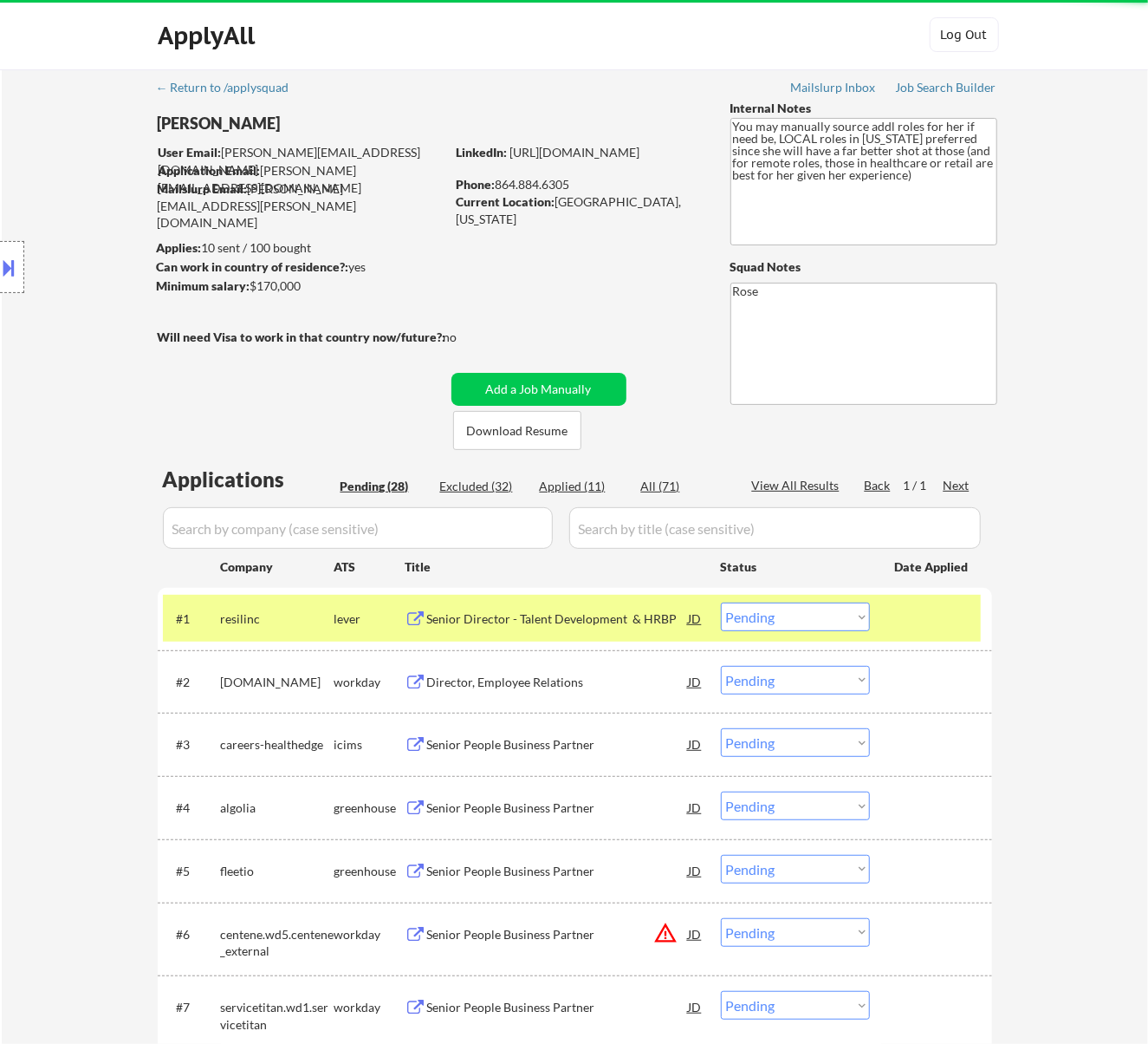
click at [605, 617] on div "Senior Director - Talent Development & HRBP" at bounding box center [557, 618] width 261 height 17
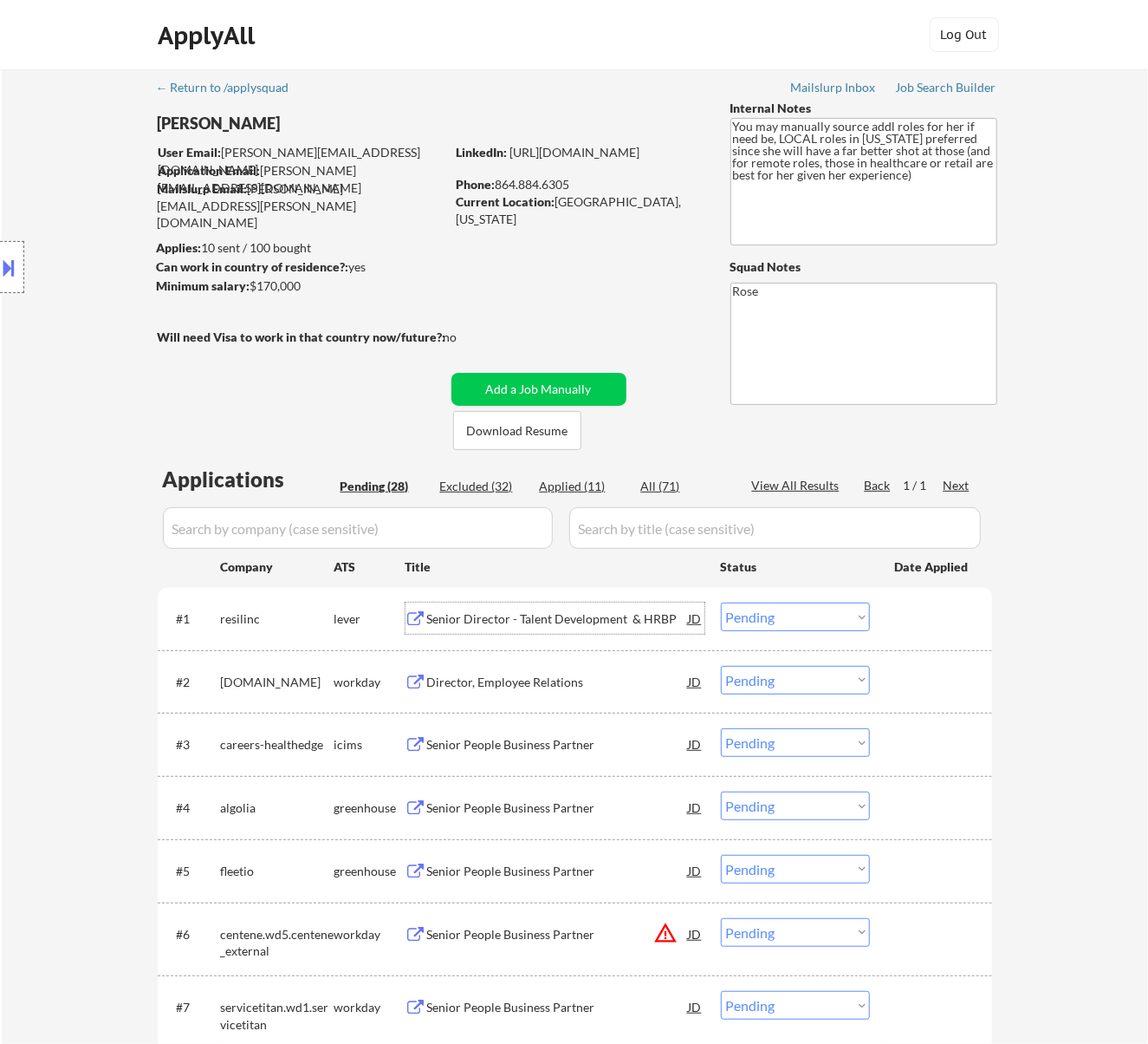
click at [780, 611] on select "Choose an option... Pending Applied Excluded (Questions) Excluded (Expired) Exc…" at bounding box center [795, 617] width 149 height 29
click at [721, 602] on select "Choose an option... Pending Applied Excluded (Questions) Excluded (Expired) Exc…" at bounding box center [795, 617] width 149 height 29
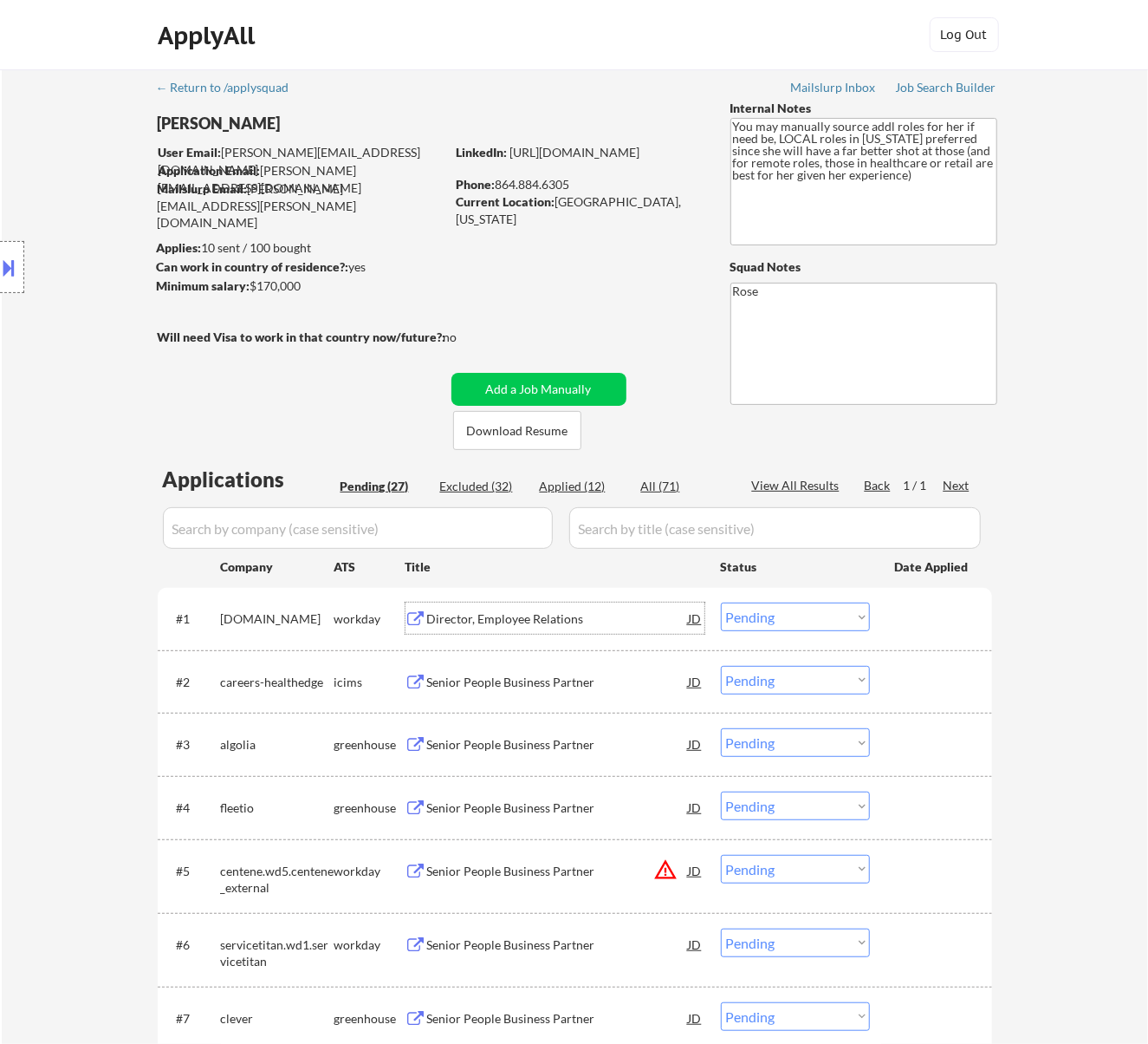
click at [590, 622] on div "Director, Employee Relations" at bounding box center [557, 618] width 261 height 17
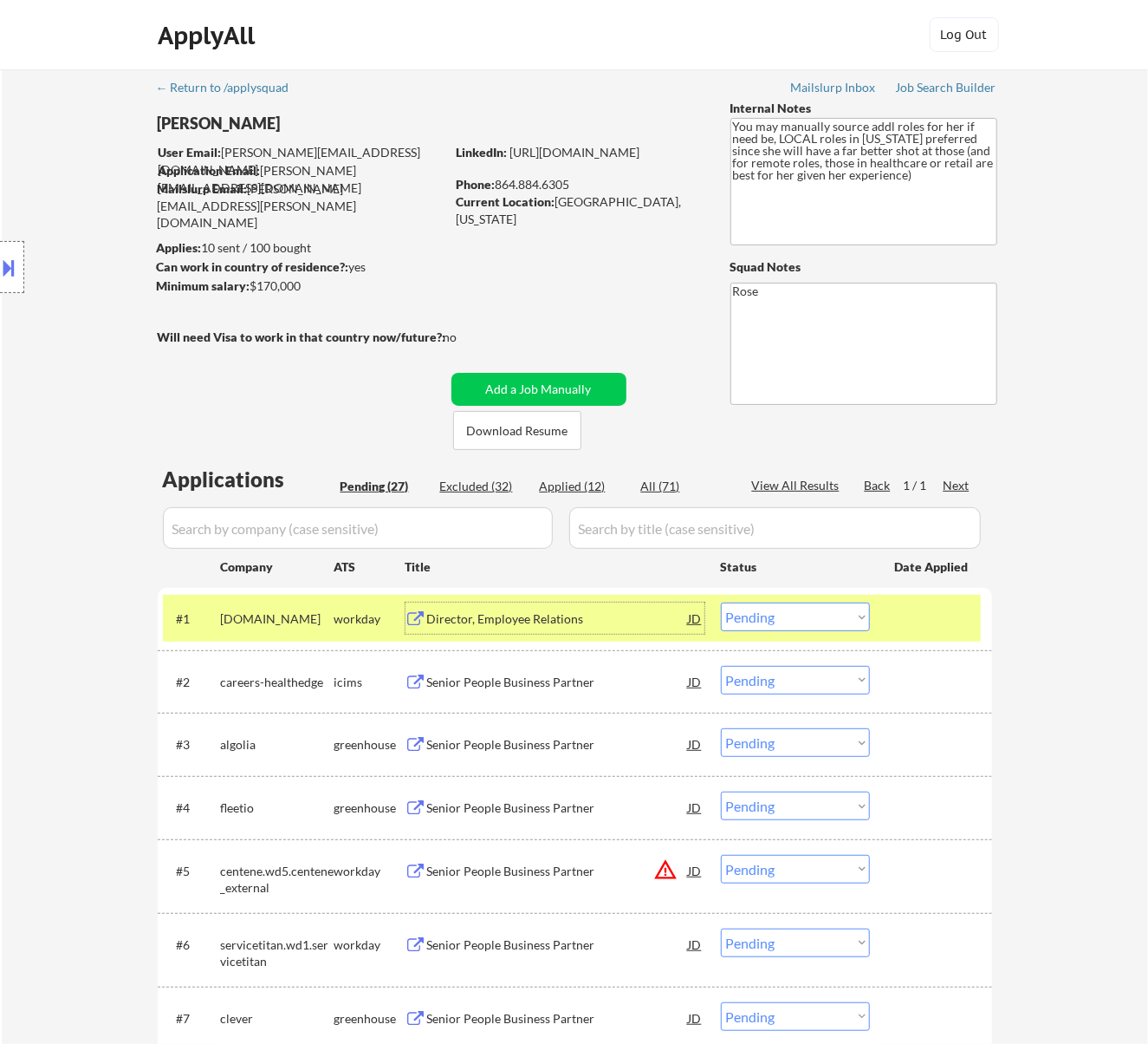
click at [789, 619] on select "Choose an option... Pending Applied Excluded (Questions) Excluded (Expired) Exc…" at bounding box center [795, 617] width 149 height 29
click at [721, 602] on select "Choose an option... Pending Applied Excluded (Questions) Excluded (Expired) Exc…" at bounding box center [795, 617] width 149 height 29
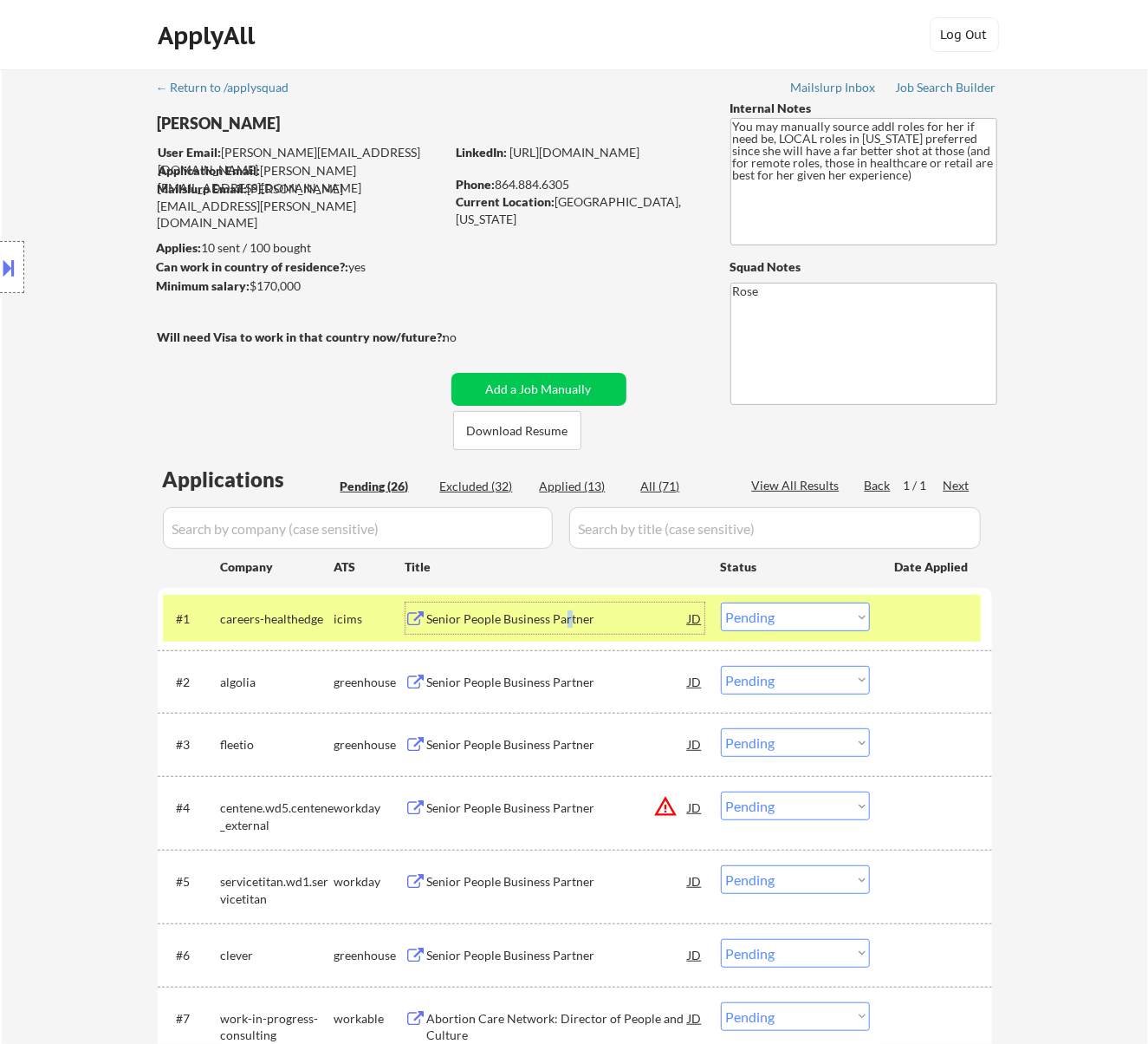
click at [566, 615] on div "Senior People Business Partner" at bounding box center [557, 618] width 261 height 17
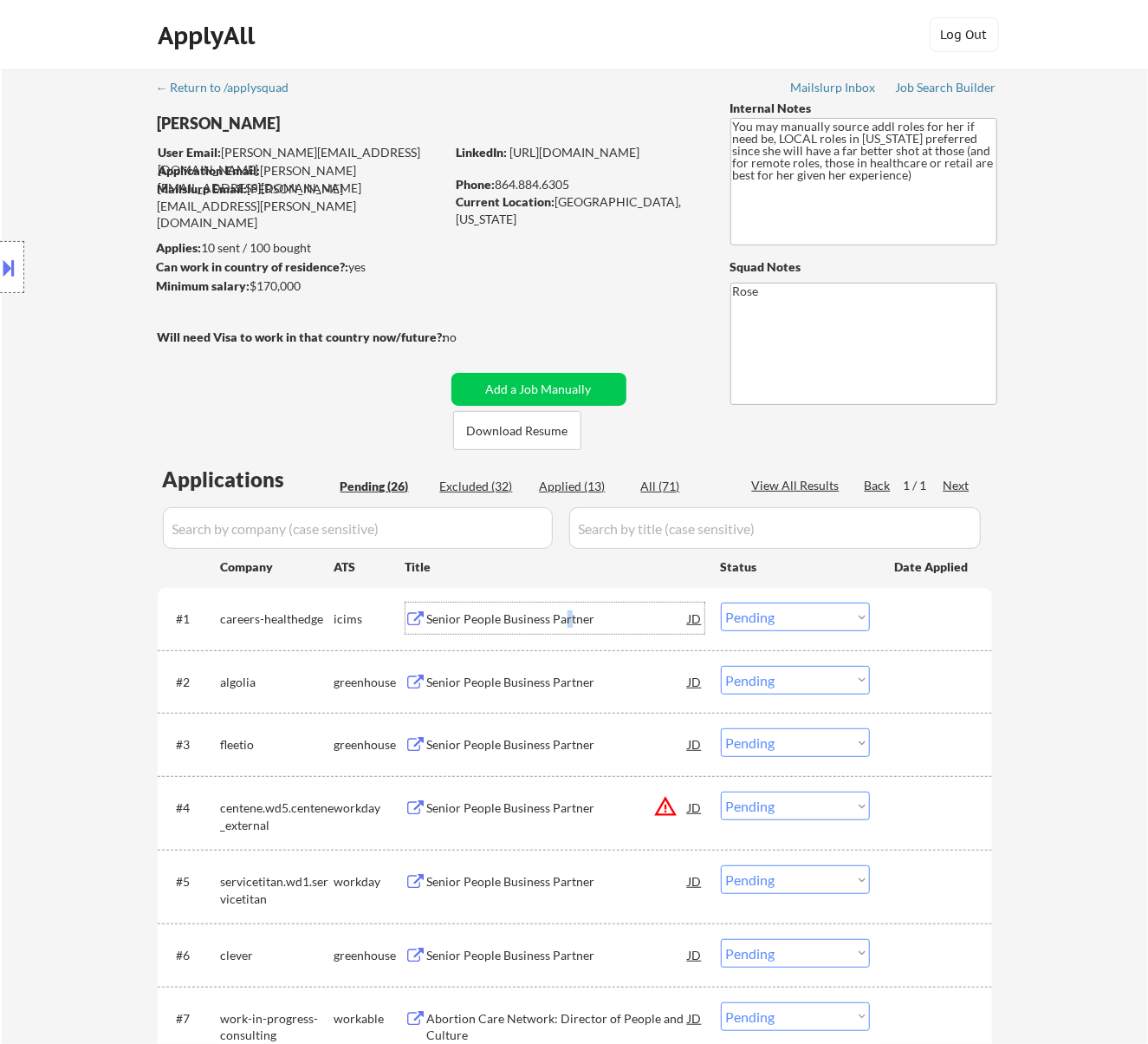
click at [785, 612] on select "Choose an option... Pending Applied Excluded (Questions) Excluded (Expired) Exc…" at bounding box center [795, 617] width 149 height 29
click at [721, 602] on select "Choose an option... Pending Applied Excluded (Questions) Excluded (Expired) Exc…" at bounding box center [795, 617] width 149 height 29
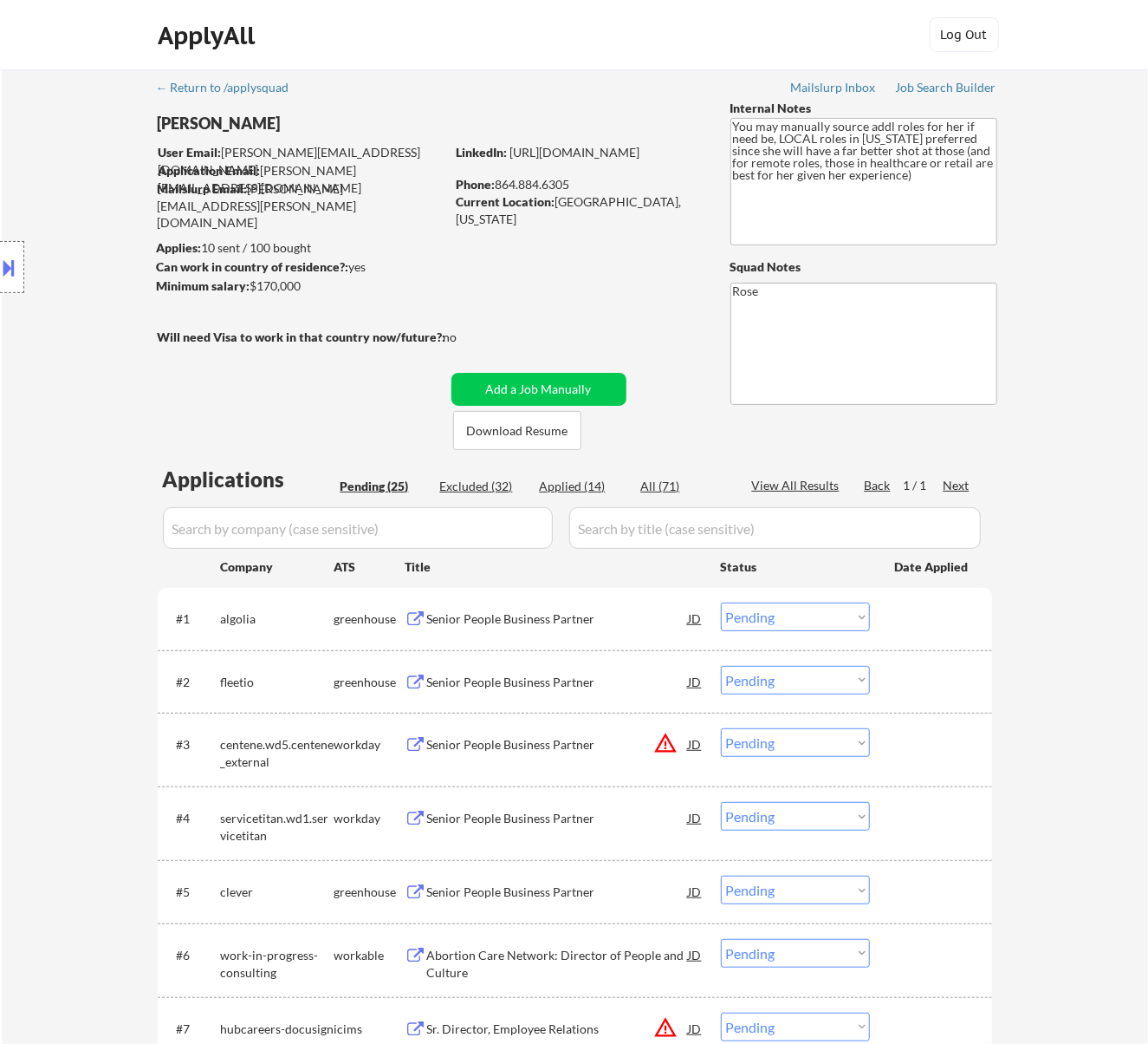
click at [592, 609] on div "Senior People Business Partner" at bounding box center [557, 617] width 261 height 31
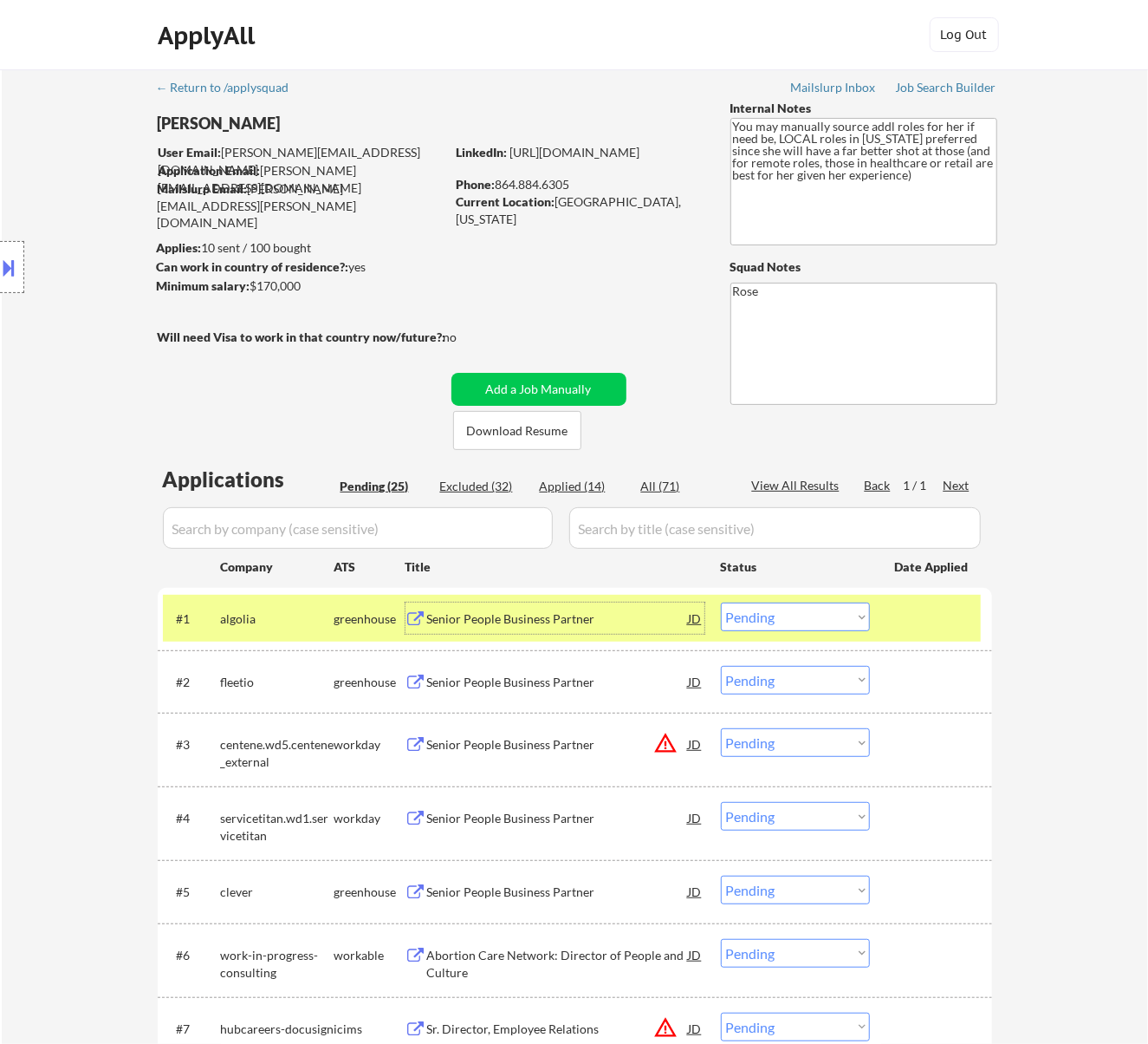
click at [814, 611] on select "Choose an option... Pending Applied Excluded (Questions) Excluded (Expired) Exc…" at bounding box center [795, 617] width 149 height 29
click at [721, 602] on select "Choose an option... Pending Applied Excluded (Questions) Excluded (Expired) Exc…" at bounding box center [795, 617] width 149 height 29
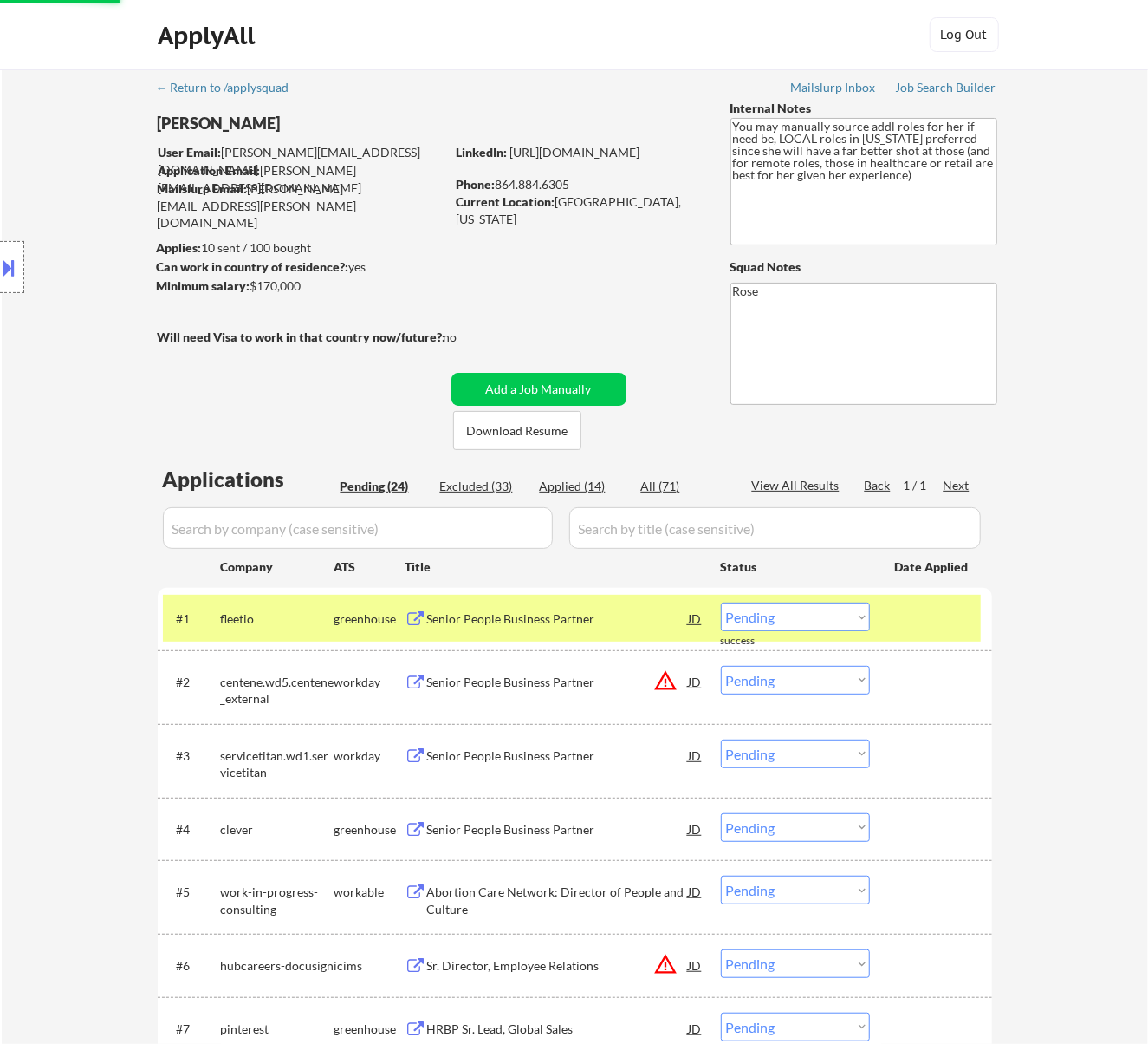
click at [549, 616] on div "Senior People Business Partner" at bounding box center [557, 618] width 261 height 17
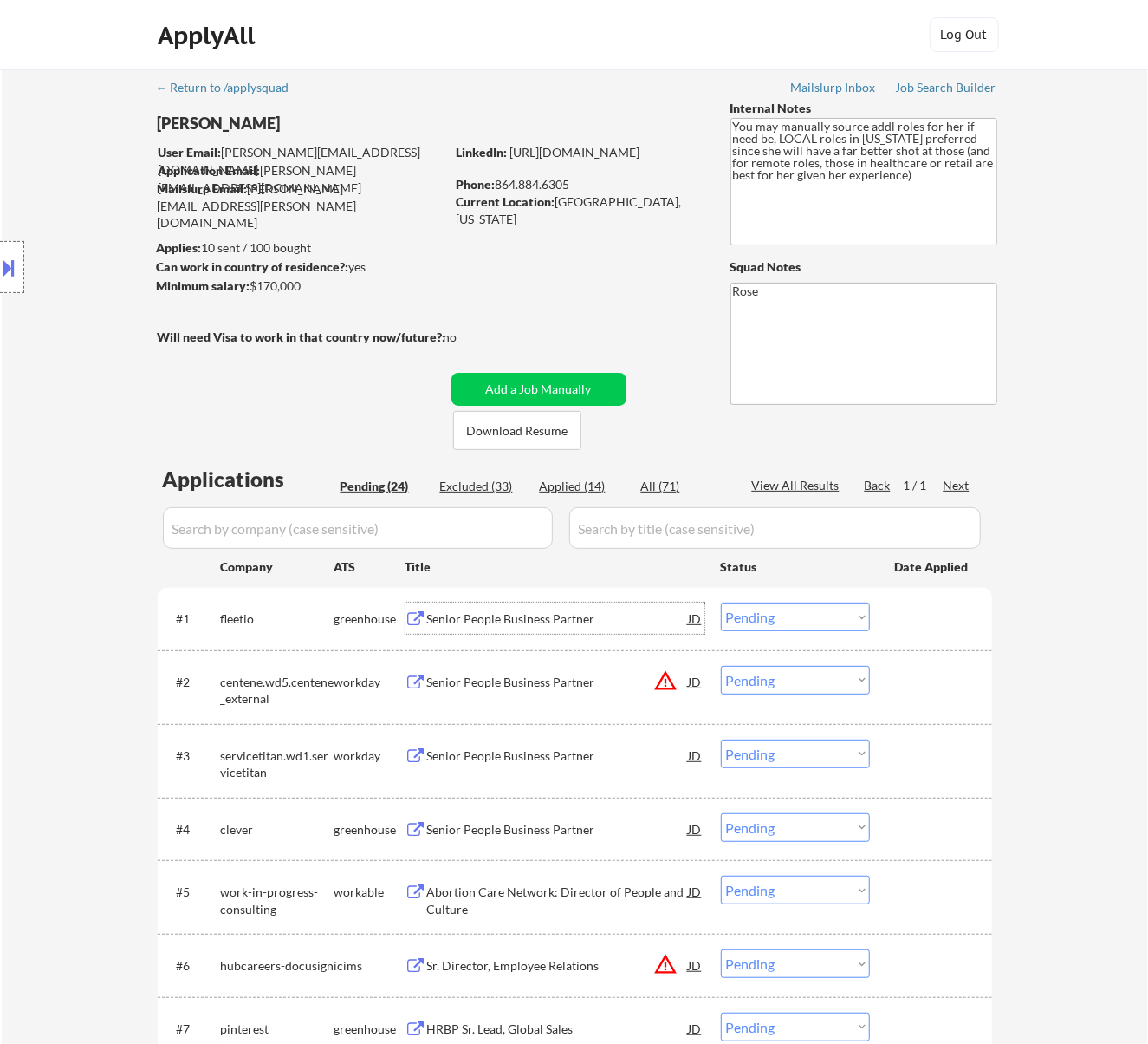
click at [839, 615] on select "Choose an option... Pending Applied Excluded (Questions) Excluded (Expired) Exc…" at bounding box center [795, 617] width 149 height 29
click at [721, 602] on select "Choose an option... Pending Applied Excluded (Questions) Excluded (Expired) Exc…" at bounding box center [795, 617] width 149 height 29
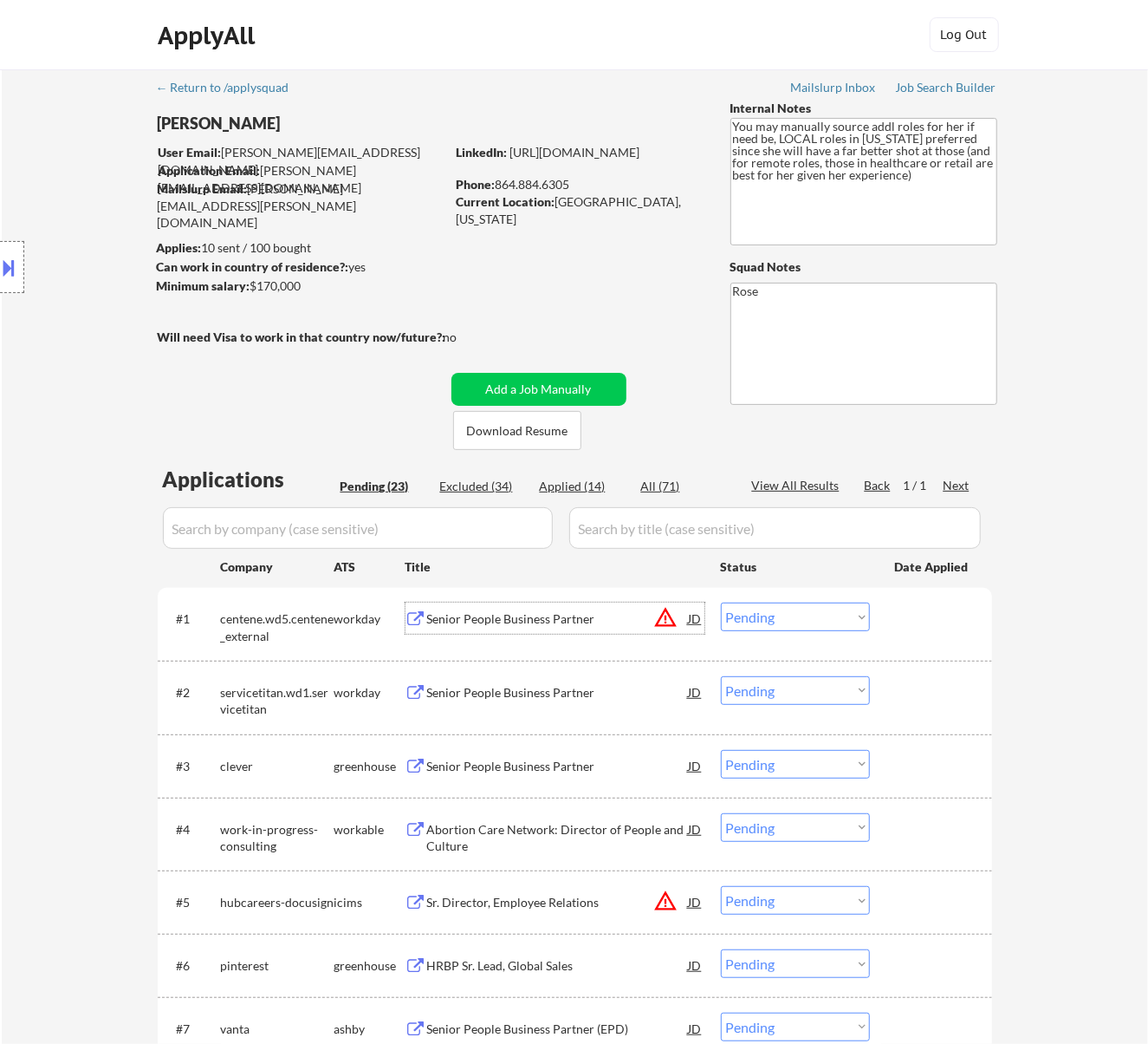
click at [603, 615] on div "Senior People Business Partner" at bounding box center [557, 618] width 261 height 17
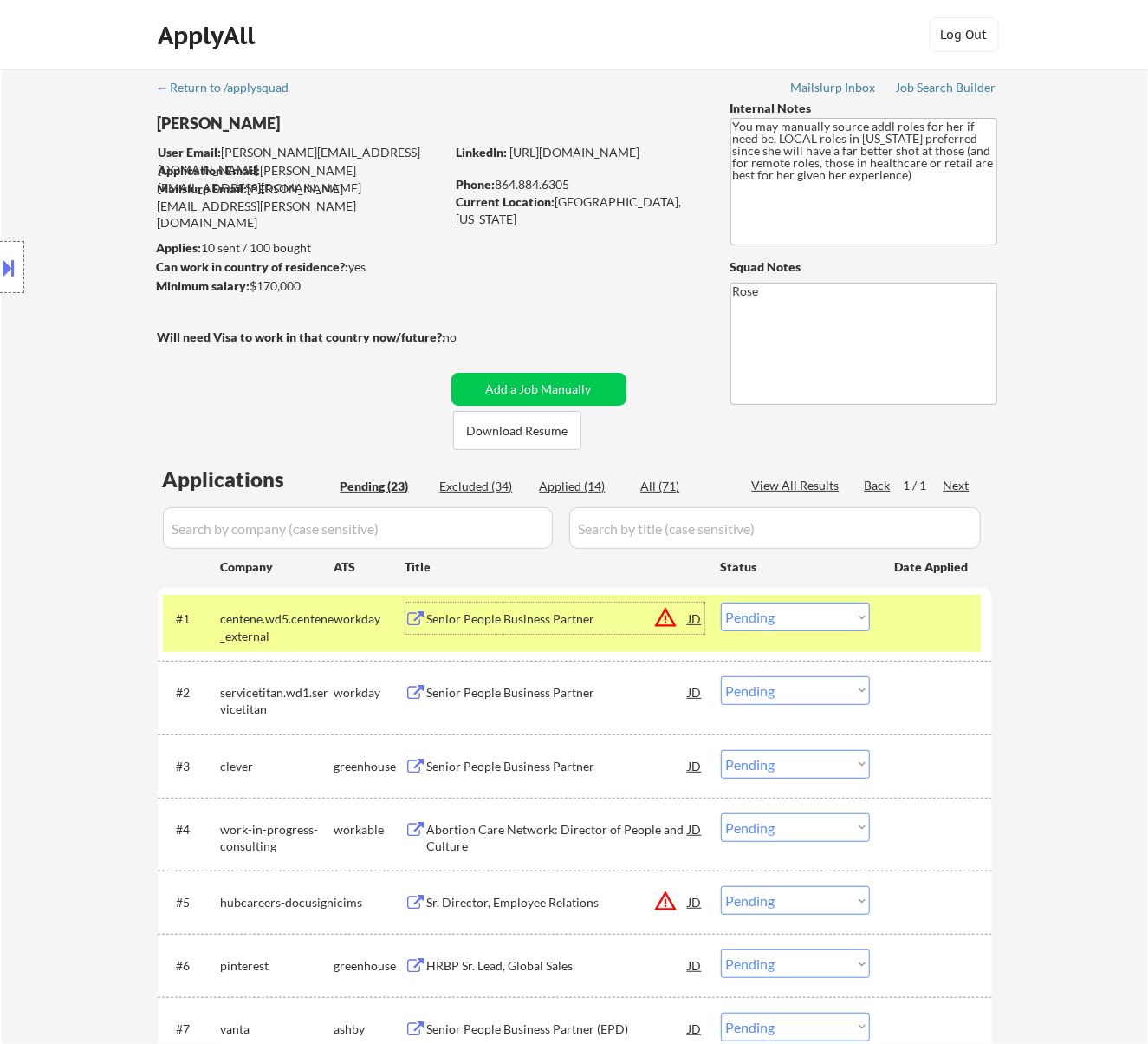
click at [847, 617] on select "Choose an option... Pending Applied Excluded (Questions) Excluded (Expired) Exc…" at bounding box center [795, 617] width 149 height 29
click at [721, 602] on select "Choose an option... Pending Applied Excluded (Questions) Excluded (Expired) Exc…" at bounding box center [795, 617] width 149 height 29
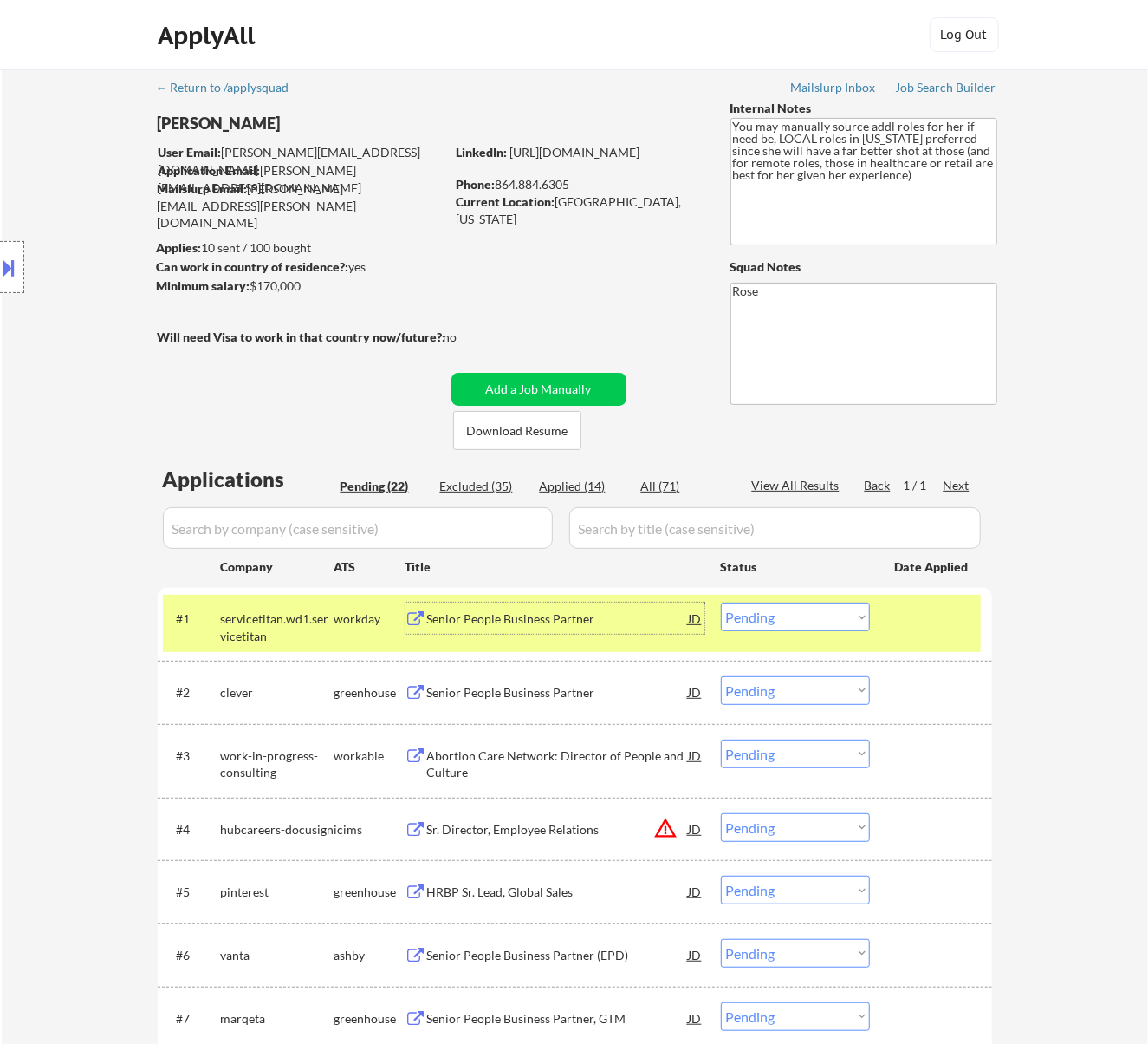
click at [577, 628] on div "Senior People Business Partner" at bounding box center [557, 617] width 261 height 31
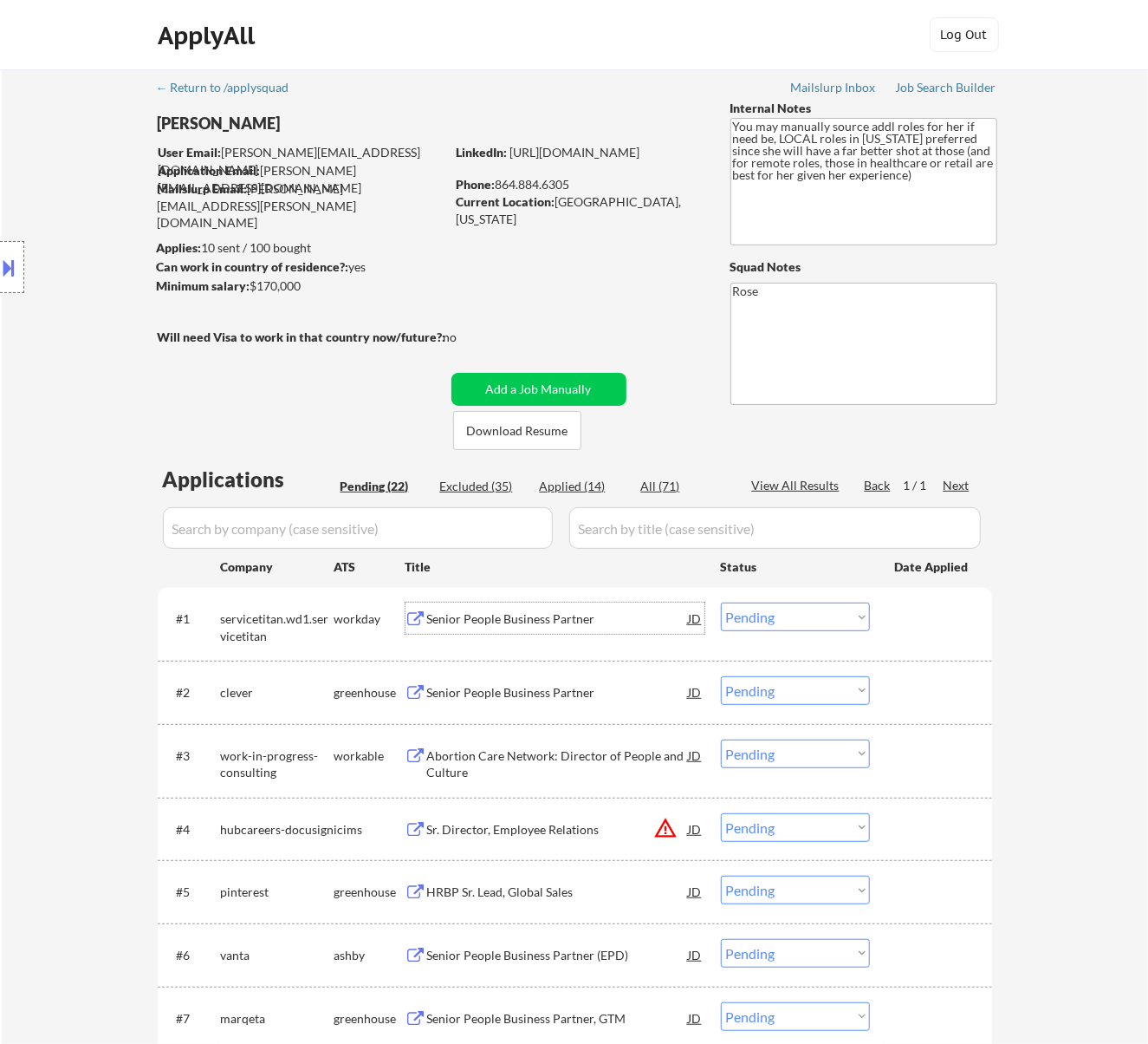
click at [750, 612] on select "Choose an option... Pending Applied Excluded (Questions) Excluded (Expired) Exc…" at bounding box center [795, 617] width 149 height 29
click at [721, 602] on select "Choose an option... Pending Applied Excluded (Questions) Excluded (Expired) Exc…" at bounding box center [795, 617] width 149 height 29
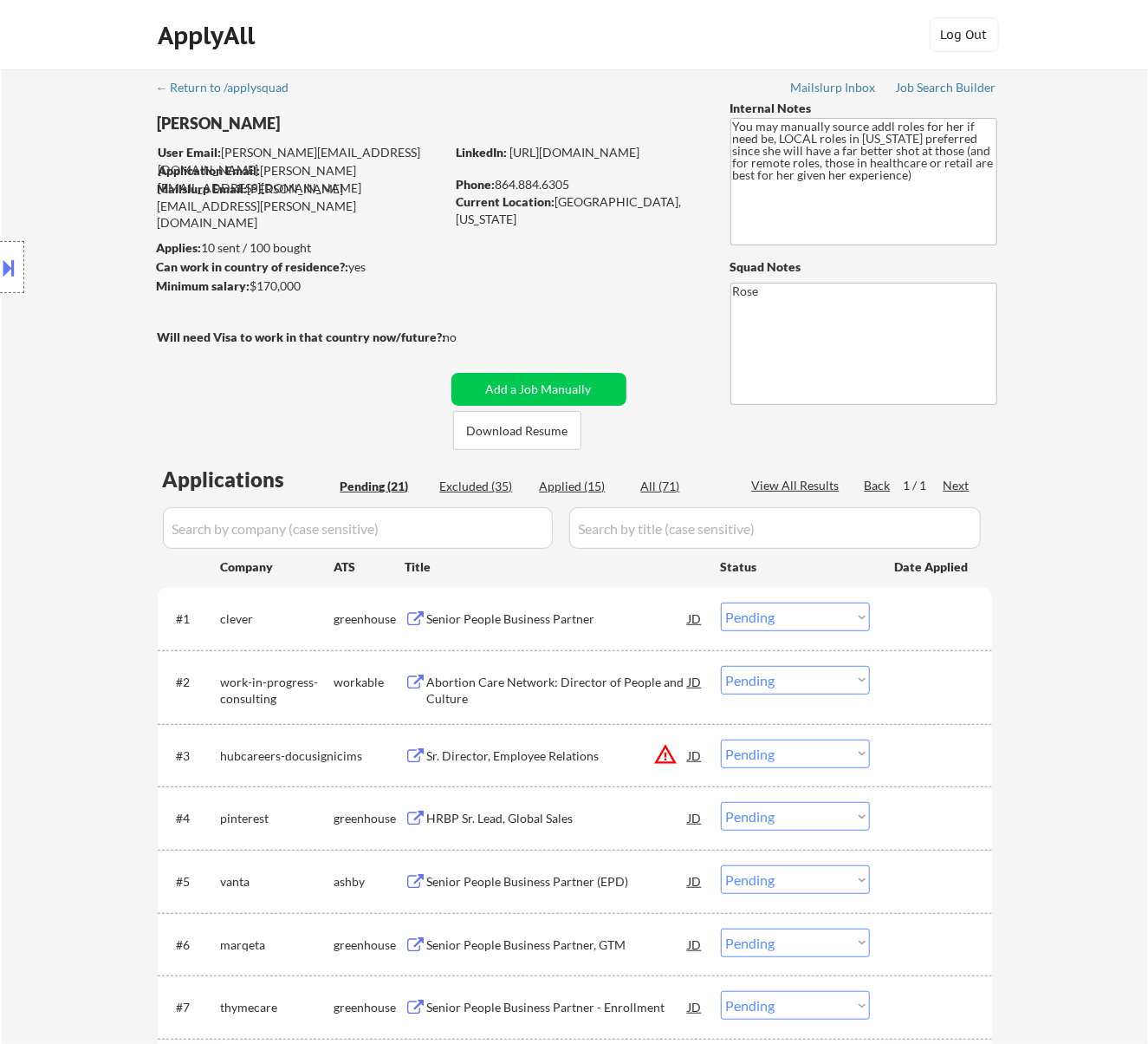
click at [572, 604] on div "Senior People Business Partner" at bounding box center [557, 617] width 261 height 31
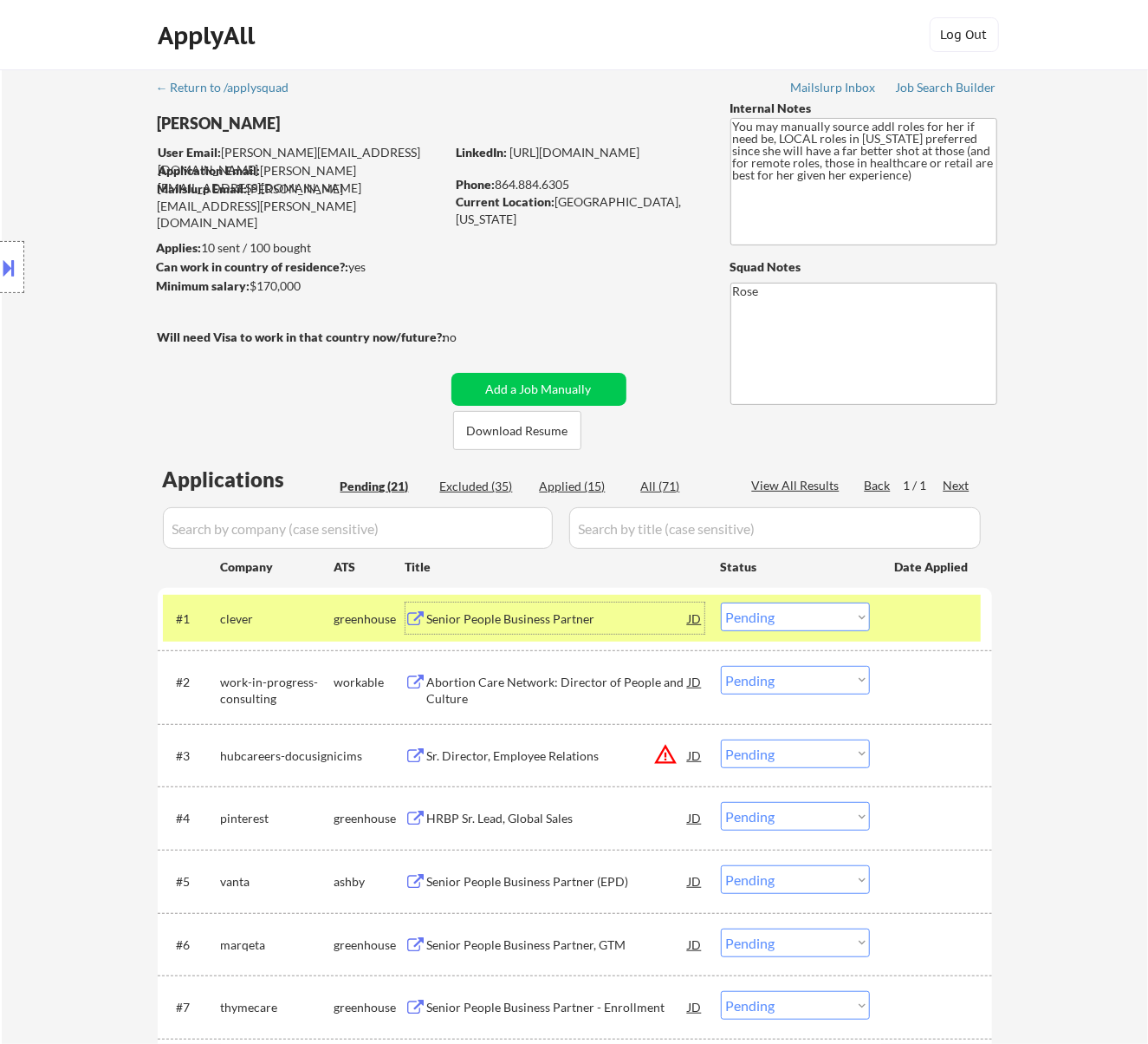
click at [840, 612] on select "Choose an option... Pending Applied Excluded (Questions) Excluded (Expired) Exc…" at bounding box center [795, 617] width 149 height 29
click at [721, 602] on select "Choose an option... Pending Applied Excluded (Questions) Excluded (Expired) Exc…" at bounding box center [795, 617] width 149 height 29
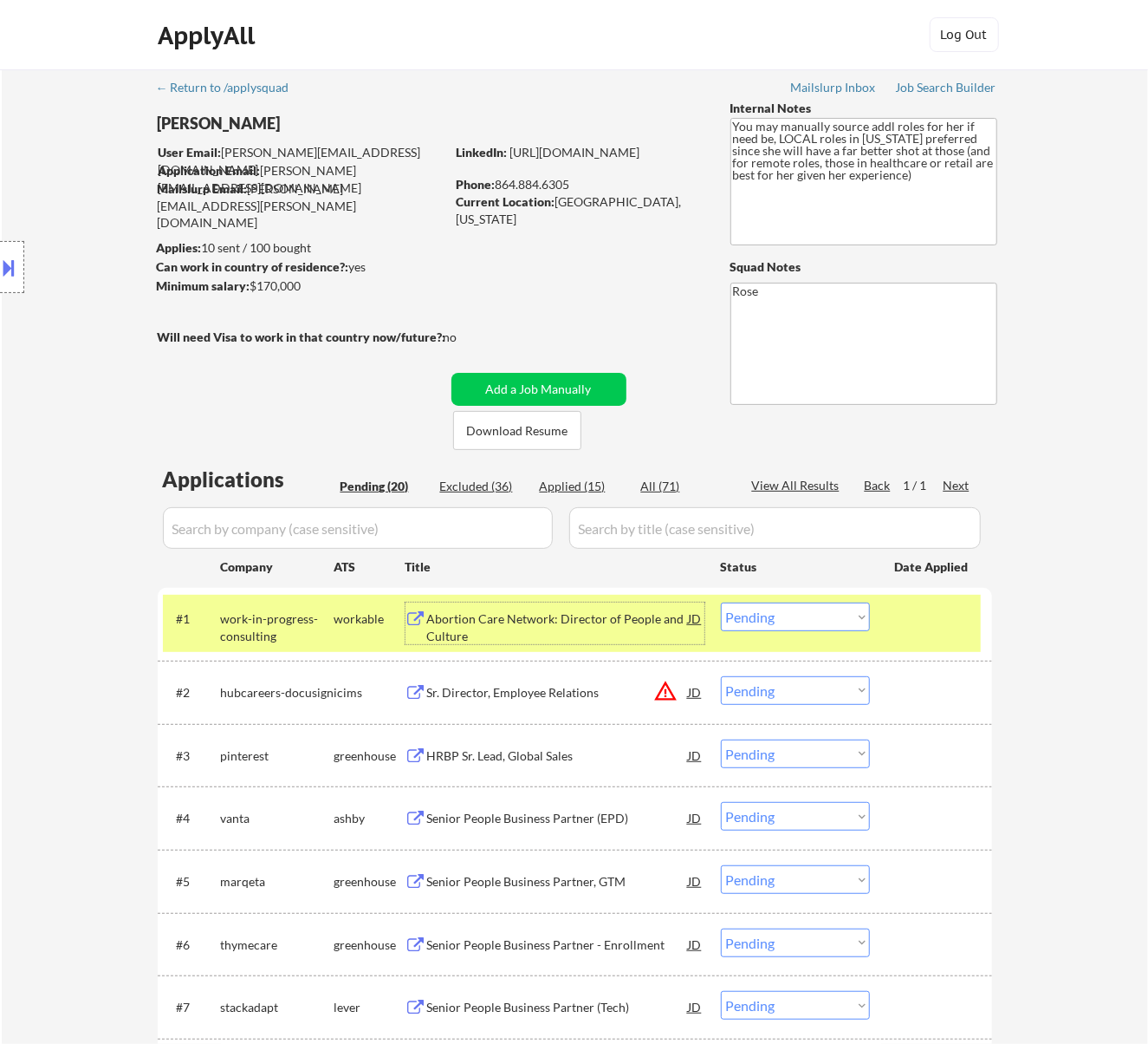
click at [600, 624] on div "Abortion Care Network: Director of People and Culture" at bounding box center [557, 627] width 261 height 34
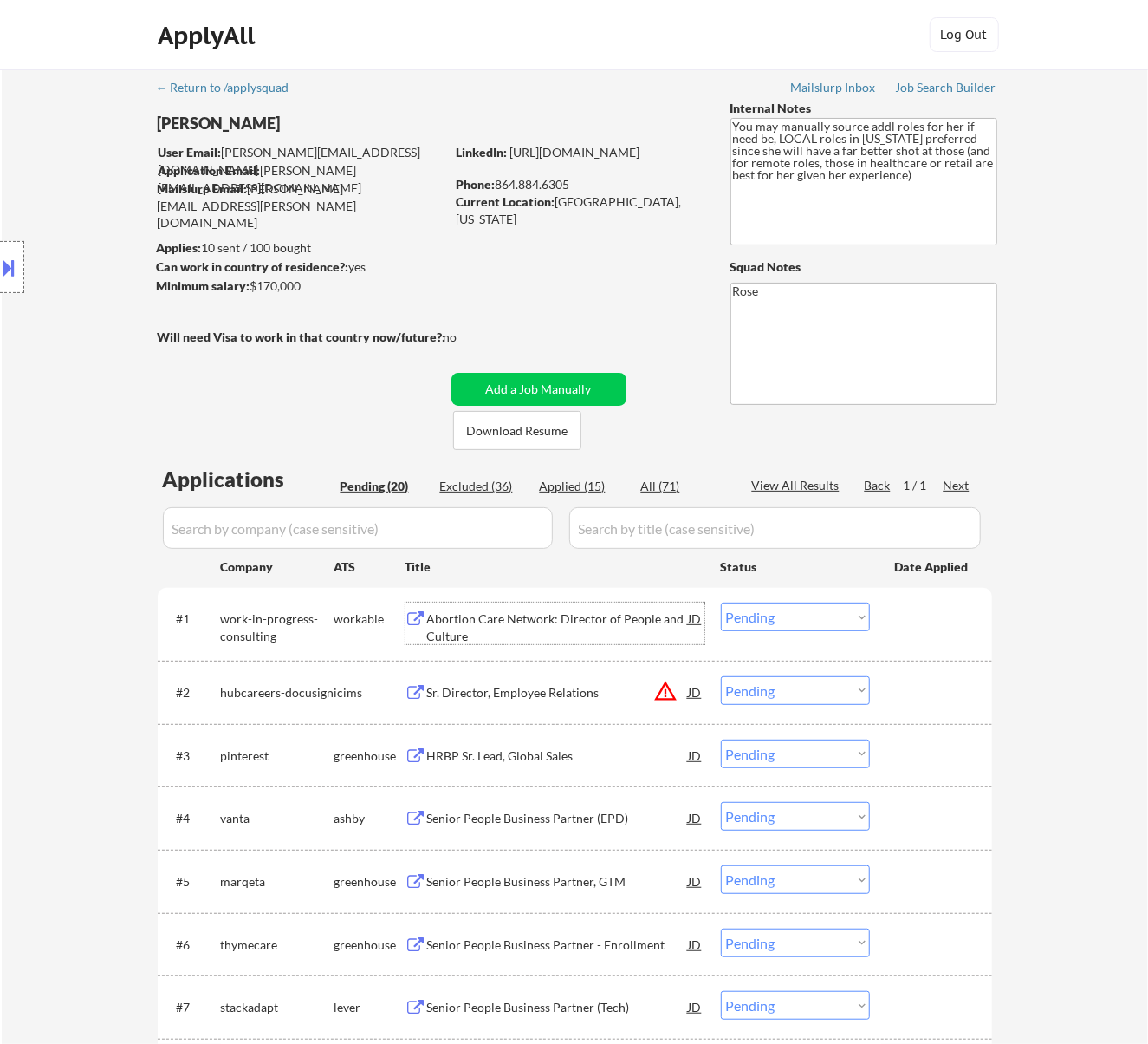
click at [792, 614] on select "Choose an option... Pending Applied Excluded (Questions) Excluded (Expired) Exc…" at bounding box center [795, 617] width 149 height 29
click at [721, 602] on select "Choose an option... Pending Applied Excluded (Questions) Excluded (Expired) Exc…" at bounding box center [795, 617] width 149 height 29
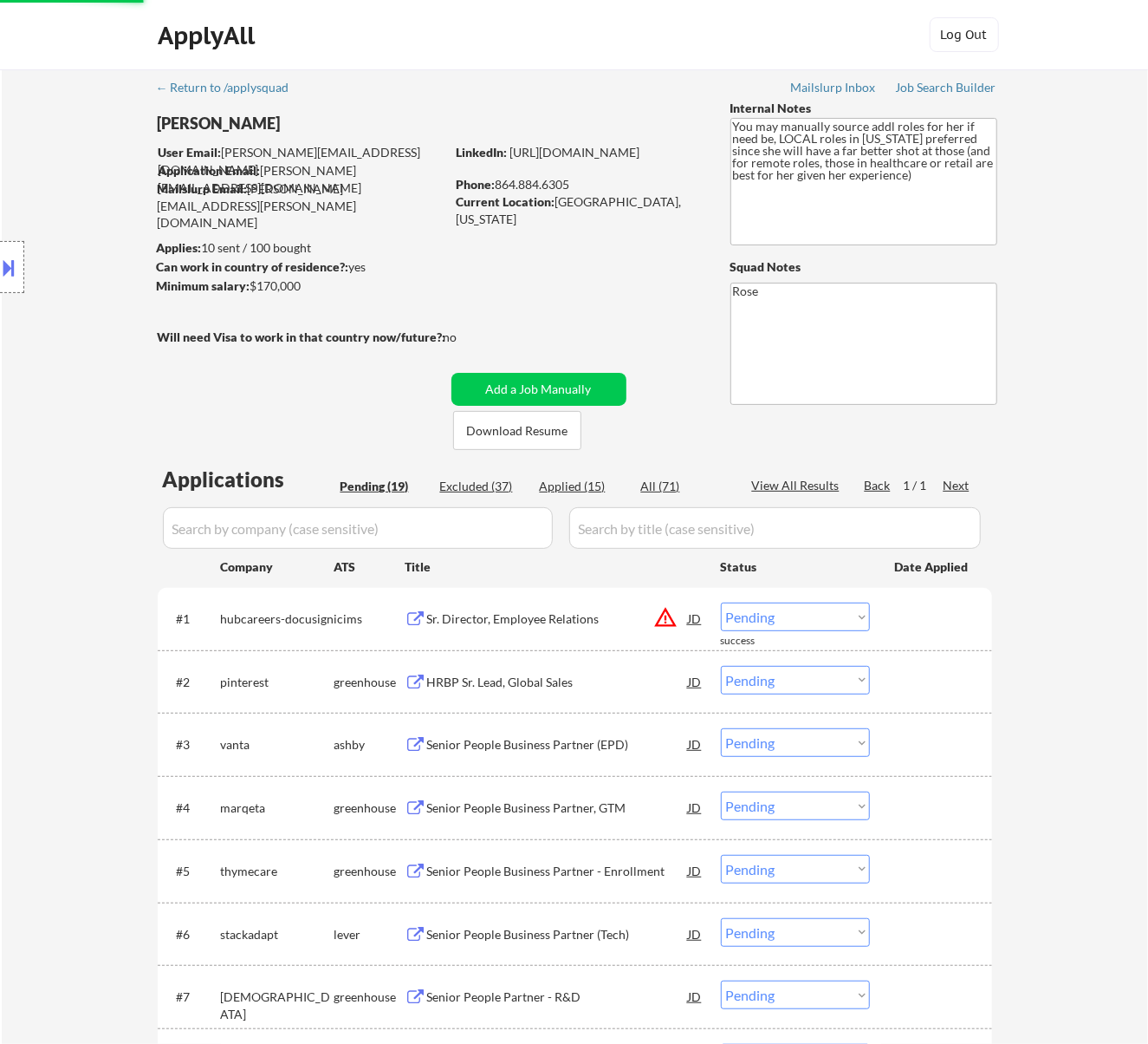
click at [583, 619] on div "Sr. Director, Employee Relations" at bounding box center [557, 618] width 261 height 17
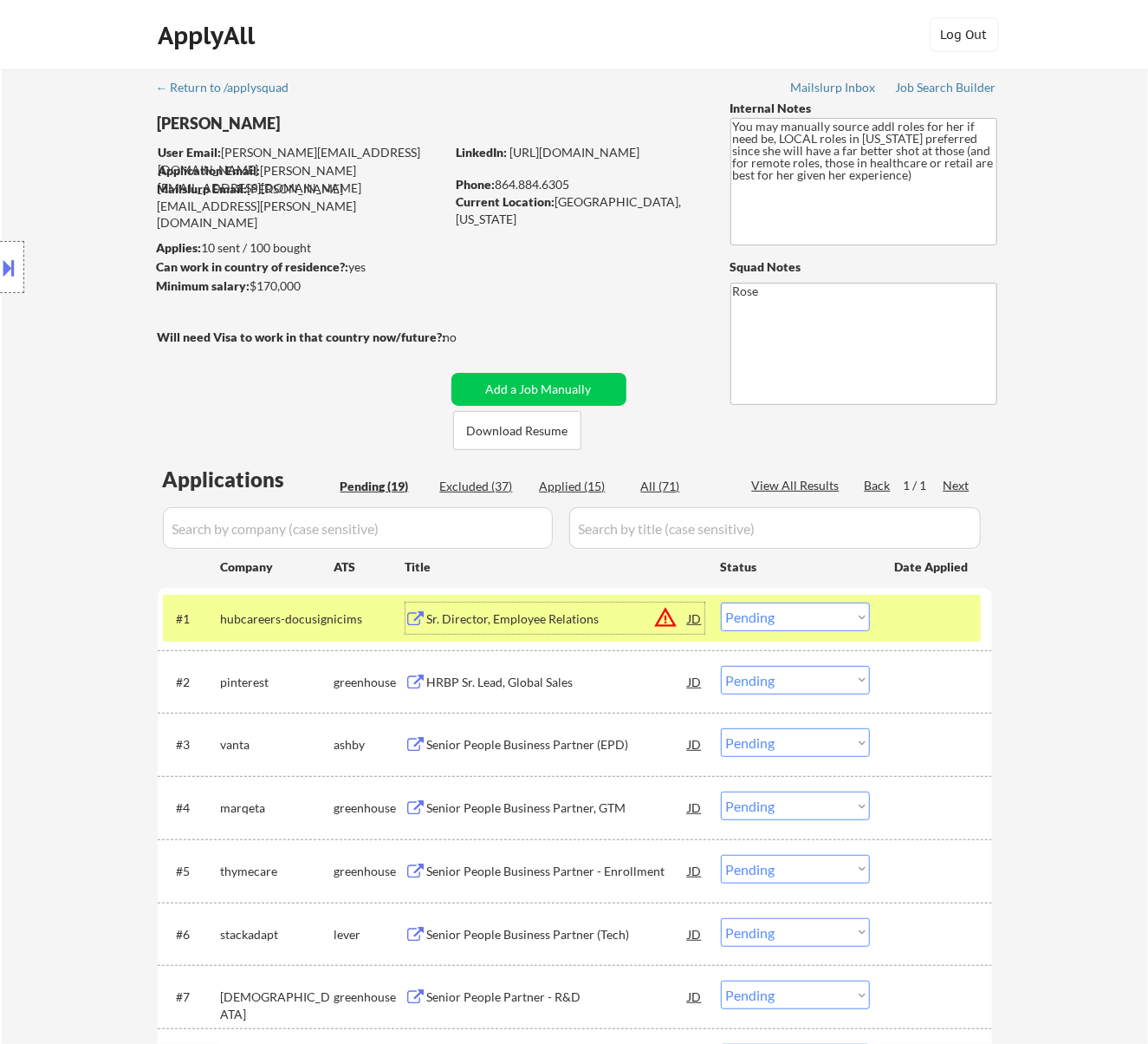
click at [835, 607] on select "Choose an option... Pending Applied Excluded (Questions) Excluded (Expired) Exc…" at bounding box center [795, 617] width 149 height 29
click at [721, 602] on select "Choose an option... Pending Applied Excluded (Questions) Excluded (Expired) Exc…" at bounding box center [795, 617] width 149 height 29
click at [612, 626] on div "HRBP Sr. Lead, Global Sales" at bounding box center [557, 618] width 261 height 17
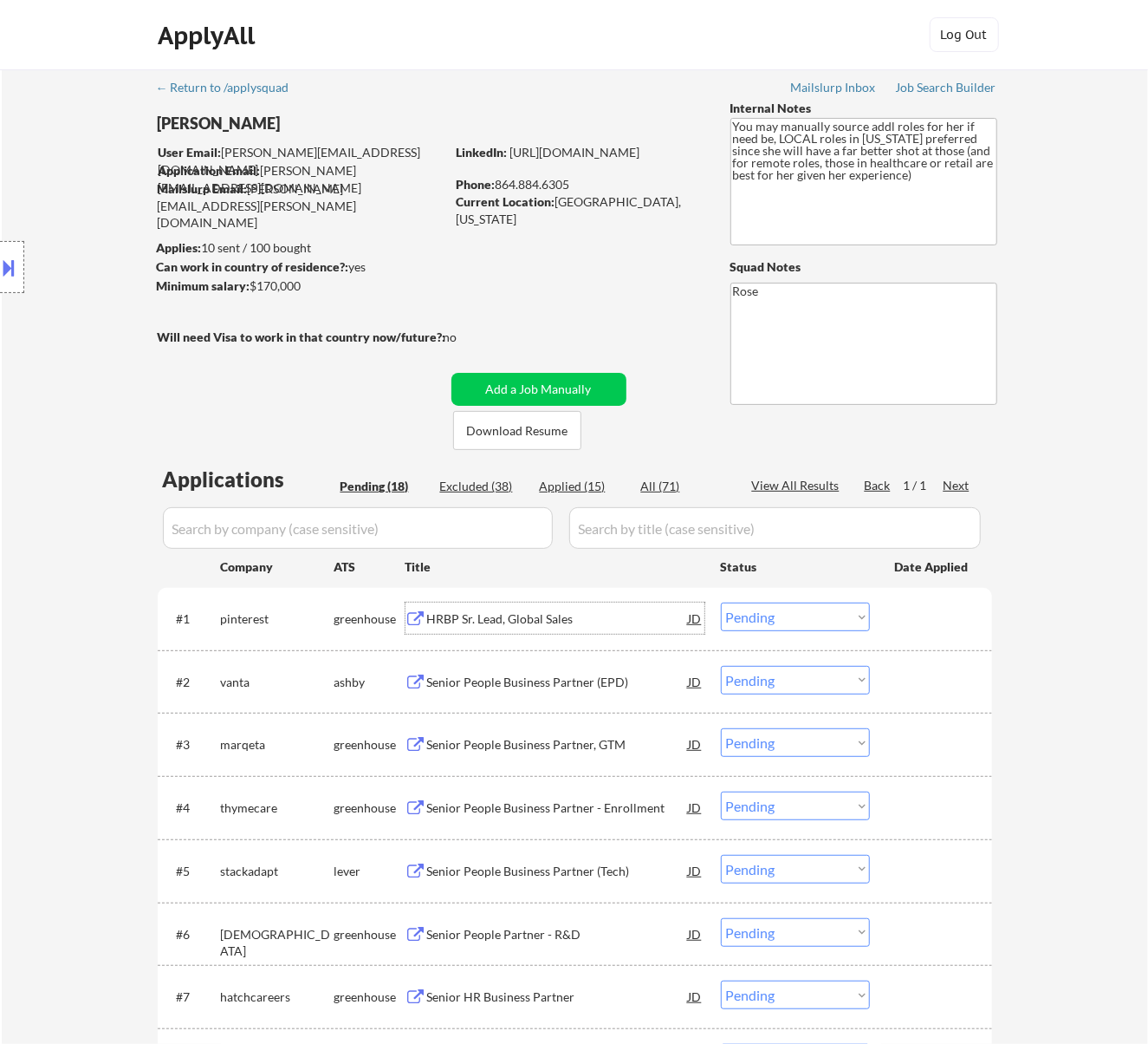
click at [797, 609] on select "Choose an option... Pending Applied Excluded (Questions) Excluded (Expired) Exc…" at bounding box center [795, 617] width 149 height 29
click at [721, 602] on select "Choose an option... Pending Applied Excluded (Questions) Excluded (Expired) Exc…" at bounding box center [795, 617] width 149 height 29
click at [551, 614] on div "Senior People Business Partner (EPD)" at bounding box center [557, 618] width 261 height 17
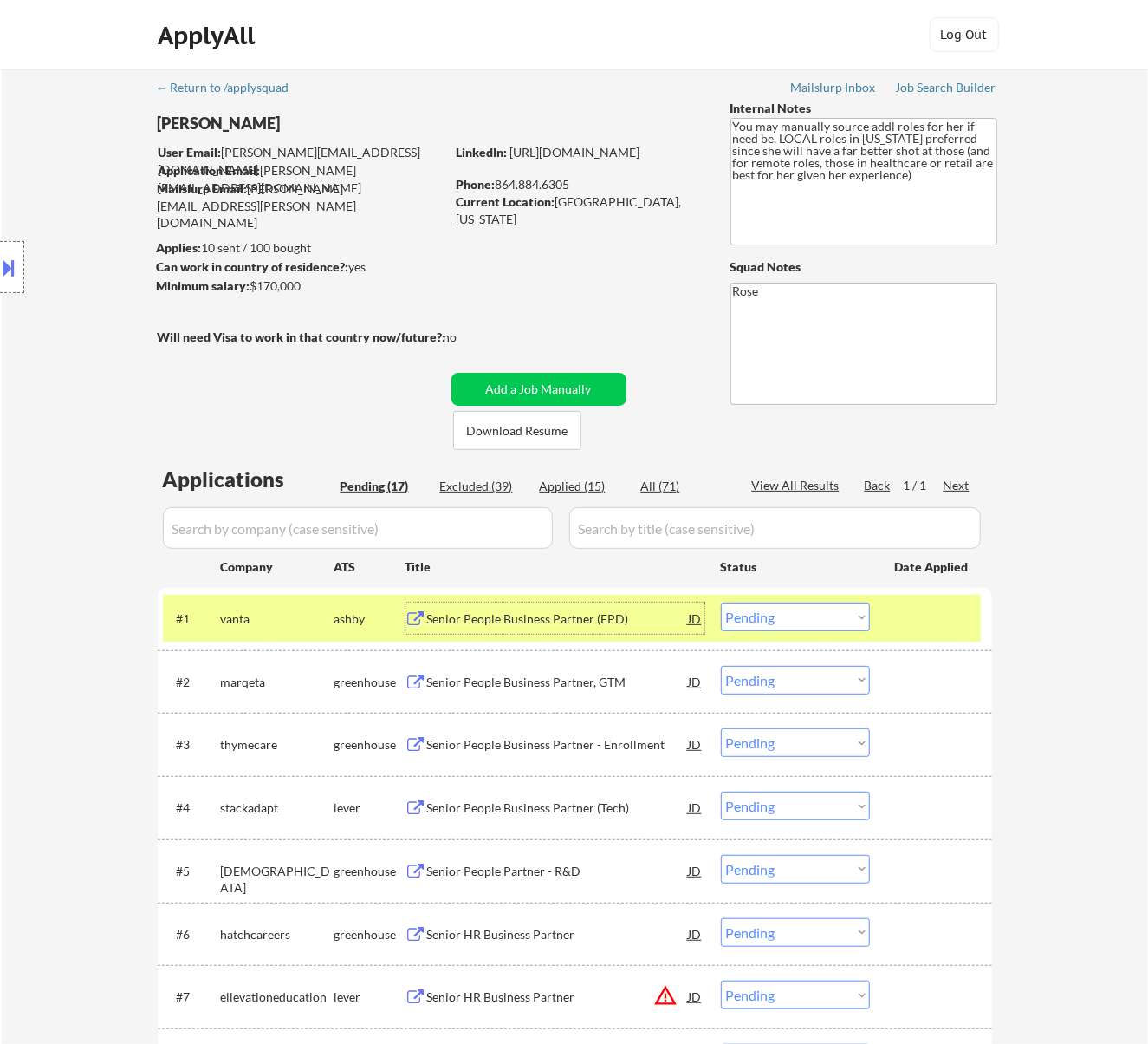
click at [811, 612] on select "Choose an option... Pending Applied Excluded (Questions) Excluded (Expired) Exc…" at bounding box center [795, 617] width 149 height 29
click at [721, 602] on select "Choose an option... Pending Applied Excluded (Questions) Excluded (Expired) Exc…" at bounding box center [795, 617] width 149 height 29
click at [617, 625] on div "Senior People Business Partner, GTM" at bounding box center [557, 618] width 261 height 17
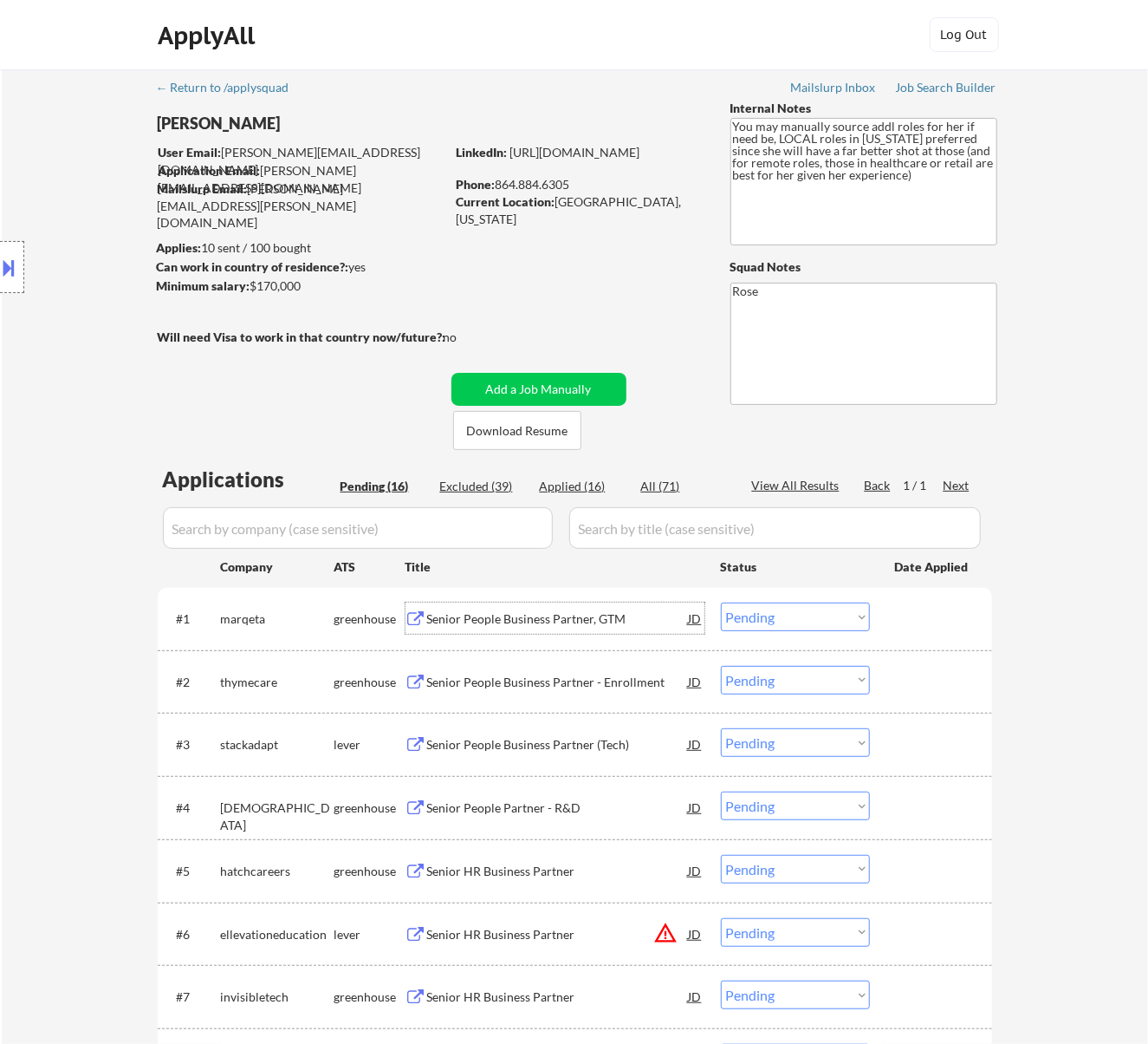
click at [811, 614] on select "Choose an option... Pending Applied Excluded (Questions) Excluded (Expired) Exc…" at bounding box center [795, 617] width 149 height 29
click at [721, 602] on select "Choose an option... Pending Applied Excluded (Questions) Excluded (Expired) Exc…" at bounding box center [795, 617] width 149 height 29
click at [587, 624] on div "Senior People Business Partner - Enrollment" at bounding box center [557, 618] width 261 height 17
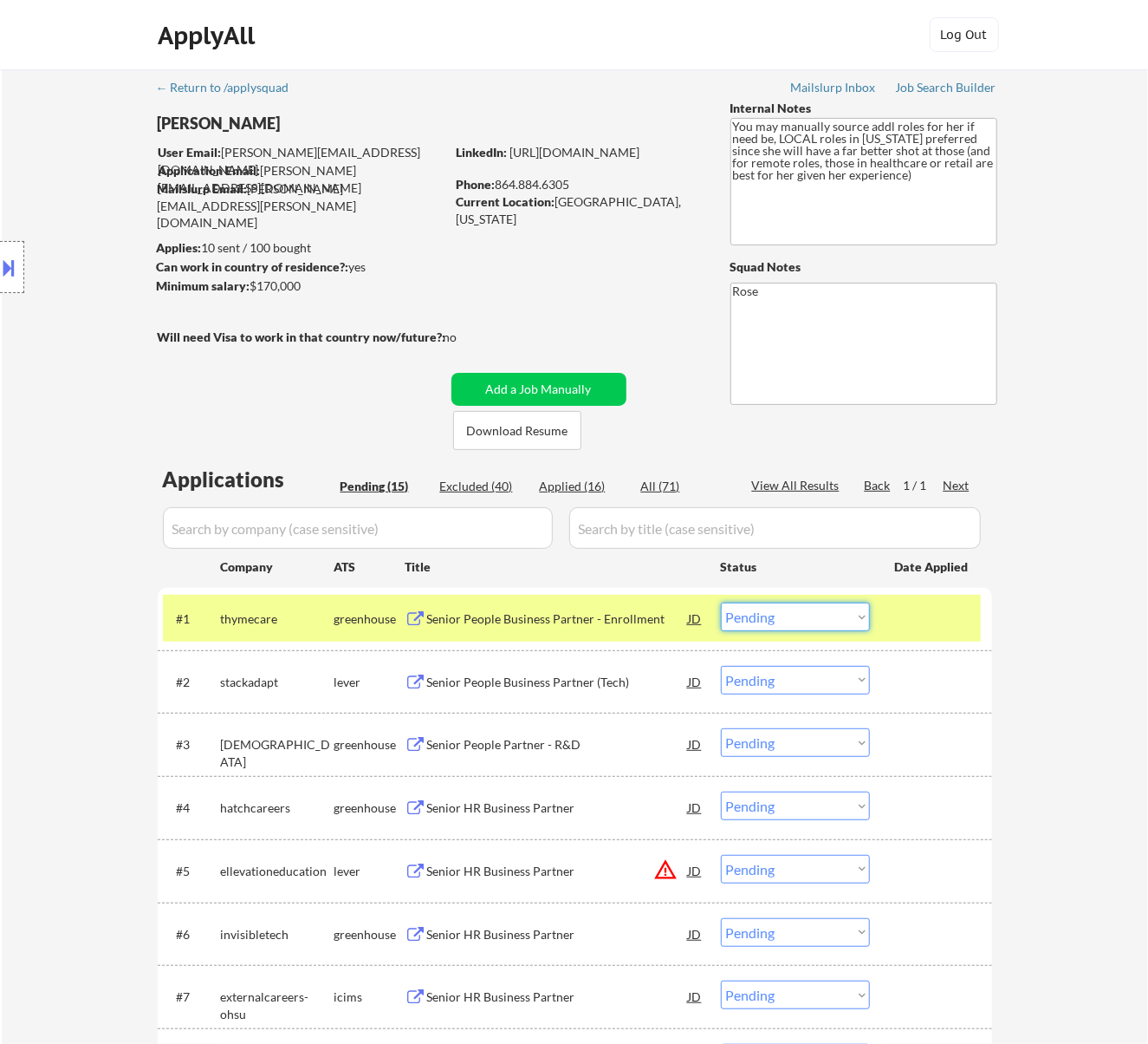
drag, startPoint x: 812, startPoint y: 616, endPoint x: 812, endPoint y: 629, distance: 13.0
click at [812, 616] on select "Choose an option... Pending Applied Excluded (Questions) Excluded (Expired) Exc…" at bounding box center [795, 617] width 149 height 29
click at [721, 602] on select "Choose an option... Pending Applied Excluded (Questions) Excluded (Expired) Exc…" at bounding box center [795, 617] width 149 height 29
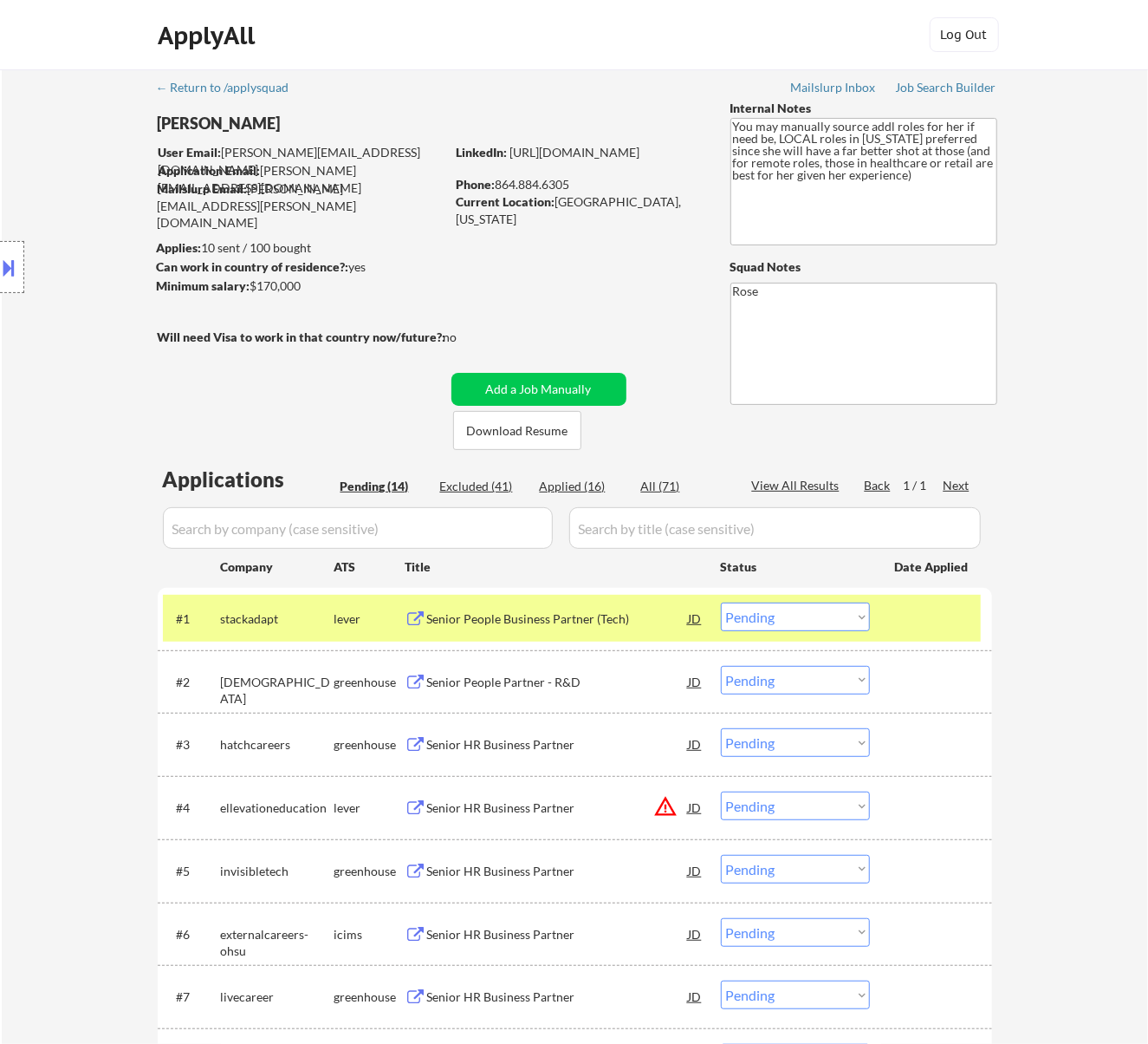
click at [593, 616] on div "Senior People Business Partner (Tech)" at bounding box center [557, 618] width 261 height 17
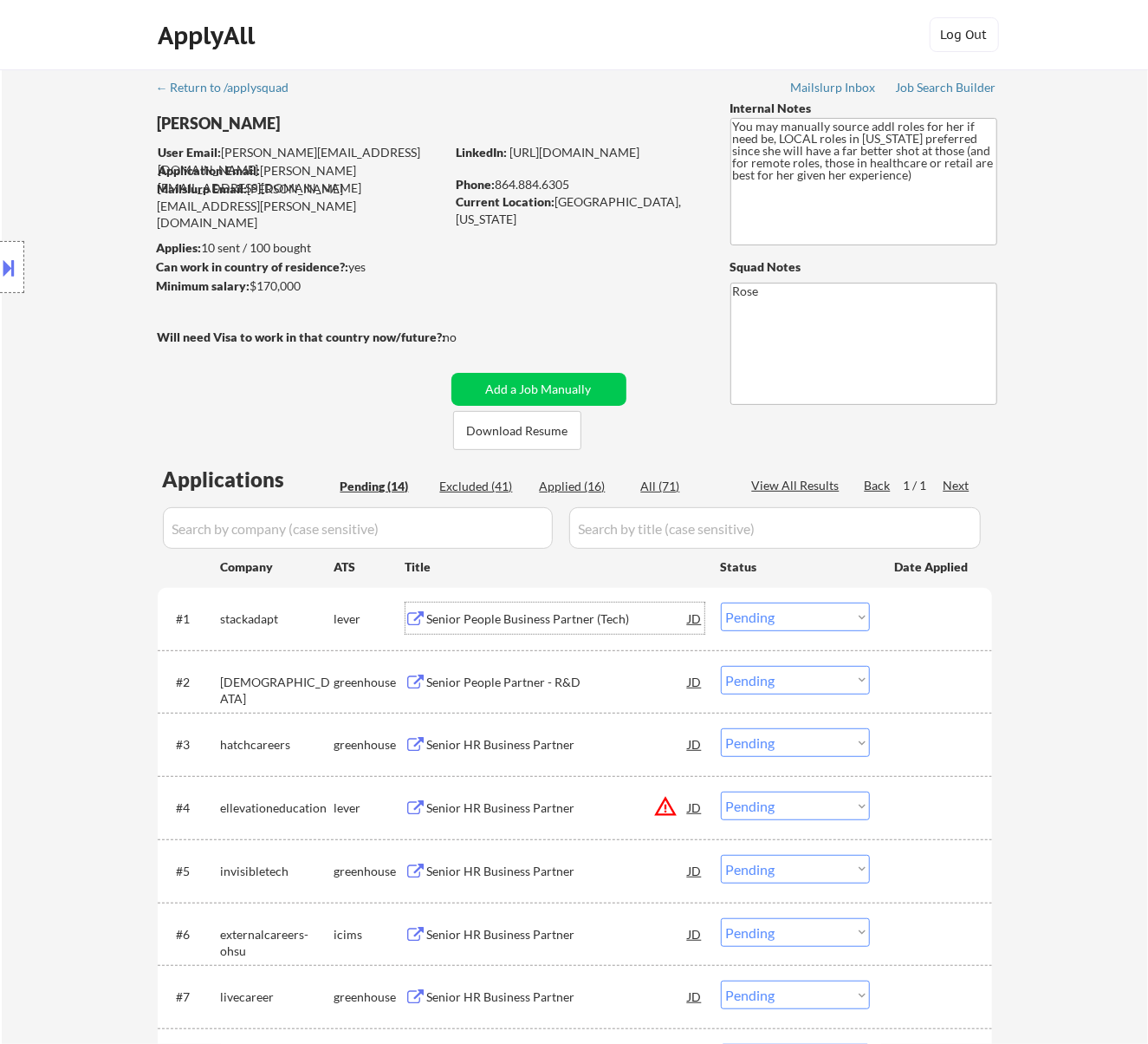
click at [759, 617] on select "Choose an option... Pending Applied Excluded (Questions) Excluded (Expired) Exc…" at bounding box center [795, 617] width 149 height 29
click at [721, 602] on select "Choose an option... Pending Applied Excluded (Questions) Excluded (Expired) Exc…" at bounding box center [795, 617] width 149 height 29
click at [580, 615] on div "Senior People Partner - R&D" at bounding box center [557, 618] width 261 height 17
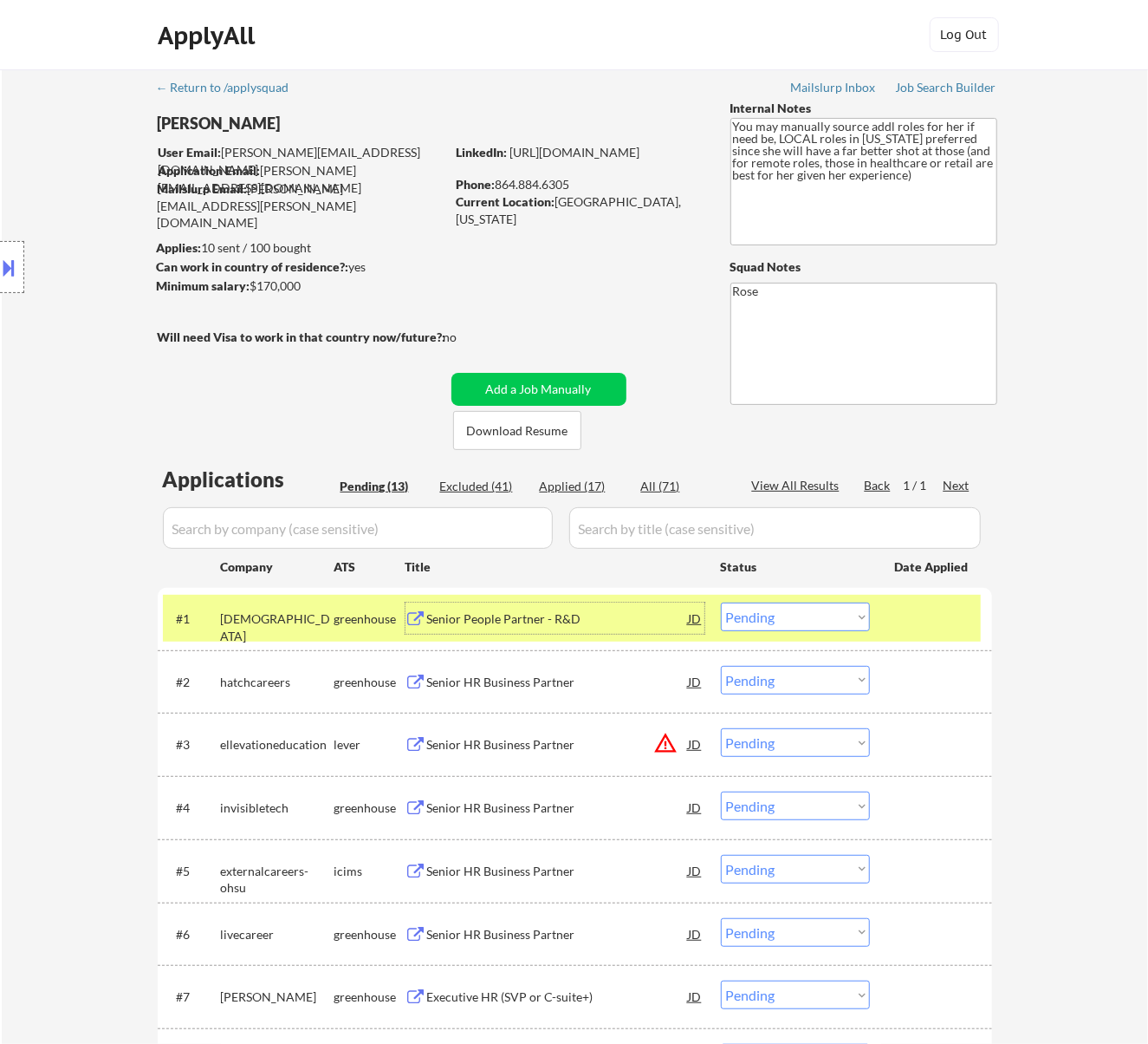
click at [809, 618] on select "Choose an option... Pending Applied Excluded (Questions) Excluded (Expired) Exc…" at bounding box center [795, 617] width 149 height 29
click at [721, 602] on select "Choose an option... Pending Applied Excluded (Questions) Excluded (Expired) Exc…" at bounding box center [795, 617] width 149 height 29
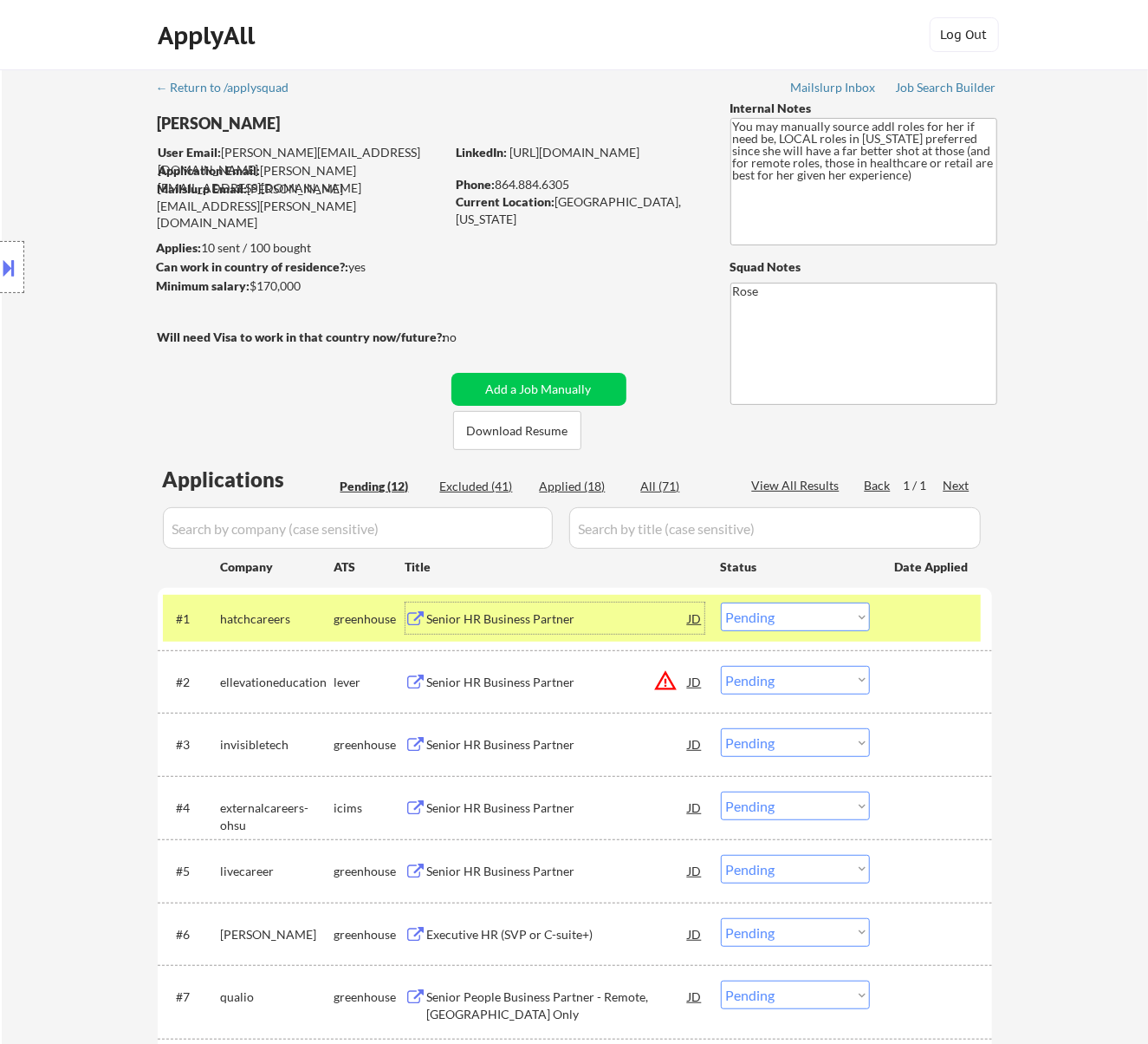
click at [568, 621] on div "Senior HR Business Partner" at bounding box center [557, 618] width 261 height 17
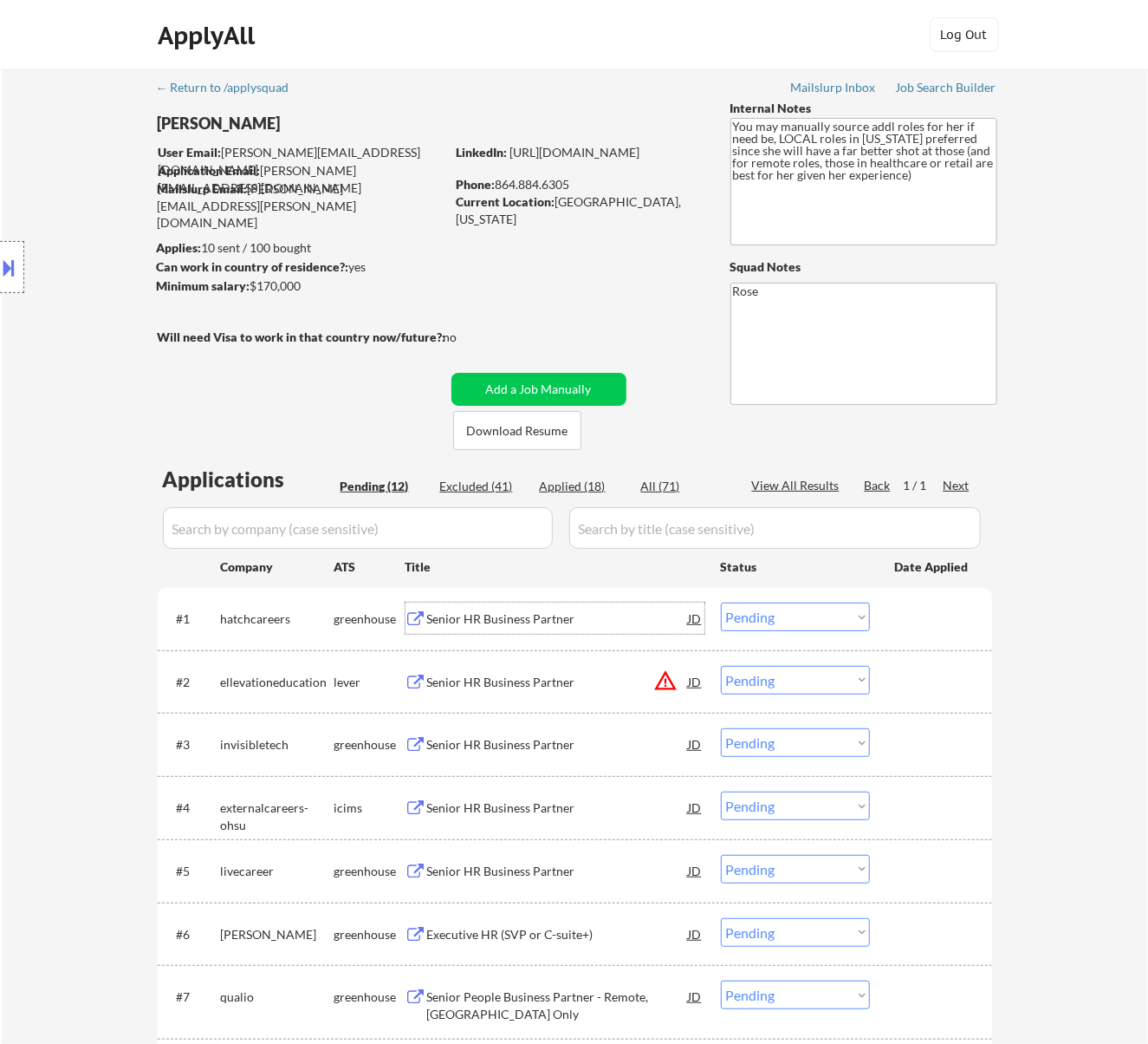
drag, startPoint x: 798, startPoint y: 611, endPoint x: 794, endPoint y: 624, distance: 13.6
click at [798, 611] on select "Choose an option... Pending Applied Excluded (Questions) Excluded (Expired) Exc…" at bounding box center [795, 617] width 149 height 29
click at [721, 602] on select "Choose an option... Pending Applied Excluded (Questions) Excluded (Expired) Exc…" at bounding box center [795, 617] width 149 height 29
select select ""pending""
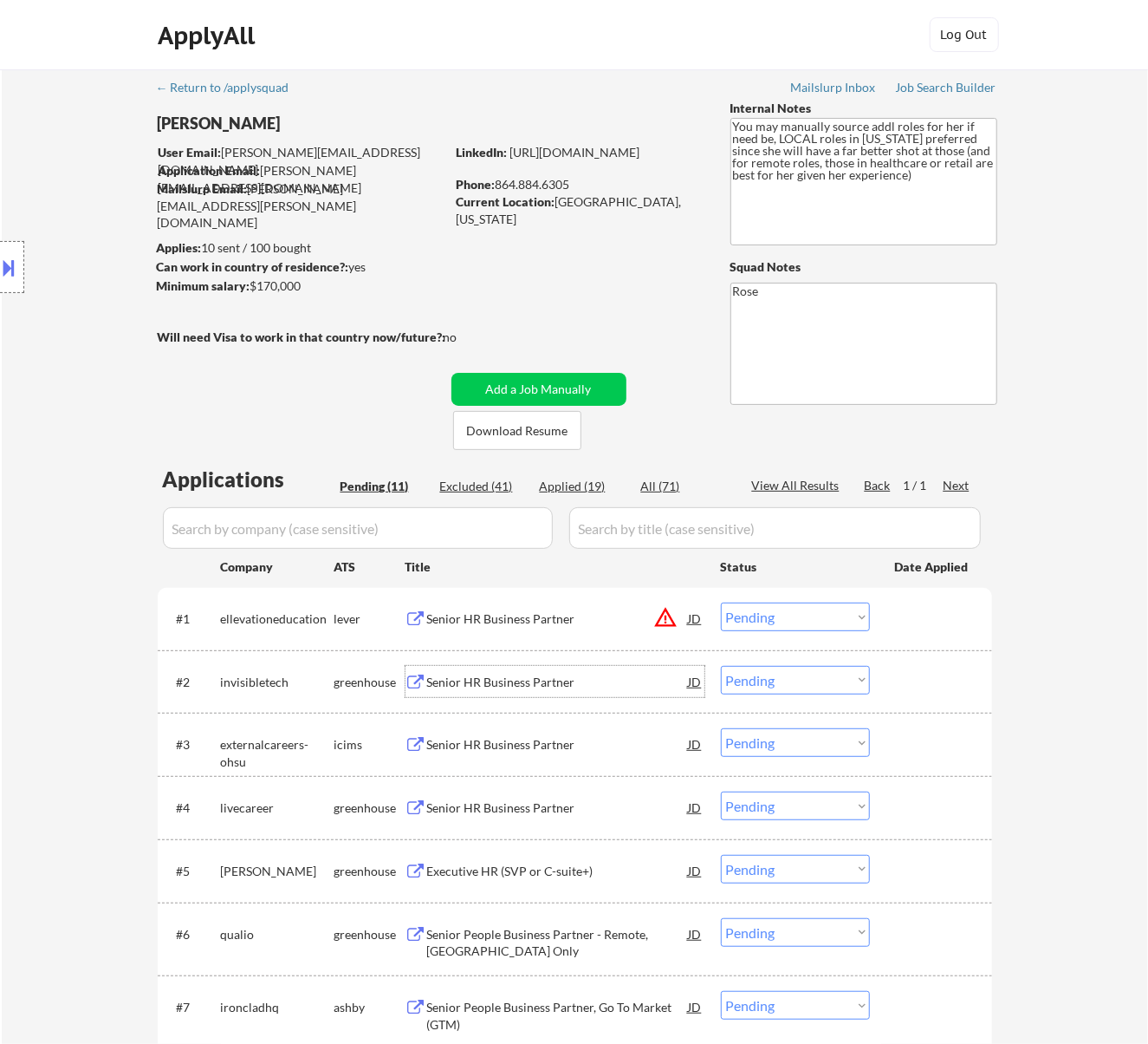
click at [615, 676] on div "Senior HR Business Partner" at bounding box center [557, 682] width 261 height 17
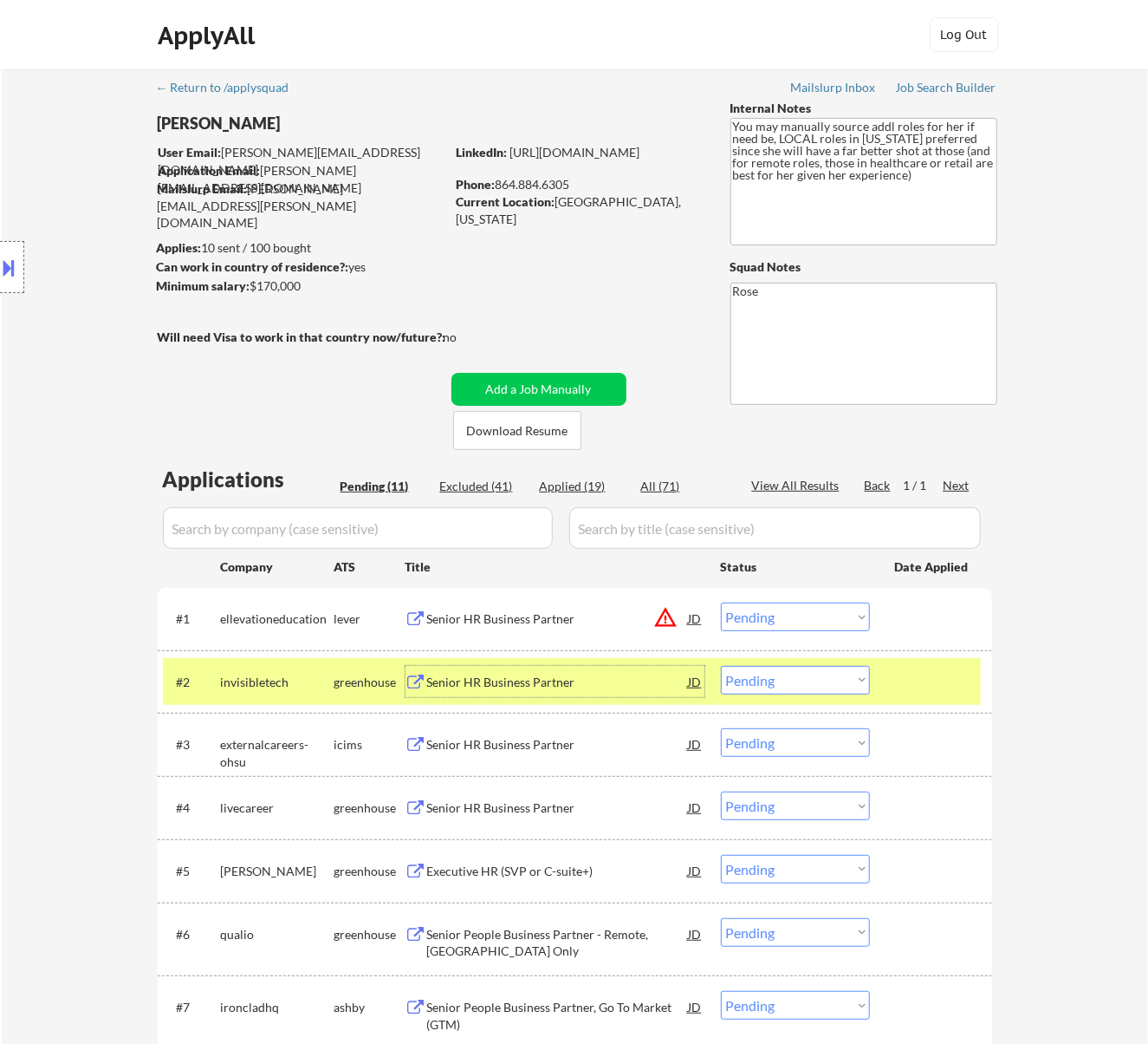
click at [812, 681] on select "Choose an option... Pending Applied Excluded (Questions) Excluded (Expired) Exc…" at bounding box center [795, 680] width 149 height 29
click at [721, 666] on select "Choose an option... Pending Applied Excluded (Questions) Excluded (Expired) Exc…" at bounding box center [795, 680] width 149 height 29
select select ""pending""
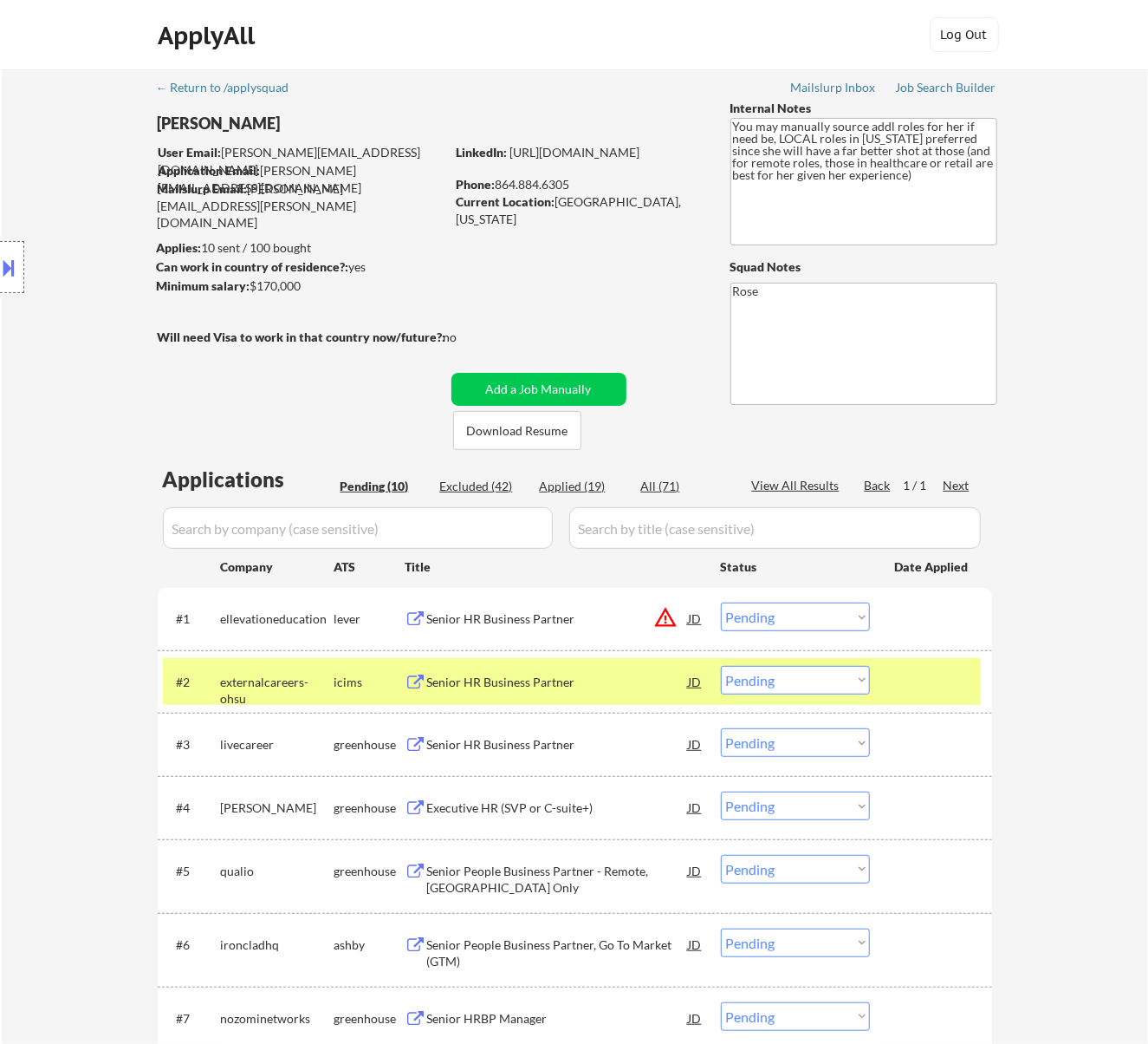
click at [601, 664] on div "#2 externalcareers-ohsu icims Senior HR Business Partner JD warning_amber Choos…" at bounding box center [572, 681] width 818 height 46
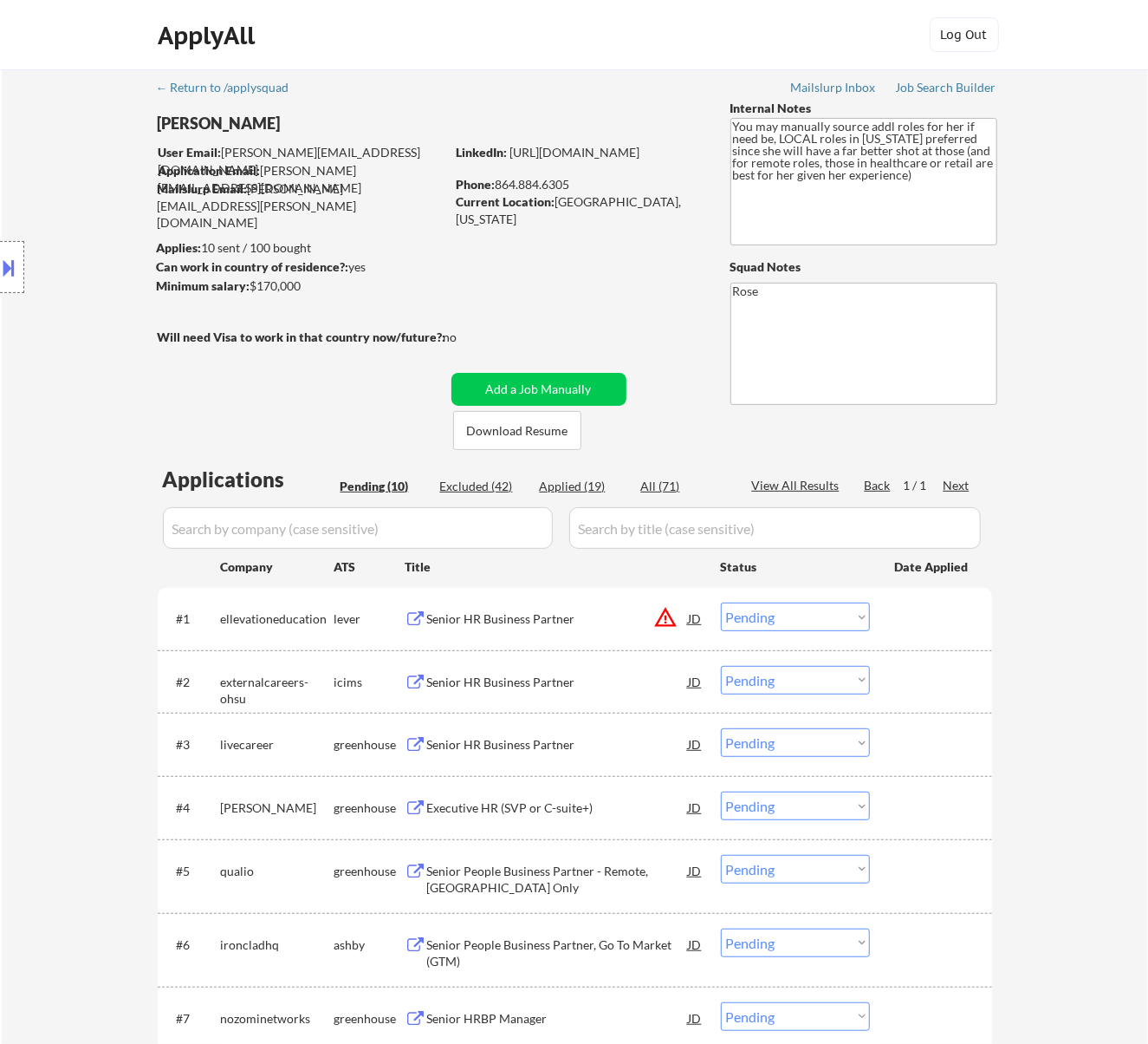
click at [593, 745] on div "Senior HR Business Partner" at bounding box center [557, 744] width 261 height 17
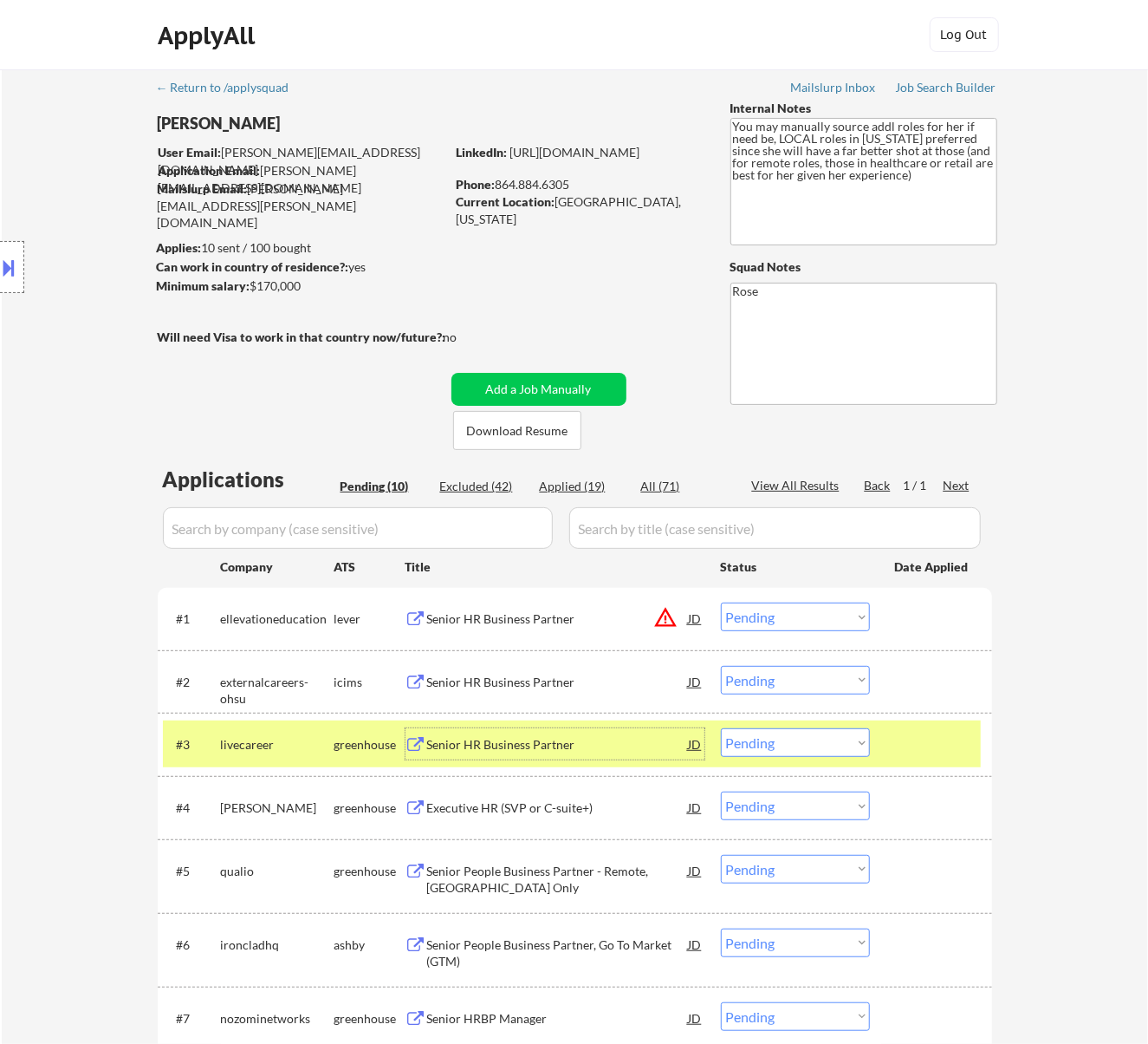
click at [846, 737] on select "Choose an option... Pending Applied Excluded (Questions) Excluded (Expired) Exc…" at bounding box center [795, 742] width 149 height 29
click at [721, 728] on select "Choose an option... Pending Applied Excluded (Questions) Excluded (Expired) Exc…" at bounding box center [795, 742] width 149 height 29
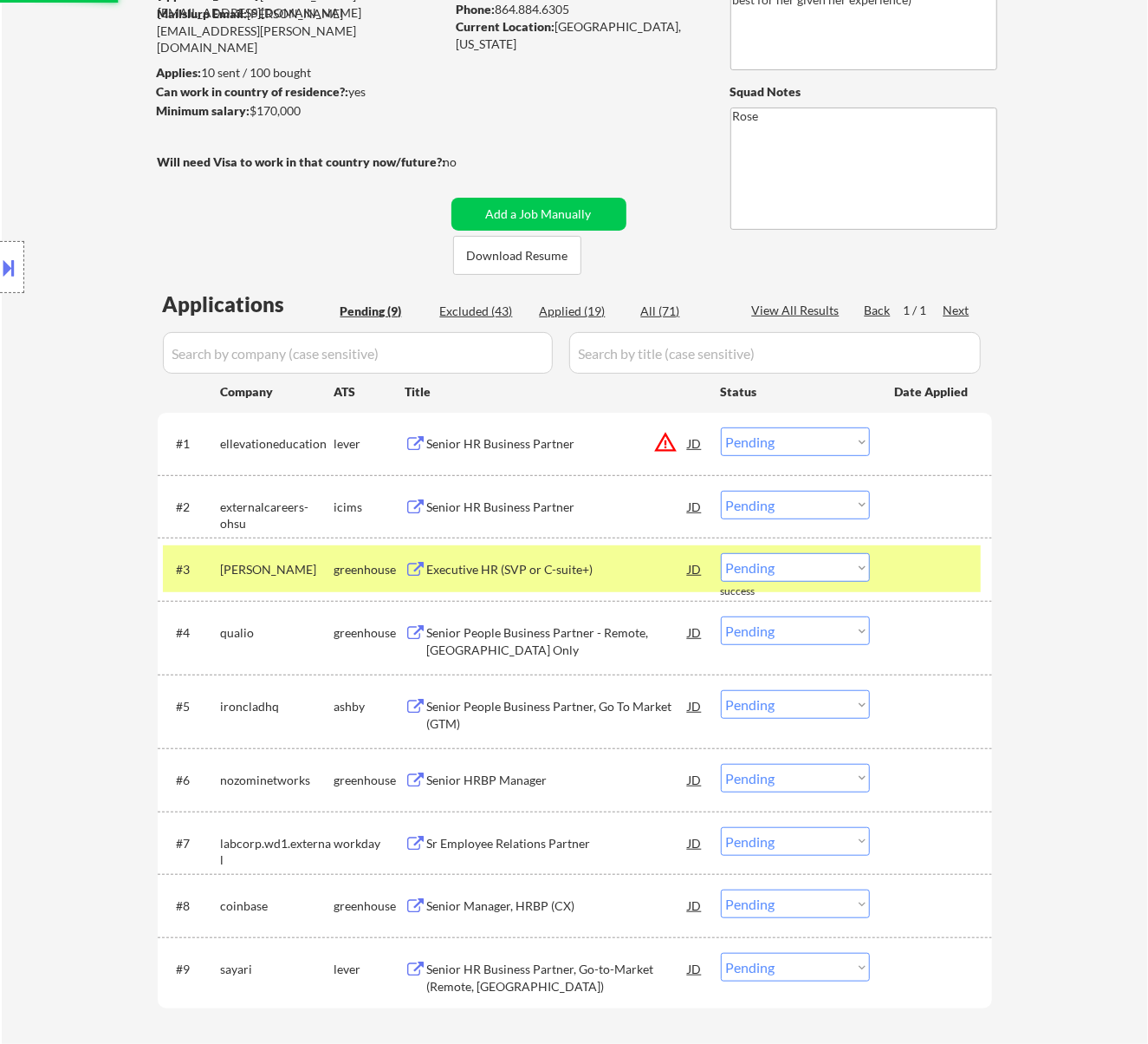
scroll to position [230, 0]
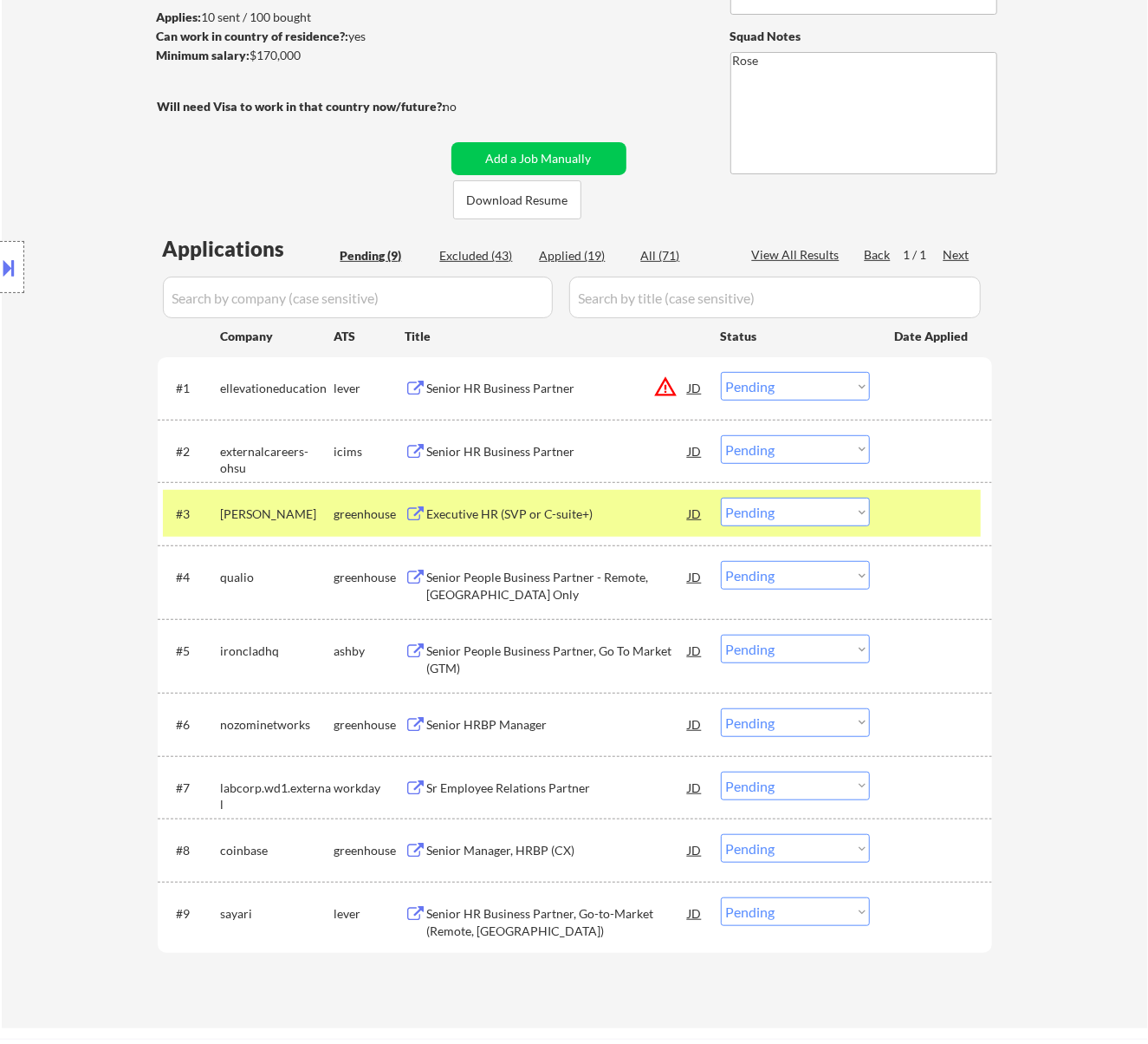
click at [581, 513] on div "Executive HR (SVP or C-suite+)" at bounding box center [557, 513] width 261 height 17
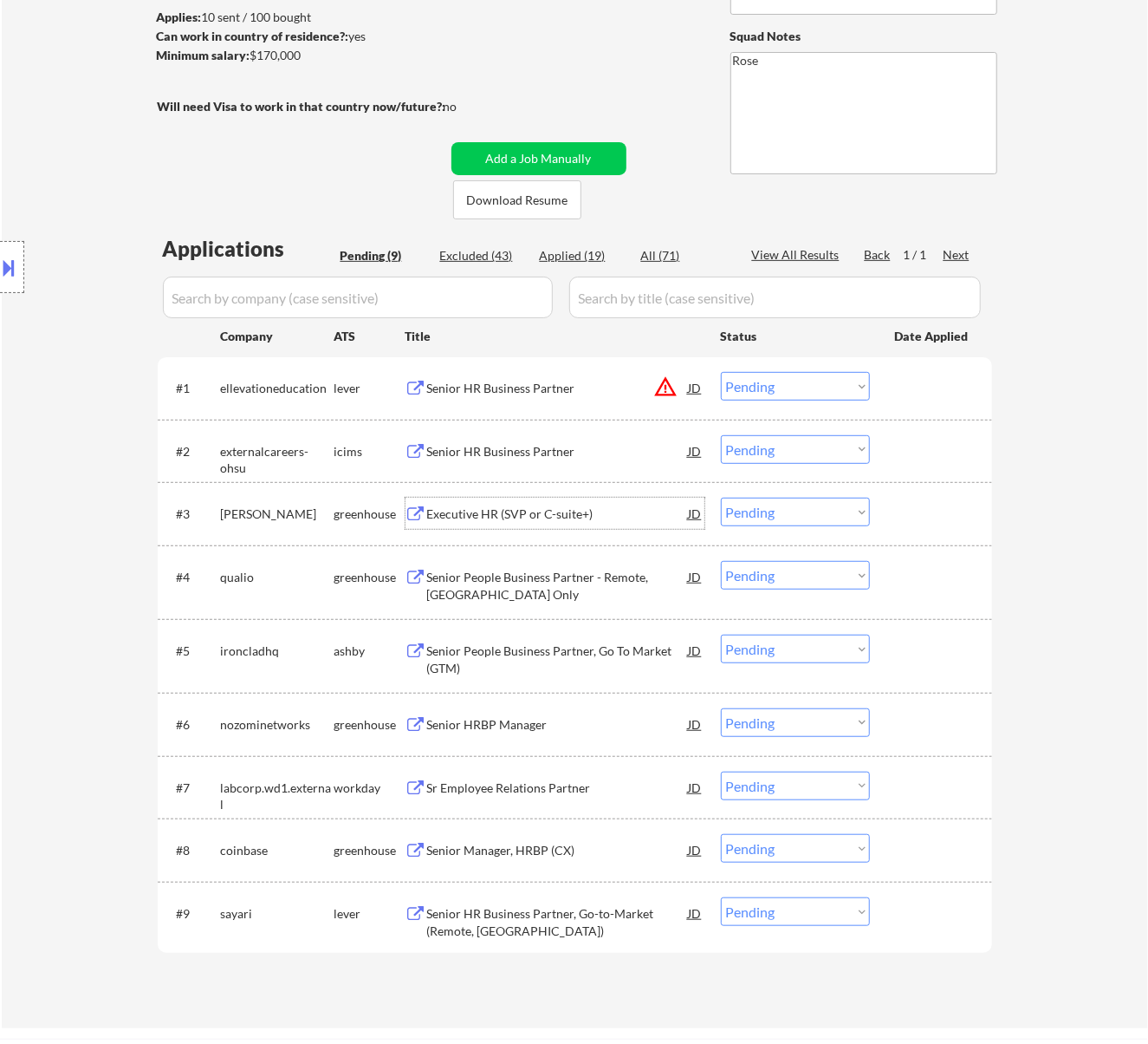
drag, startPoint x: 788, startPoint y: 510, endPoint x: 792, endPoint y: 520, distance: 10.8
click at [788, 510] on select "Choose an option... Pending Applied Excluded (Questions) Excluded (Expired) Exc…" at bounding box center [795, 512] width 149 height 29
click at [721, 498] on select "Choose an option... Pending Applied Excluded (Questions) Excluded (Expired) Exc…" at bounding box center [795, 512] width 149 height 29
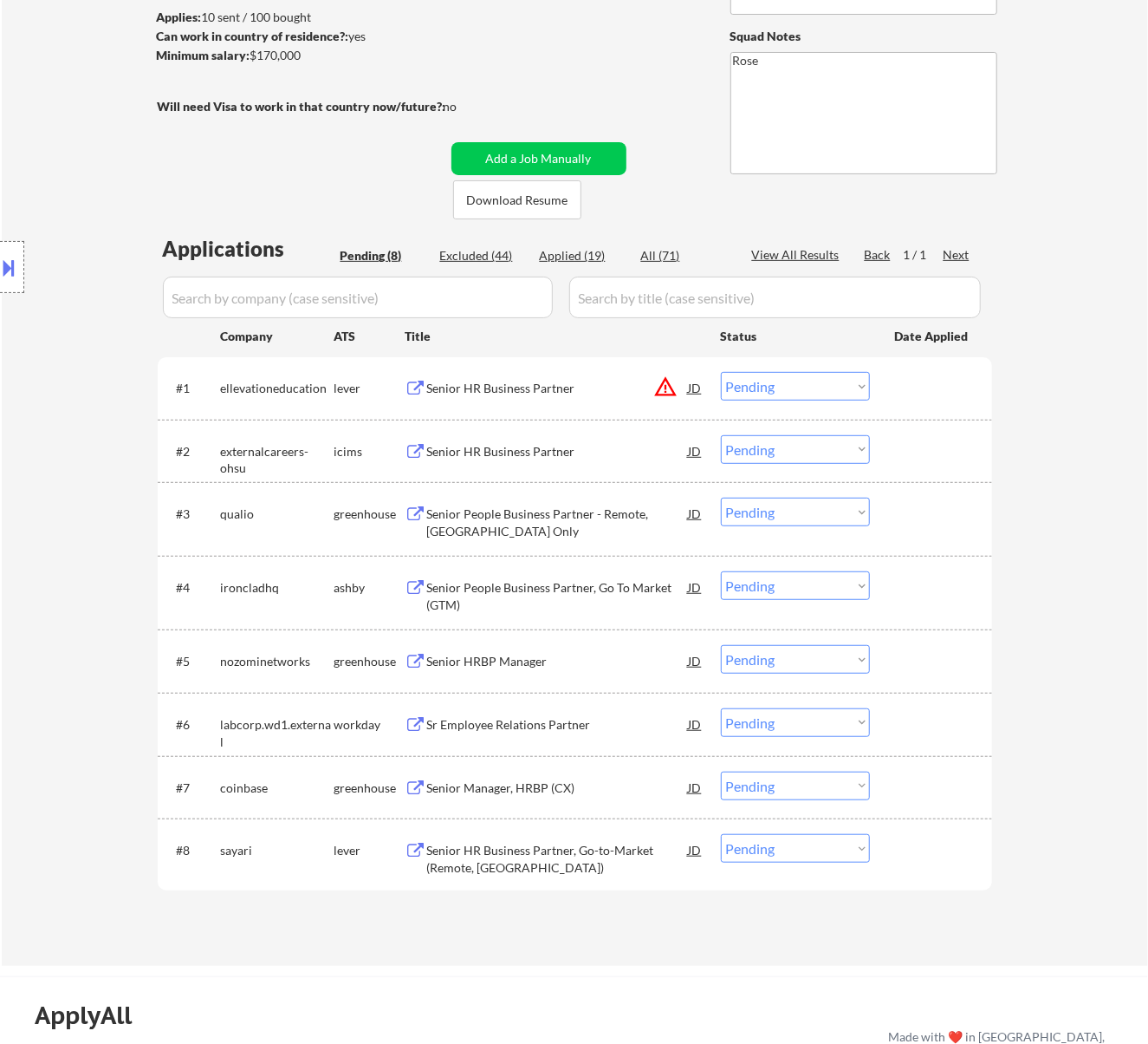
click at [577, 513] on div "Senior People Business Partner - Remote, [GEOGRAPHIC_DATA] Only" at bounding box center [557, 522] width 261 height 34
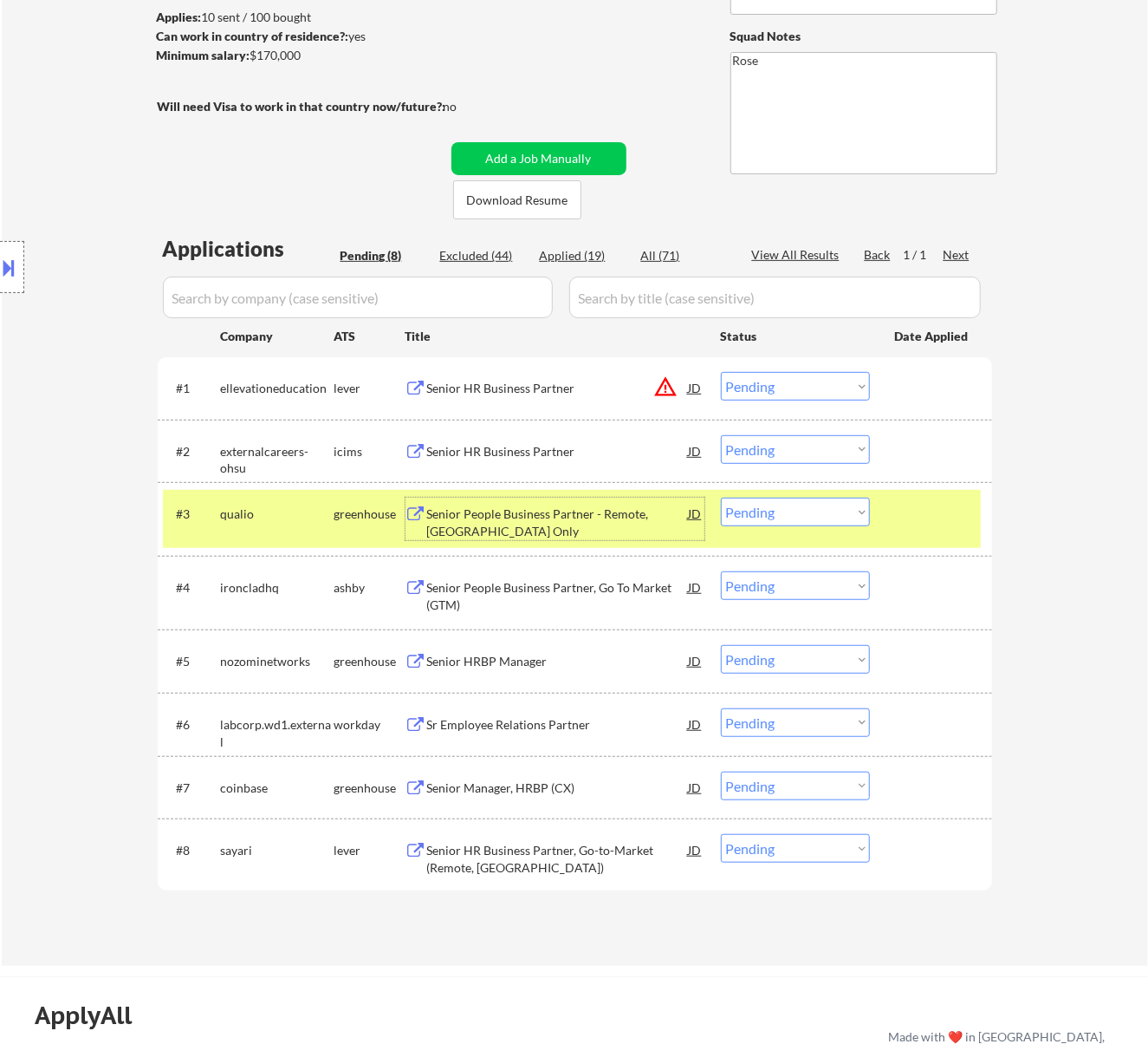
drag, startPoint x: 822, startPoint y: 507, endPoint x: 822, endPoint y: 518, distance: 11.0
click at [822, 507] on select "Choose an option... Pending Applied Excluded (Questions) Excluded (Expired) Exc…" at bounding box center [795, 512] width 149 height 29
click at [721, 498] on select "Choose an option... Pending Applied Excluded (Questions) Excluded (Expired) Exc…" at bounding box center [795, 512] width 149 height 29
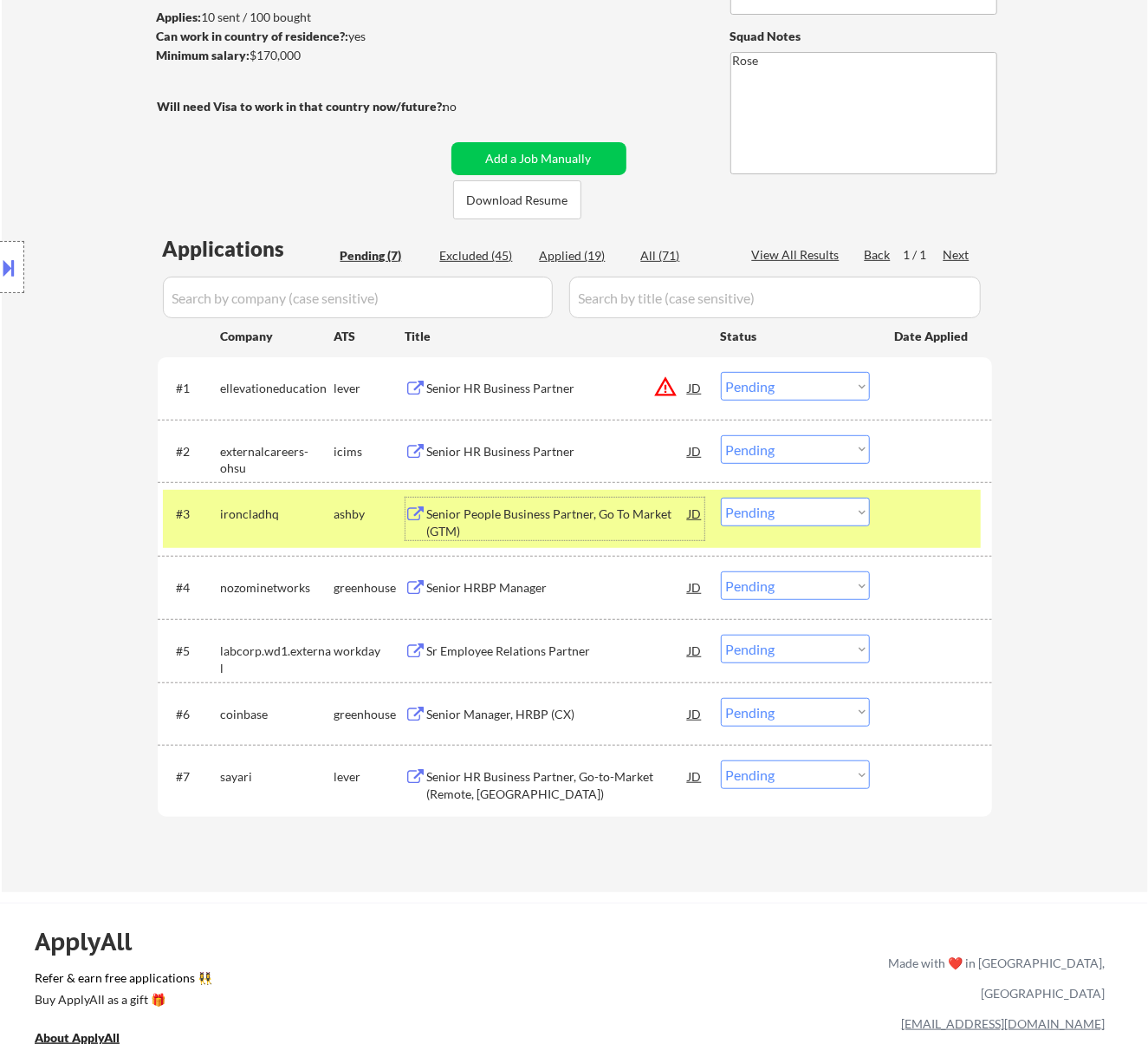
click at [517, 517] on div "Senior People Business Partner, Go To Market (GTM)" at bounding box center [557, 522] width 261 height 34
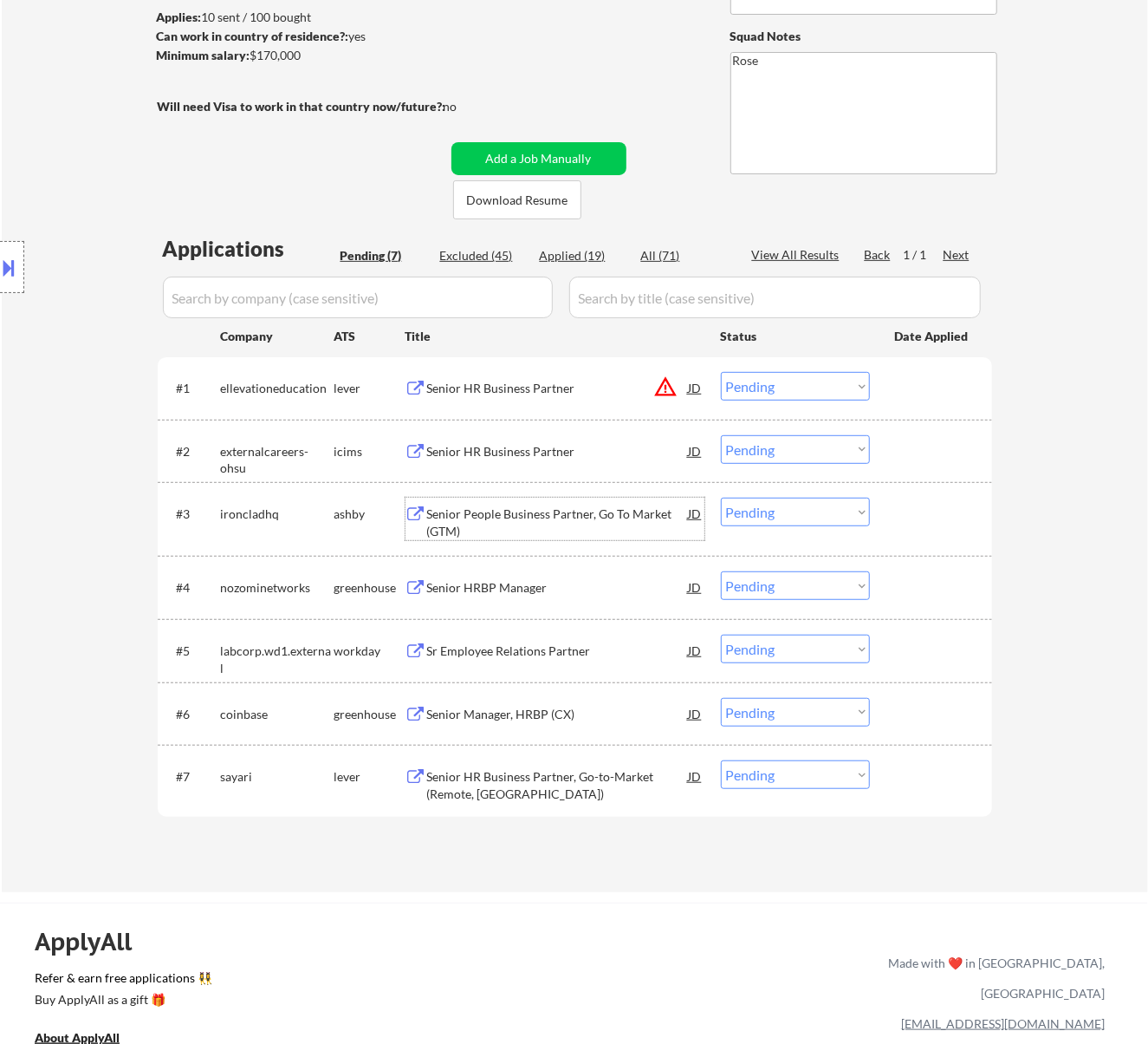
click at [757, 507] on select "Choose an option... Pending Applied Excluded (Questions) Excluded (Expired) Exc…" at bounding box center [795, 512] width 149 height 29
click at [721, 498] on select "Choose an option... Pending Applied Excluded (Questions) Excluded (Expired) Exc…" at bounding box center [795, 512] width 149 height 29
select select ""pending""
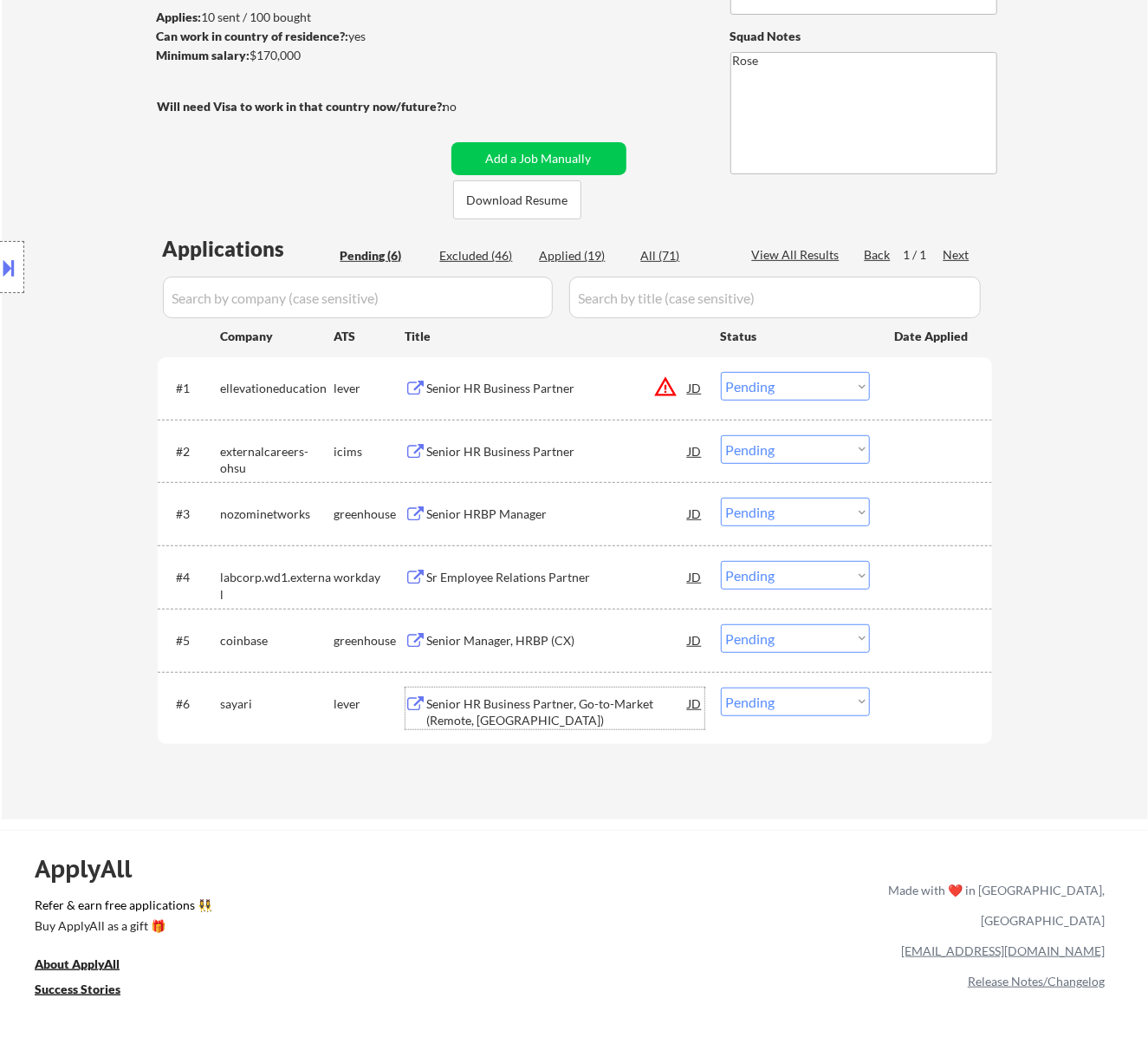
click at [500, 701] on div "Senior HR Business Partner, Go-to-Market (Remote, [GEOGRAPHIC_DATA])" at bounding box center [557, 712] width 261 height 34
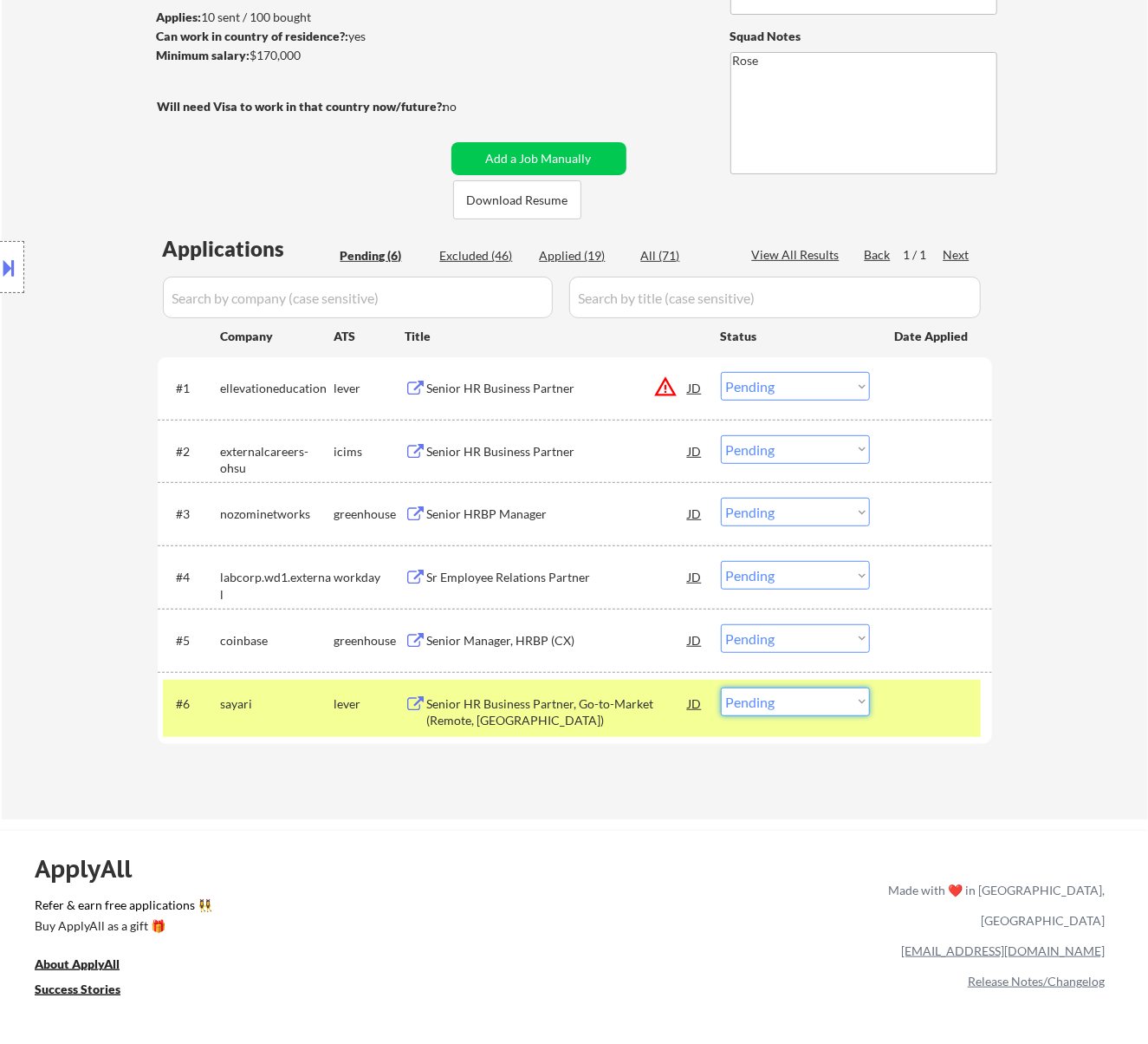
click at [825, 697] on select "Choose an option... Pending Applied Excluded (Questions) Excluded (Expired) Exc…" at bounding box center [795, 701] width 149 height 29
select select ""excluded__salary_""
click at [721, 687] on select "Choose an option... Pending Applied Excluded (Questions) Excluded (Expired) Exc…" at bounding box center [795, 701] width 149 height 29
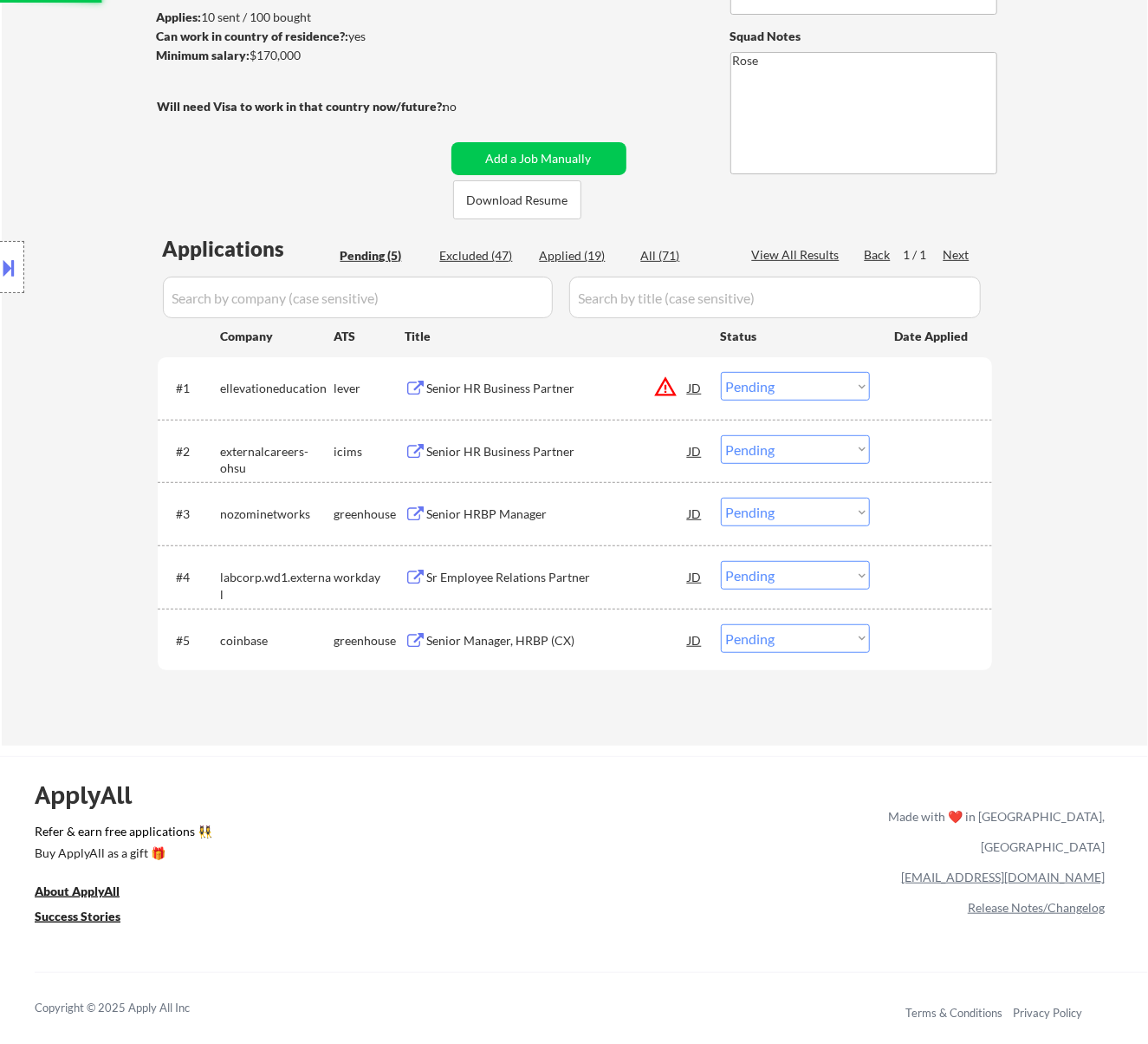
click at [611, 632] on div "Senior Manager, HRBP (CX)" at bounding box center [557, 640] width 261 height 17
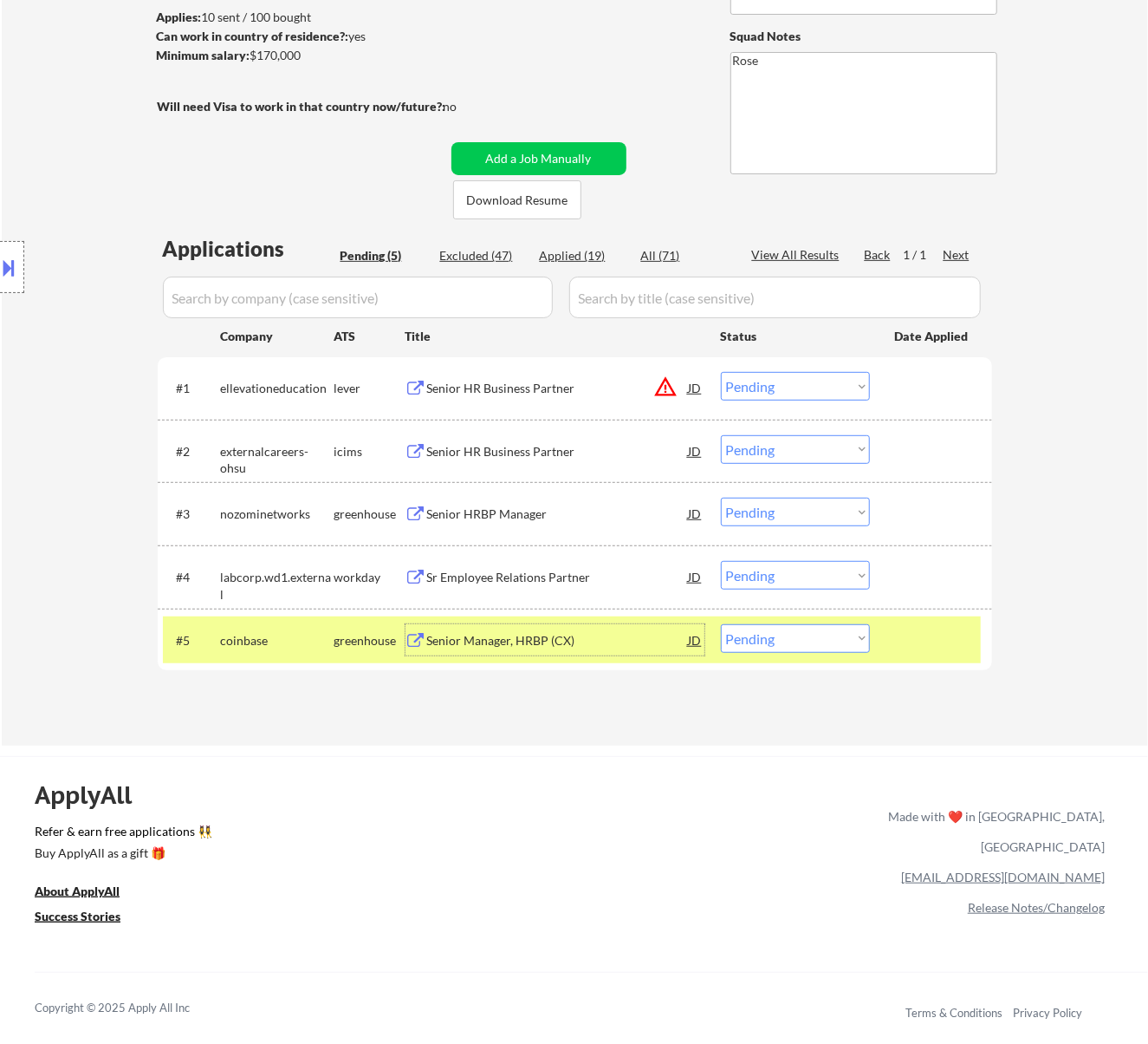
click at [805, 638] on select "Choose an option... Pending Applied Excluded (Questions) Excluded (Expired) Exc…" at bounding box center [795, 638] width 149 height 29
select select ""excluded__expired_""
click at [721, 624] on select "Choose an option... Pending Applied Excluded (Questions) Excluded (Expired) Exc…" at bounding box center [795, 638] width 149 height 29
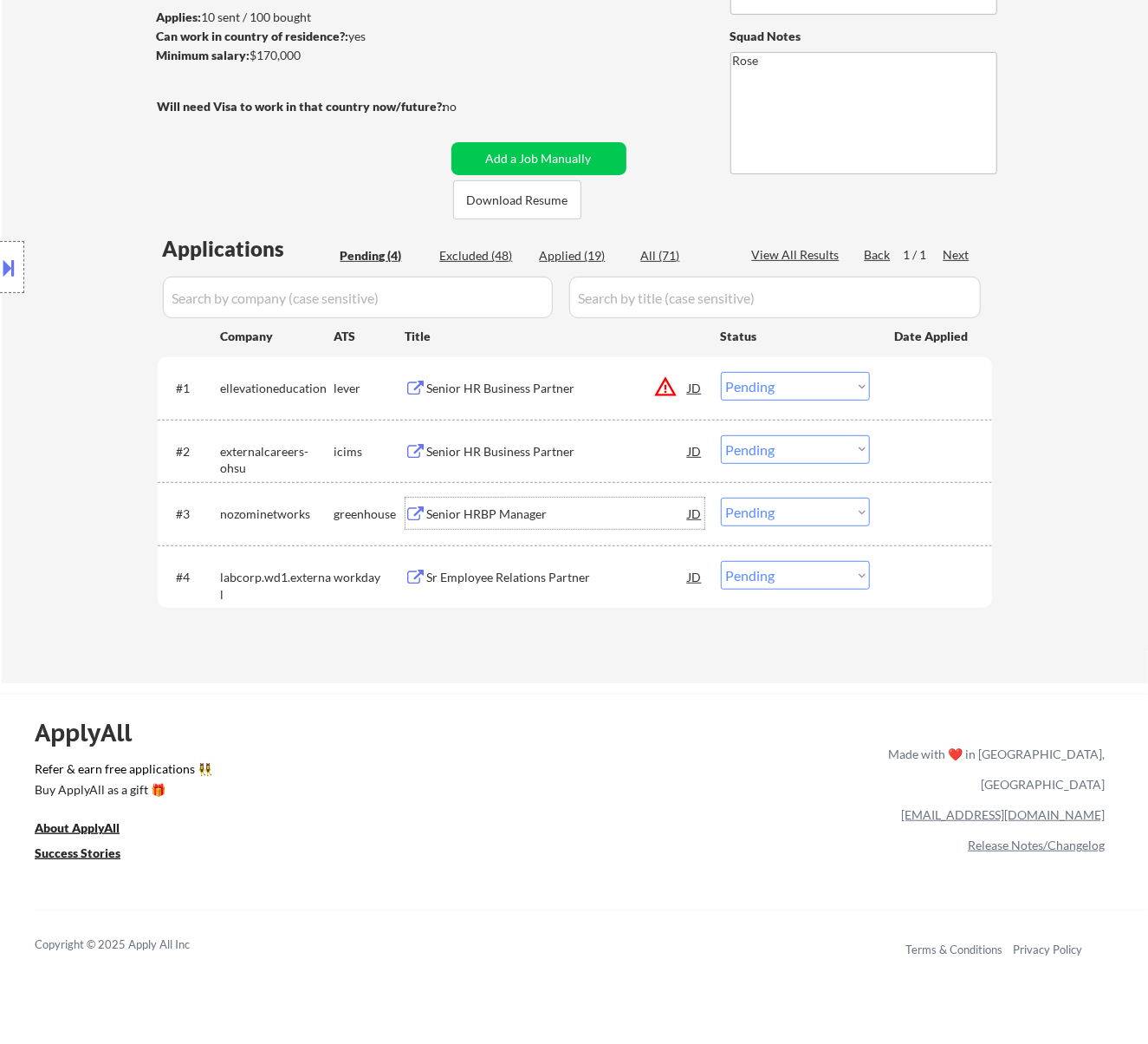
click at [575, 513] on div "Senior HRBP Manager" at bounding box center [557, 513] width 261 height 17
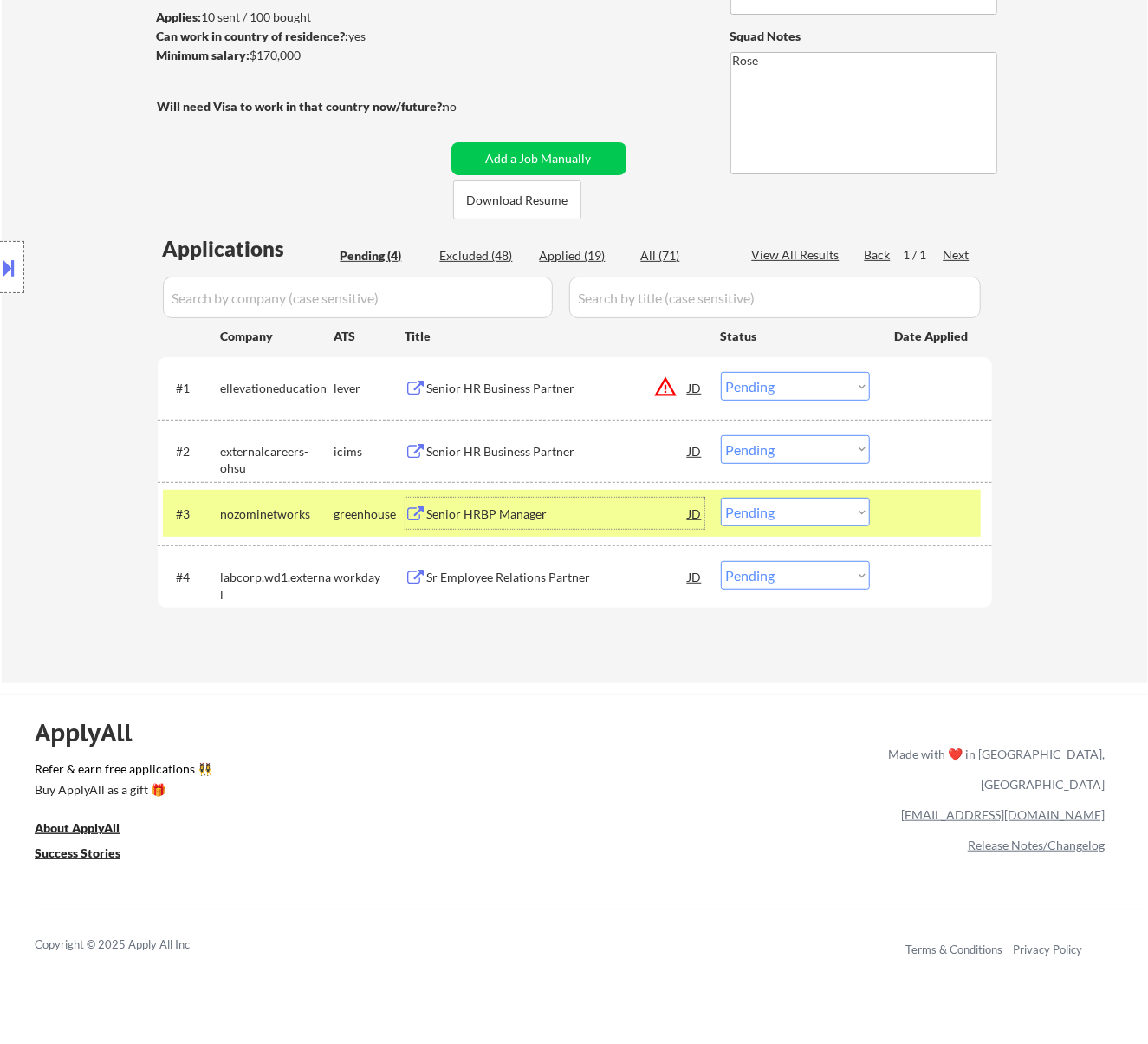
click at [802, 502] on select "Choose an option... Pending Applied Excluded (Questions) Excluded (Expired) Exc…" at bounding box center [795, 512] width 149 height 29
click at [721, 498] on select "Choose an option... Pending Applied Excluded (Questions) Excluded (Expired) Exc…" at bounding box center [795, 512] width 149 height 29
select select ""pending""
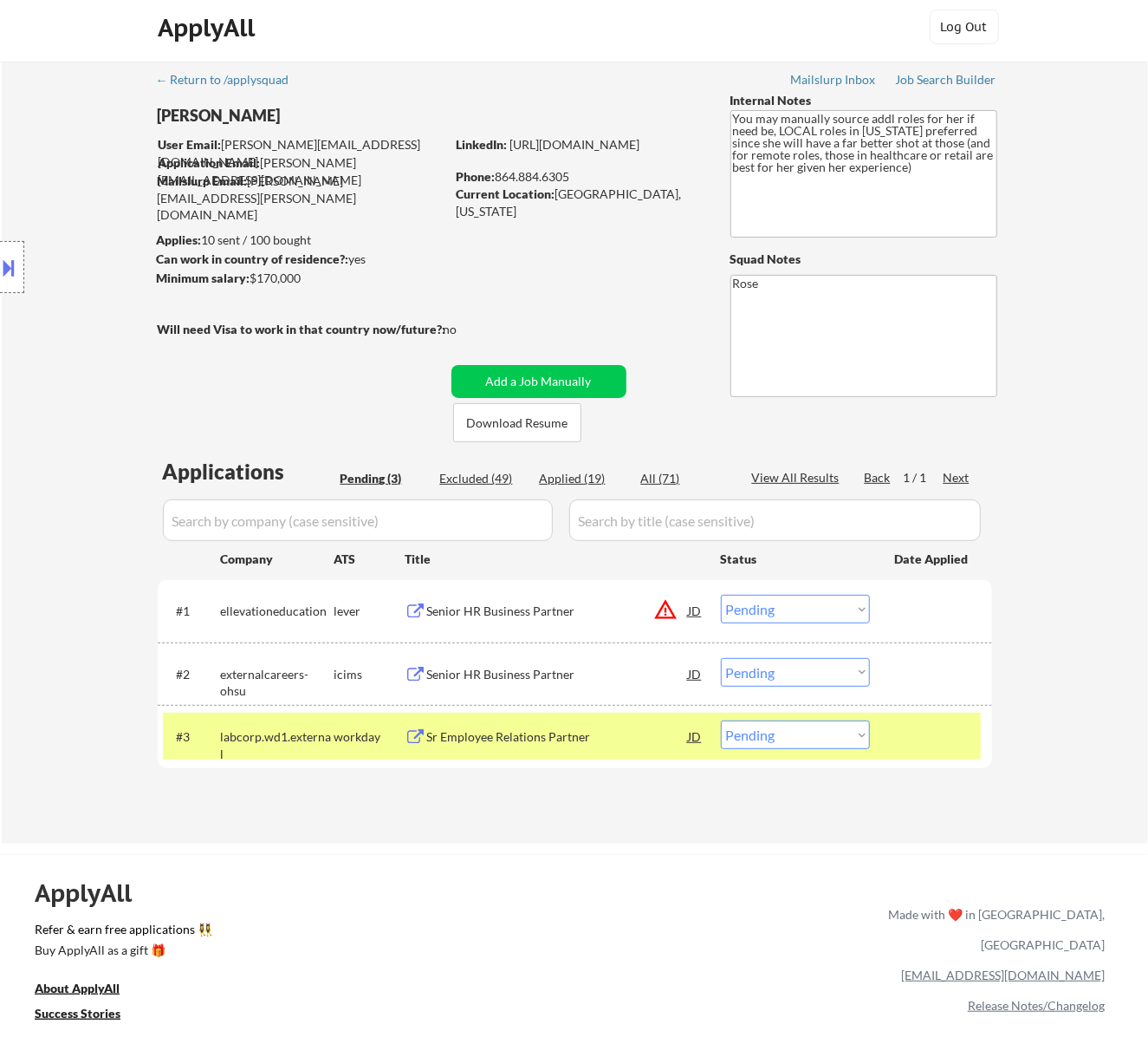
scroll to position [0, 0]
